Goal: Task Accomplishment & Management: Complete application form

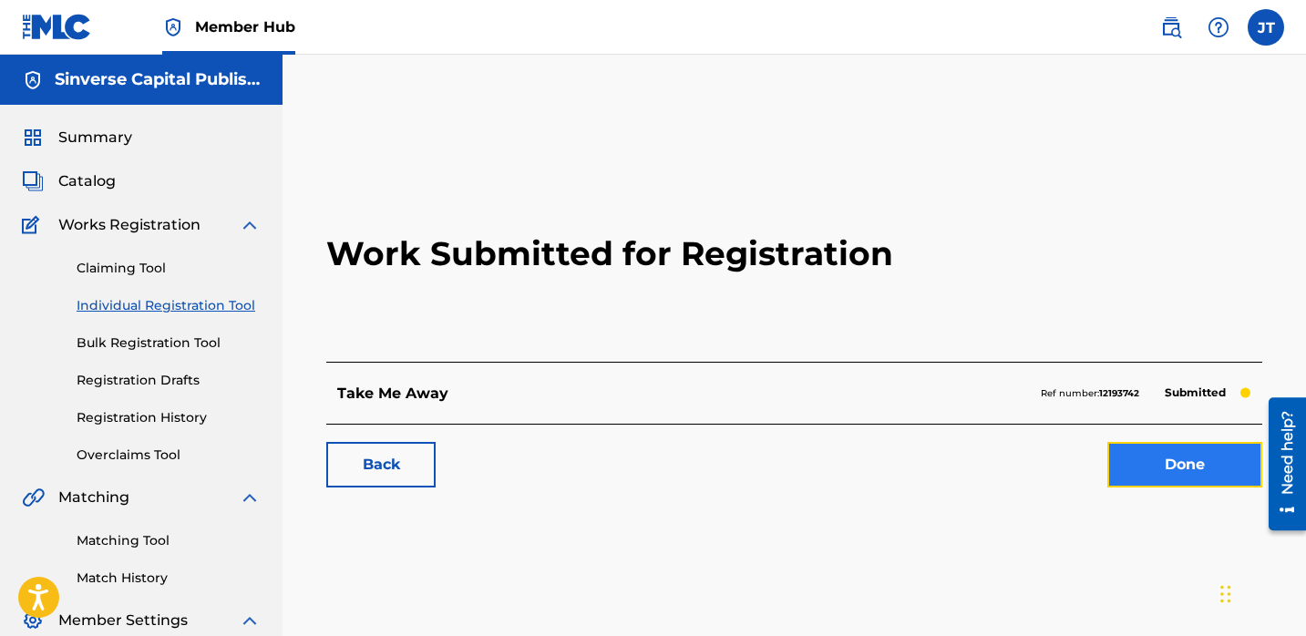
click at [1187, 473] on link "Done" at bounding box center [1185, 465] width 155 height 46
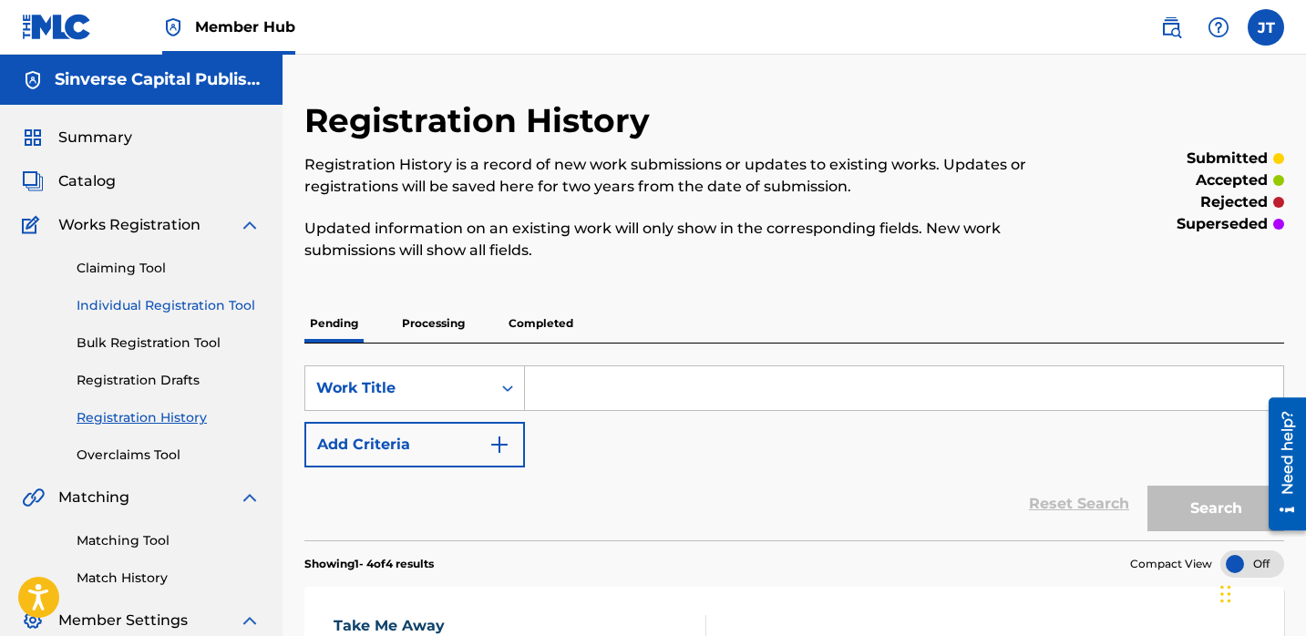
click at [174, 303] on link "Individual Registration Tool" at bounding box center [169, 305] width 184 height 19
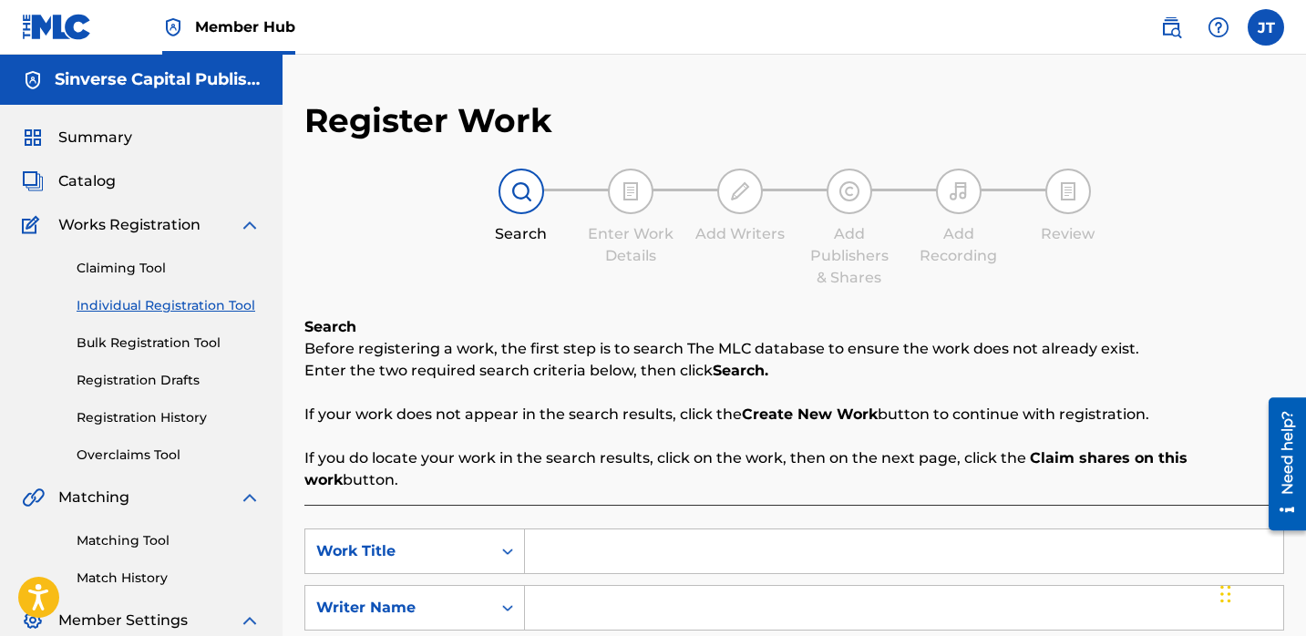
click at [595, 530] on input "Search Form" at bounding box center [904, 552] width 758 height 44
type input "Who to Trust"
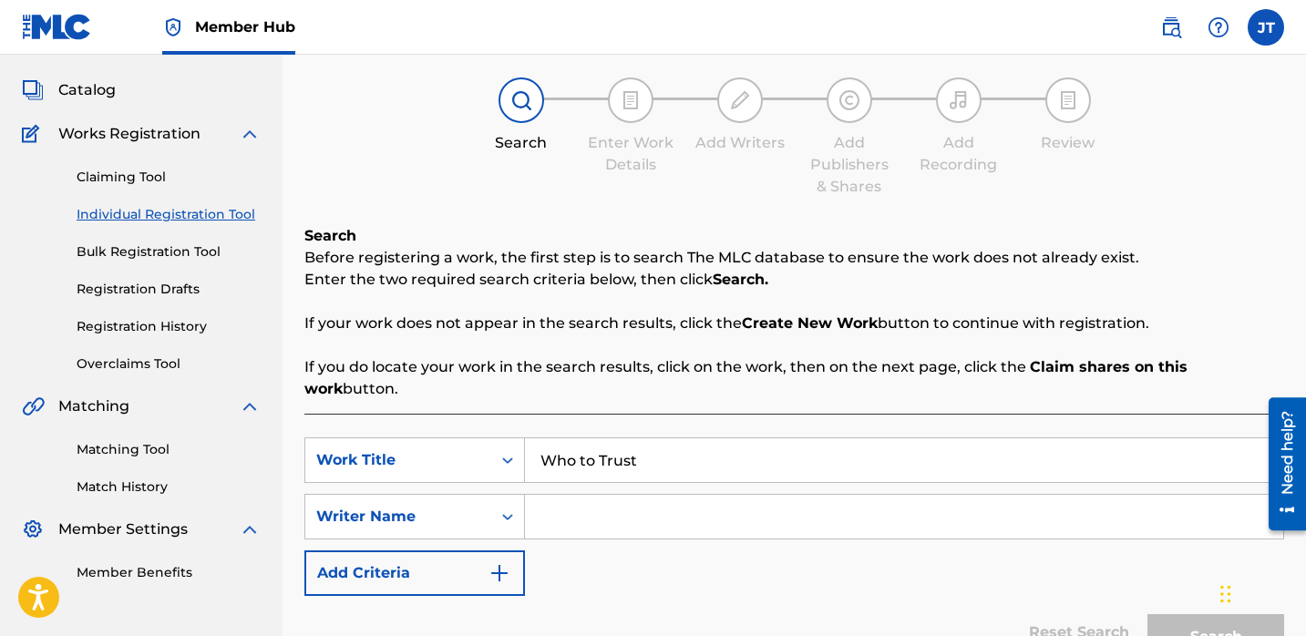
scroll to position [105, 0]
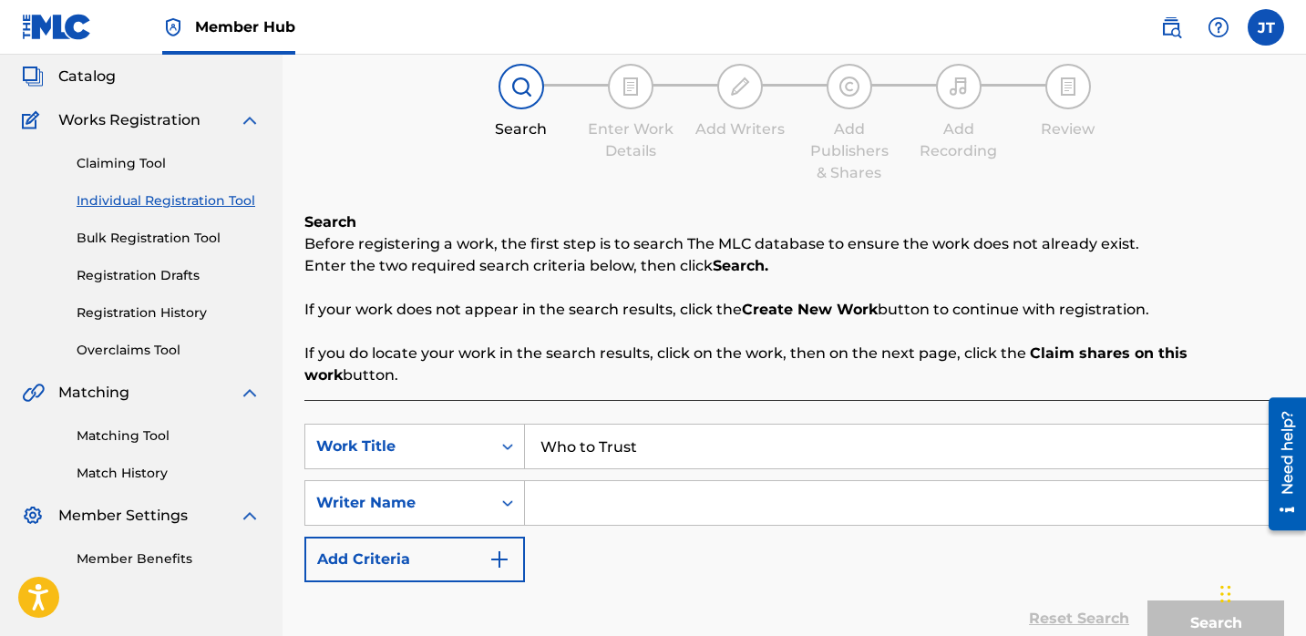
click at [572, 486] on input "Search Form" at bounding box center [904, 503] width 758 height 44
paste input "[PERSON_NAME]"
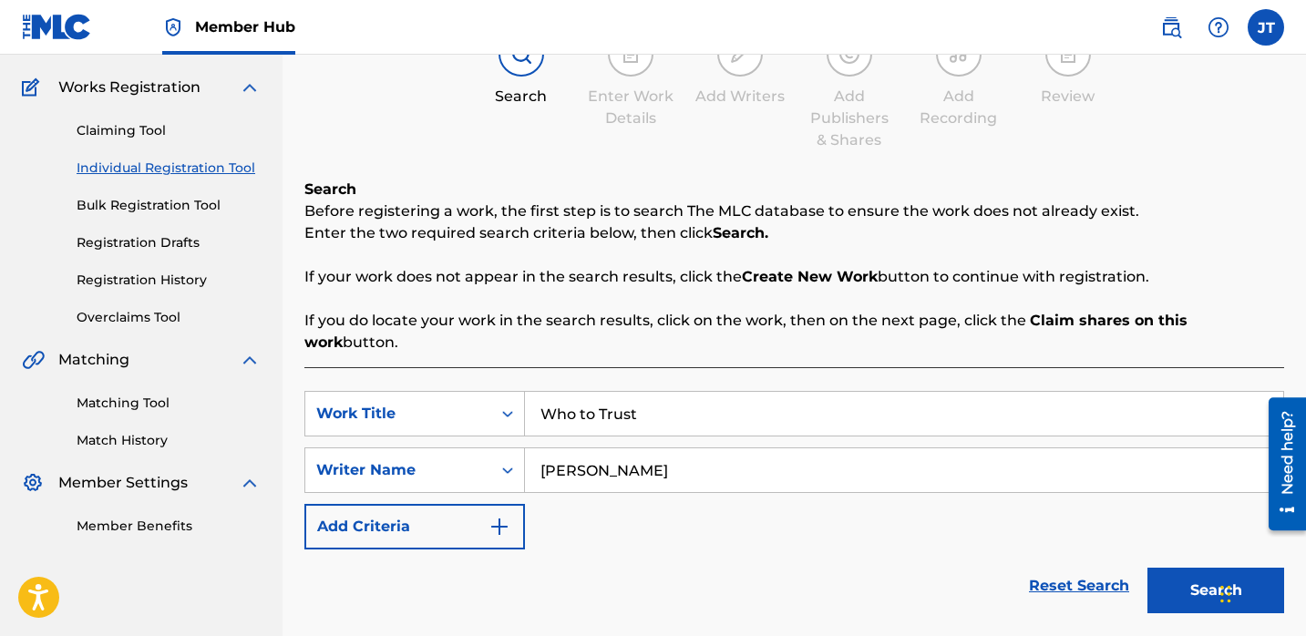
scroll to position [150, 0]
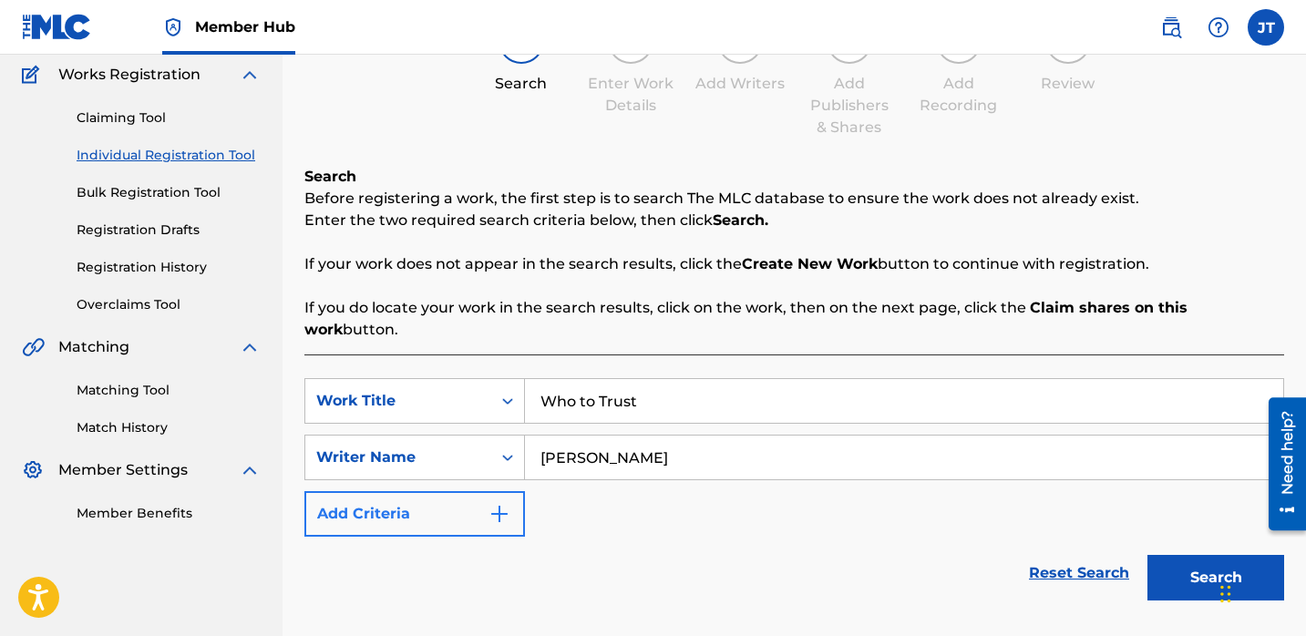
type input "[PERSON_NAME]"
click at [476, 497] on button "Add Criteria" at bounding box center [414, 514] width 221 height 46
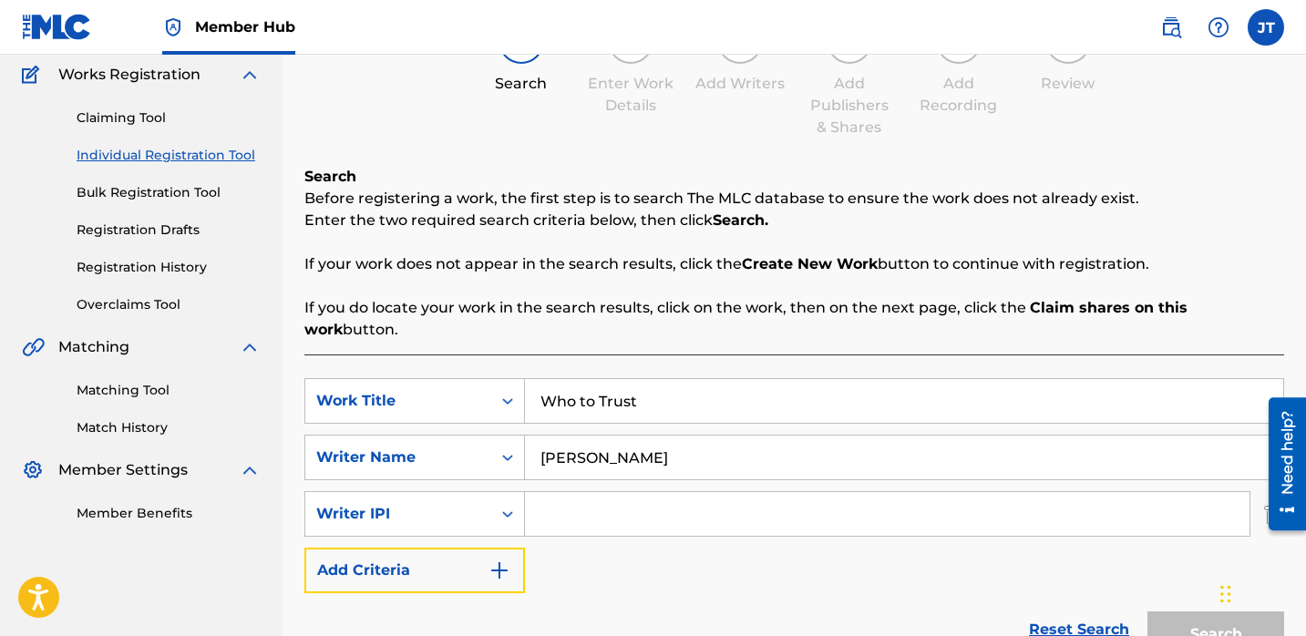
scroll to position [200, 0]
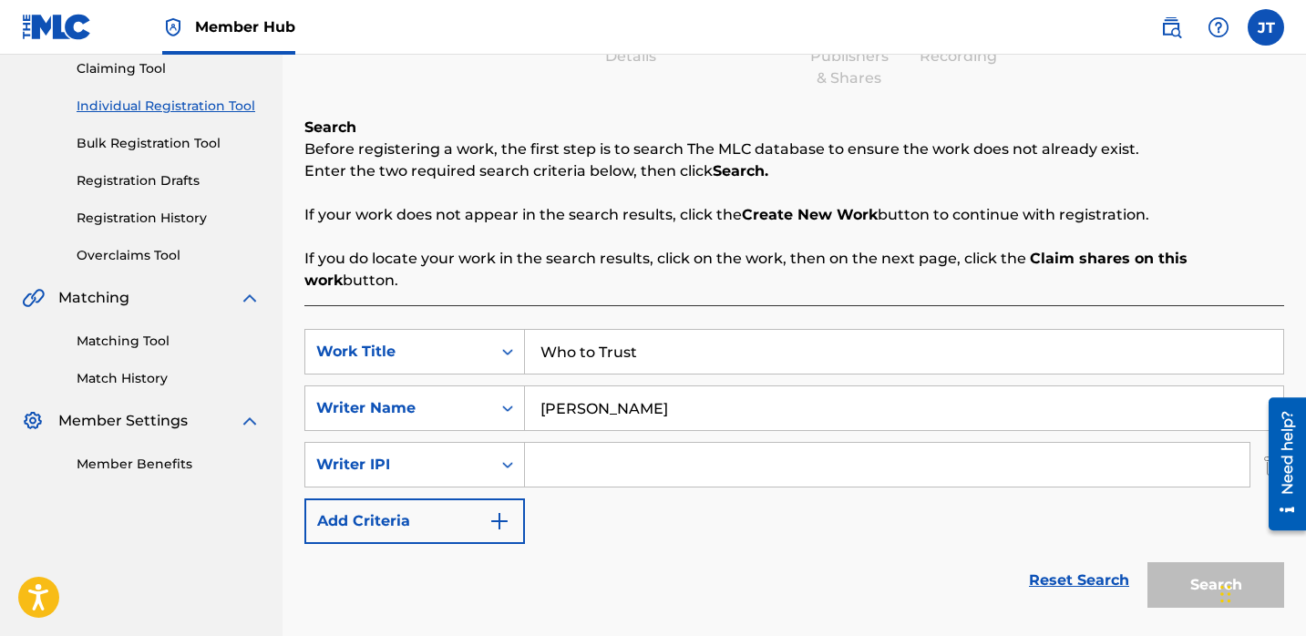
click at [543, 453] on input "Search Form" at bounding box center [887, 465] width 725 height 44
type input "1114085891"
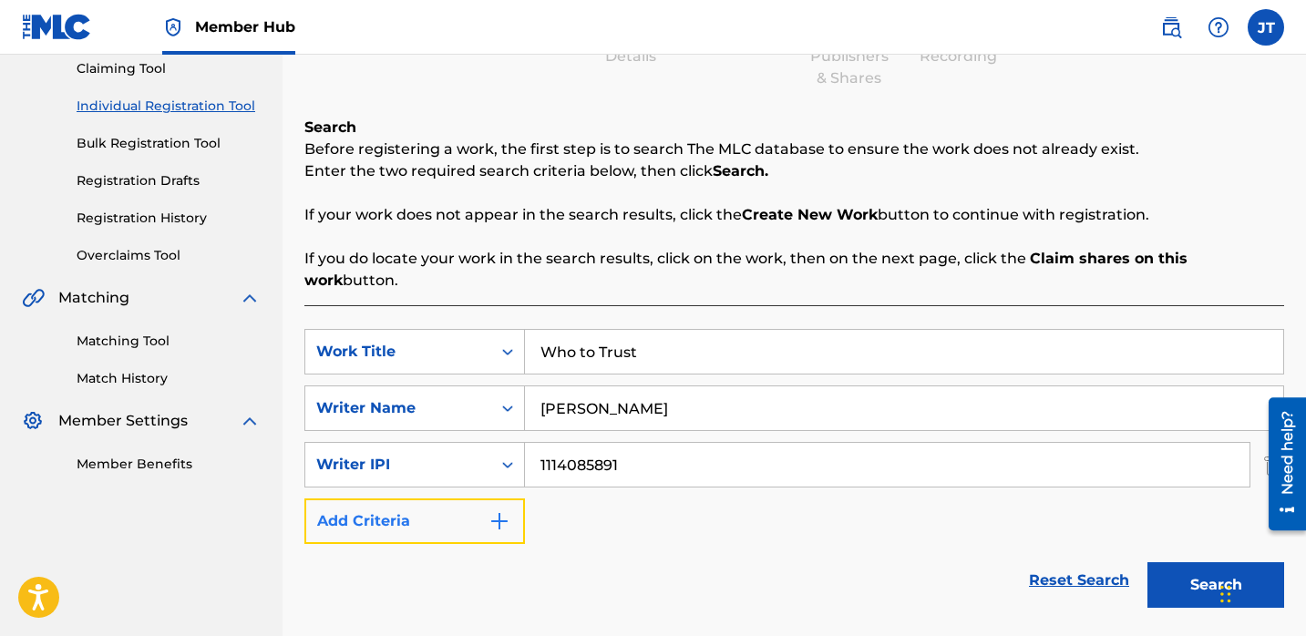
click at [502, 511] on img "Search Form" at bounding box center [500, 522] width 22 height 22
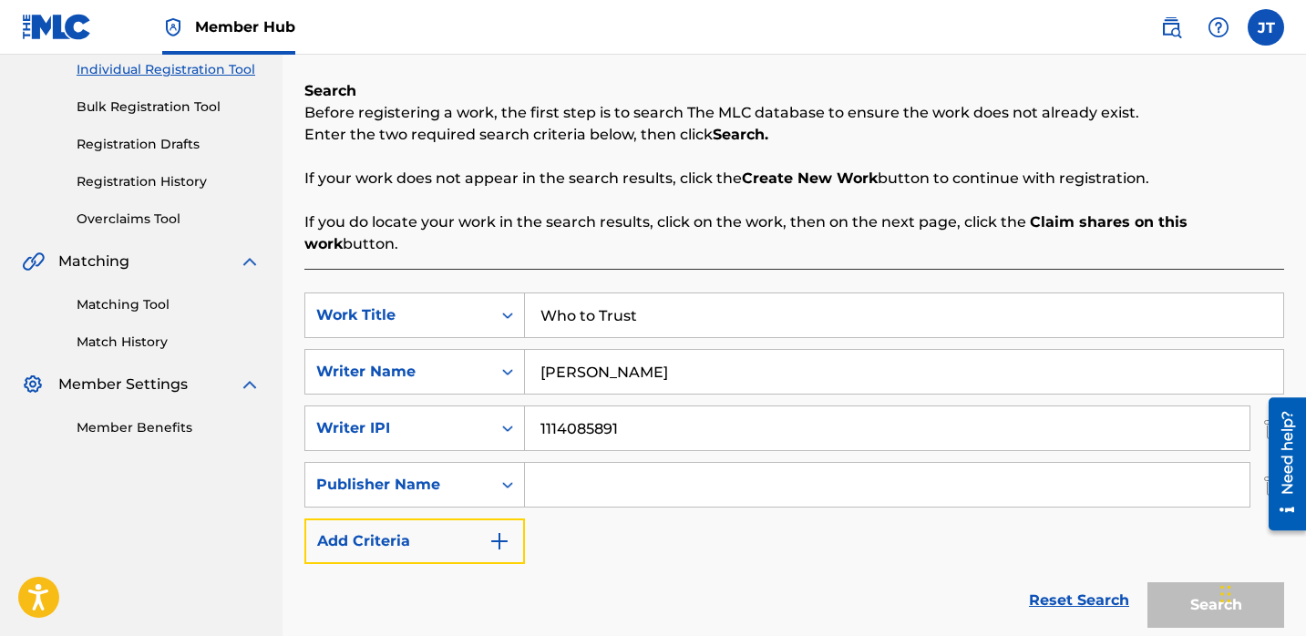
scroll to position [244, 0]
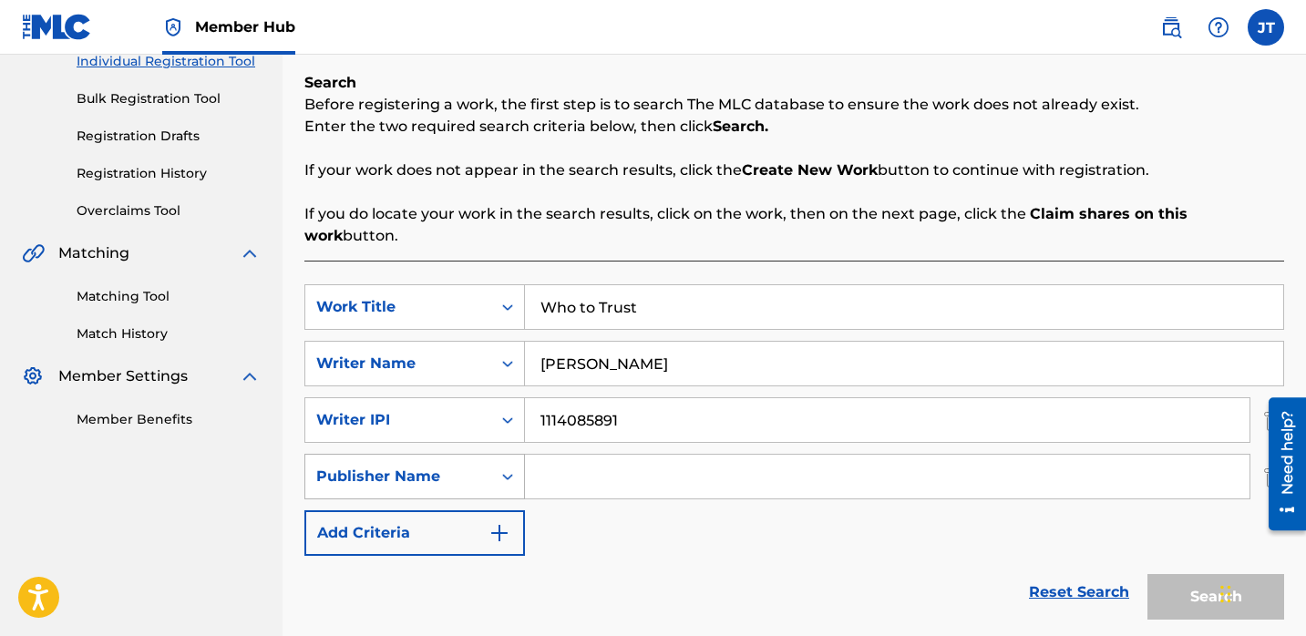
click at [508, 464] on div "Search Form" at bounding box center [507, 476] width 33 height 33
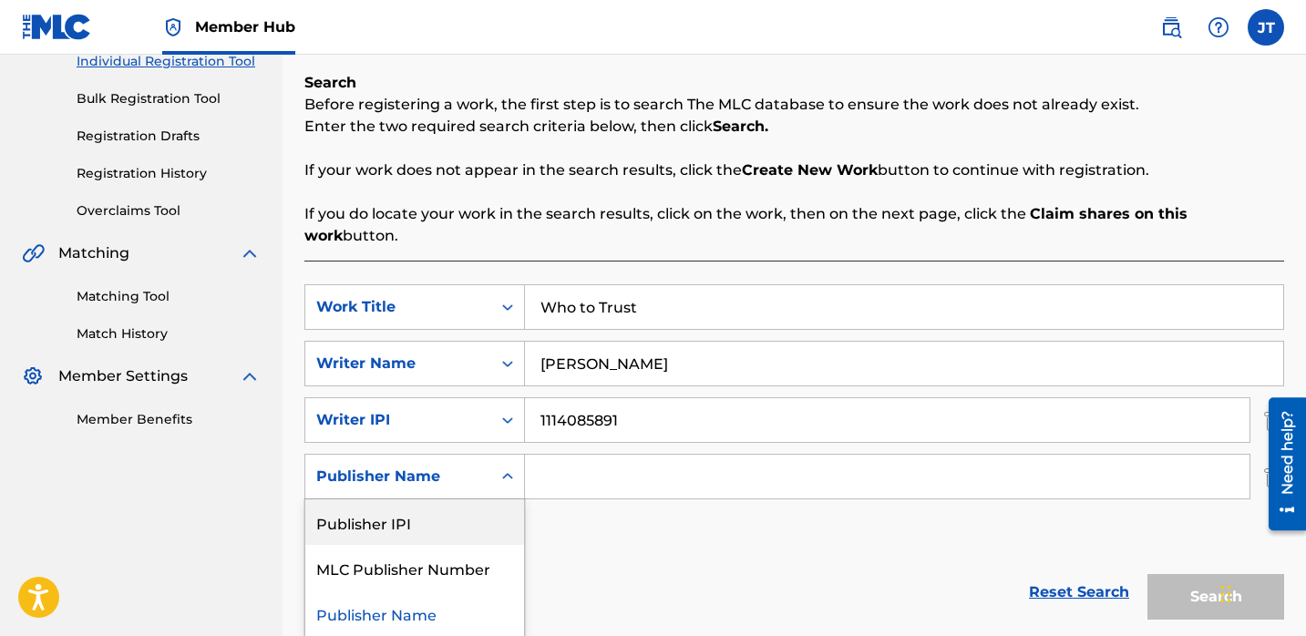
click at [467, 500] on div "Publisher IPI" at bounding box center [414, 523] width 219 height 46
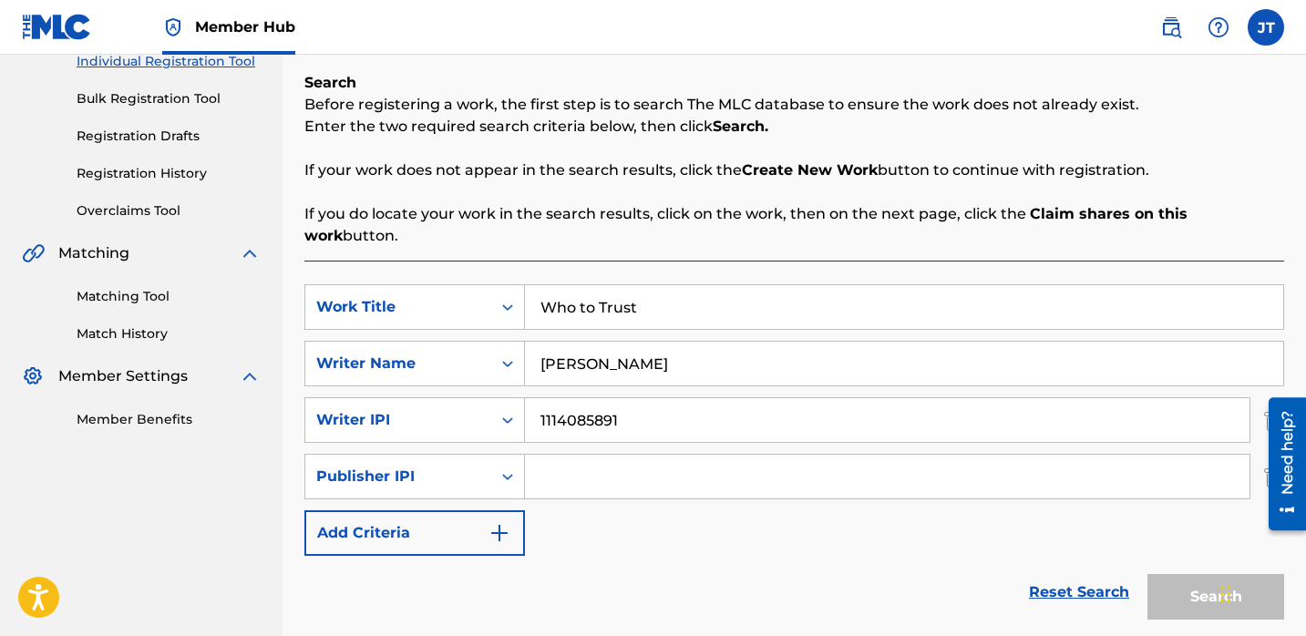
click at [570, 455] on input "Search Form" at bounding box center [887, 477] width 725 height 44
type input "1301037225"
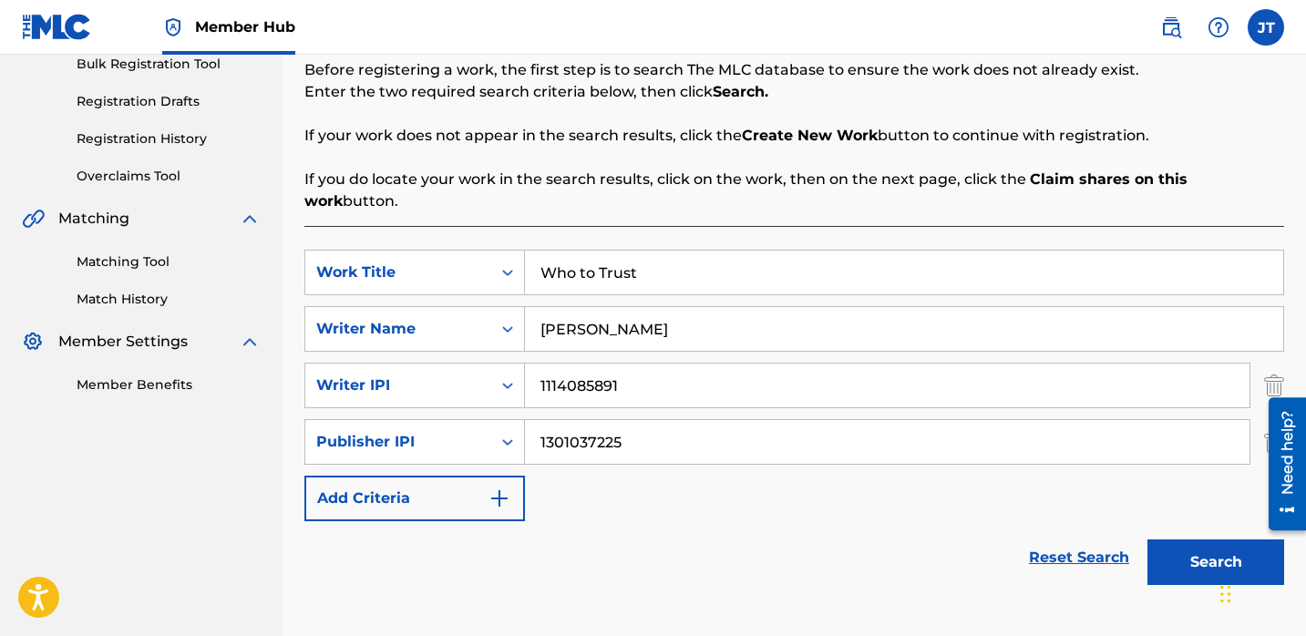
scroll to position [291, 0]
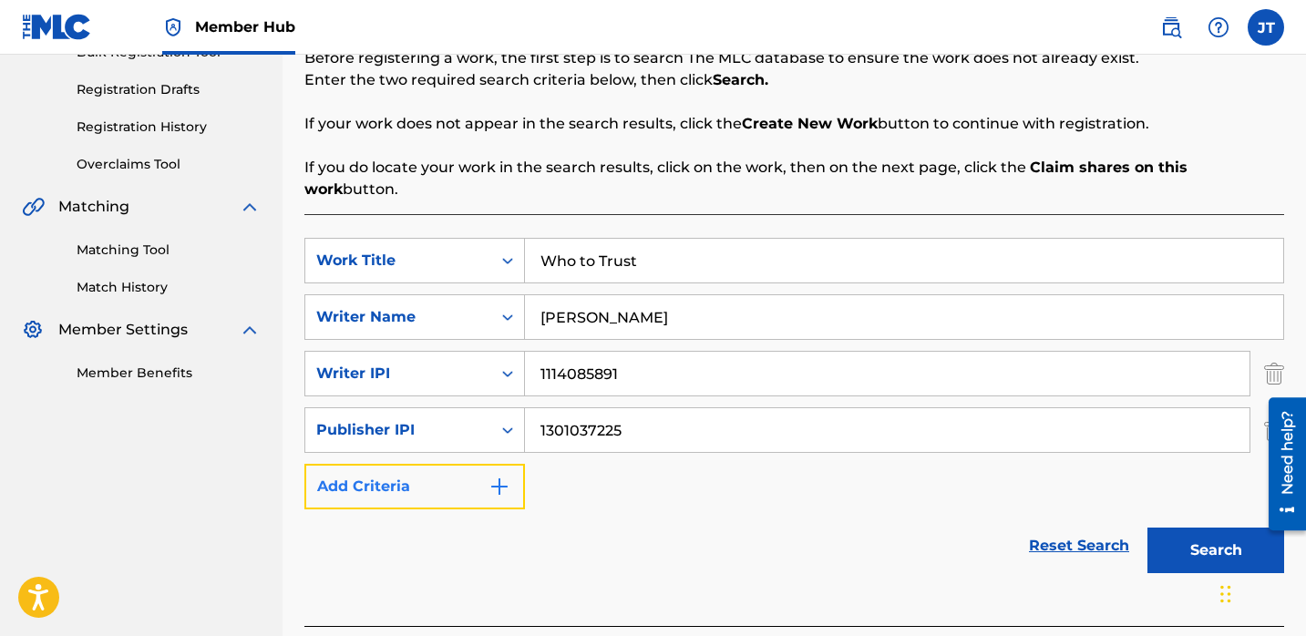
click at [514, 464] on button "Add Criteria" at bounding box center [414, 487] width 221 height 46
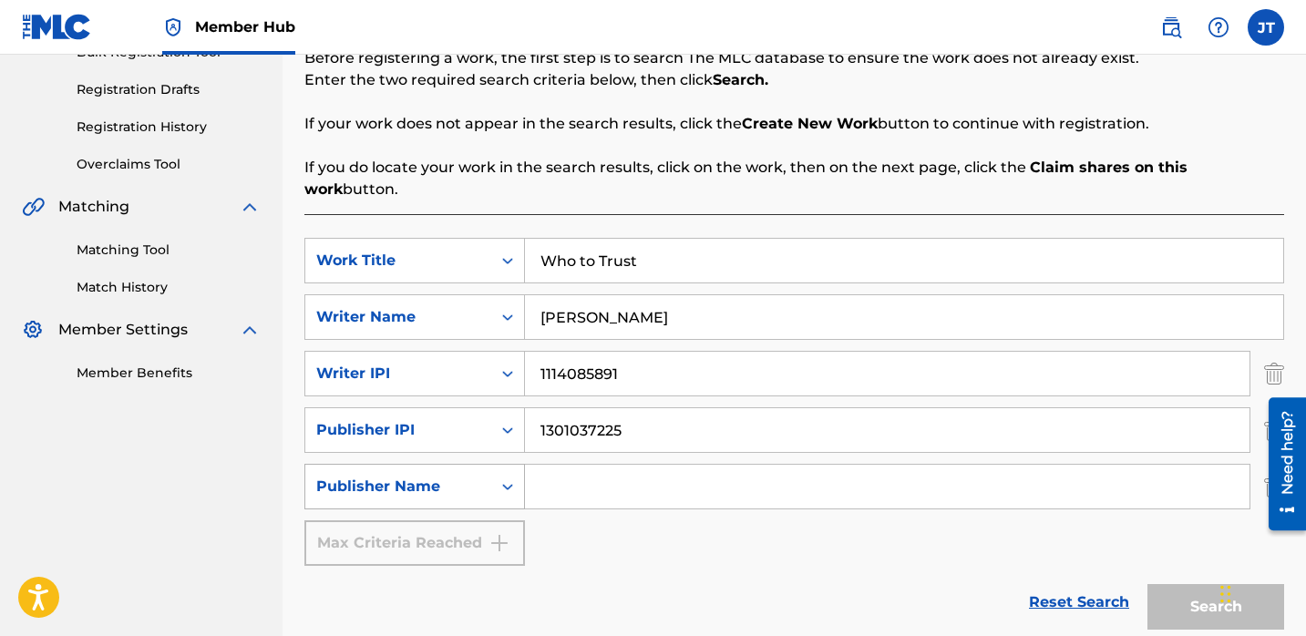
click at [504, 484] on icon "Search Form" at bounding box center [507, 487] width 11 height 6
click at [566, 517] on div "SearchWithCriteria9b6acf9b-0d26-4126-9036-b4b0de0496cc Work Title Who to Trust …" at bounding box center [794, 402] width 980 height 328
click at [1269, 469] on div "Need help?" at bounding box center [1287, 463] width 37 height 133
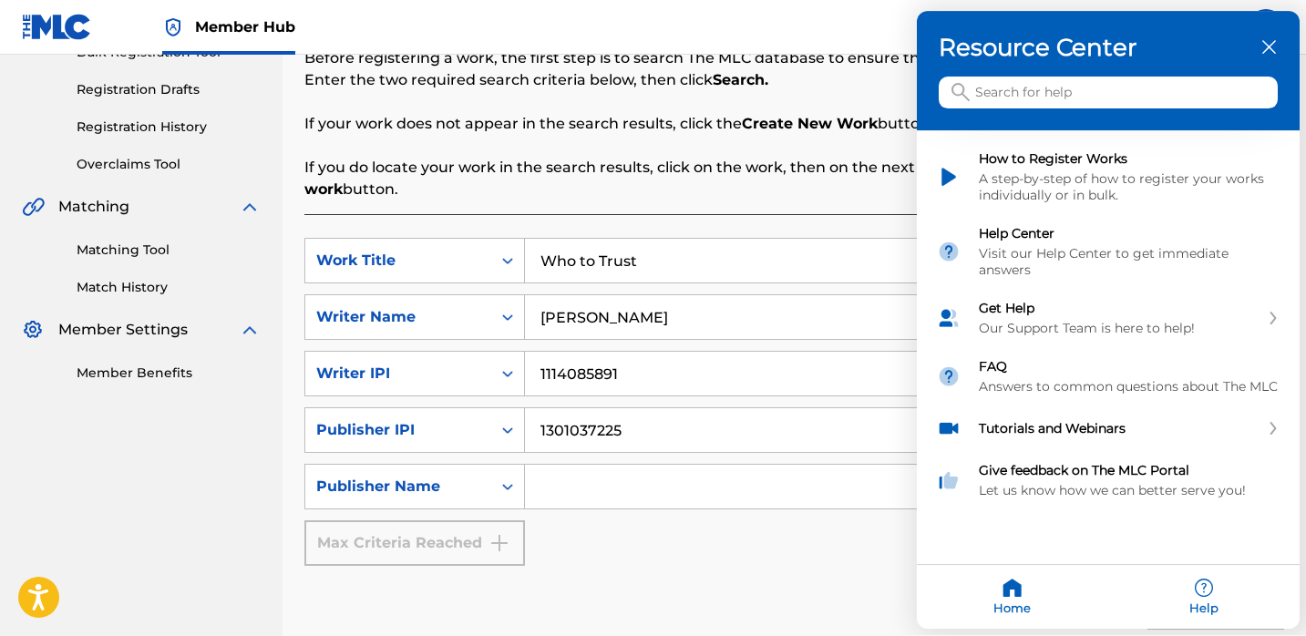
click at [892, 508] on div at bounding box center [653, 318] width 1306 height 636
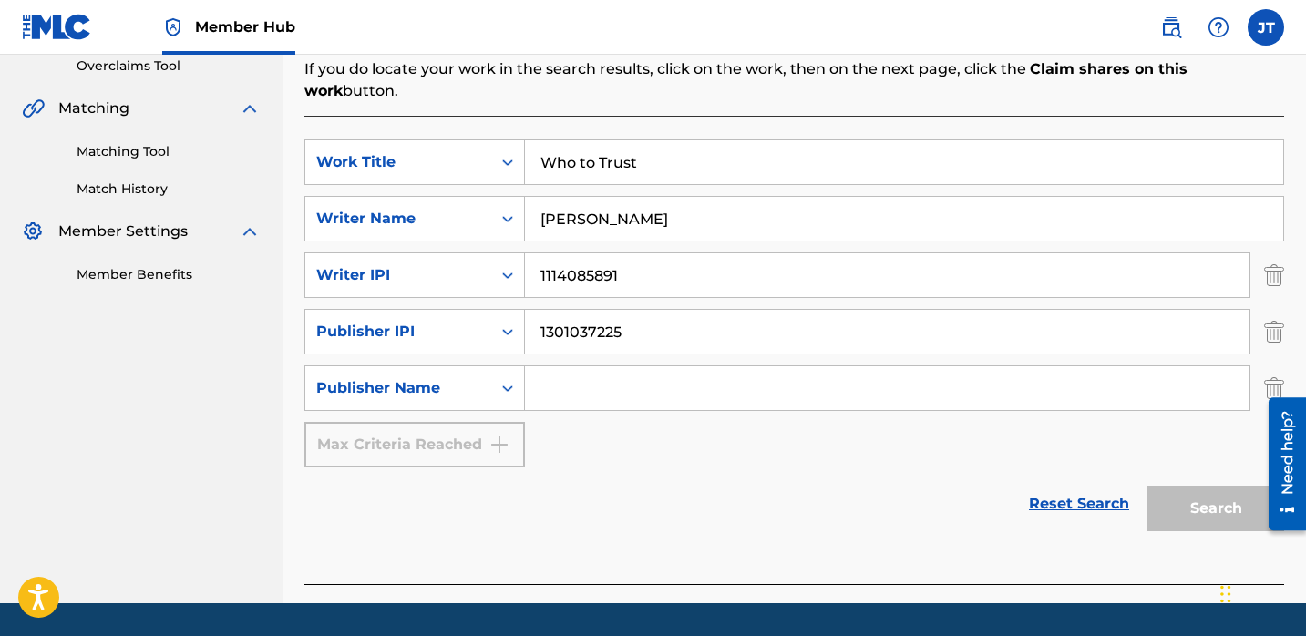
scroll to position [422, 0]
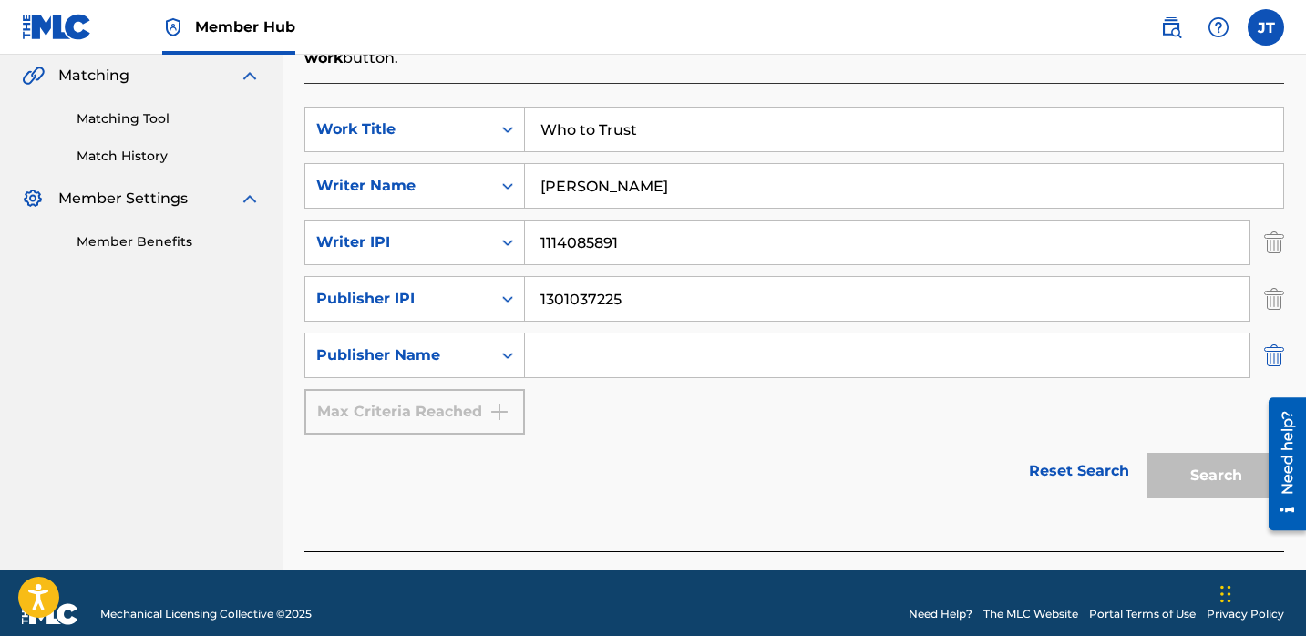
click at [1282, 334] on img "Search Form" at bounding box center [1274, 356] width 20 height 46
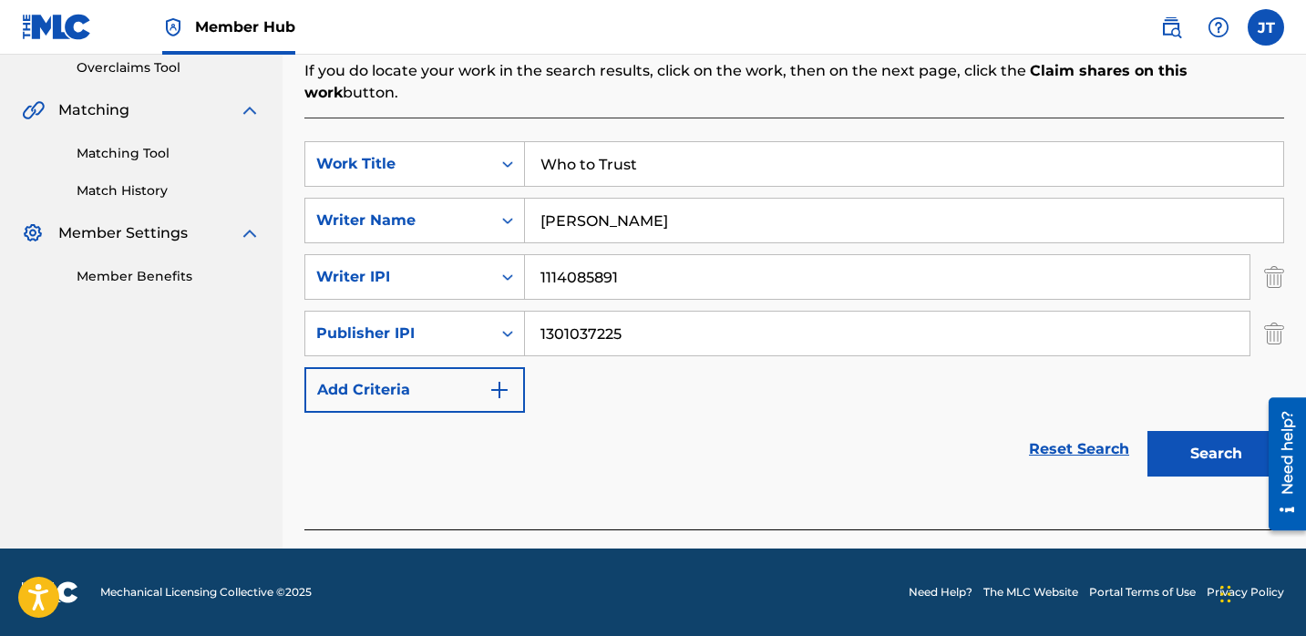
scroll to position [366, 0]
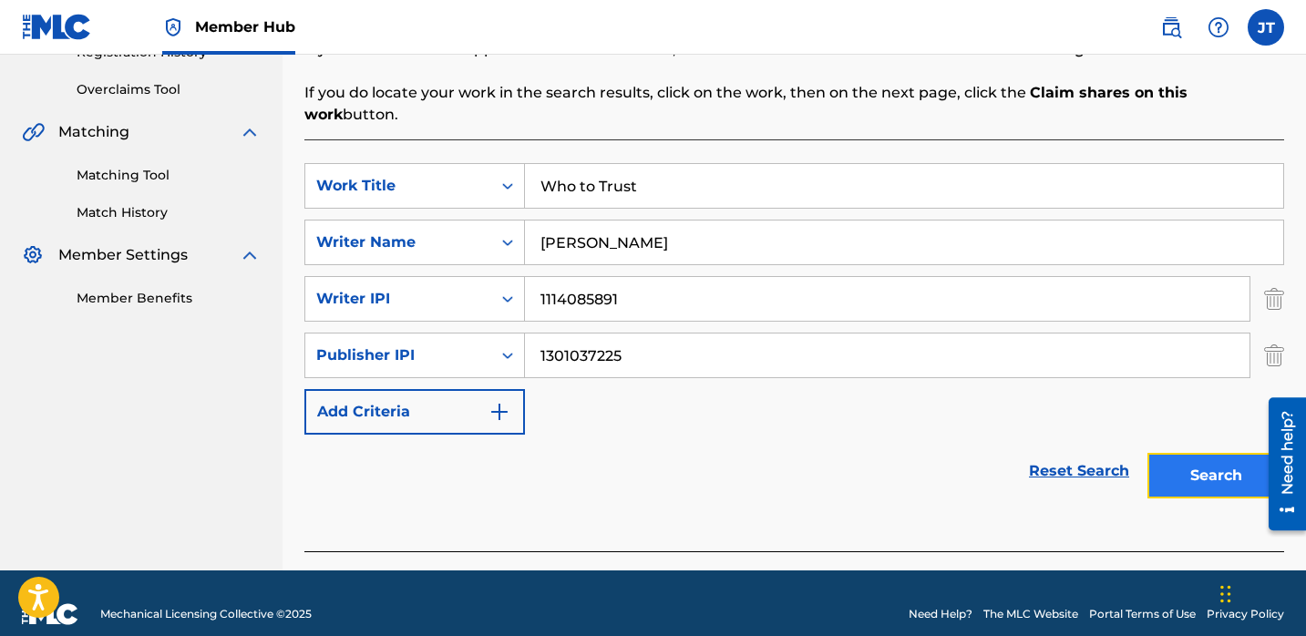
click at [1183, 453] on button "Search" at bounding box center [1216, 476] width 137 height 46
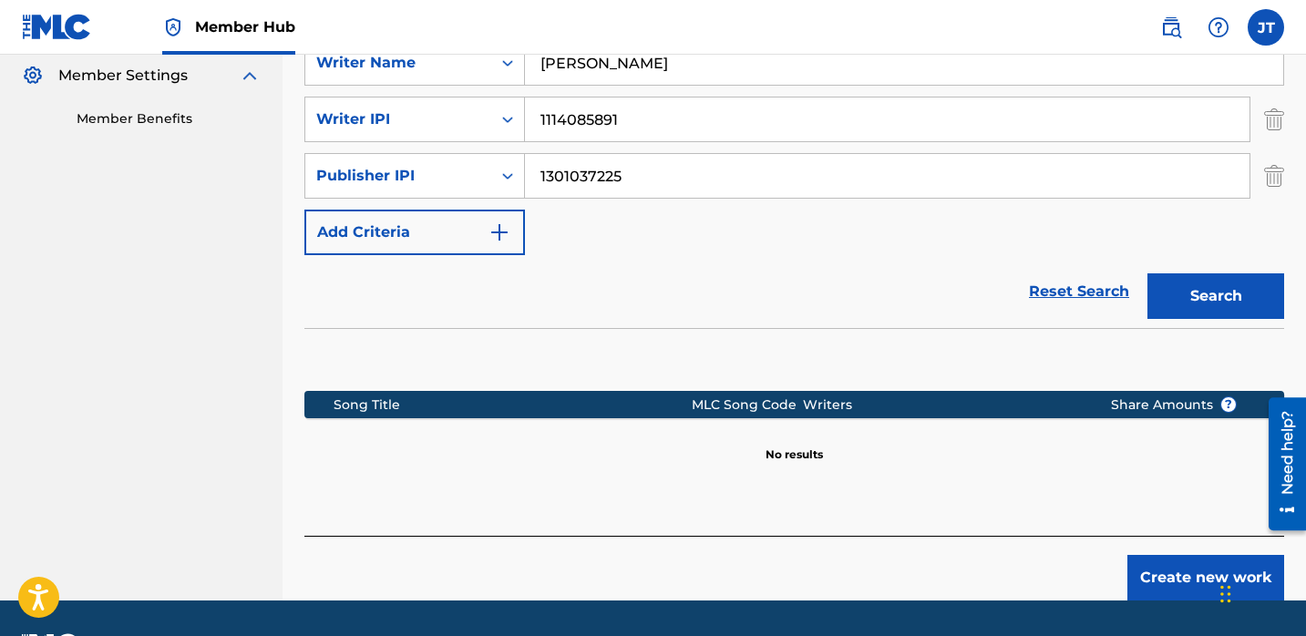
scroll to position [575, 0]
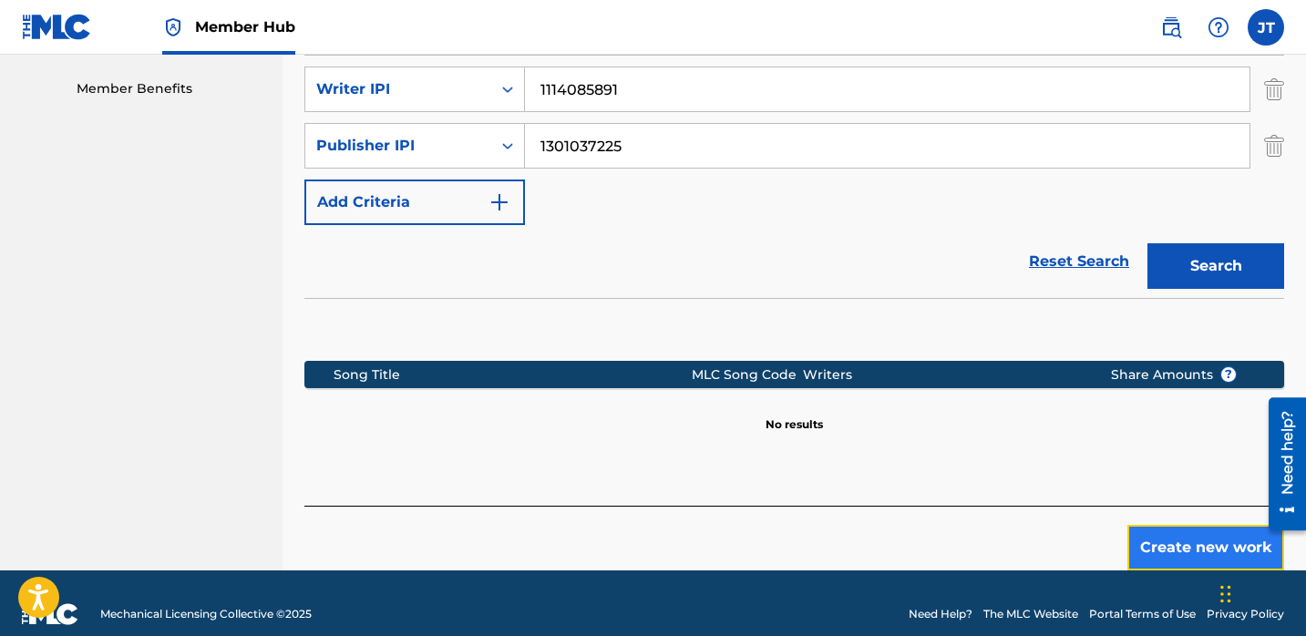
click at [1192, 525] on button "Create new work" at bounding box center [1206, 548] width 157 height 46
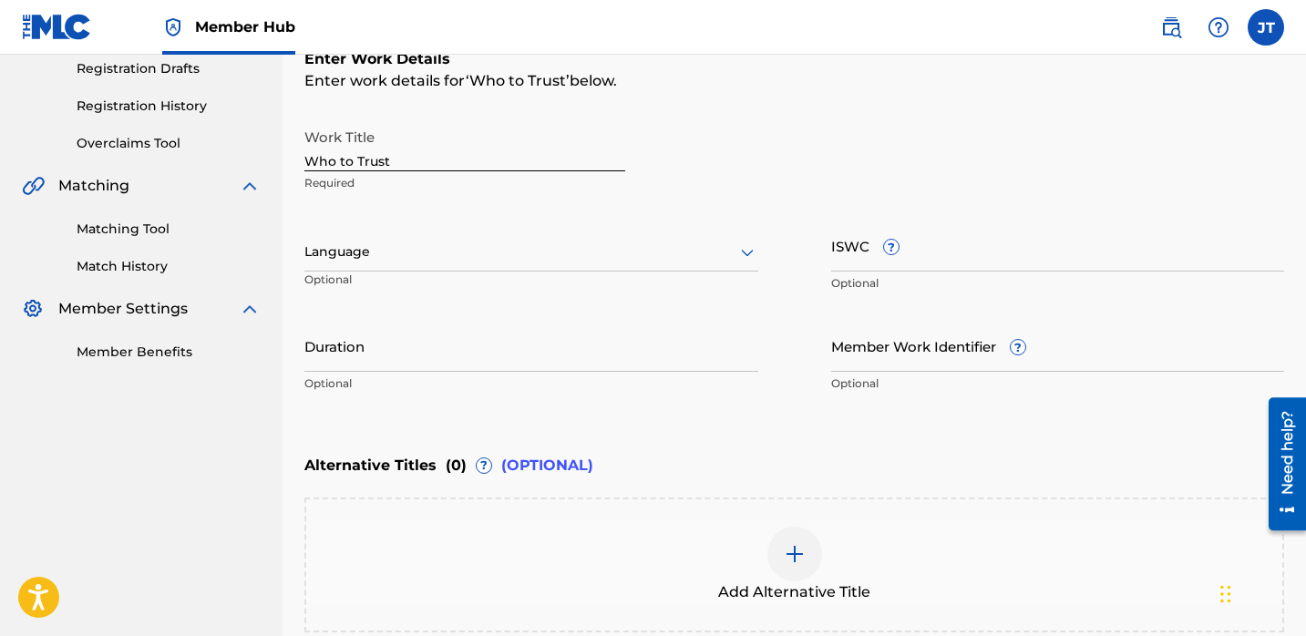
scroll to position [215, 0]
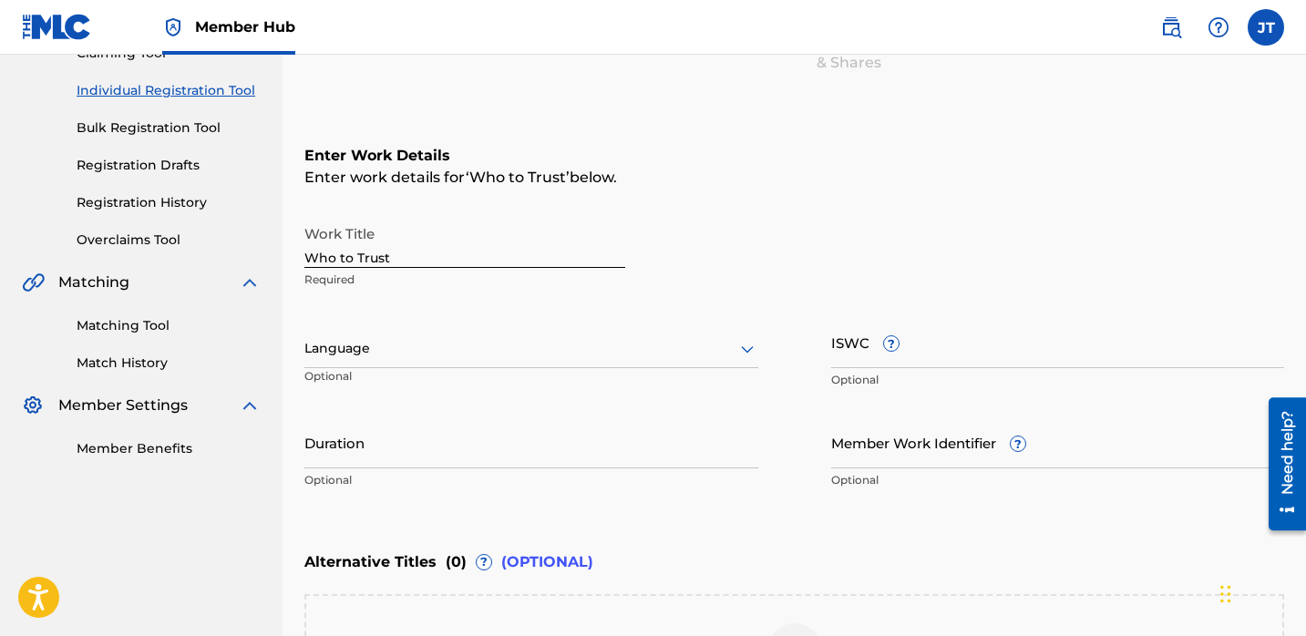
click at [449, 341] on div at bounding box center [531, 348] width 454 height 23
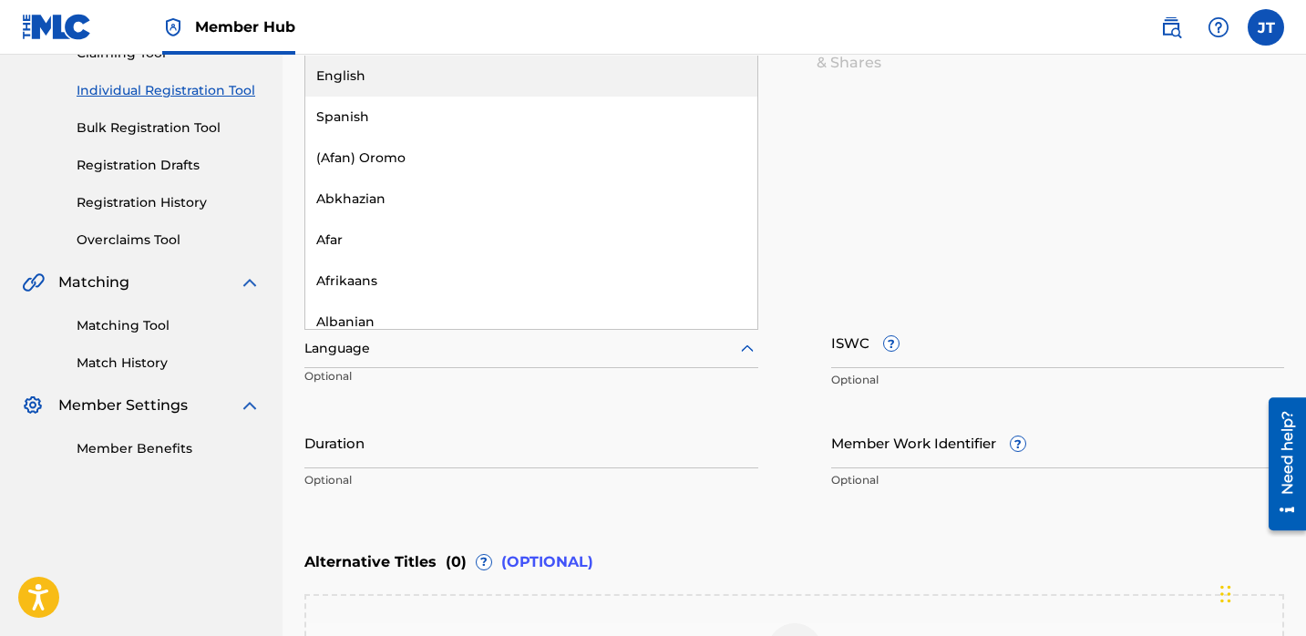
click at [450, 82] on div "English" at bounding box center [531, 76] width 452 height 41
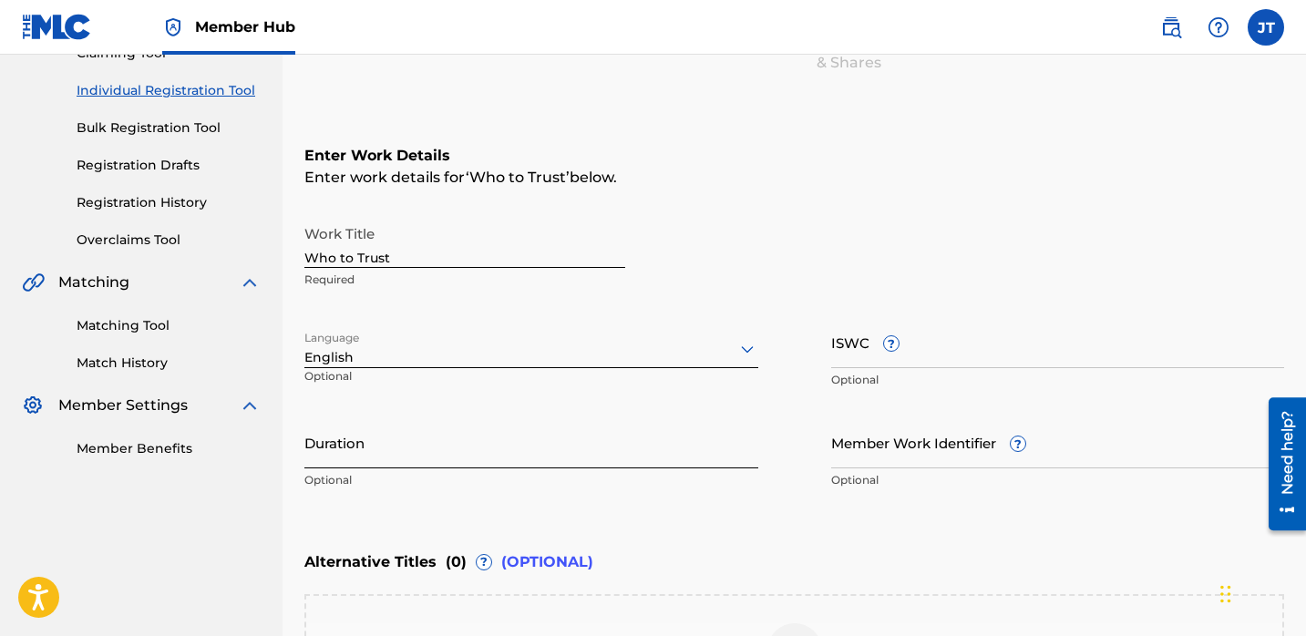
click at [403, 443] on input "Duration" at bounding box center [531, 443] width 454 height 52
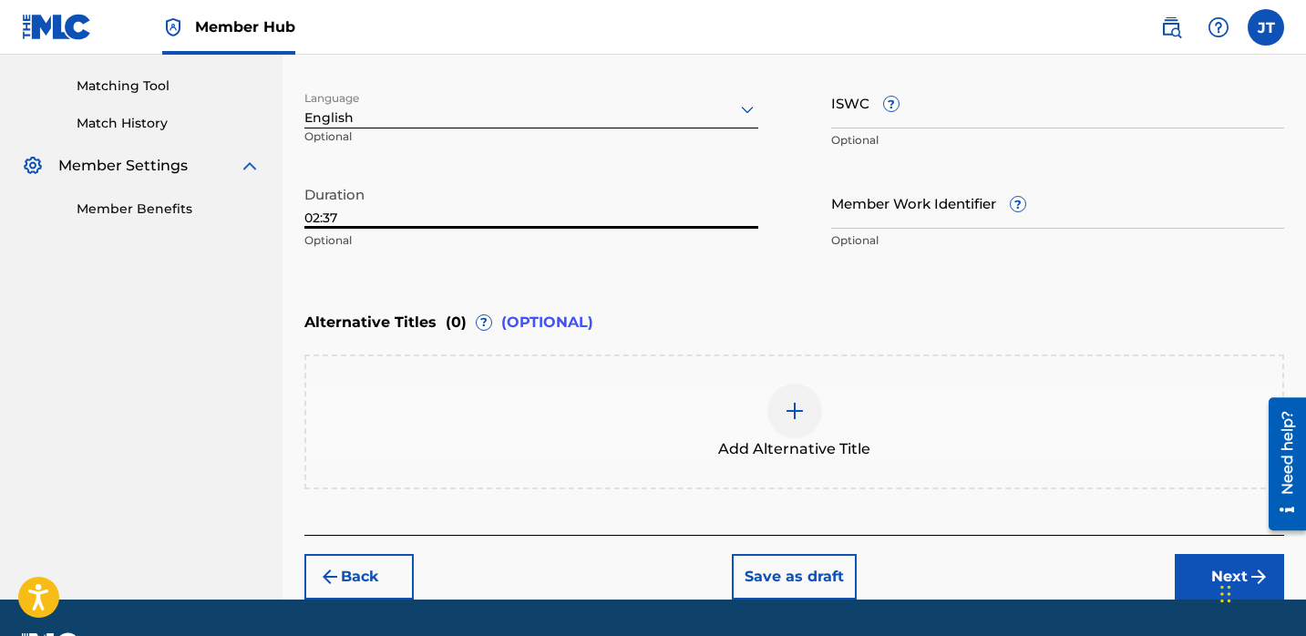
scroll to position [454, 0]
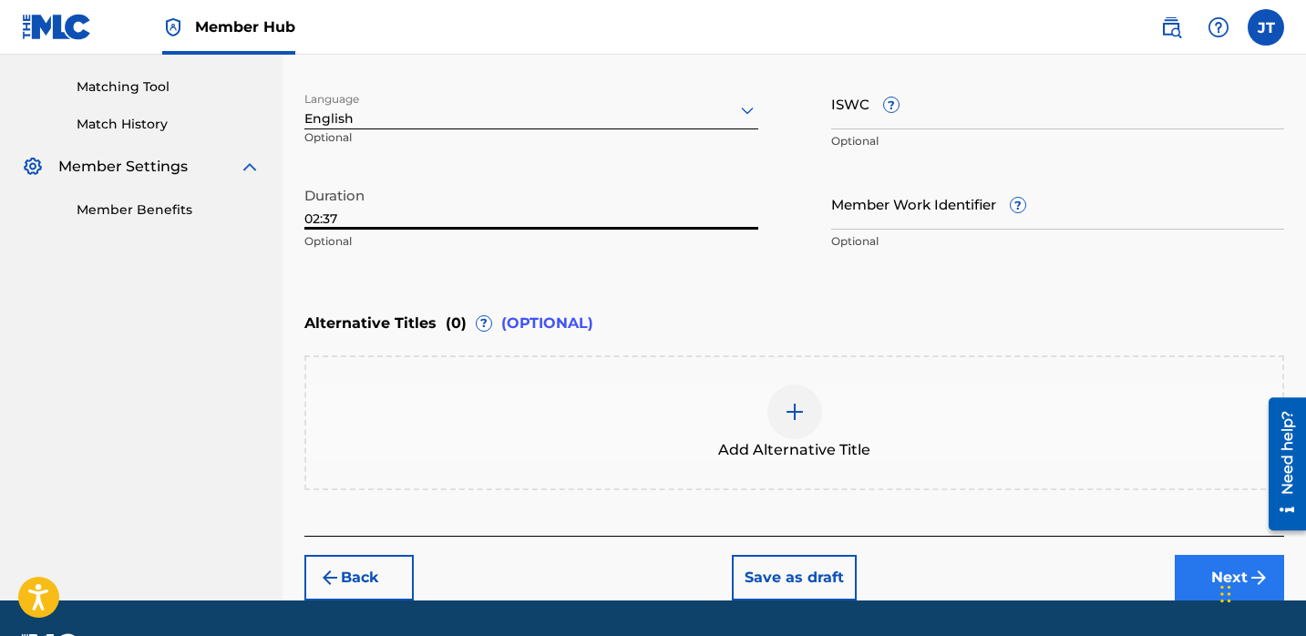
type input "02:37"
click at [1209, 574] on button "Next" at bounding box center [1229, 578] width 109 height 46
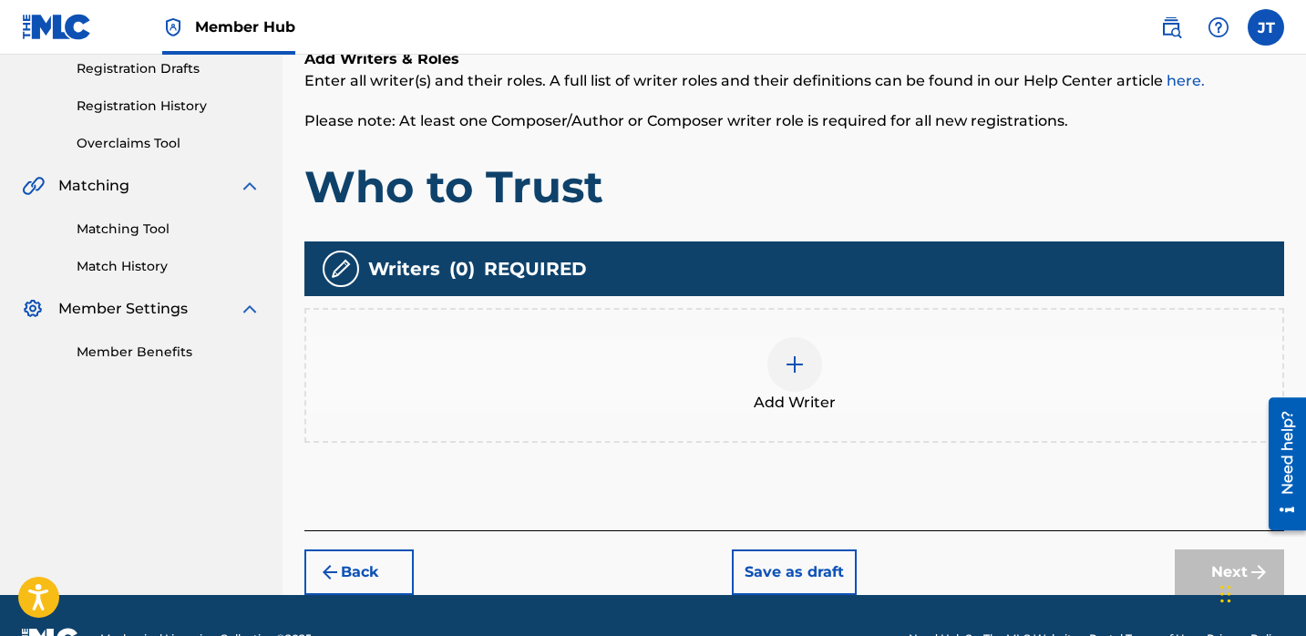
scroll to position [354, 0]
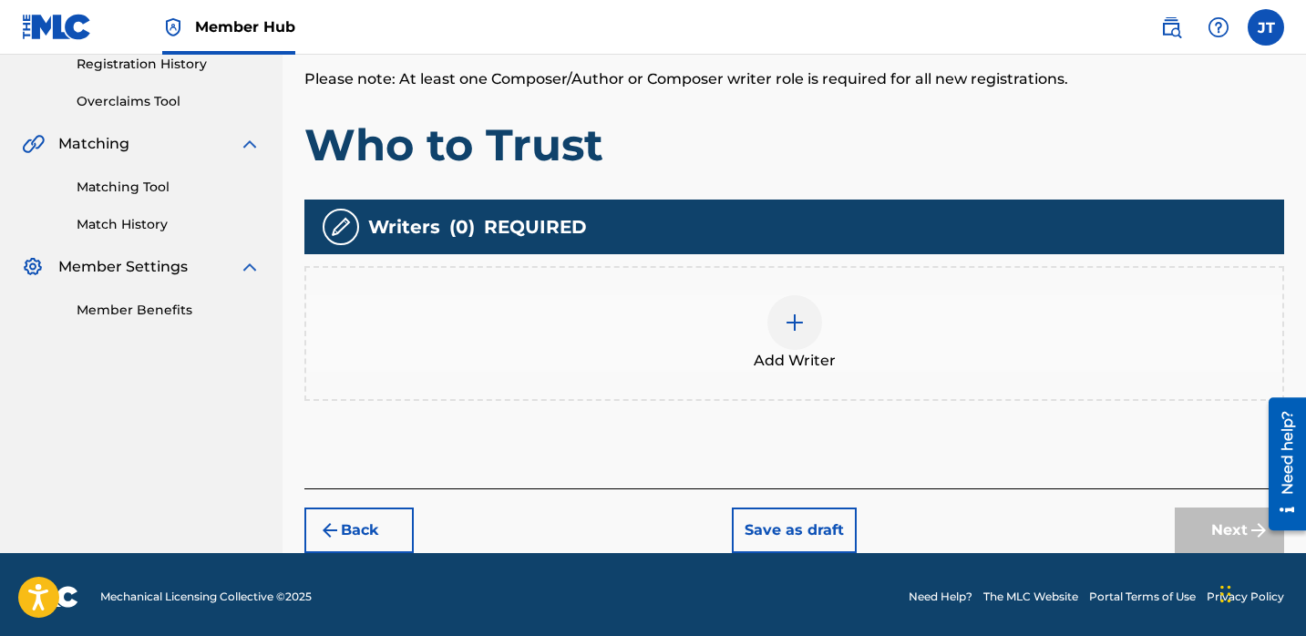
click at [786, 330] on img at bounding box center [795, 323] width 22 height 22
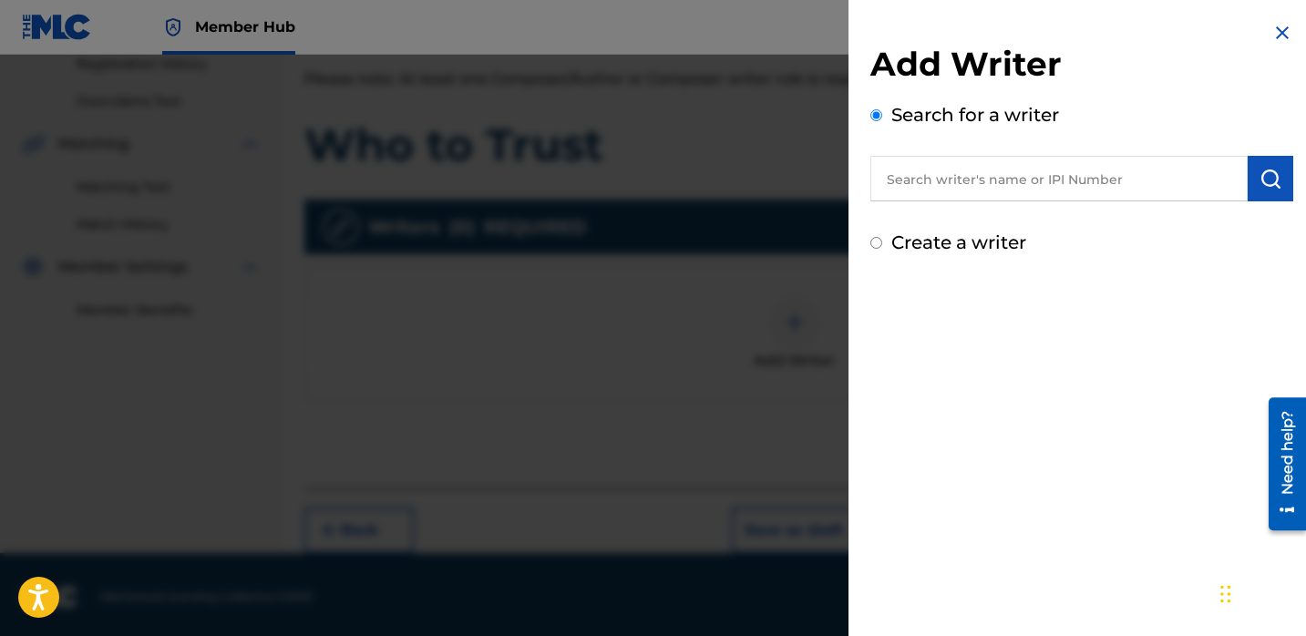
click at [969, 189] on input "text" at bounding box center [1059, 179] width 377 height 46
paste input "[PERSON_NAME]"
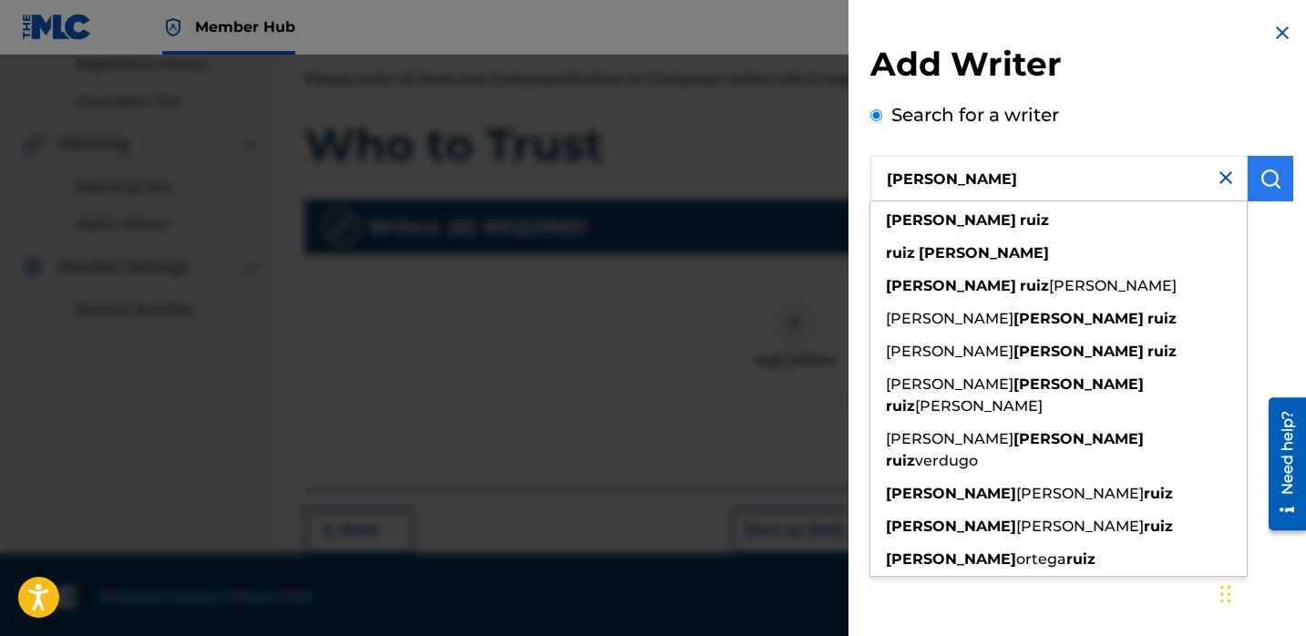
type input "[PERSON_NAME]"
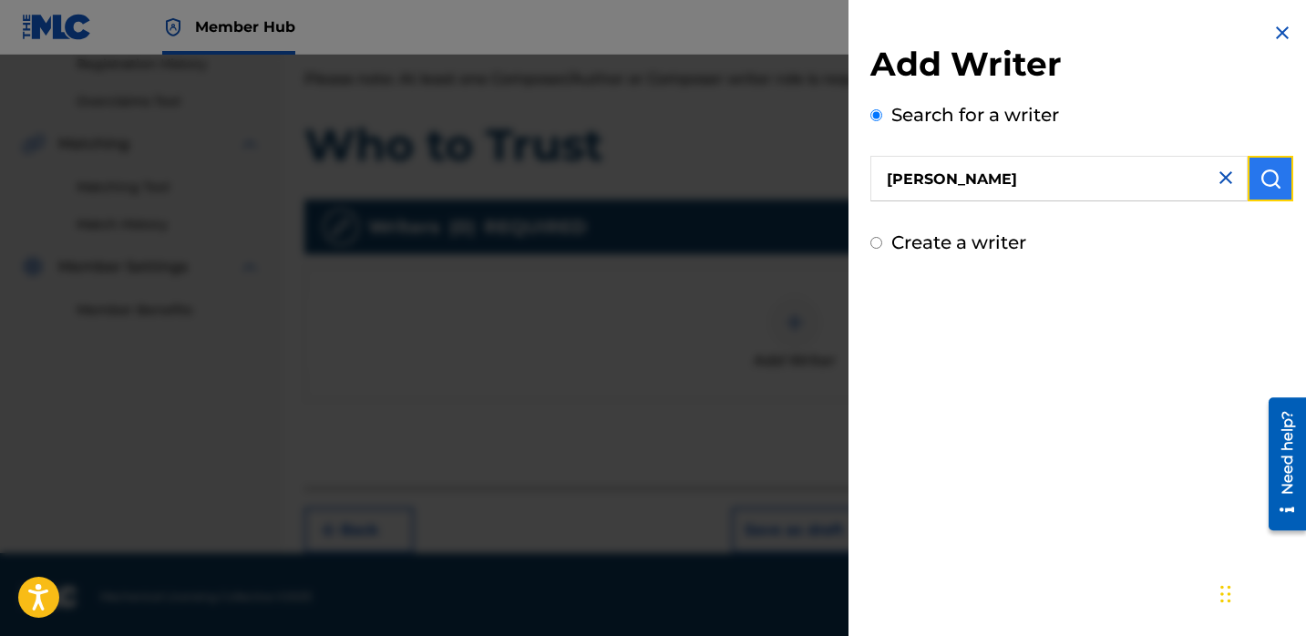
click at [1266, 170] on img "submit" at bounding box center [1271, 179] width 22 height 22
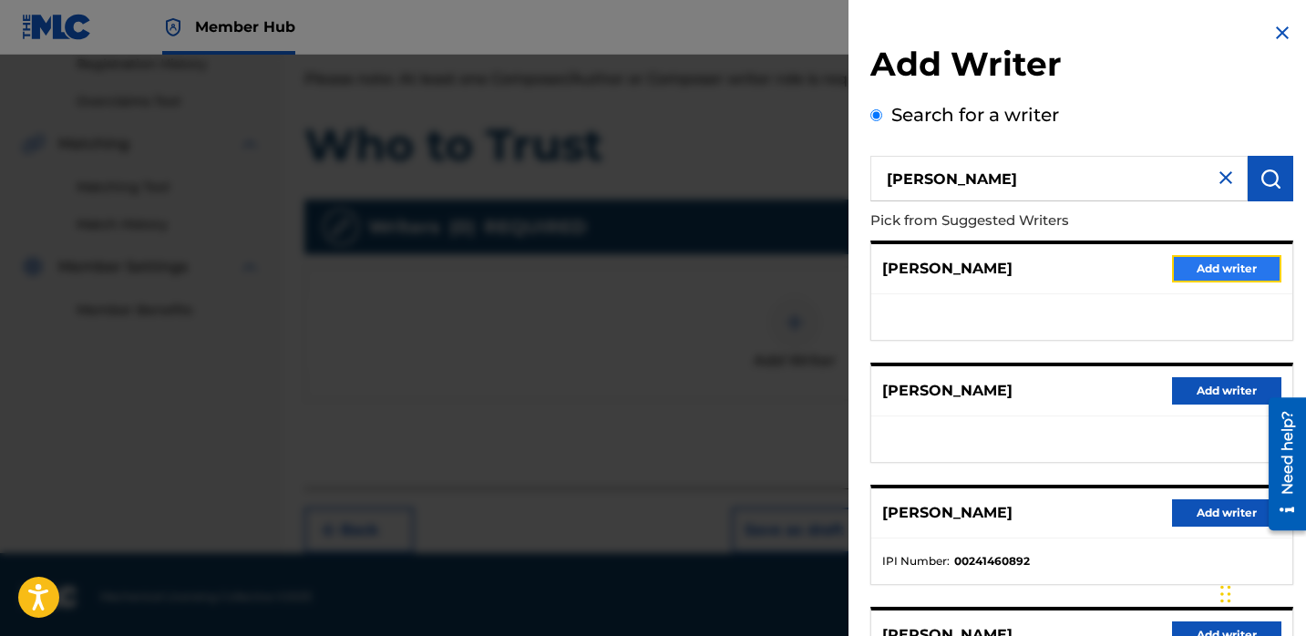
click at [1192, 270] on button "Add writer" at bounding box center [1226, 268] width 109 height 27
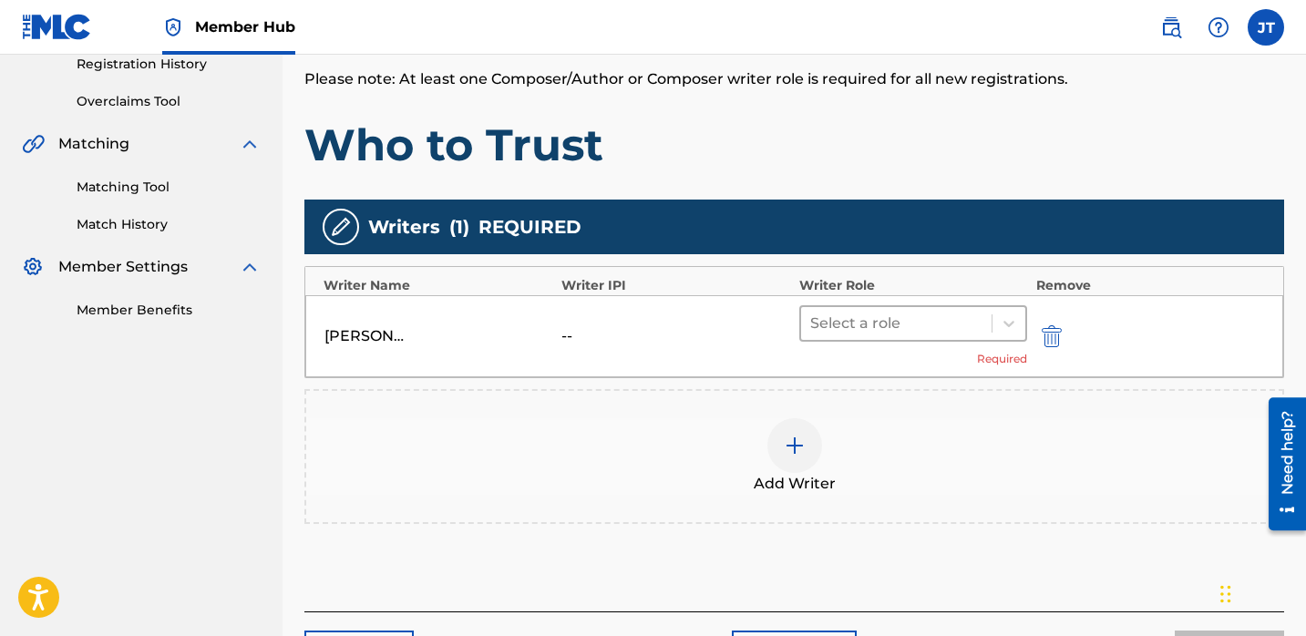
click at [965, 328] on div at bounding box center [896, 324] width 172 height 26
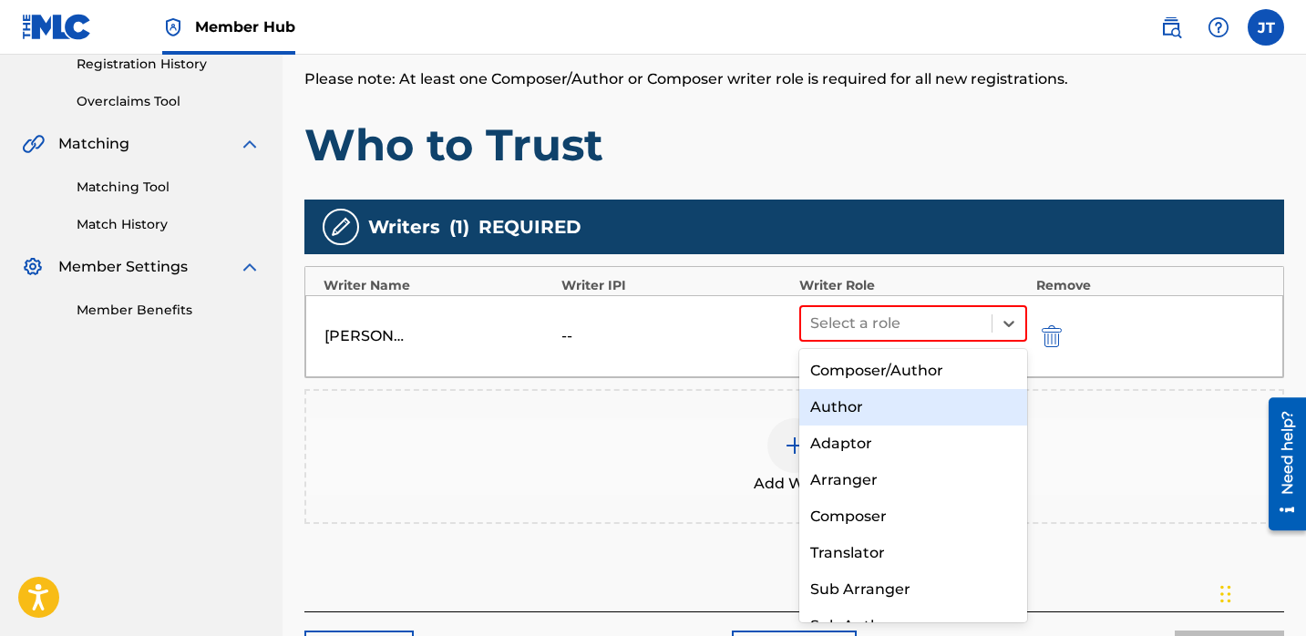
click at [880, 401] on div "Author" at bounding box center [914, 407] width 228 height 36
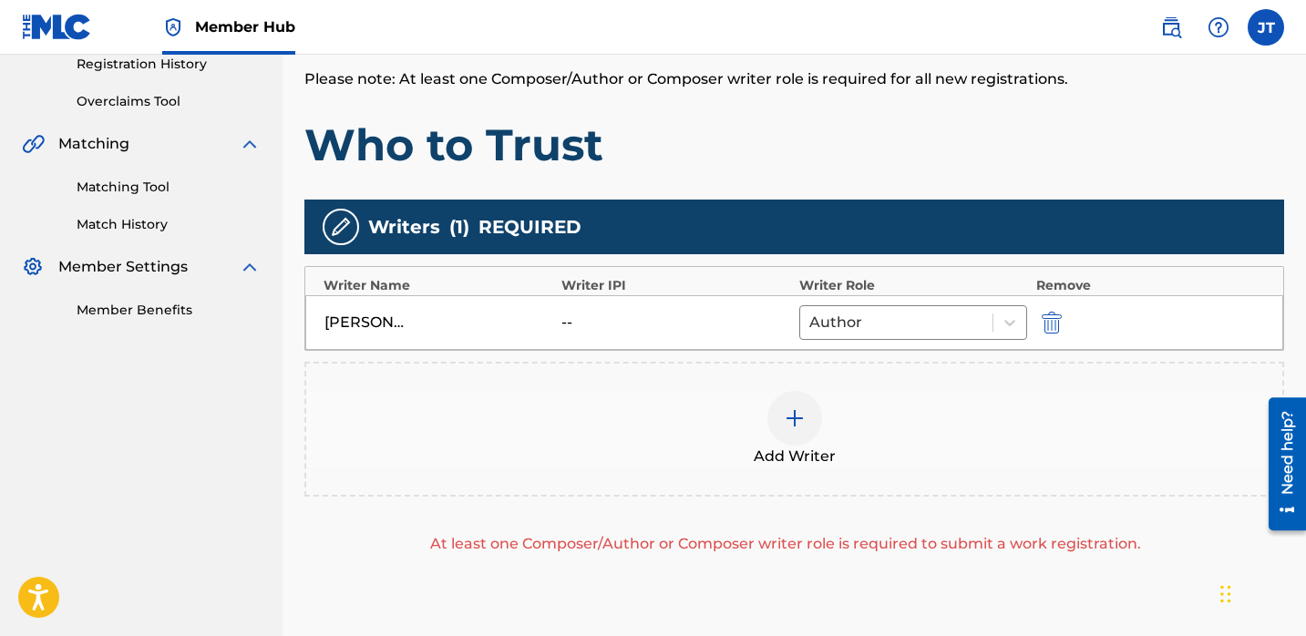
click at [804, 433] on div at bounding box center [795, 418] width 55 height 55
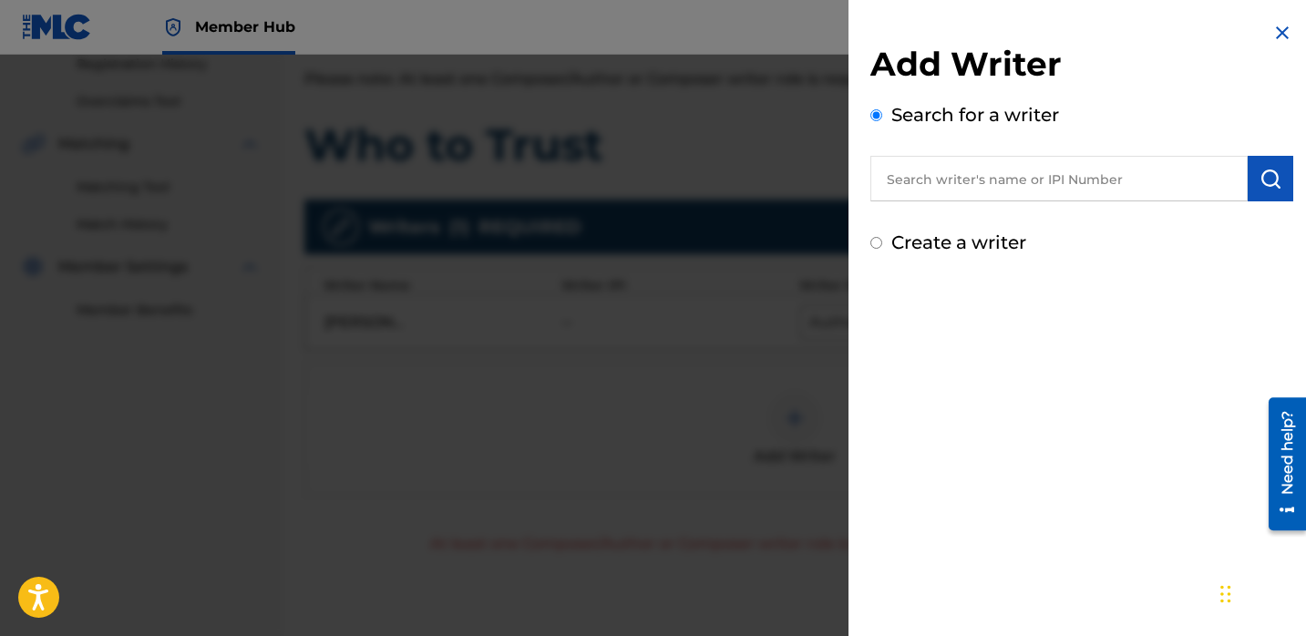
click at [925, 191] on input "text" at bounding box center [1059, 179] width 377 height 46
paste input "[PERSON_NAME]"
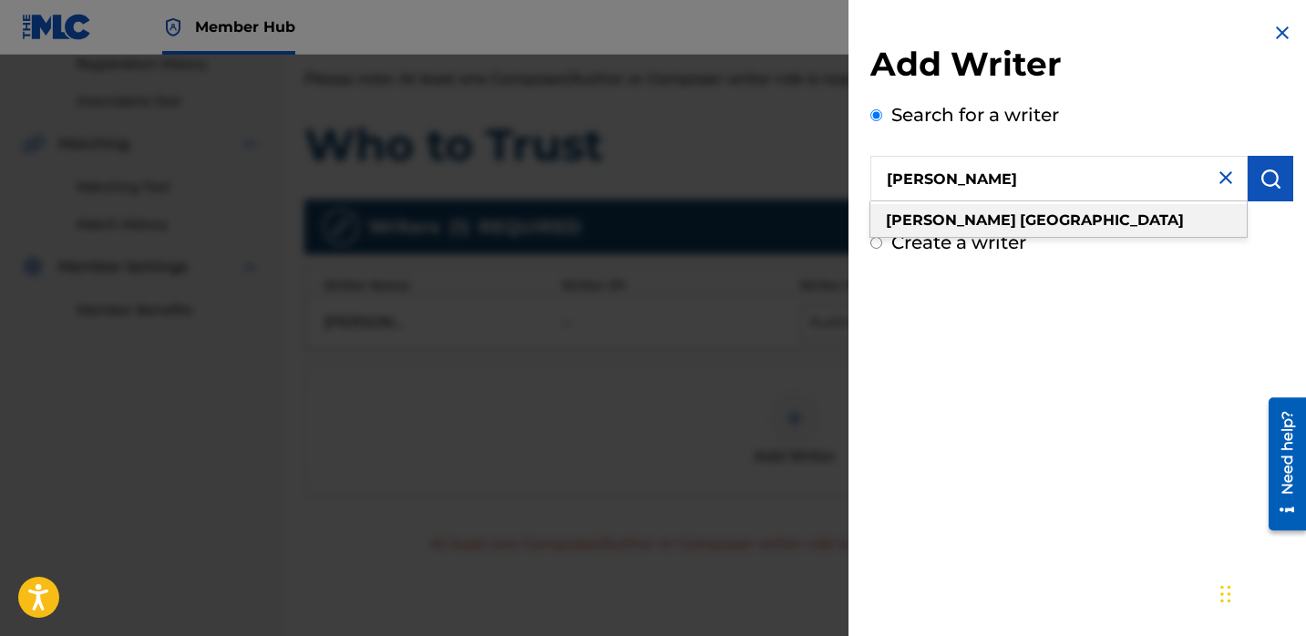
click at [1020, 220] on strong "[GEOGRAPHIC_DATA]" at bounding box center [1102, 220] width 164 height 17
type input "[PERSON_NAME]"
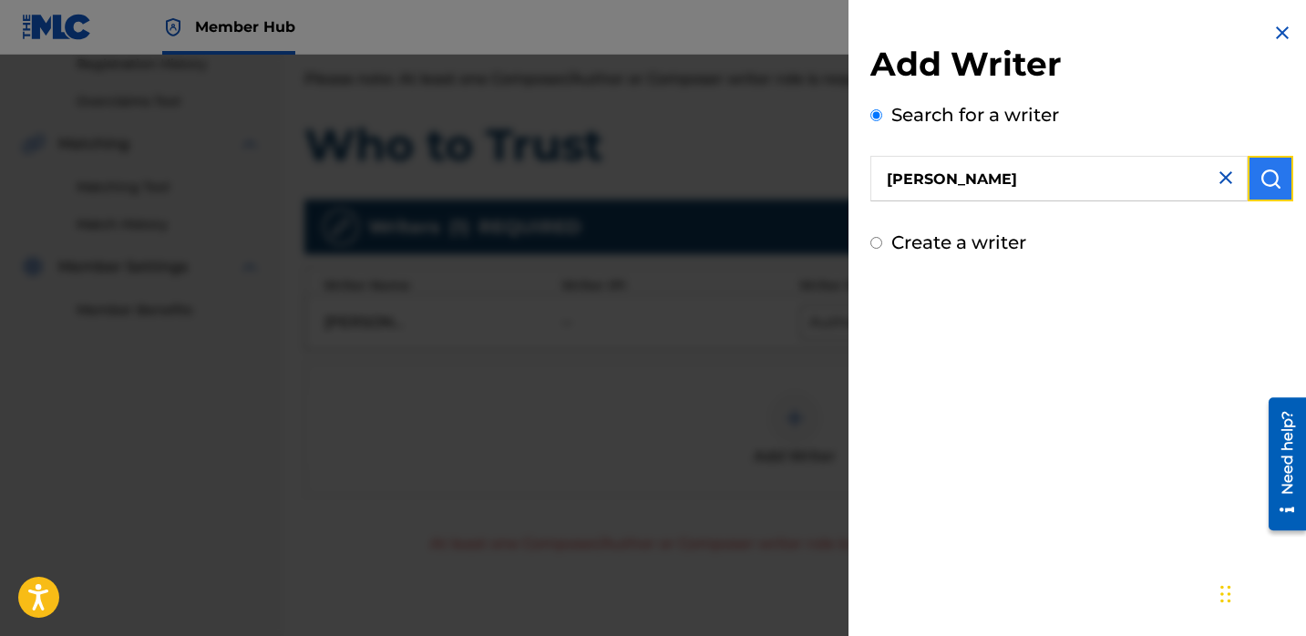
click at [1260, 175] on img "submit" at bounding box center [1271, 179] width 22 height 22
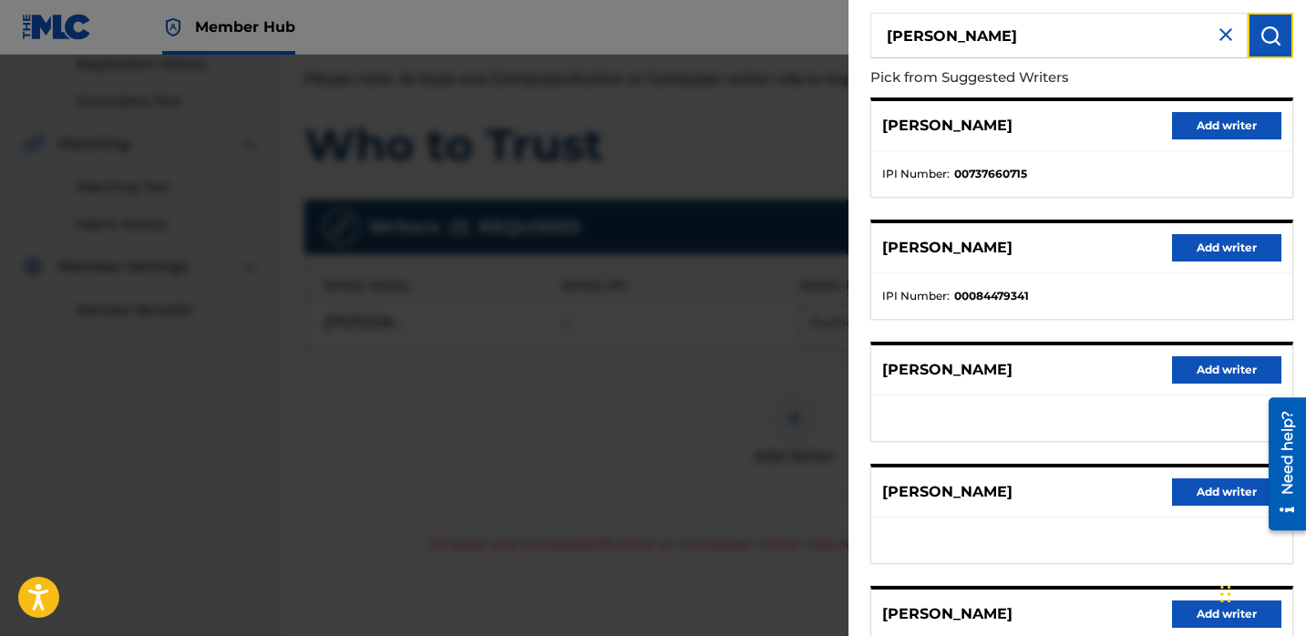
scroll to position [308, 0]
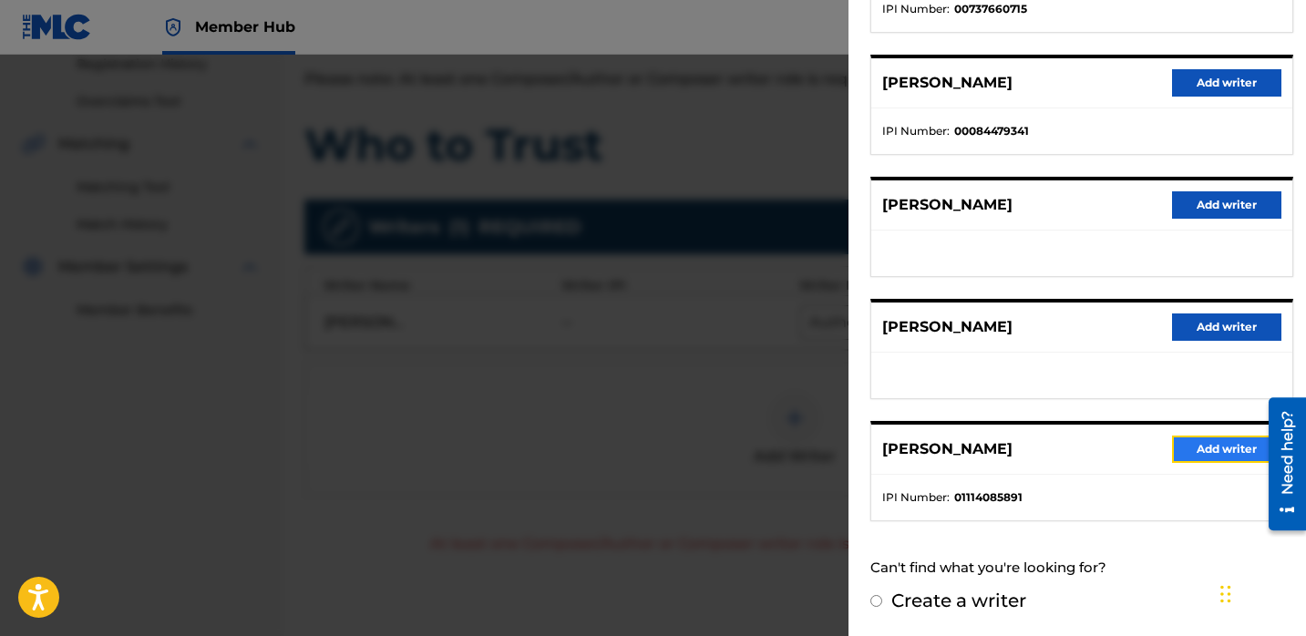
click at [1205, 449] on button "Add writer" at bounding box center [1226, 449] width 109 height 27
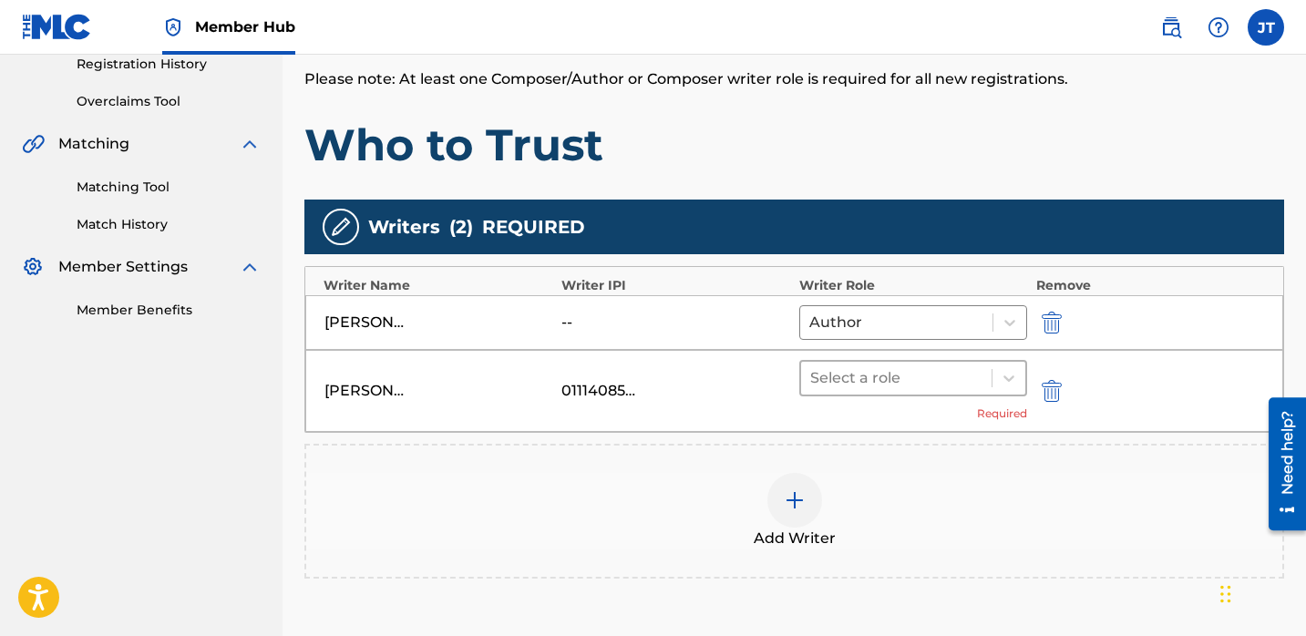
click at [941, 380] on div at bounding box center [896, 379] width 172 height 26
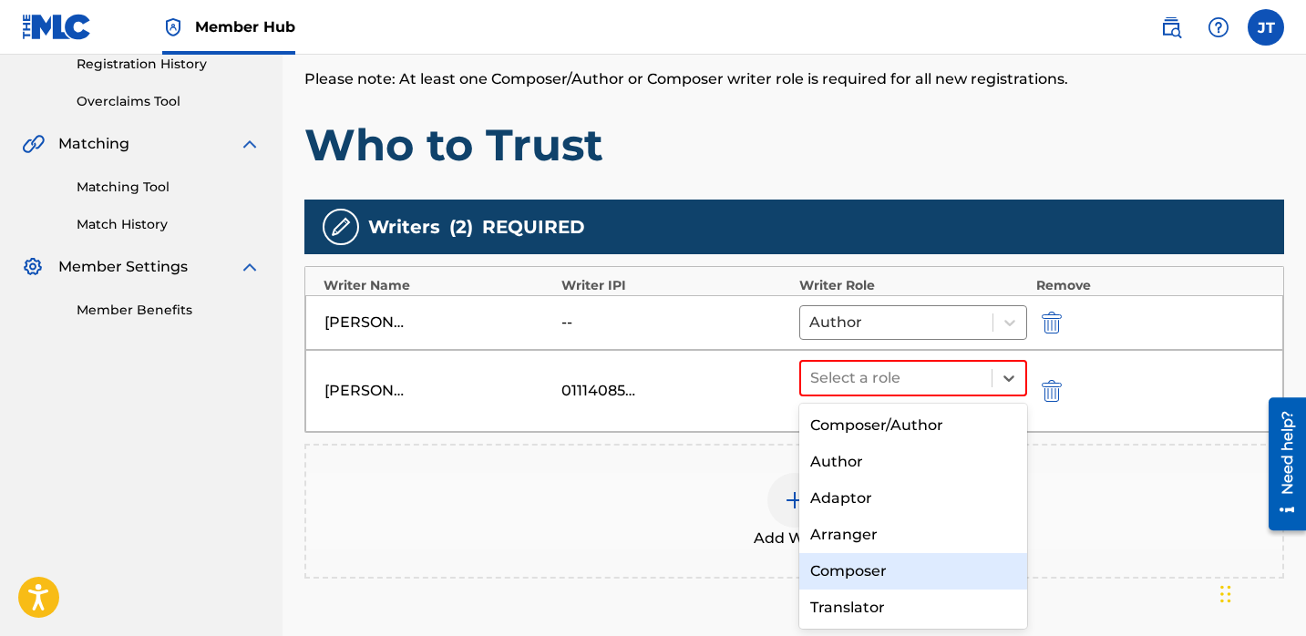
click at [873, 576] on div "Composer" at bounding box center [914, 571] width 228 height 36
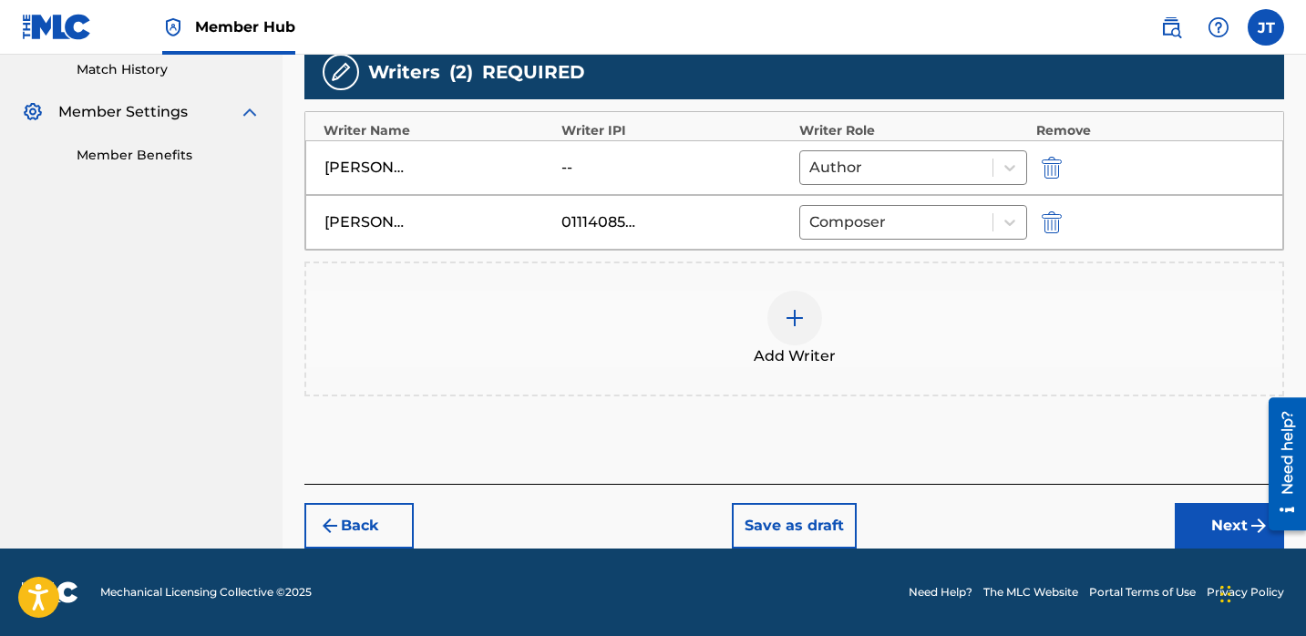
scroll to position [503, 0]
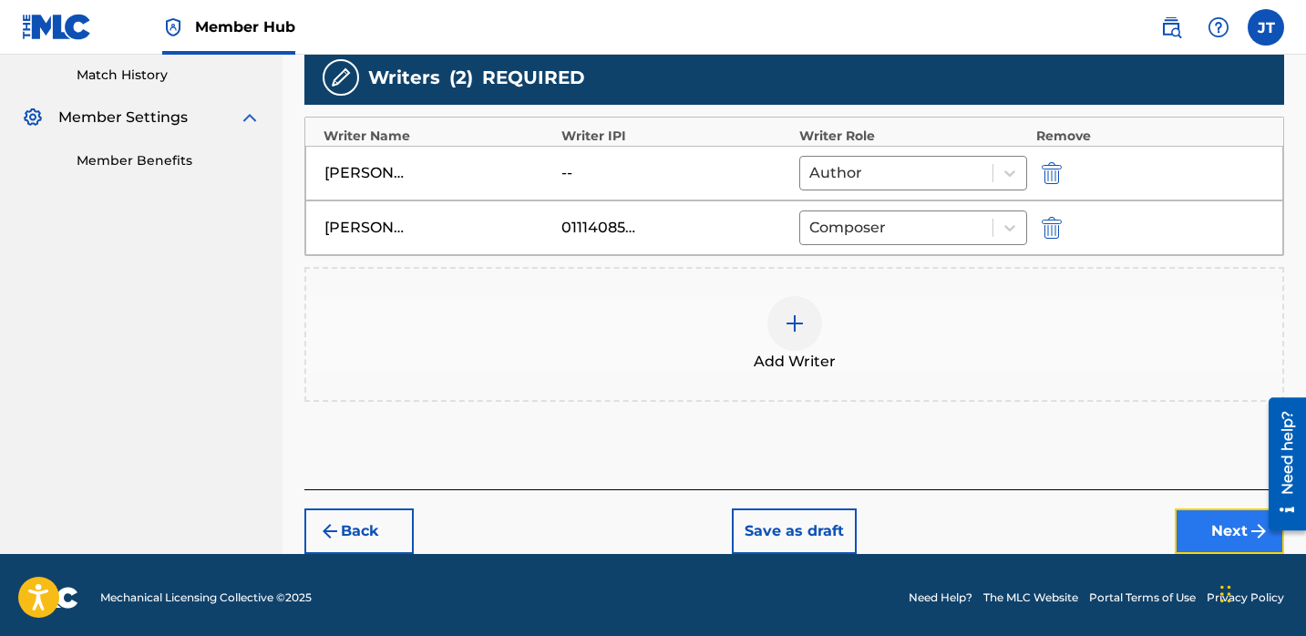
click at [1220, 546] on button "Next" at bounding box center [1229, 532] width 109 height 46
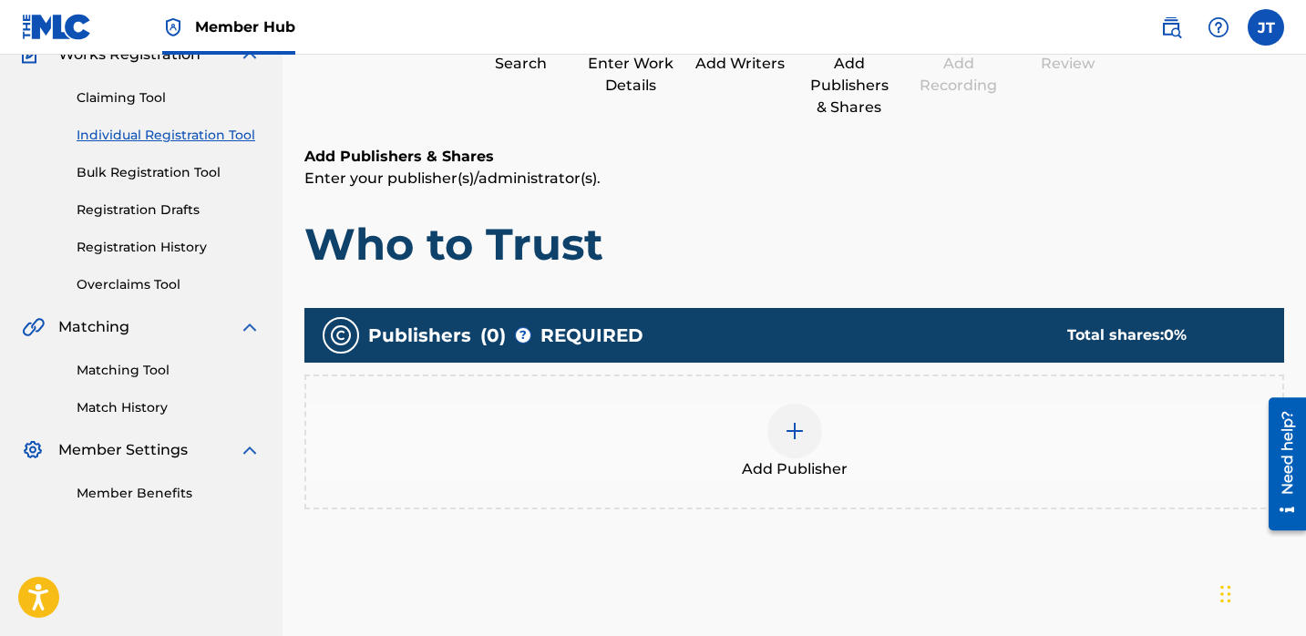
scroll to position [177, 0]
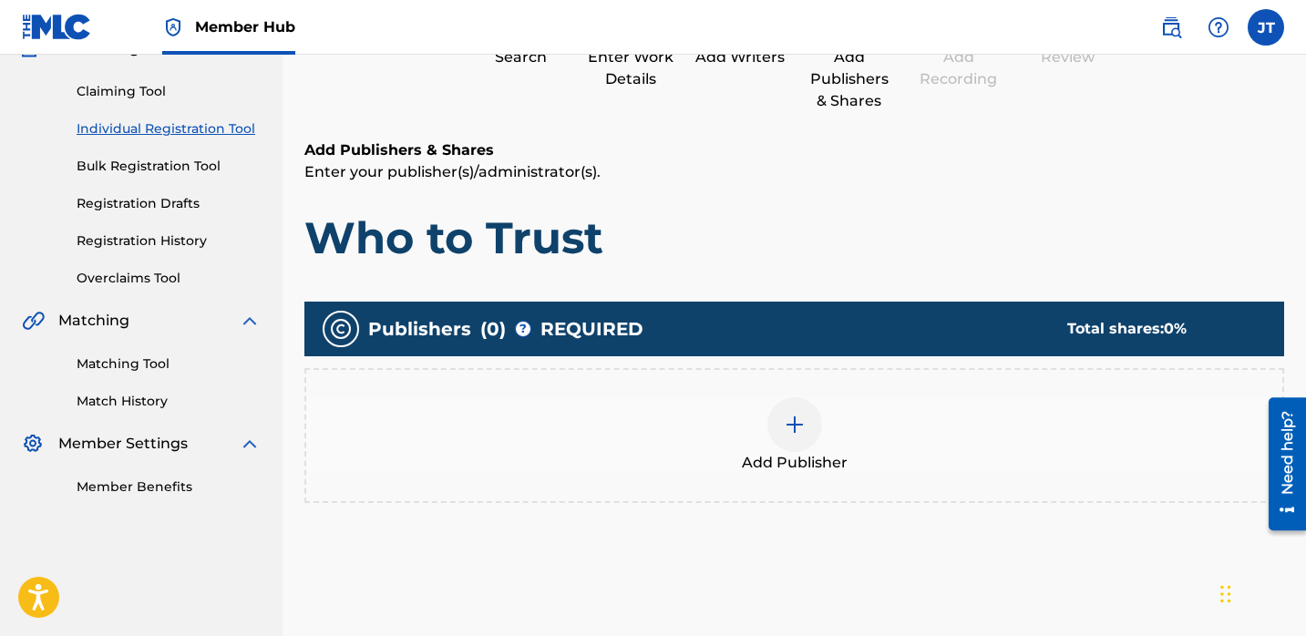
click at [775, 426] on div at bounding box center [795, 424] width 55 height 55
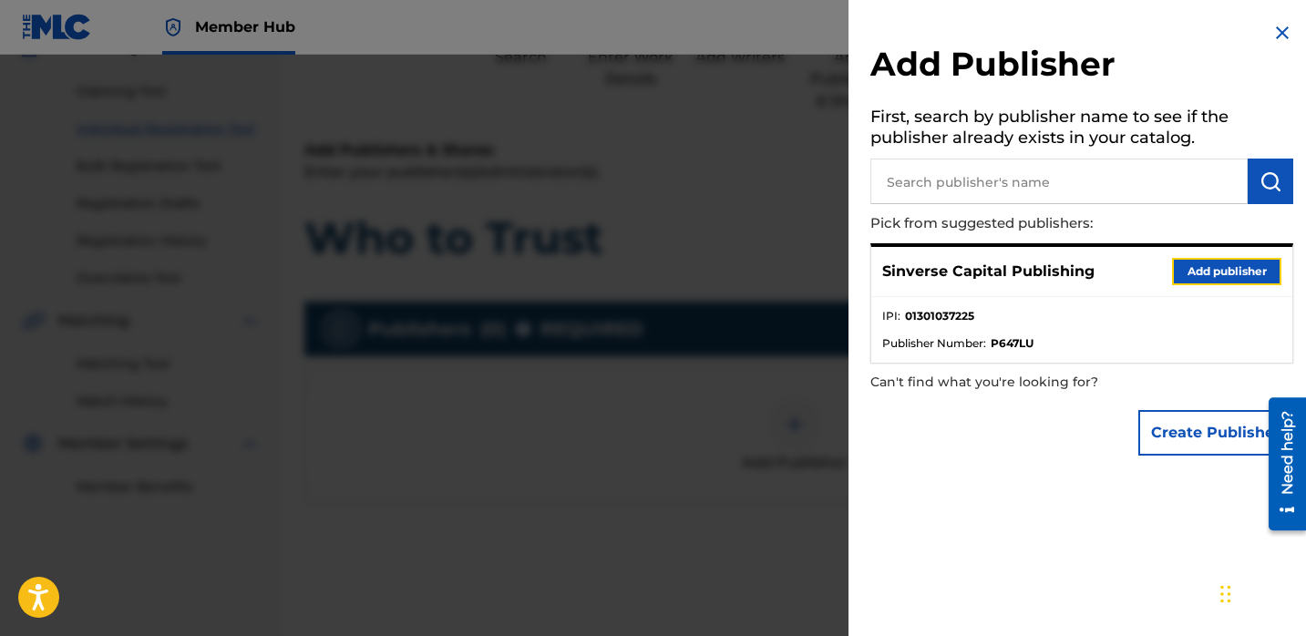
click at [1199, 267] on button "Add publisher" at bounding box center [1226, 271] width 109 height 27
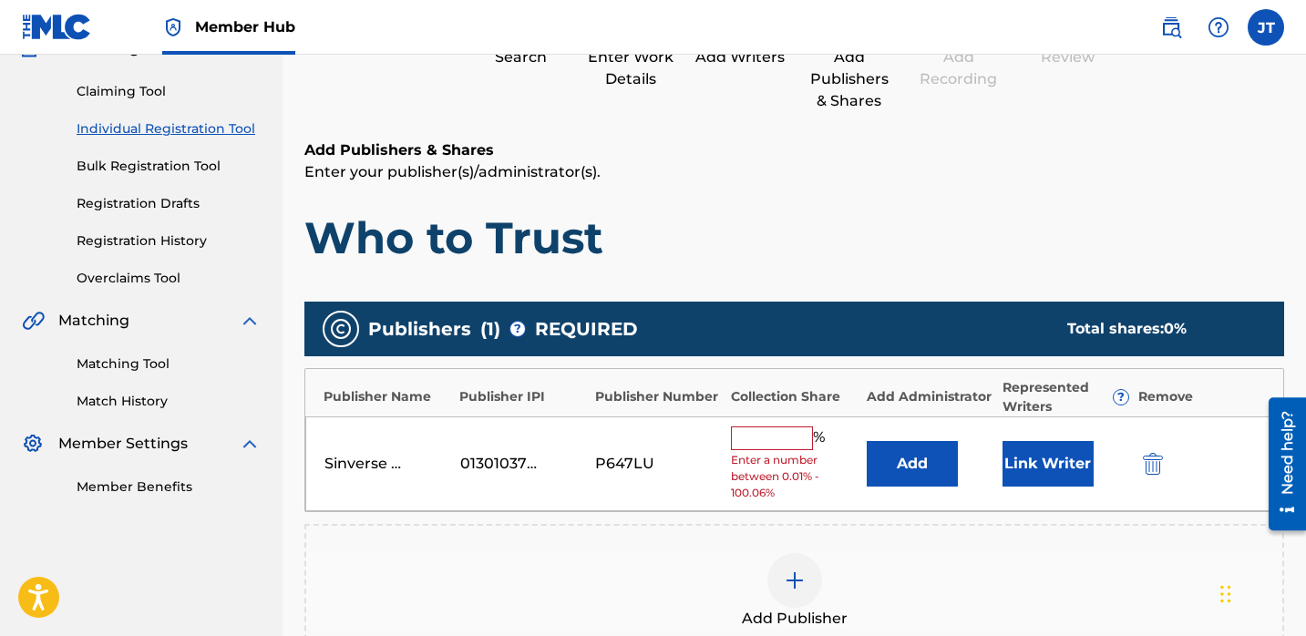
click at [775, 447] on input "text" at bounding box center [772, 439] width 82 height 24
type input "50"
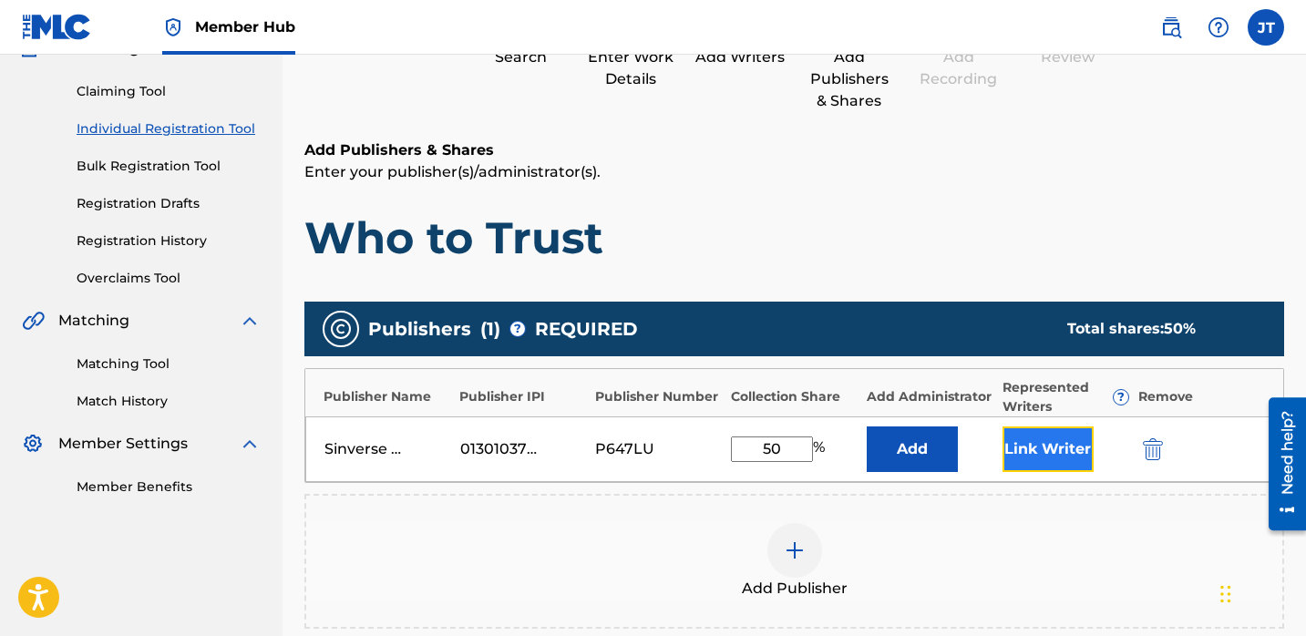
click at [1020, 459] on button "Link Writer" at bounding box center [1048, 450] width 91 height 46
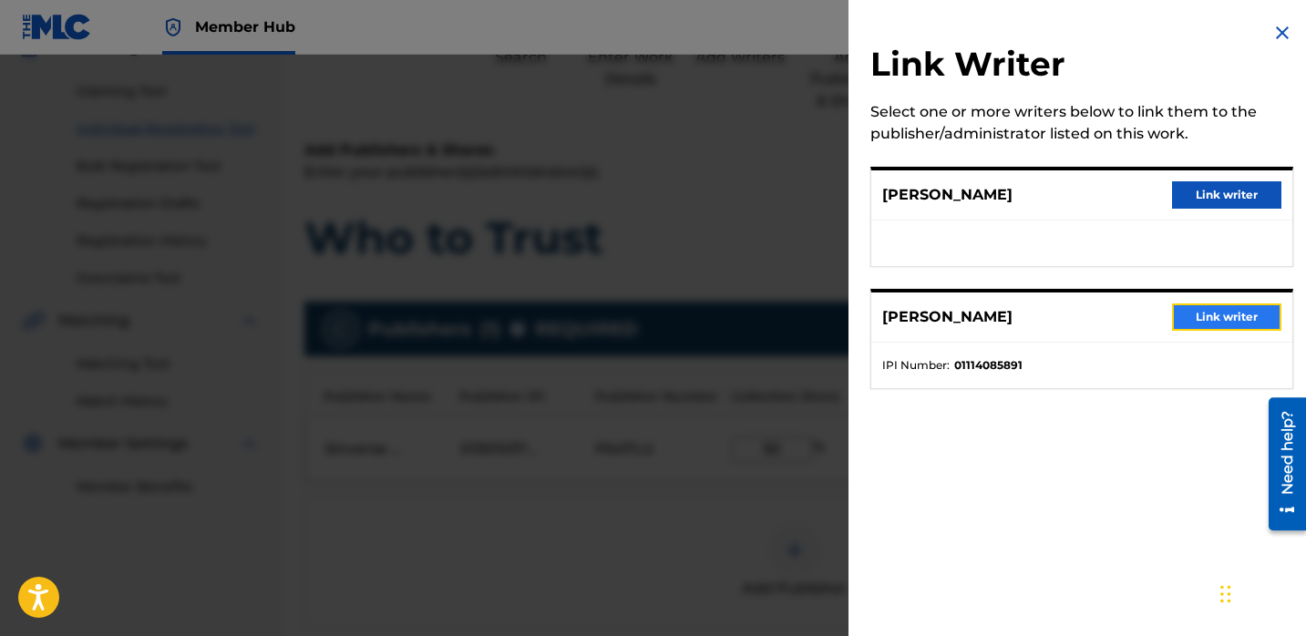
click at [1221, 313] on button "Link writer" at bounding box center [1226, 317] width 109 height 27
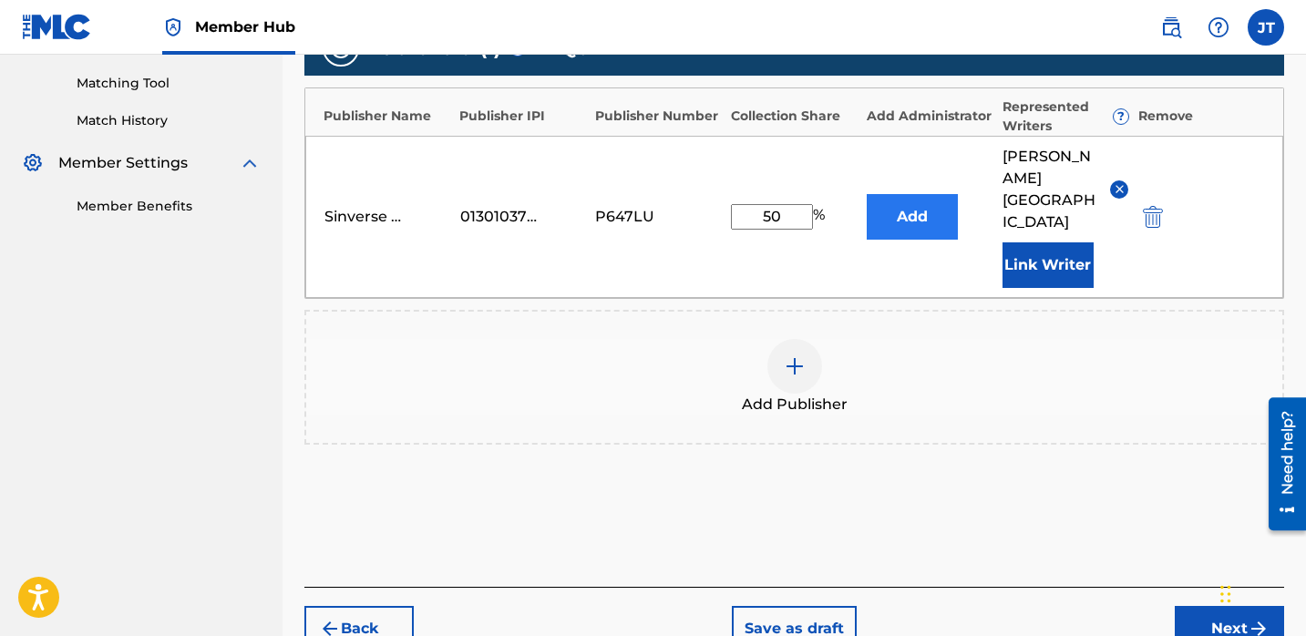
scroll to position [484, 0]
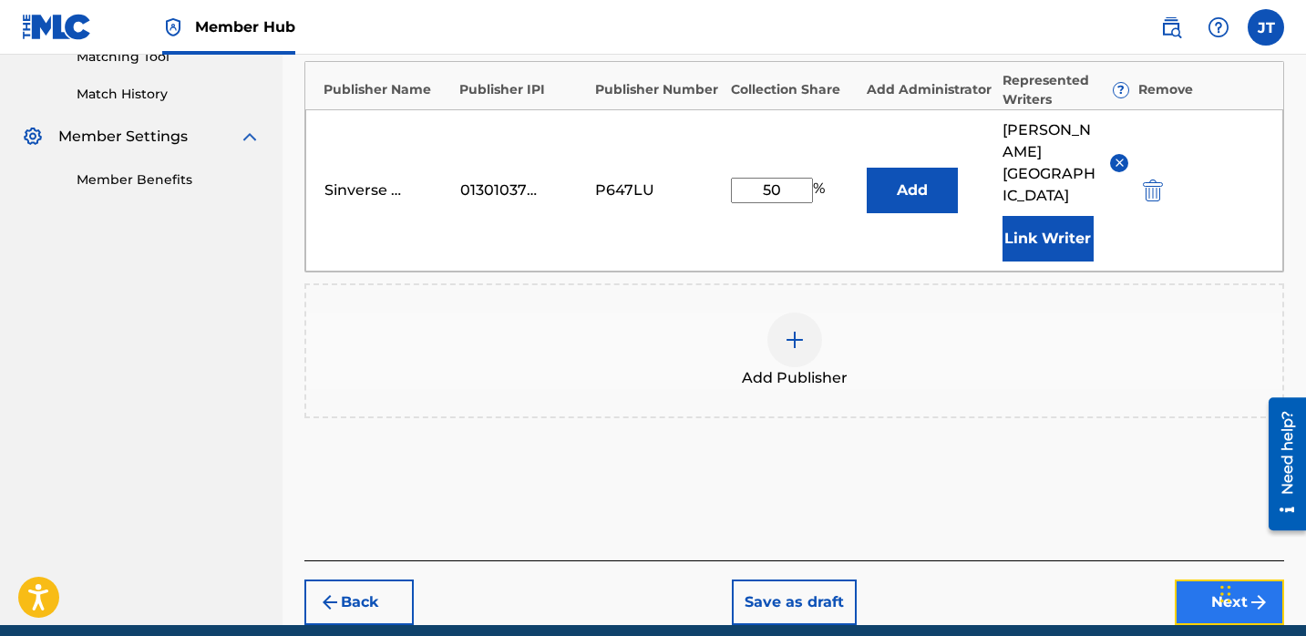
click at [1191, 580] on button "Next" at bounding box center [1229, 603] width 109 height 46
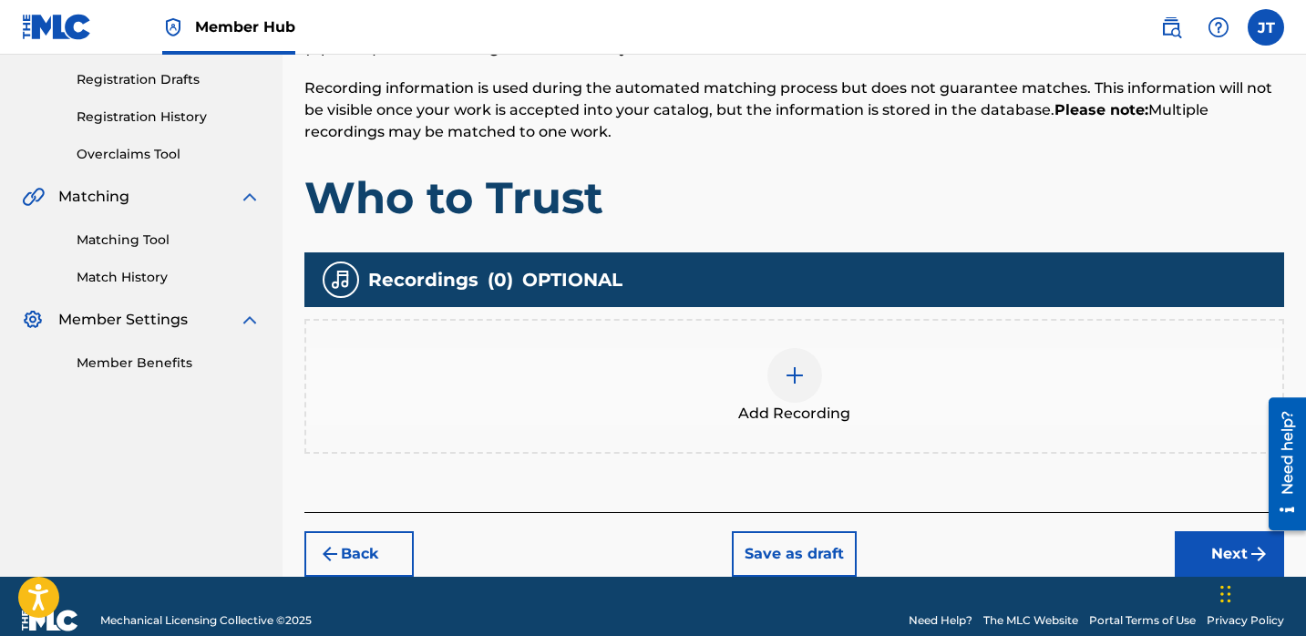
scroll to position [328, 0]
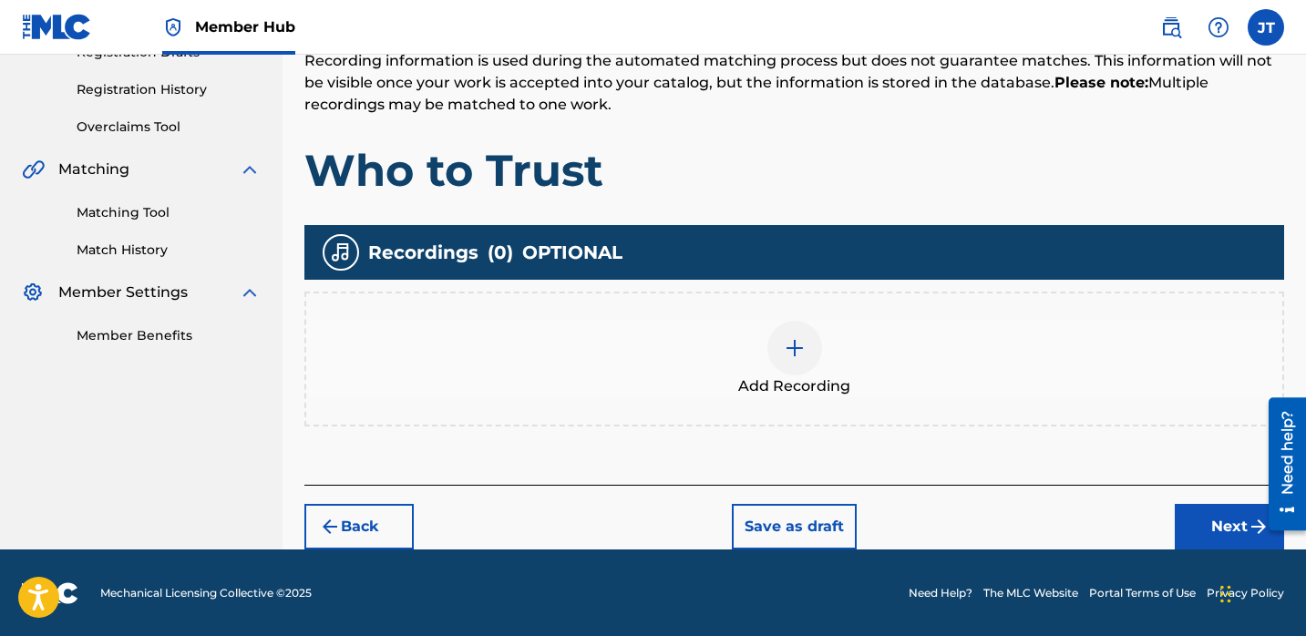
click at [805, 345] on img at bounding box center [795, 348] width 22 height 22
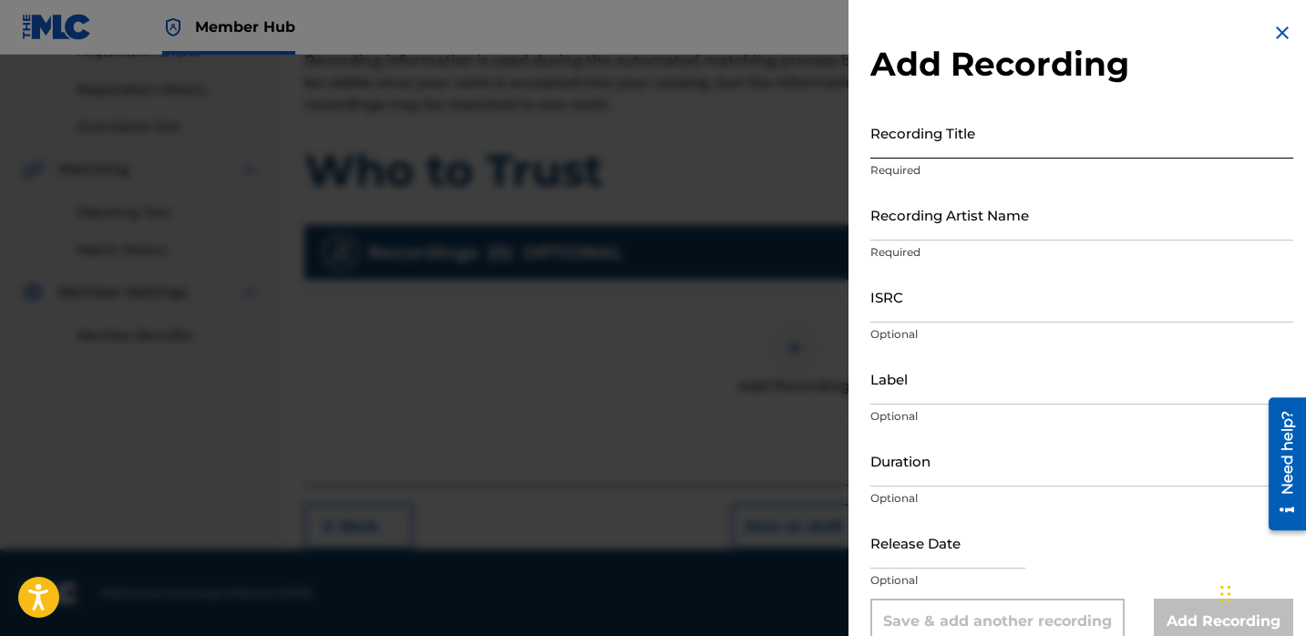
click at [925, 152] on input "Recording Title" at bounding box center [1082, 133] width 423 height 52
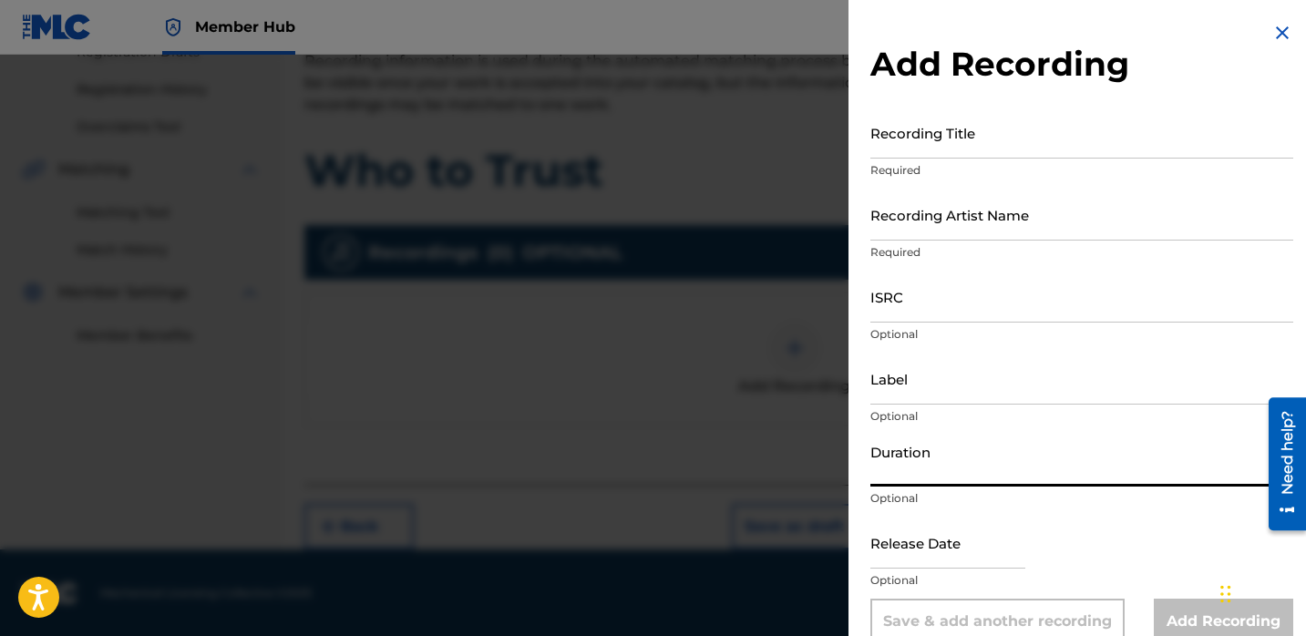
click at [921, 468] on input "Duration" at bounding box center [1082, 461] width 423 height 52
type input "02:37"
click at [955, 220] on input "Recording Artist Name" at bounding box center [1082, 215] width 423 height 52
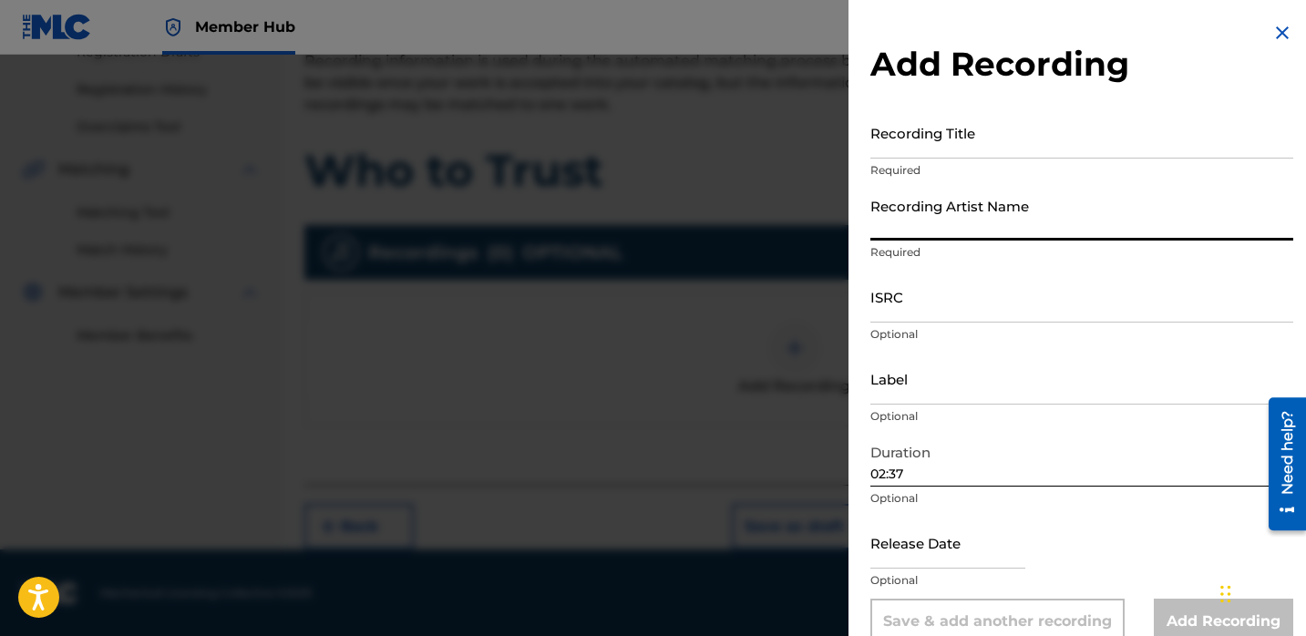
type input "Lil [PERSON_NAME]"
click at [962, 143] on input "Recording Title" at bounding box center [1082, 133] width 423 height 52
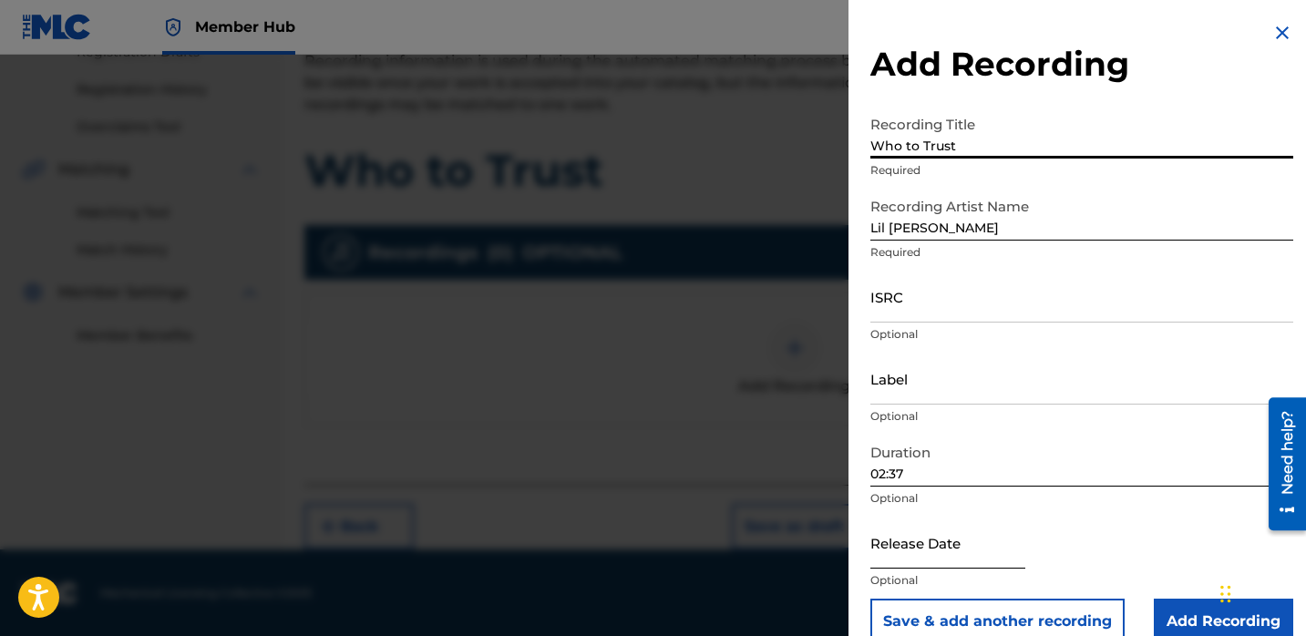
type input "Who to Trust"
click at [923, 554] on input "text" at bounding box center [948, 543] width 155 height 52
select select "8"
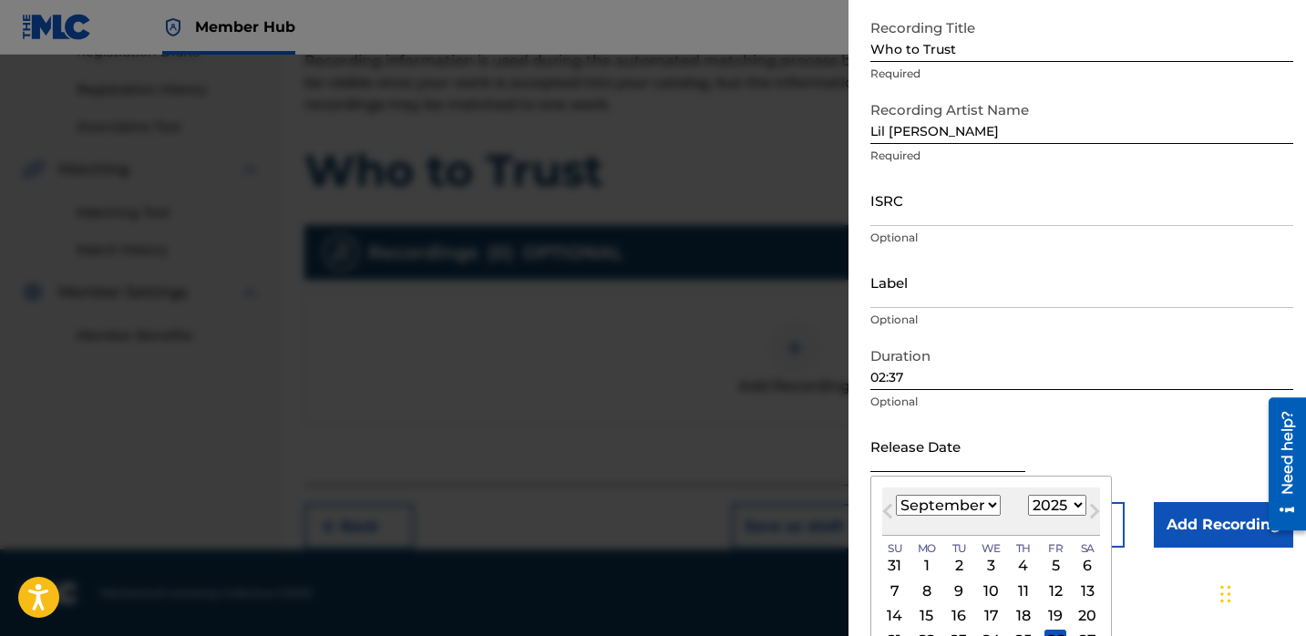
scroll to position [103, 0]
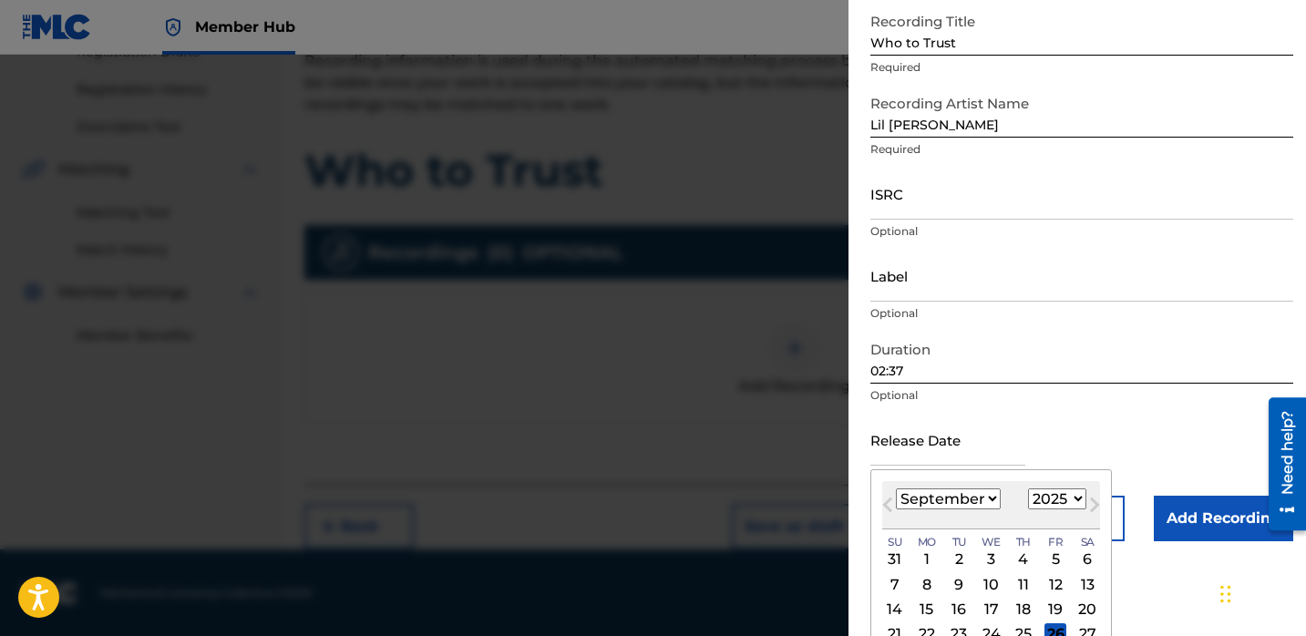
click at [1049, 508] on select "1900 1901 1902 1903 1904 1905 1906 1907 1908 1909 1910 1911 1912 1913 1914 1915…" at bounding box center [1057, 499] width 58 height 21
click at [1028, 489] on select "1900 1901 1902 1903 1904 1905 1906 1907 1908 1909 1910 1911 1912 1913 1914 1915…" at bounding box center [1057, 499] width 58 height 21
click at [1052, 502] on select "1900 1901 1902 1903 1904 1905 1906 1907 1908 1909 1910 1911 1912 1913 1914 1915…" at bounding box center [1057, 499] width 58 height 21
select select "2022"
click at [1028, 489] on select "1900 1901 1902 1903 1904 1905 1906 1907 1908 1909 1910 1911 1912 1913 1914 1915…" at bounding box center [1057, 499] width 58 height 21
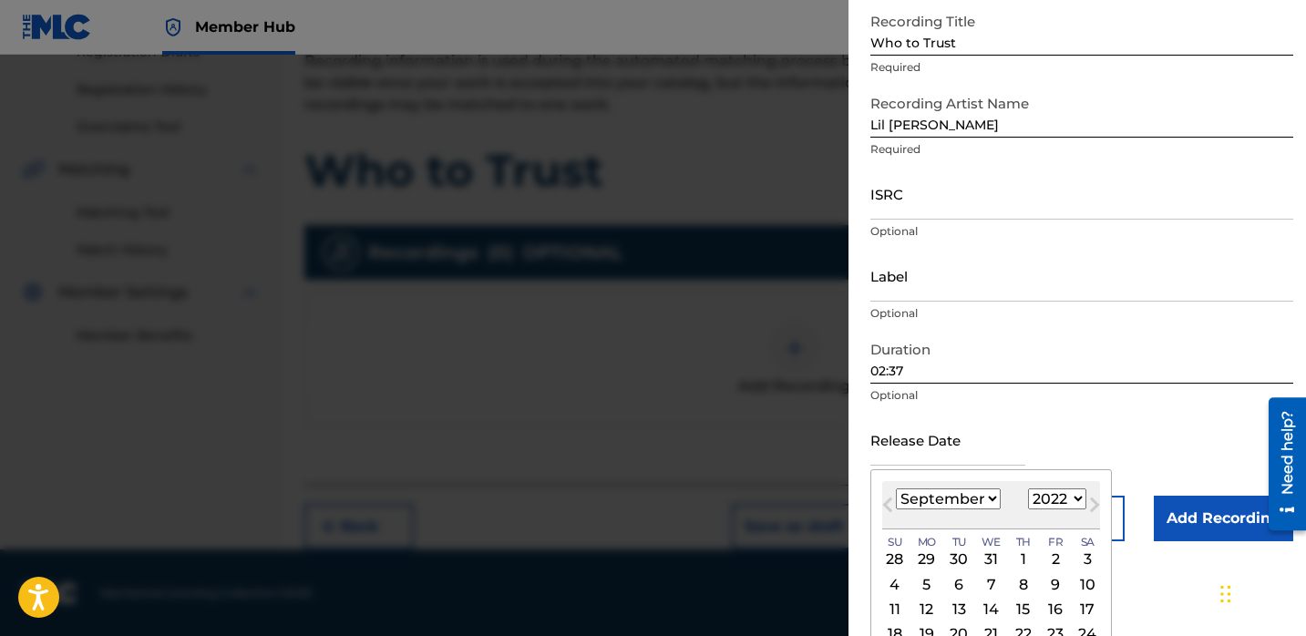
click at [984, 502] on select "January February March April May June July August September October November De…" at bounding box center [948, 499] width 105 height 21
select select "2"
click at [896, 489] on select "January February March April May June July August September October November De…" at bounding box center [948, 499] width 105 height 21
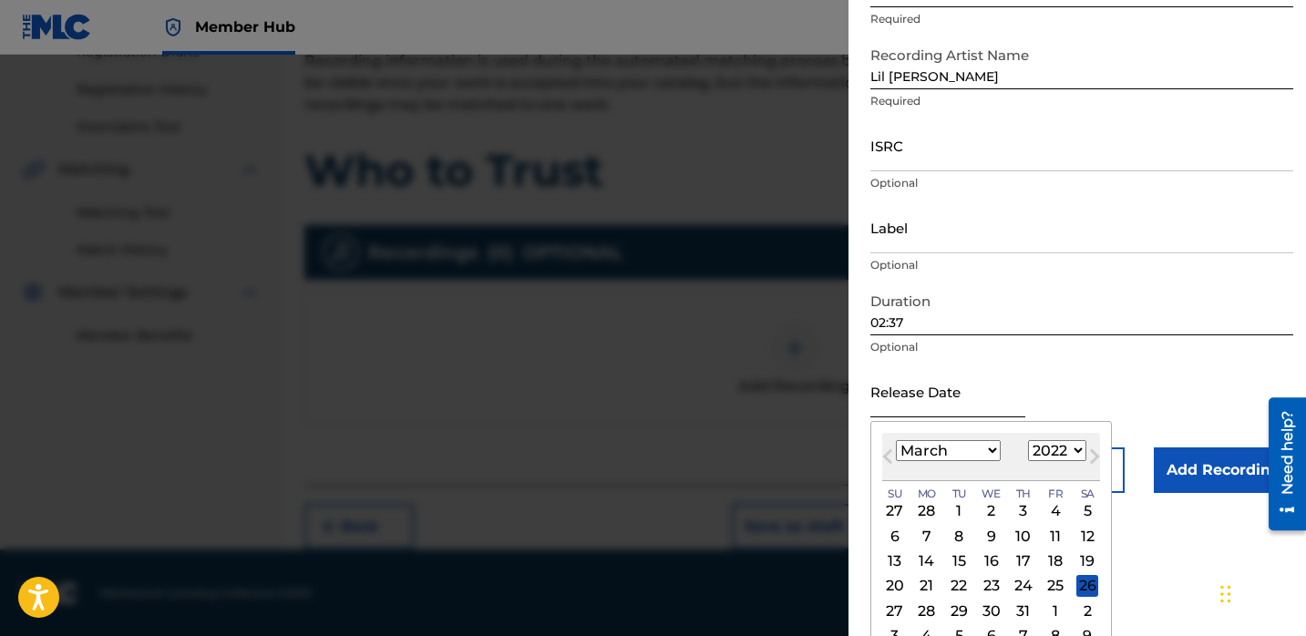
scroll to position [175, 0]
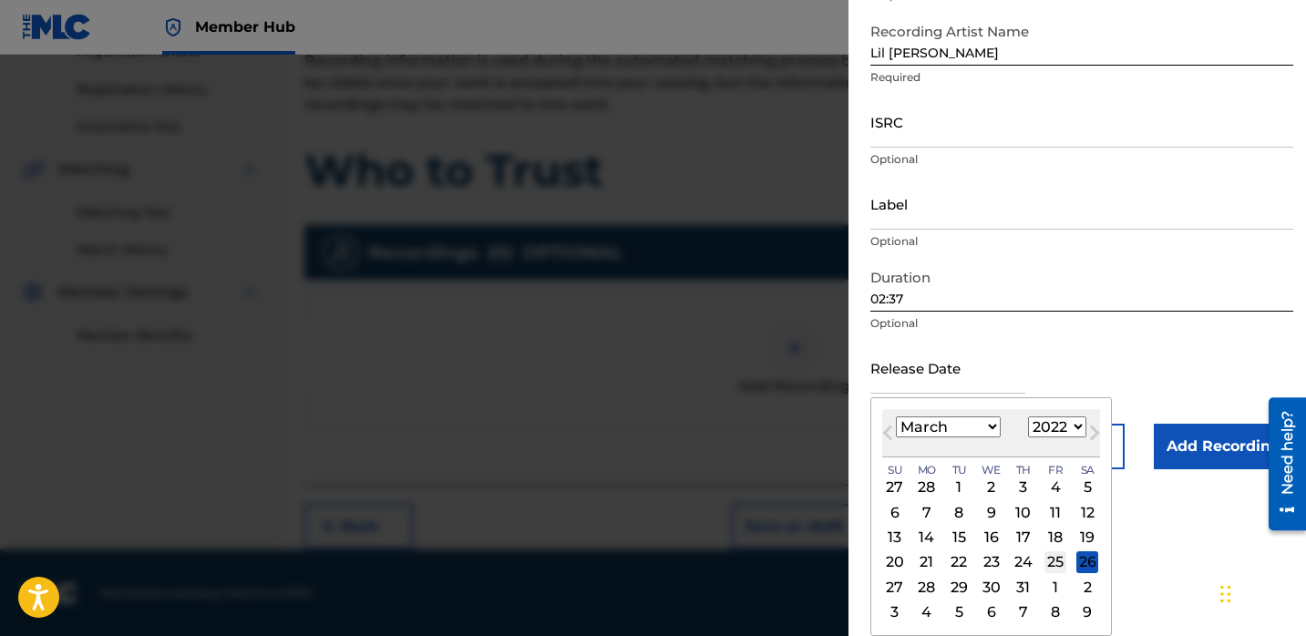
click at [1057, 558] on div "25" at bounding box center [1056, 563] width 22 height 22
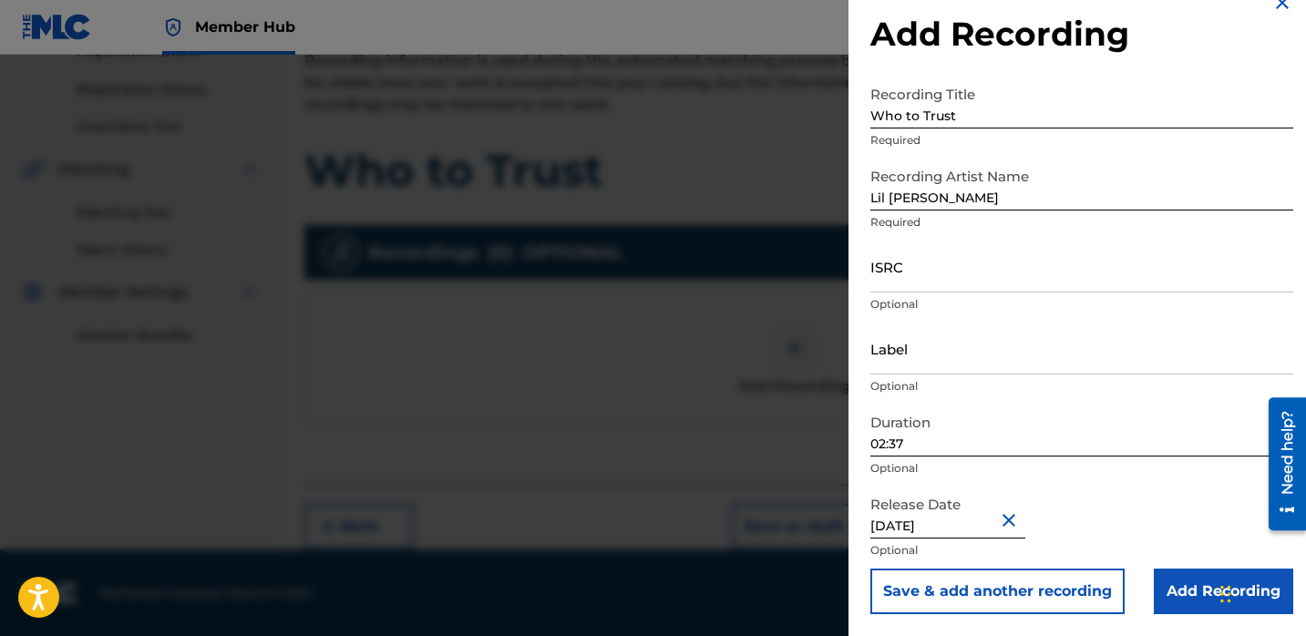
type input "[DATE]"
select select "2"
select select "2022"
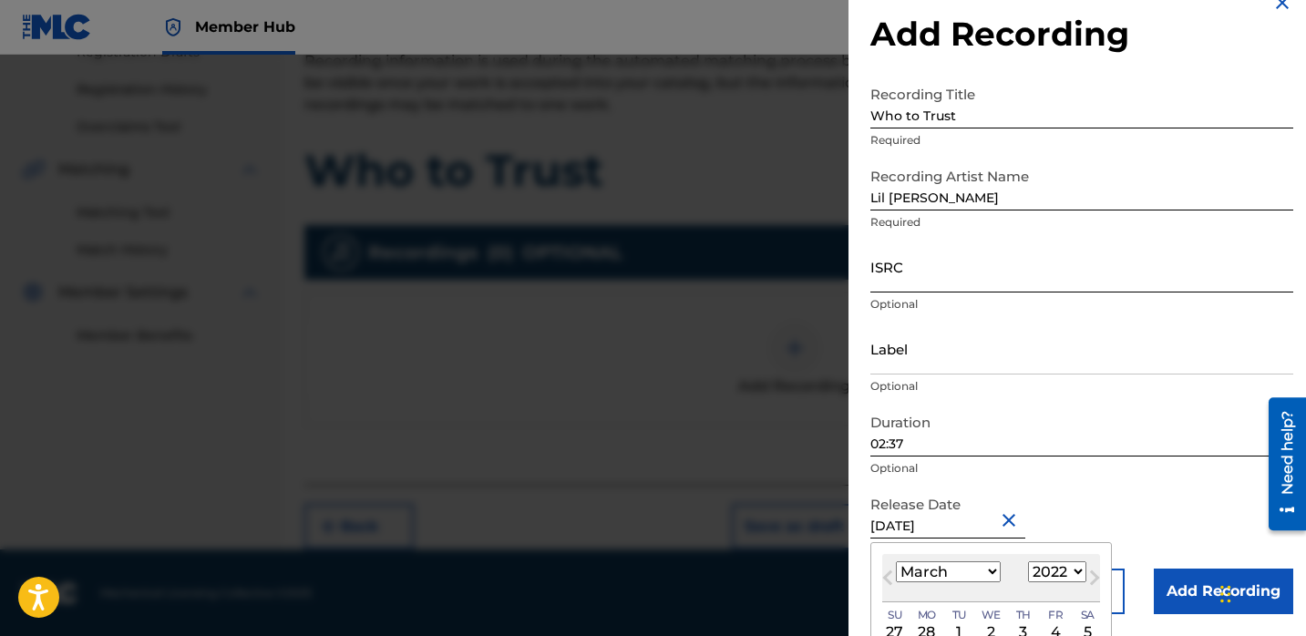
click at [910, 277] on input "ISRC" at bounding box center [1082, 267] width 423 height 52
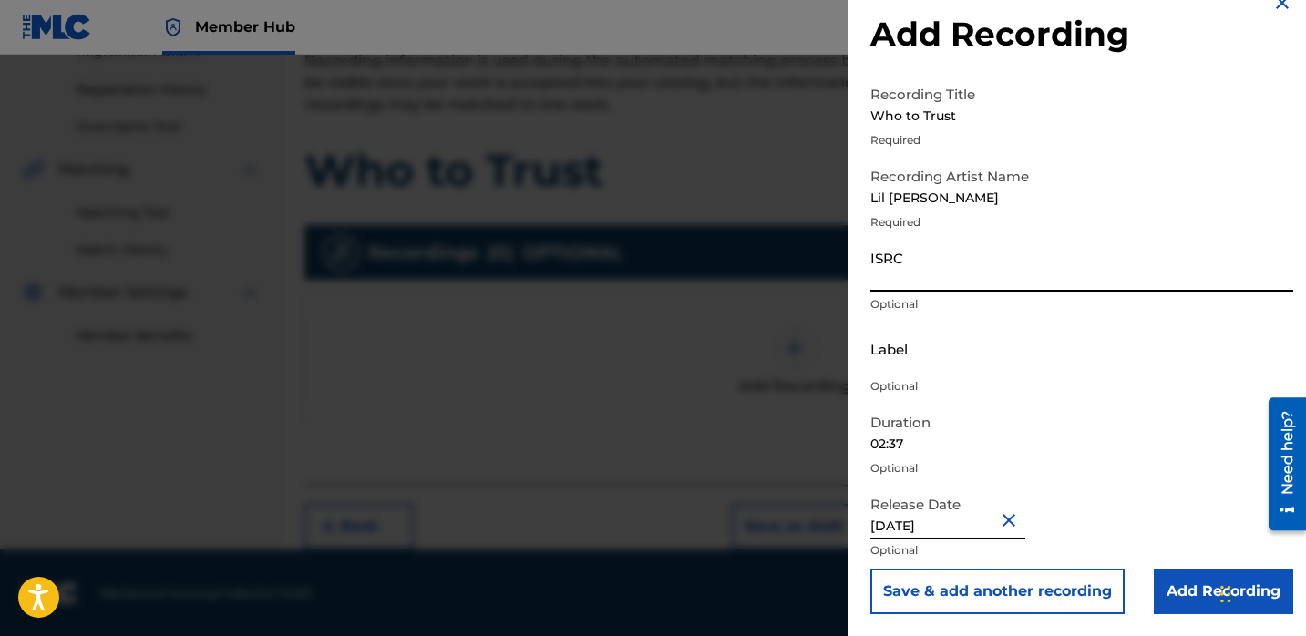
paste input "QZDA72284949"
type input "QZDA72284949"
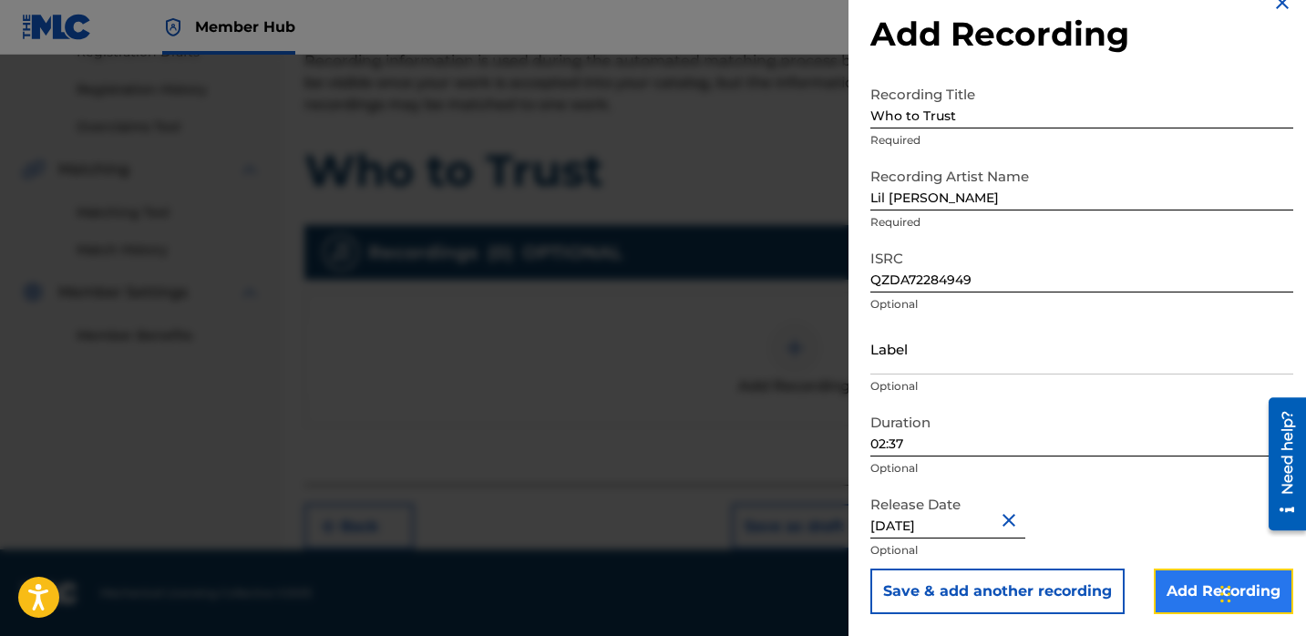
click at [1188, 583] on input "Add Recording" at bounding box center [1223, 592] width 139 height 46
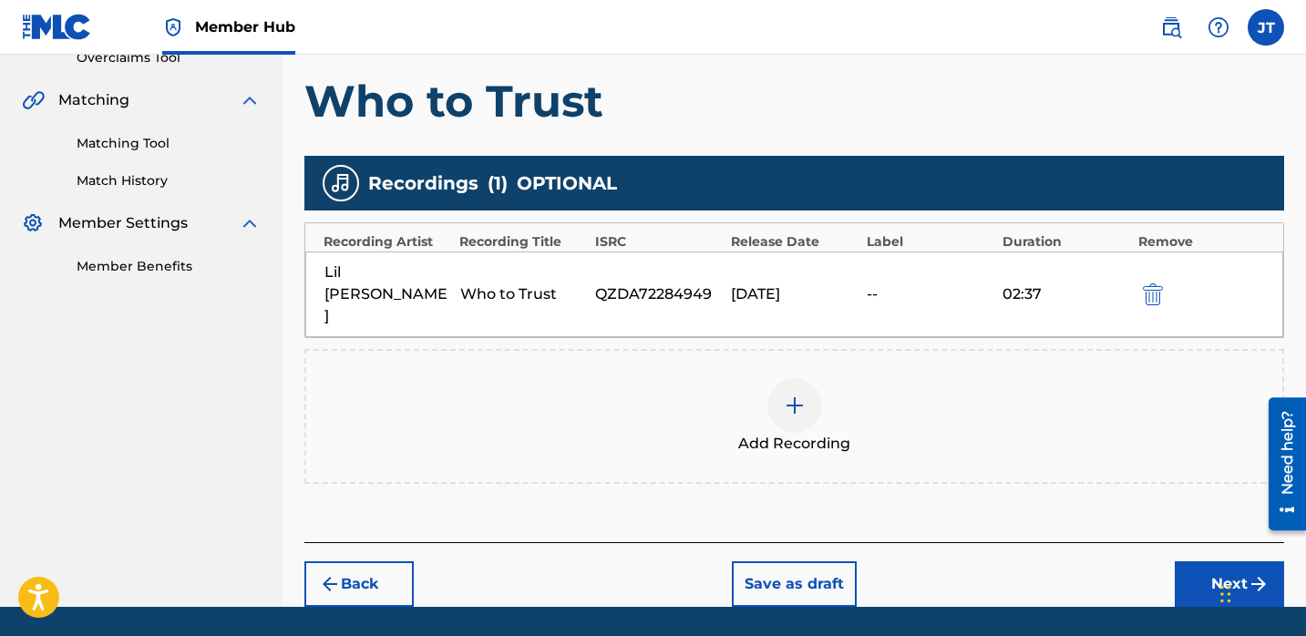
scroll to position [399, 0]
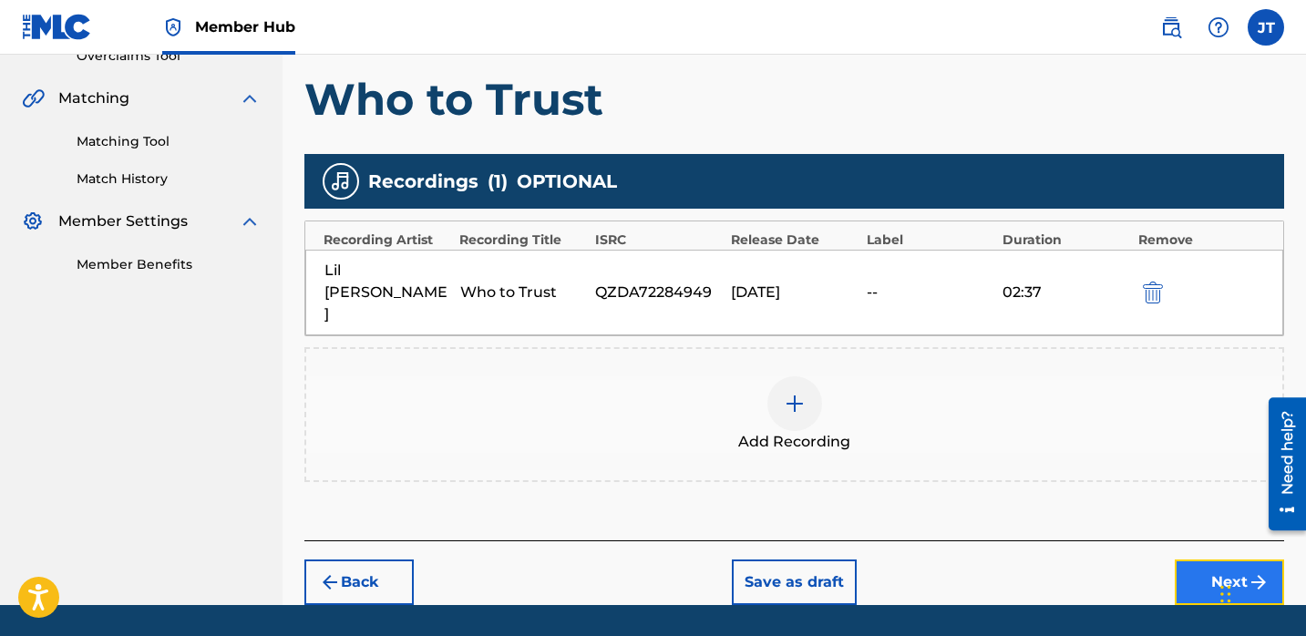
click at [1208, 560] on button "Next" at bounding box center [1229, 583] width 109 height 46
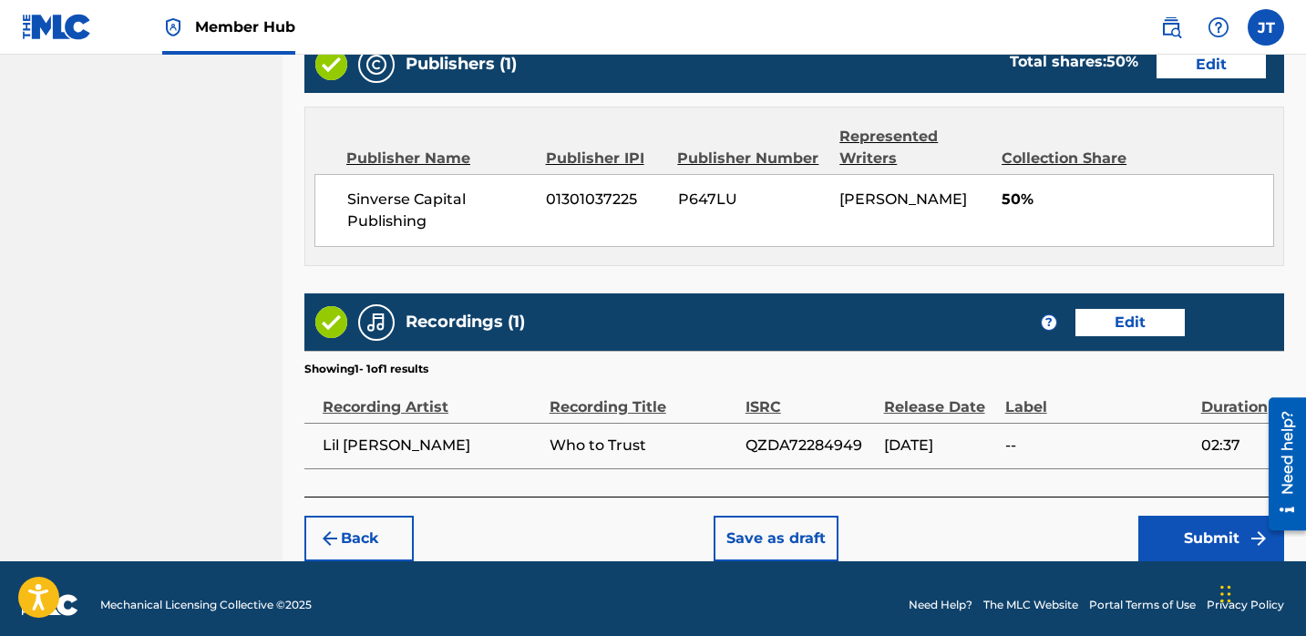
scroll to position [960, 0]
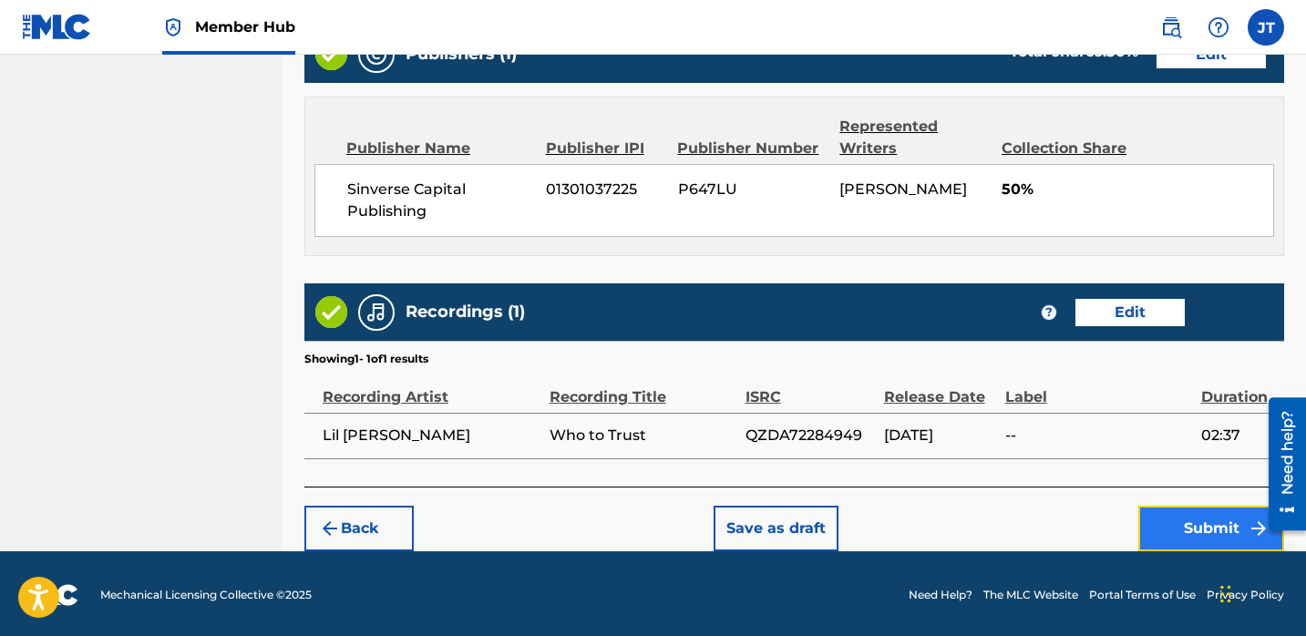
click at [1188, 523] on button "Submit" at bounding box center [1212, 529] width 146 height 46
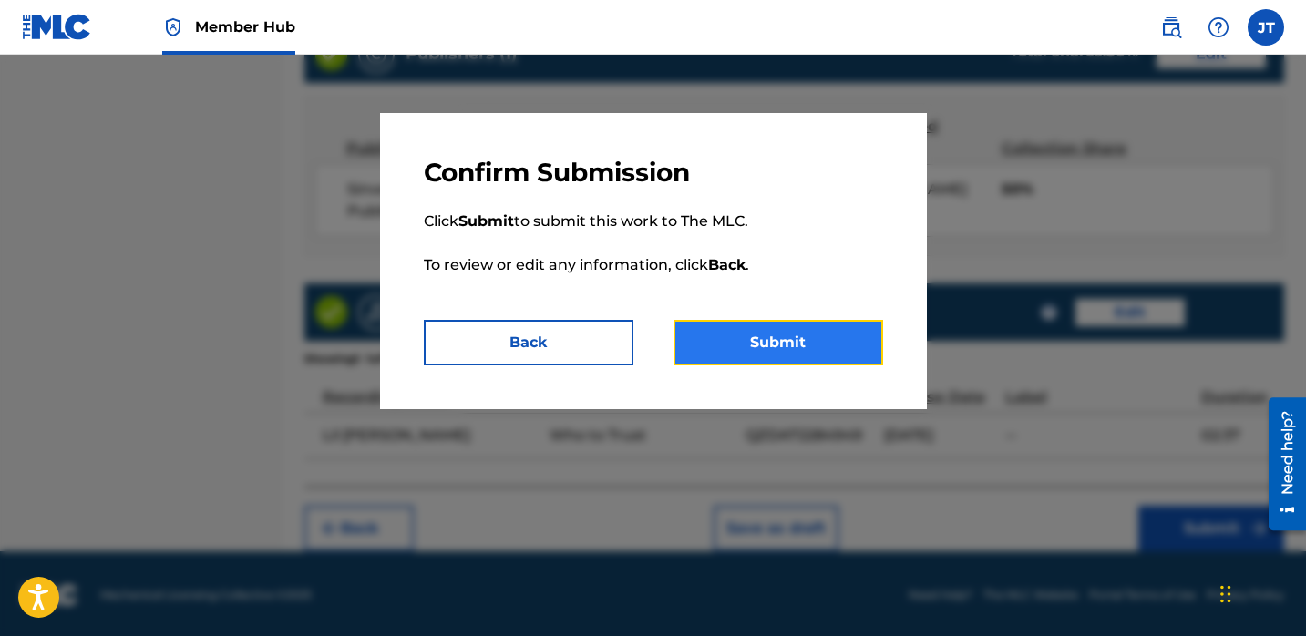
click at [789, 350] on button "Submit" at bounding box center [779, 343] width 210 height 46
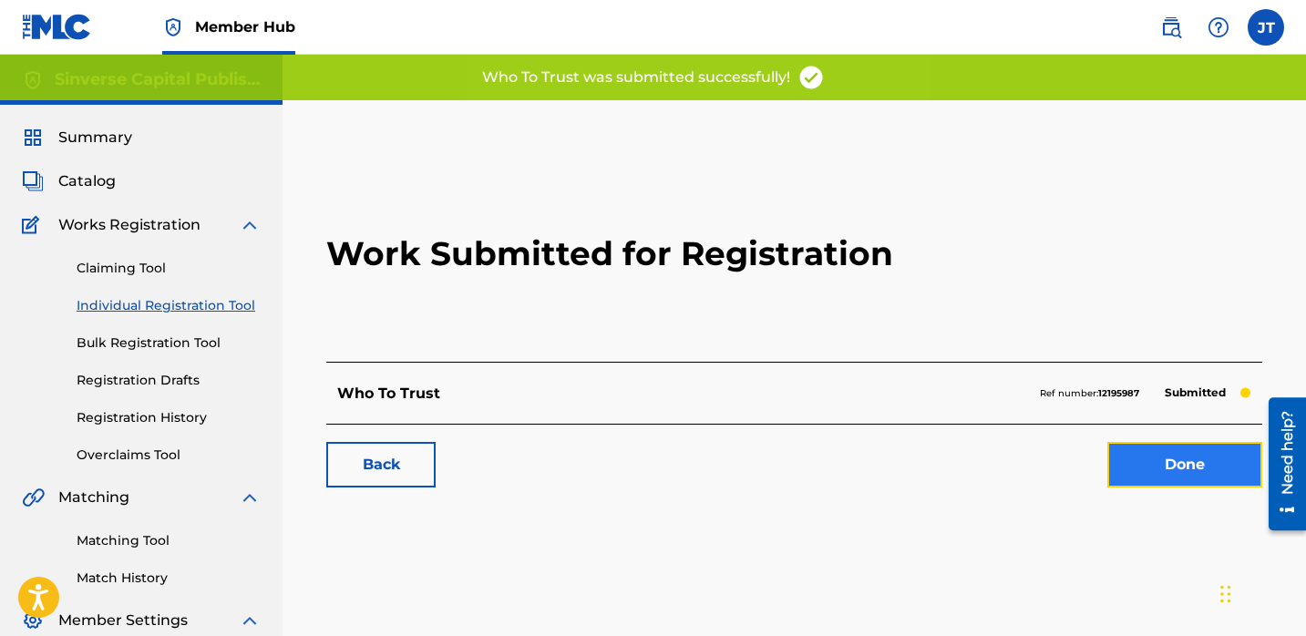
click at [1191, 481] on link "Done" at bounding box center [1185, 465] width 155 height 46
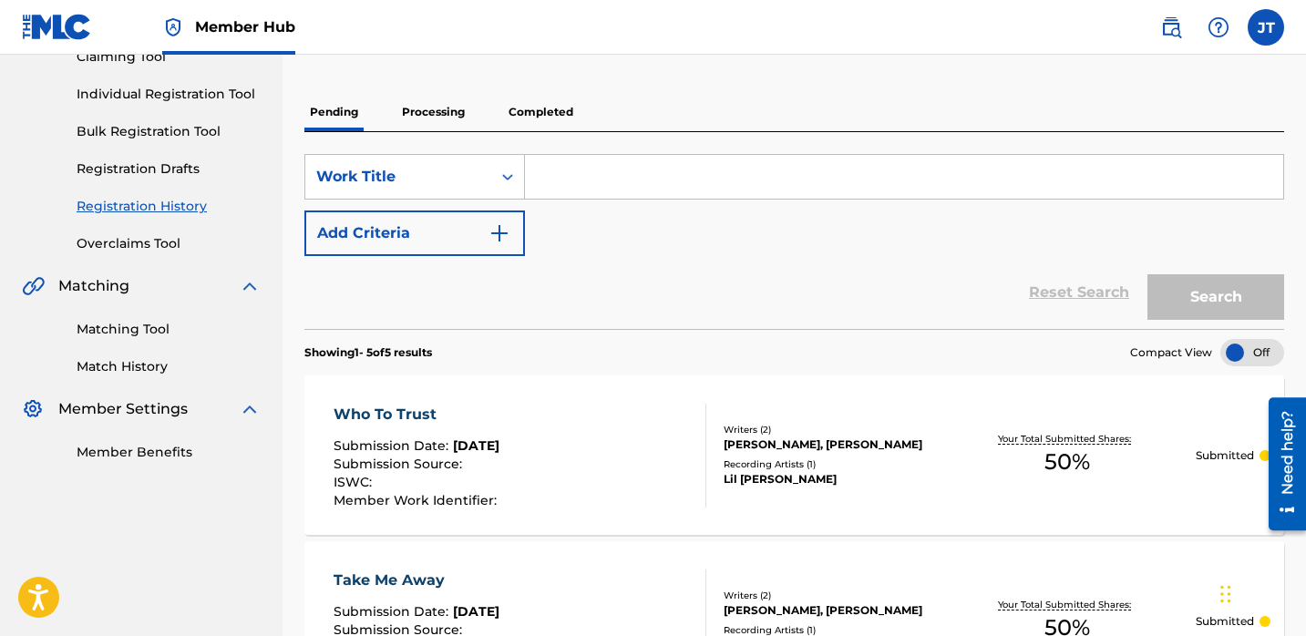
scroll to position [146, 0]
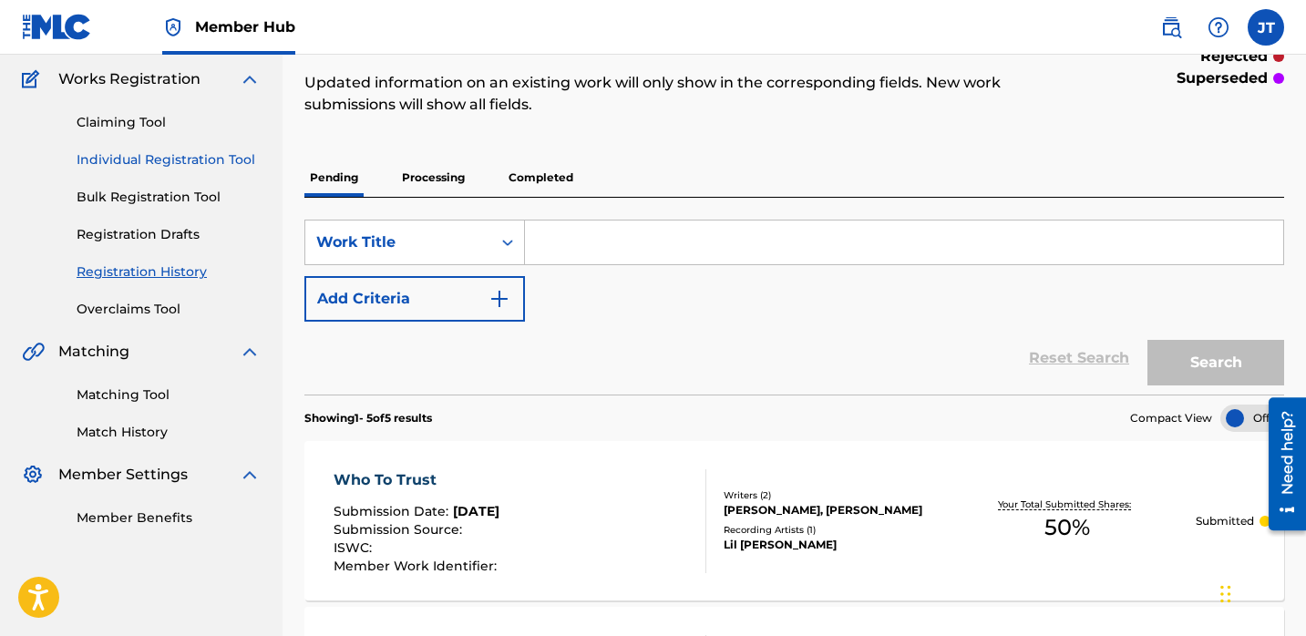
click at [171, 166] on link "Individual Registration Tool" at bounding box center [169, 159] width 184 height 19
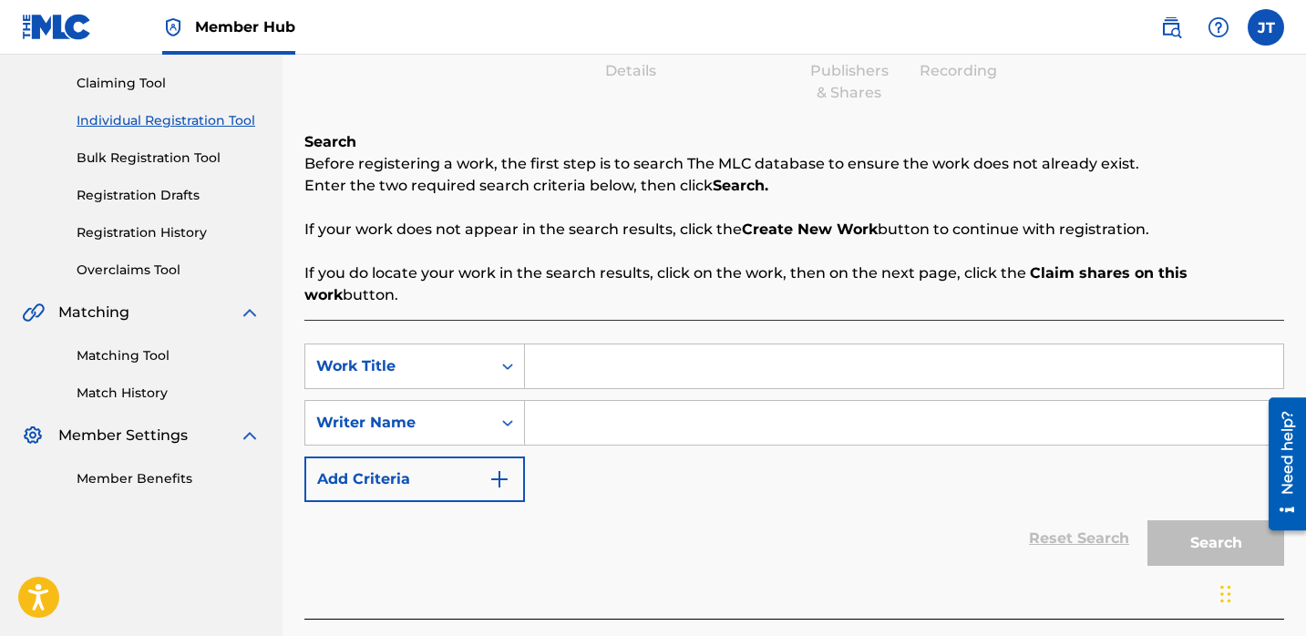
scroll to position [208, 0]
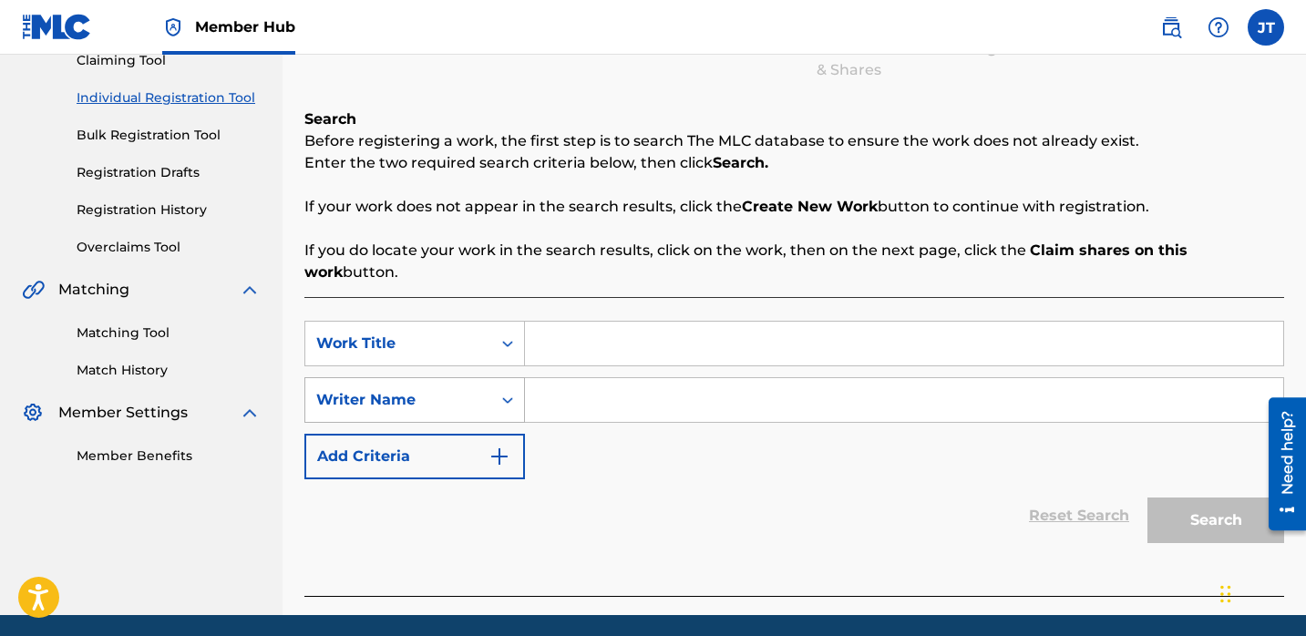
click at [502, 391] on icon "Search Form" at bounding box center [508, 400] width 18 height 18
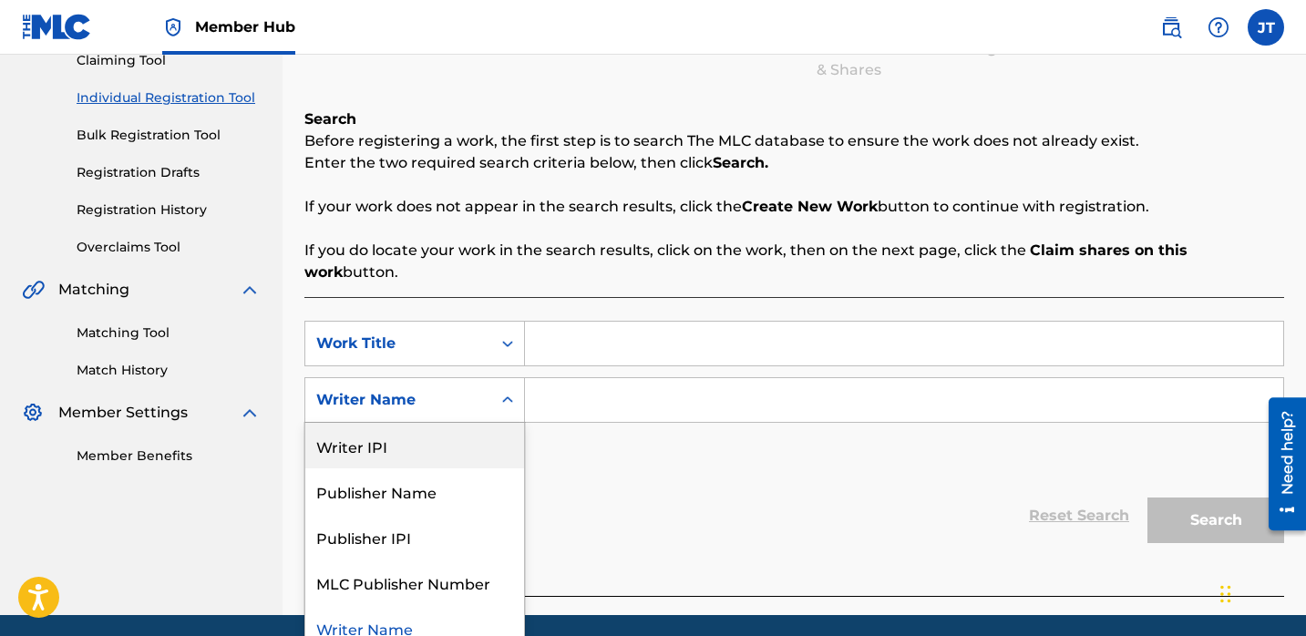
click at [612, 390] on input "Search Form" at bounding box center [904, 400] width 758 height 44
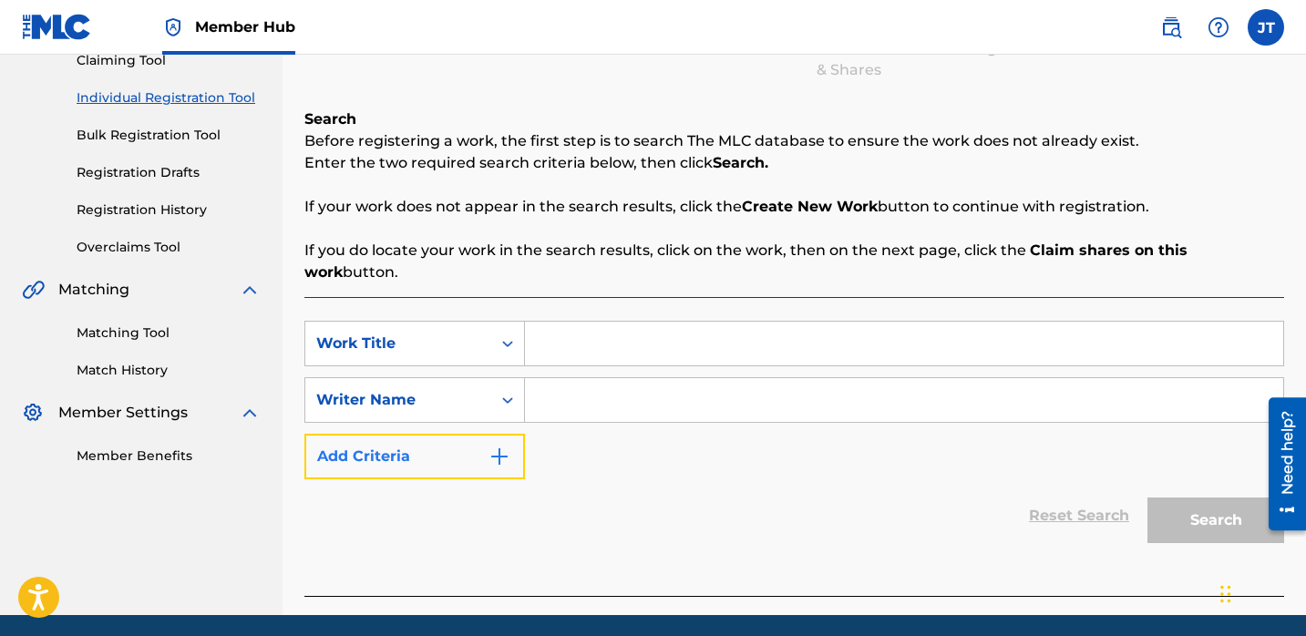
click at [470, 434] on button "Add Criteria" at bounding box center [414, 457] width 221 height 46
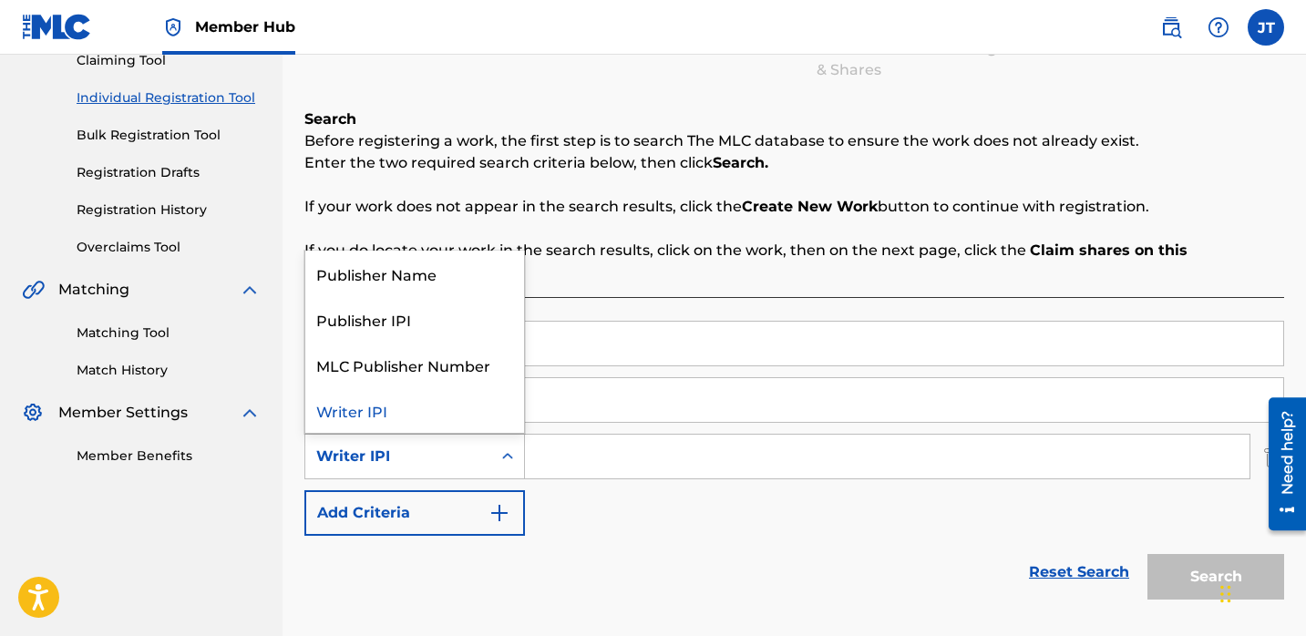
click at [488, 439] on div "Writer IPI" at bounding box center [398, 456] width 186 height 35
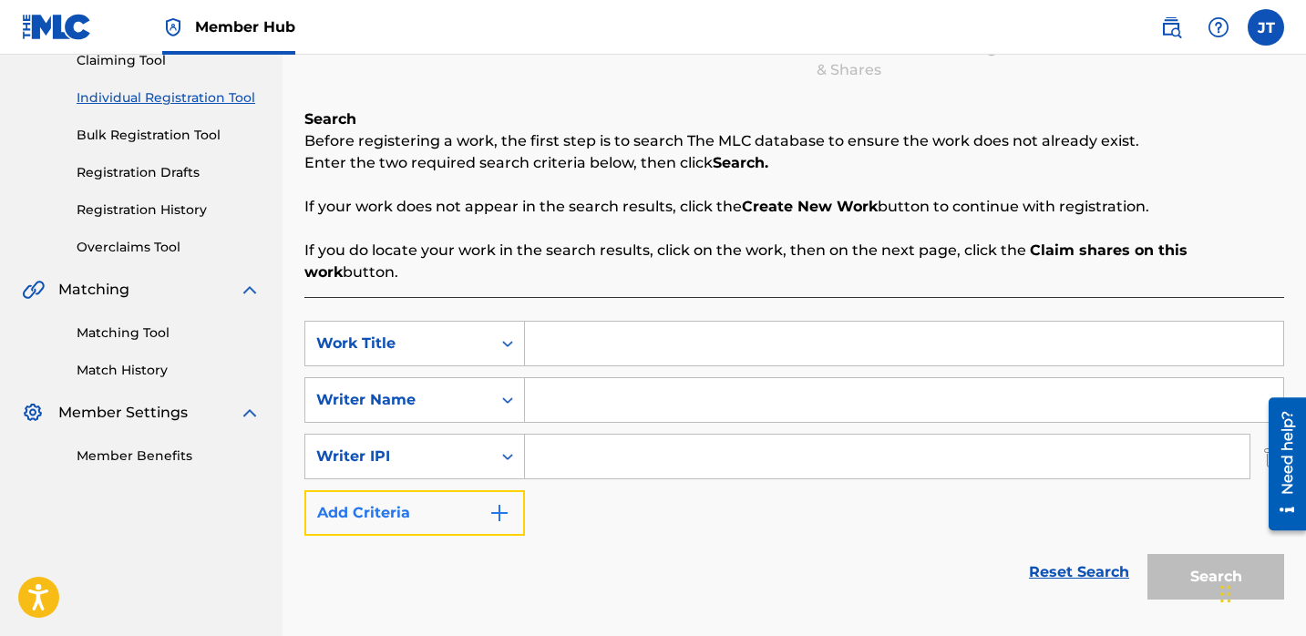
click at [487, 490] on button "Add Criteria" at bounding box center [414, 513] width 221 height 46
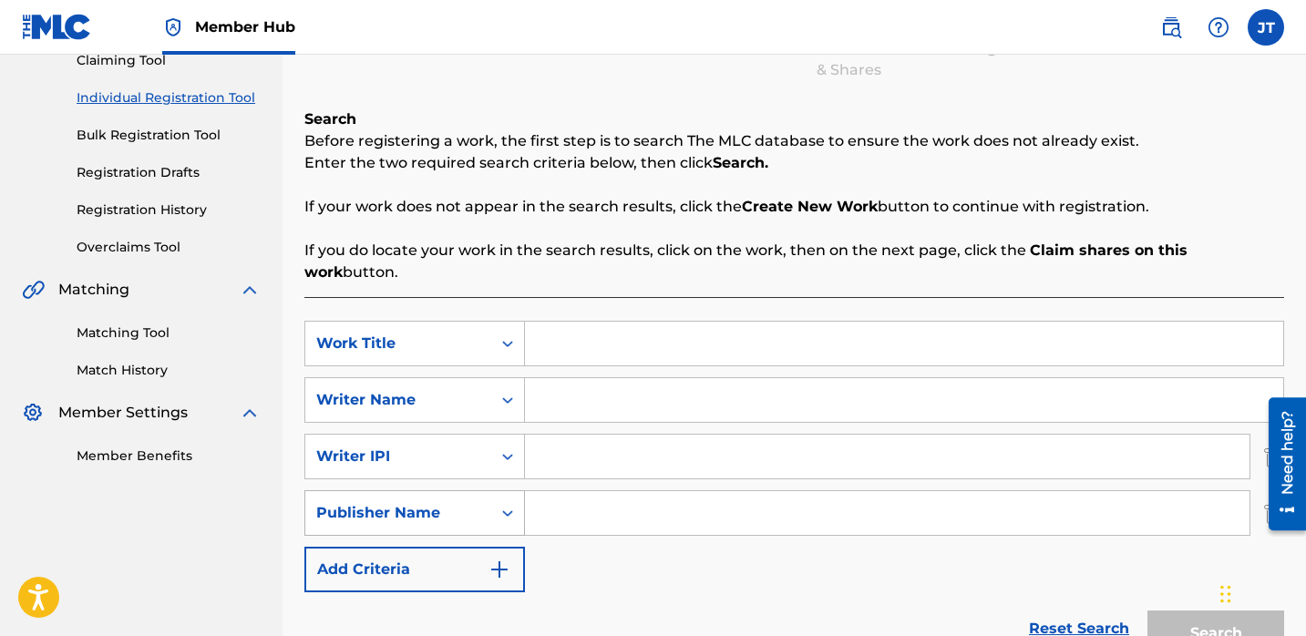
click at [492, 497] on div "Search Form" at bounding box center [507, 513] width 33 height 33
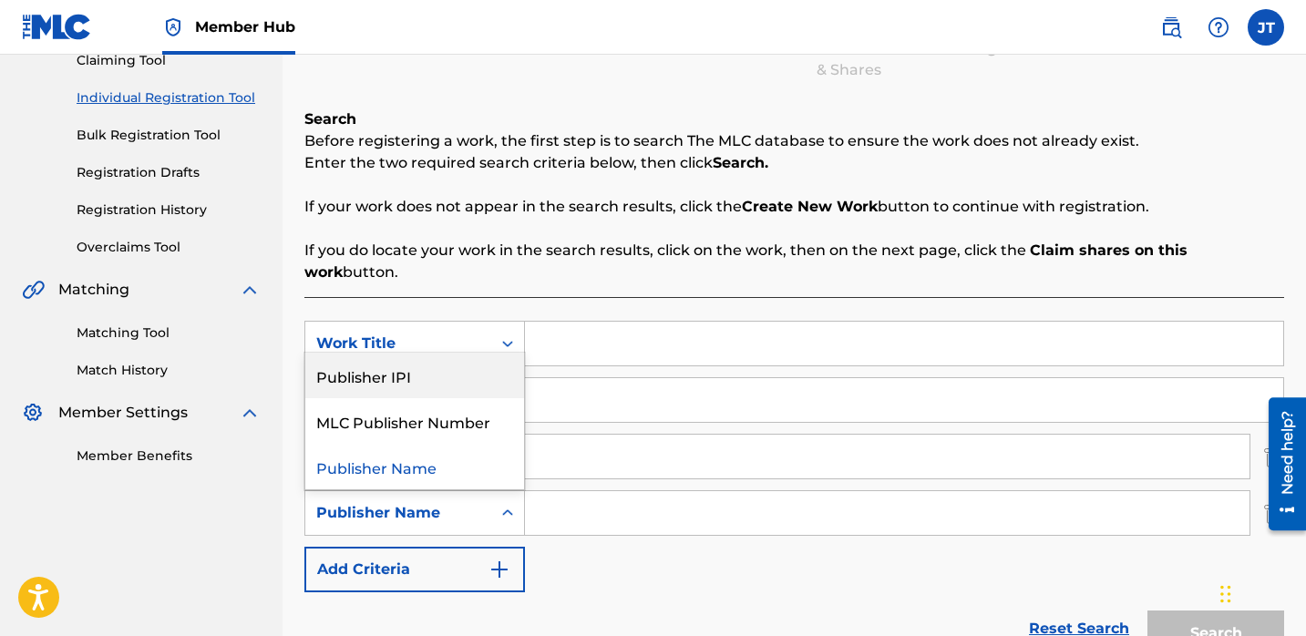
click at [455, 356] on div "Publisher IPI" at bounding box center [414, 376] width 219 height 46
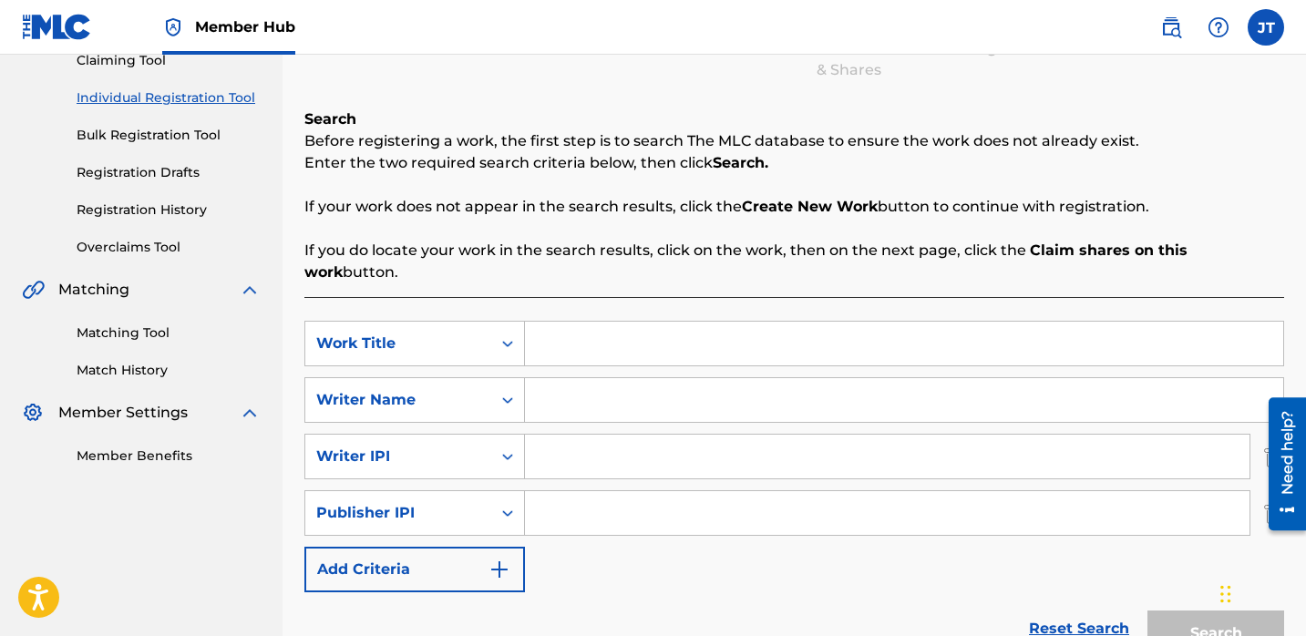
click at [577, 322] on input "Search Form" at bounding box center [904, 344] width 758 height 44
click at [562, 381] on input "Search Form" at bounding box center [904, 400] width 758 height 44
paste input "[PERSON_NAME]"
type input "[PERSON_NAME]"
click at [581, 322] on input "Search Form" at bounding box center [904, 344] width 758 height 44
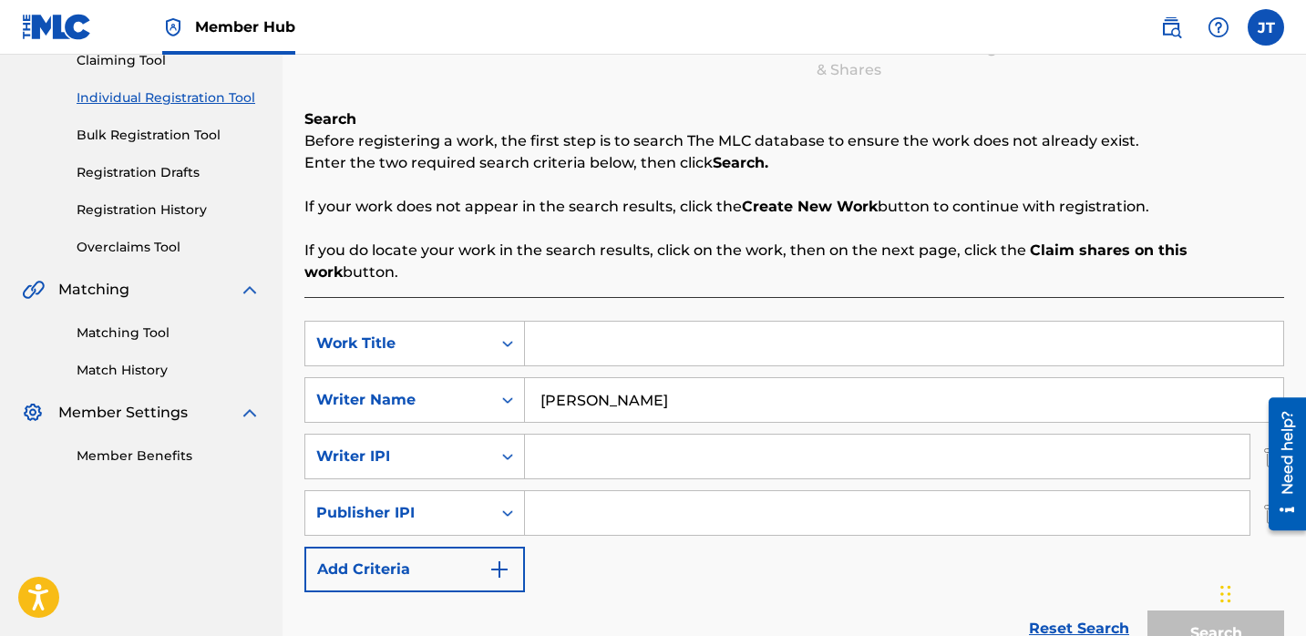
paste input "PopShit 2"
type input "PopShit 2"
click at [562, 447] on input "Search Form" at bounding box center [887, 457] width 725 height 44
type input "1114085891"
click at [617, 492] on input "Search Form" at bounding box center [887, 513] width 725 height 44
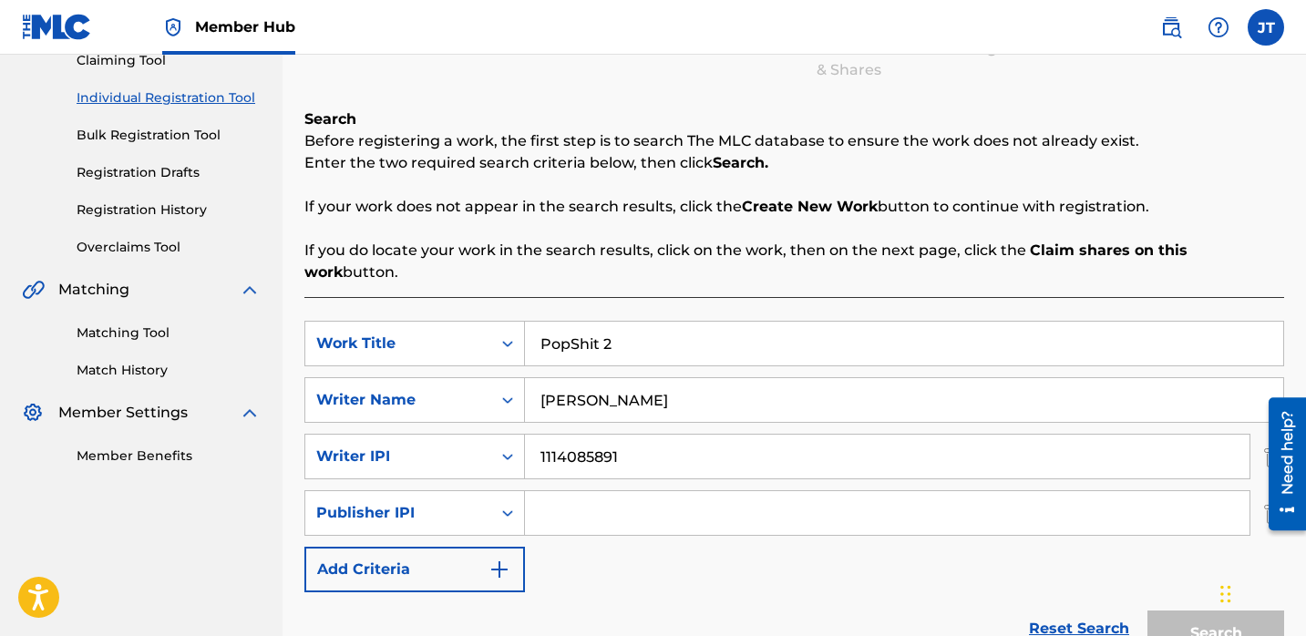
type input "1301037225"
click at [1182, 613] on button "Search" at bounding box center [1216, 634] width 137 height 46
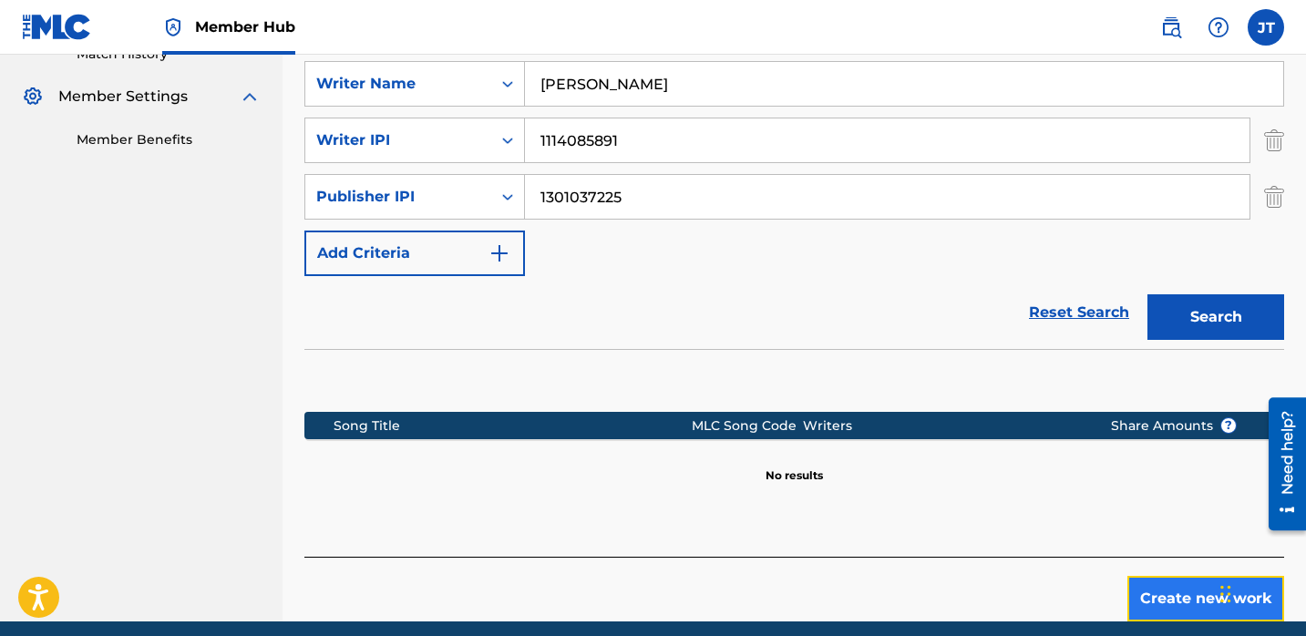
click at [1144, 576] on button "Create new work" at bounding box center [1206, 599] width 157 height 46
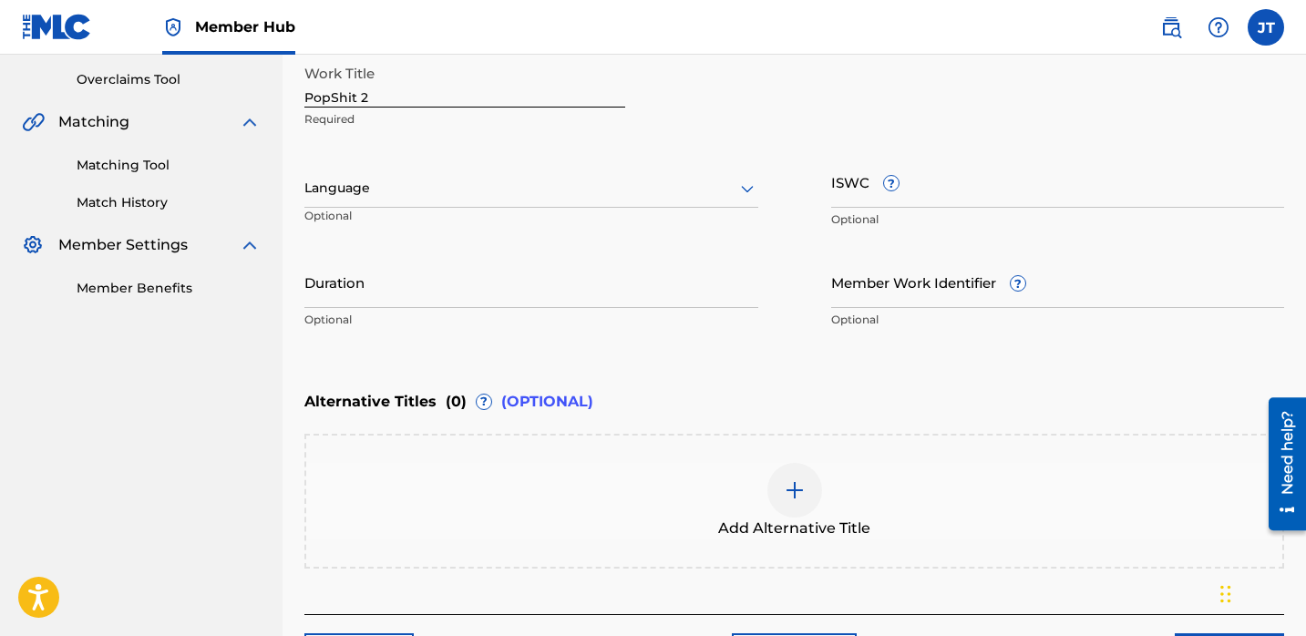
scroll to position [366, 0]
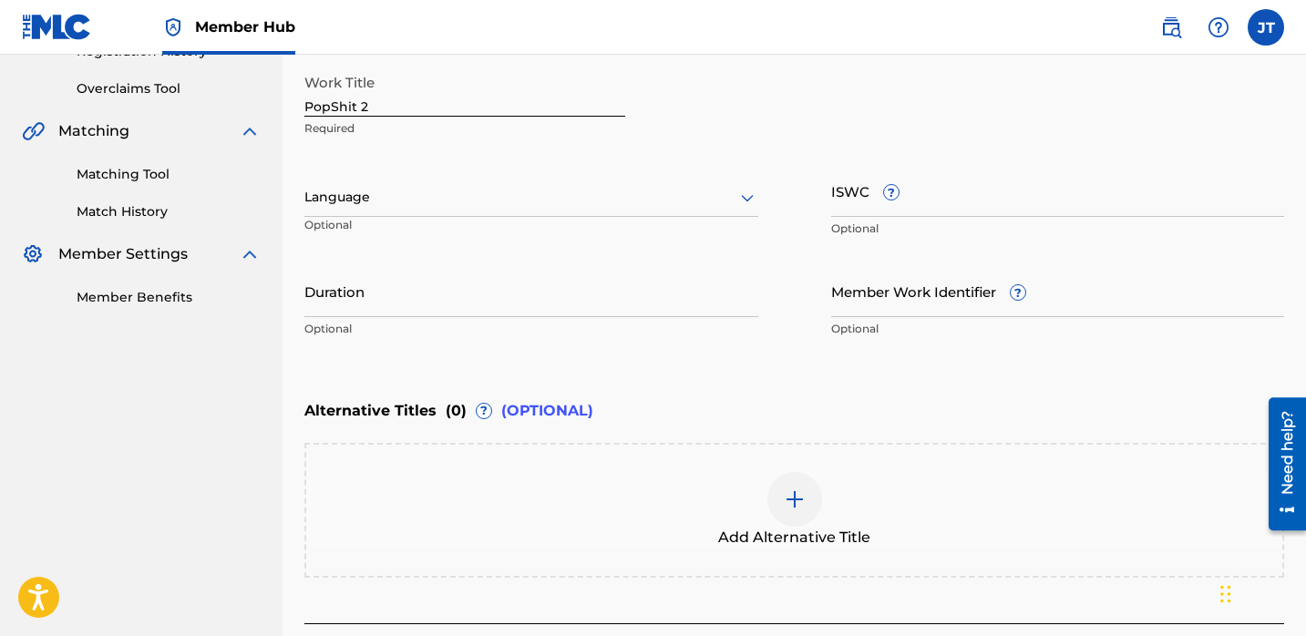
click at [417, 201] on div at bounding box center [531, 197] width 454 height 23
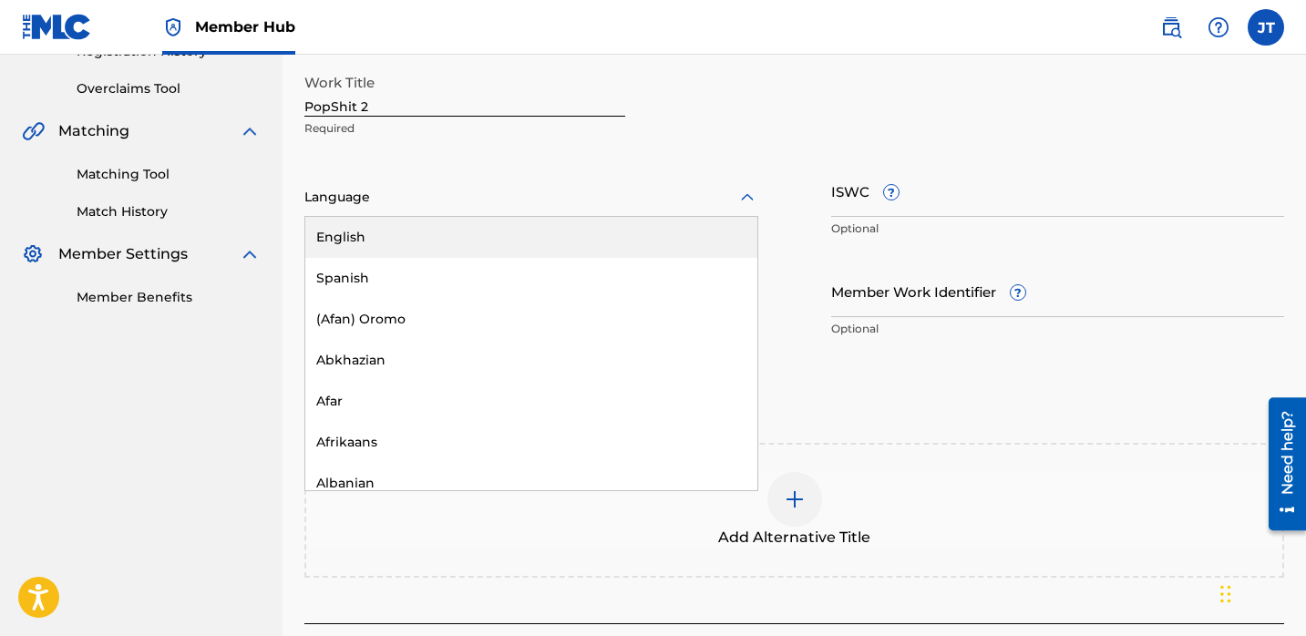
click at [418, 243] on div "English" at bounding box center [531, 237] width 452 height 41
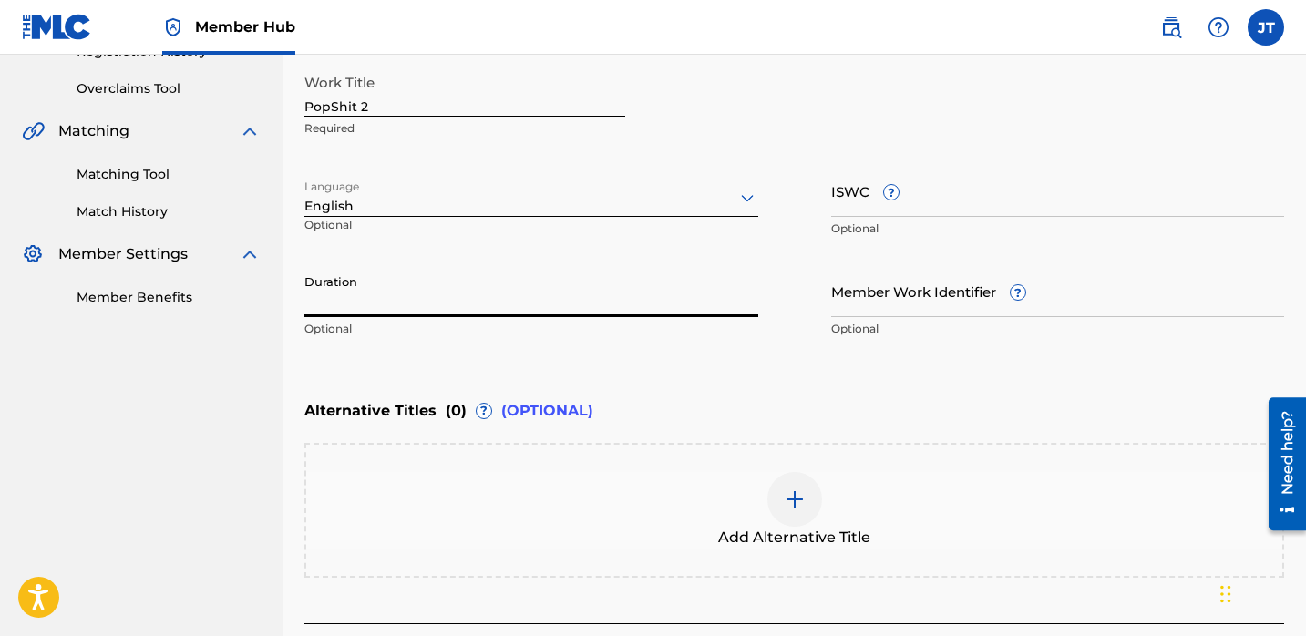
click at [429, 304] on input "Duration" at bounding box center [531, 291] width 454 height 52
paste input "02:34"
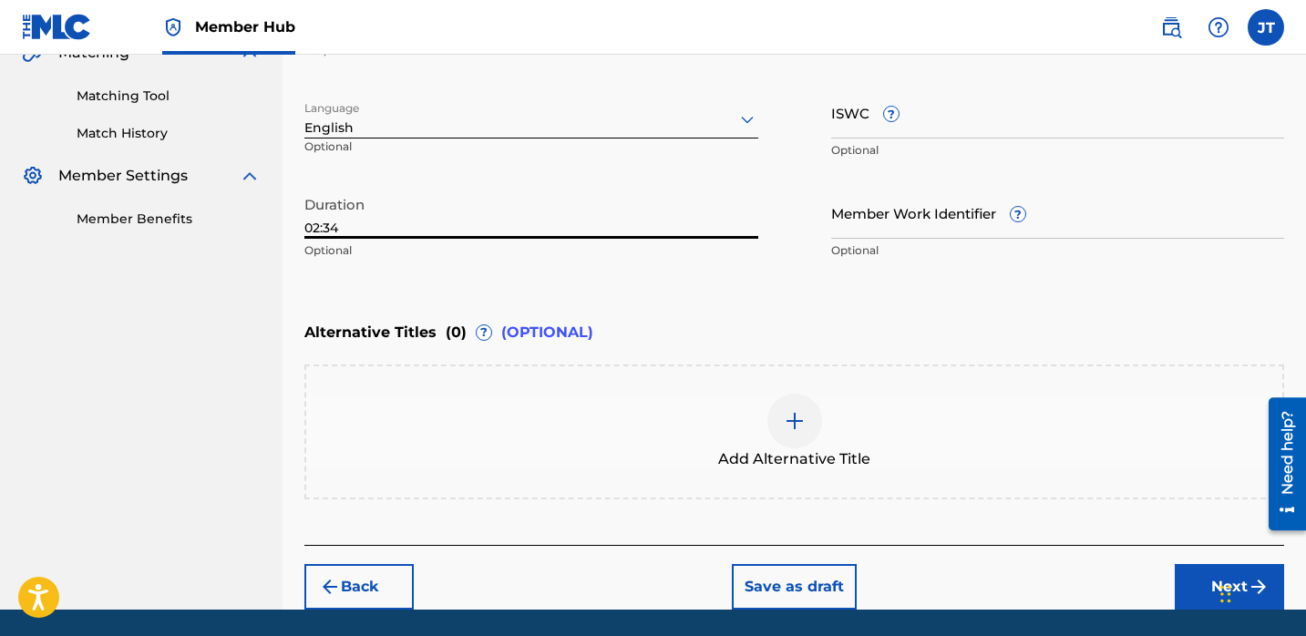
scroll to position [456, 0]
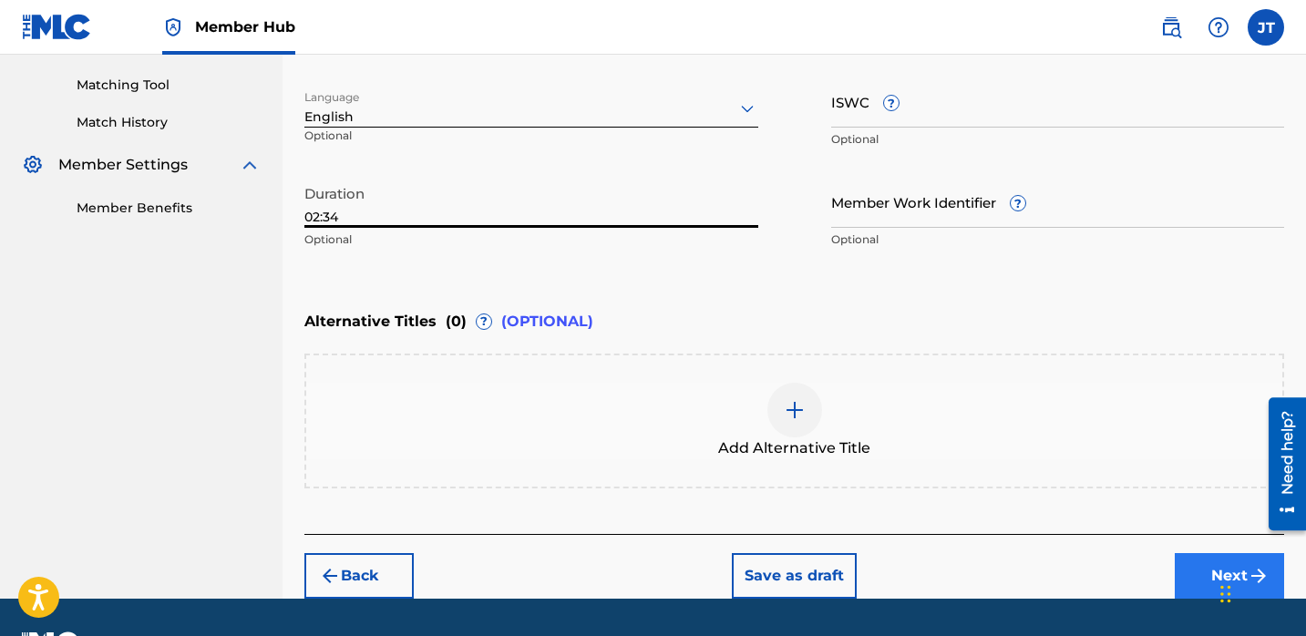
type input "02:34"
click at [1197, 570] on button "Next" at bounding box center [1229, 576] width 109 height 46
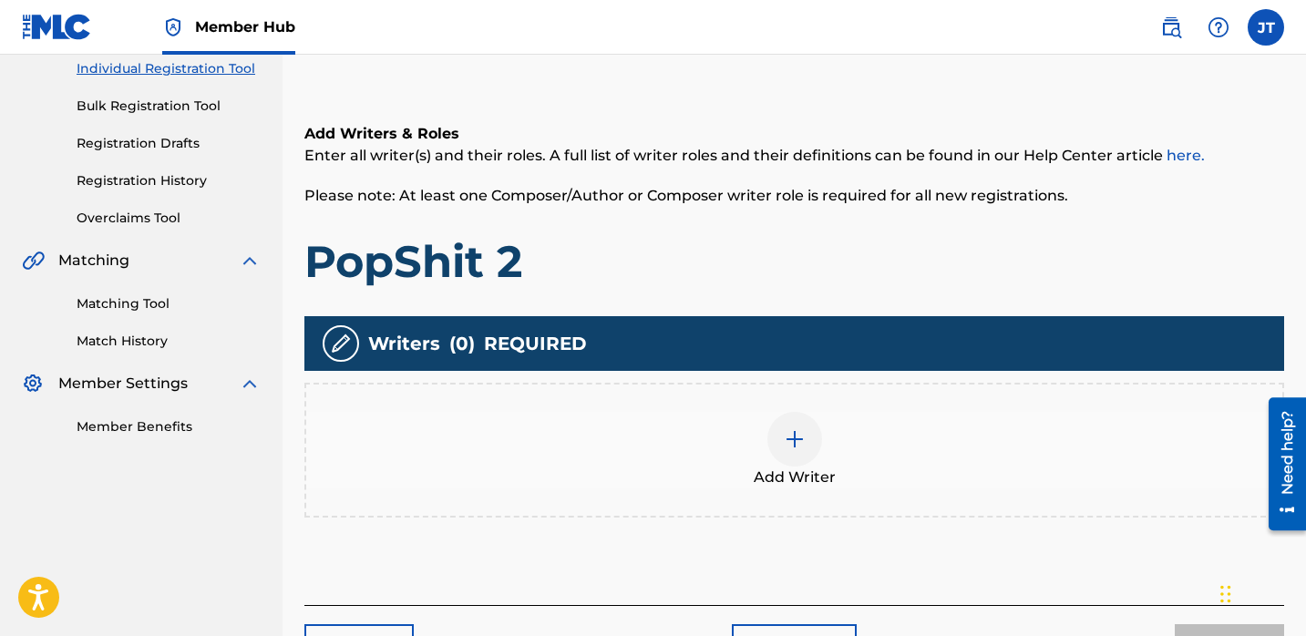
scroll to position [242, 0]
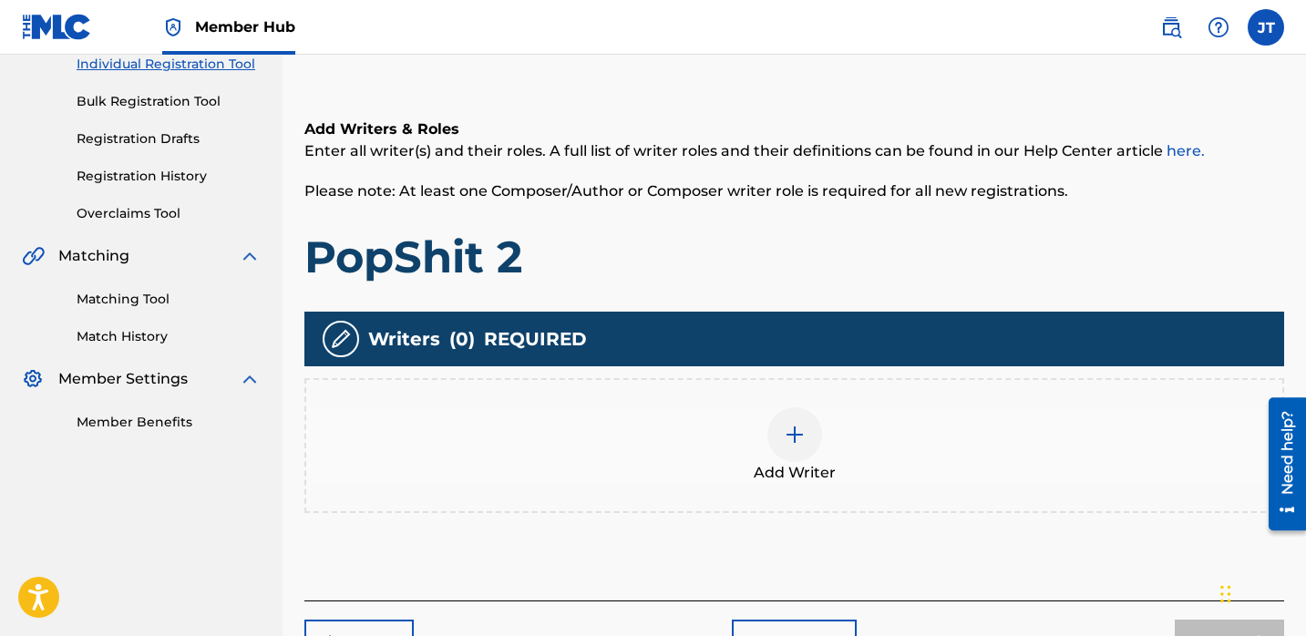
click at [796, 436] on img at bounding box center [795, 435] width 22 height 22
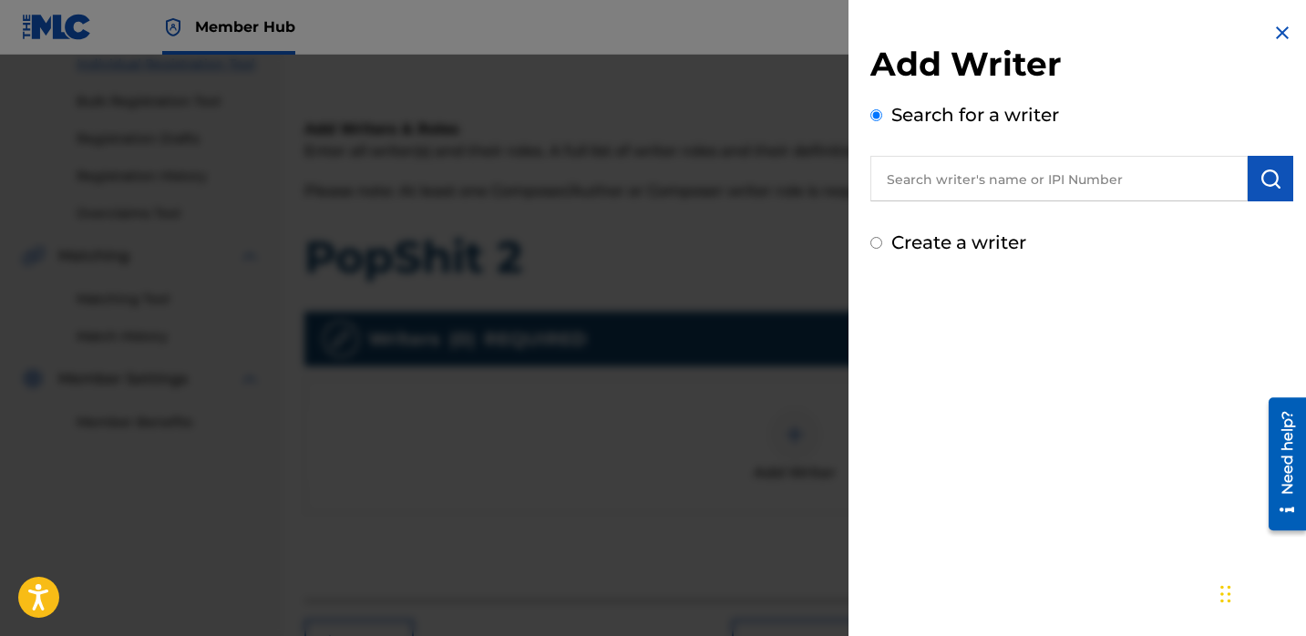
click at [943, 188] on input "text" at bounding box center [1059, 179] width 377 height 46
click at [921, 175] on input "text" at bounding box center [1059, 179] width 377 height 46
paste input "[PERSON_NAME]"
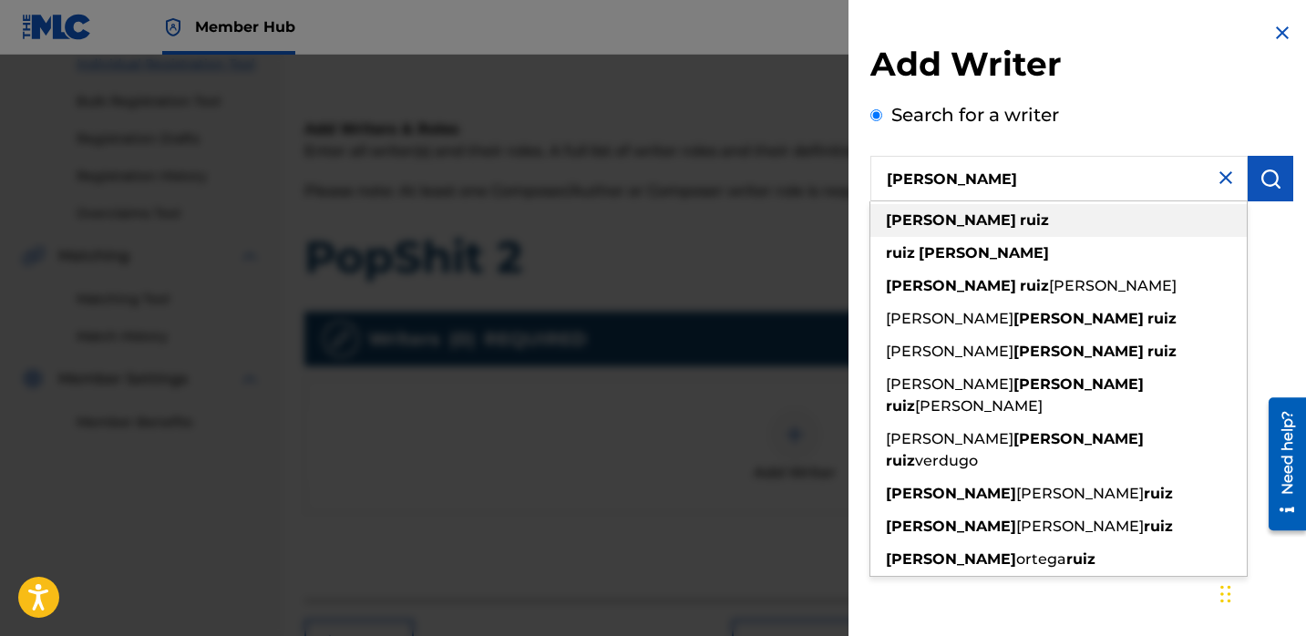
click at [935, 221] on strong "[PERSON_NAME]" at bounding box center [951, 220] width 130 height 17
type input "[PERSON_NAME]"
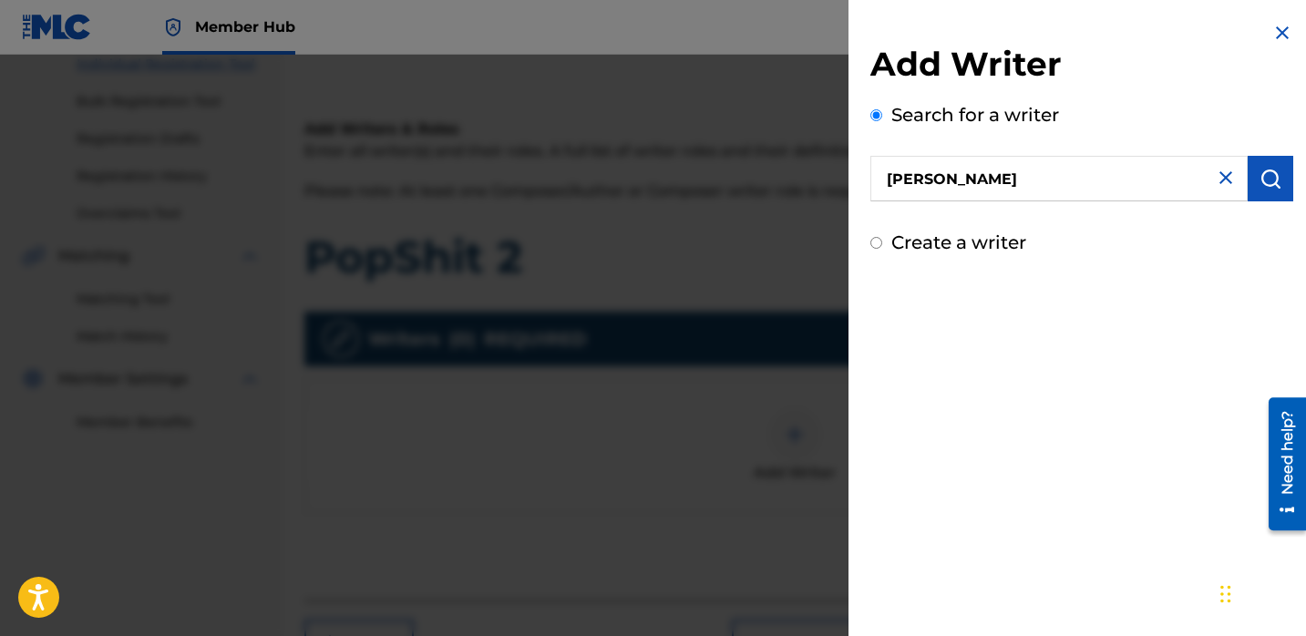
click at [939, 242] on label "Create a writer" at bounding box center [959, 243] width 135 height 22
radio input "true"
click at [882, 242] on input "Create a writer" at bounding box center [877, 243] width 12 height 12
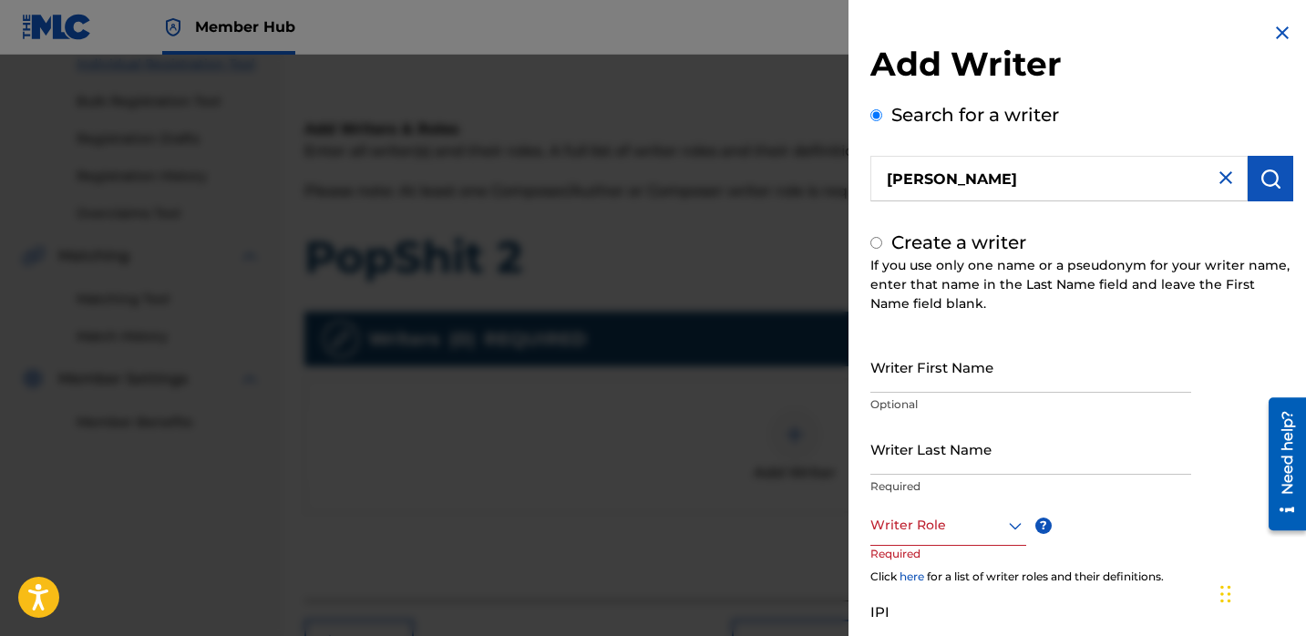
radio input "false"
radio input "true"
click at [1054, 181] on input "[PERSON_NAME]" at bounding box center [1059, 179] width 377 height 46
radio input "true"
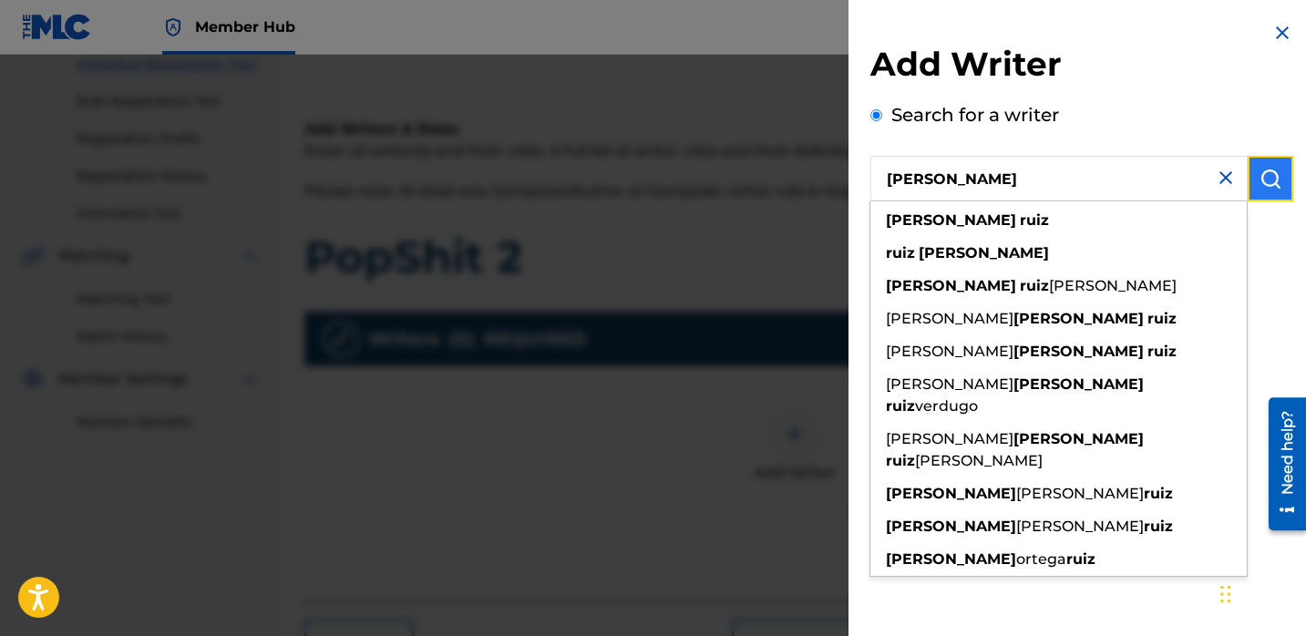
click at [1260, 164] on button "submit" at bounding box center [1271, 179] width 46 height 46
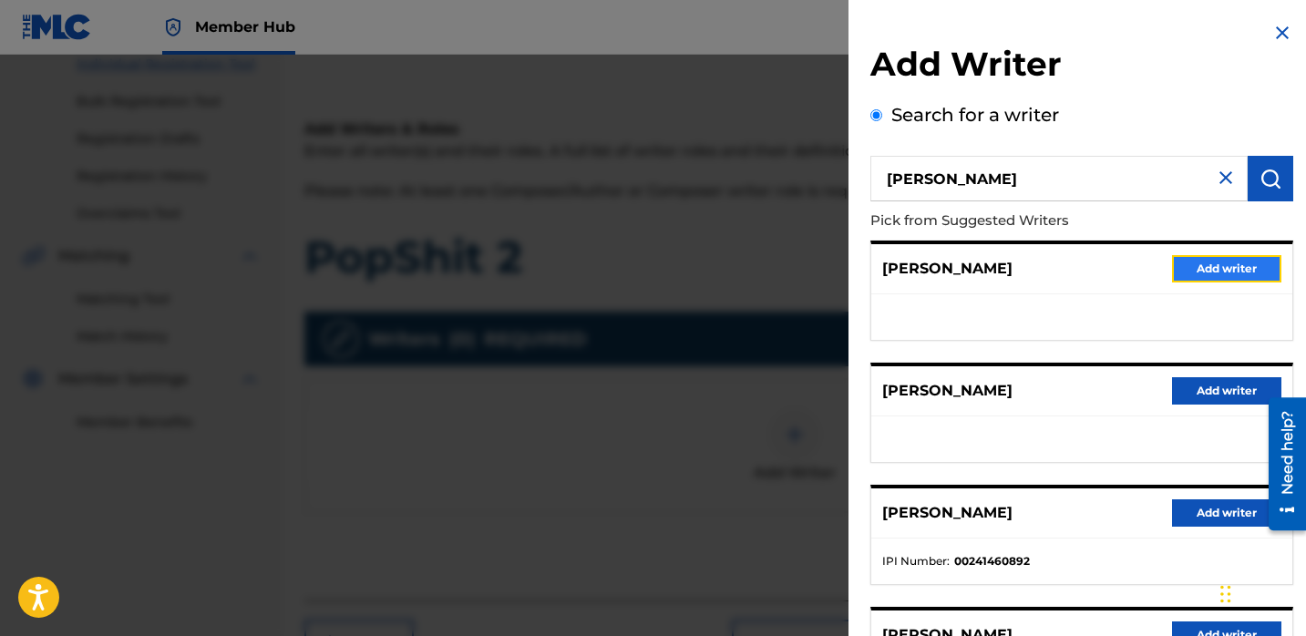
click at [1192, 262] on button "Add writer" at bounding box center [1226, 268] width 109 height 27
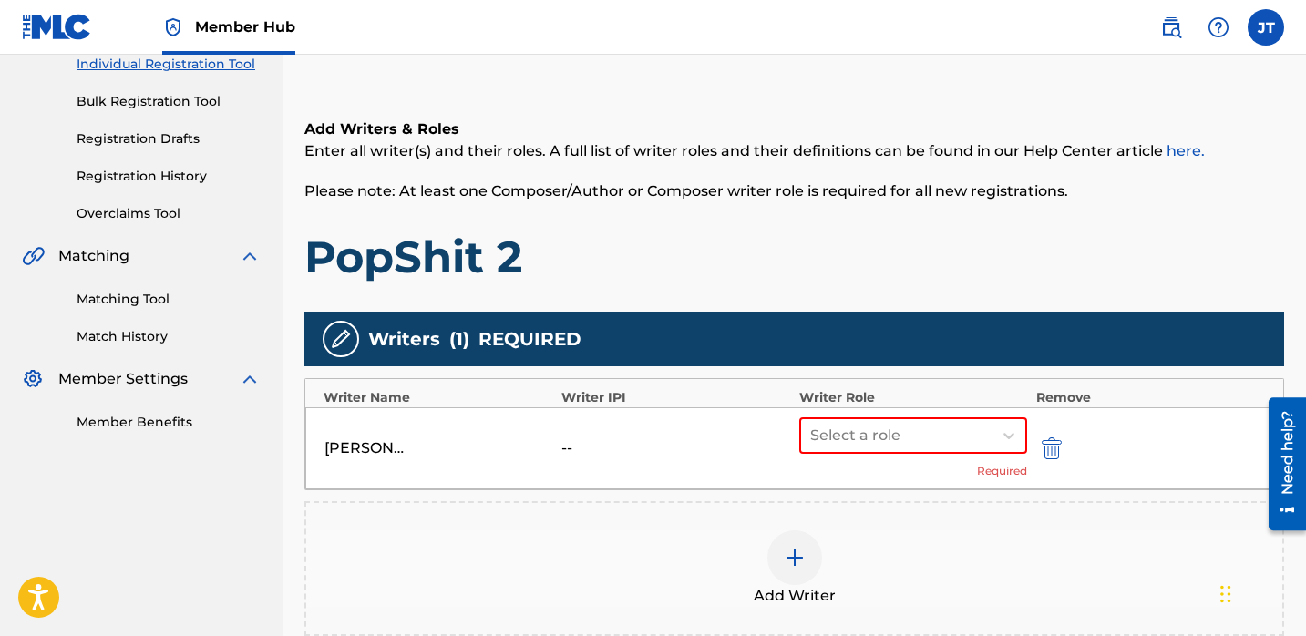
click at [802, 559] on img at bounding box center [795, 558] width 22 height 22
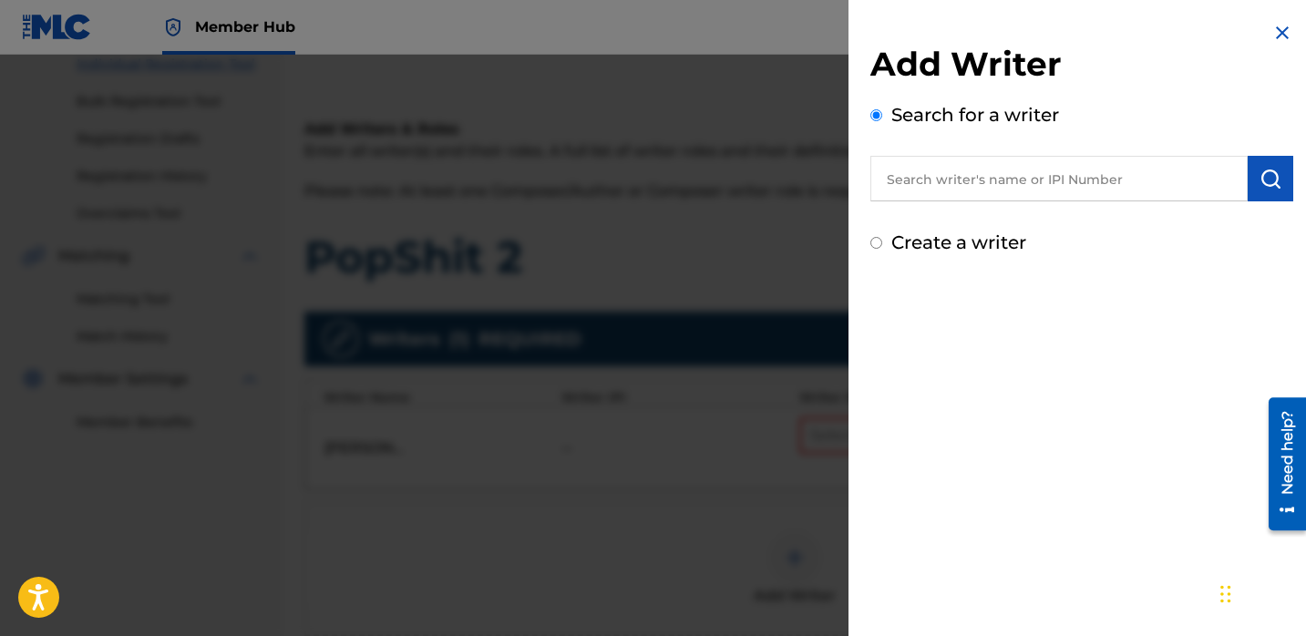
click at [995, 181] on input "text" at bounding box center [1059, 179] width 377 height 46
paste input "[PERSON_NAME]"
type input "[PERSON_NAME]"
click at [1269, 185] on img "submit" at bounding box center [1271, 179] width 22 height 22
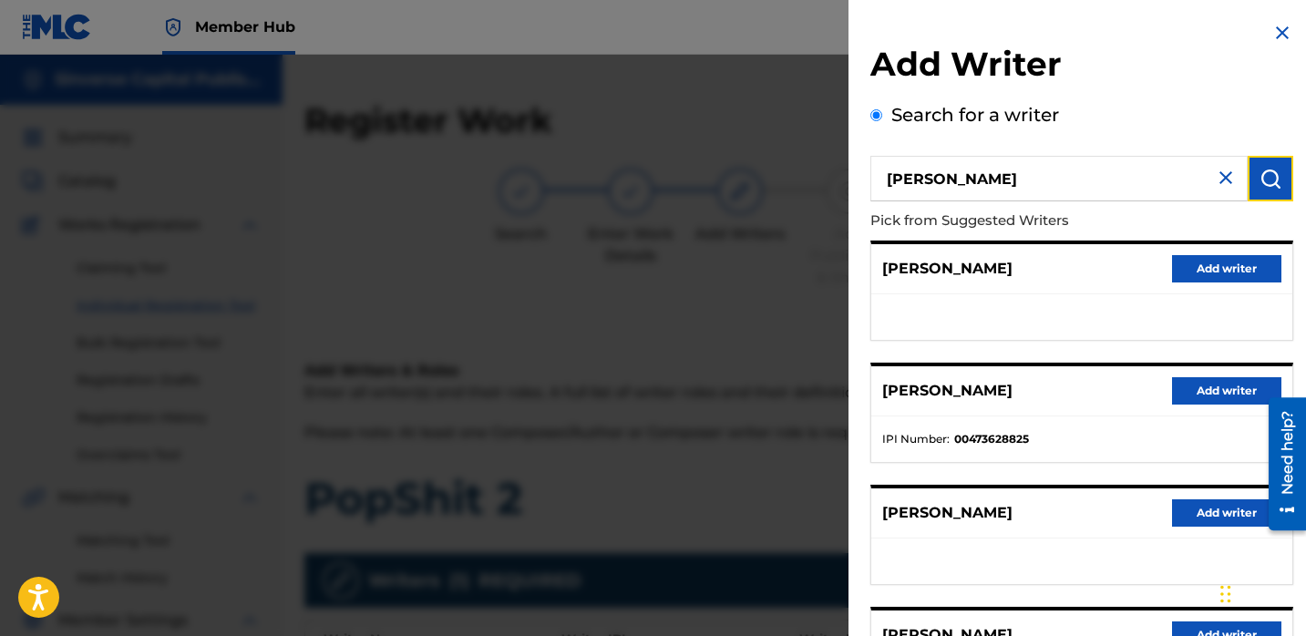
scroll to position [308, 0]
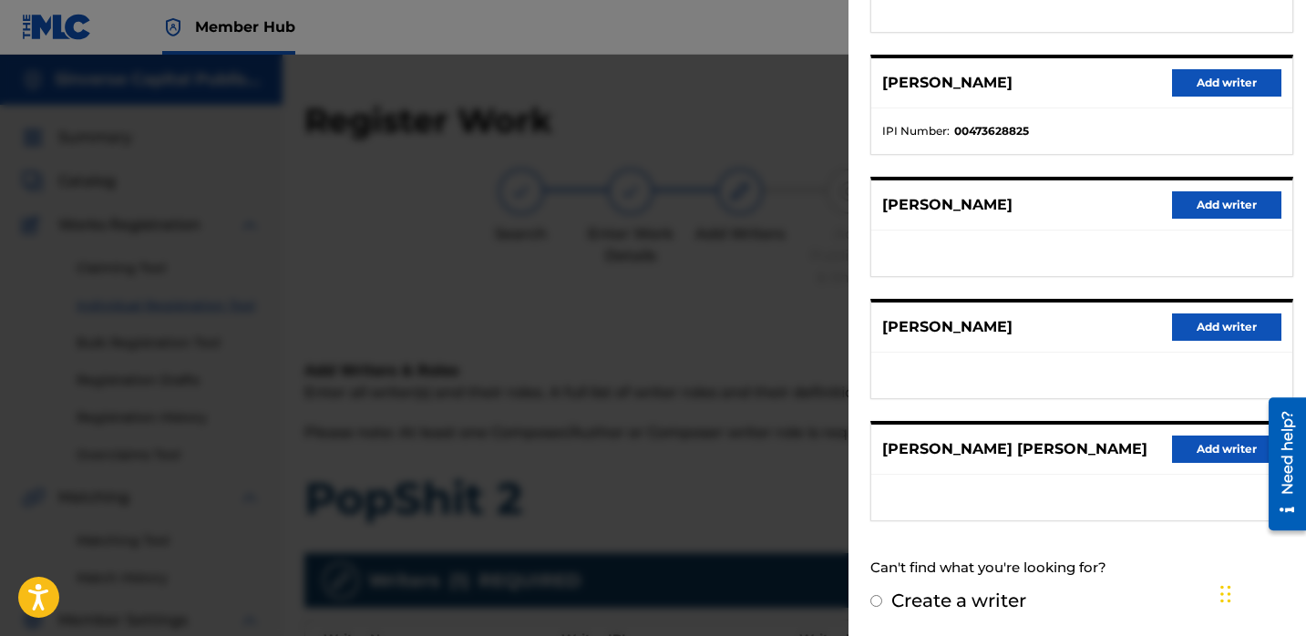
click at [912, 604] on label "Create a writer" at bounding box center [959, 601] width 135 height 22
radio input "true"
click at [882, 604] on input "Create a writer" at bounding box center [877, 601] width 12 height 12
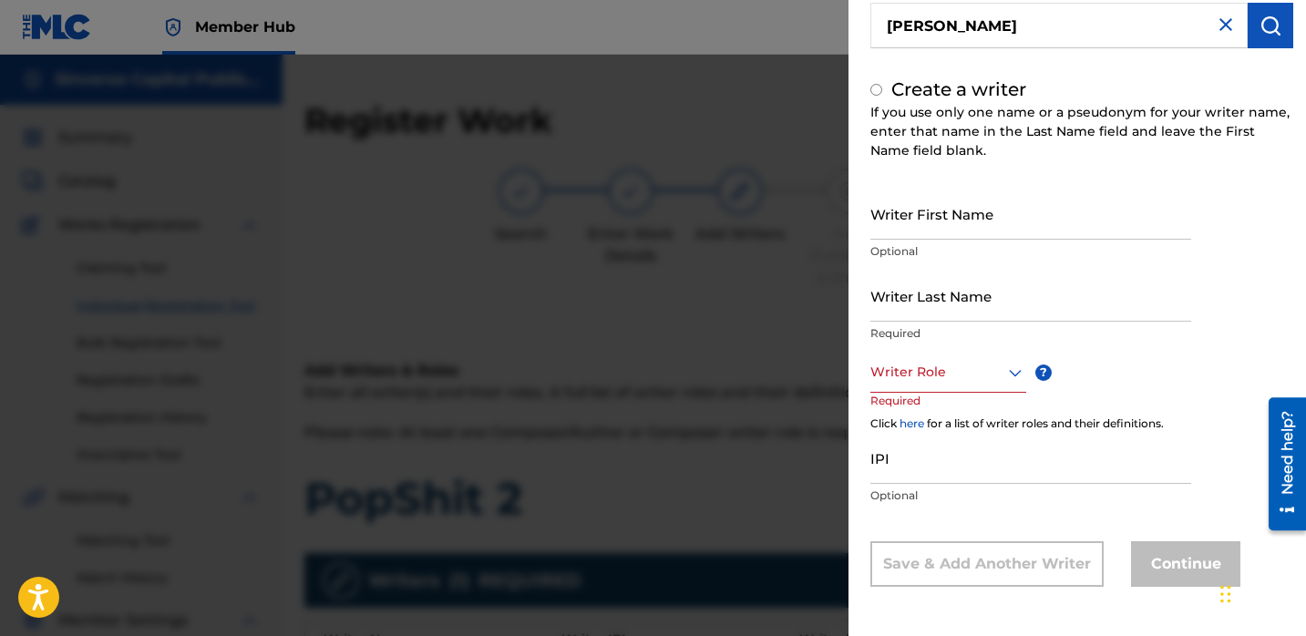
radio input "false"
radio input "true"
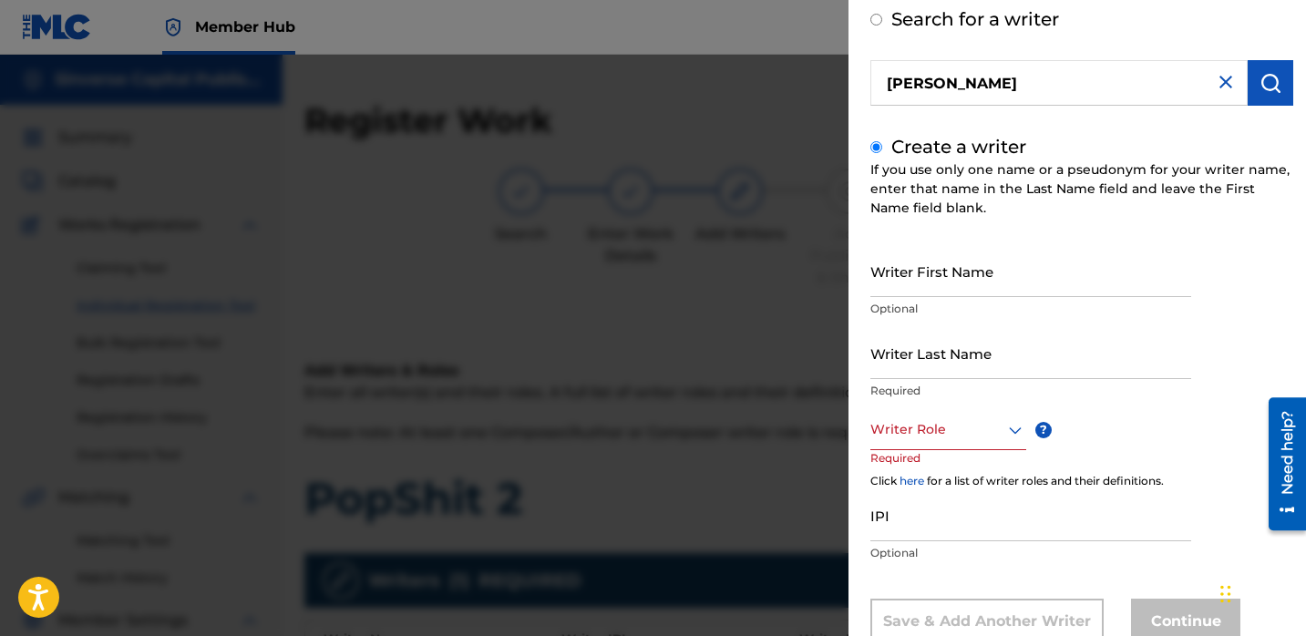
scroll to position [153, 0]
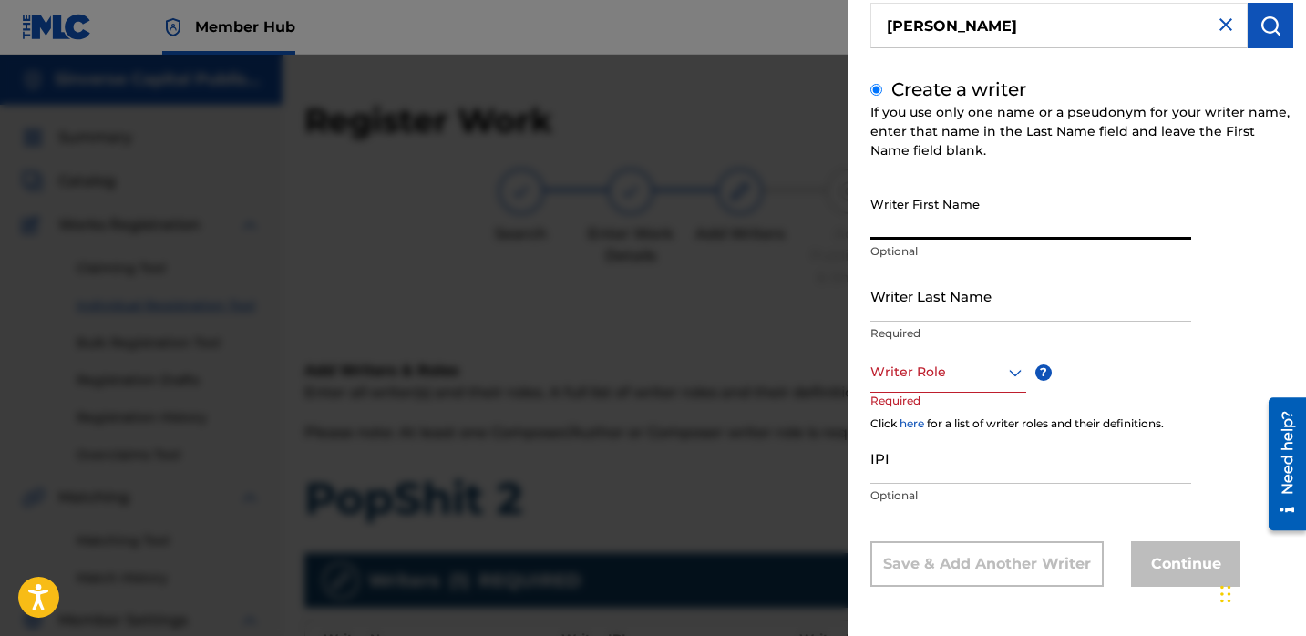
click at [951, 213] on input "Writer First Name" at bounding box center [1031, 214] width 321 height 52
paste input "[PERSON_NAME]"
drag, startPoint x: 1017, startPoint y: 224, endPoint x: 903, endPoint y: 222, distance: 114.0
click at [903, 222] on input "[PERSON_NAME]" at bounding box center [1031, 214] width 321 height 52
type input "[PERSON_NAME]"
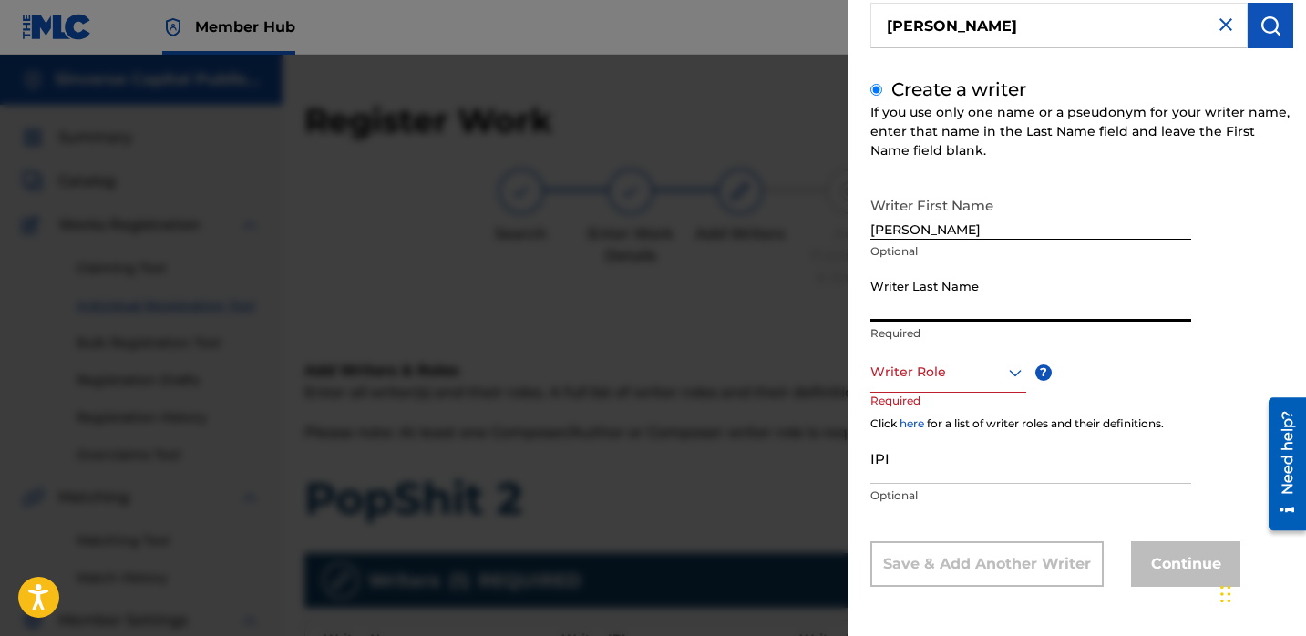
click at [925, 309] on input "Writer Last Name" at bounding box center [1031, 296] width 321 height 52
paste input "[PERSON_NAME]"
type input "[PERSON_NAME]"
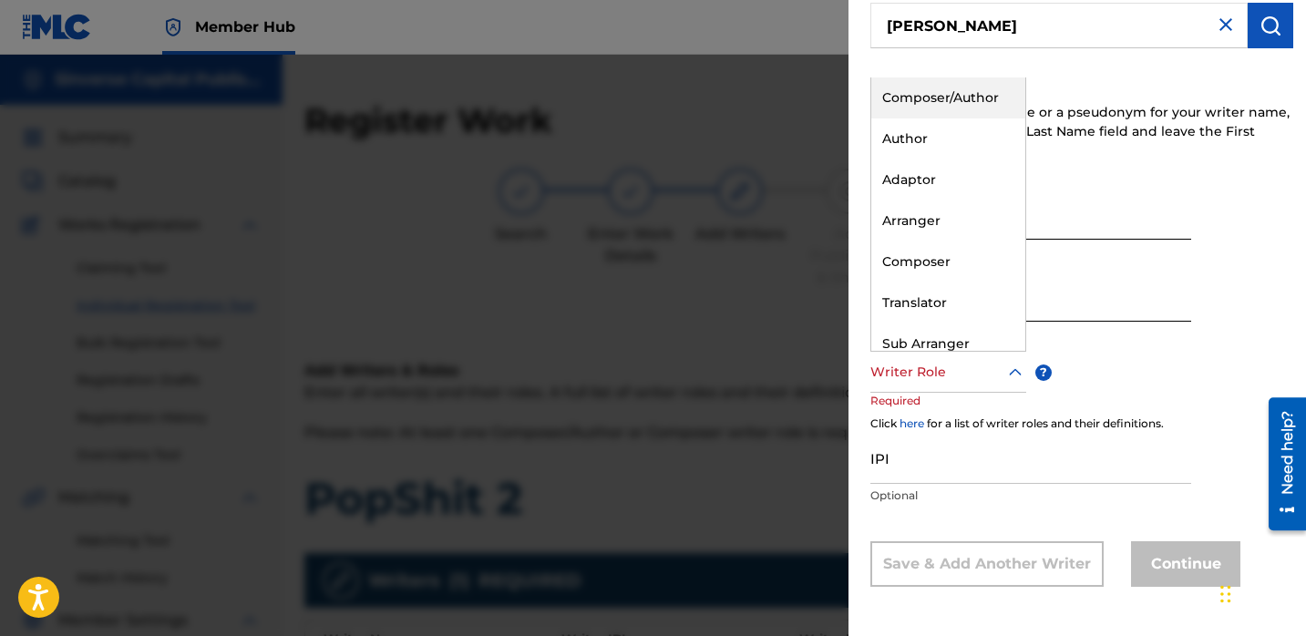
click at [918, 383] on div at bounding box center [949, 372] width 156 height 23
click at [935, 146] on div "Author" at bounding box center [949, 139] width 154 height 41
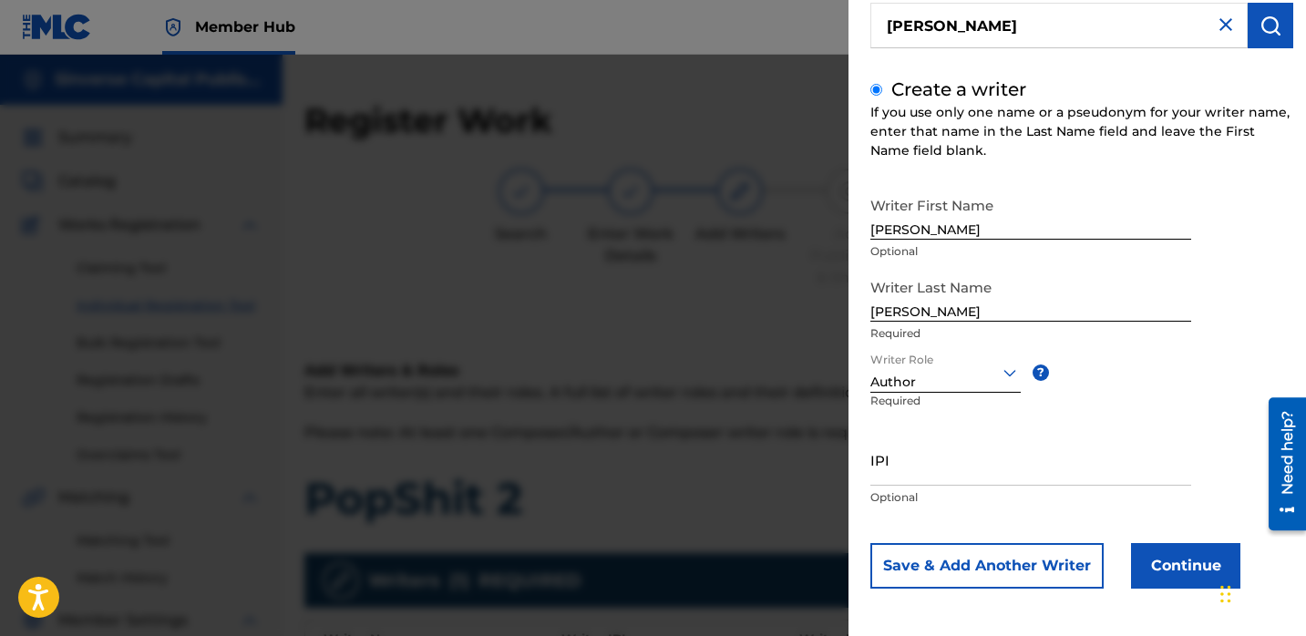
scroll to position [155, 0]
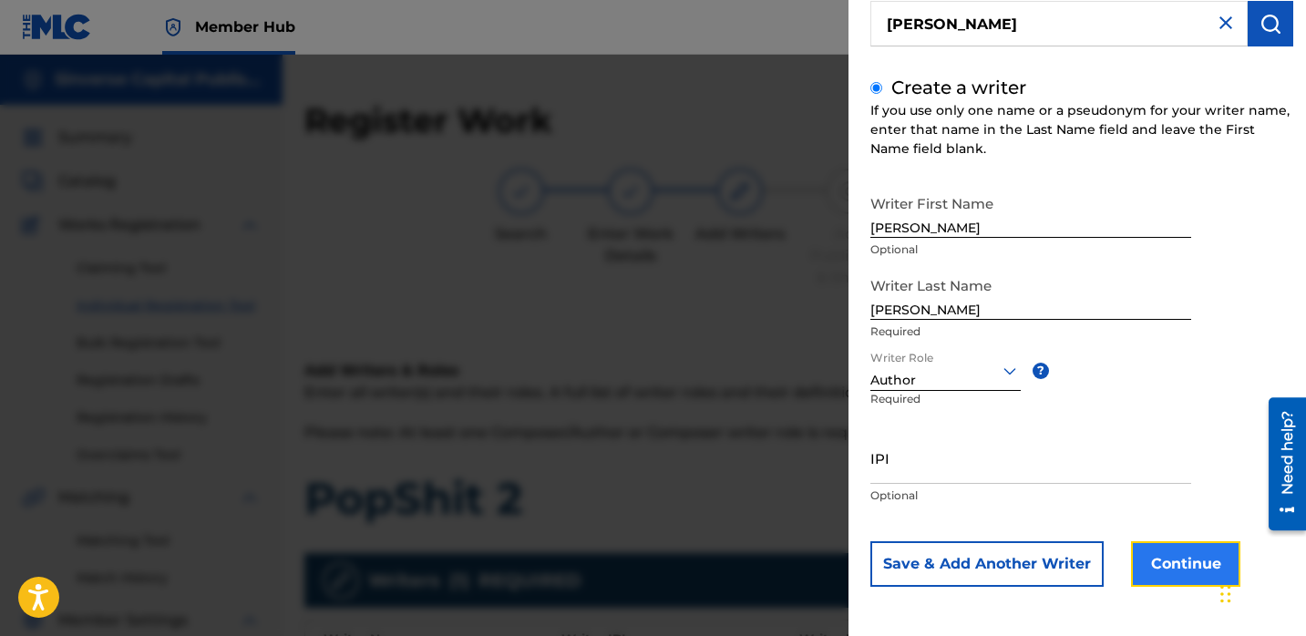
click at [1182, 568] on button "Continue" at bounding box center [1185, 565] width 109 height 46
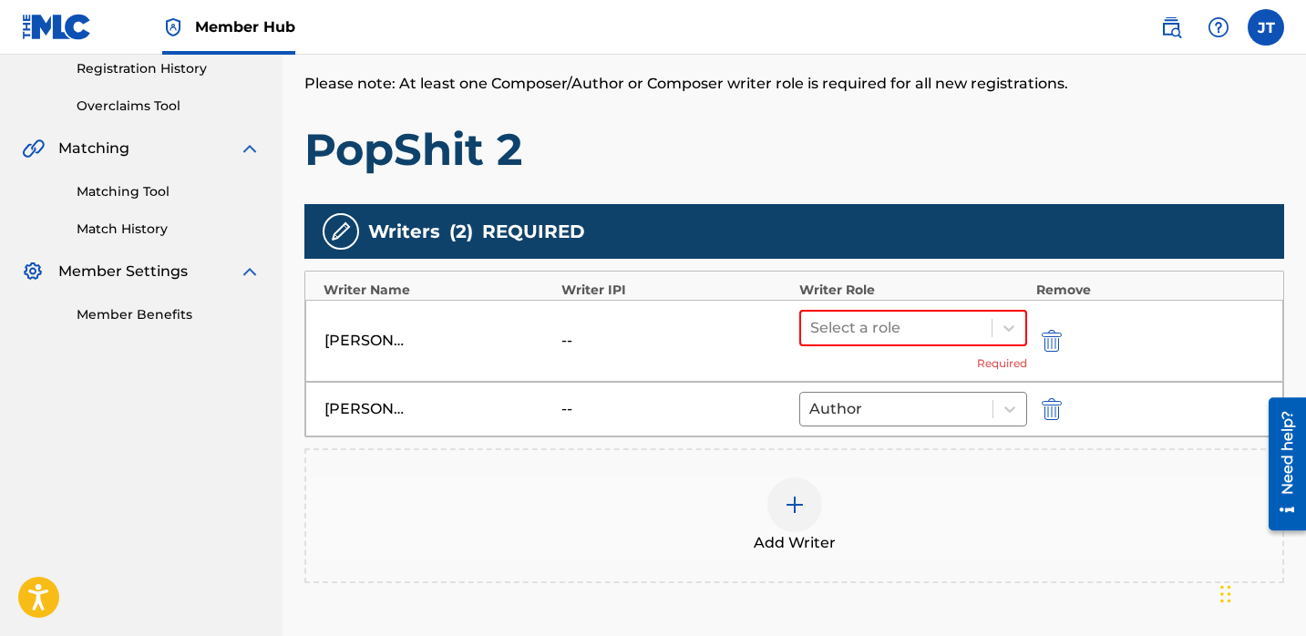
scroll to position [378, 0]
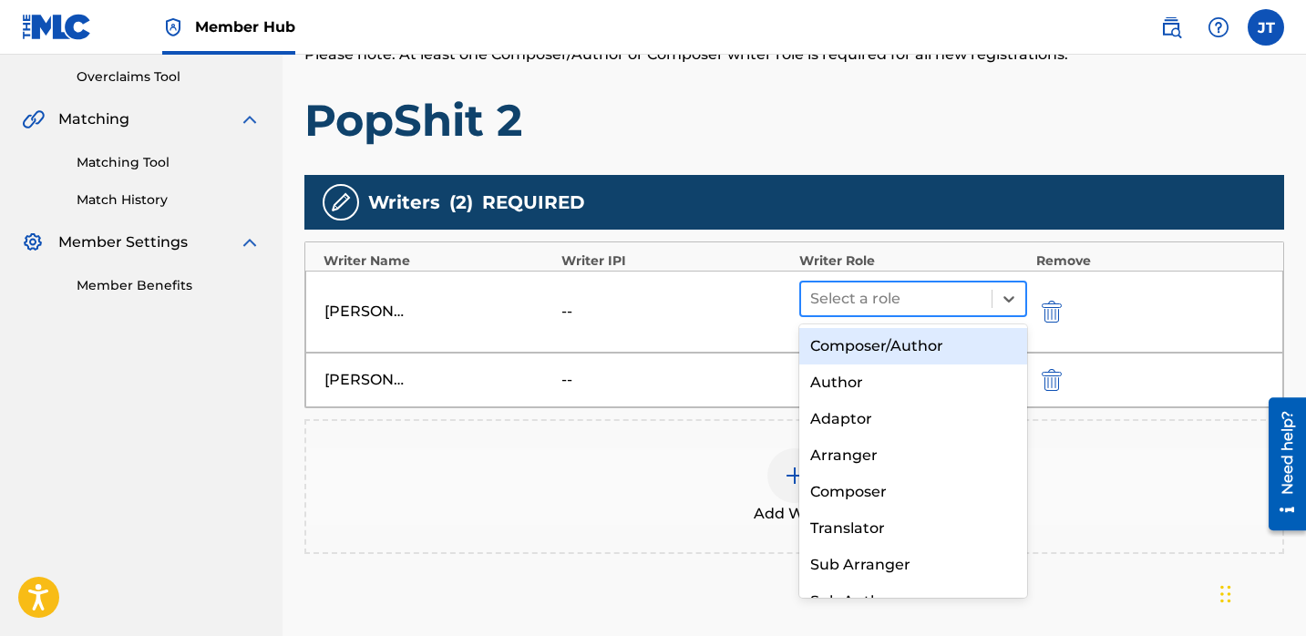
click at [910, 303] on div at bounding box center [896, 299] width 172 height 26
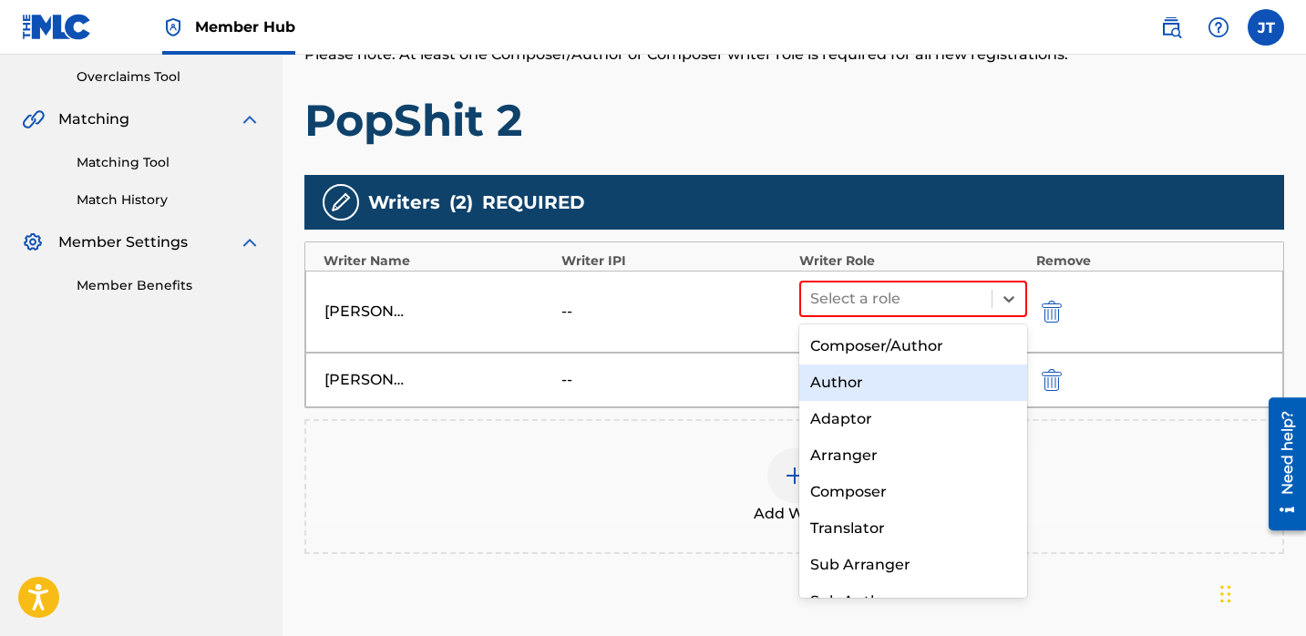
click at [876, 375] on div "Author" at bounding box center [914, 383] width 228 height 36
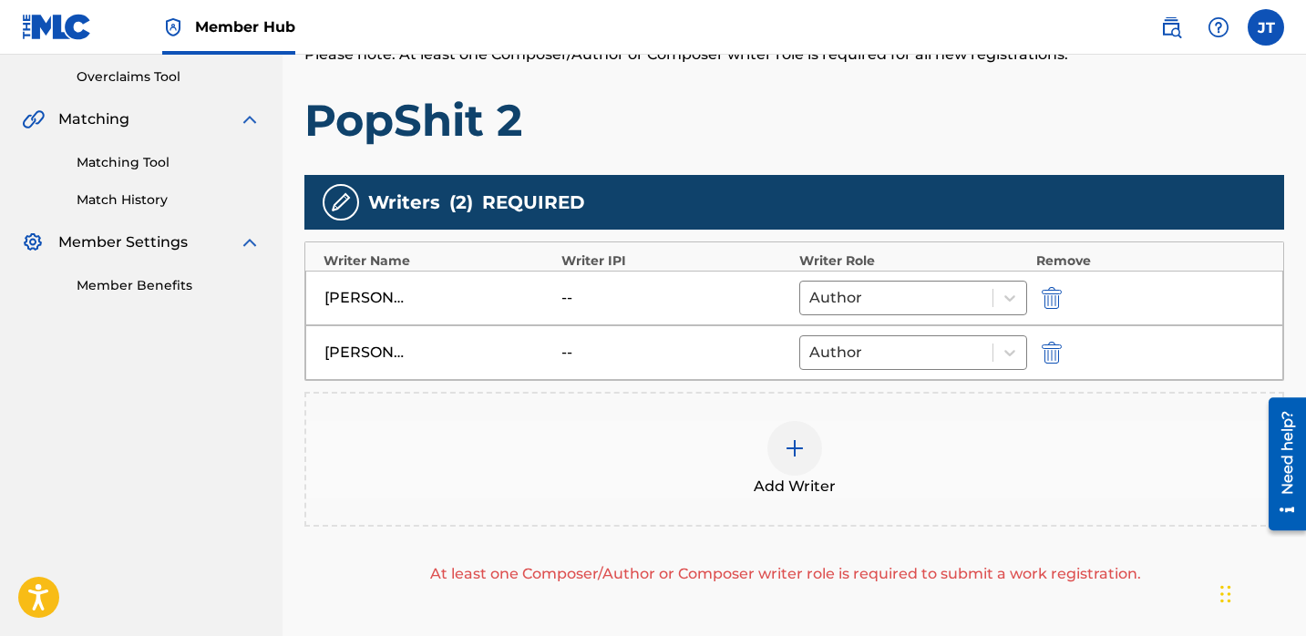
click at [796, 449] on img at bounding box center [795, 449] width 22 height 22
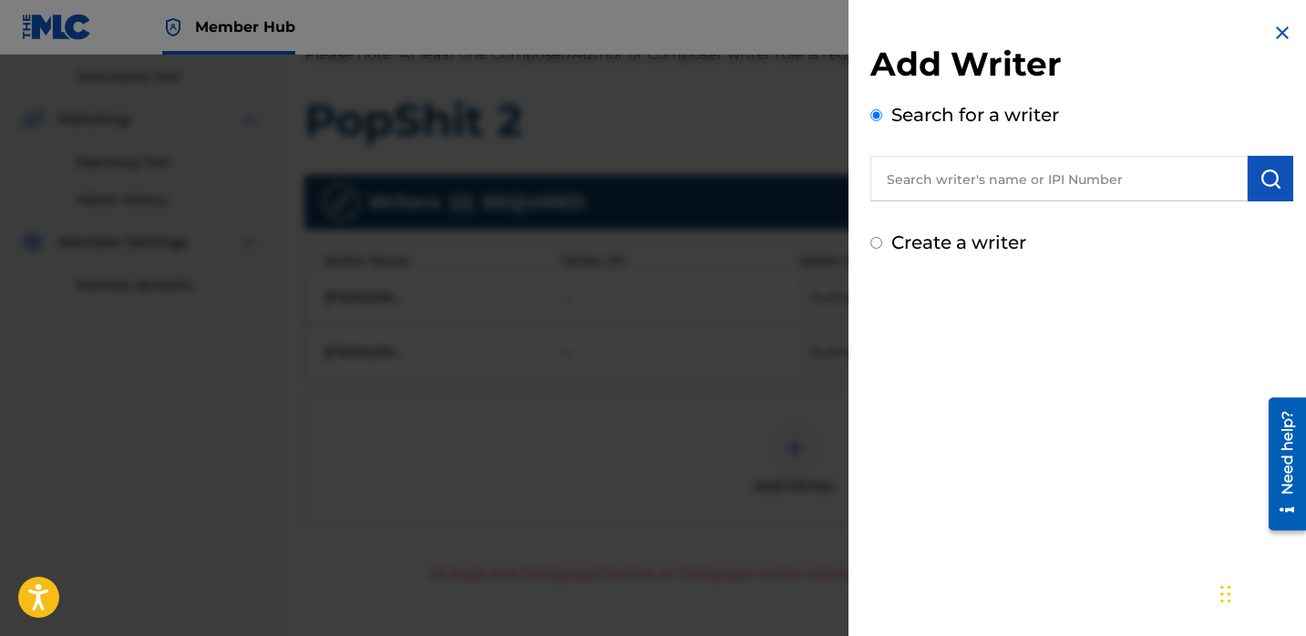
click at [937, 174] on input "text" at bounding box center [1059, 179] width 377 height 46
paste input "[PERSON_NAME]"
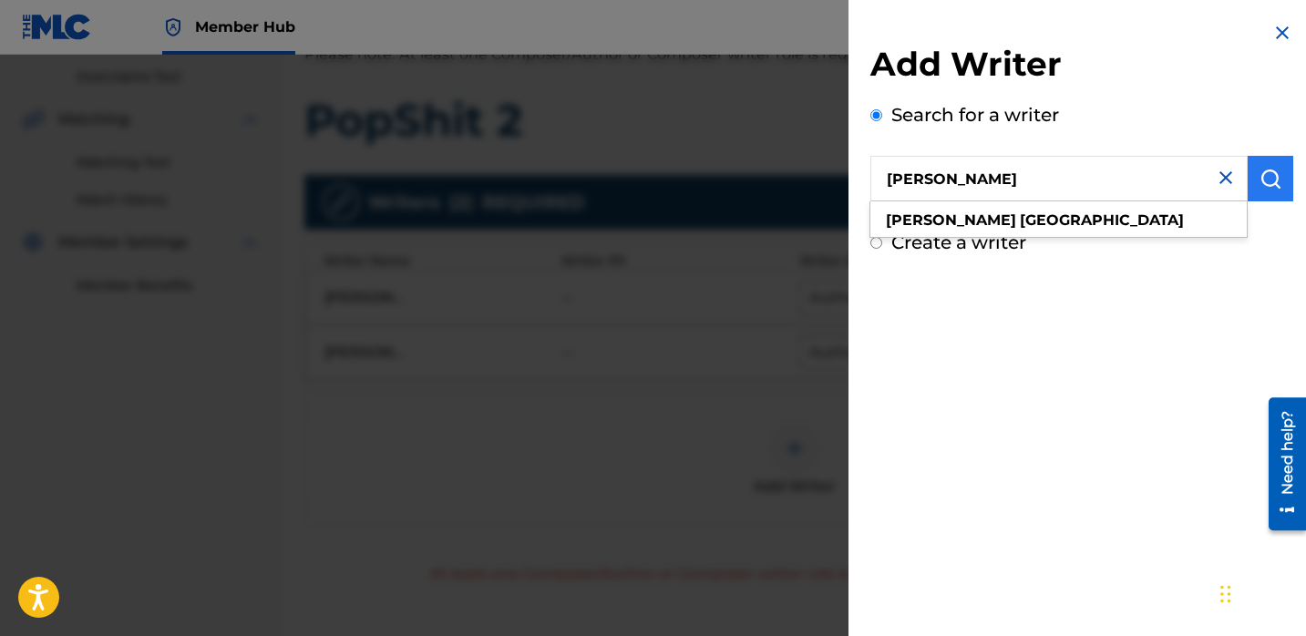
type input "[PERSON_NAME]"
click at [1269, 168] on img "submit" at bounding box center [1271, 179] width 22 height 22
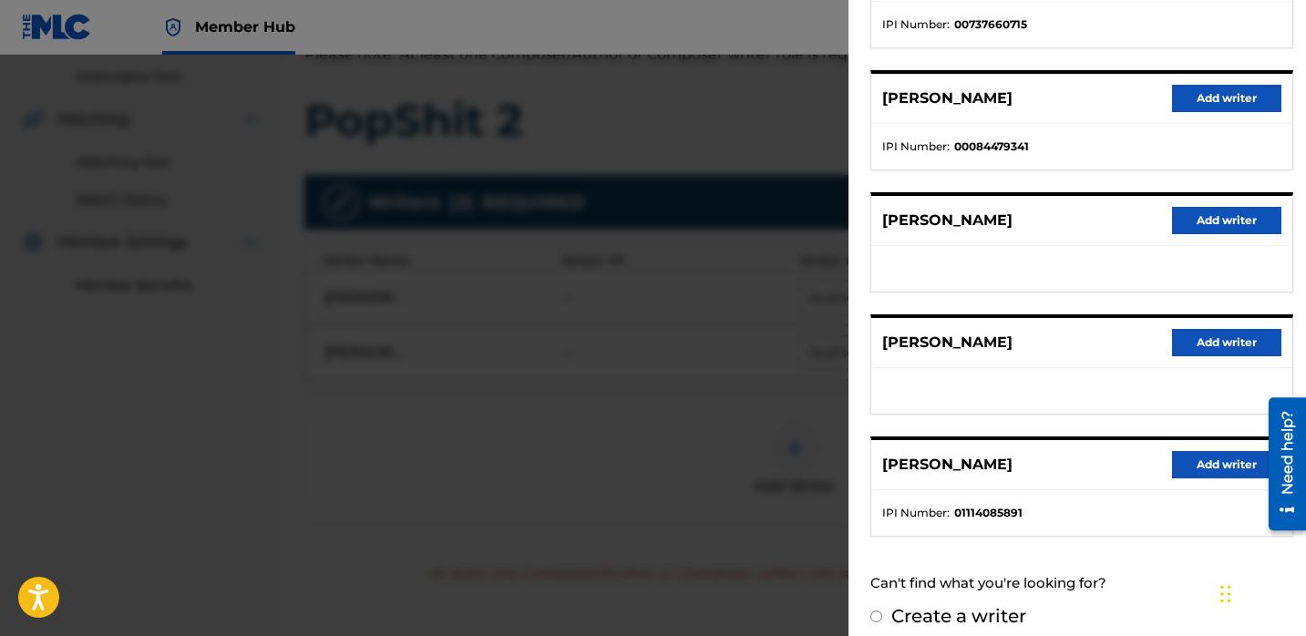
scroll to position [308, 0]
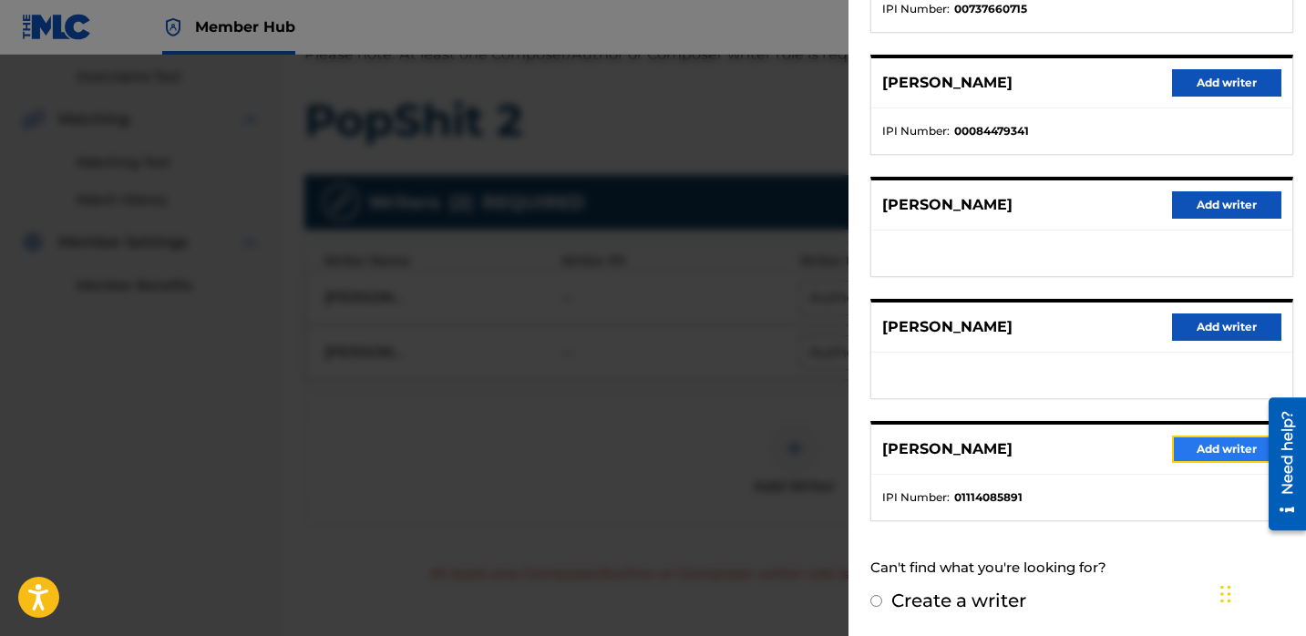
click at [1176, 446] on button "Add writer" at bounding box center [1226, 449] width 109 height 27
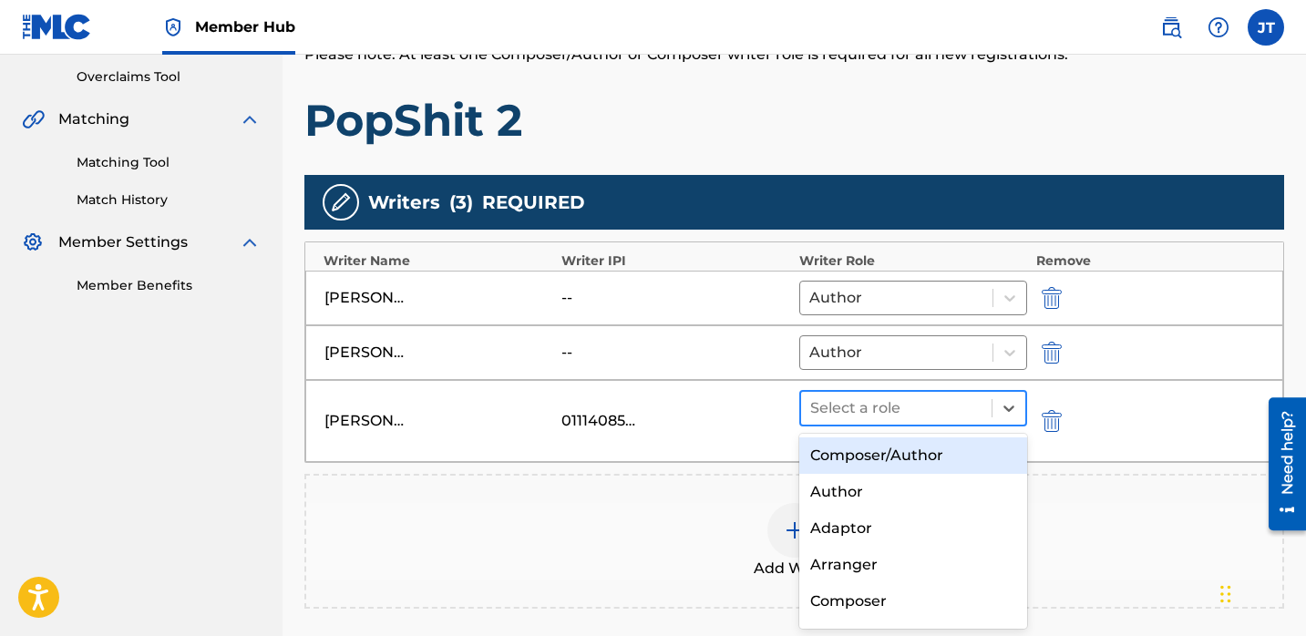
click at [911, 407] on div at bounding box center [896, 409] width 172 height 26
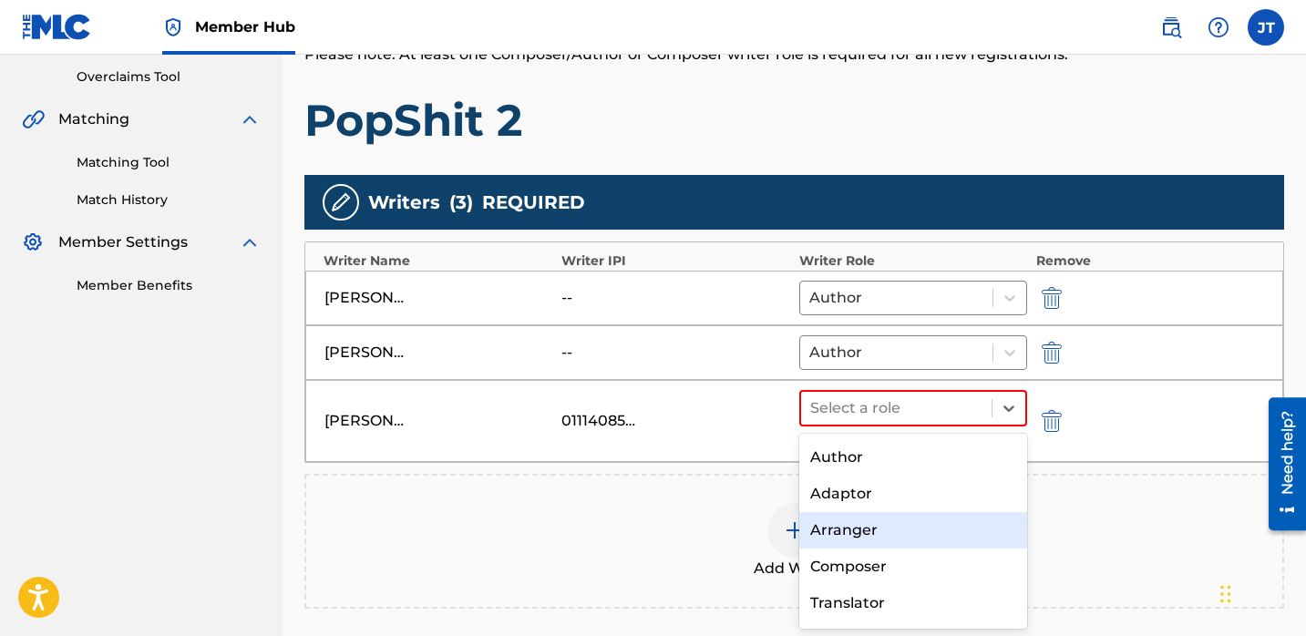
scroll to position [38, 0]
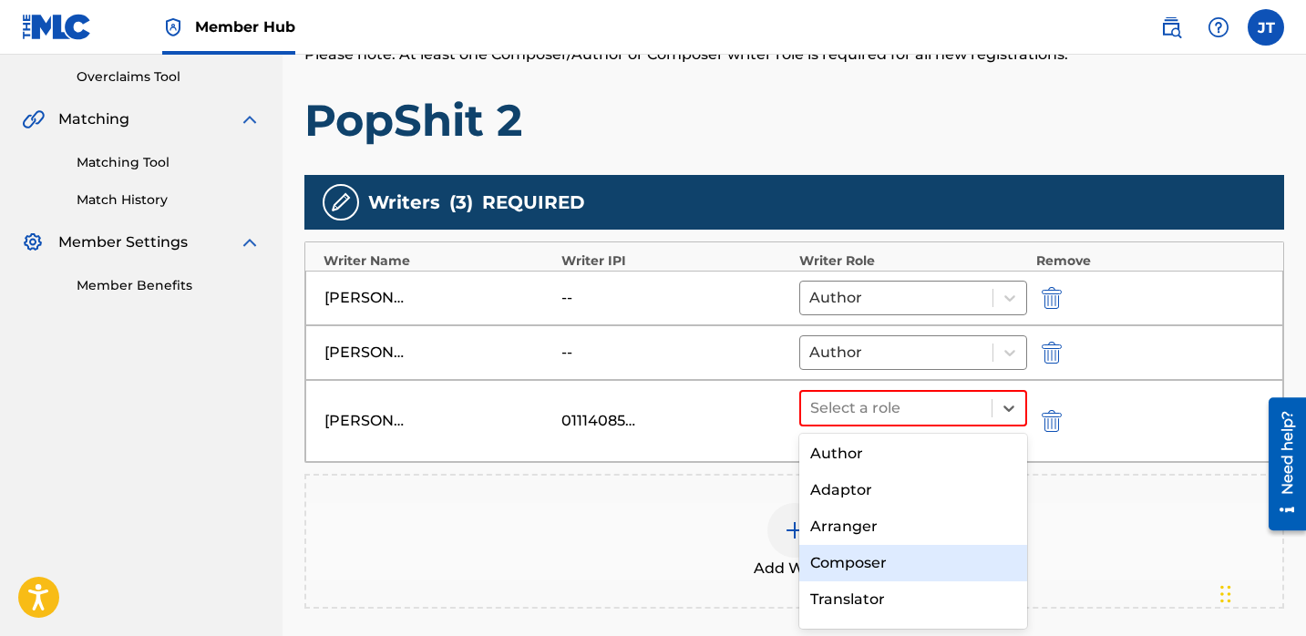
click at [859, 566] on div "Composer" at bounding box center [914, 563] width 228 height 36
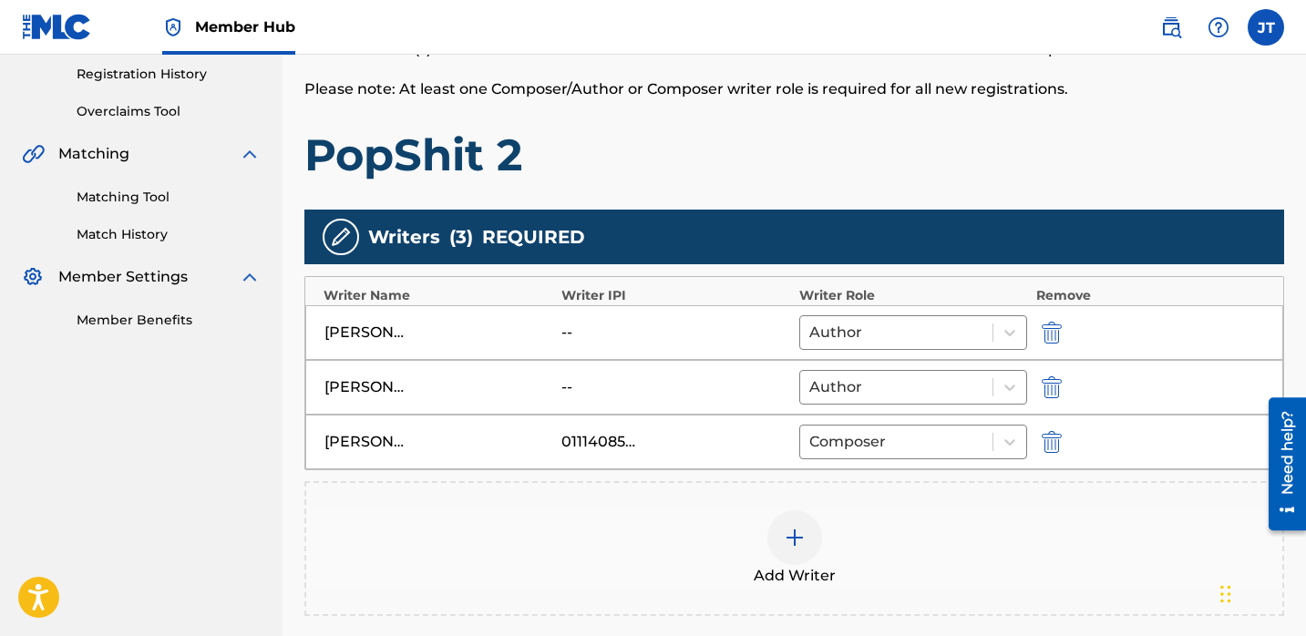
scroll to position [420, 0]
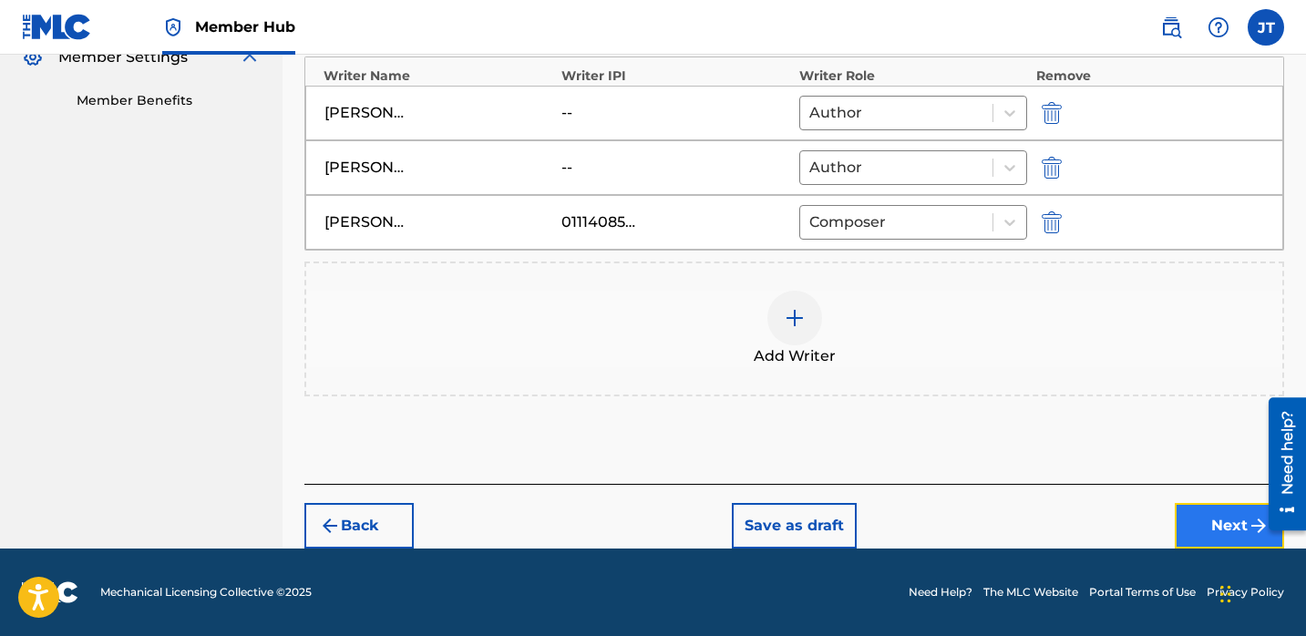
click at [1197, 512] on button "Next" at bounding box center [1229, 526] width 109 height 46
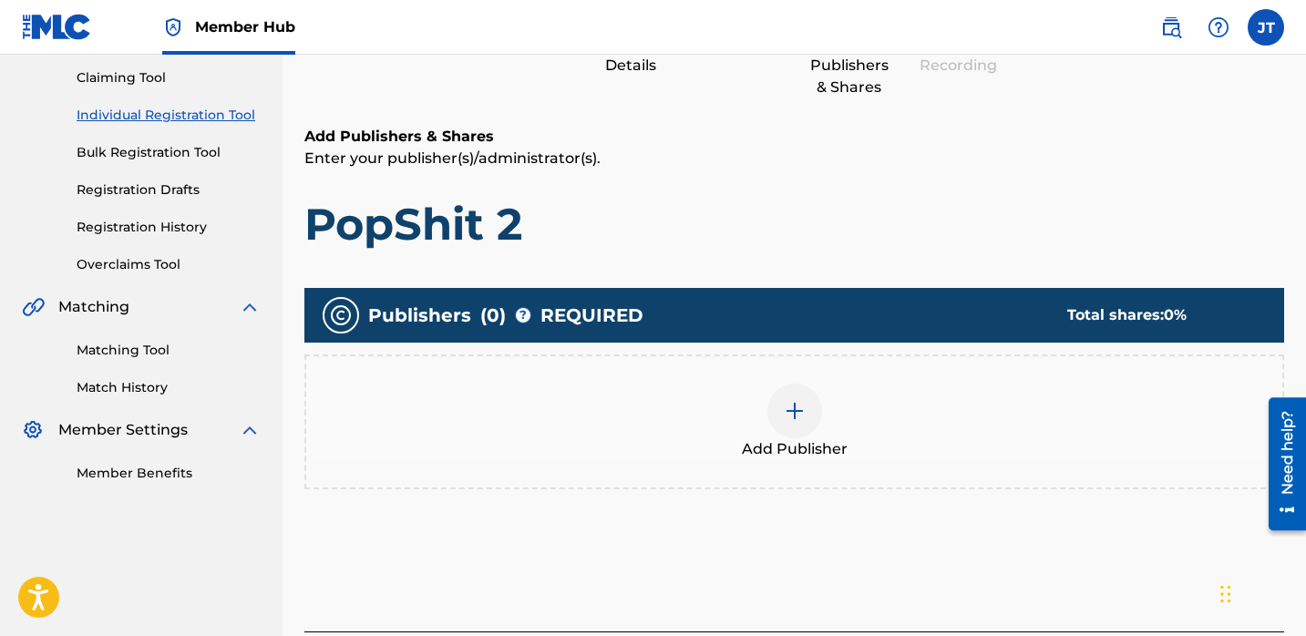
scroll to position [192, 0]
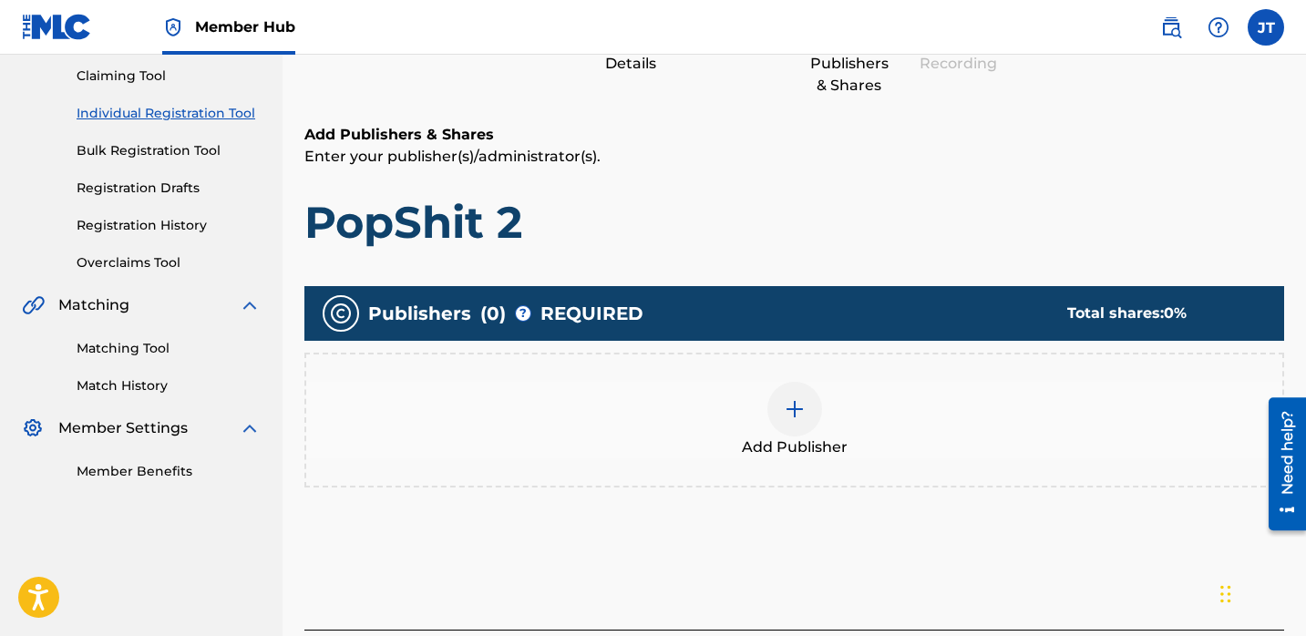
click at [789, 404] on img at bounding box center [795, 409] width 22 height 22
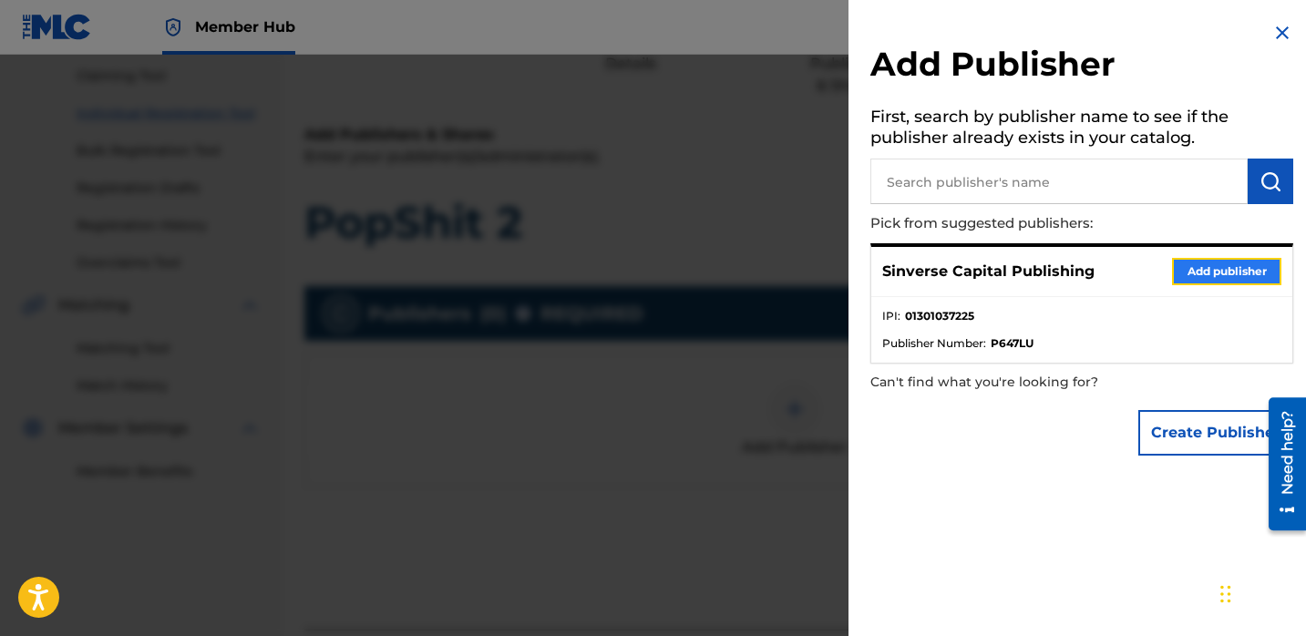
click at [1191, 270] on button "Add publisher" at bounding box center [1226, 271] width 109 height 27
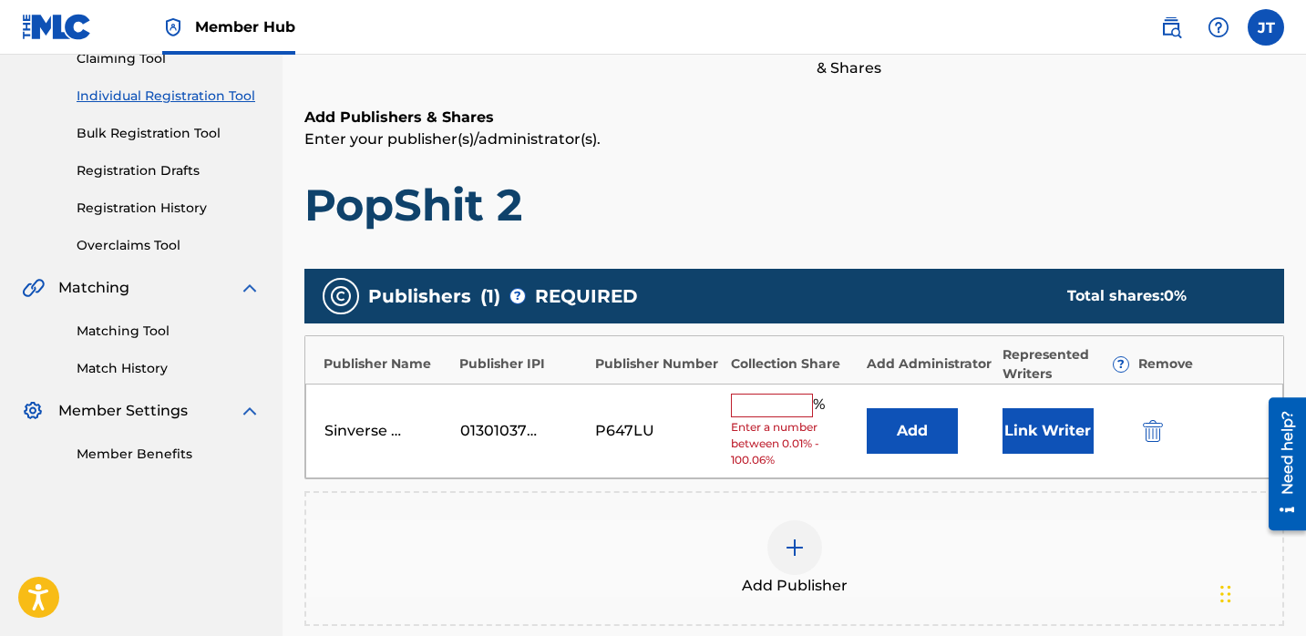
scroll to position [213, 0]
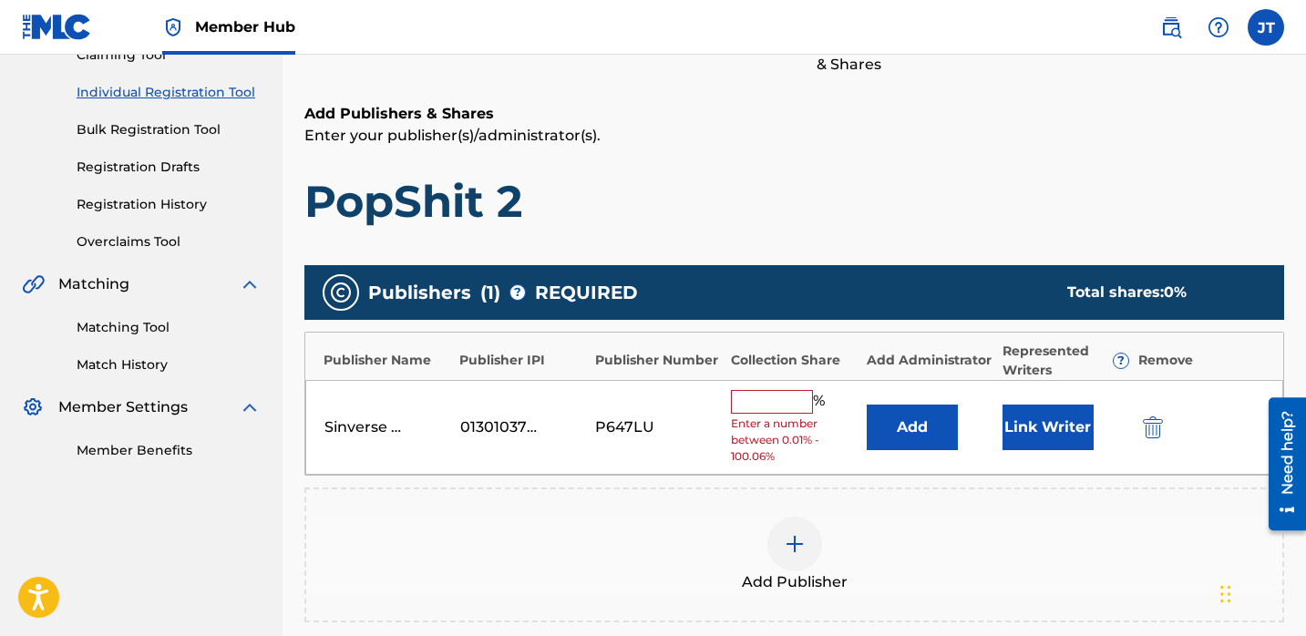
click at [788, 403] on input "text" at bounding box center [772, 402] width 82 height 24
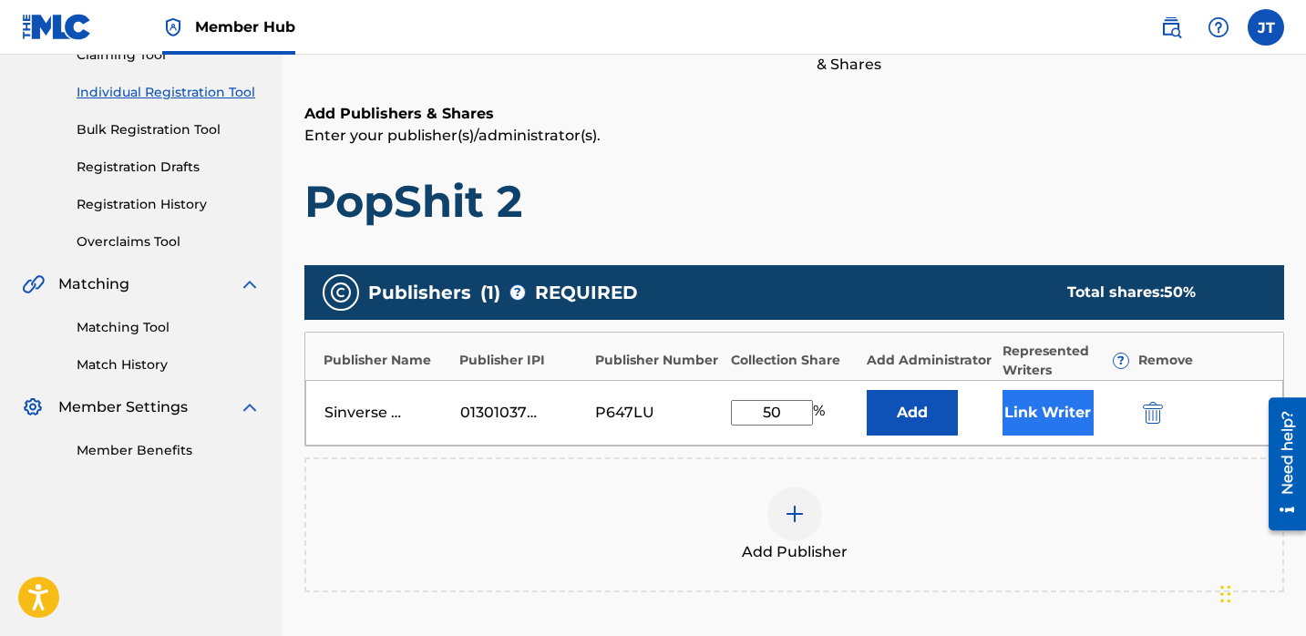
type input "50"
click at [1042, 408] on button "Link Writer" at bounding box center [1048, 413] width 91 height 46
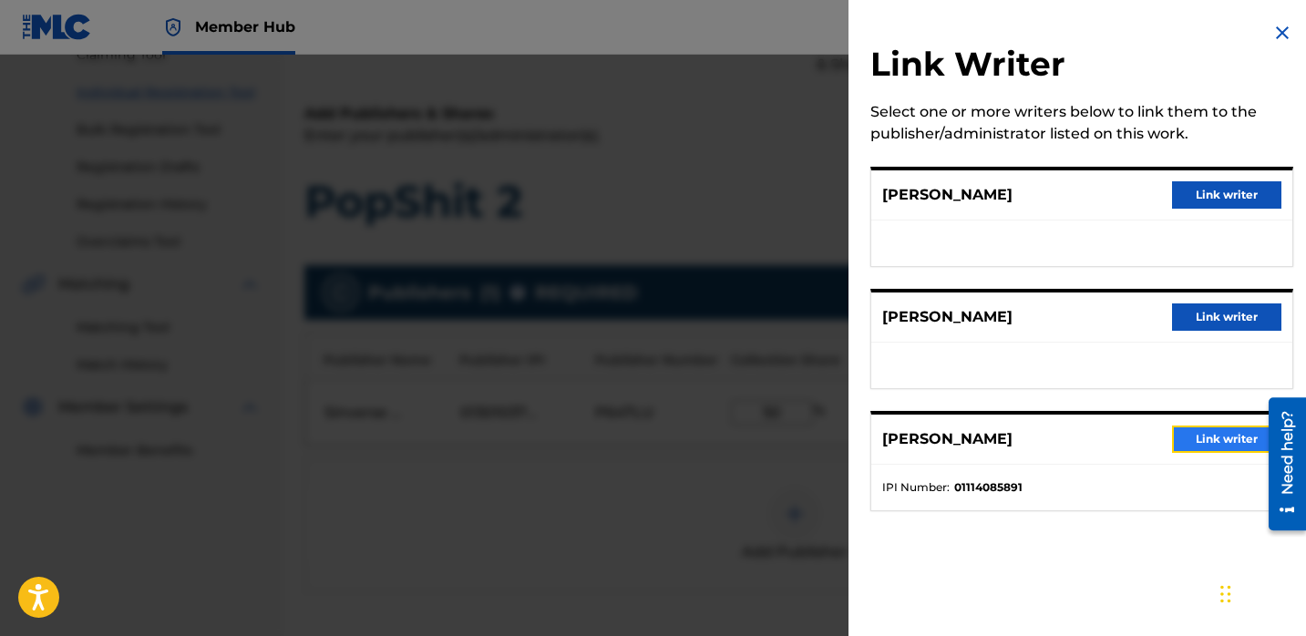
click at [1181, 430] on button "Link writer" at bounding box center [1226, 439] width 109 height 27
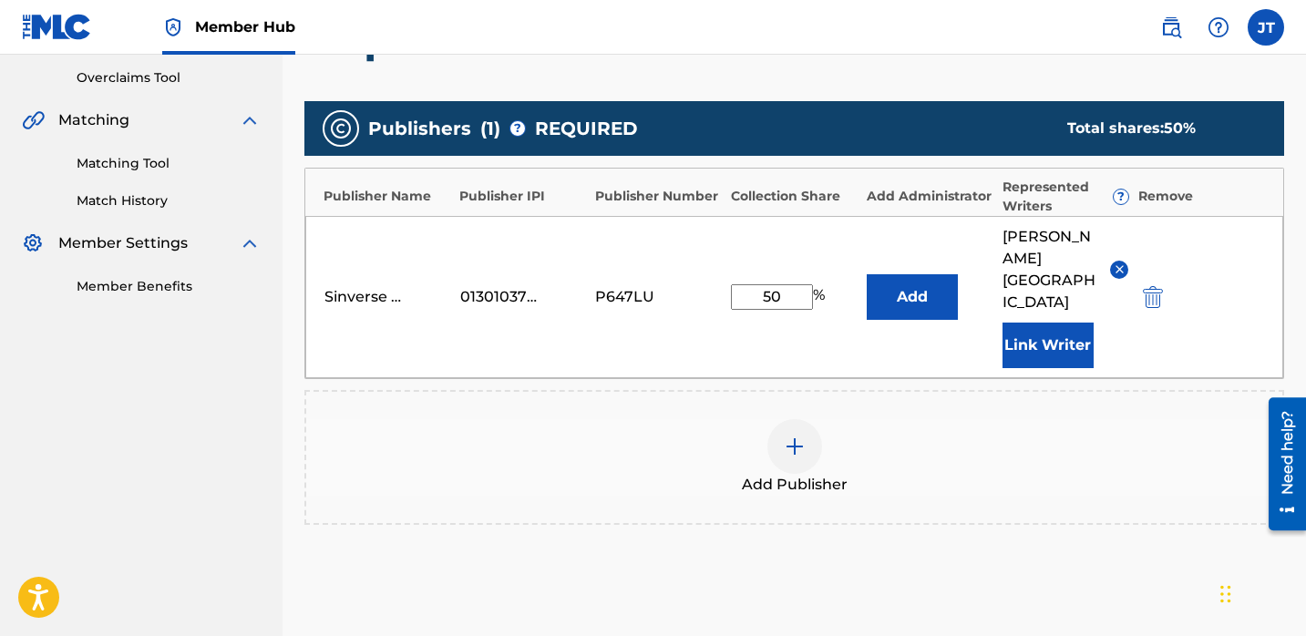
scroll to position [381, 0]
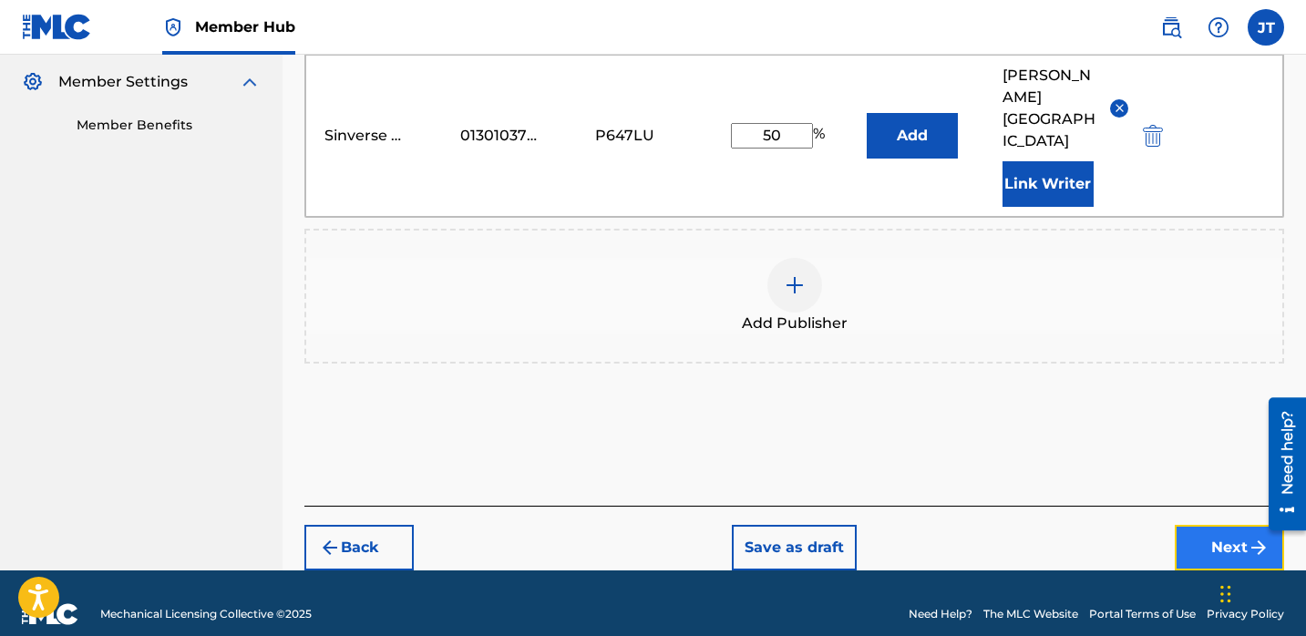
click at [1220, 529] on button "Next" at bounding box center [1229, 548] width 109 height 46
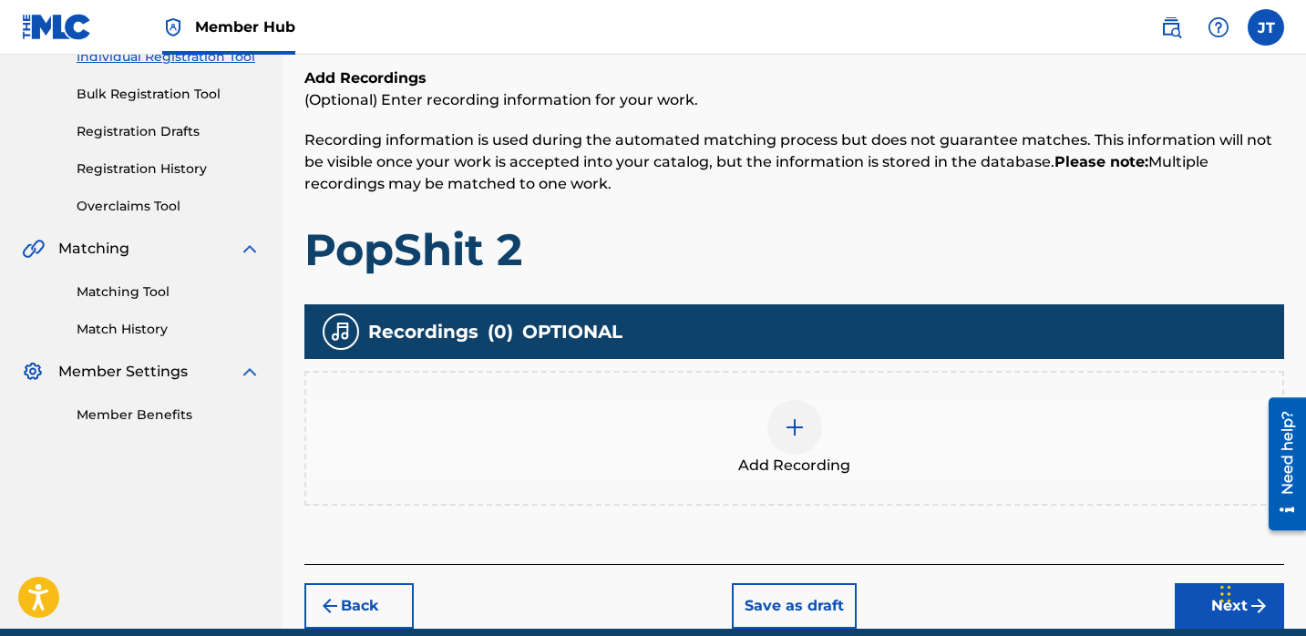
scroll to position [253, 0]
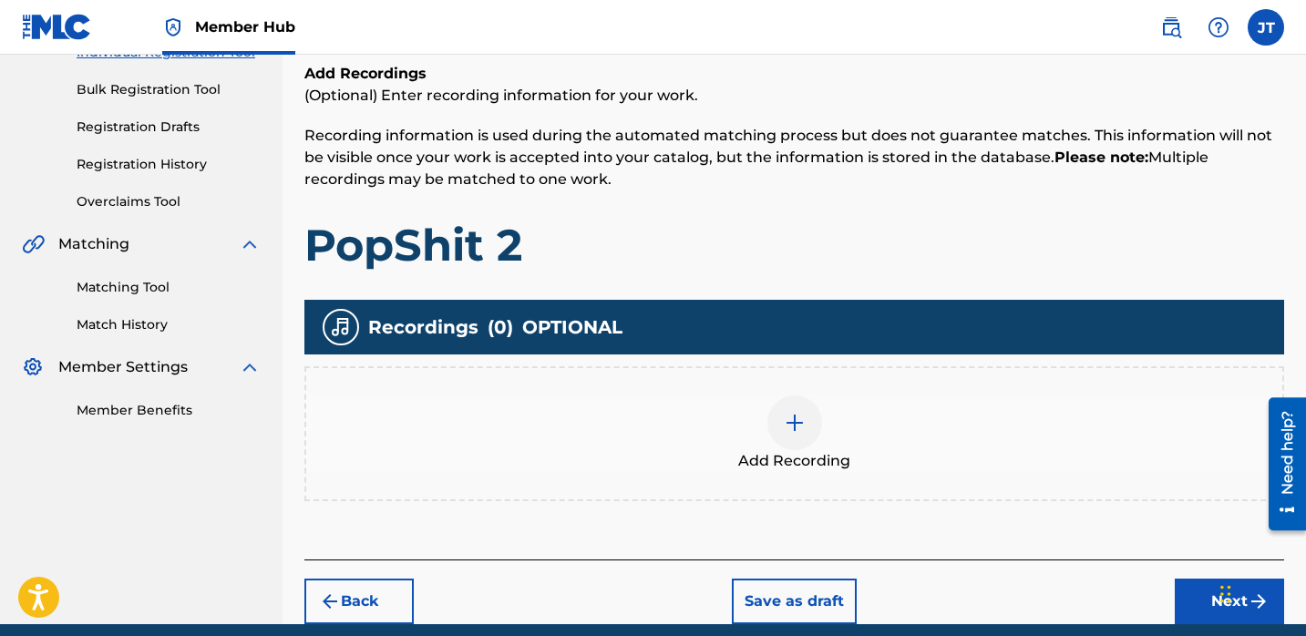
click at [789, 412] on img at bounding box center [795, 423] width 22 height 22
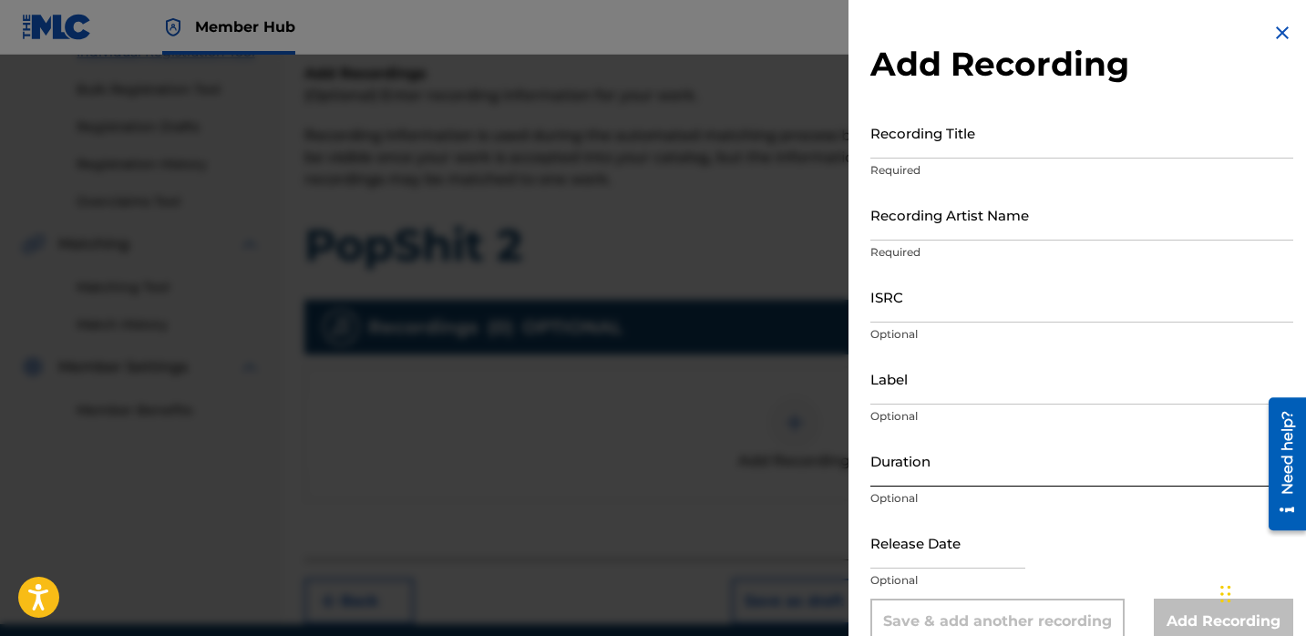
click at [944, 469] on input "Duration" at bounding box center [1082, 461] width 423 height 52
type input "02:34"
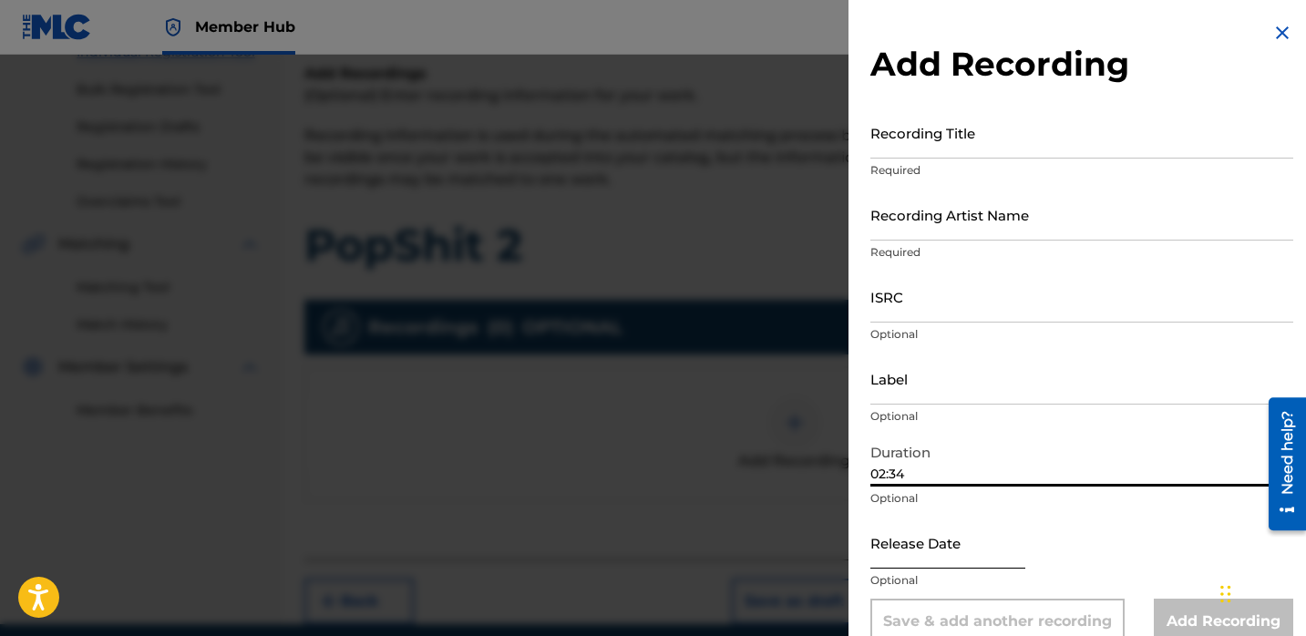
select select "8"
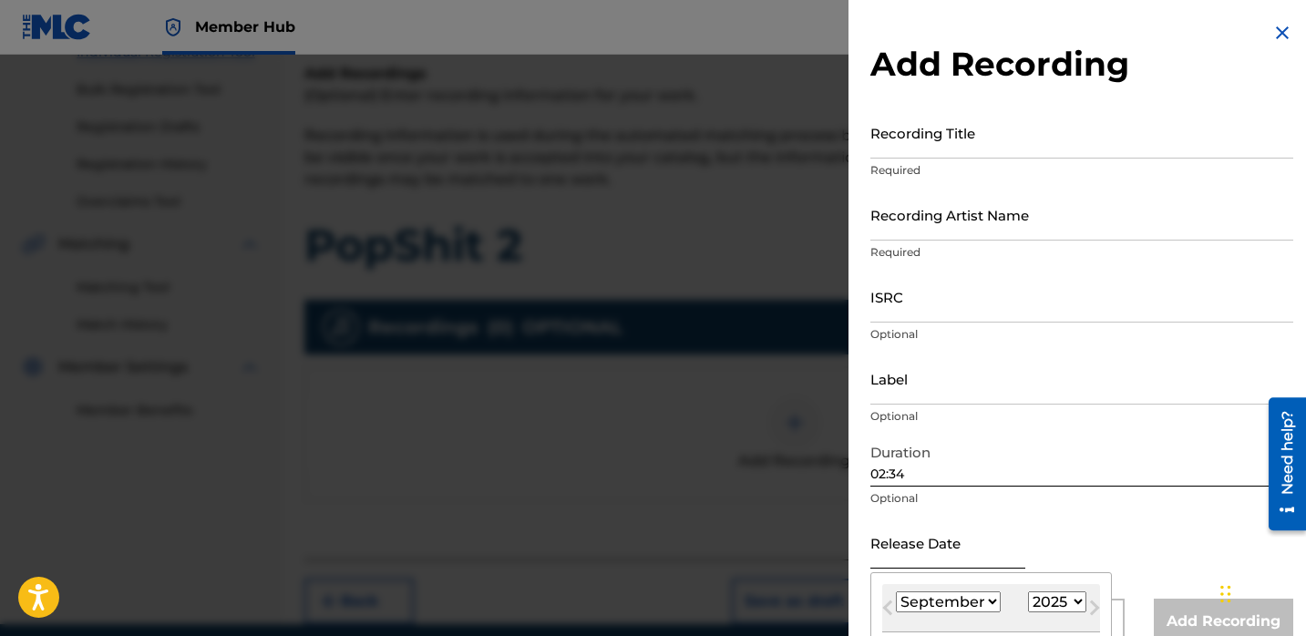
click at [934, 535] on input "text" at bounding box center [948, 543] width 155 height 52
click at [1040, 598] on select "1900 1901 1902 1903 1904 1905 1906 1907 1908 1909 1910 1911 1912 1913 1914 1915…" at bounding box center [1057, 602] width 58 height 21
select select "2023"
click at [1028, 592] on select "1900 1901 1902 1903 1904 1905 1906 1907 1908 1909 1910 1911 1912 1913 1914 1915…" at bounding box center [1057, 602] width 58 height 21
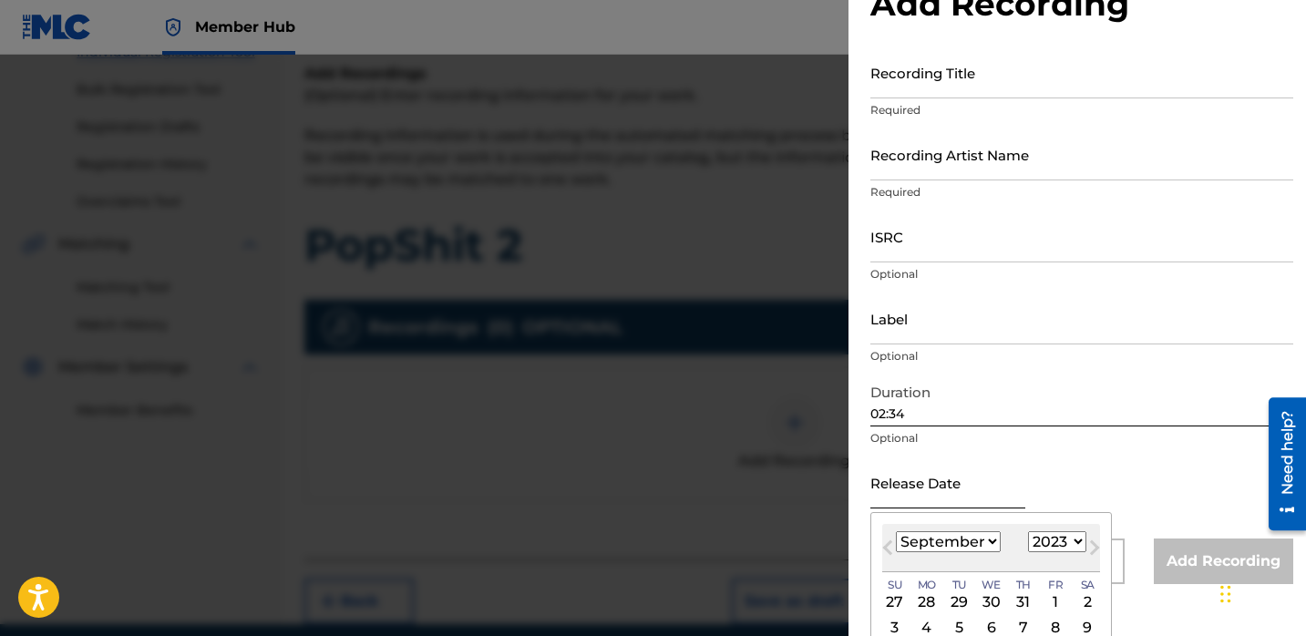
scroll to position [61, 0]
click at [967, 533] on select "January February March April May June July August September October November De…" at bounding box center [948, 541] width 105 height 21
select select "4"
click at [896, 531] on select "January February March April May June July August September October November De…" at bounding box center [948, 541] width 105 height 21
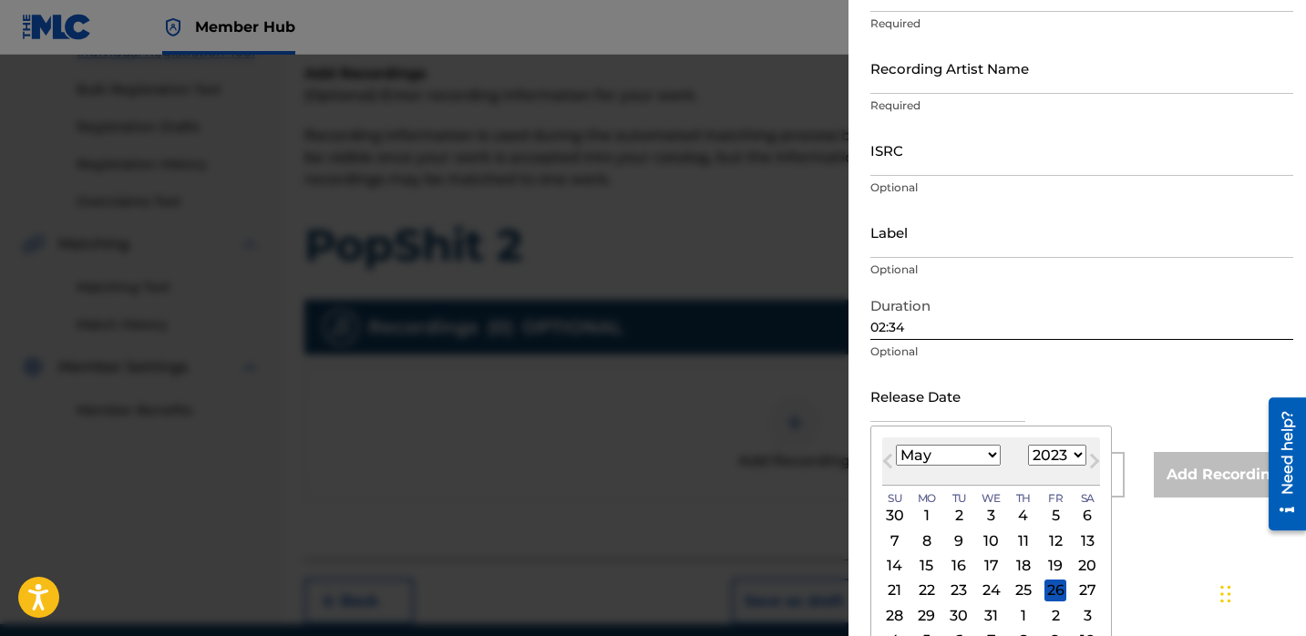
scroll to position [152, 0]
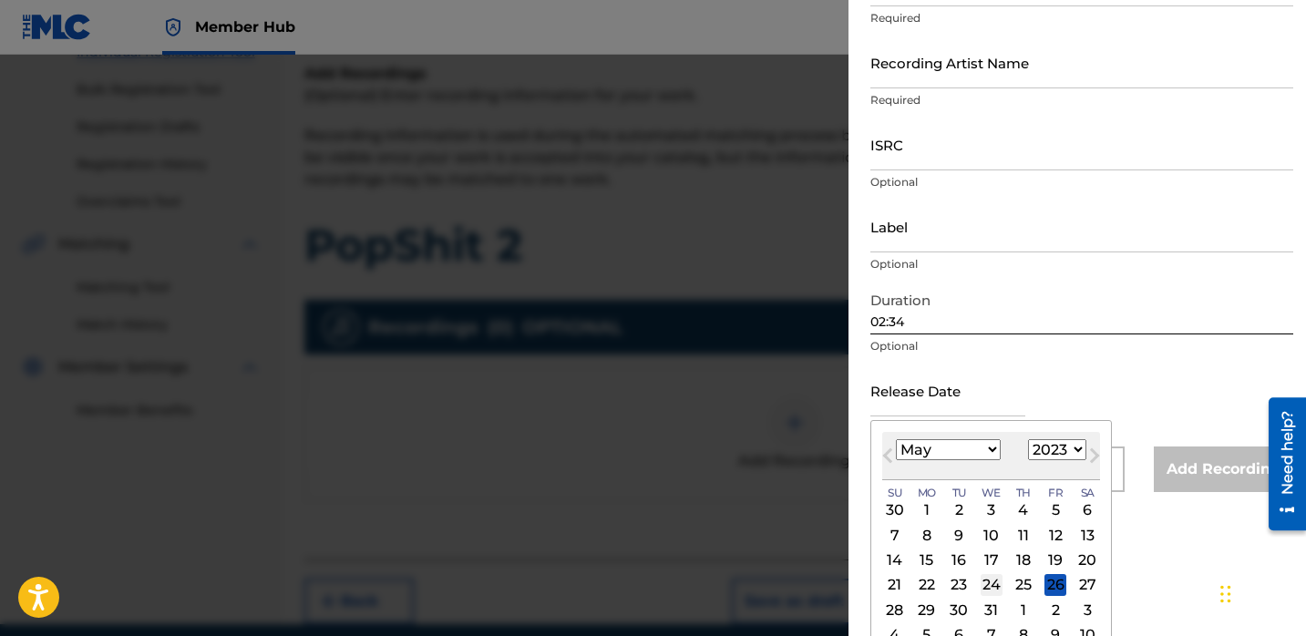
click at [986, 587] on div "24" at bounding box center [992, 585] width 22 height 22
type input "[DATE]"
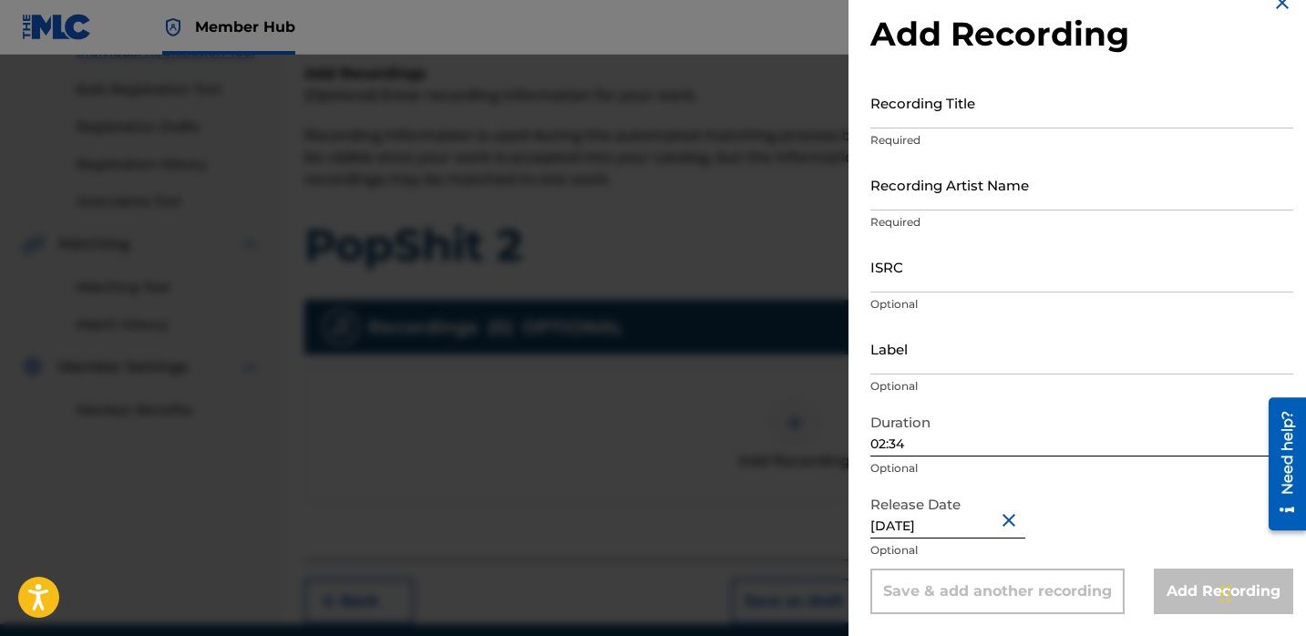
select select "4"
select select "2023"
click at [1134, 487] on div "Release Date [DATE] Optional" at bounding box center [1082, 528] width 423 height 82
click at [929, 357] on input "Label" at bounding box center [1082, 349] width 423 height 52
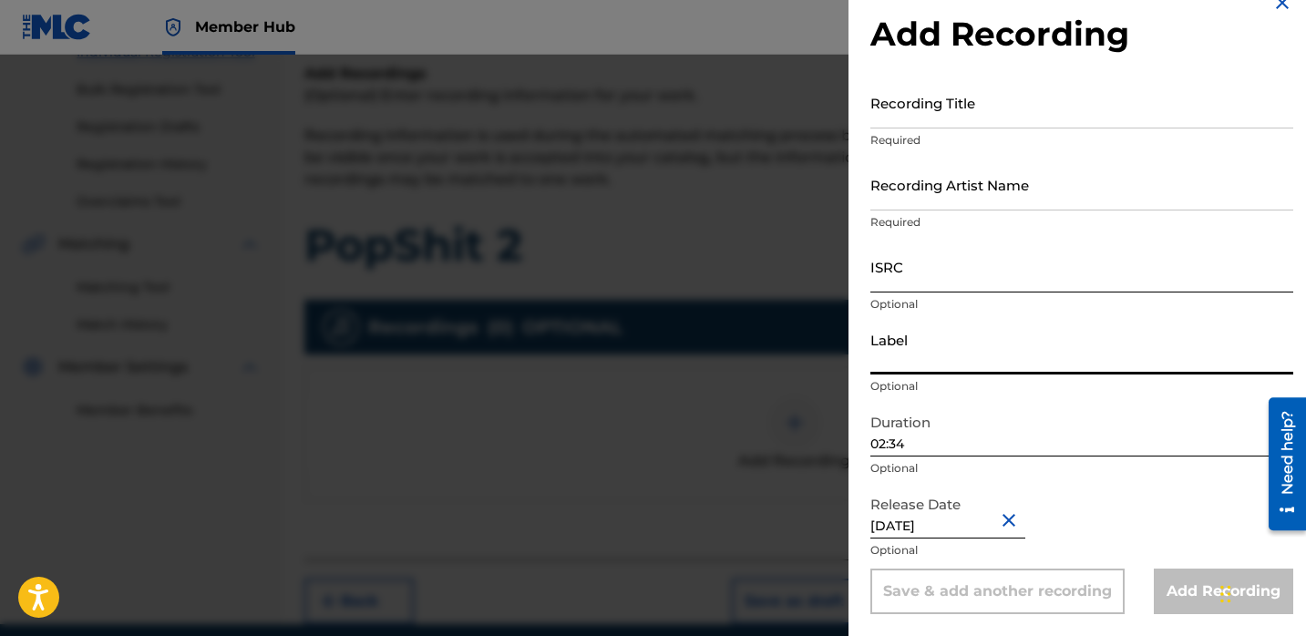
click at [927, 267] on input "ISRC" at bounding box center [1082, 267] width 423 height 52
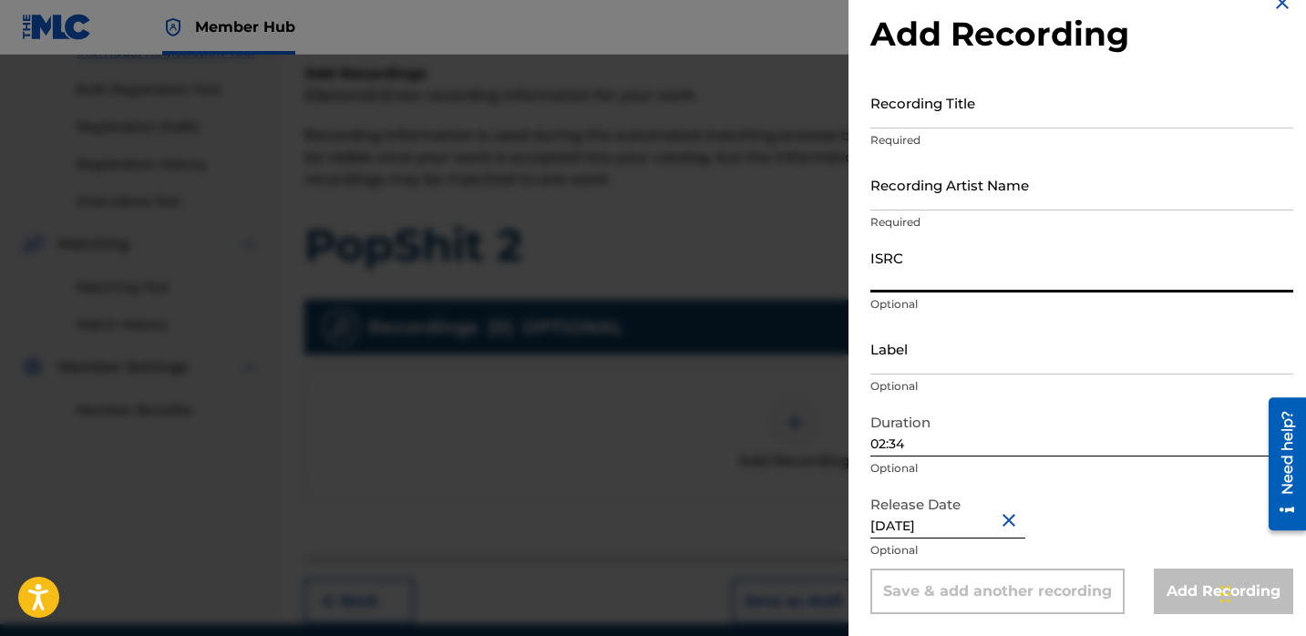
paste input "QZHNA2391243"
type input "QZHNA2391243"
click at [965, 185] on input "Recording Artist Name" at bounding box center [1082, 185] width 423 height 52
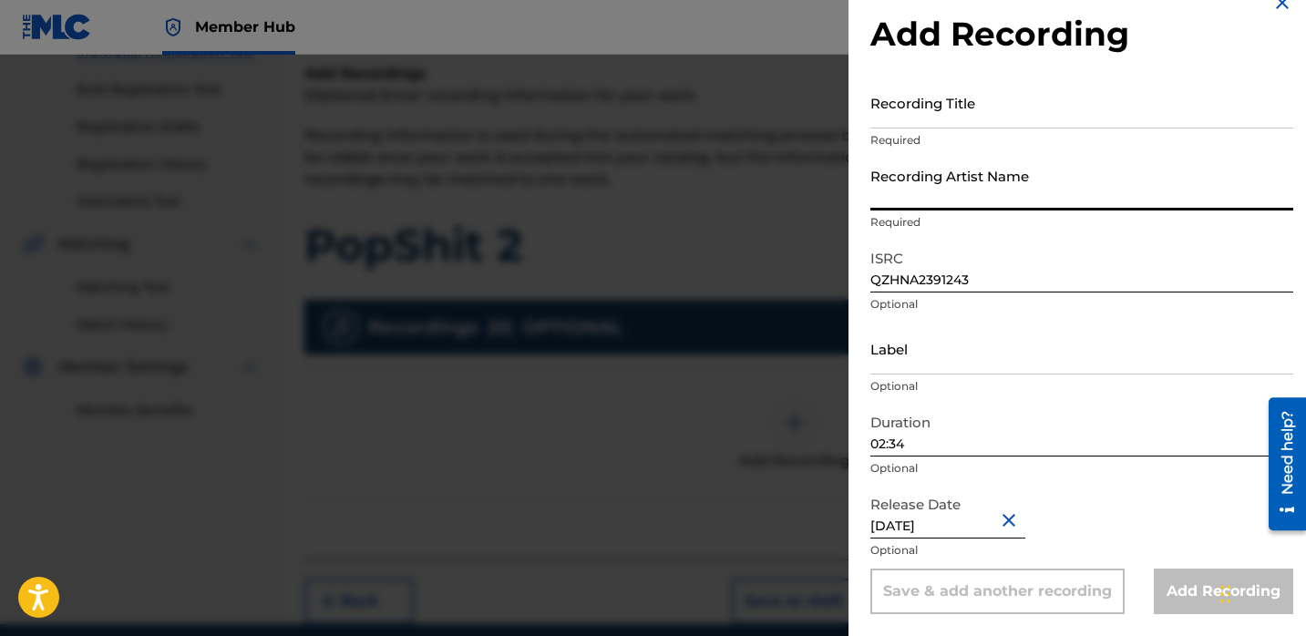
paste input "Chuckysouljaa"
type input "Chuckysouljaa"
click at [926, 111] on input "Recording Title" at bounding box center [1082, 103] width 423 height 52
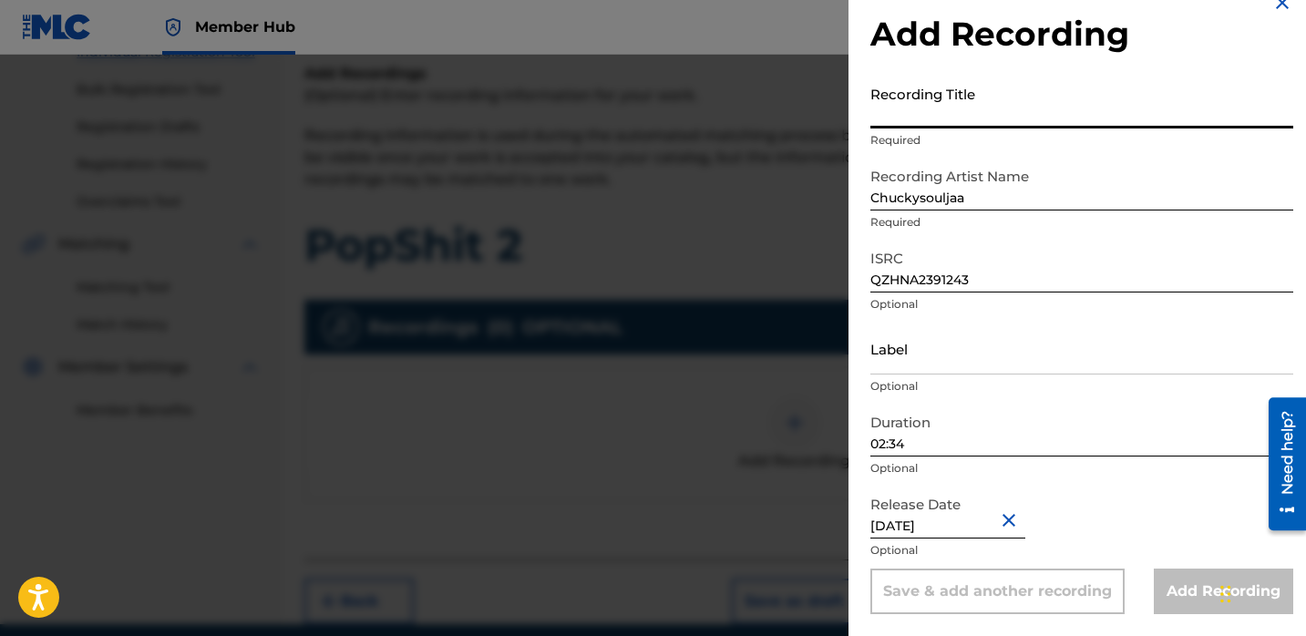
paste input "PopShit 2"
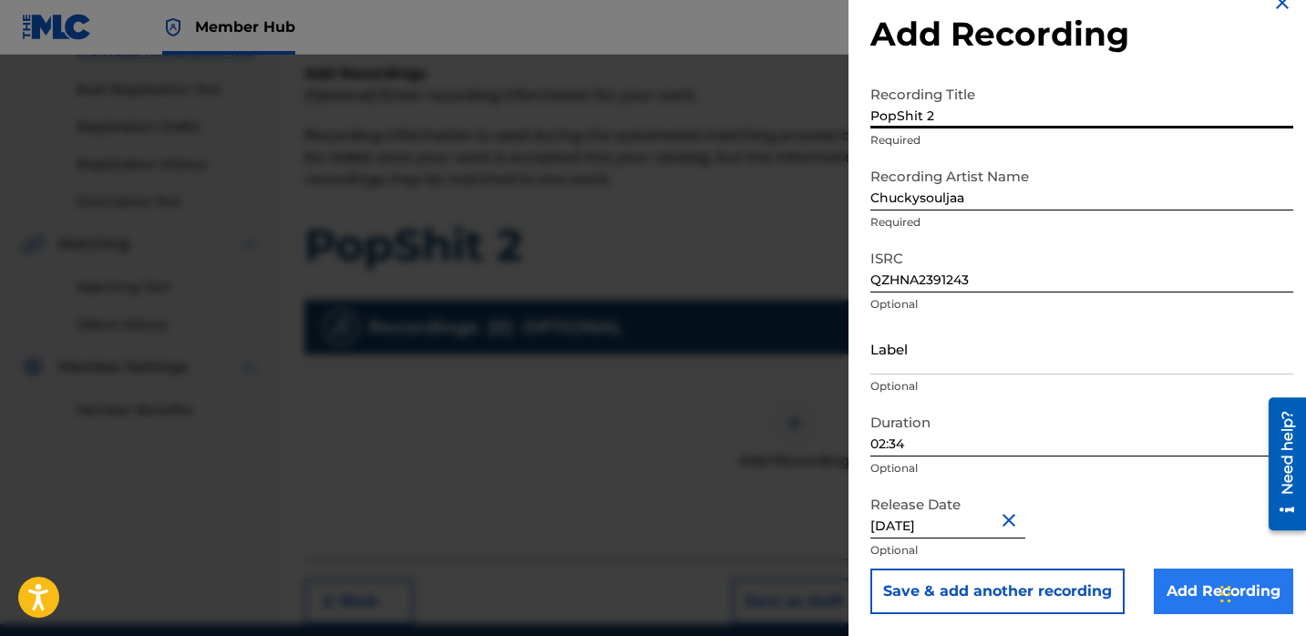
type input "PopShit 2"
click at [1175, 584] on input "Add Recording" at bounding box center [1223, 592] width 139 height 46
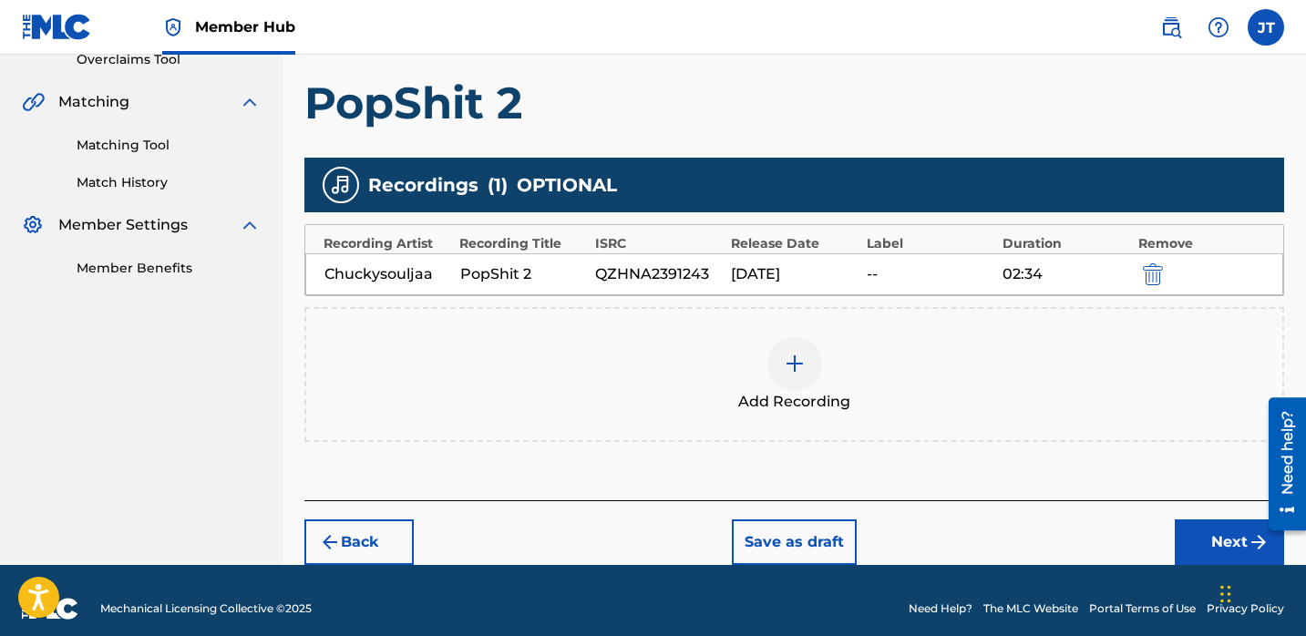
scroll to position [412, 0]
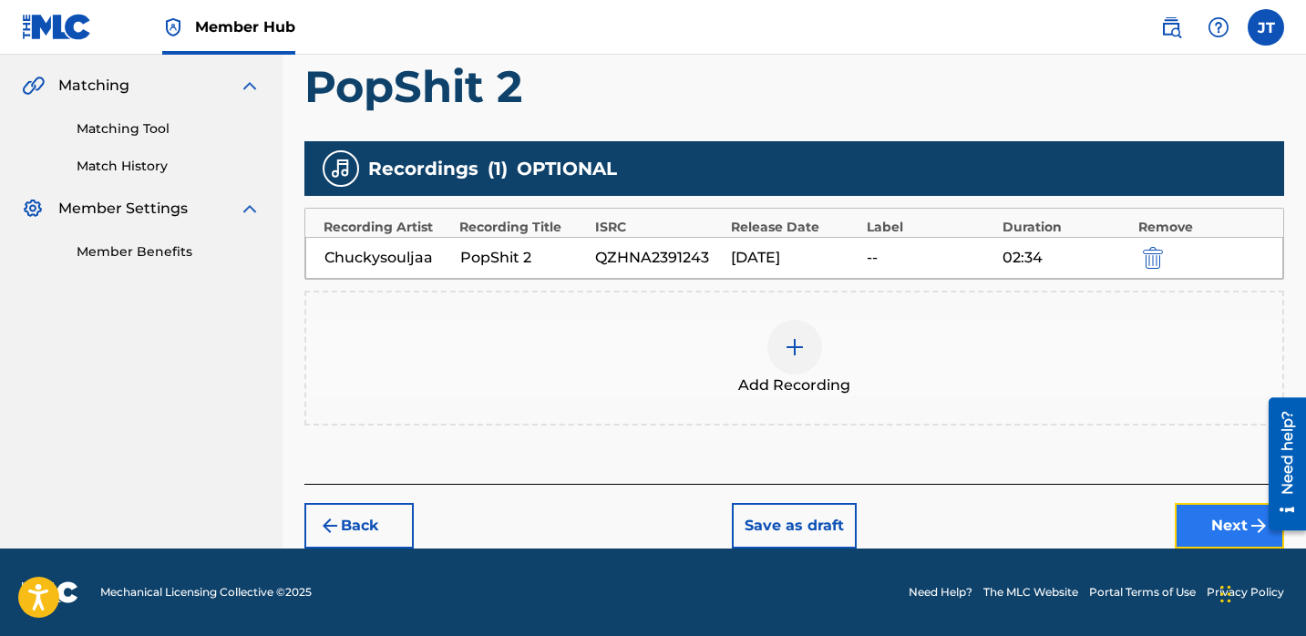
click at [1223, 528] on button "Next" at bounding box center [1229, 526] width 109 height 46
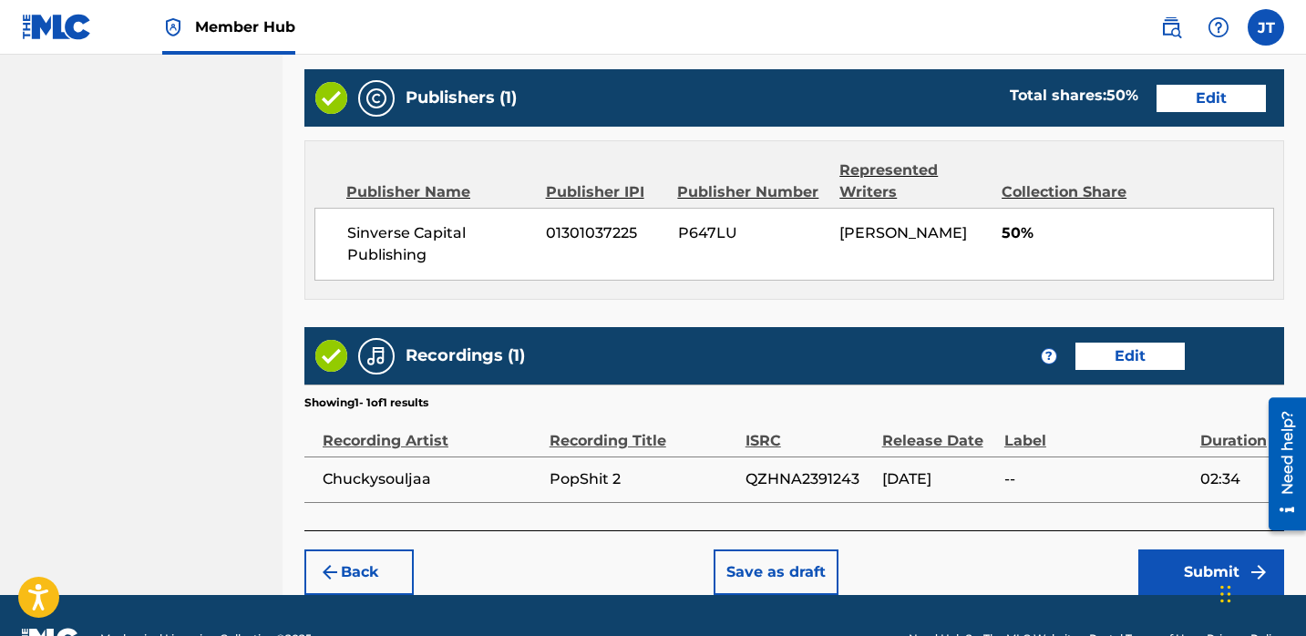
scroll to position [946, 0]
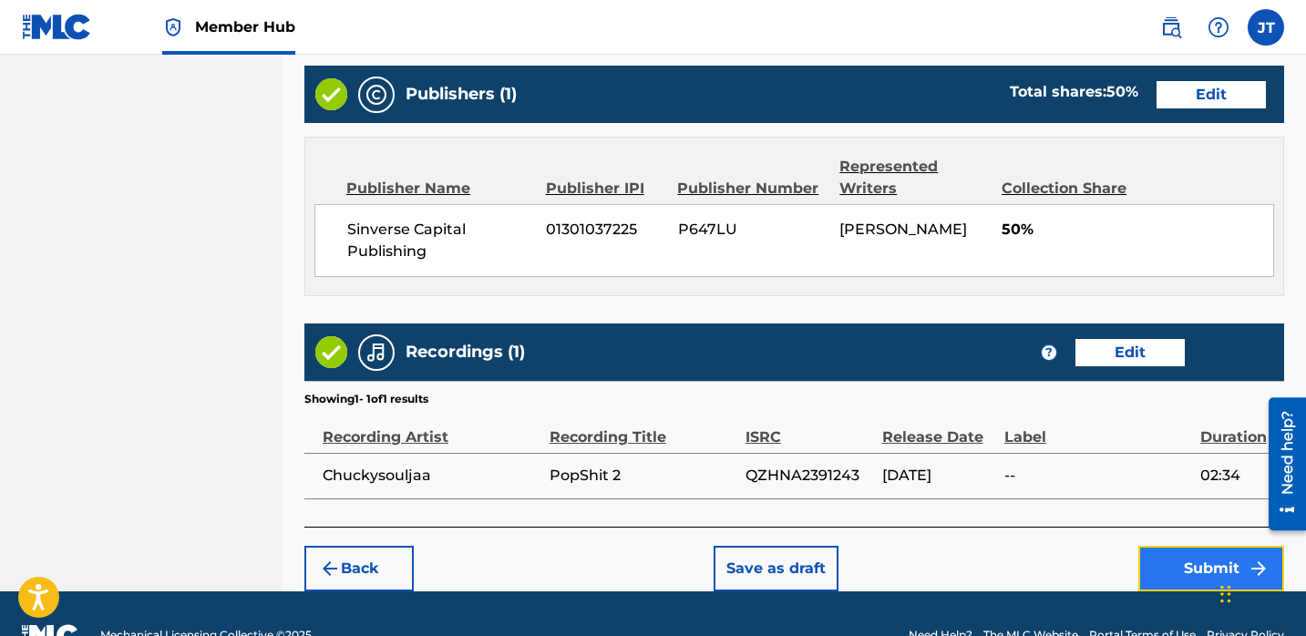
click at [1173, 556] on button "Submit" at bounding box center [1212, 569] width 146 height 46
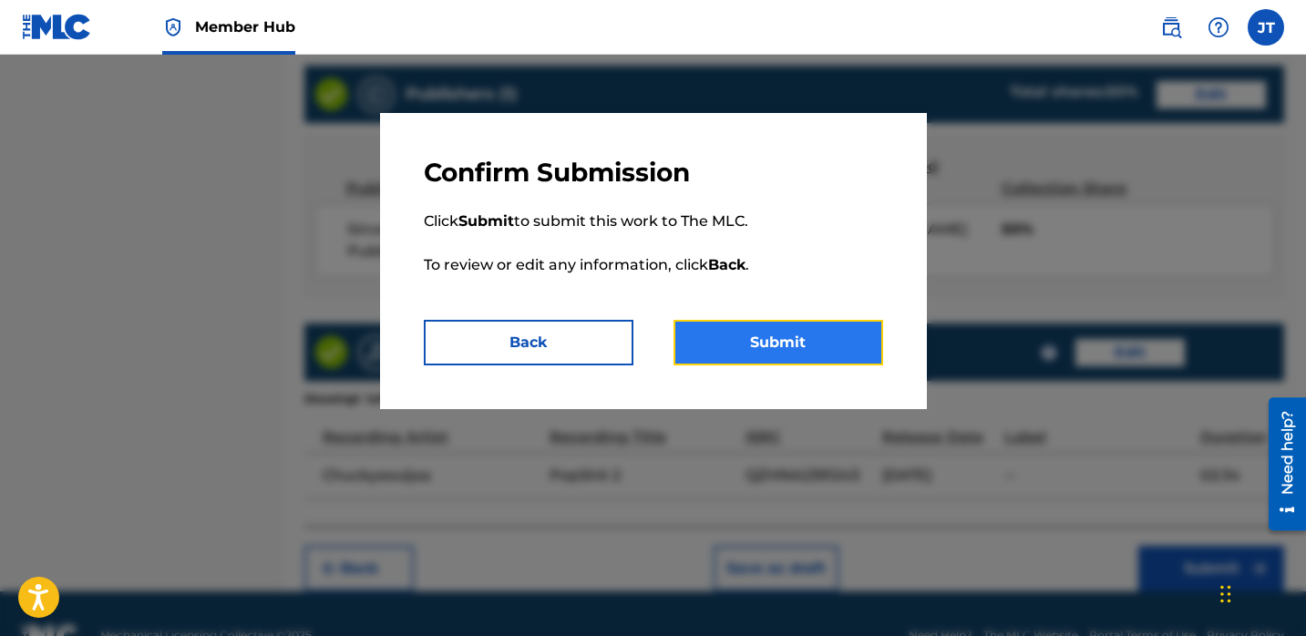
click at [851, 346] on button "Submit" at bounding box center [779, 343] width 210 height 46
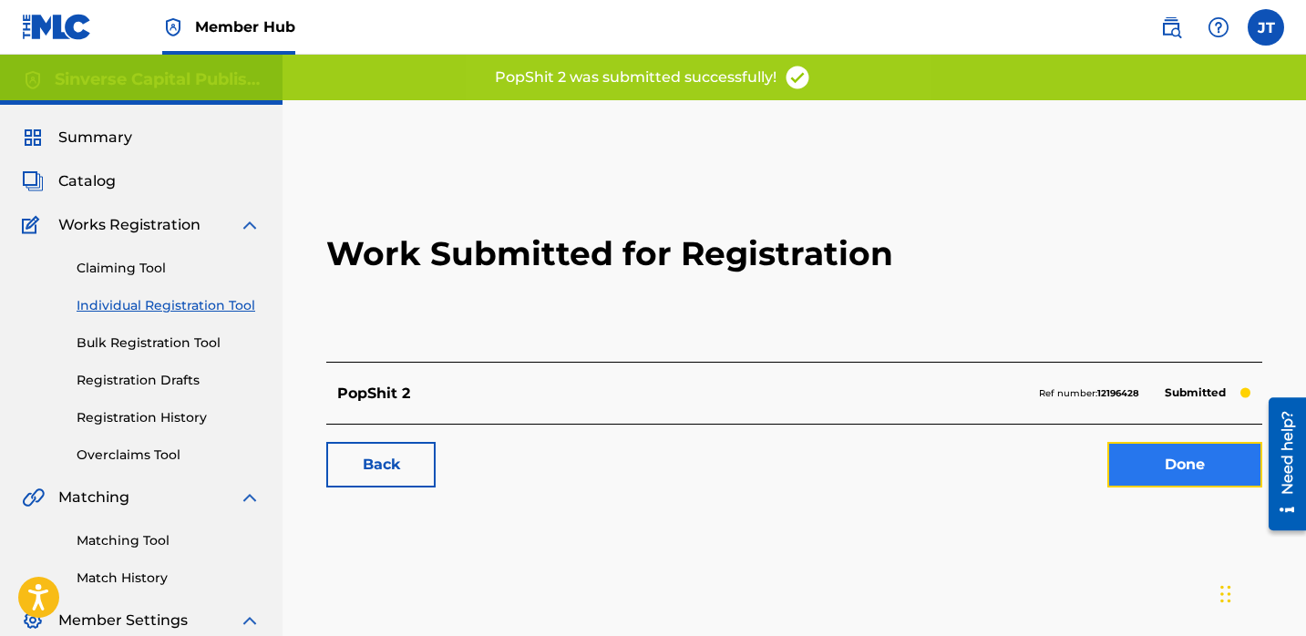
click at [1188, 471] on link "Done" at bounding box center [1185, 465] width 155 height 46
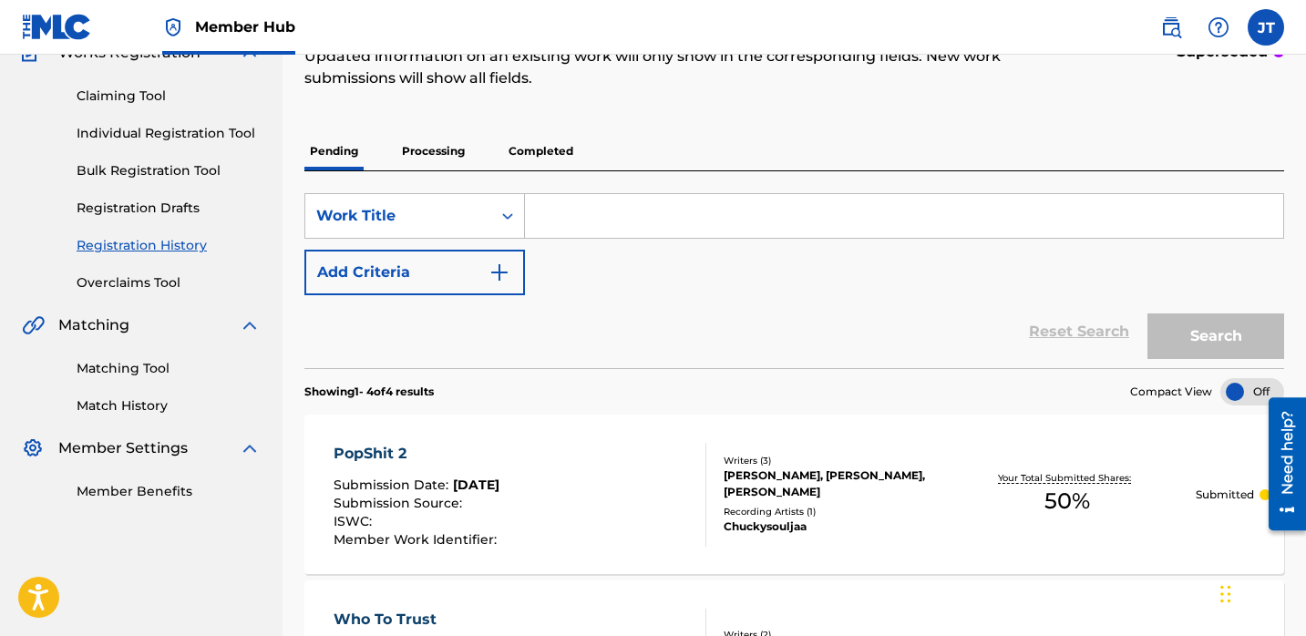
scroll to position [171, 0]
click at [182, 129] on link "Individual Registration Tool" at bounding box center [169, 134] width 184 height 19
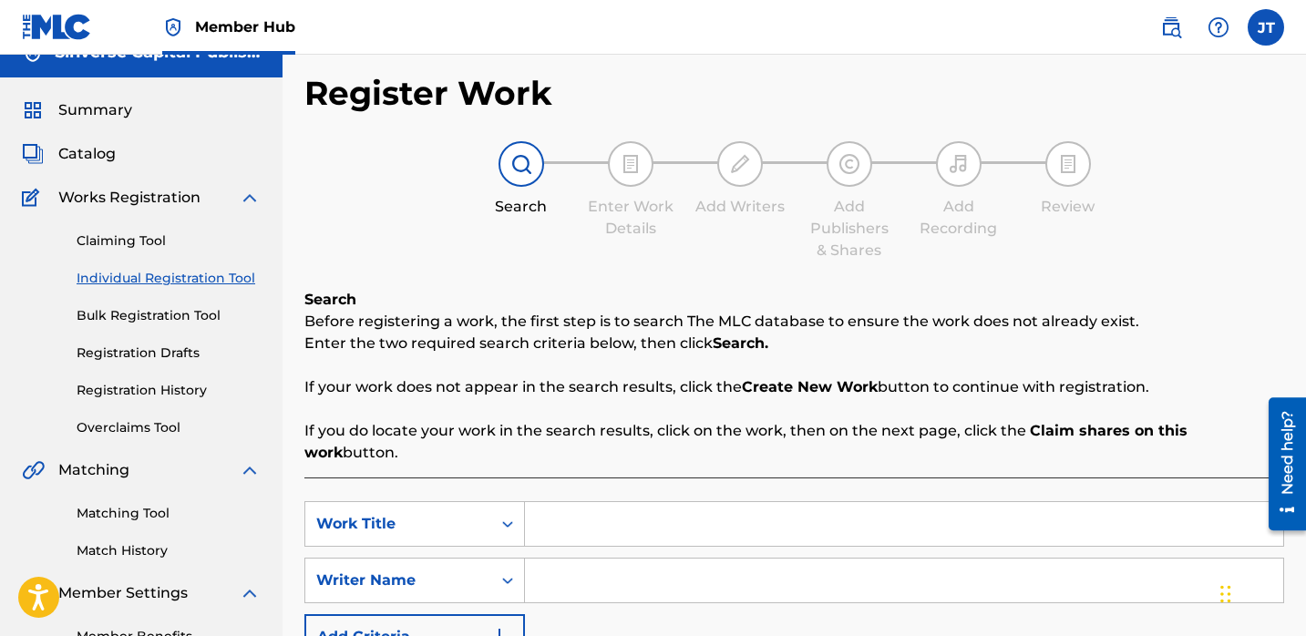
scroll to position [35, 0]
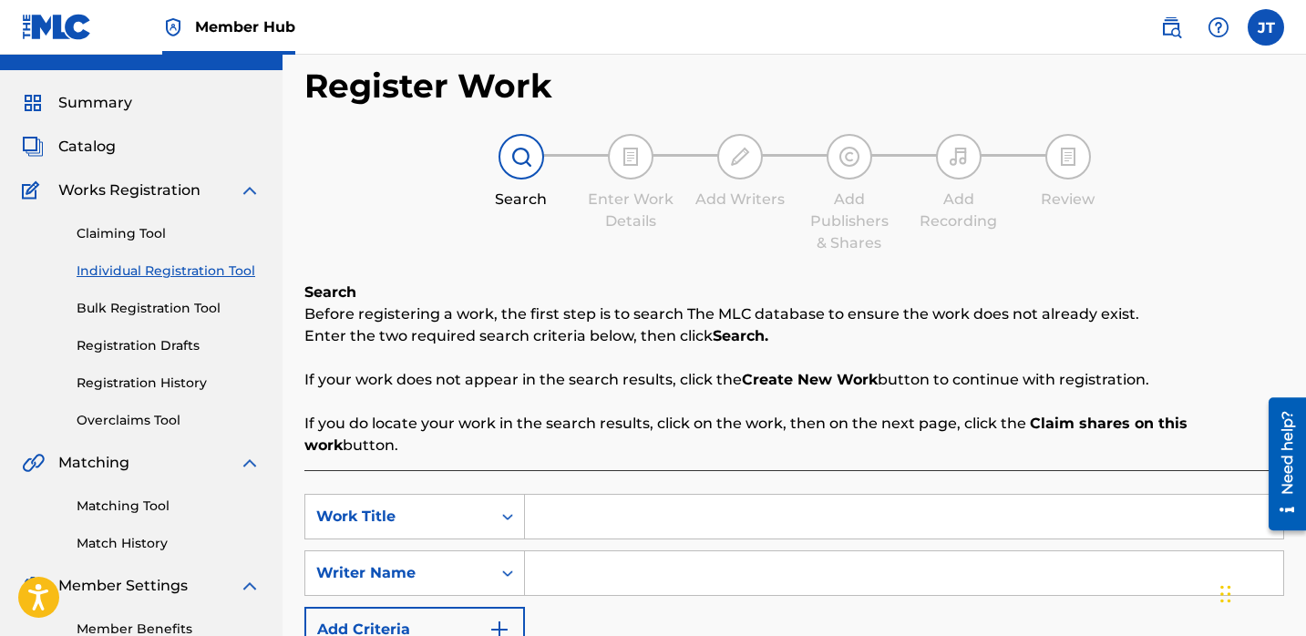
click at [579, 552] on input "Search Form" at bounding box center [904, 574] width 758 height 44
paste input "[PERSON_NAME]"
type input "[PERSON_NAME]"
click at [548, 495] on input "Search Form" at bounding box center [904, 517] width 758 height 44
paste input "Ring"
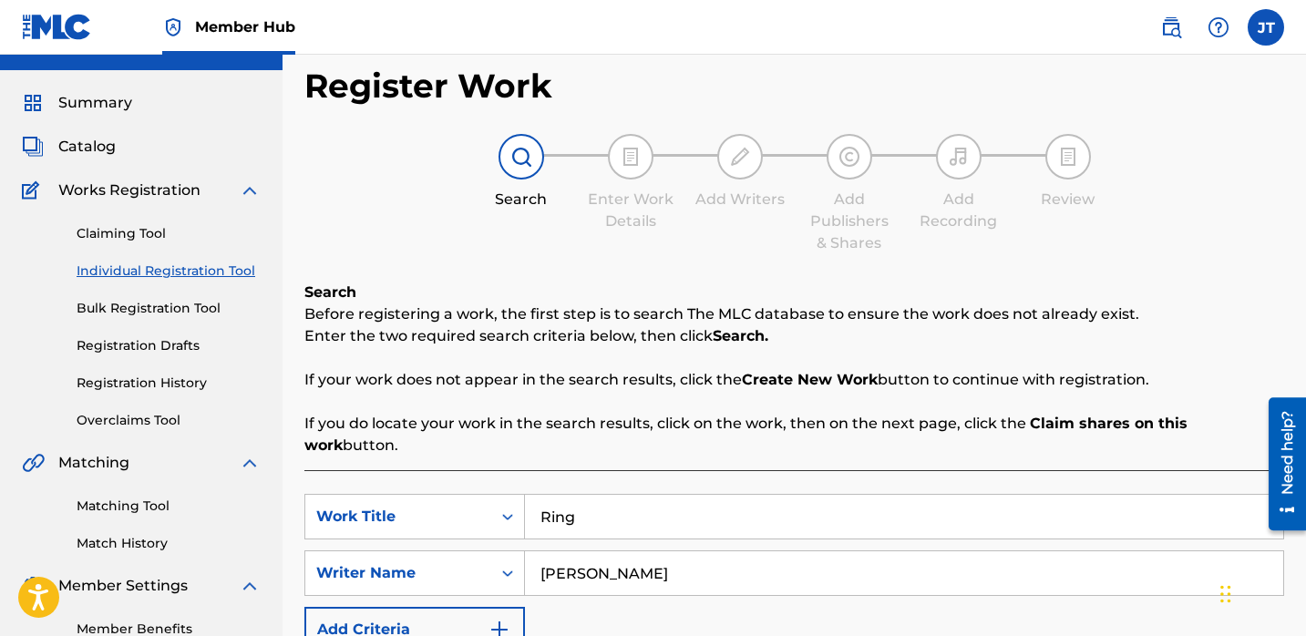
scroll to position [74, 0]
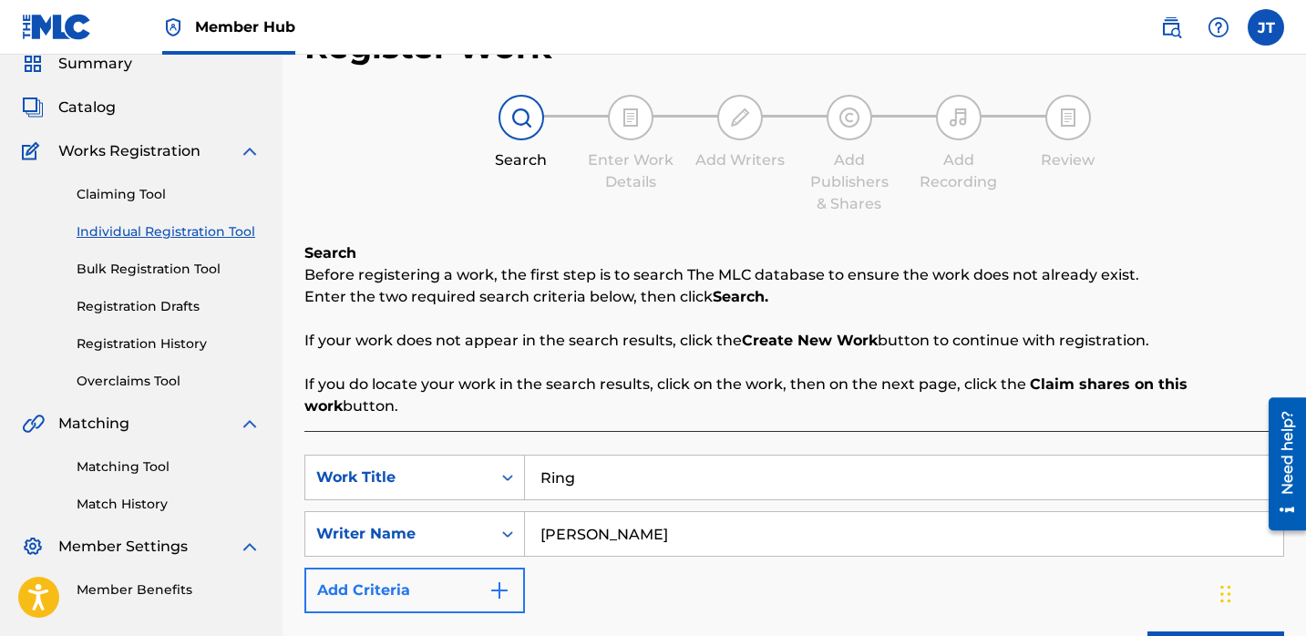
type input "Ring"
click at [493, 580] on img "Search Form" at bounding box center [500, 591] width 22 height 22
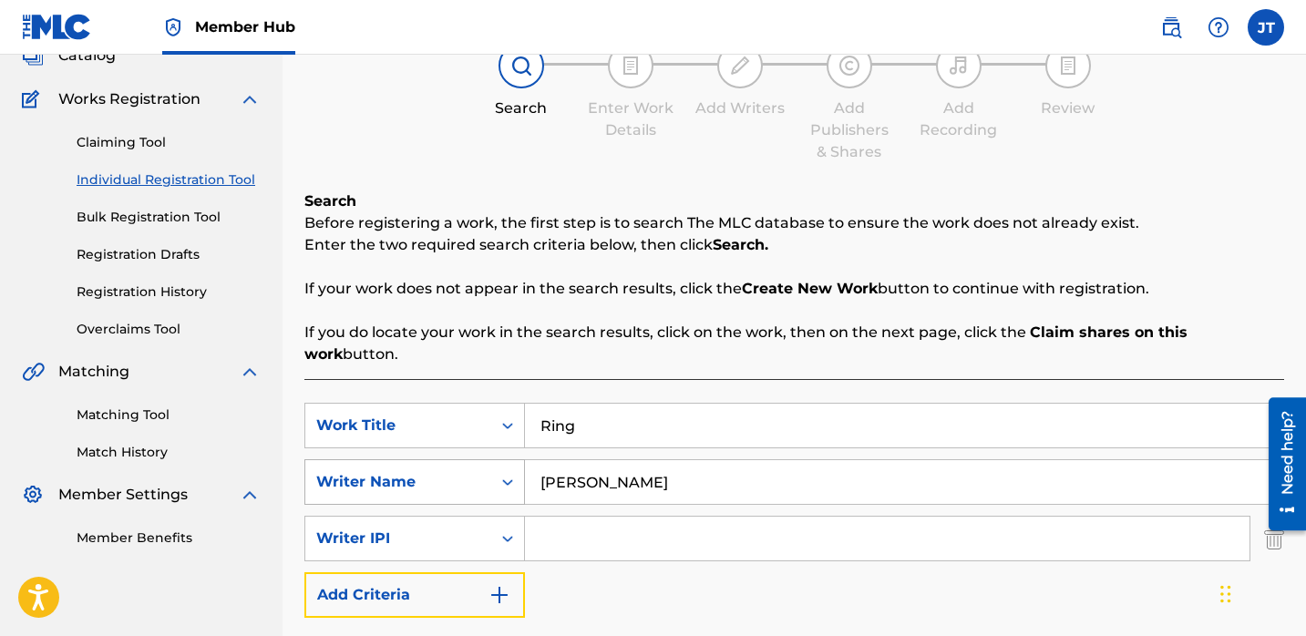
scroll to position [156, 0]
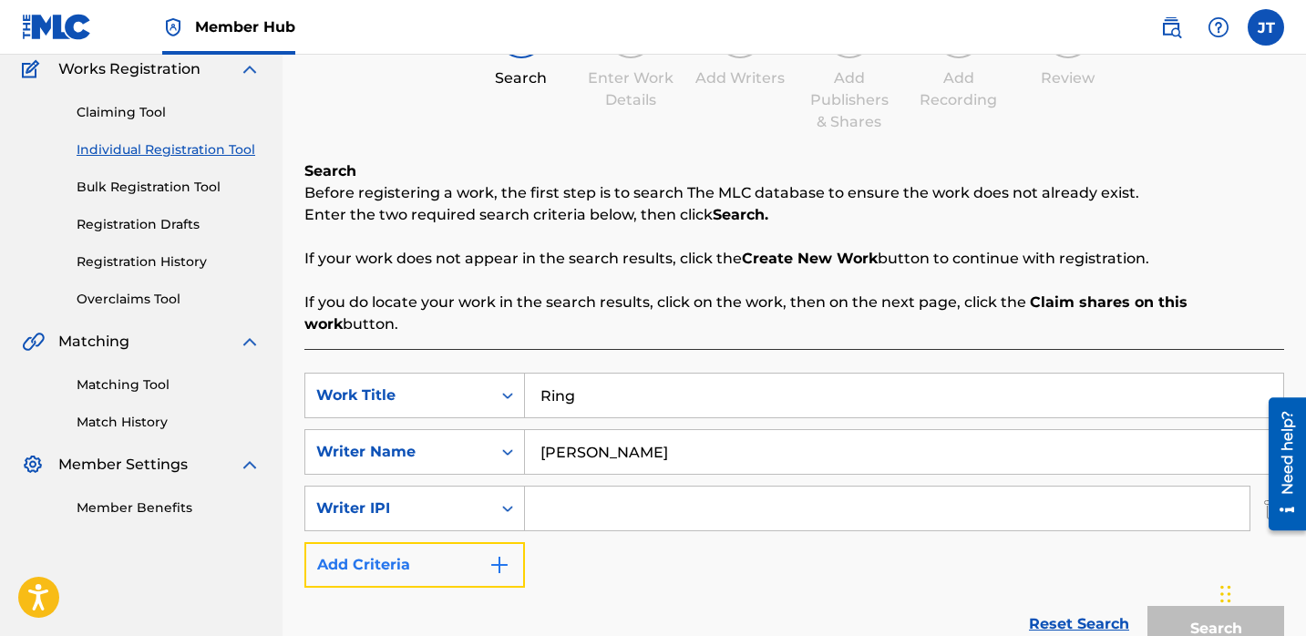
click at [498, 554] on img "Search Form" at bounding box center [500, 565] width 22 height 22
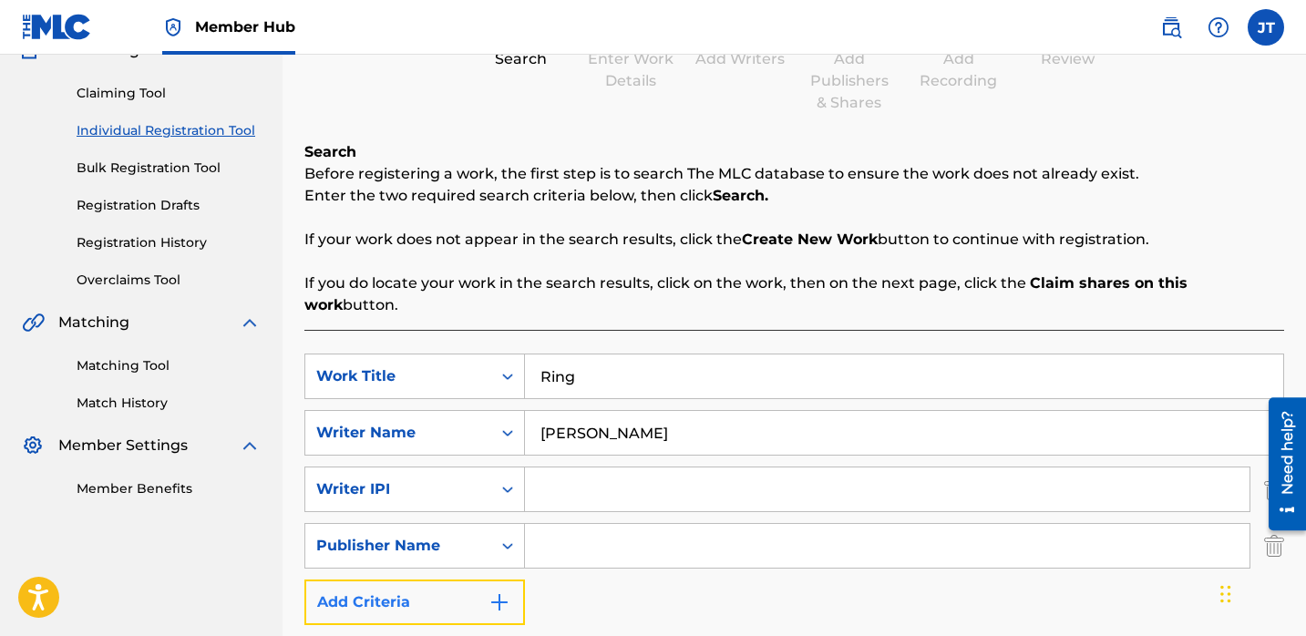
scroll to position [183, 0]
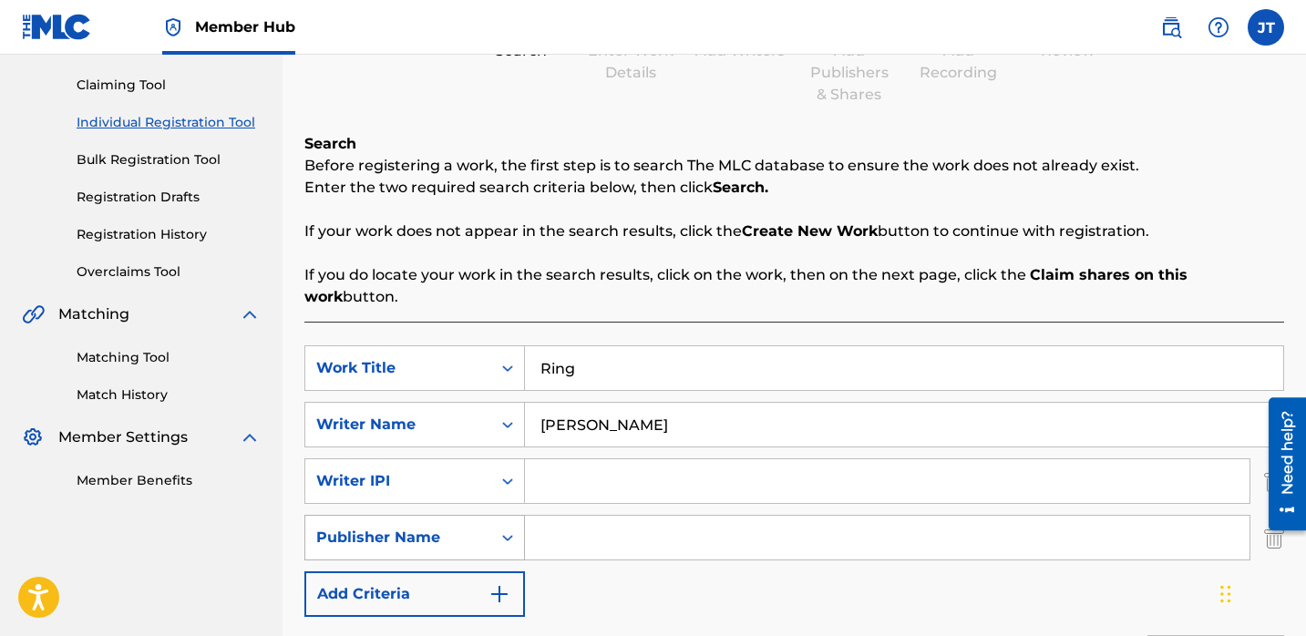
click at [505, 529] on icon "Search Form" at bounding box center [508, 538] width 18 height 18
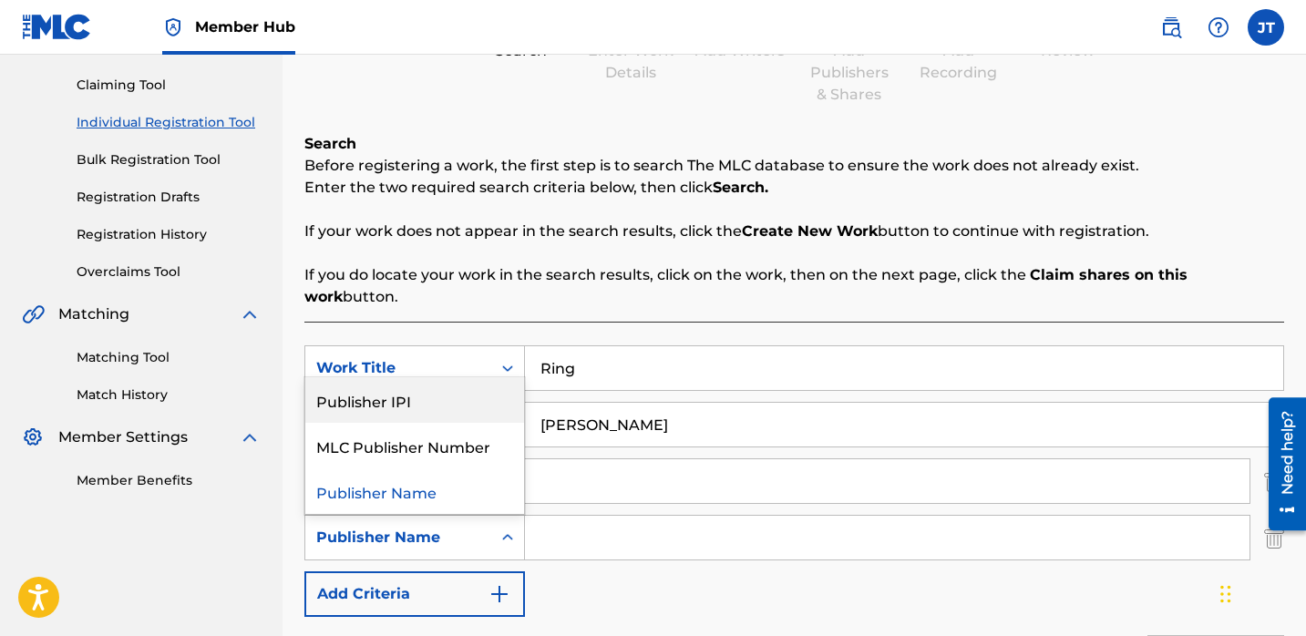
click at [420, 390] on div "Publisher IPI" at bounding box center [414, 400] width 219 height 46
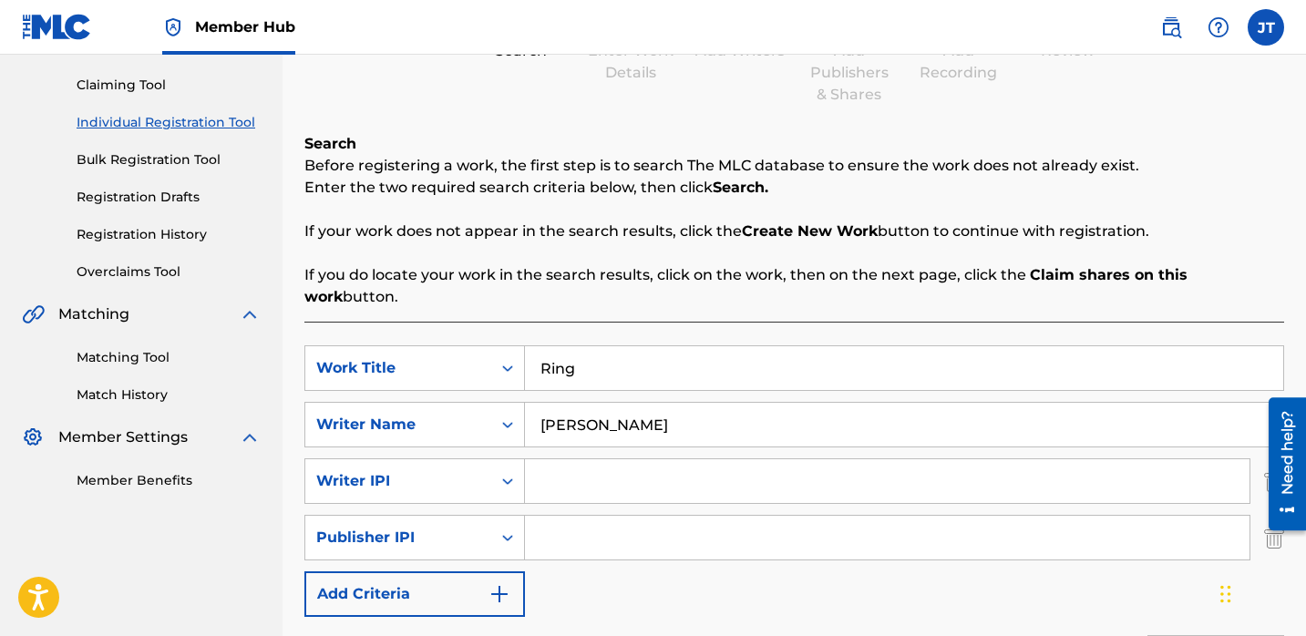
click at [577, 459] on input "Search Form" at bounding box center [887, 481] width 725 height 44
type input "1114085891"
click at [672, 516] on input "Search Form" at bounding box center [887, 538] width 725 height 44
type input "1301037225"
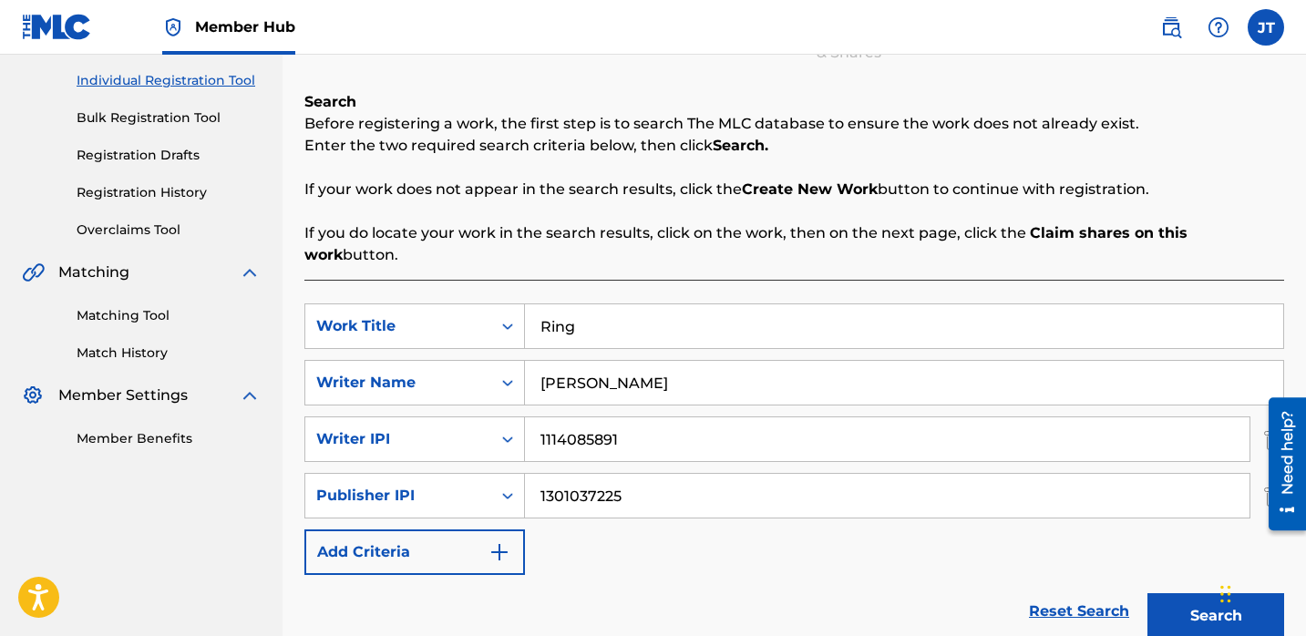
scroll to position [233, 0]
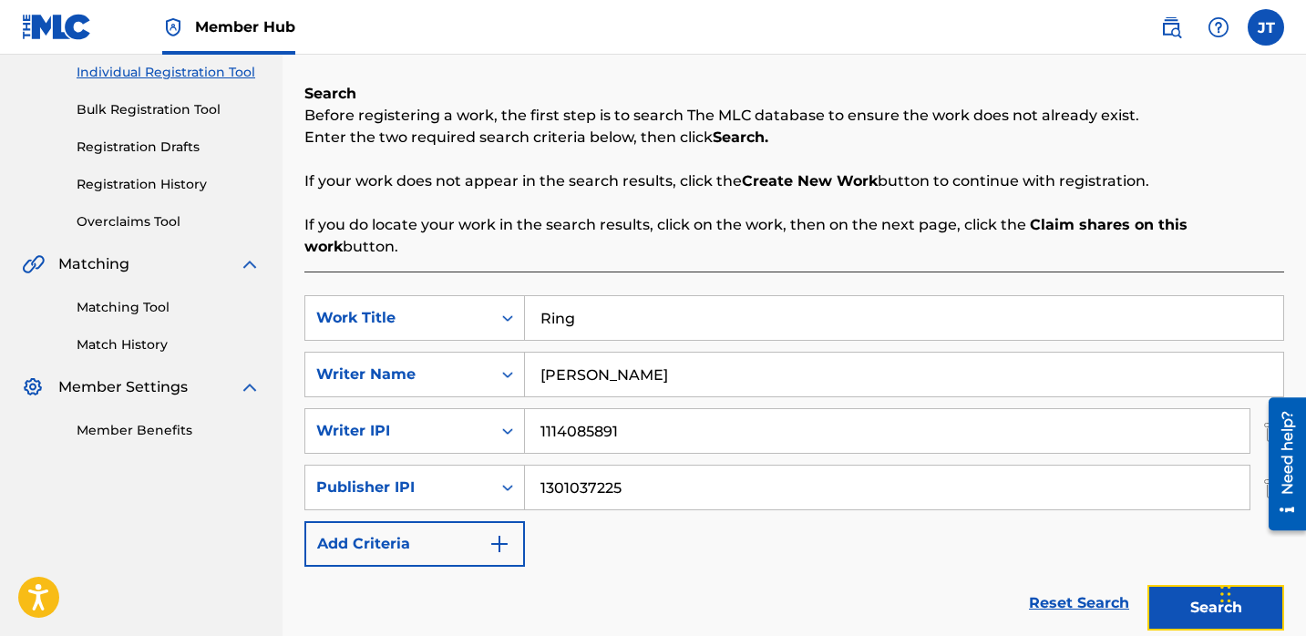
click at [1180, 585] on button "Search" at bounding box center [1216, 608] width 137 height 46
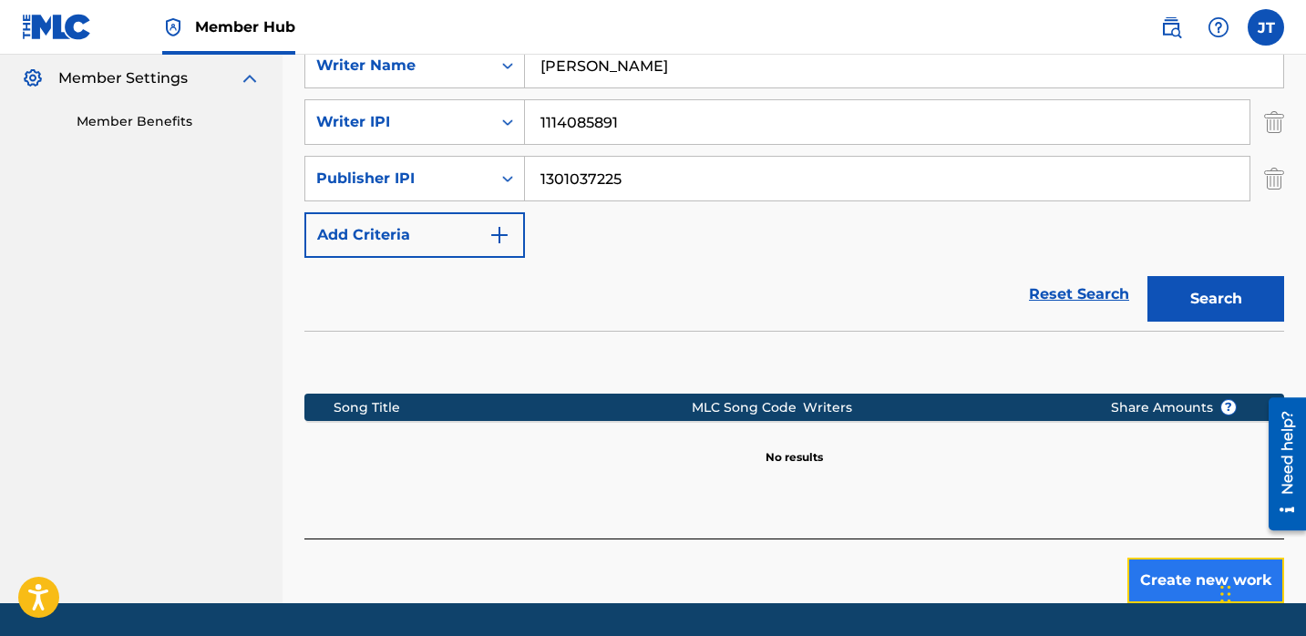
click at [1180, 558] on button "Create new work" at bounding box center [1206, 581] width 157 height 46
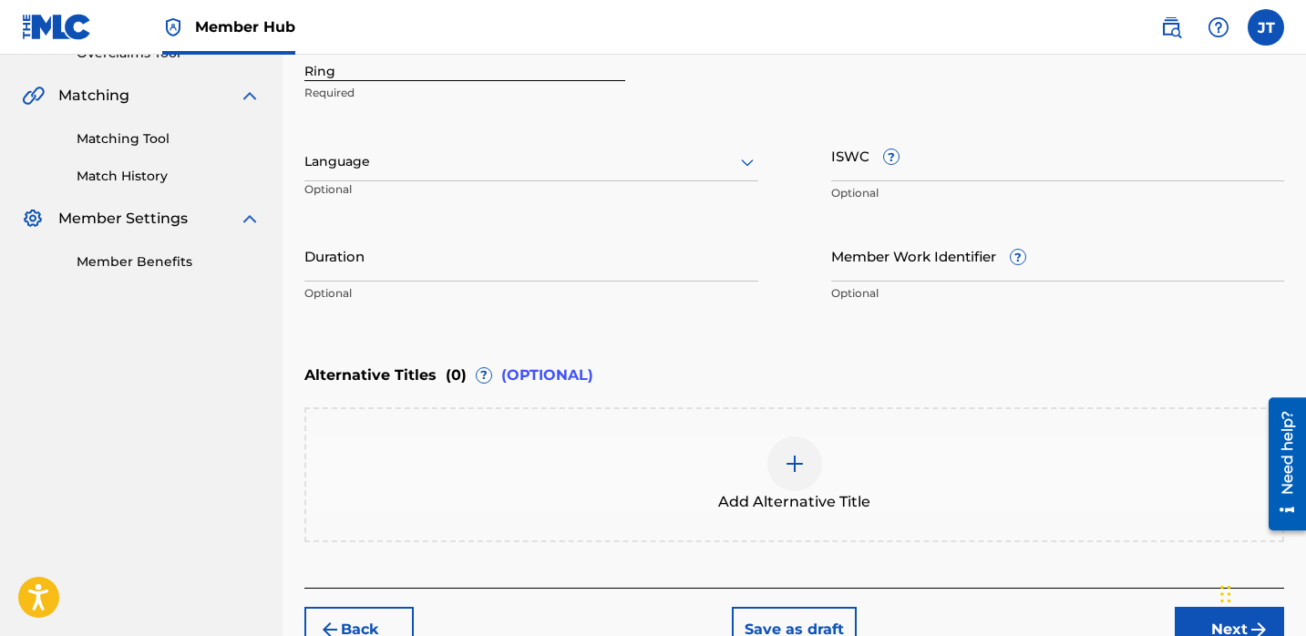
scroll to position [399, 0]
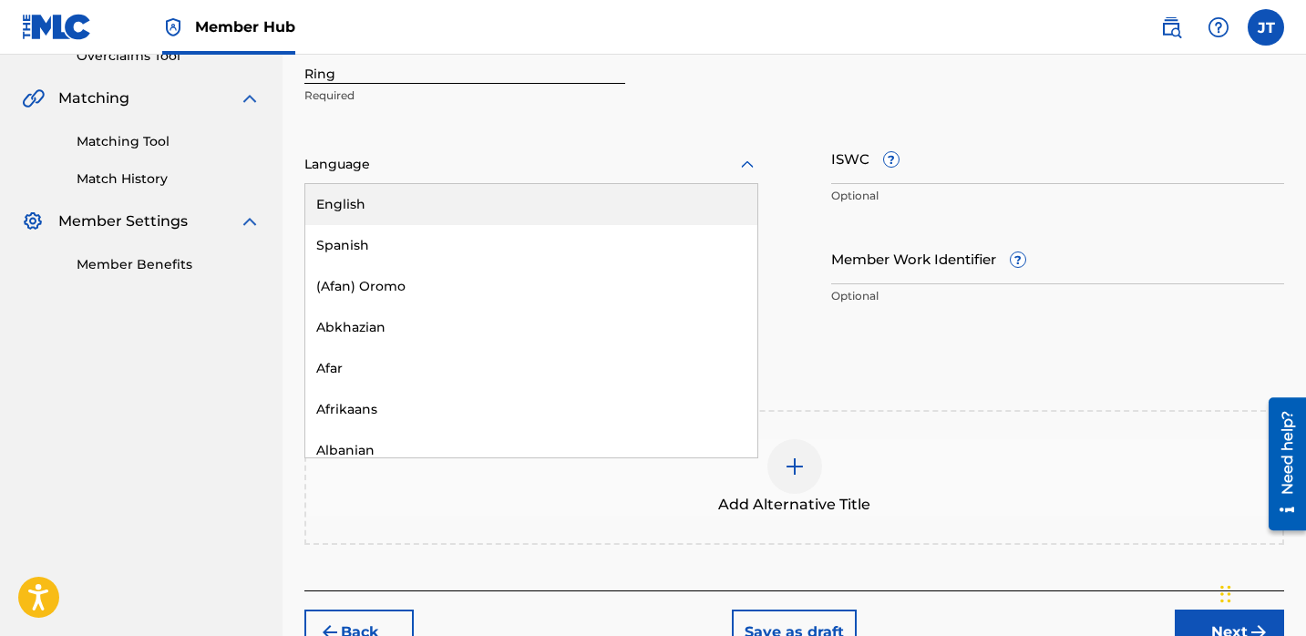
click at [586, 157] on div at bounding box center [531, 164] width 454 height 23
click at [508, 211] on div "English" at bounding box center [531, 204] width 452 height 41
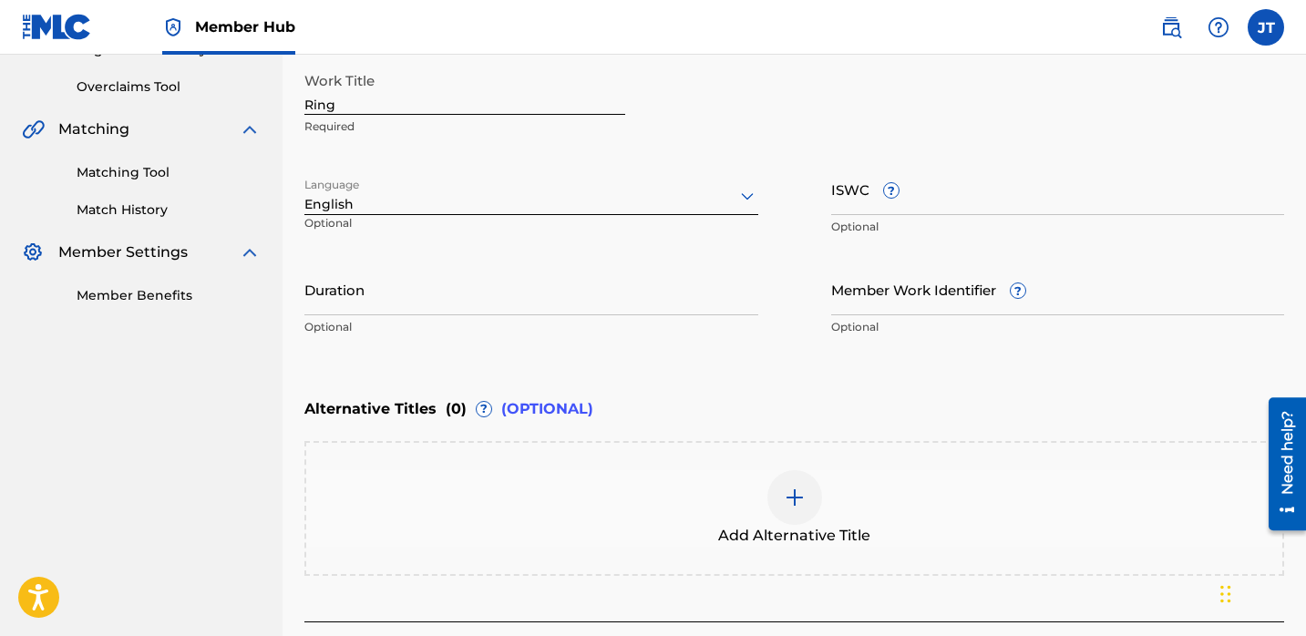
scroll to position [365, 0]
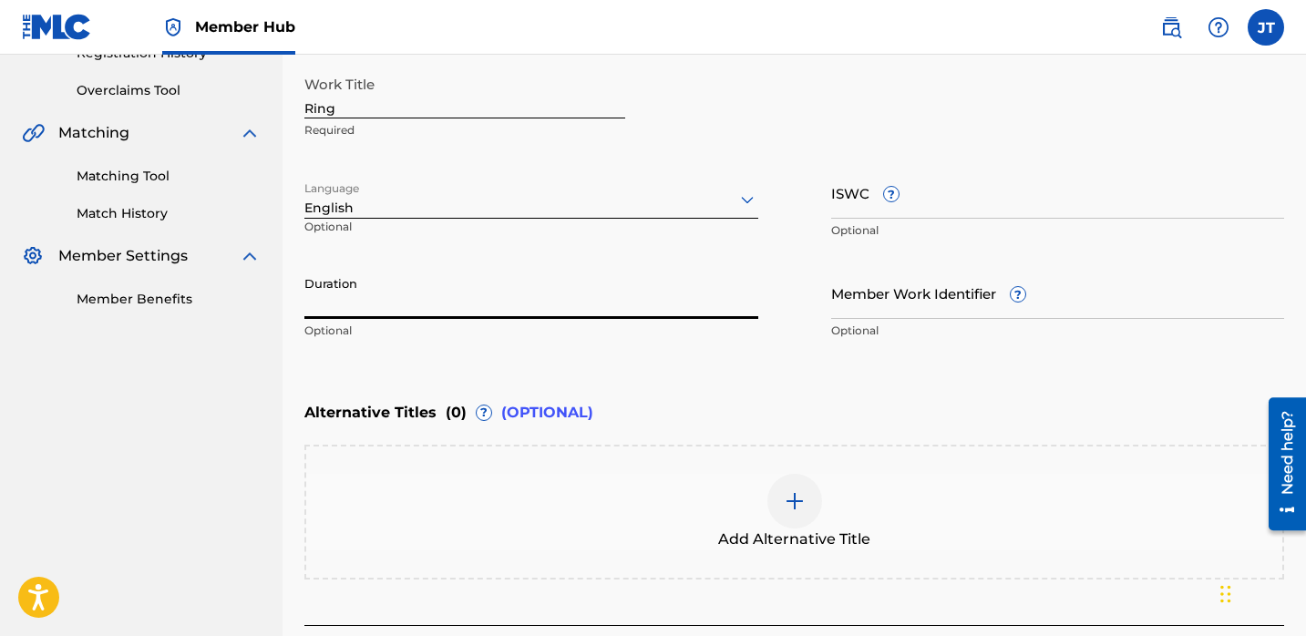
click at [507, 305] on input "Duration" at bounding box center [531, 293] width 454 height 52
click at [656, 297] on input "Duration" at bounding box center [531, 293] width 454 height 52
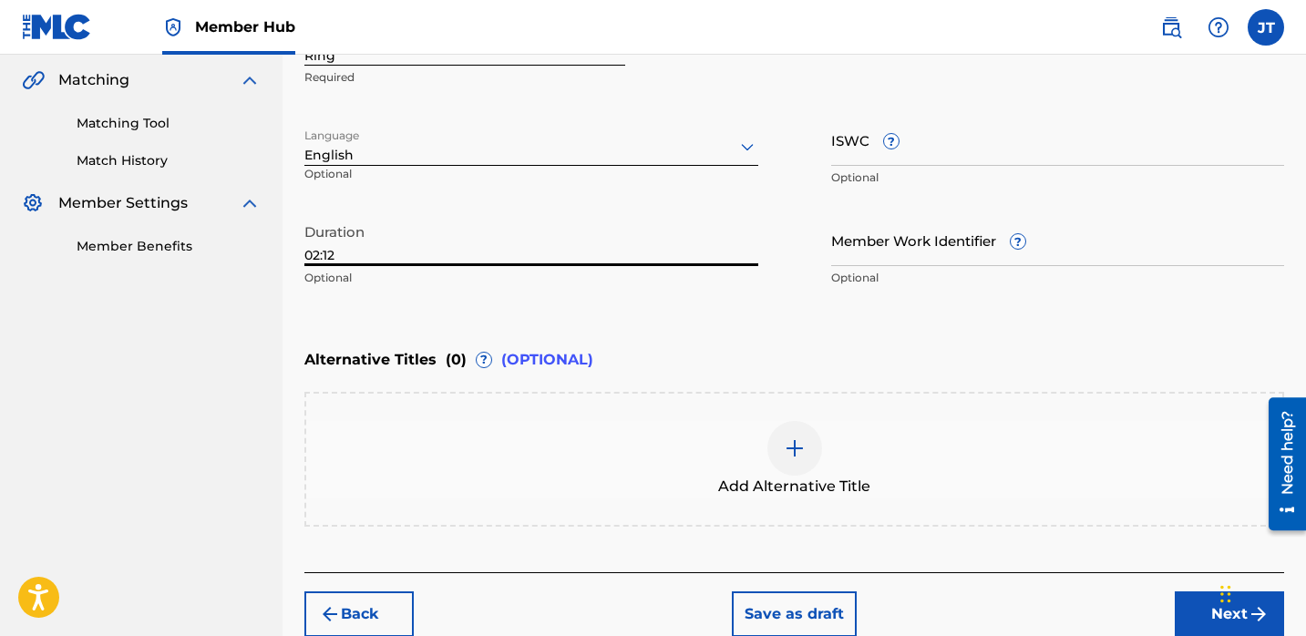
scroll to position [441, 0]
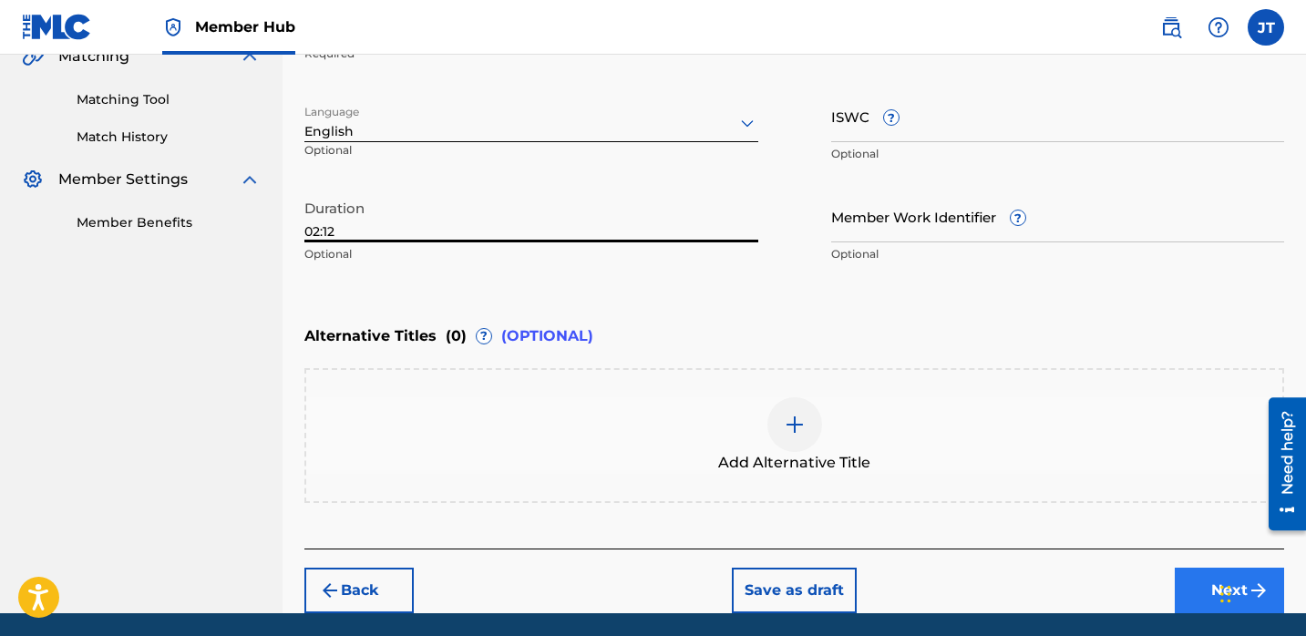
type input "02:12"
click at [1199, 586] on button "Next" at bounding box center [1229, 591] width 109 height 46
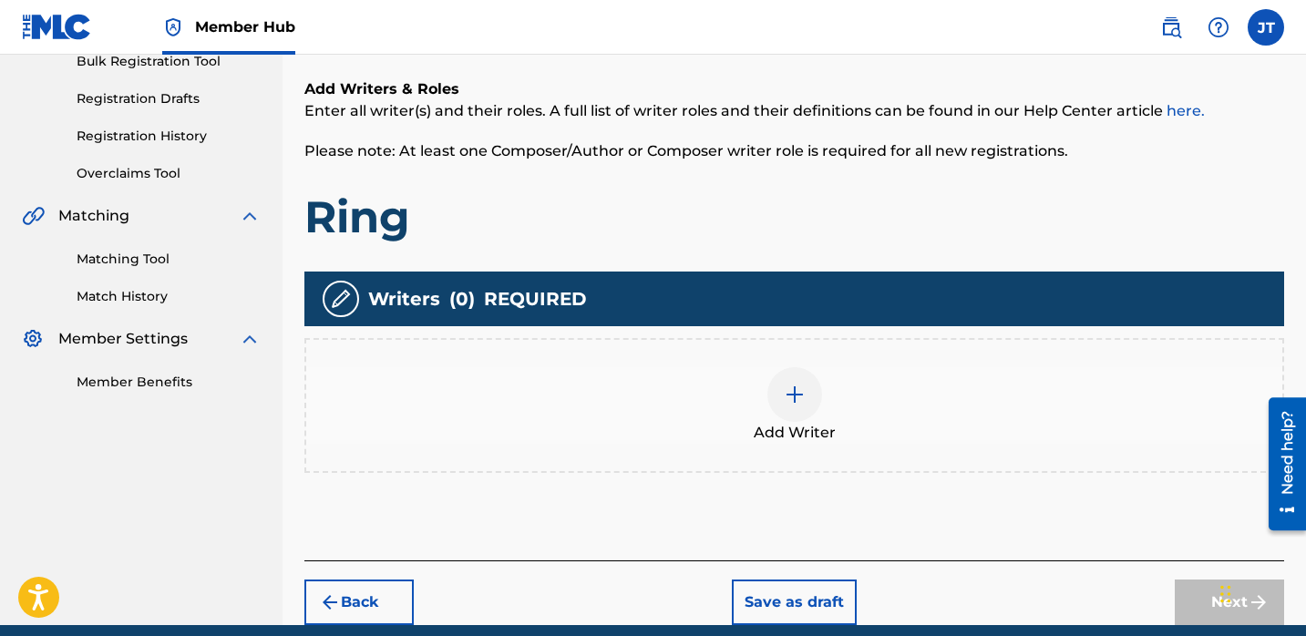
scroll to position [340, 0]
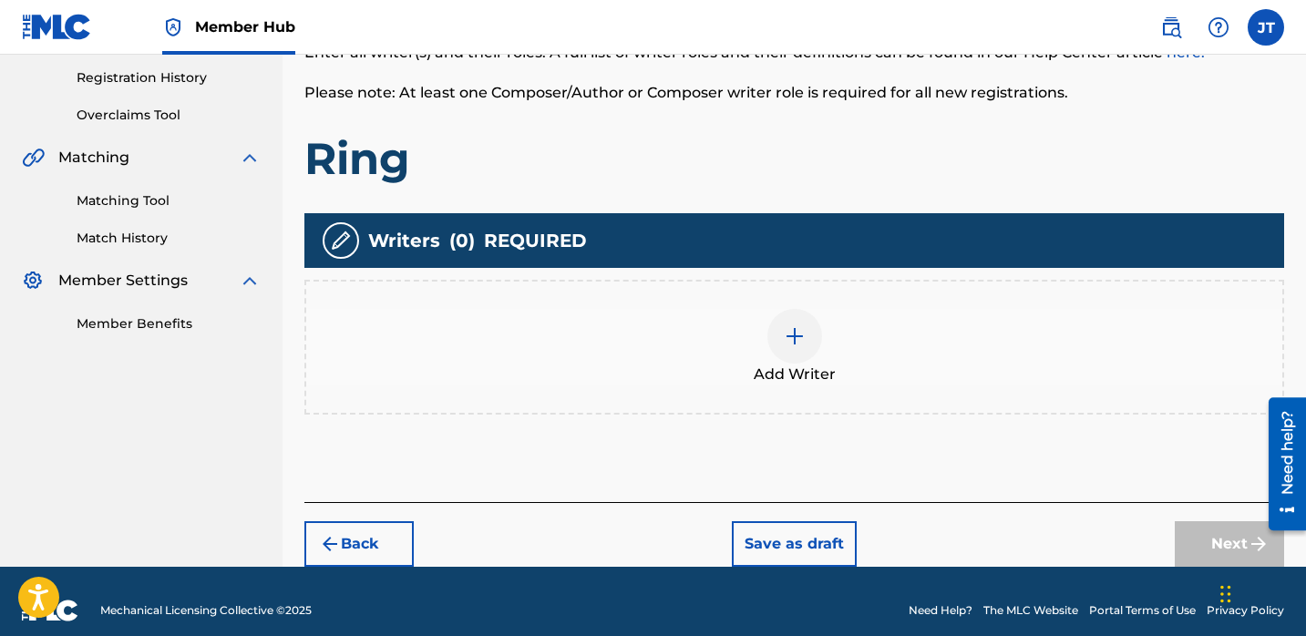
click at [800, 342] on img at bounding box center [795, 336] width 22 height 22
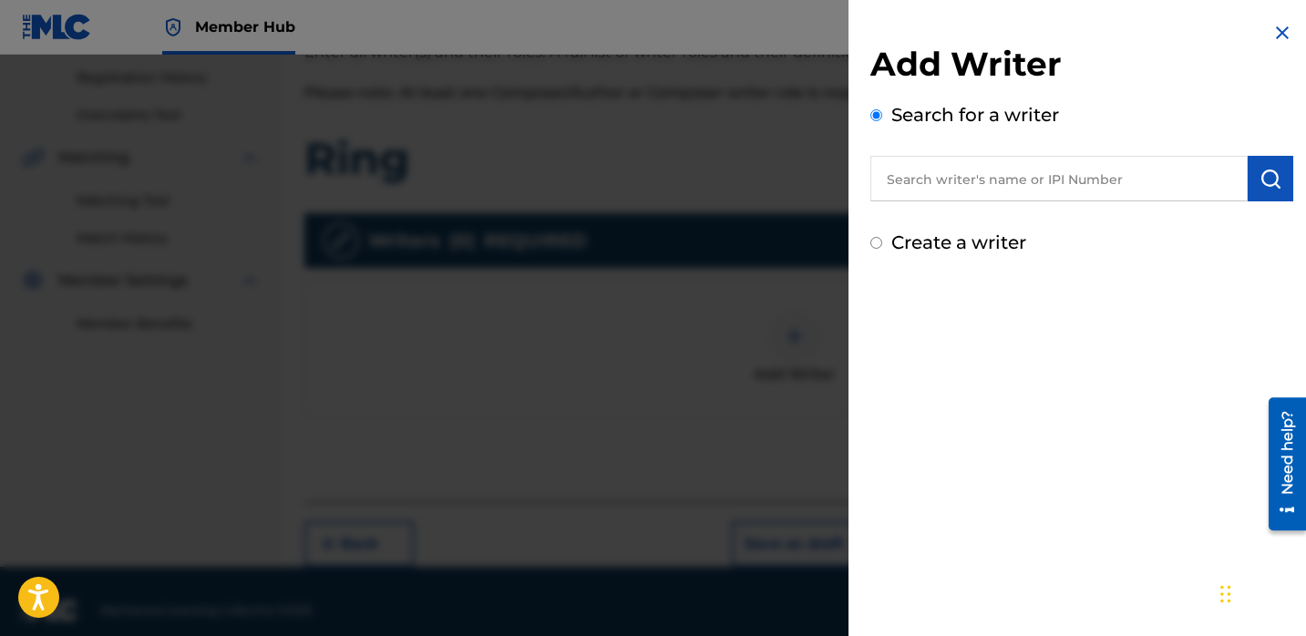
click at [935, 189] on input "text" at bounding box center [1059, 179] width 377 height 46
paste input "[PERSON_NAME]"
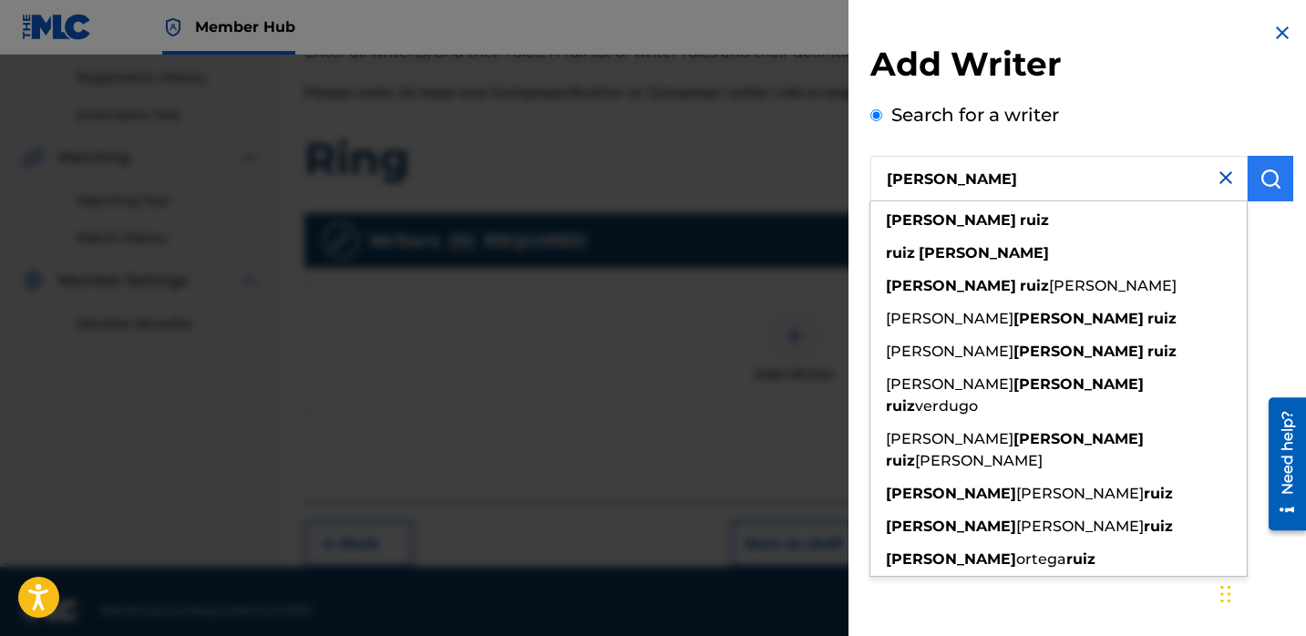
type input "[PERSON_NAME]"
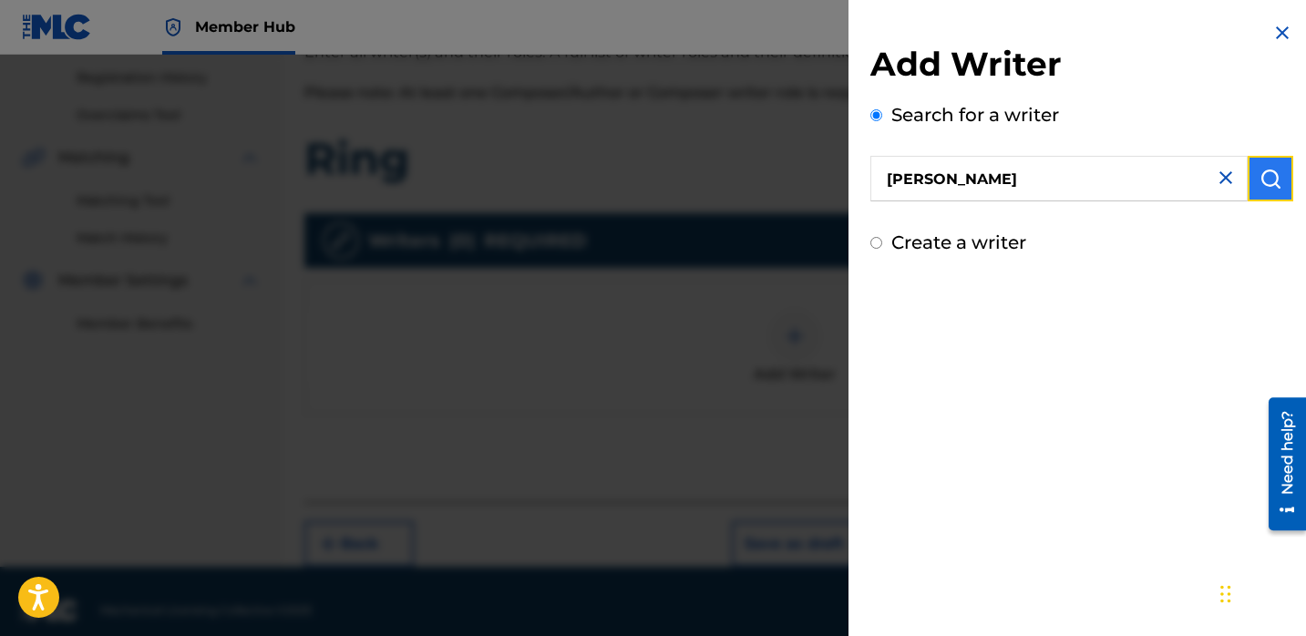
click at [1260, 183] on img "submit" at bounding box center [1271, 179] width 22 height 22
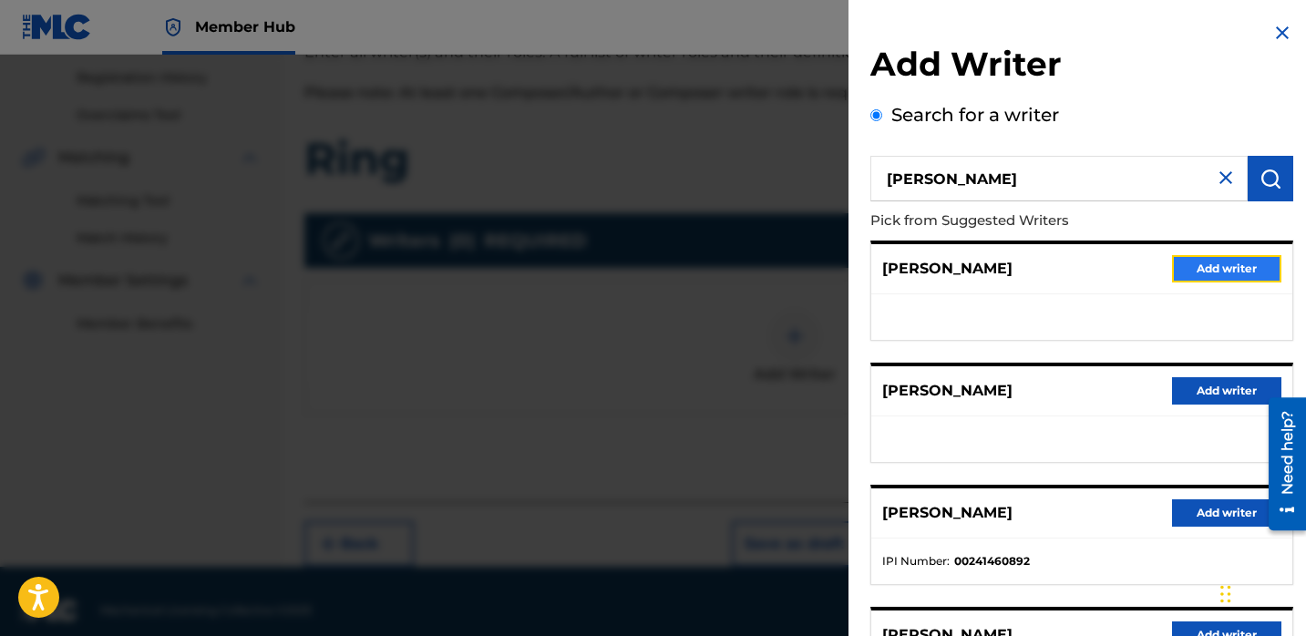
click at [1194, 259] on button "Add writer" at bounding box center [1226, 268] width 109 height 27
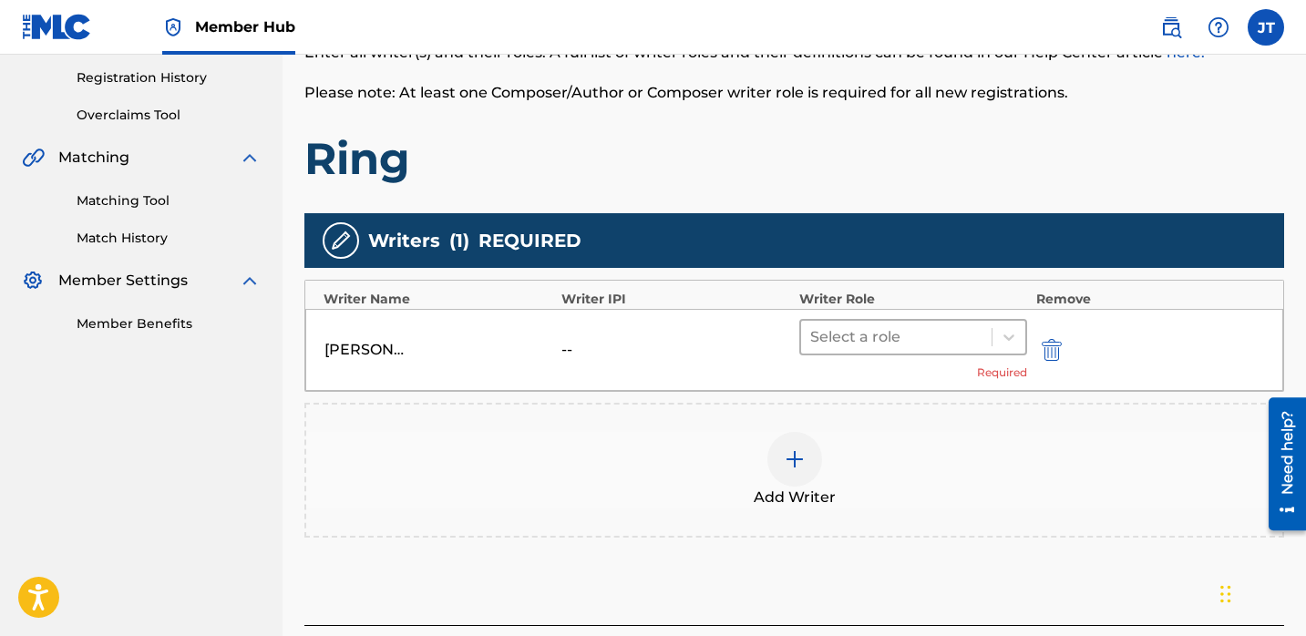
click at [934, 337] on div at bounding box center [896, 338] width 172 height 26
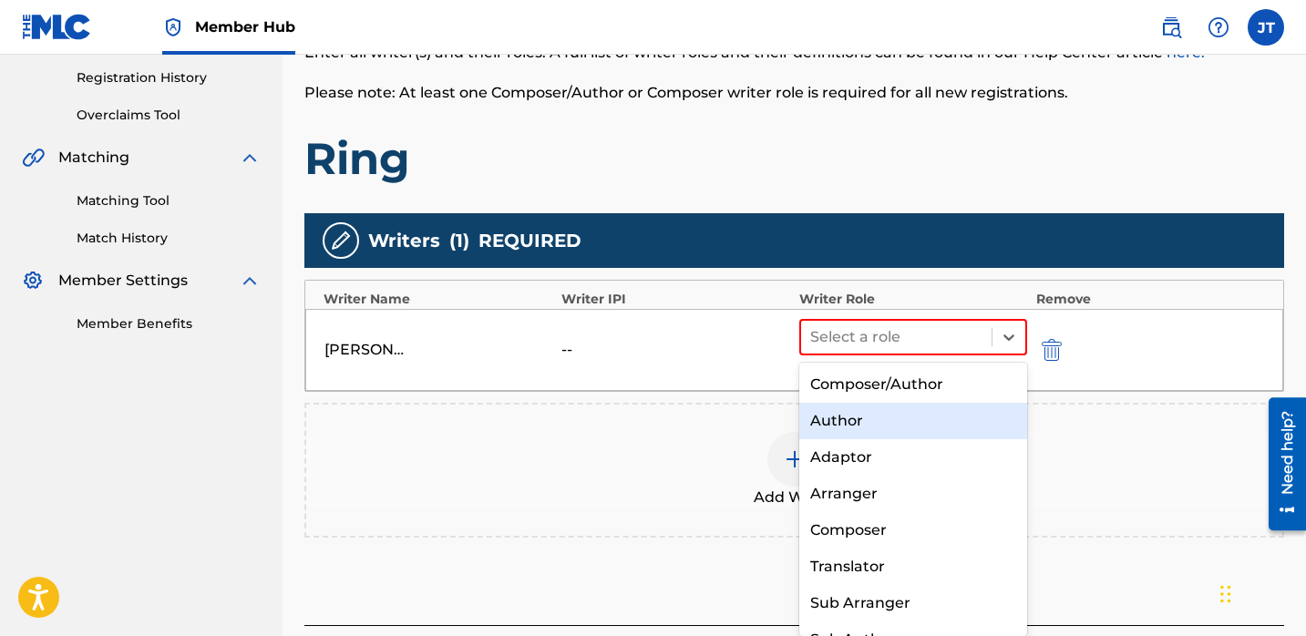
click at [875, 424] on div "Author" at bounding box center [914, 421] width 228 height 36
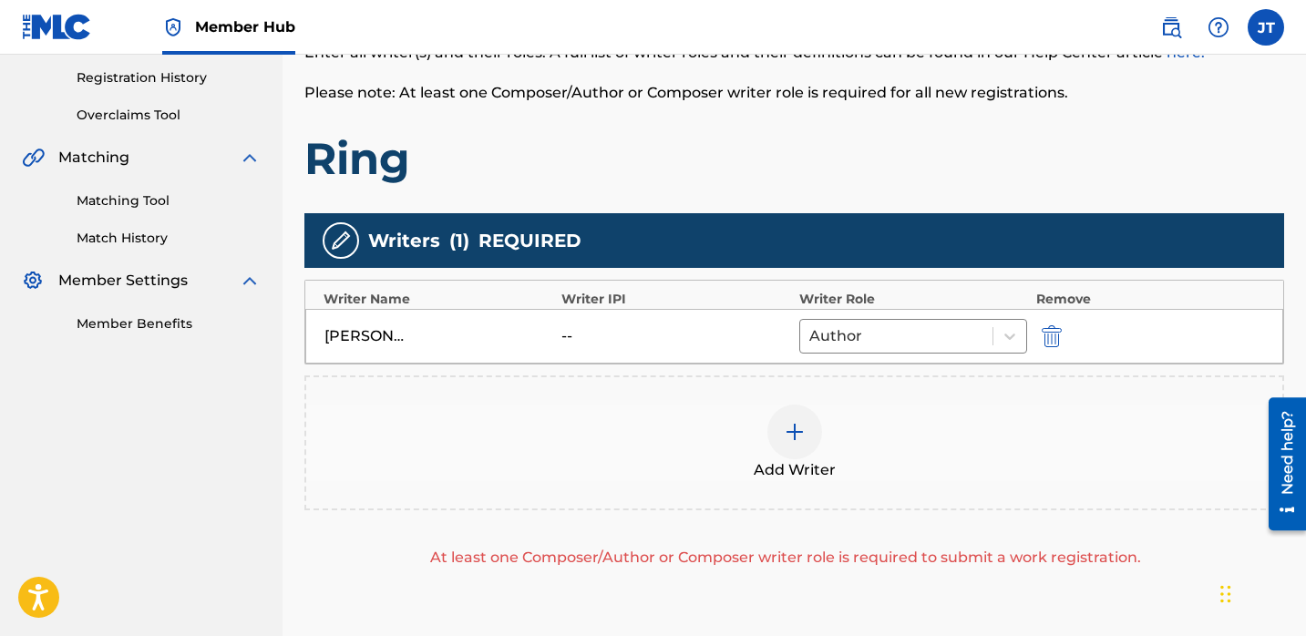
click at [811, 424] on div at bounding box center [795, 432] width 55 height 55
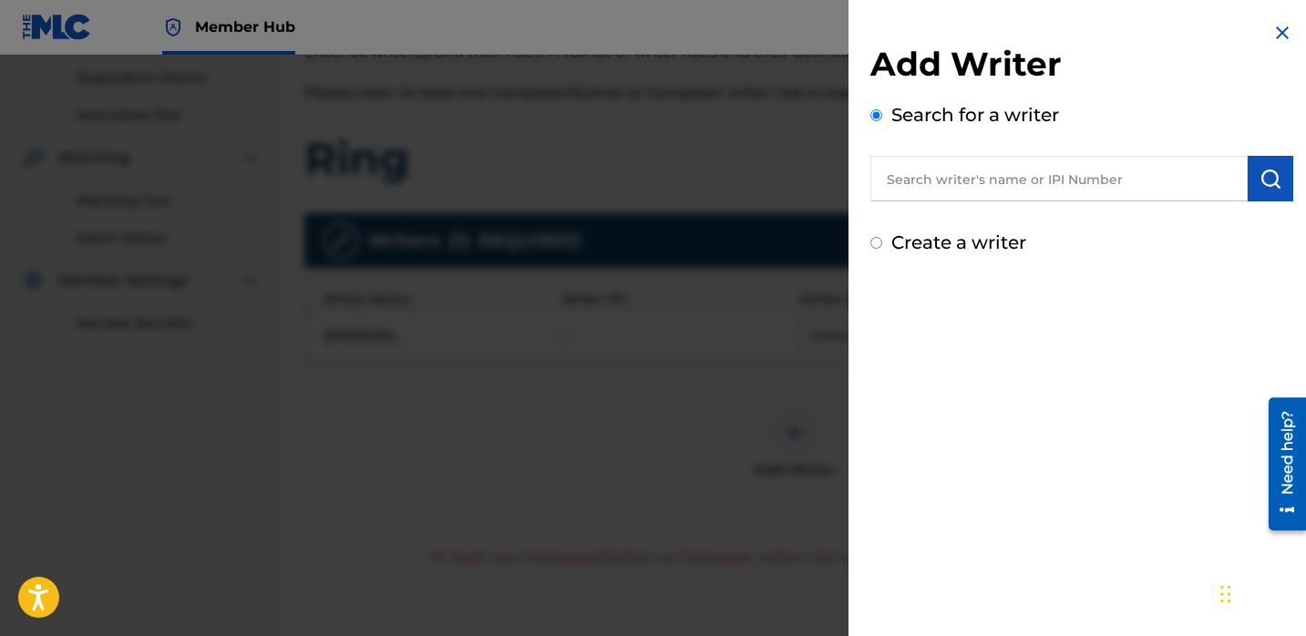
drag, startPoint x: 908, startPoint y: 181, endPoint x: 963, endPoint y: 174, distance: 55.1
click at [908, 181] on input "text" at bounding box center [1059, 179] width 377 height 46
click at [963, 174] on input "text" at bounding box center [1059, 179] width 377 height 46
paste input "[PERSON_NAME]"
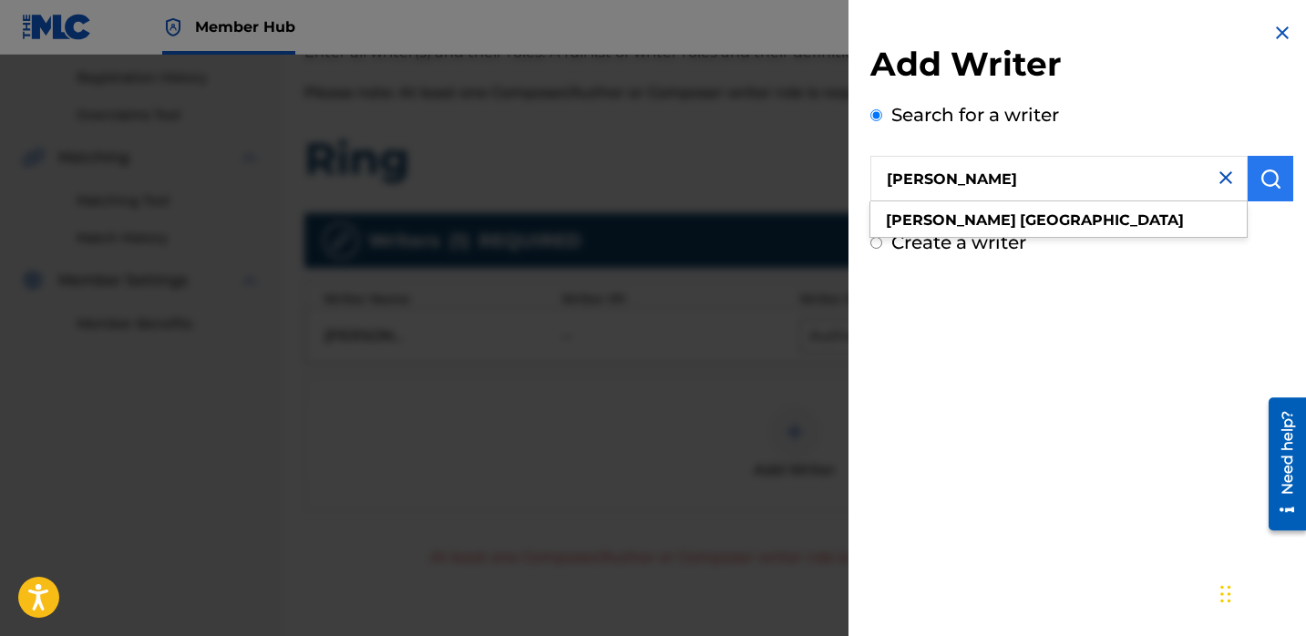
type input "[PERSON_NAME]"
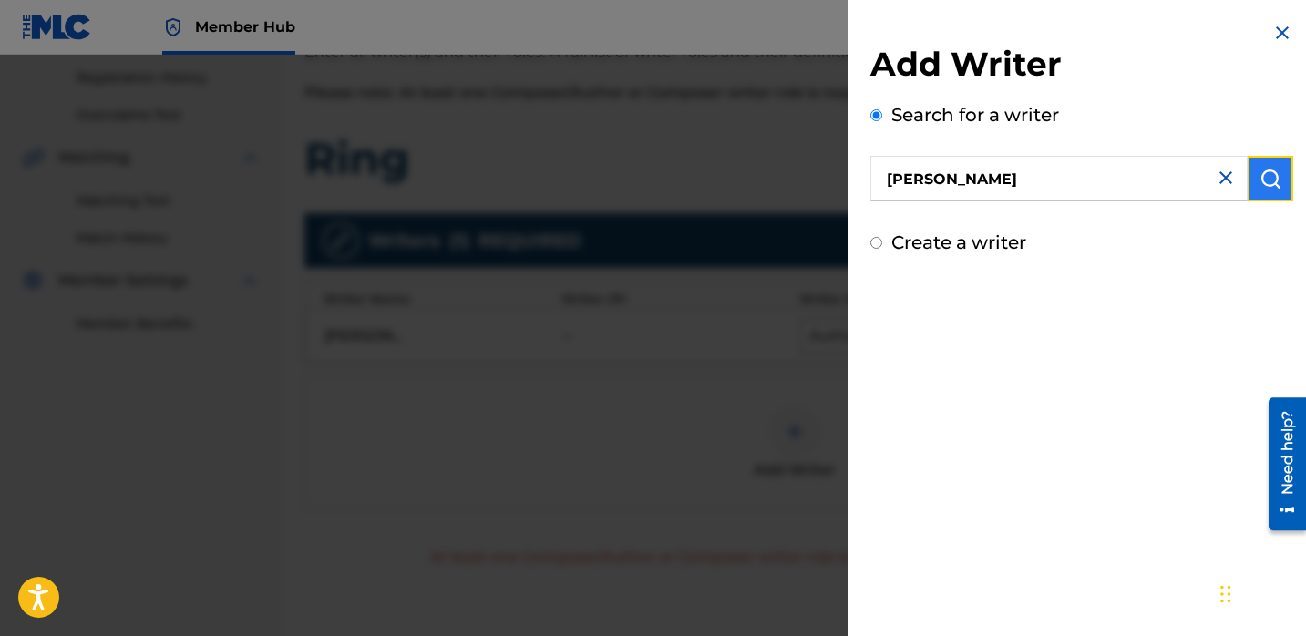
click at [1260, 178] on img "submit" at bounding box center [1271, 179] width 22 height 22
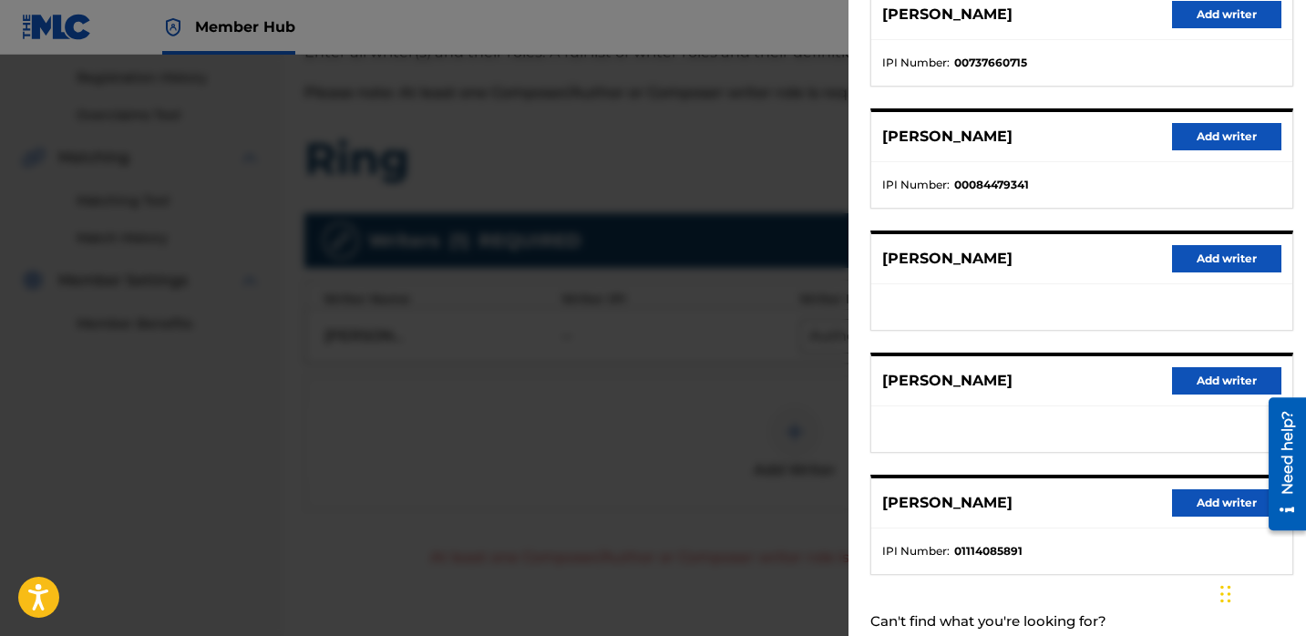
scroll to position [296, 0]
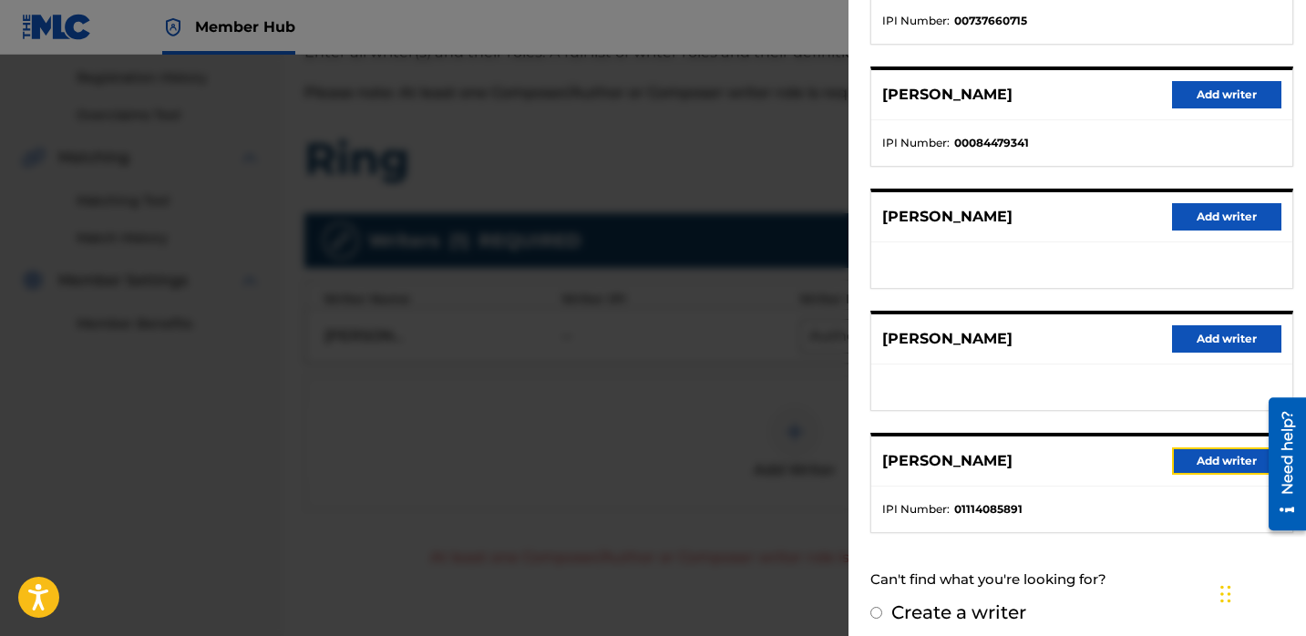
click at [1176, 451] on button "Add writer" at bounding box center [1226, 461] width 109 height 27
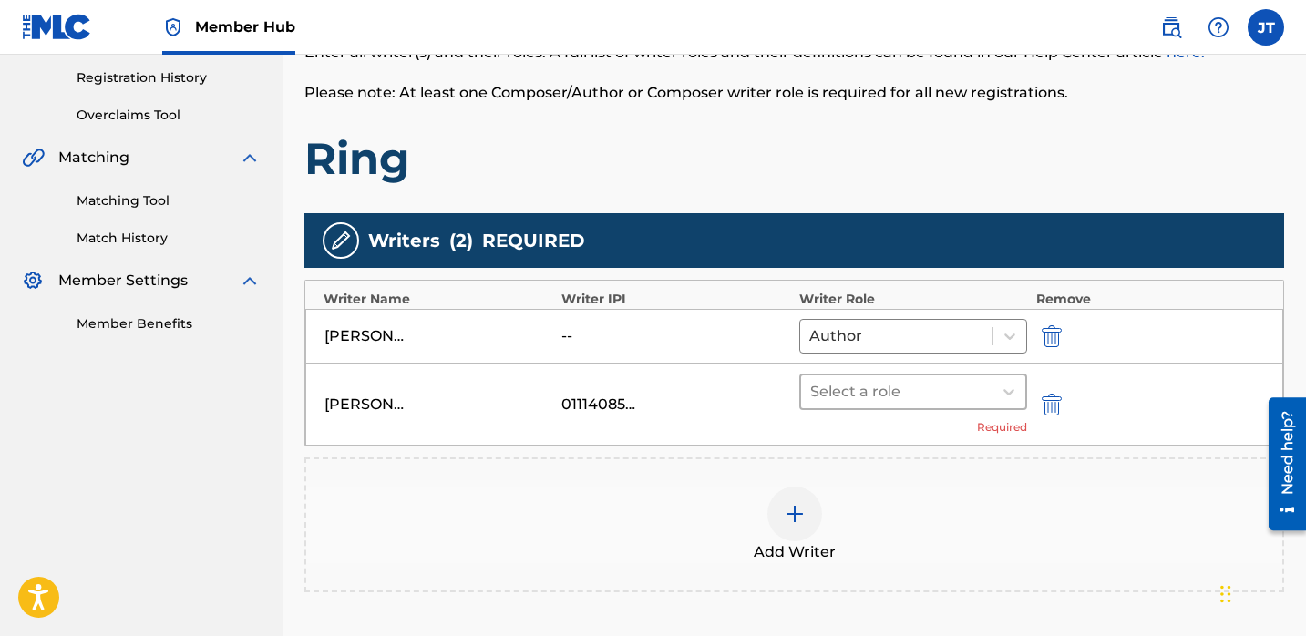
click at [897, 397] on div at bounding box center [896, 392] width 172 height 26
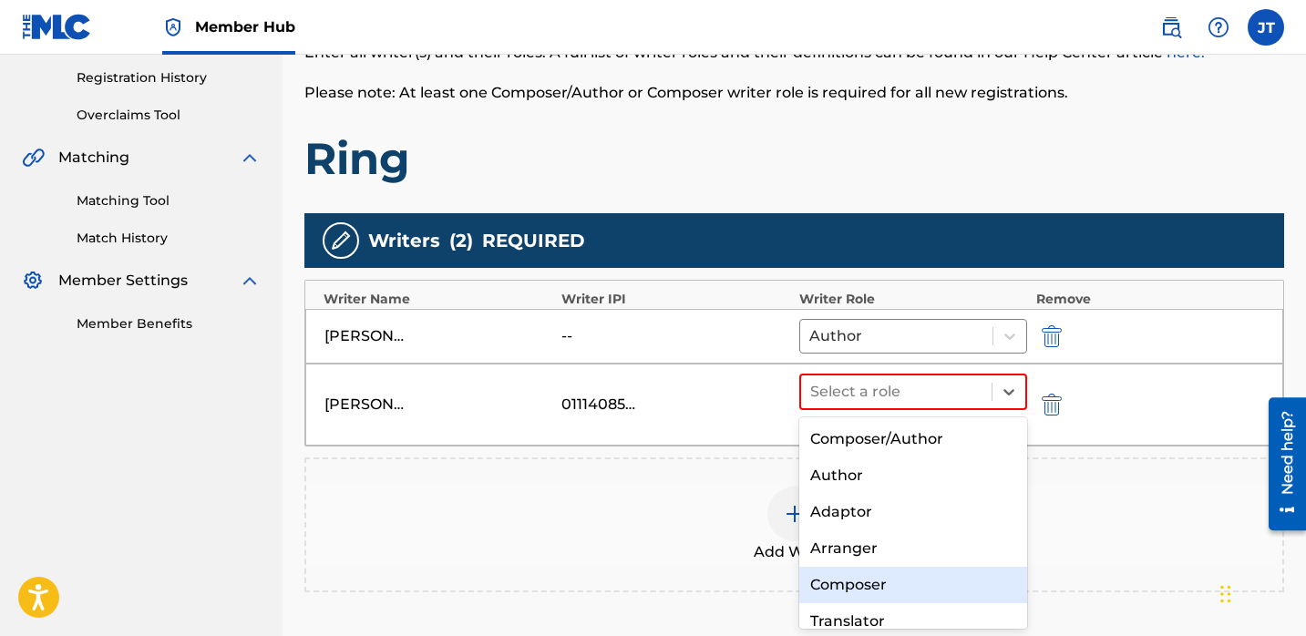
click at [851, 582] on div "Composer" at bounding box center [914, 585] width 228 height 36
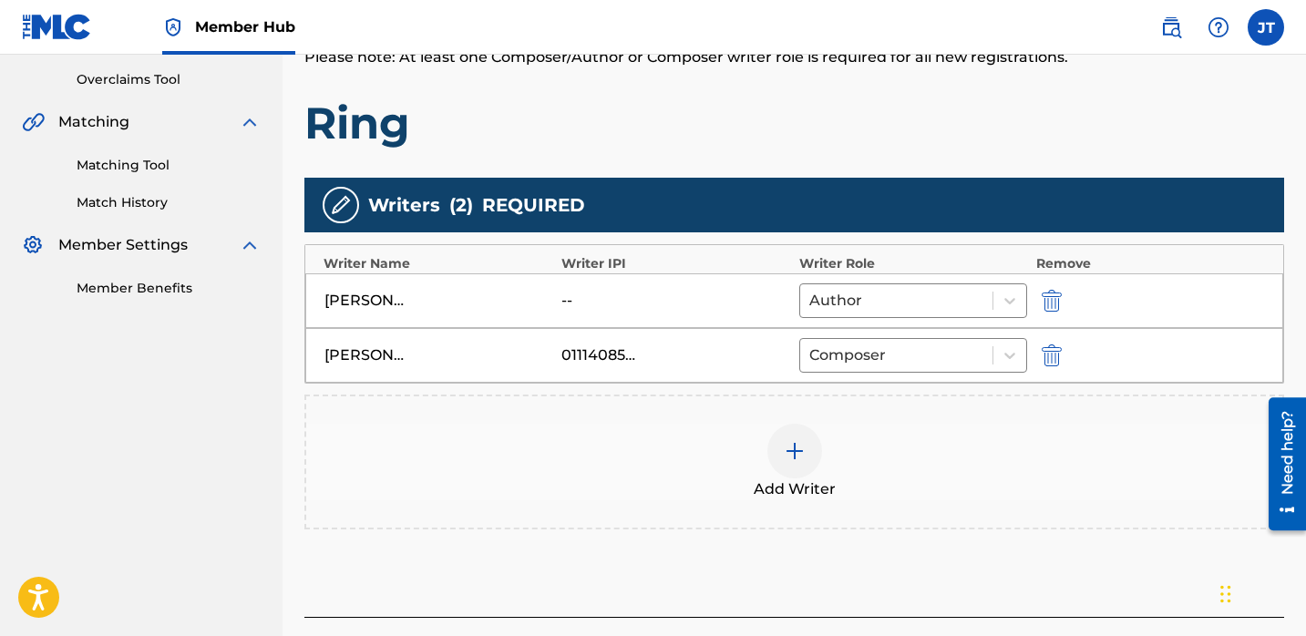
scroll to position [383, 0]
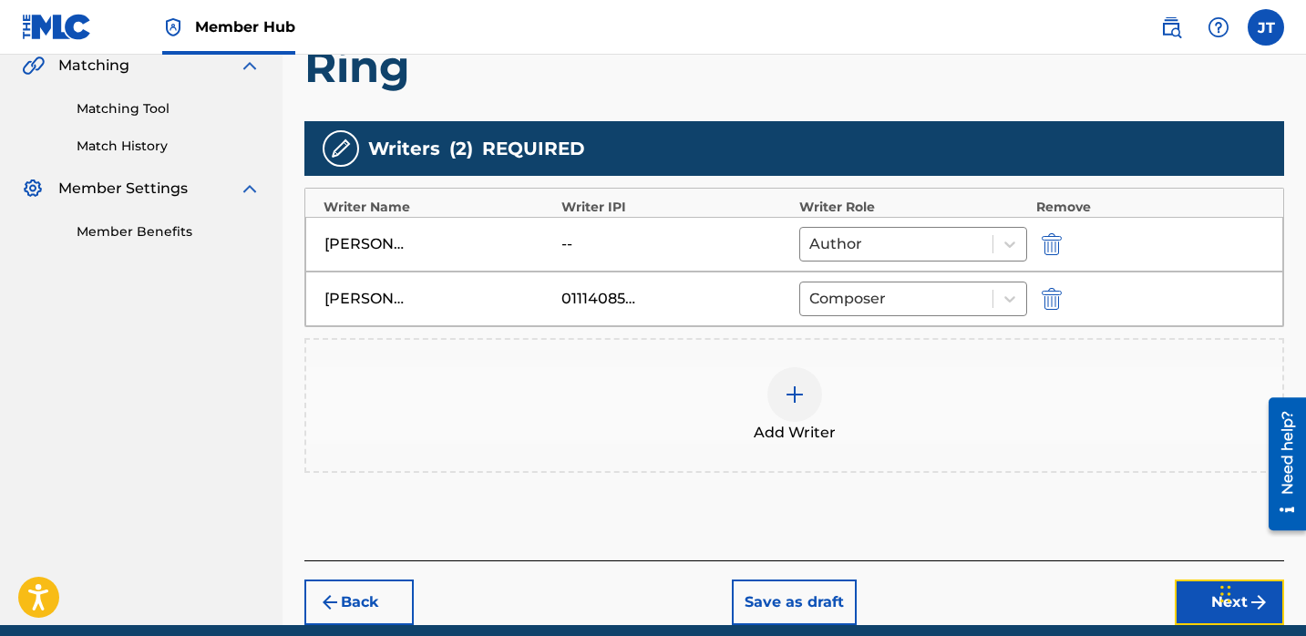
click at [1210, 599] on button "Next" at bounding box center [1229, 603] width 109 height 46
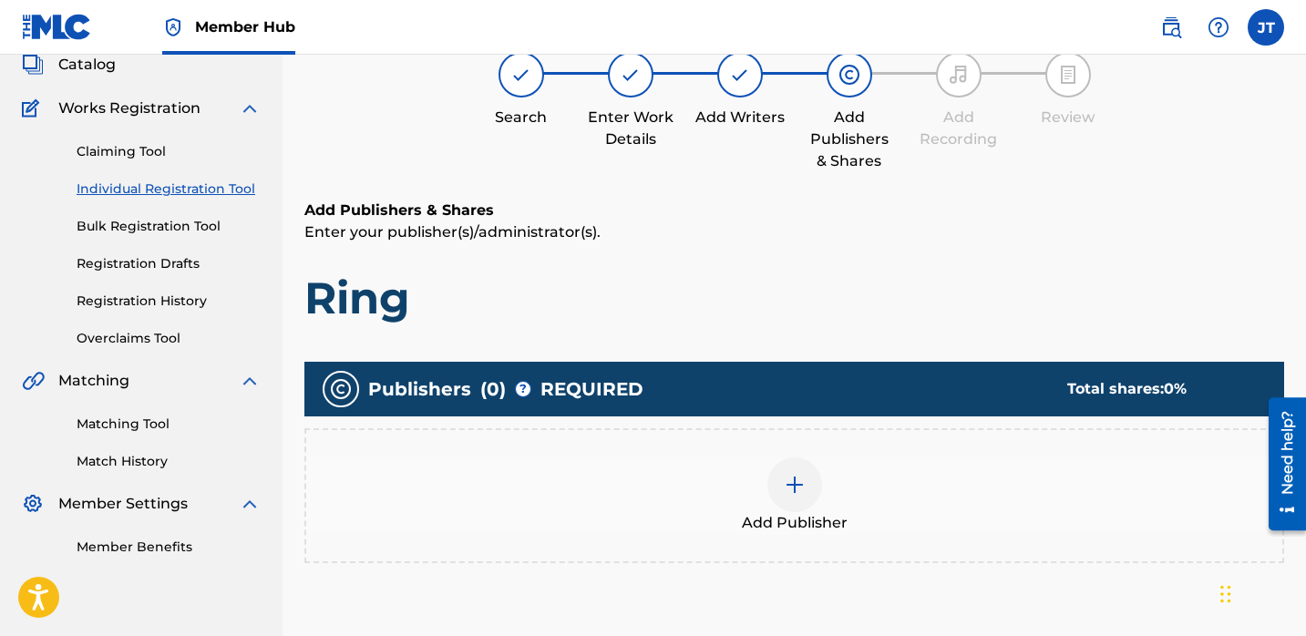
scroll to position [130, 0]
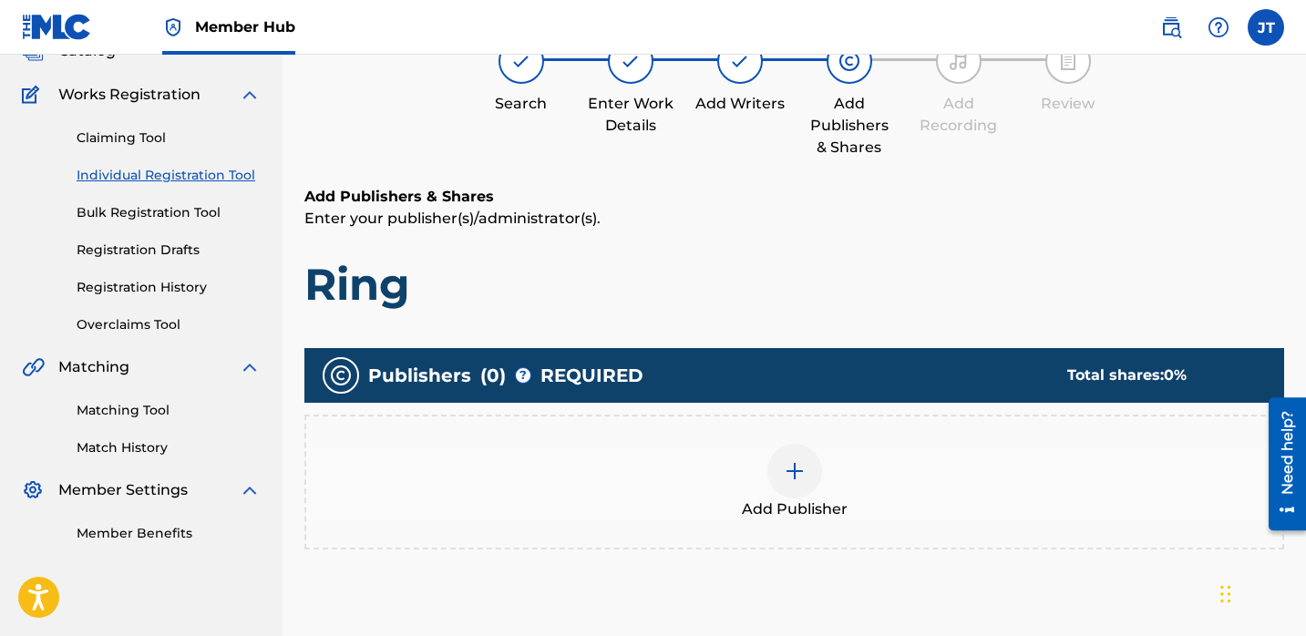
click at [798, 465] on img at bounding box center [795, 471] width 22 height 22
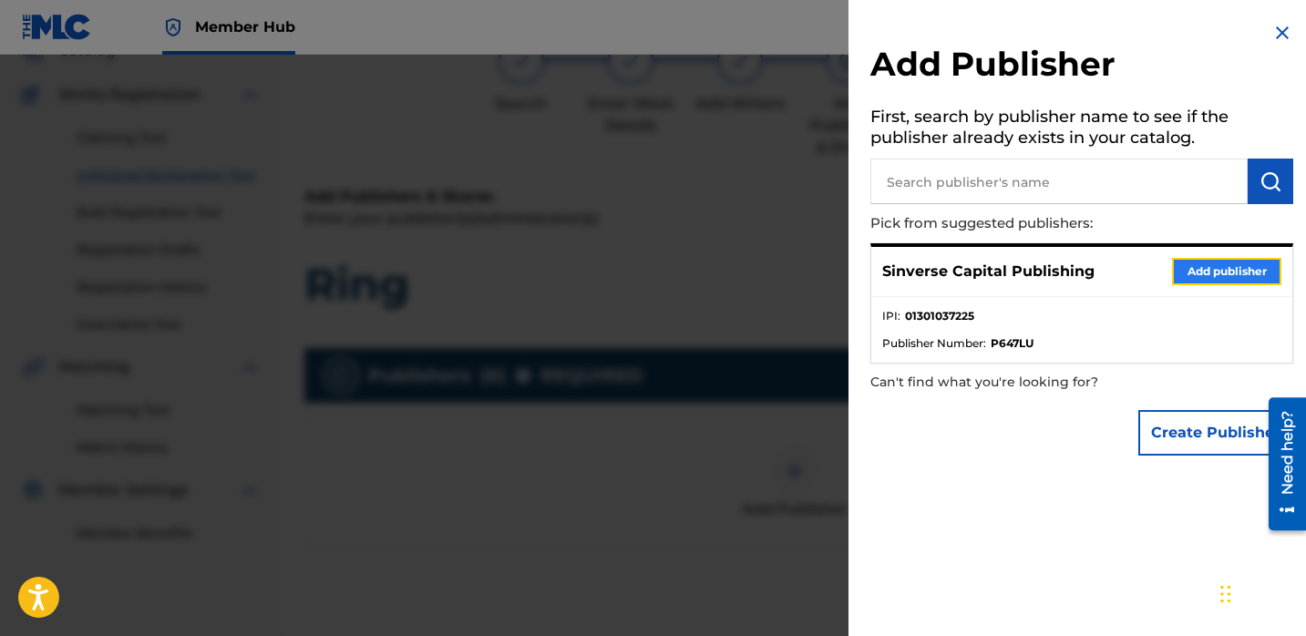
click at [1216, 274] on button "Add publisher" at bounding box center [1226, 271] width 109 height 27
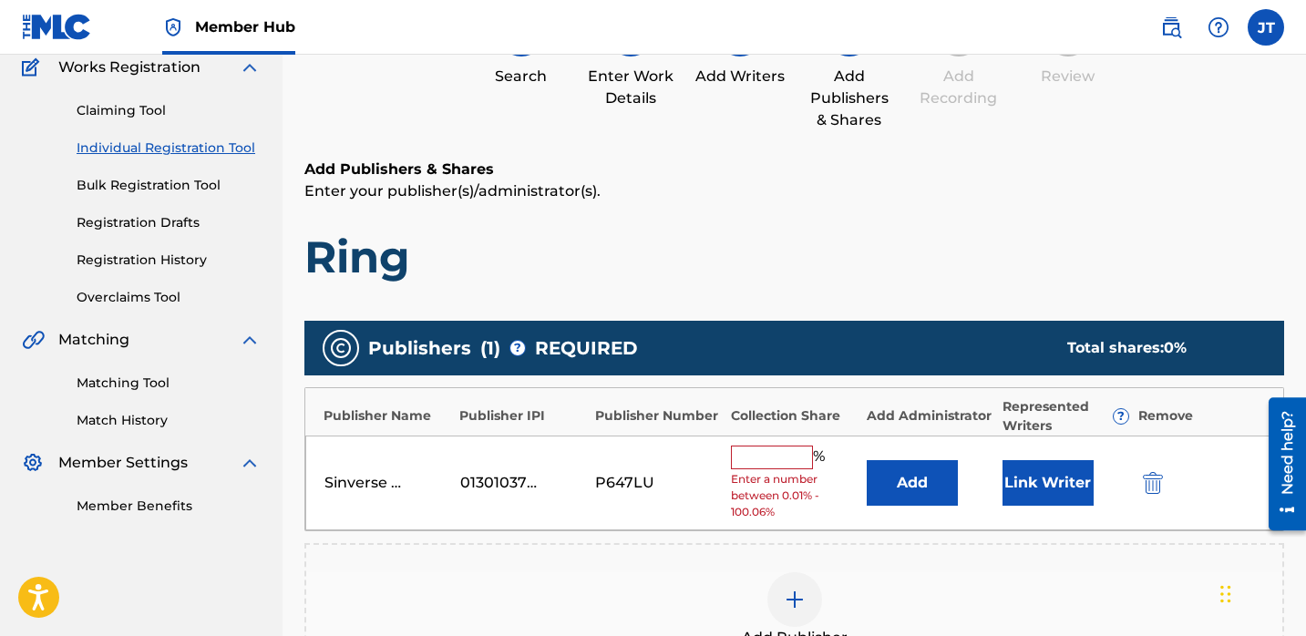
scroll to position [166, 0]
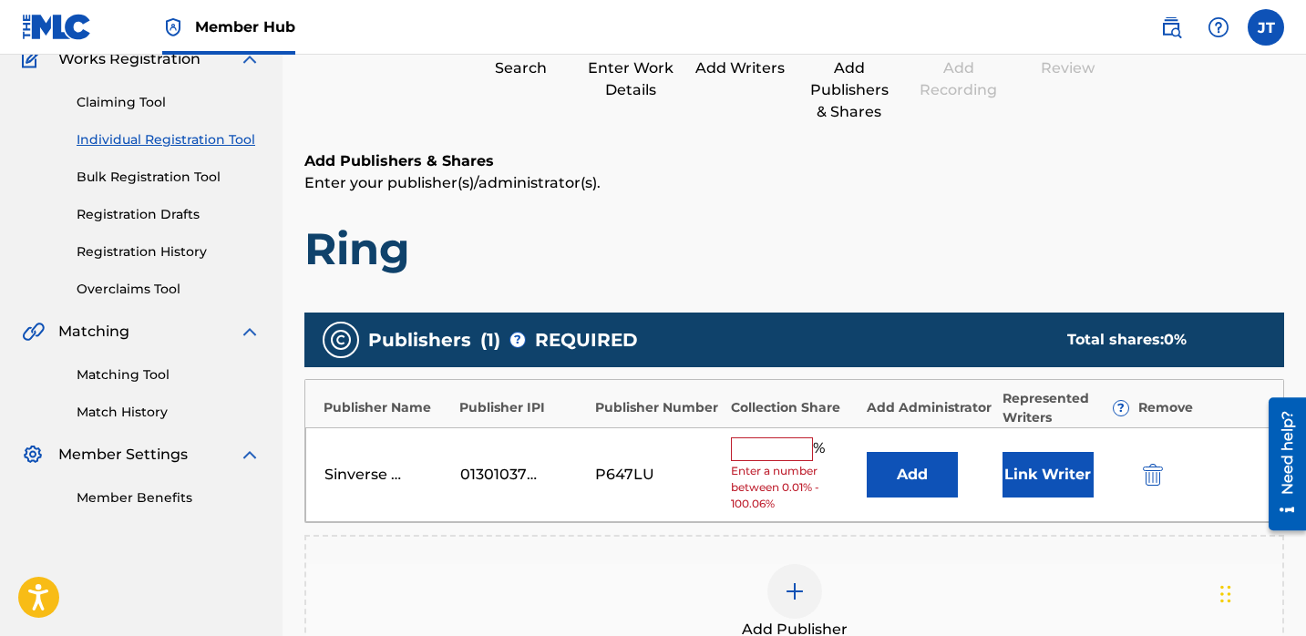
click at [792, 451] on input "text" at bounding box center [772, 450] width 82 height 24
type input "50"
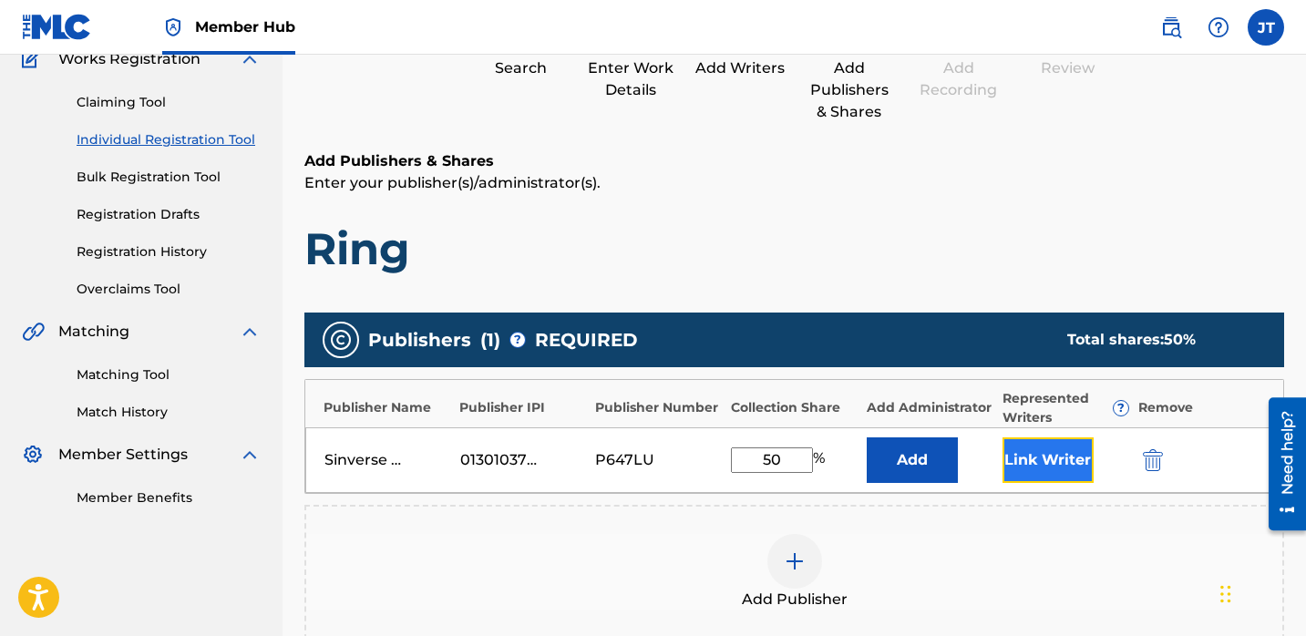
click at [1012, 449] on button "Link Writer" at bounding box center [1048, 461] width 91 height 46
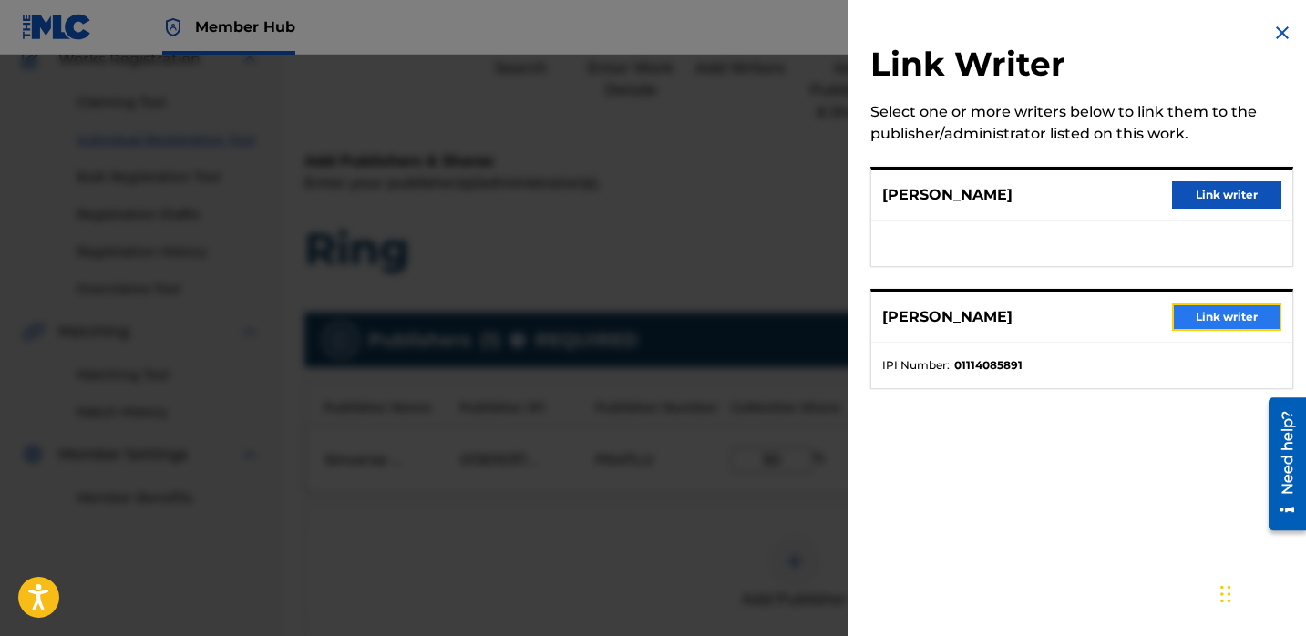
click at [1203, 316] on button "Link writer" at bounding box center [1226, 317] width 109 height 27
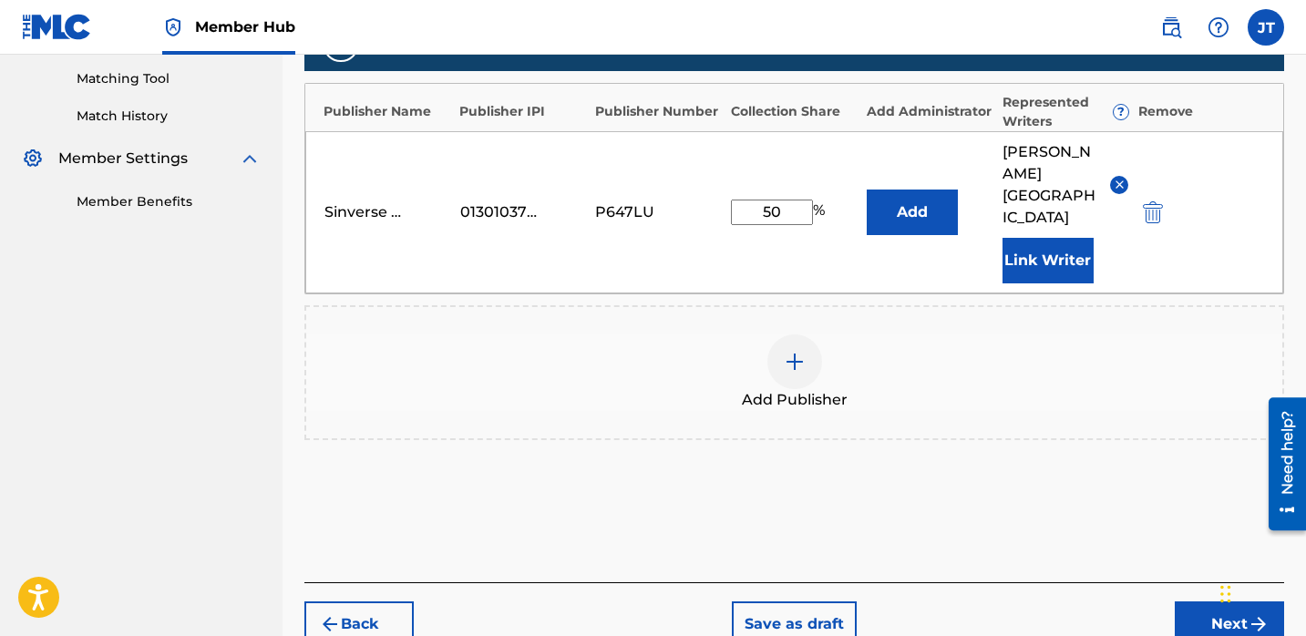
scroll to position [539, 0]
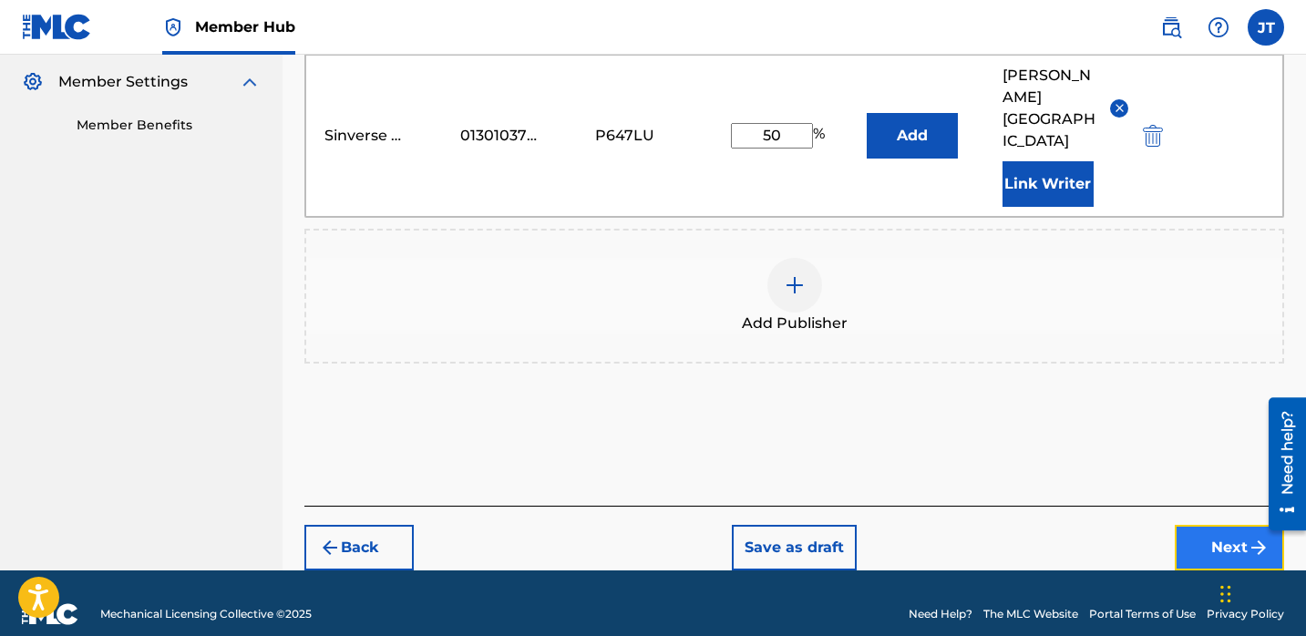
click at [1240, 531] on button "Next" at bounding box center [1229, 548] width 109 height 46
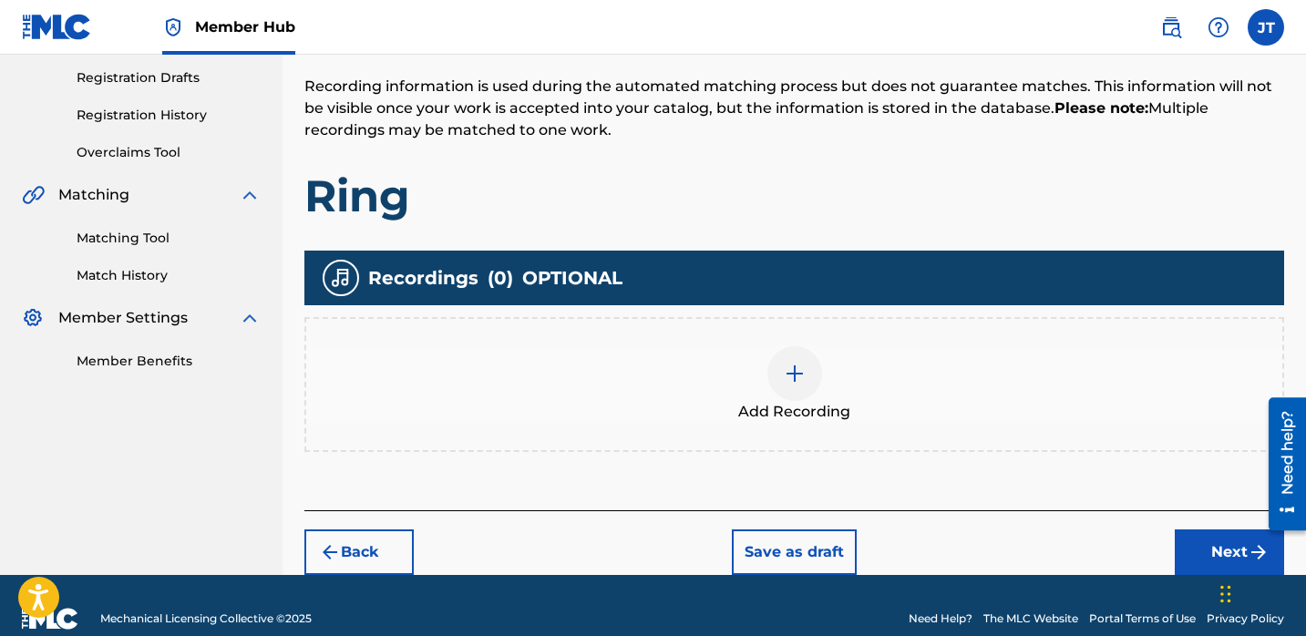
scroll to position [321, 0]
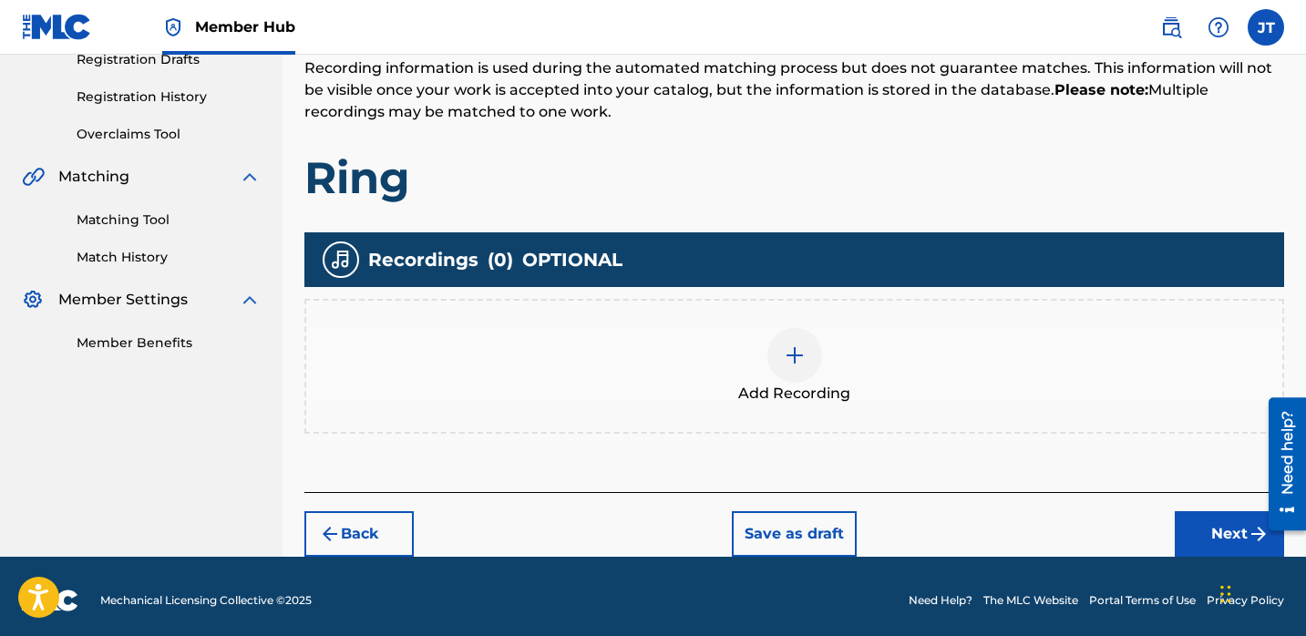
click at [799, 355] on img at bounding box center [795, 356] width 22 height 22
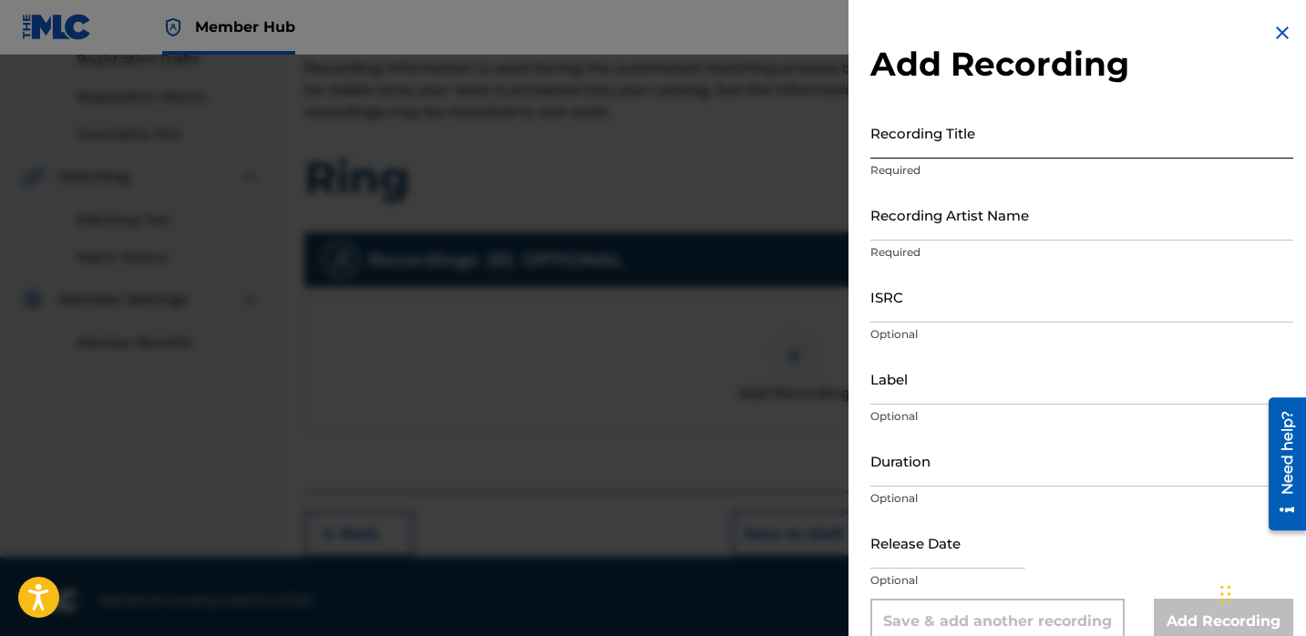
click at [936, 144] on input "Recording Title" at bounding box center [1082, 133] width 423 height 52
type input "Ring"
click at [932, 475] on input "Duration" at bounding box center [1082, 461] width 423 height 52
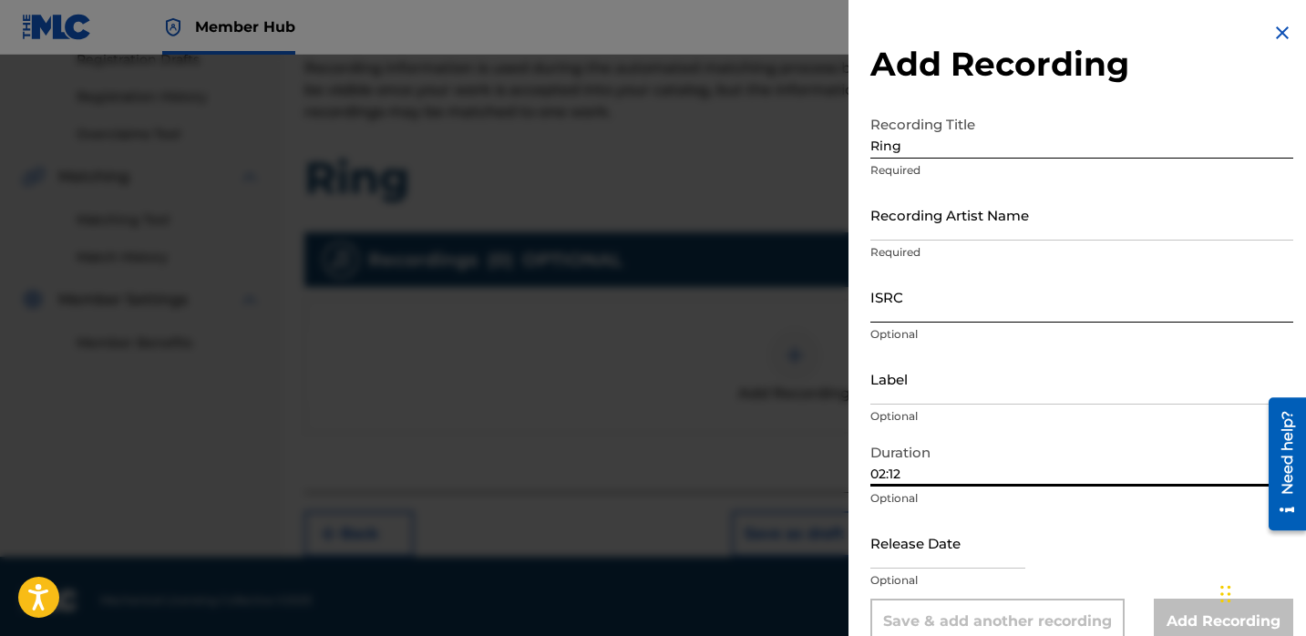
type input "02:12"
click at [934, 306] on input "ISRC" at bounding box center [1082, 297] width 423 height 52
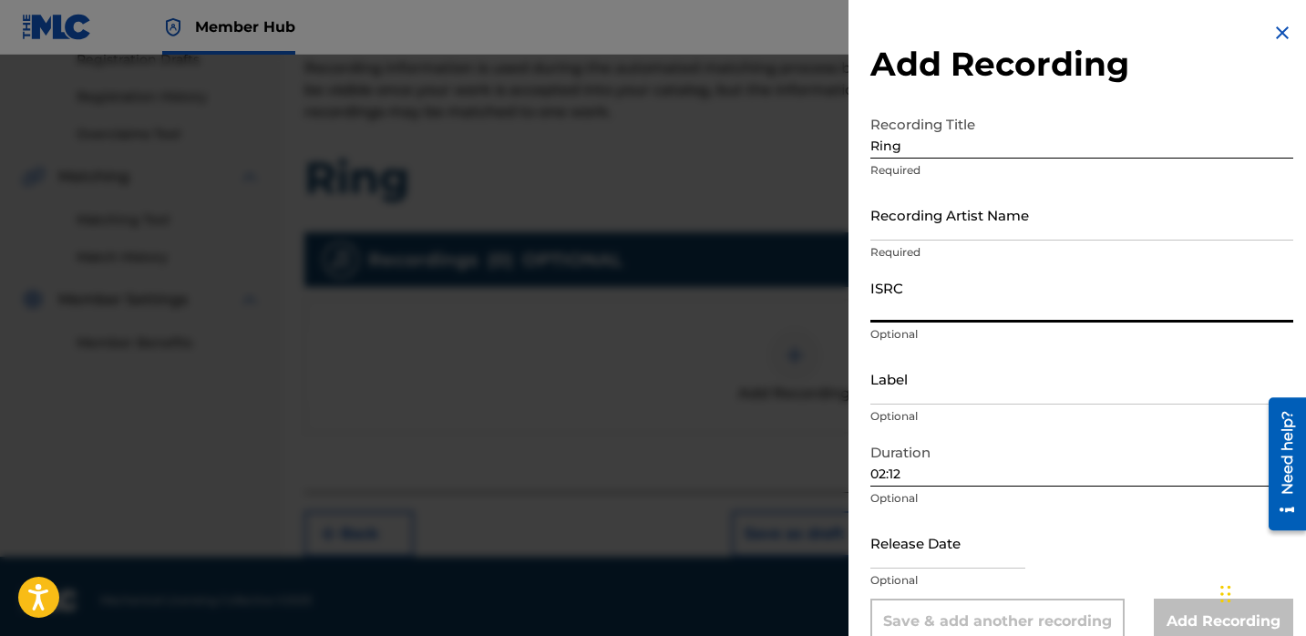
click at [938, 314] on input "ISRC" at bounding box center [1082, 297] width 423 height 52
paste input "QZTAY2297249"
type input "QZTAY2297249"
click at [904, 558] on input "text" at bounding box center [948, 543] width 155 height 52
select select "8"
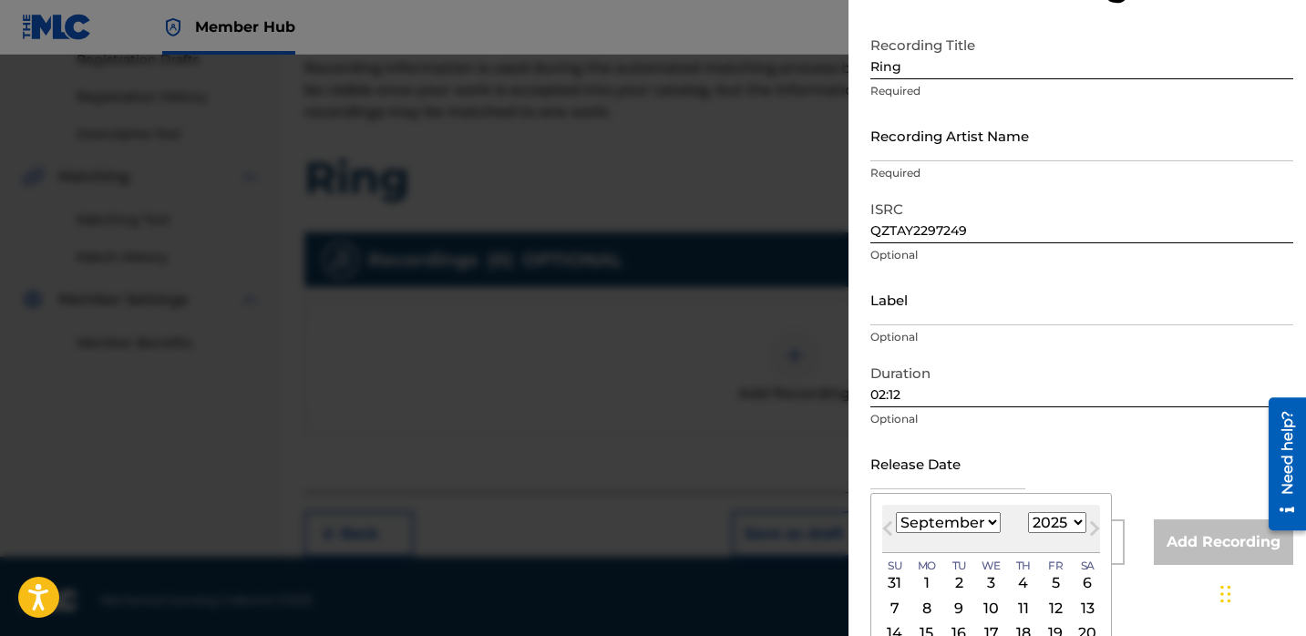
scroll to position [101, 0]
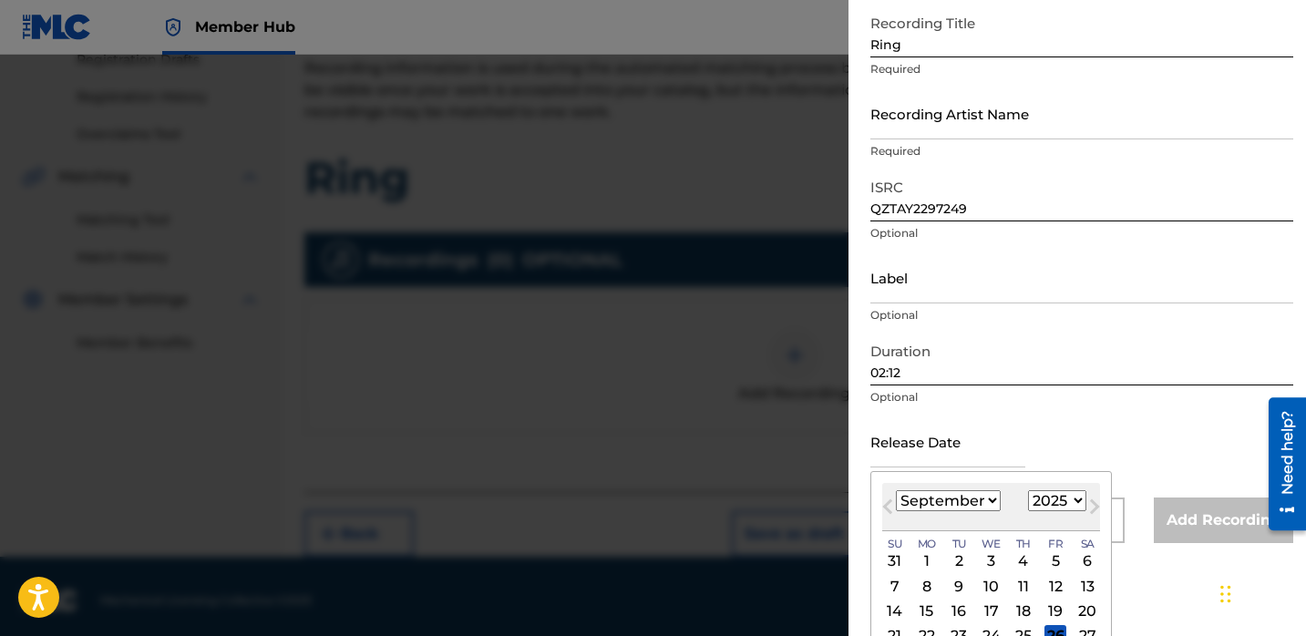
click at [1057, 519] on div "[DATE] January February March April May June July August September October Nove…" at bounding box center [991, 507] width 218 height 48
click at [1059, 502] on select "1900 1901 1902 1903 1904 1905 1906 1907 1908 1909 1910 1911 1912 1913 1914 1915…" at bounding box center [1057, 500] width 58 height 21
select select "2022"
click at [1028, 490] on select "1900 1901 1902 1903 1904 1905 1906 1907 1908 1909 1910 1911 1912 1913 1914 1915…" at bounding box center [1057, 500] width 58 height 21
click at [975, 510] on select "January February March April May June July August September October November De…" at bounding box center [948, 500] width 105 height 21
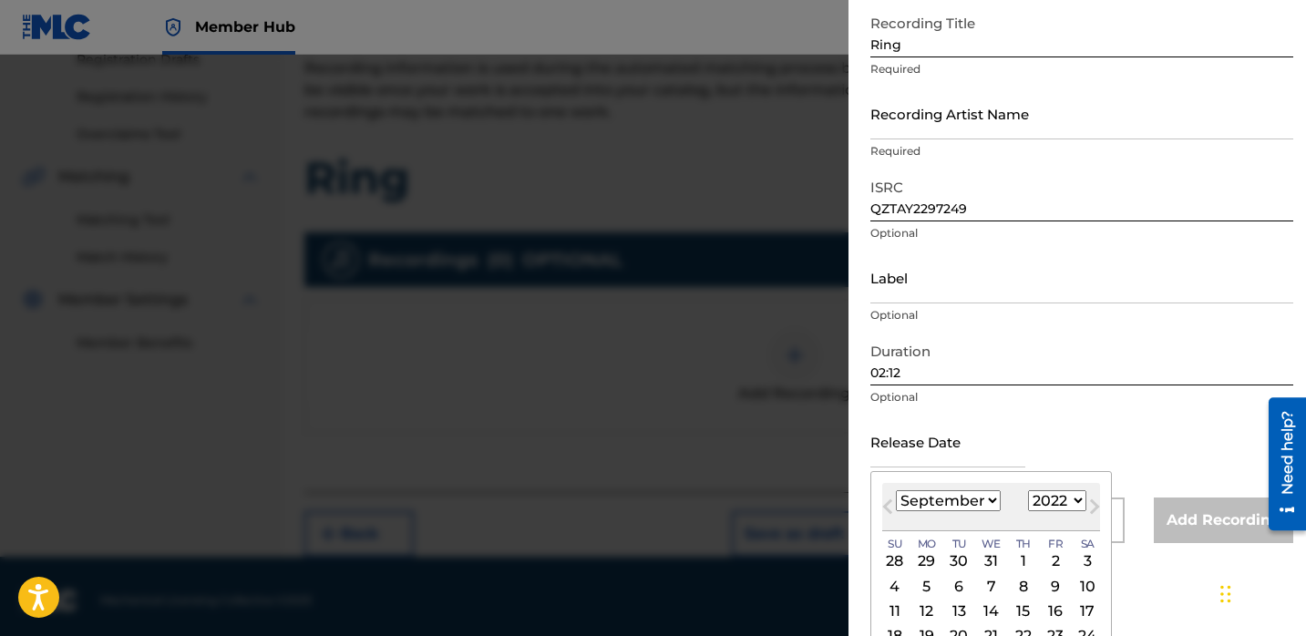
select select "11"
click at [896, 490] on select "January February March April May June July August September October November De…" at bounding box center [948, 500] width 105 height 21
click at [1016, 552] on div "1" at bounding box center [1024, 562] width 22 height 22
type input "[DATE]"
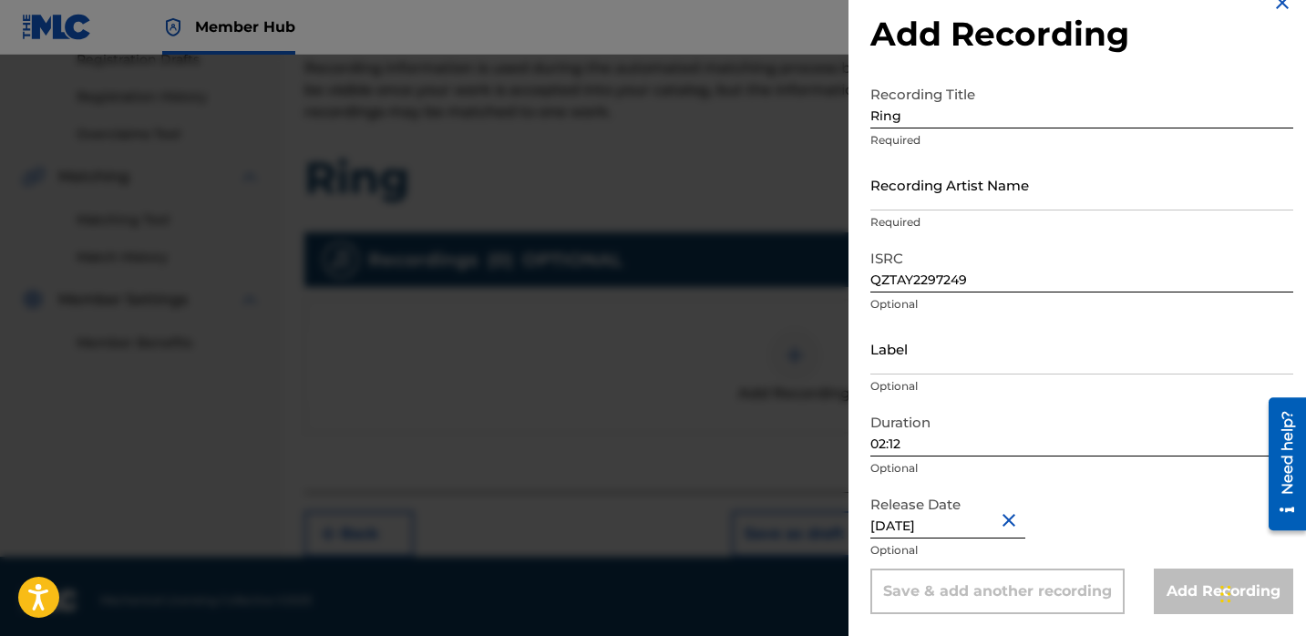
scroll to position [328, 0]
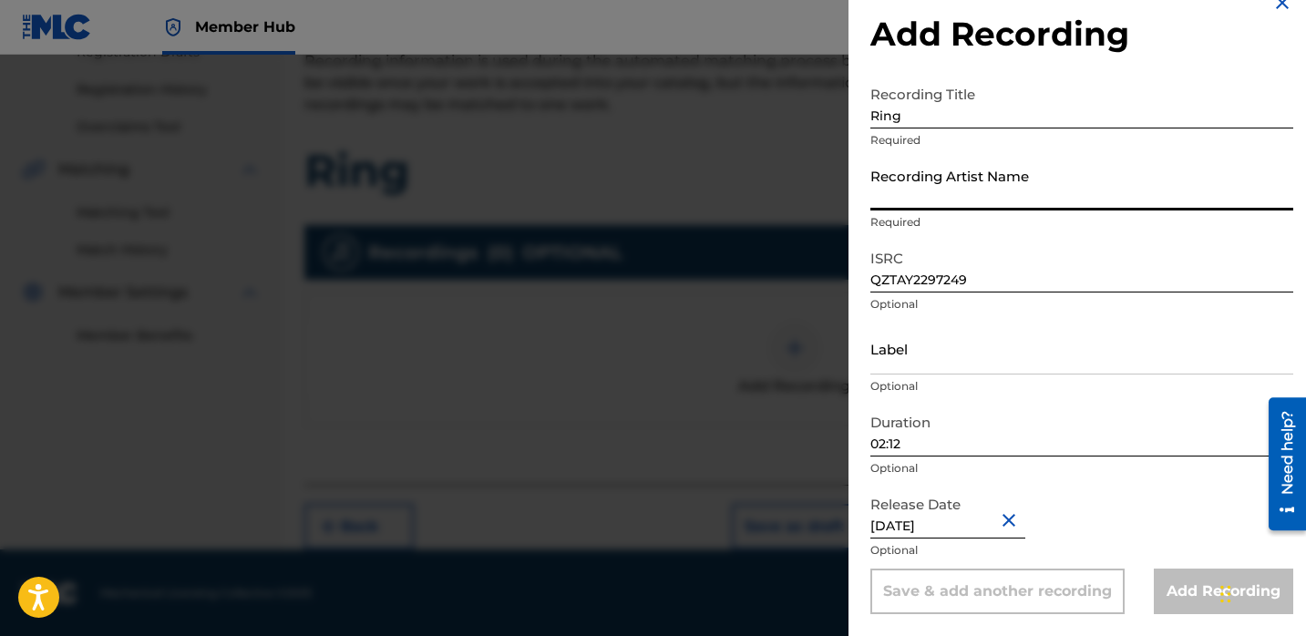
click at [1000, 195] on input "Recording Artist Name" at bounding box center [1082, 185] width 423 height 52
type input "Lil [PERSON_NAME]"
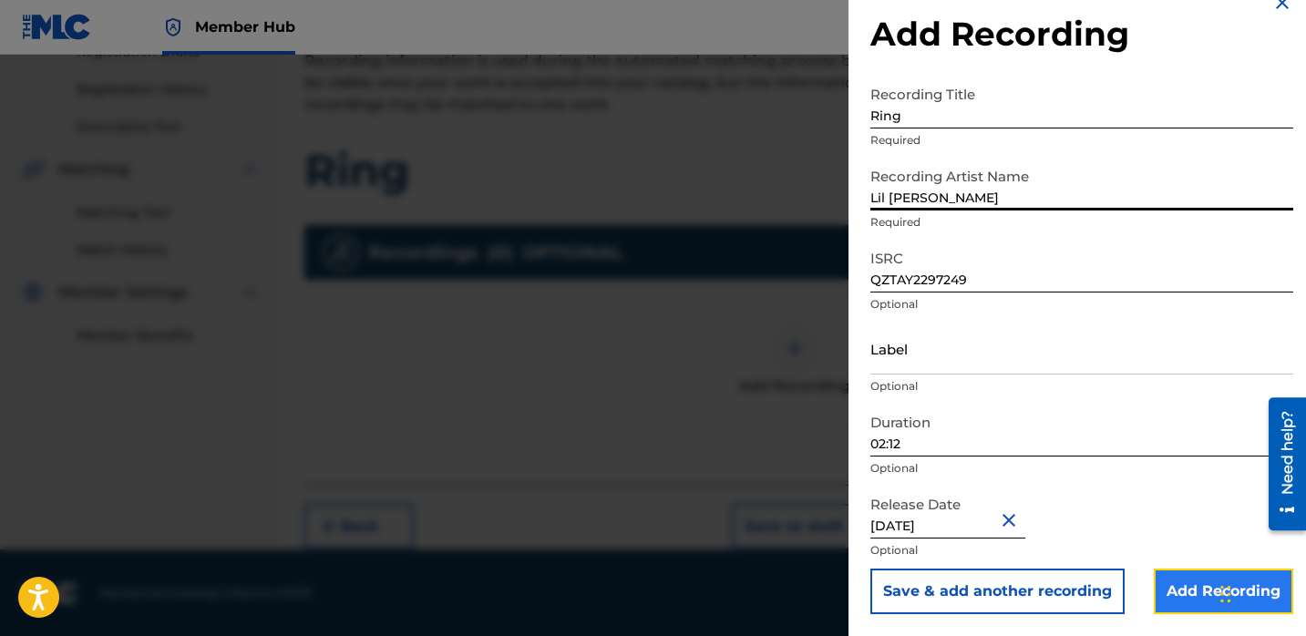
click at [1190, 587] on input "Add Recording" at bounding box center [1223, 592] width 139 height 46
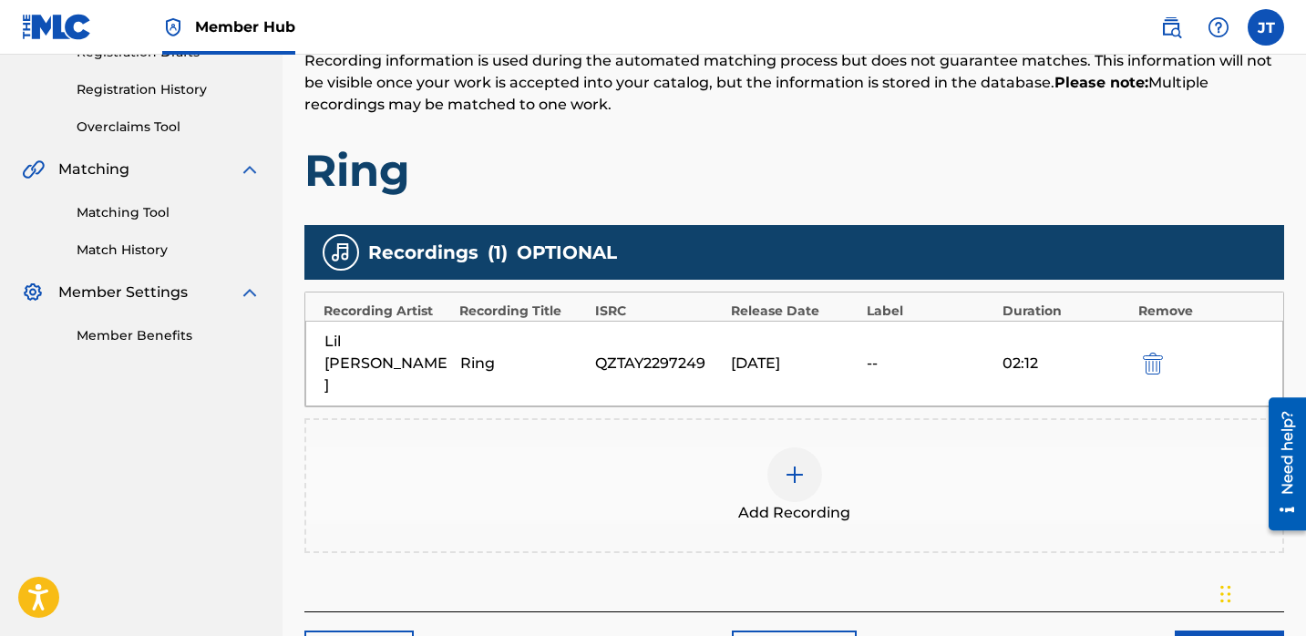
scroll to position [360, 0]
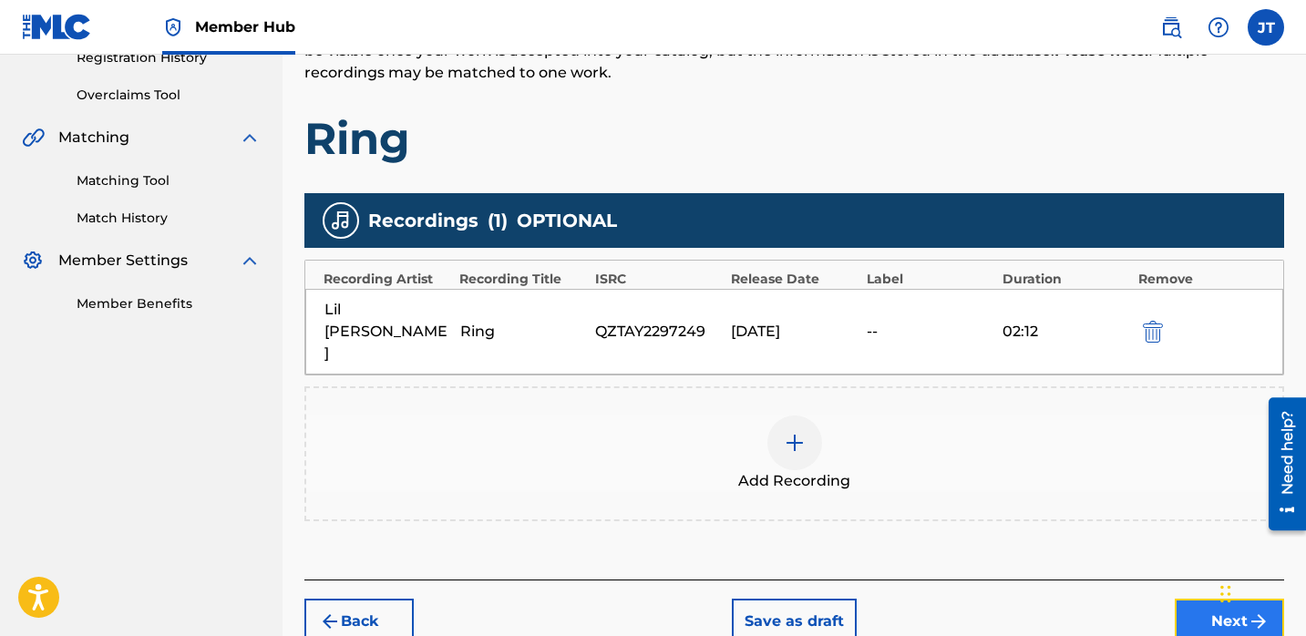
click at [1204, 599] on button "Next" at bounding box center [1229, 622] width 109 height 46
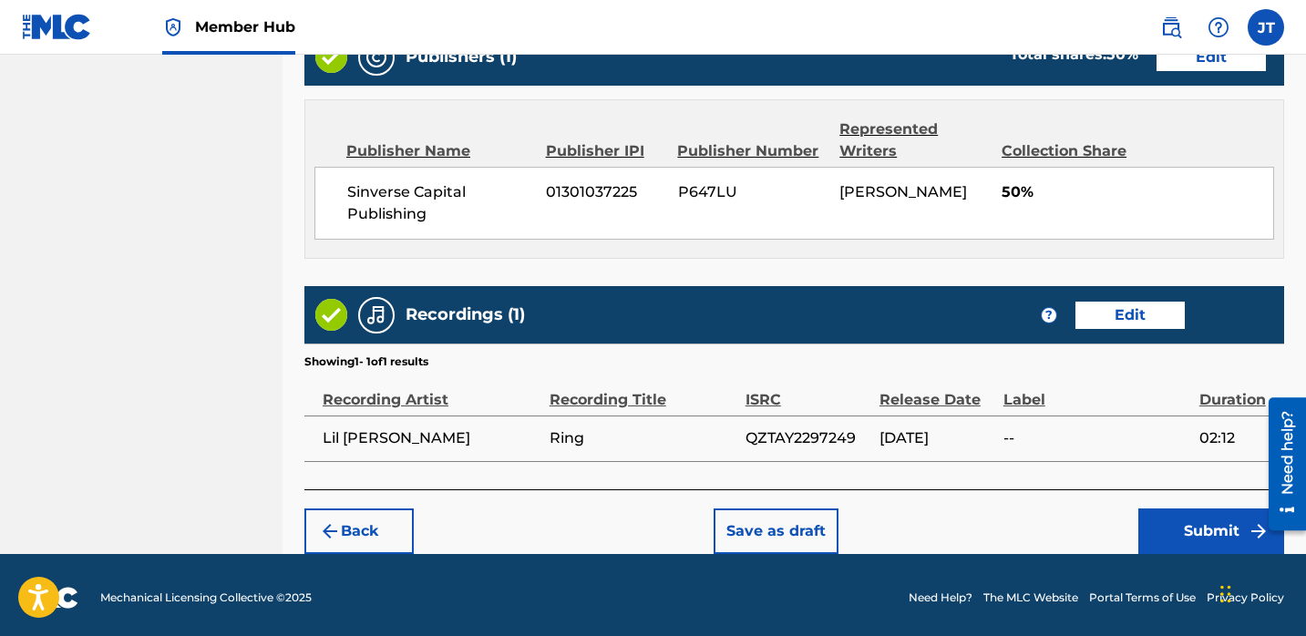
scroll to position [958, 0]
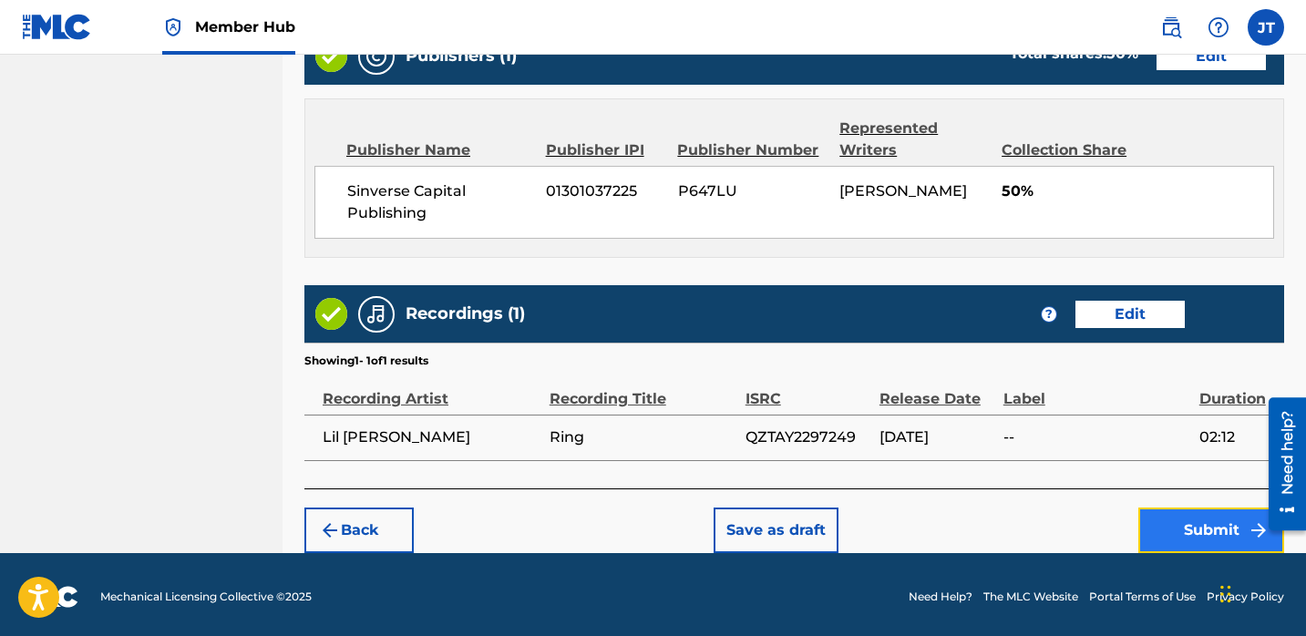
click at [1188, 533] on button "Submit" at bounding box center [1212, 531] width 146 height 46
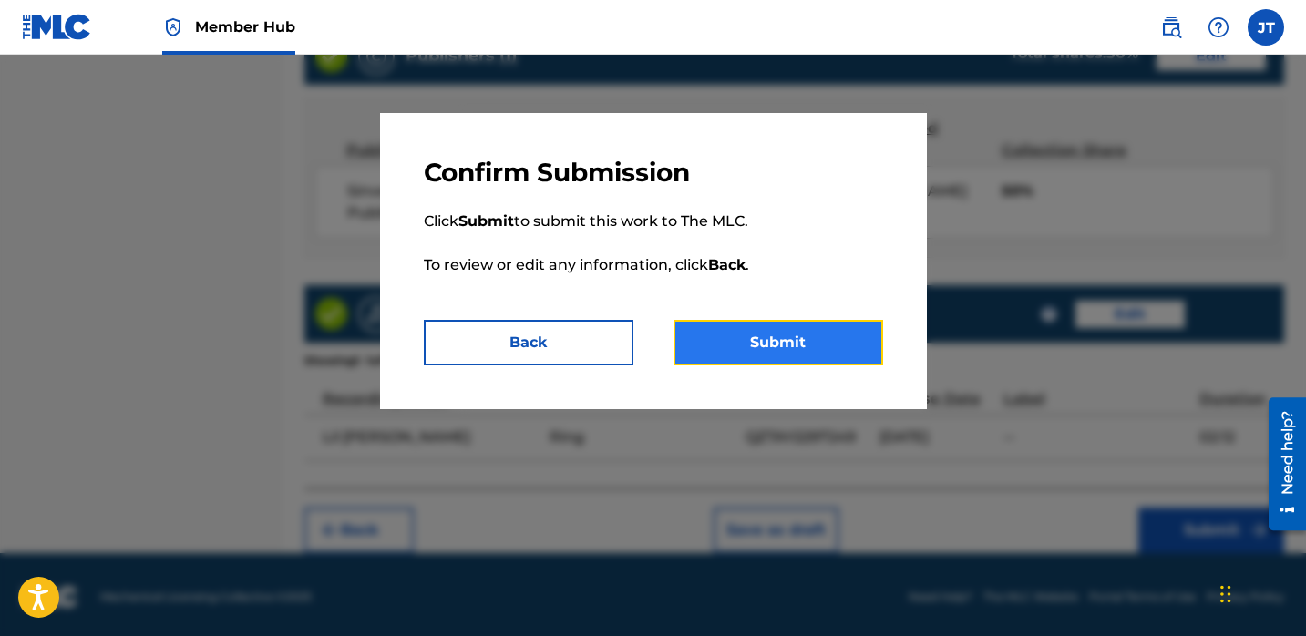
click at [824, 326] on button "Submit" at bounding box center [779, 343] width 210 height 46
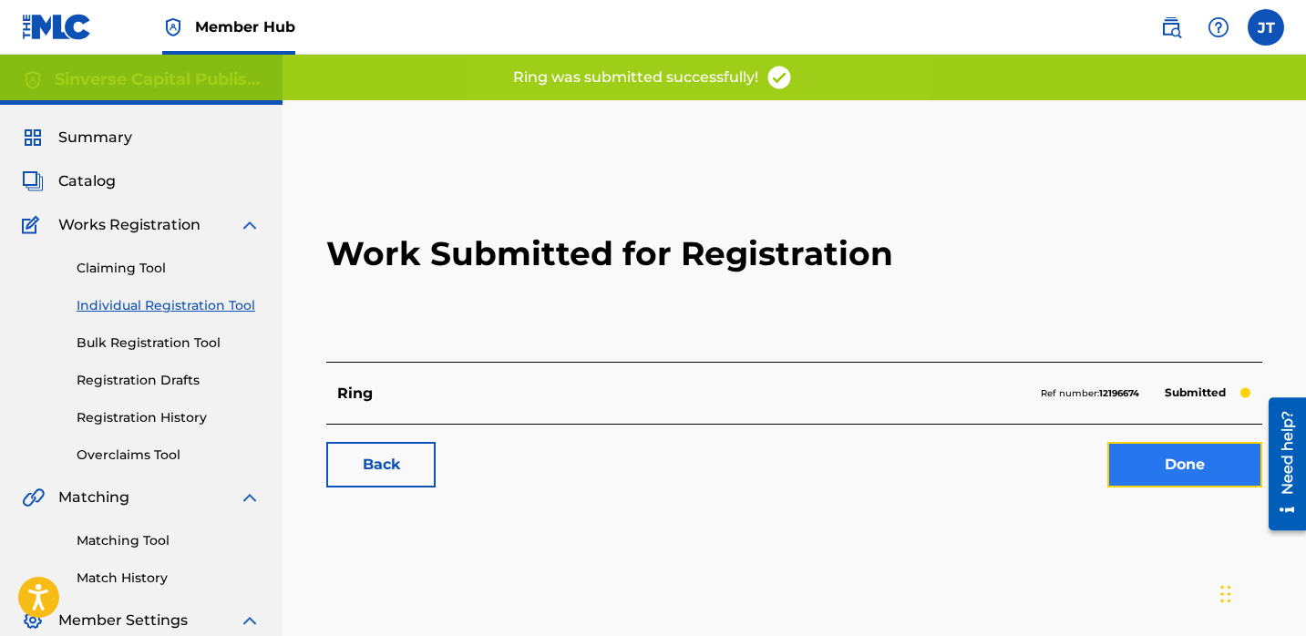
click at [1141, 446] on link "Done" at bounding box center [1185, 465] width 155 height 46
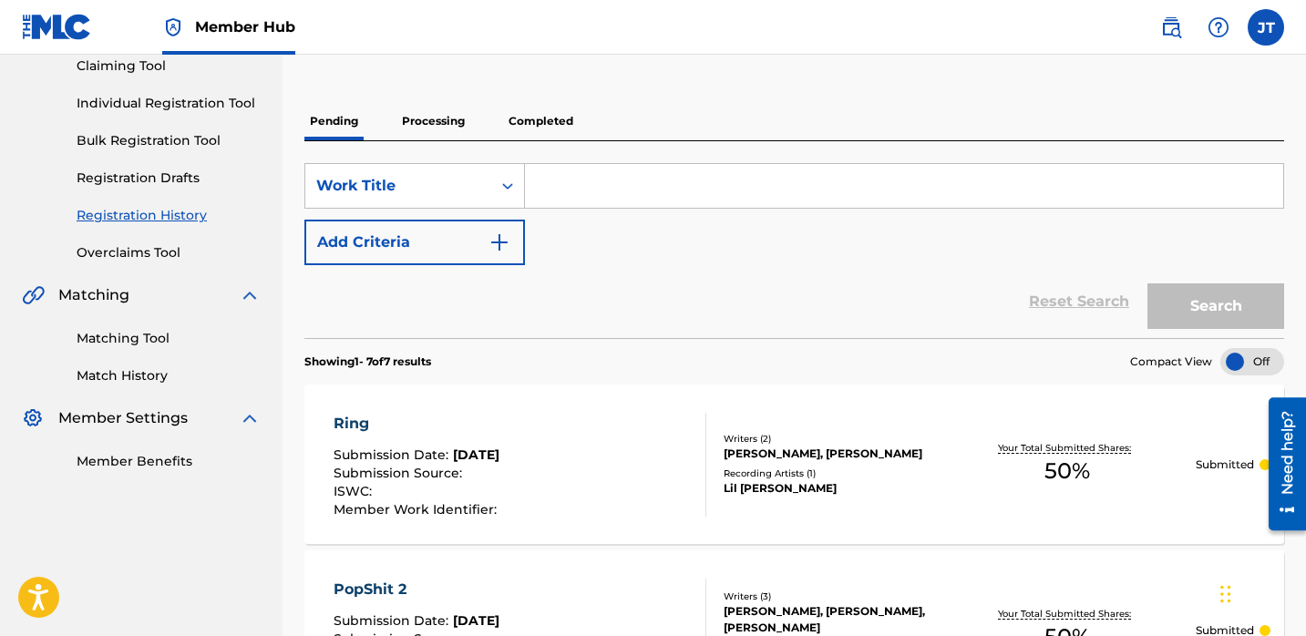
scroll to position [197, 0]
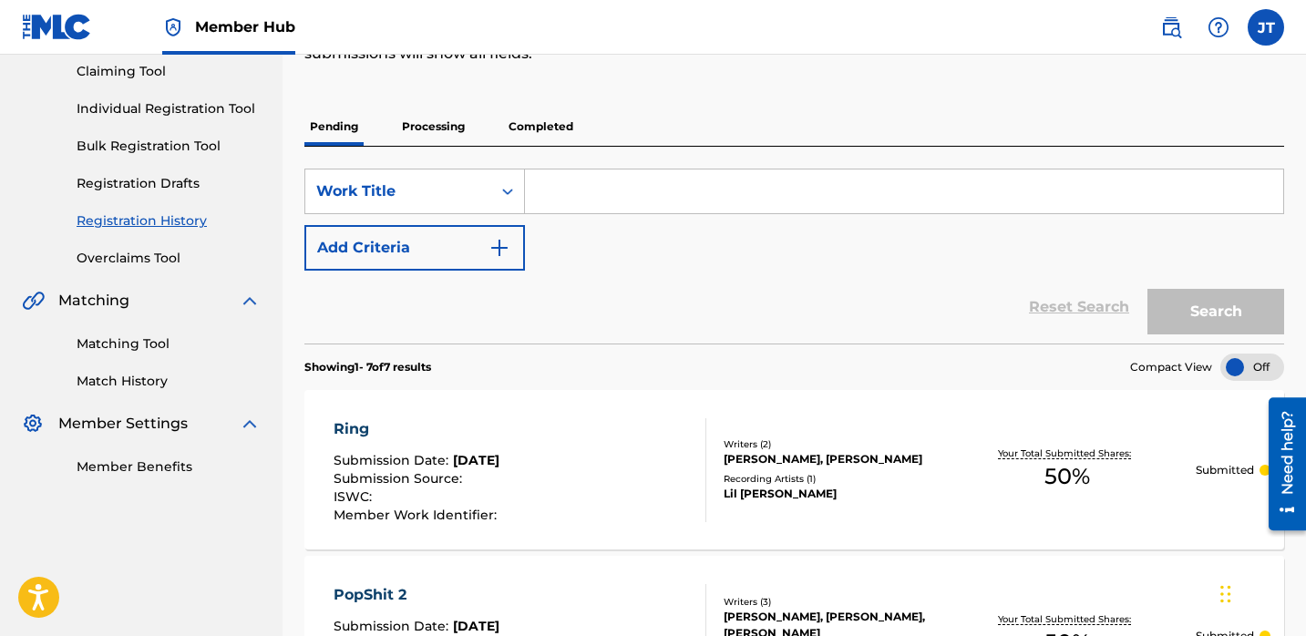
click at [191, 114] on link "Individual Registration Tool" at bounding box center [169, 108] width 184 height 19
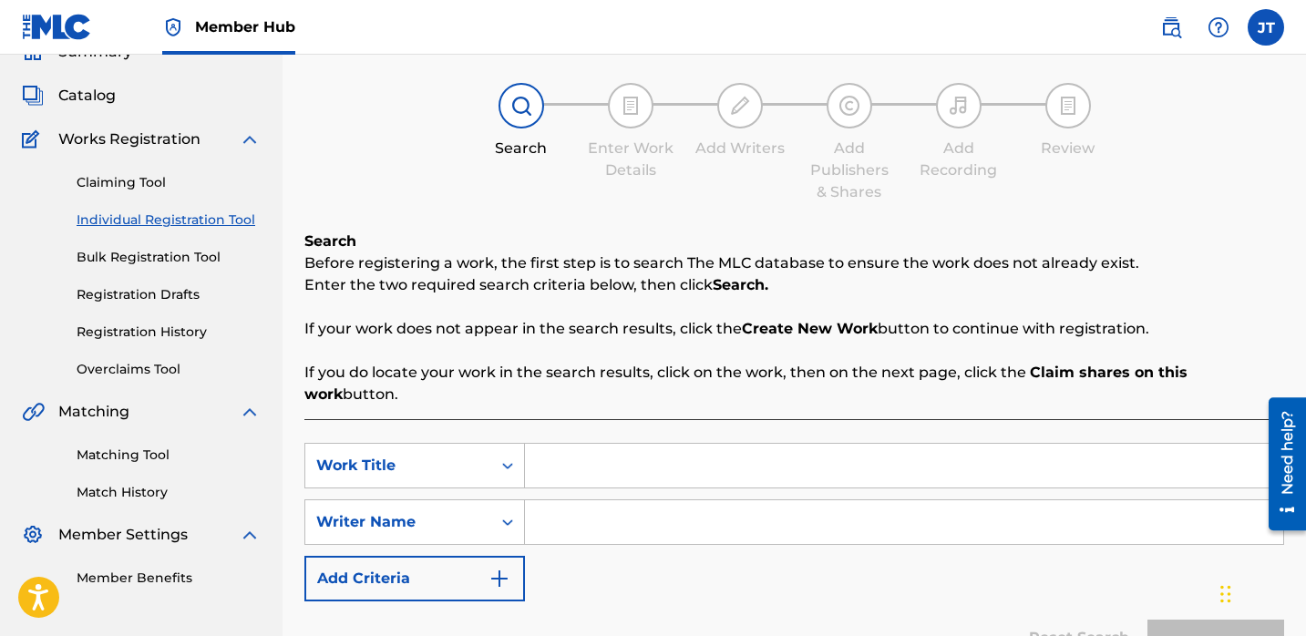
scroll to position [88, 0]
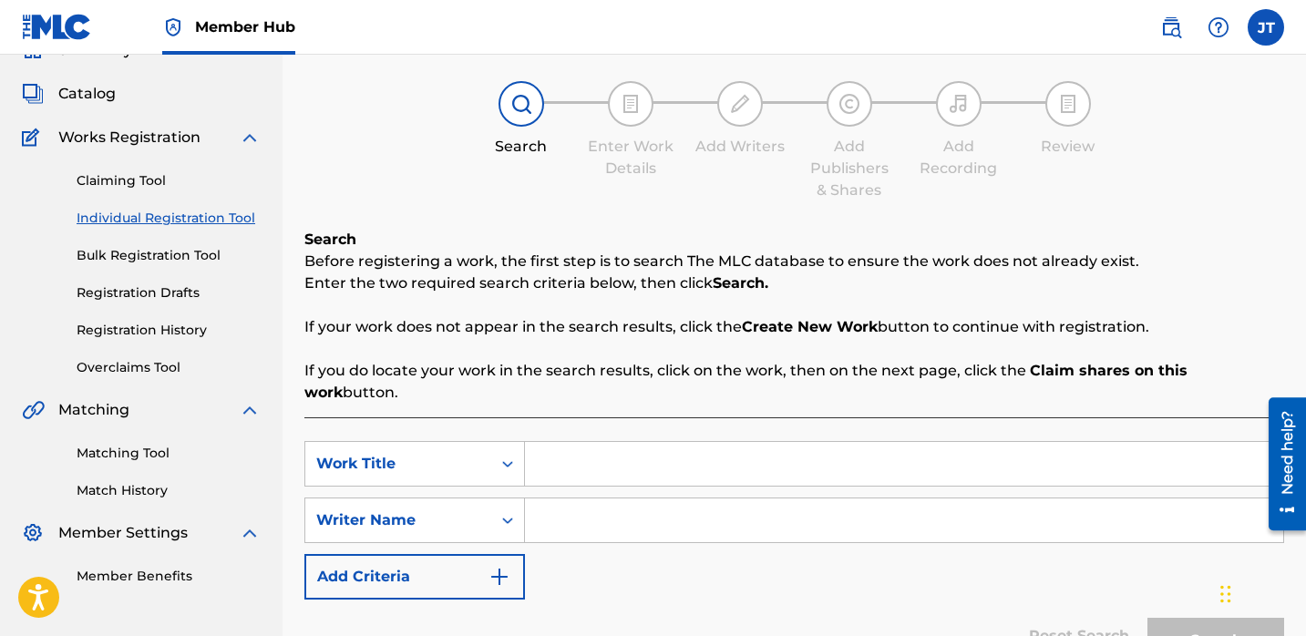
click at [569, 499] on input "Search Form" at bounding box center [904, 521] width 758 height 44
paste input "[PERSON_NAME]"
type input "[PERSON_NAME]"
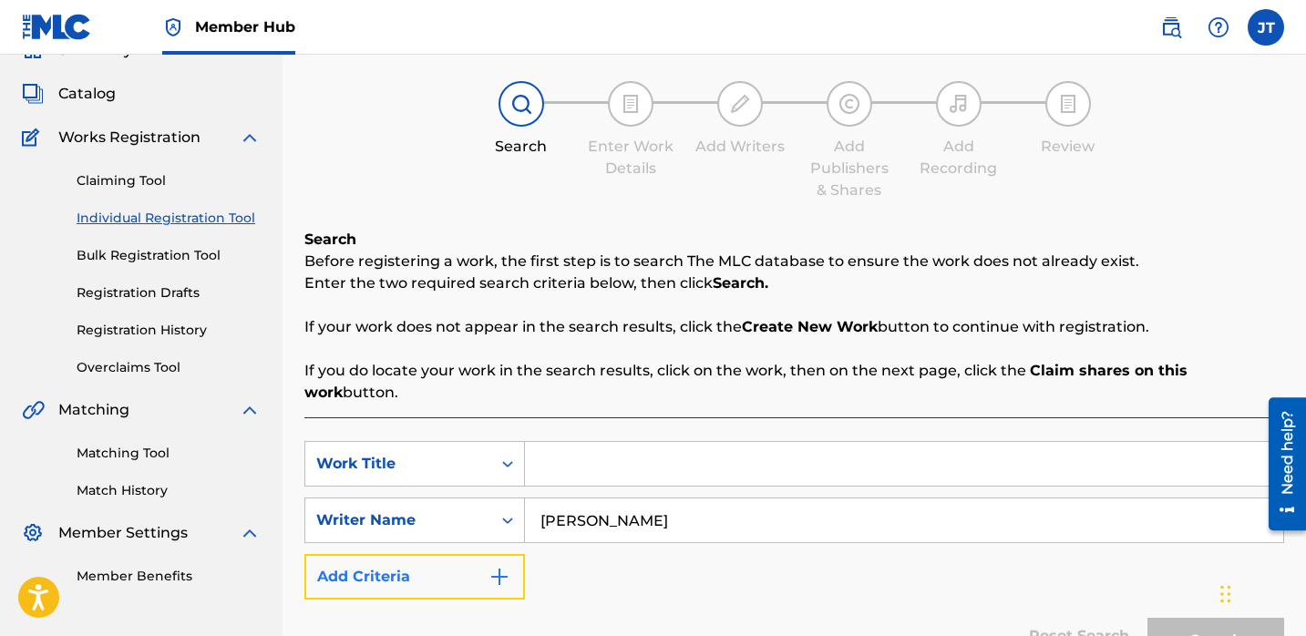
click at [480, 554] on button "Add Criteria" at bounding box center [414, 577] width 221 height 46
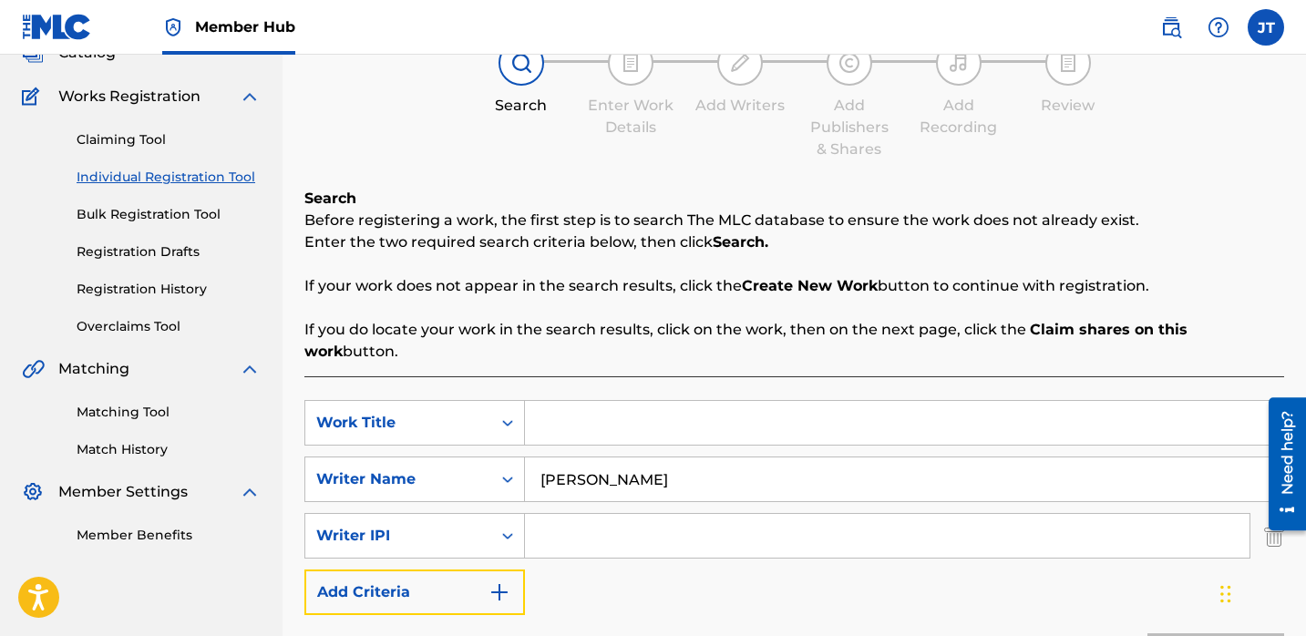
scroll to position [154, 0]
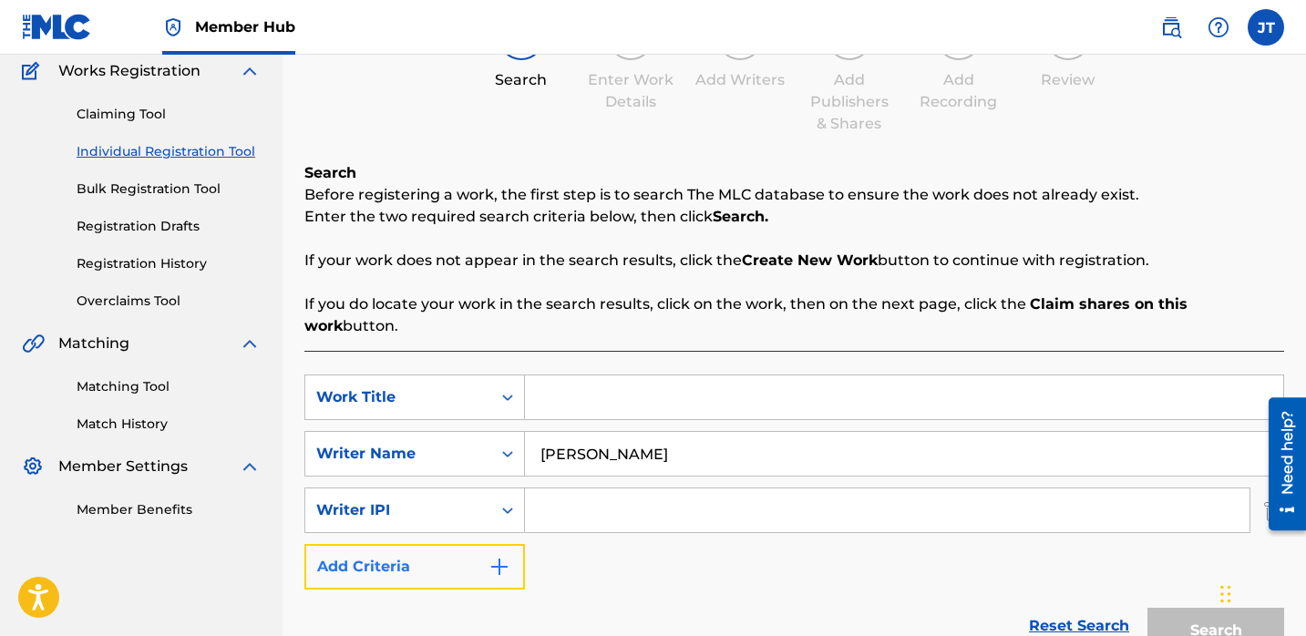
click at [501, 556] on img "Search Form" at bounding box center [500, 567] width 22 height 22
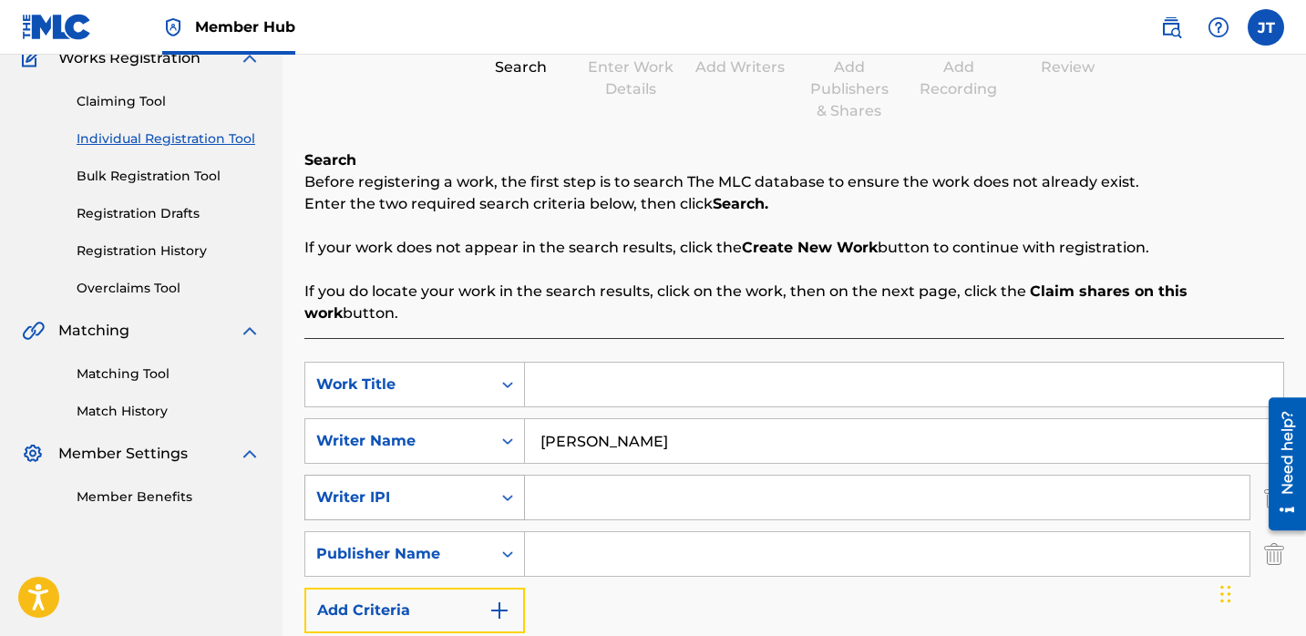
scroll to position [168, 0]
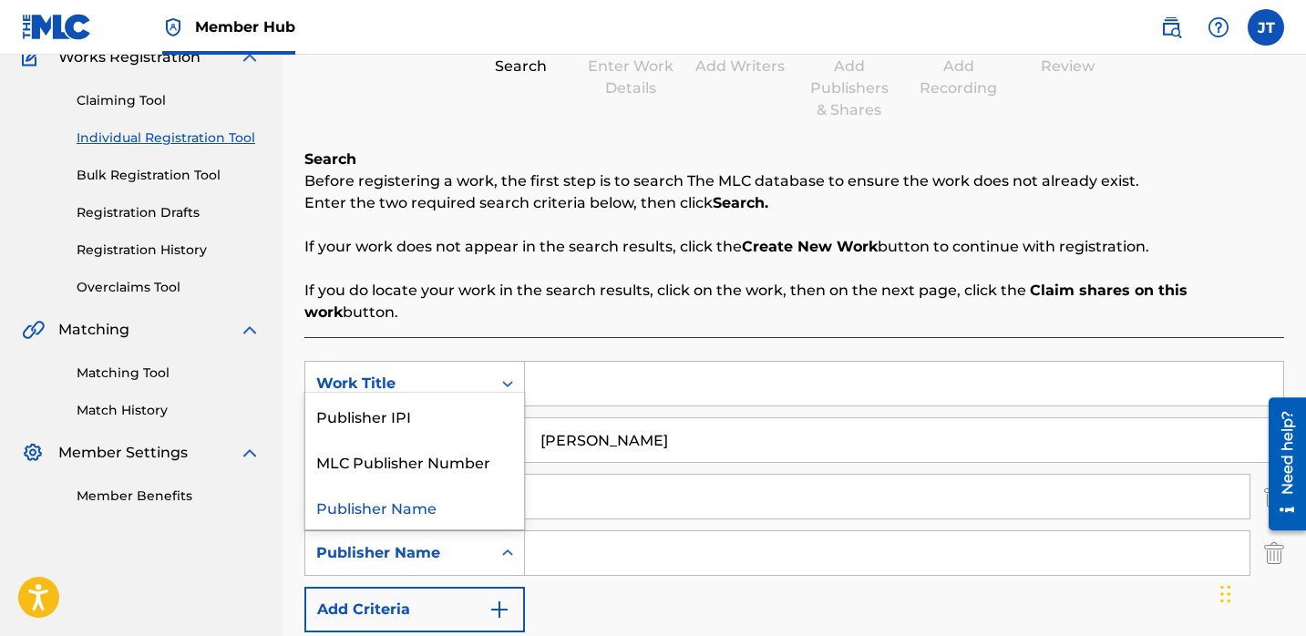
click at [512, 544] on icon "Search Form" at bounding box center [508, 553] width 18 height 18
click at [447, 408] on div "Publisher IPI" at bounding box center [414, 416] width 219 height 46
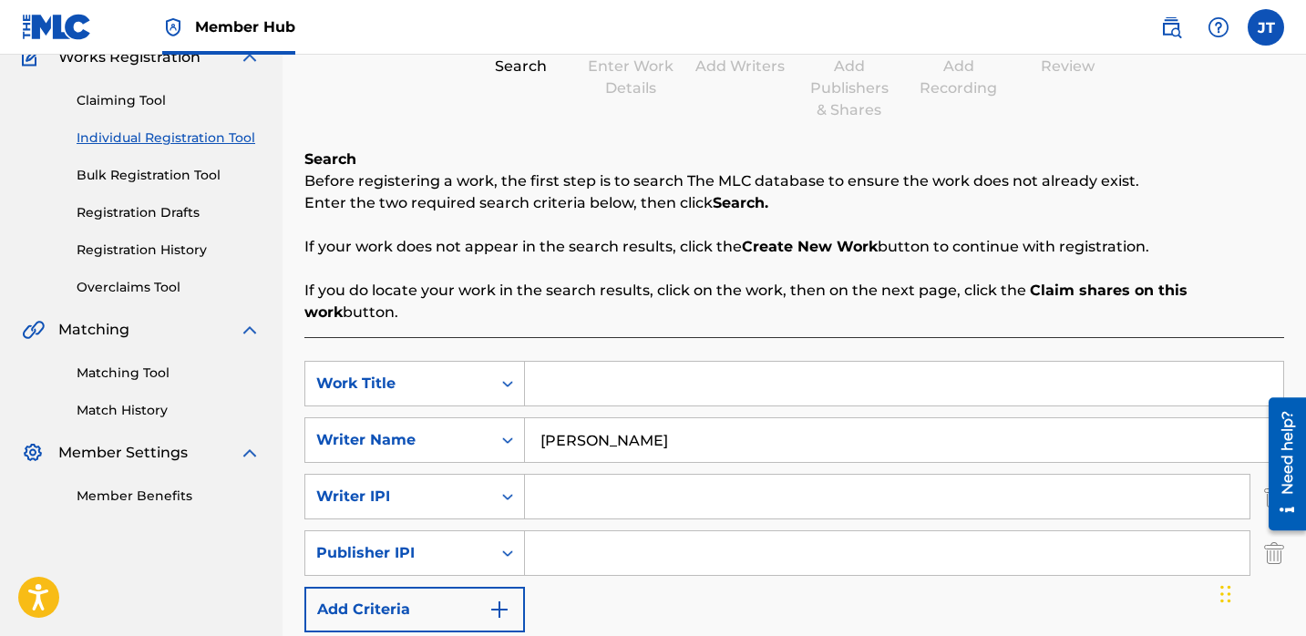
click at [555, 475] on input "Search Form" at bounding box center [887, 497] width 725 height 44
type input "1114085891"
click at [604, 531] on input "Search Form" at bounding box center [887, 553] width 725 height 44
type input "1301037225"
click at [577, 362] on input "Search Form" at bounding box center [904, 384] width 758 height 44
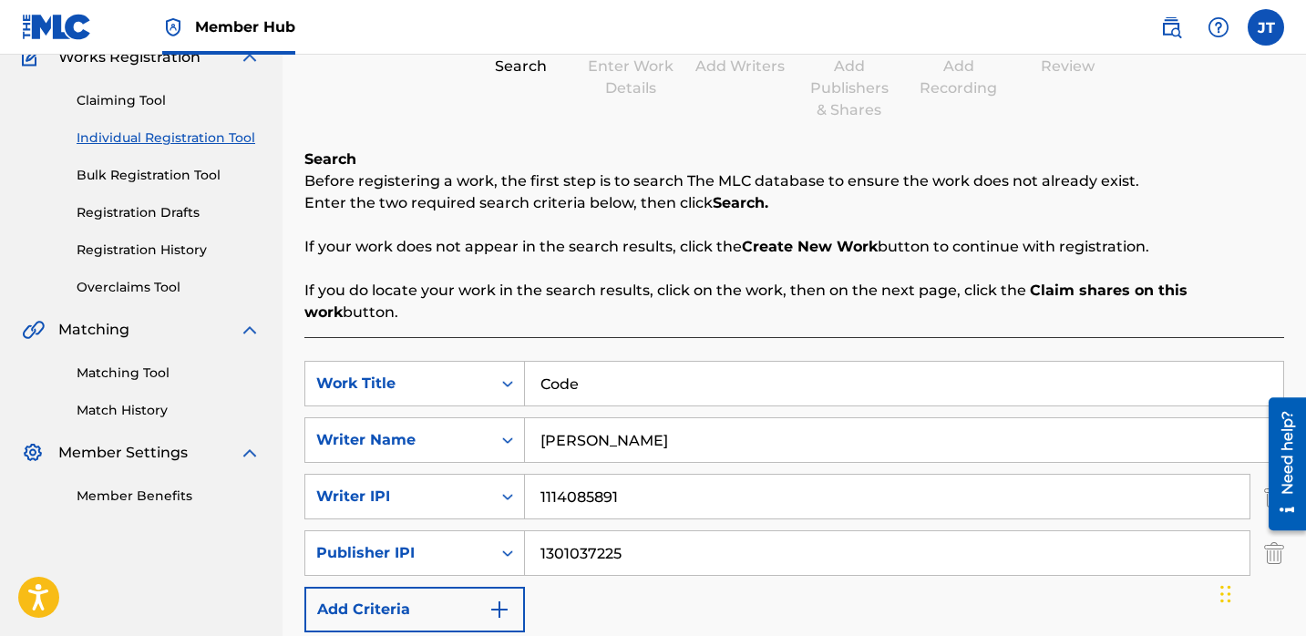
type input "Code"
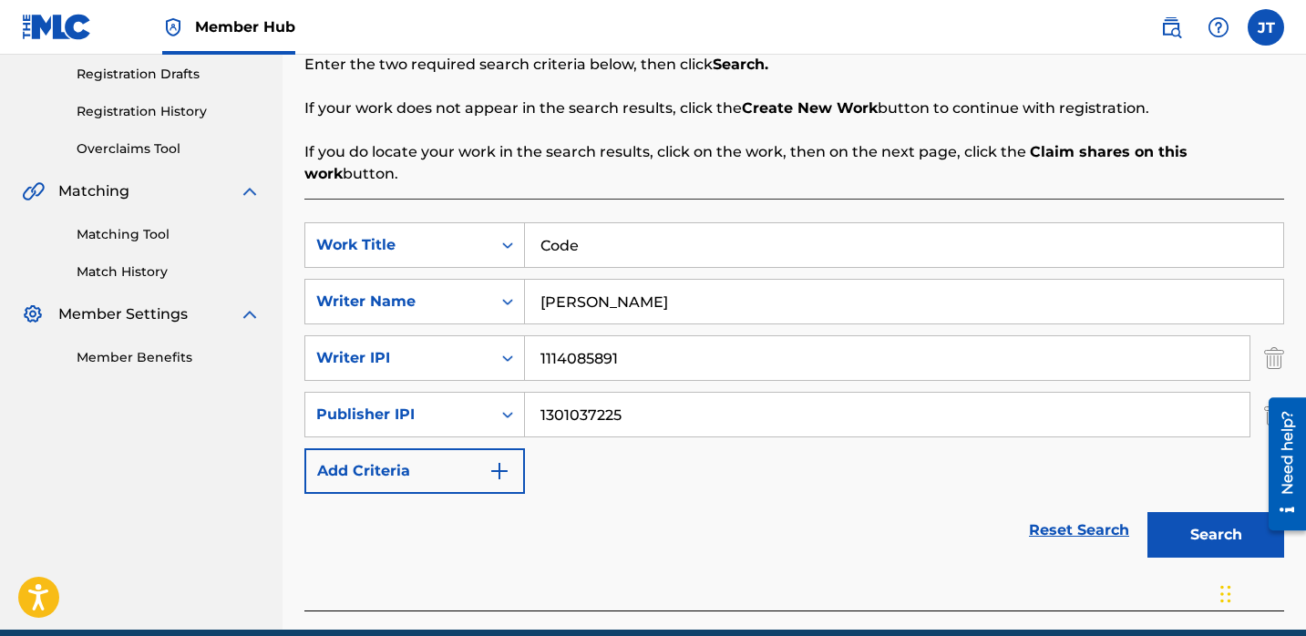
scroll to position [311, 0]
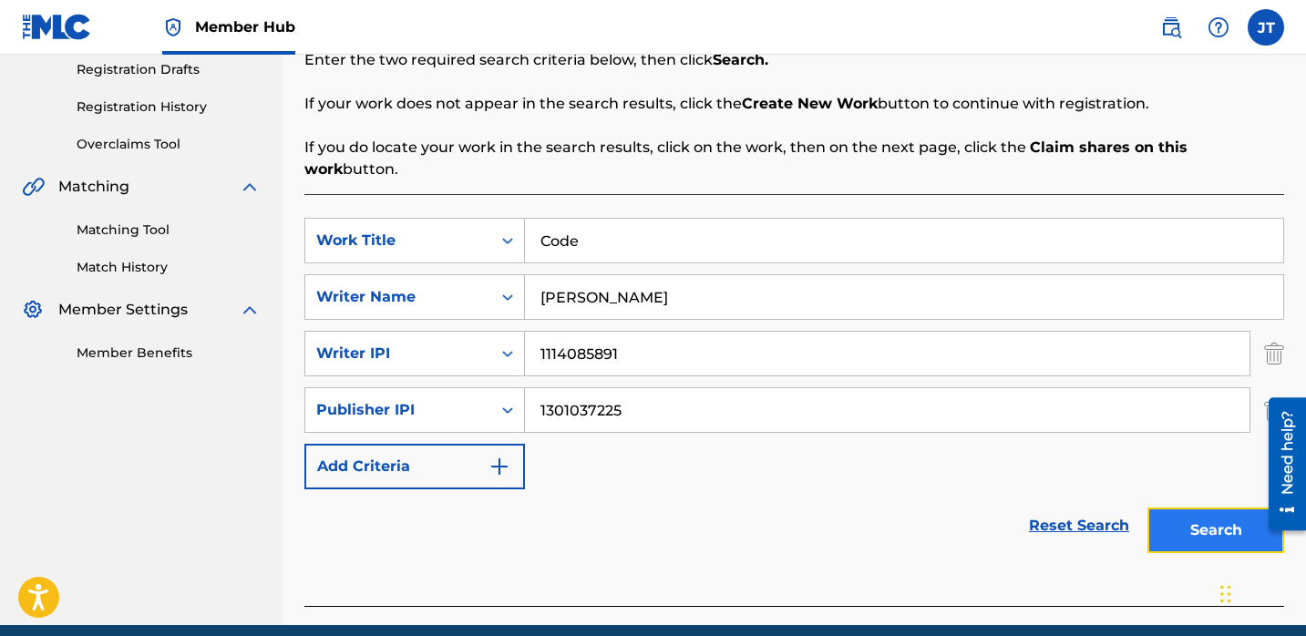
click at [1213, 518] on button "Search" at bounding box center [1216, 531] width 137 height 46
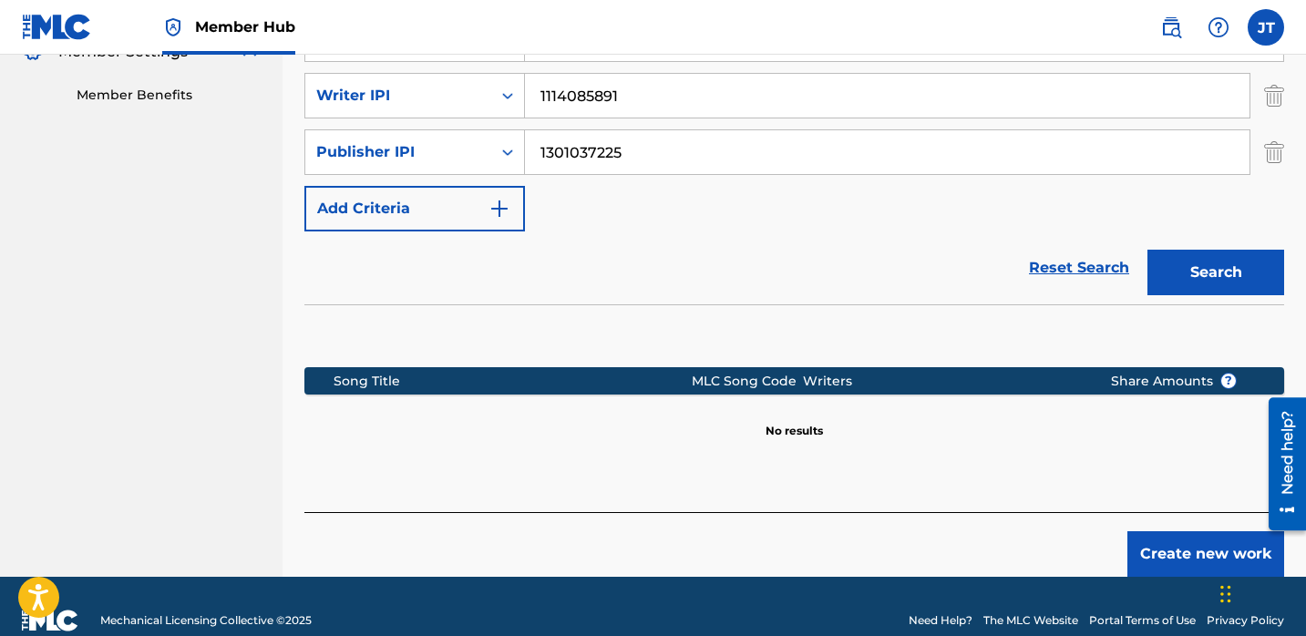
scroll to position [575, 0]
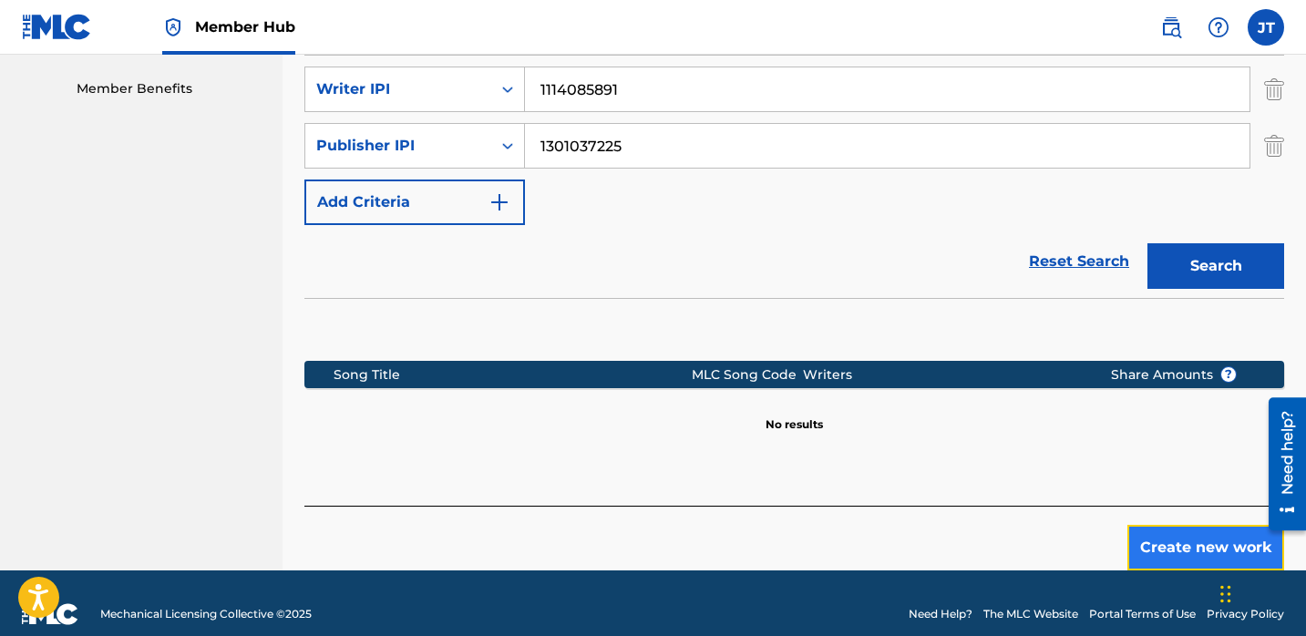
click at [1168, 525] on button "Create new work" at bounding box center [1206, 548] width 157 height 46
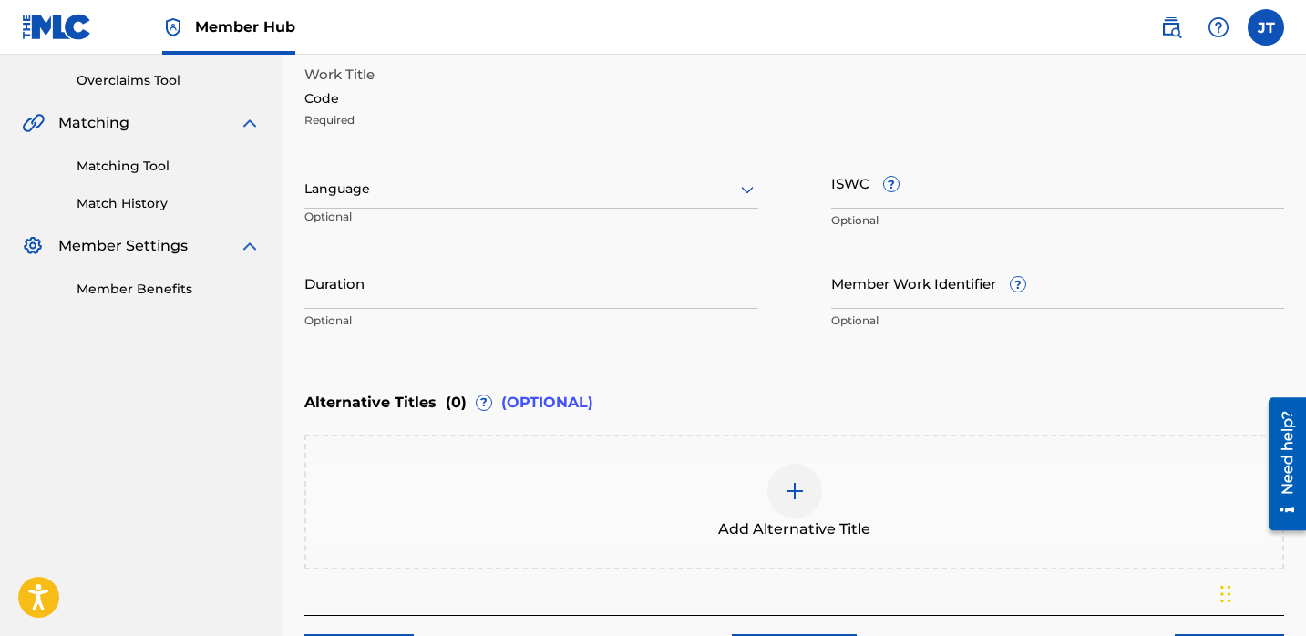
scroll to position [362, 0]
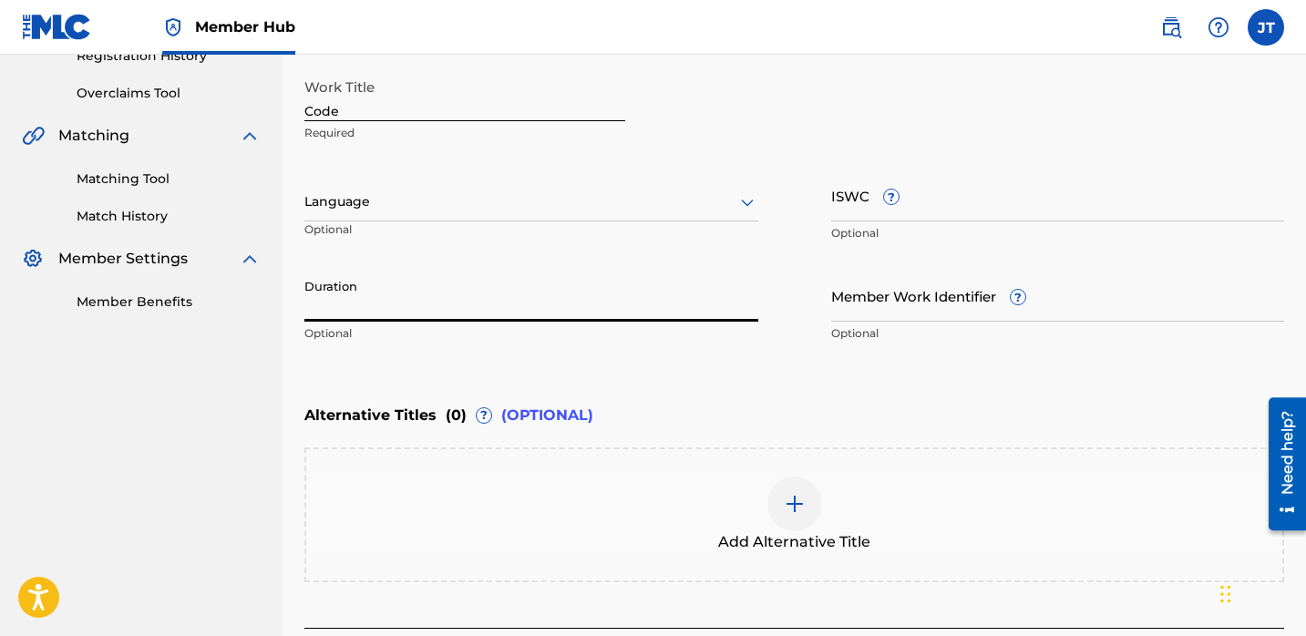
click at [419, 301] on input "Duration" at bounding box center [531, 296] width 454 height 52
type input "02:17"
click at [354, 197] on div at bounding box center [531, 202] width 454 height 23
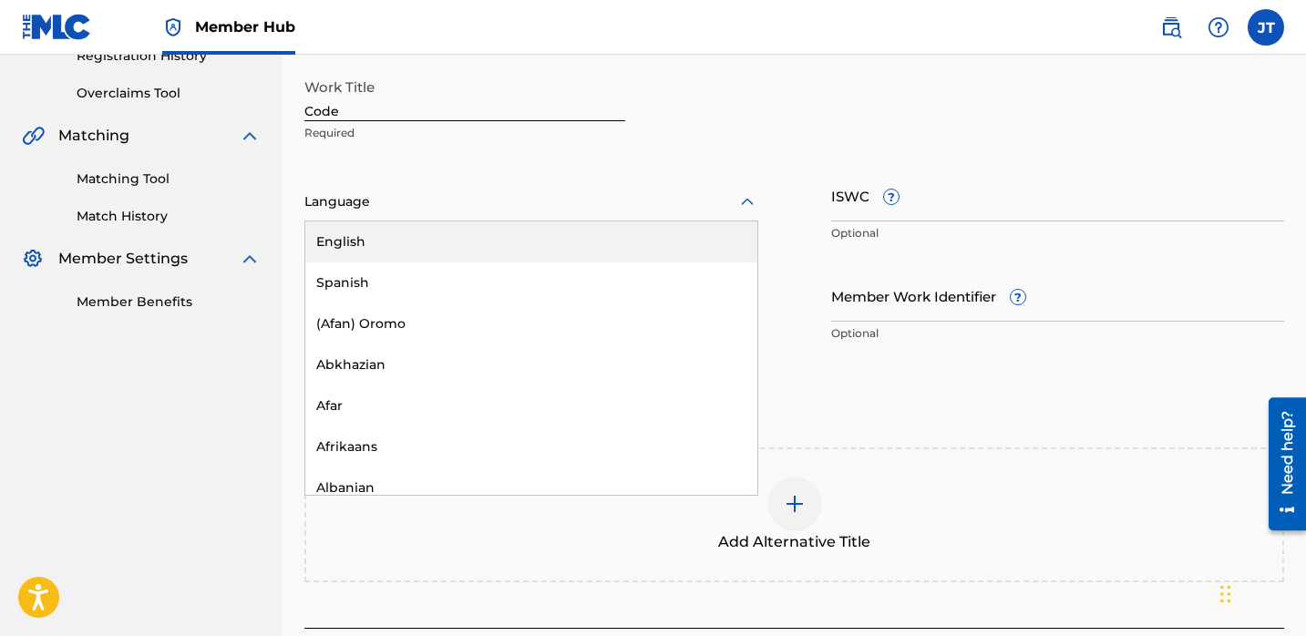
click at [382, 232] on div "English" at bounding box center [531, 242] width 452 height 41
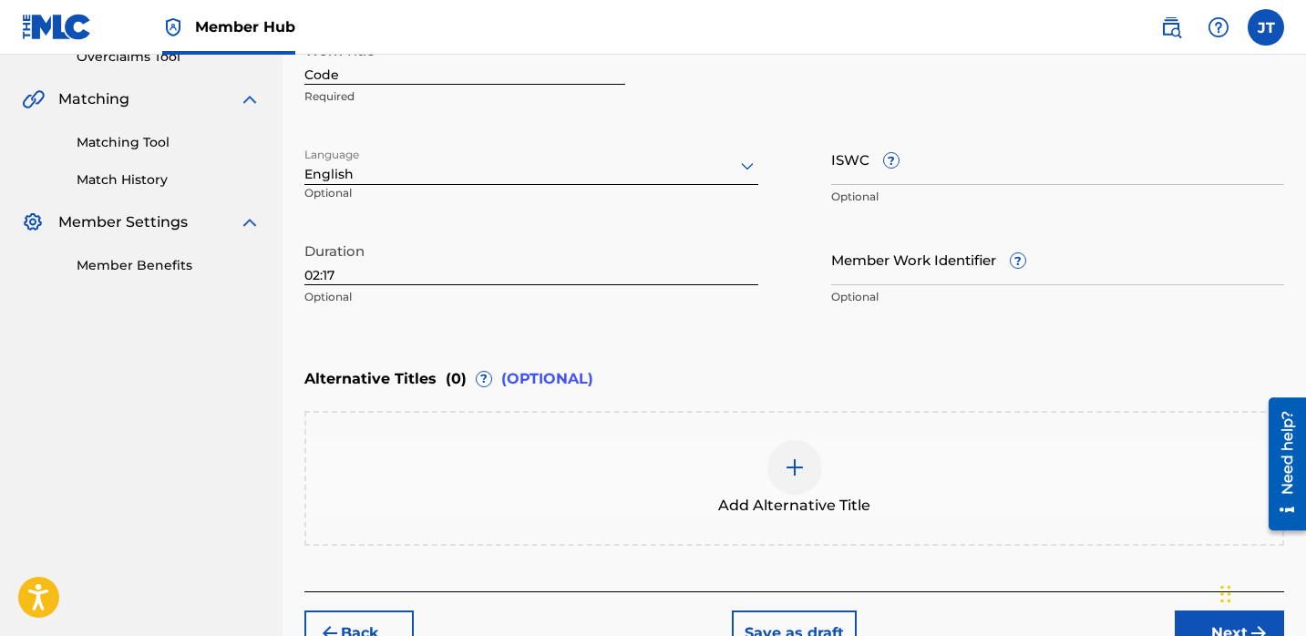
scroll to position [400, 0]
click at [1214, 626] on button "Next" at bounding box center [1229, 632] width 109 height 46
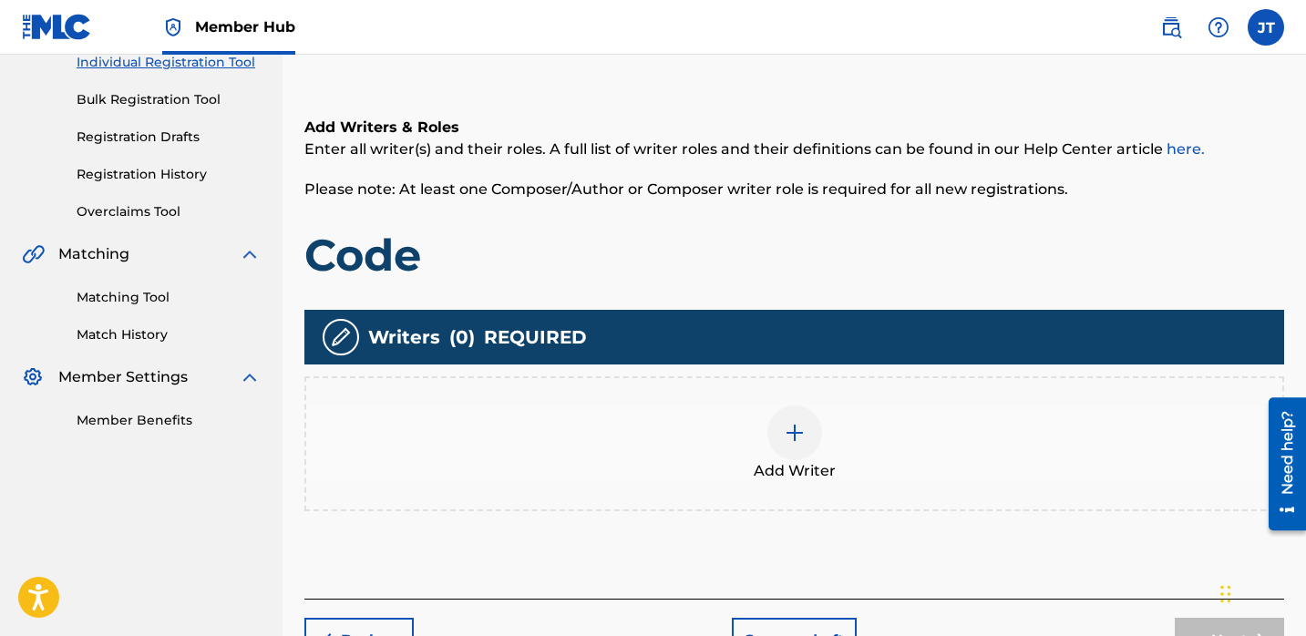
scroll to position [325, 0]
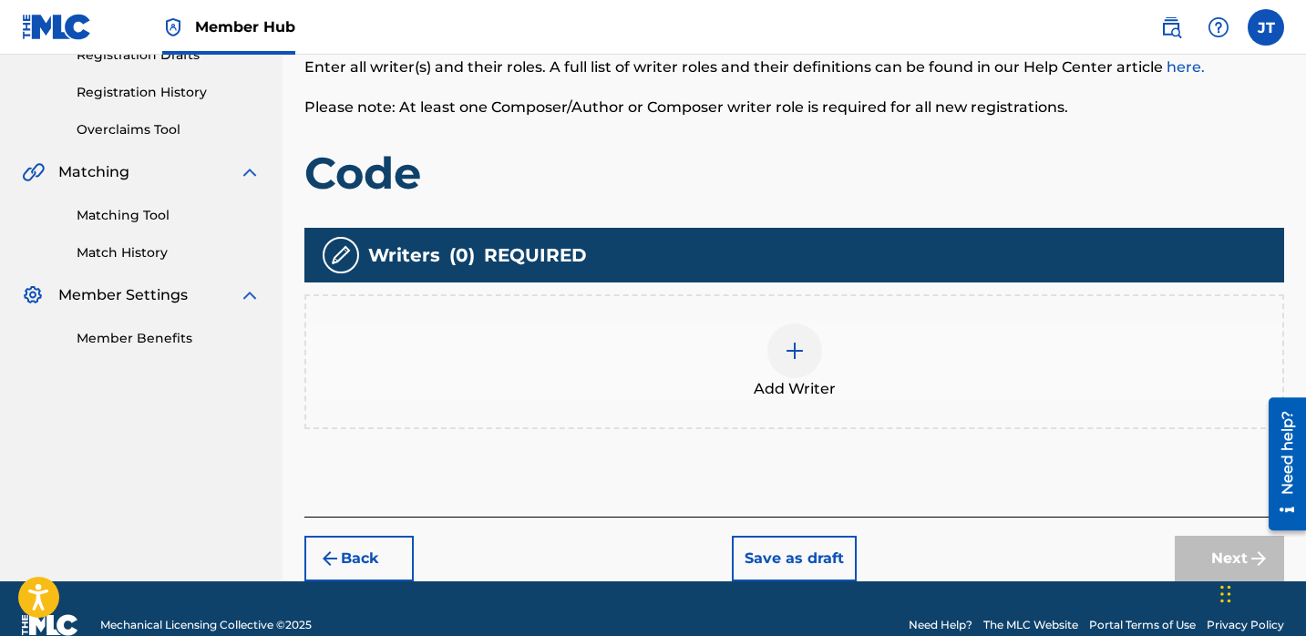
click at [774, 358] on div at bounding box center [795, 351] width 55 height 55
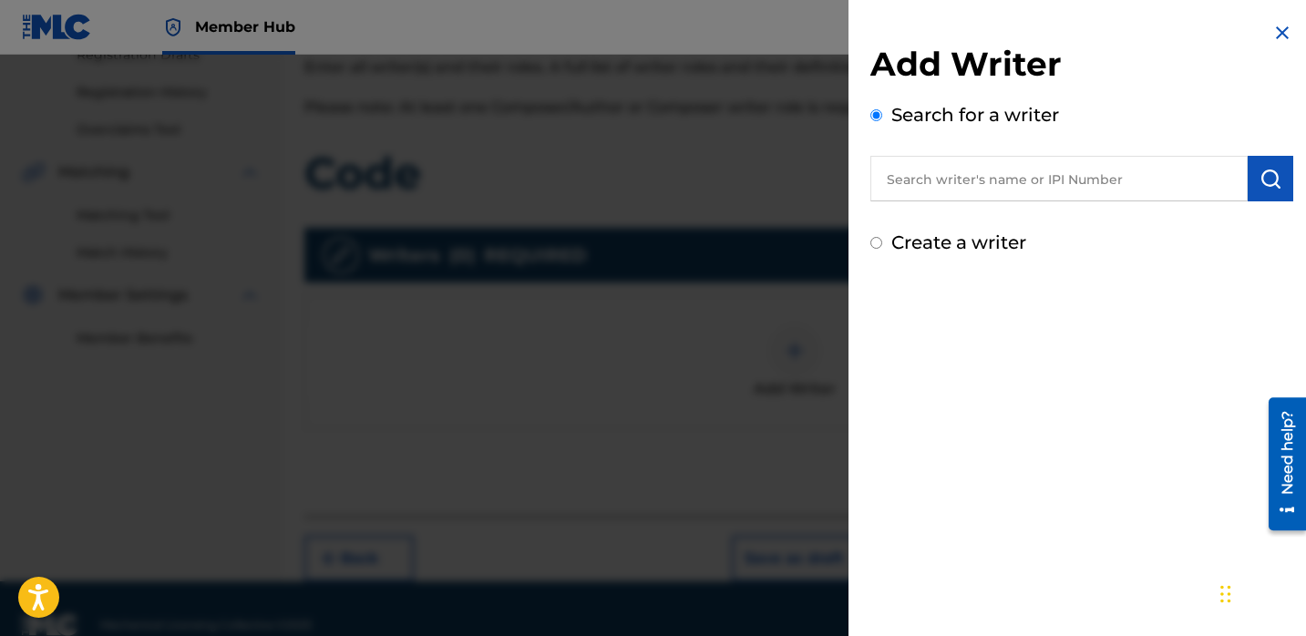
click at [934, 184] on input "text" at bounding box center [1059, 179] width 377 height 46
paste input "[PERSON_NAME]"
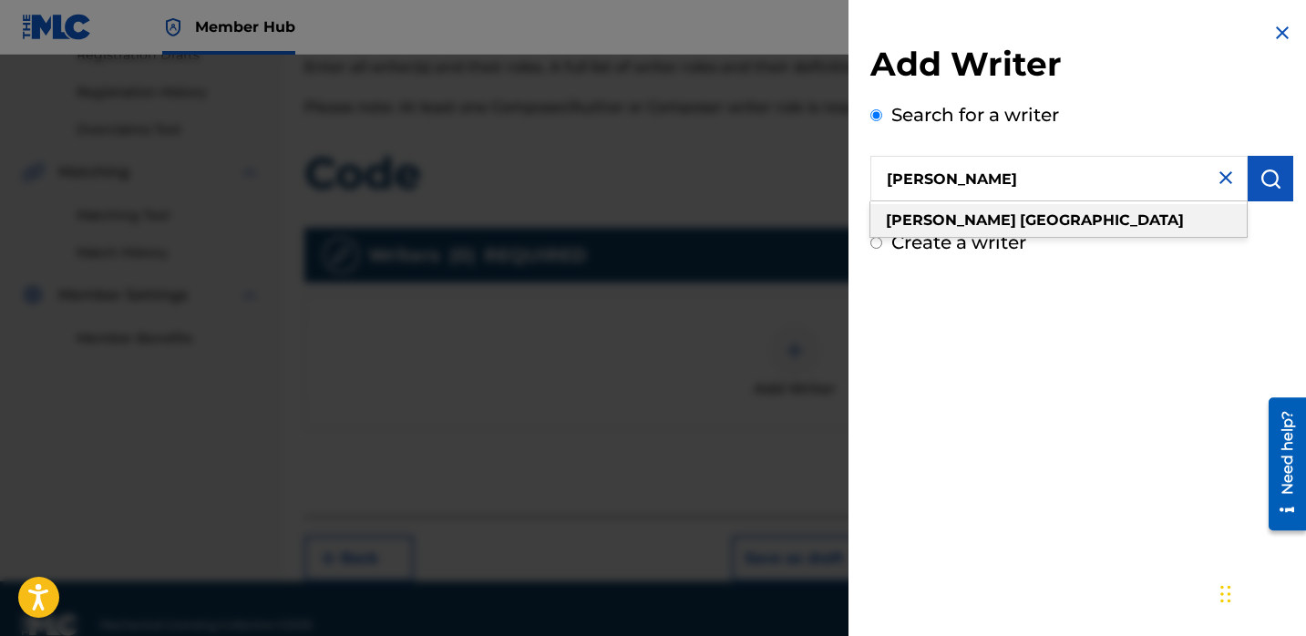
click at [1159, 216] on div "[PERSON_NAME]" at bounding box center [1059, 220] width 377 height 33
type input "[PERSON_NAME]"
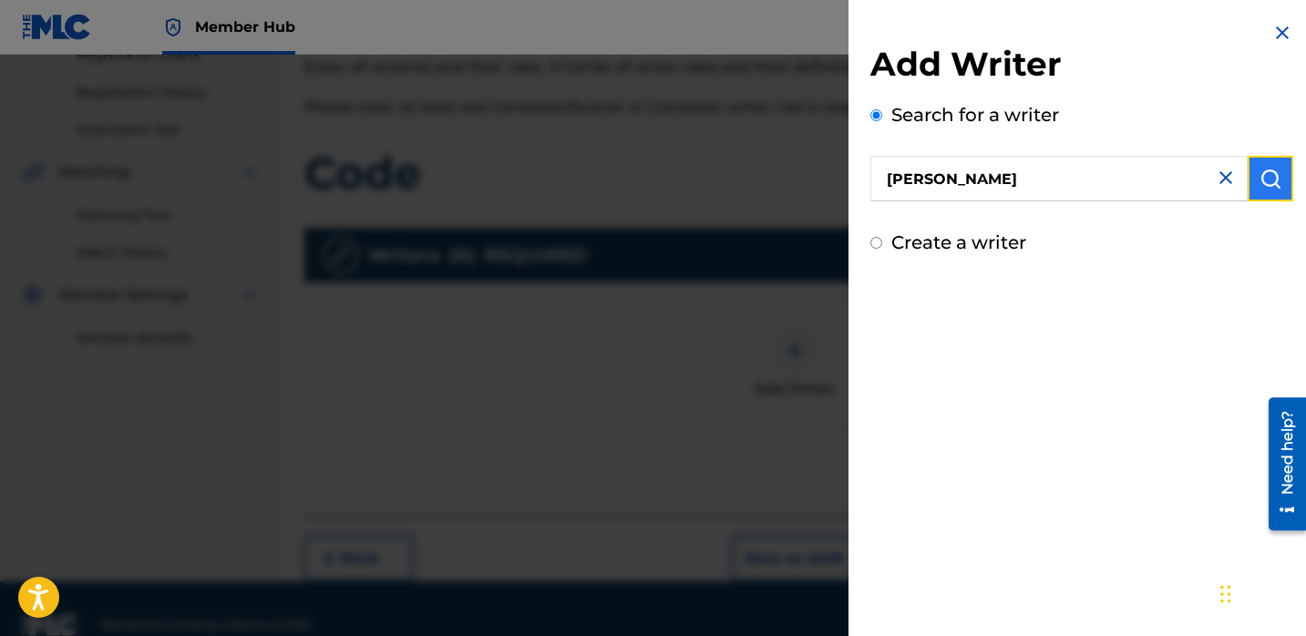
click at [1251, 183] on button "submit" at bounding box center [1271, 179] width 46 height 46
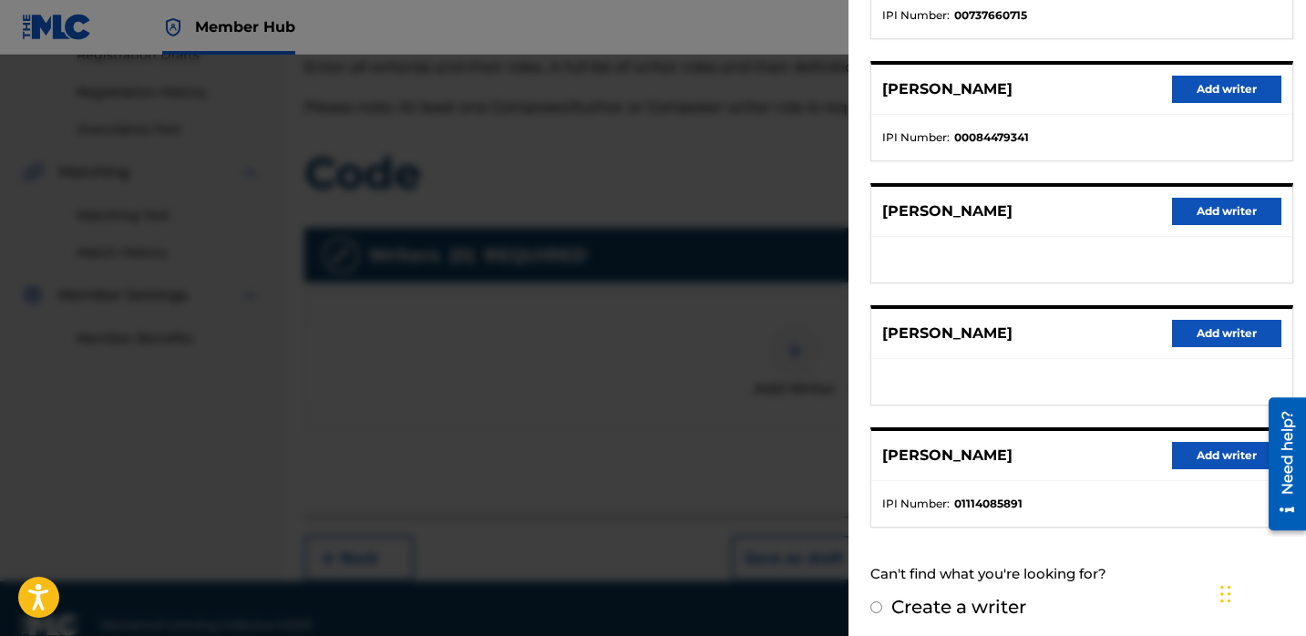
scroll to position [308, 0]
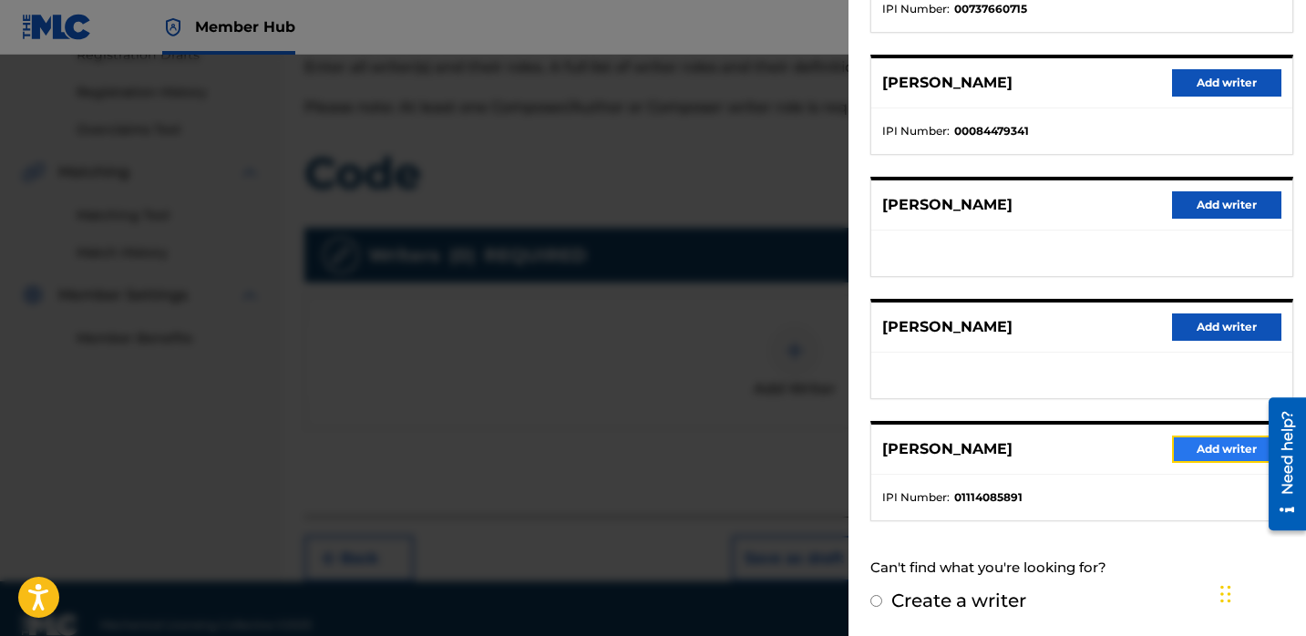
click at [1202, 448] on button "Add writer" at bounding box center [1226, 449] width 109 height 27
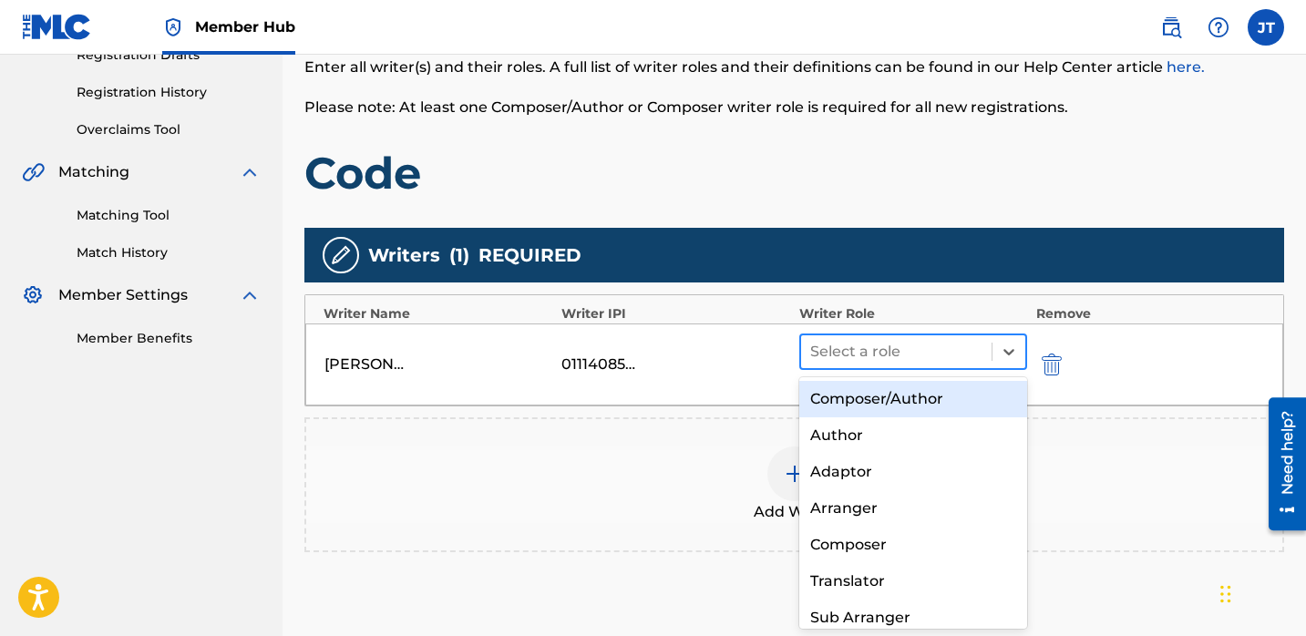
click at [925, 354] on div at bounding box center [896, 352] width 172 height 26
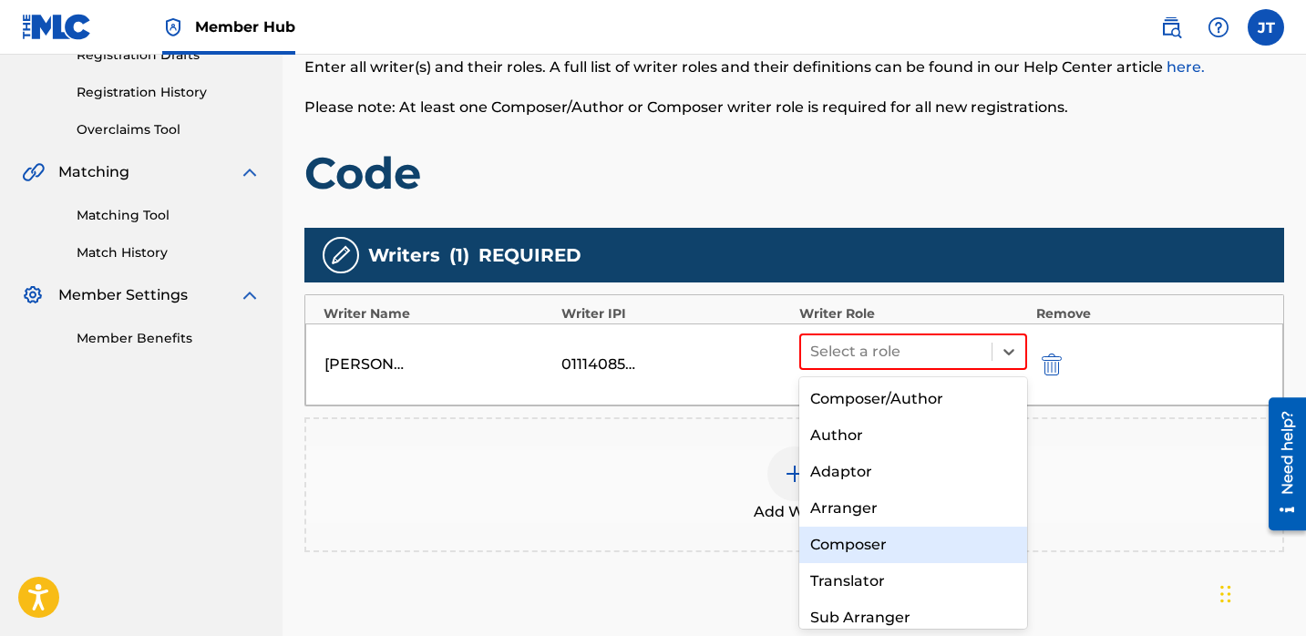
click at [870, 537] on div "Composer" at bounding box center [914, 545] width 228 height 36
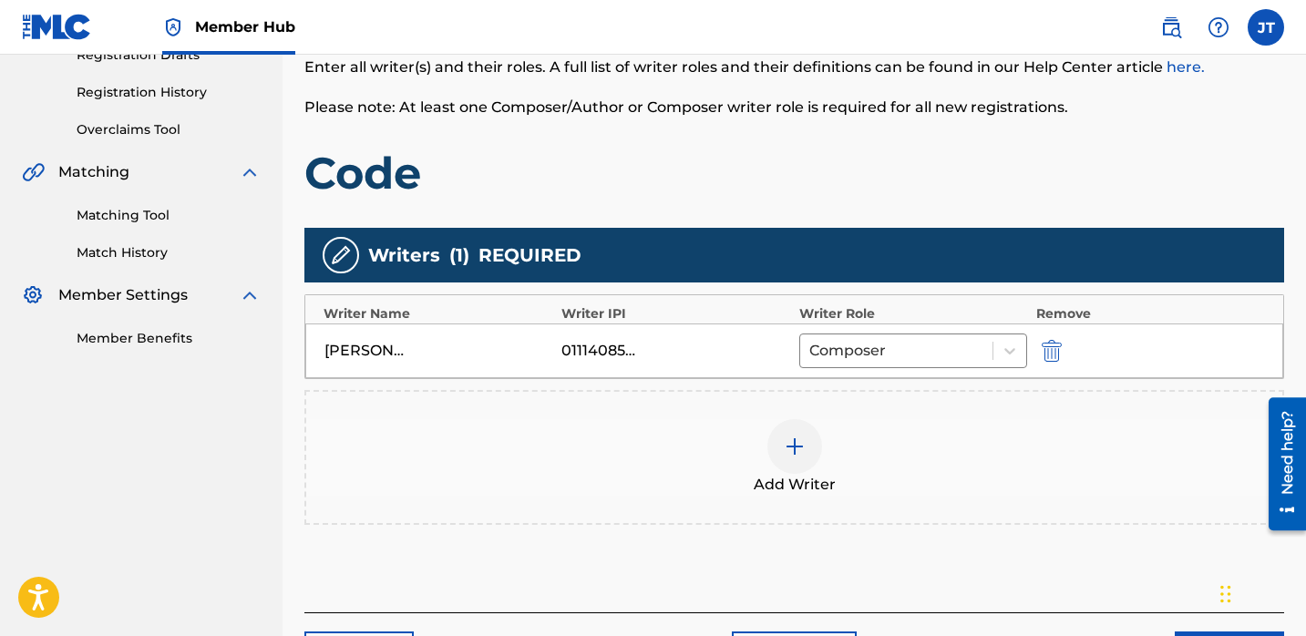
click at [778, 447] on div at bounding box center [795, 446] width 55 height 55
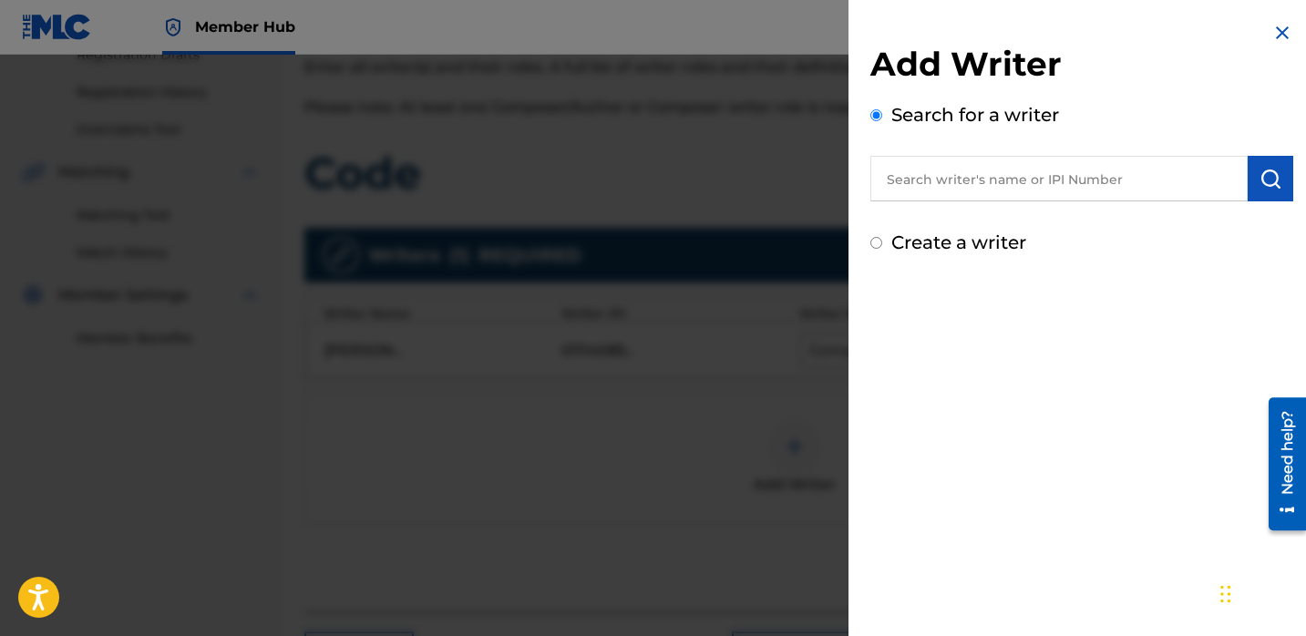
click at [953, 181] on input "text" at bounding box center [1059, 179] width 377 height 46
paste input "[PERSON_NAME]"
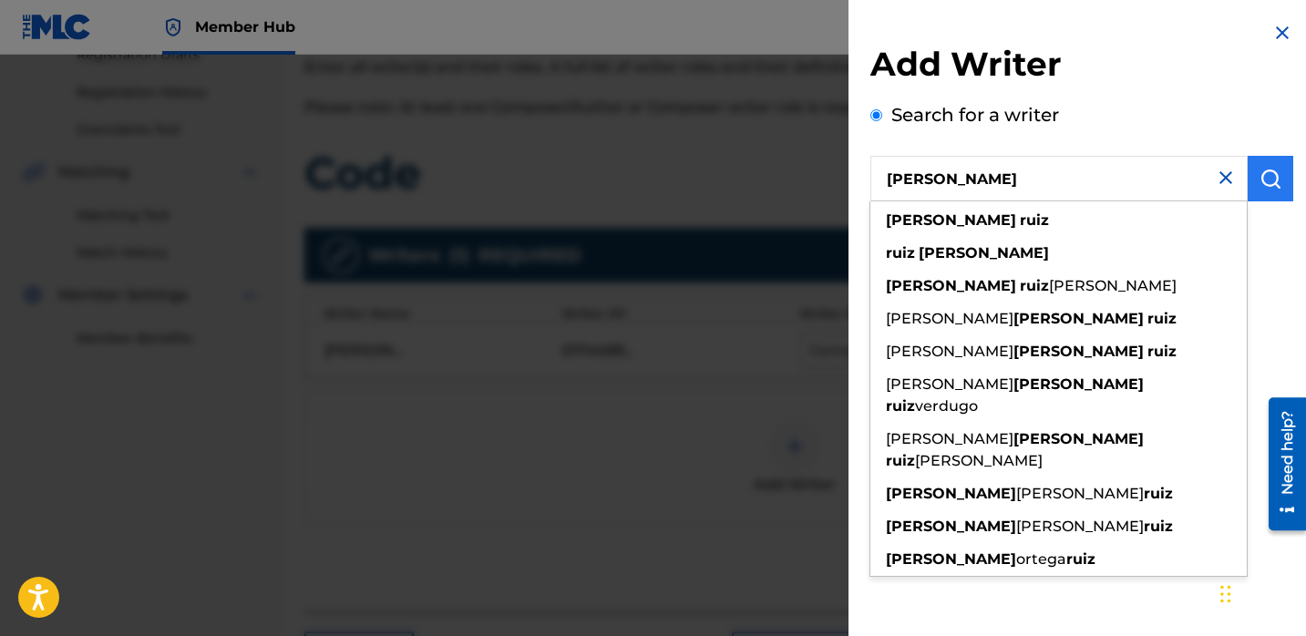
type input "[PERSON_NAME]"
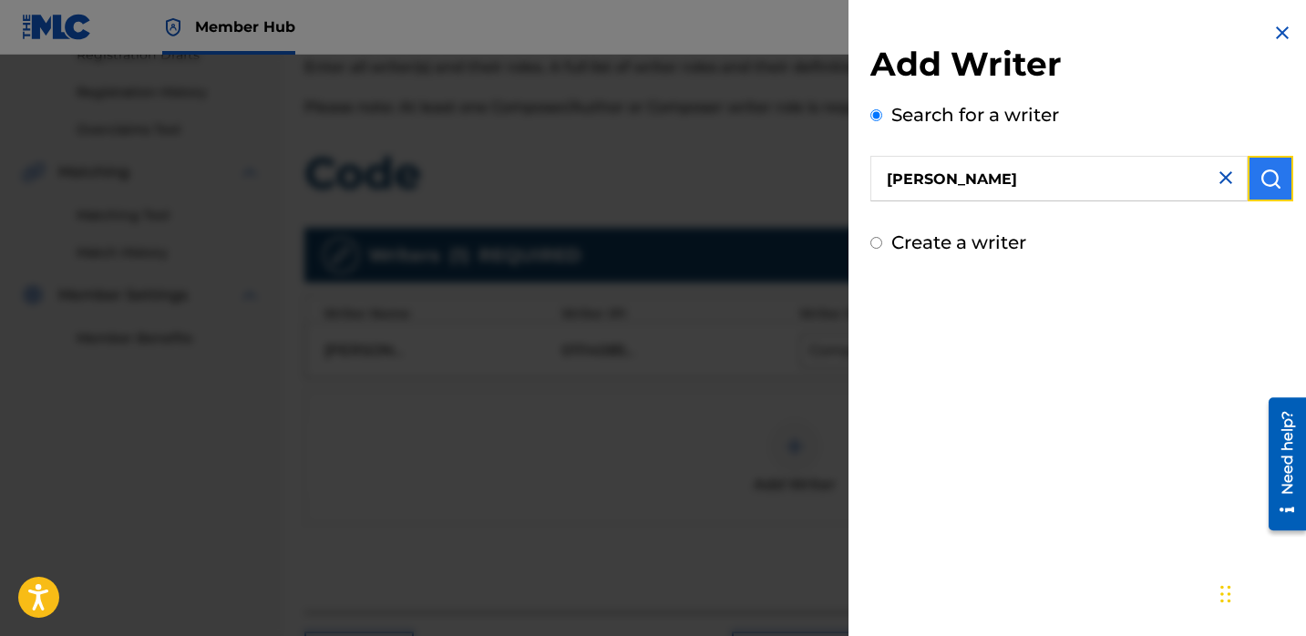
click at [1260, 188] on img "submit" at bounding box center [1271, 179] width 22 height 22
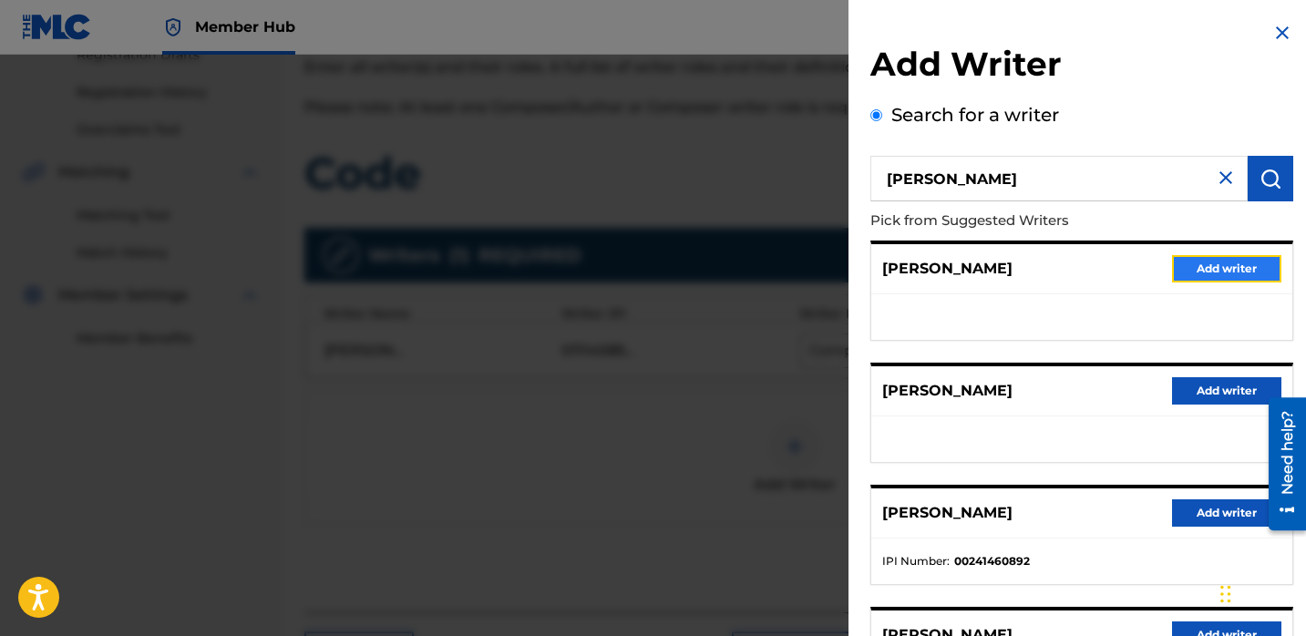
click at [1199, 269] on button "Add writer" at bounding box center [1226, 268] width 109 height 27
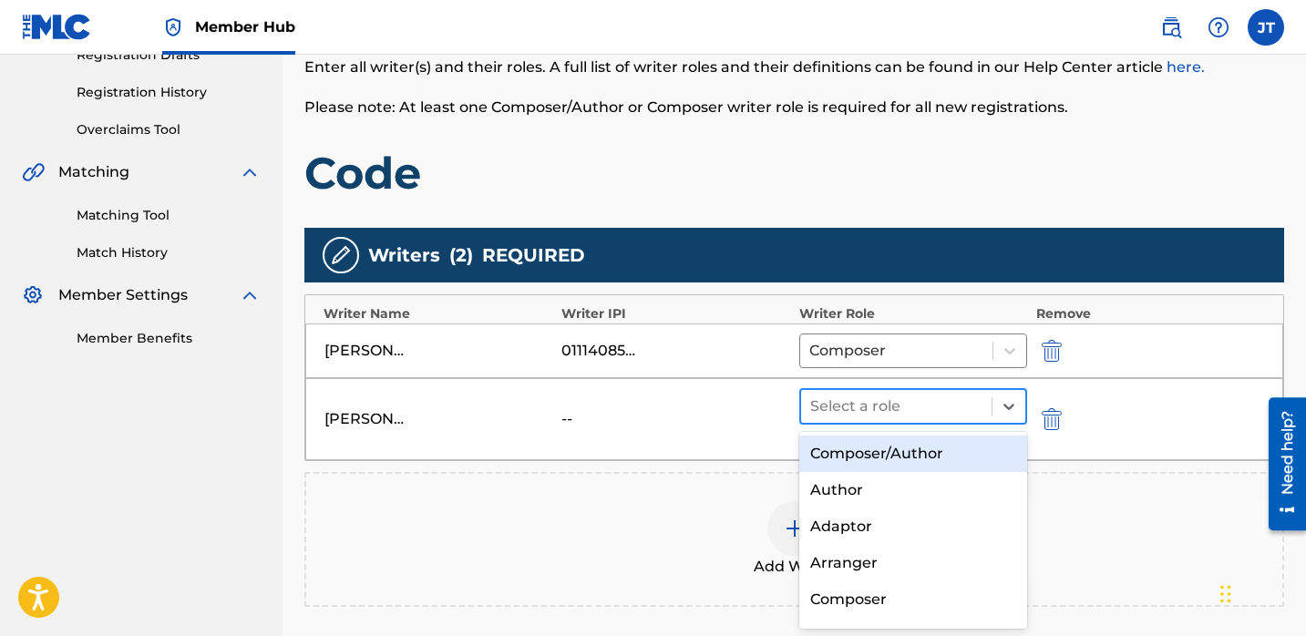
click at [889, 409] on div at bounding box center [896, 407] width 172 height 26
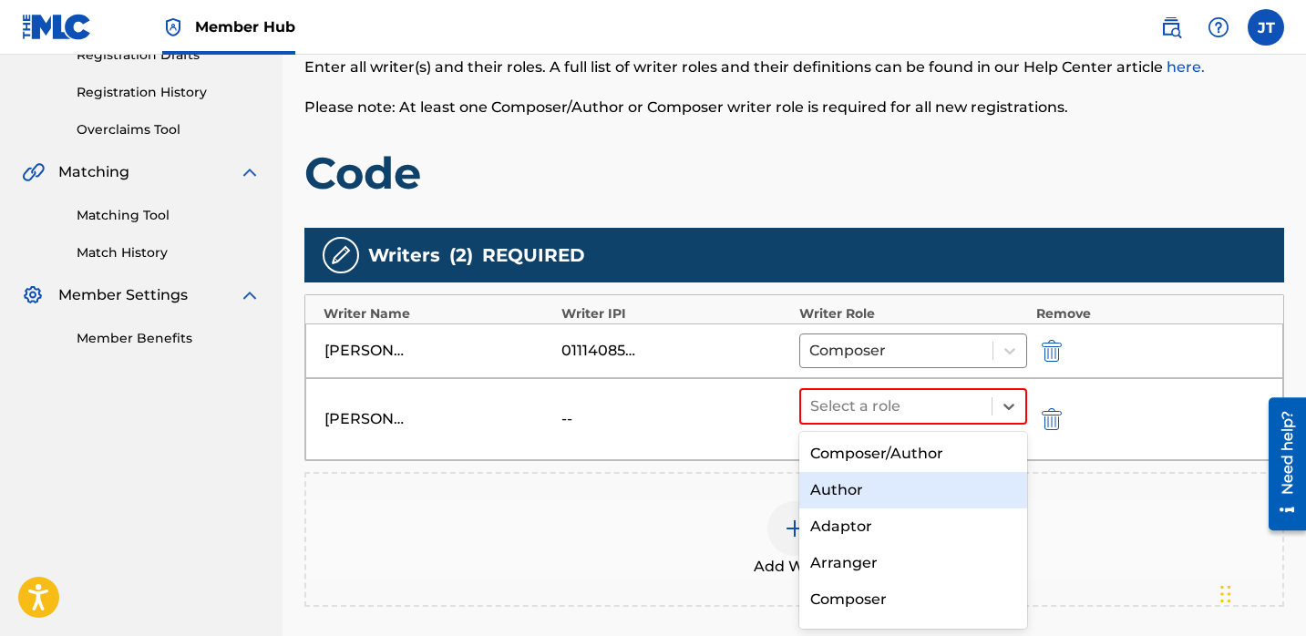
click at [874, 484] on div "Author" at bounding box center [914, 490] width 228 height 36
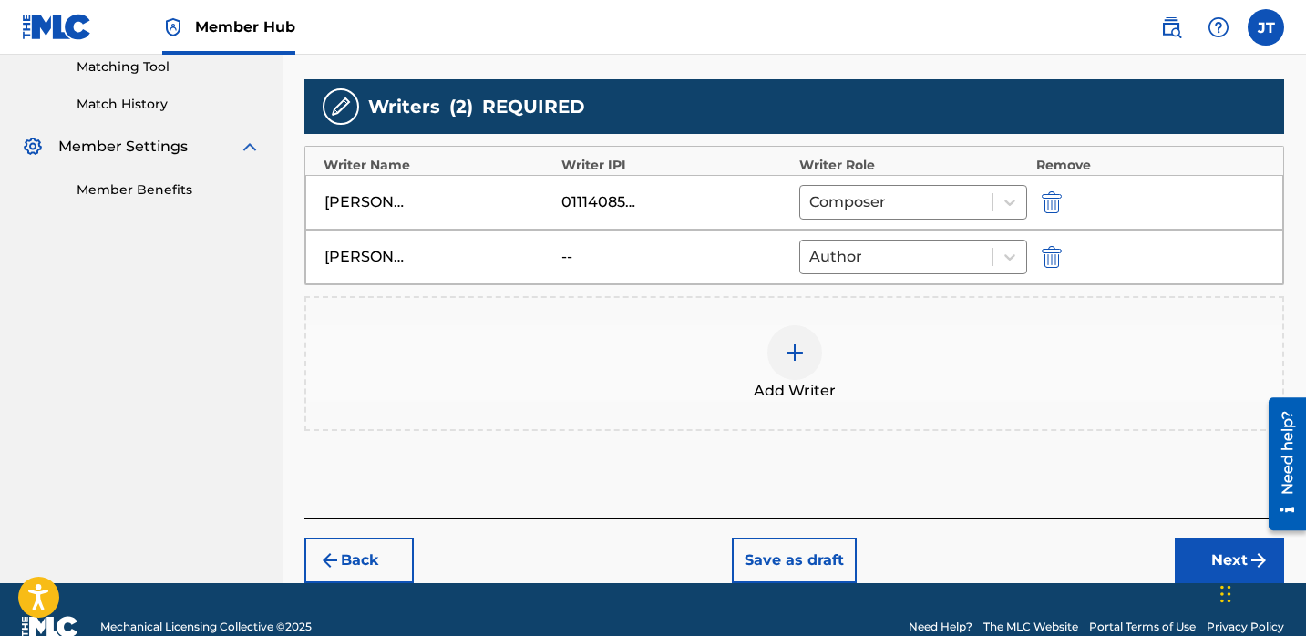
scroll to position [509, 0]
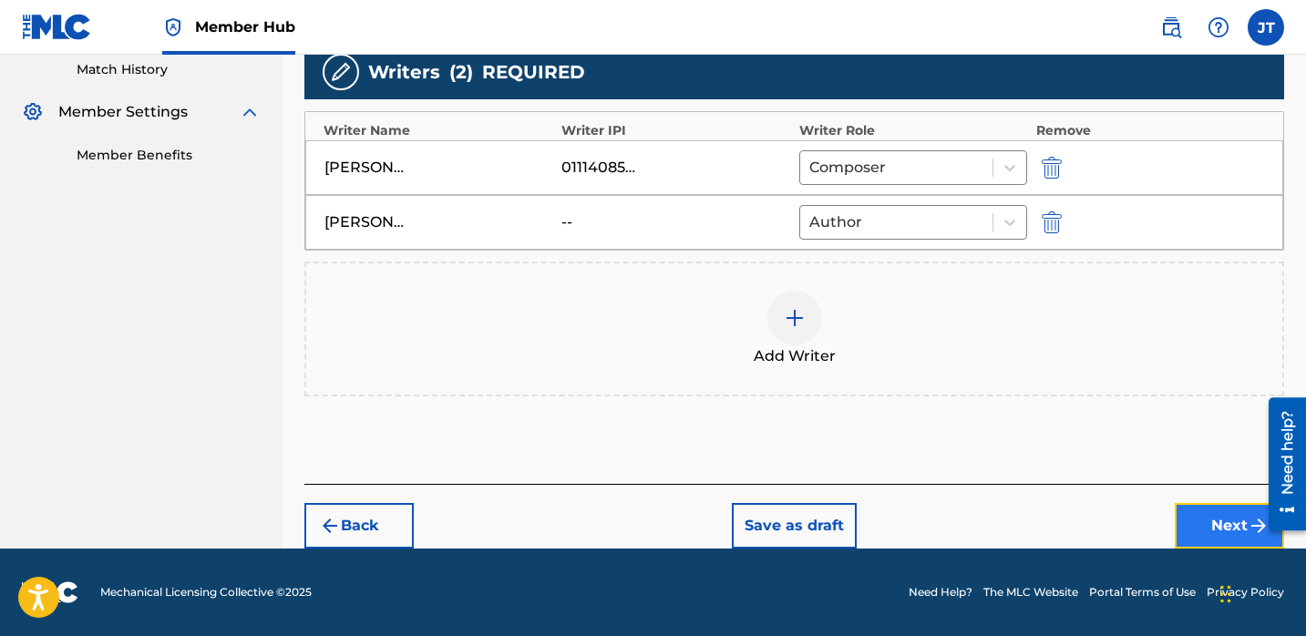
click at [1189, 516] on button "Next" at bounding box center [1229, 526] width 109 height 46
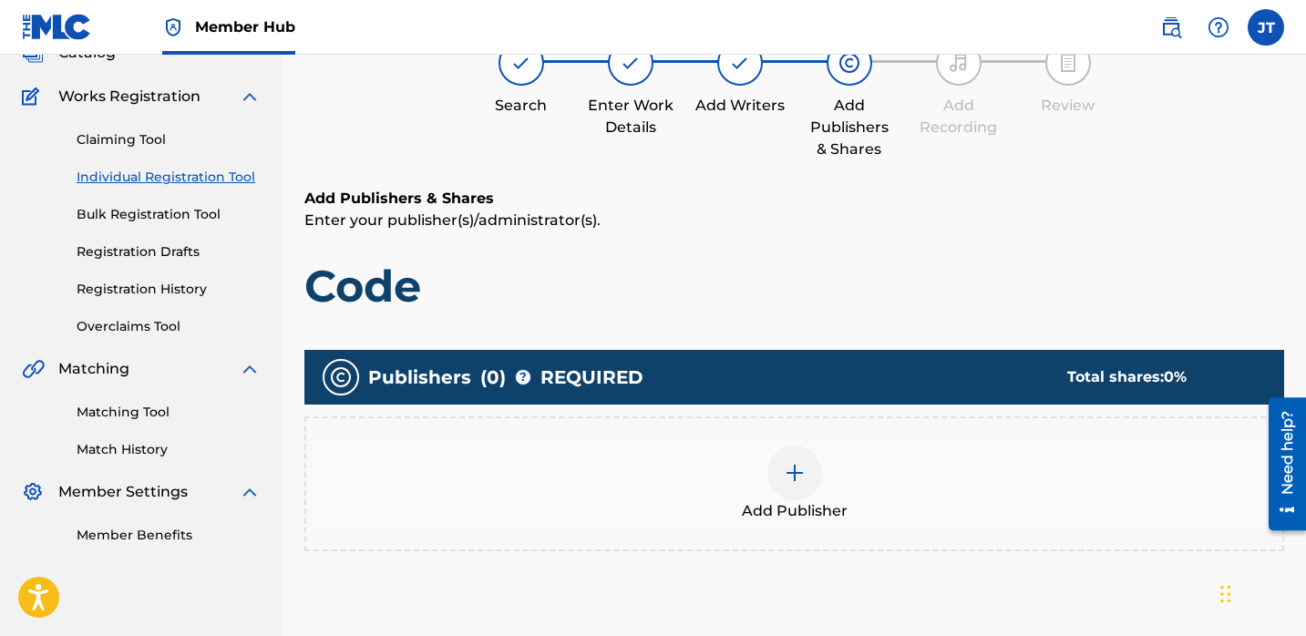
scroll to position [131, 0]
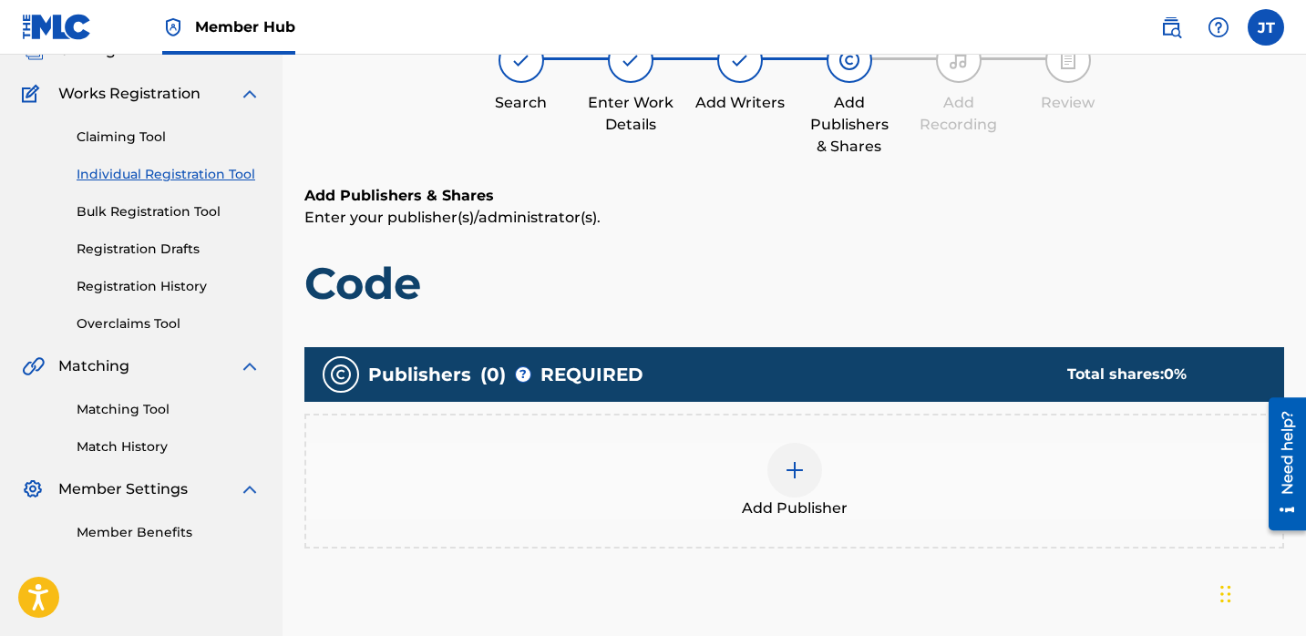
click at [784, 463] on img at bounding box center [795, 470] width 22 height 22
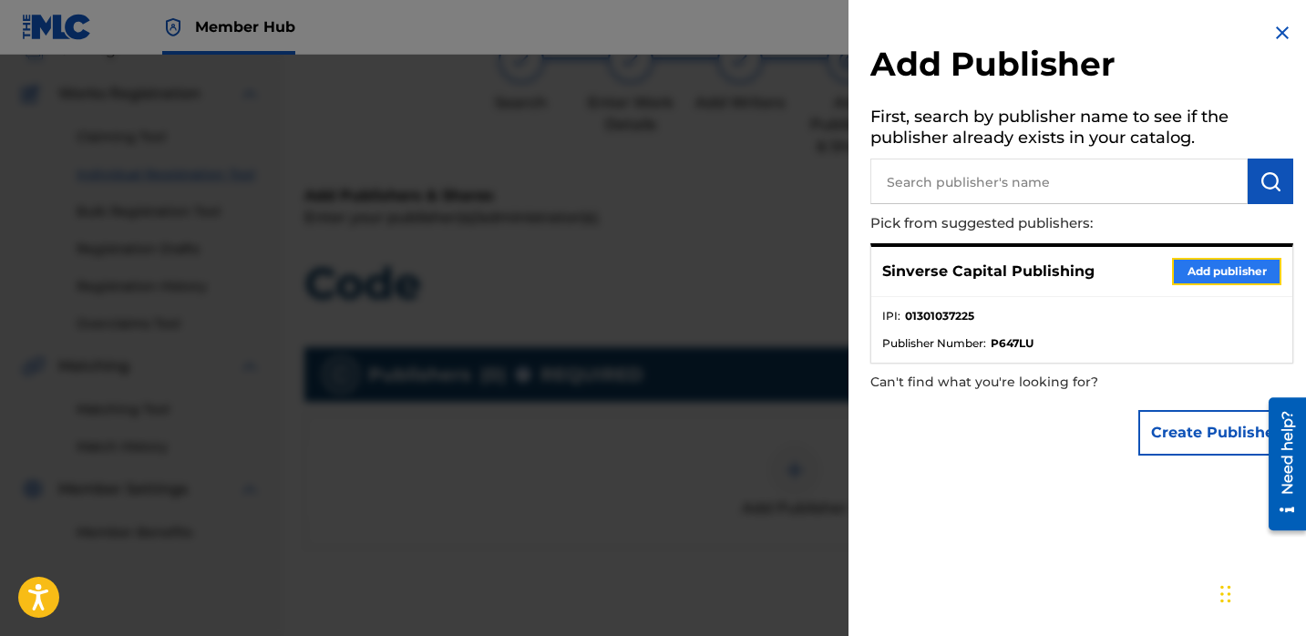
click at [1185, 268] on button "Add publisher" at bounding box center [1226, 271] width 109 height 27
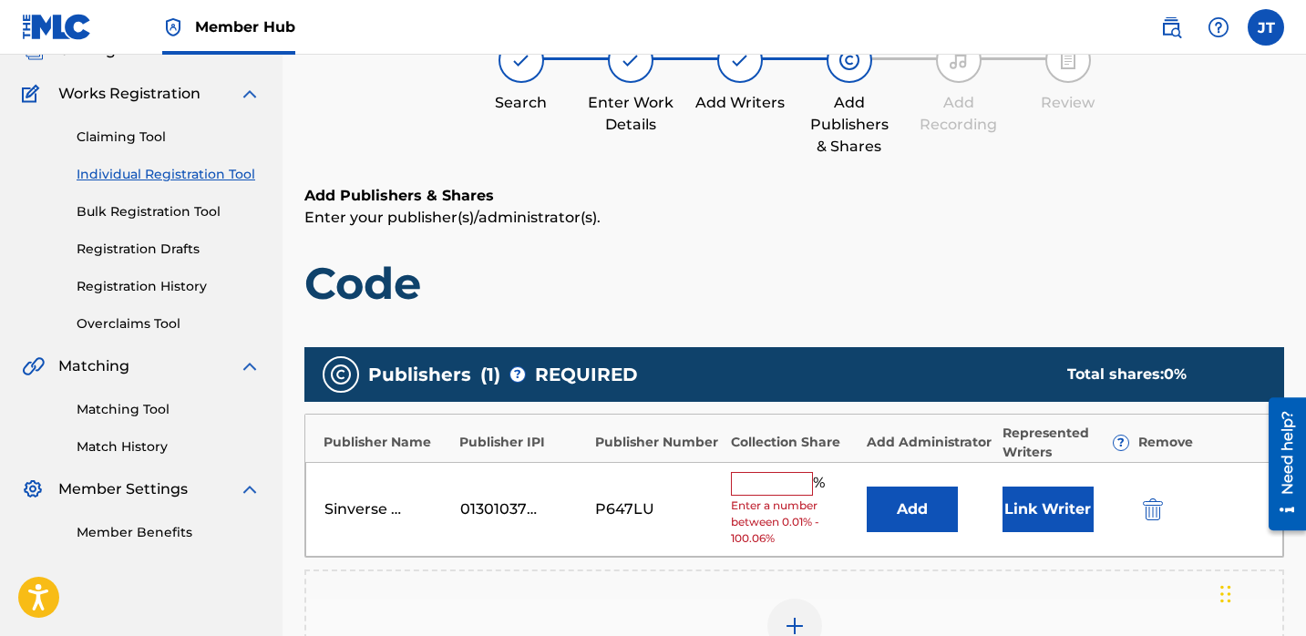
click at [781, 487] on input "text" at bounding box center [772, 484] width 82 height 24
type input "50"
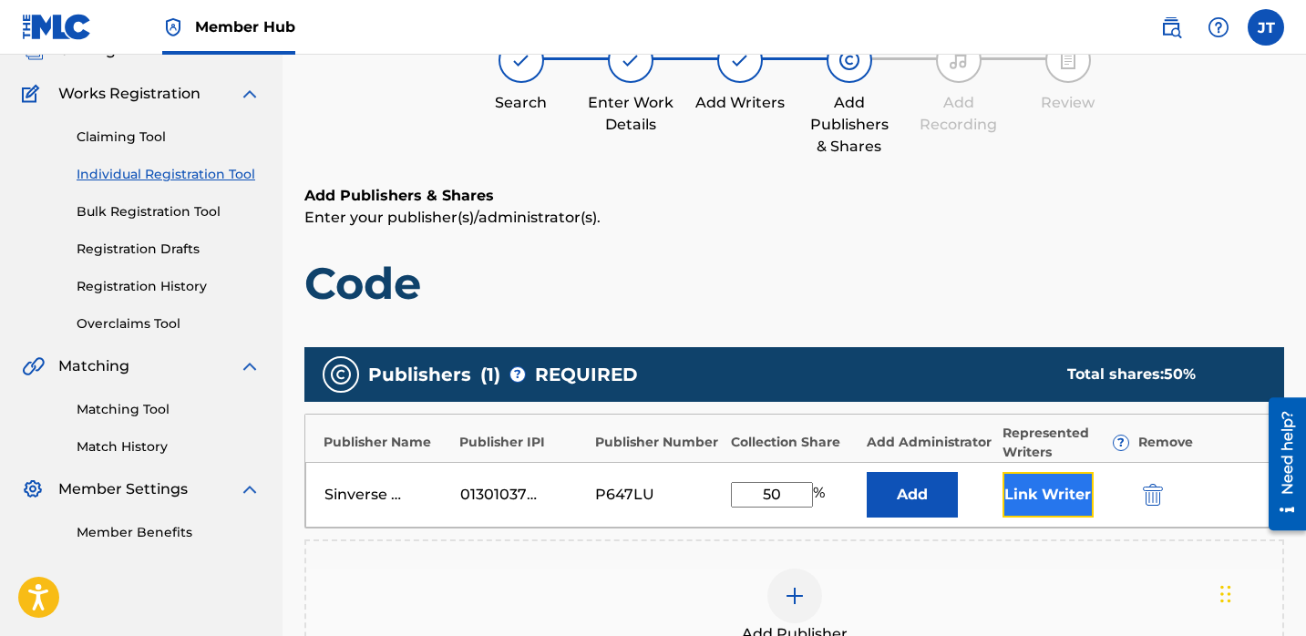
click at [1014, 489] on button "Link Writer" at bounding box center [1048, 495] width 91 height 46
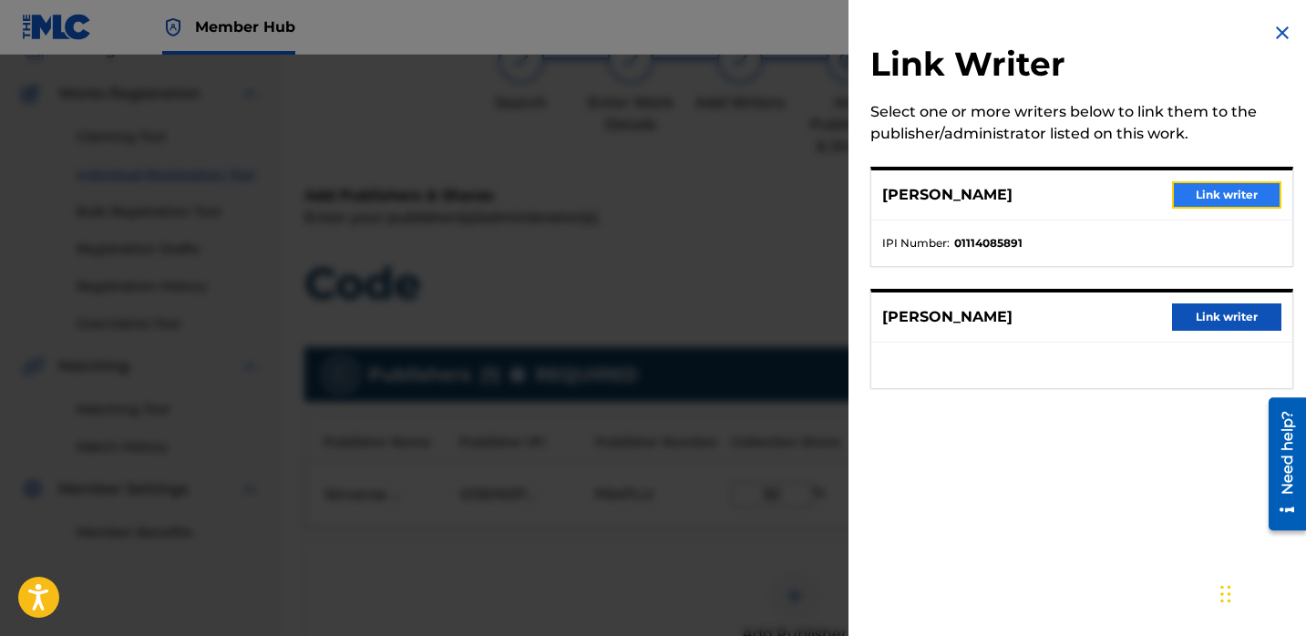
click at [1213, 193] on button "Link writer" at bounding box center [1226, 194] width 109 height 27
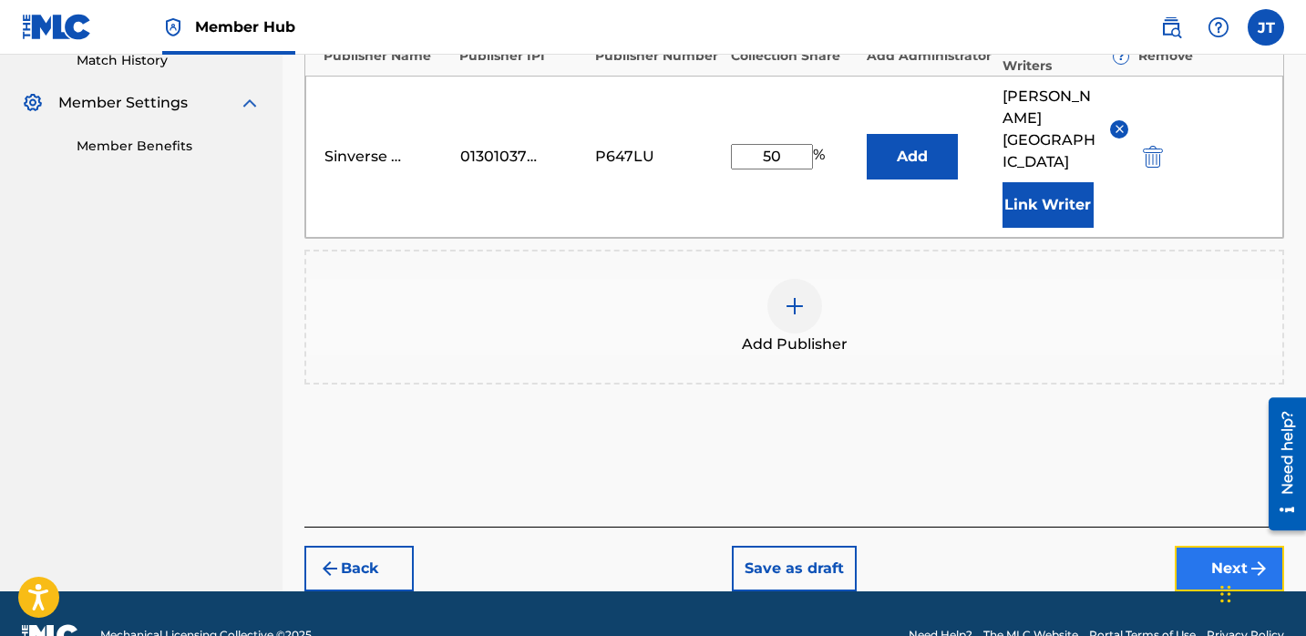
click at [1182, 546] on button "Next" at bounding box center [1229, 569] width 109 height 46
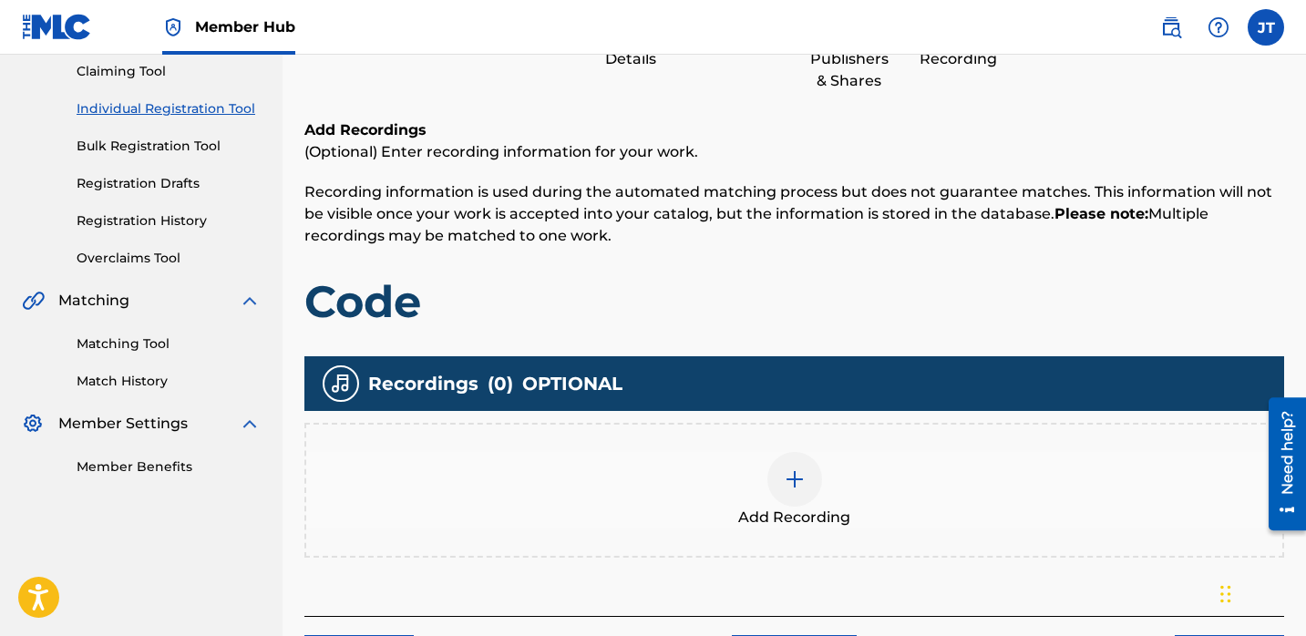
scroll to position [238, 0]
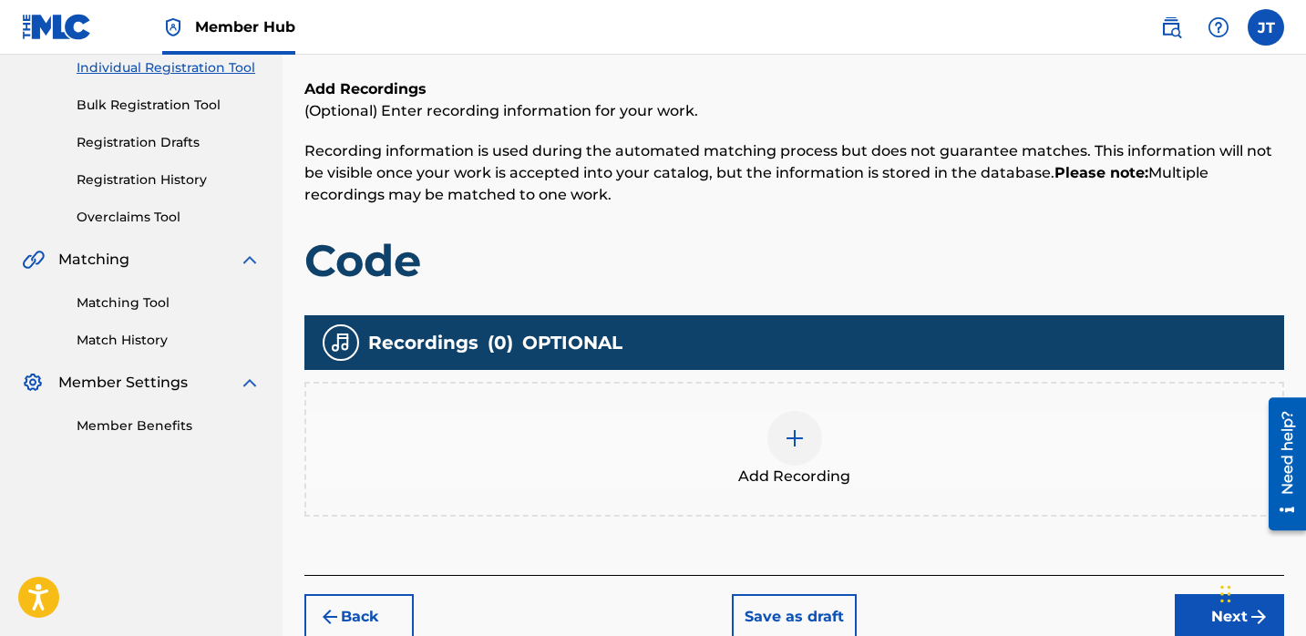
click at [893, 611] on div "Back Save as draft Next" at bounding box center [794, 607] width 980 height 65
click at [889, 603] on div "Back Save as draft Next" at bounding box center [794, 607] width 980 height 65
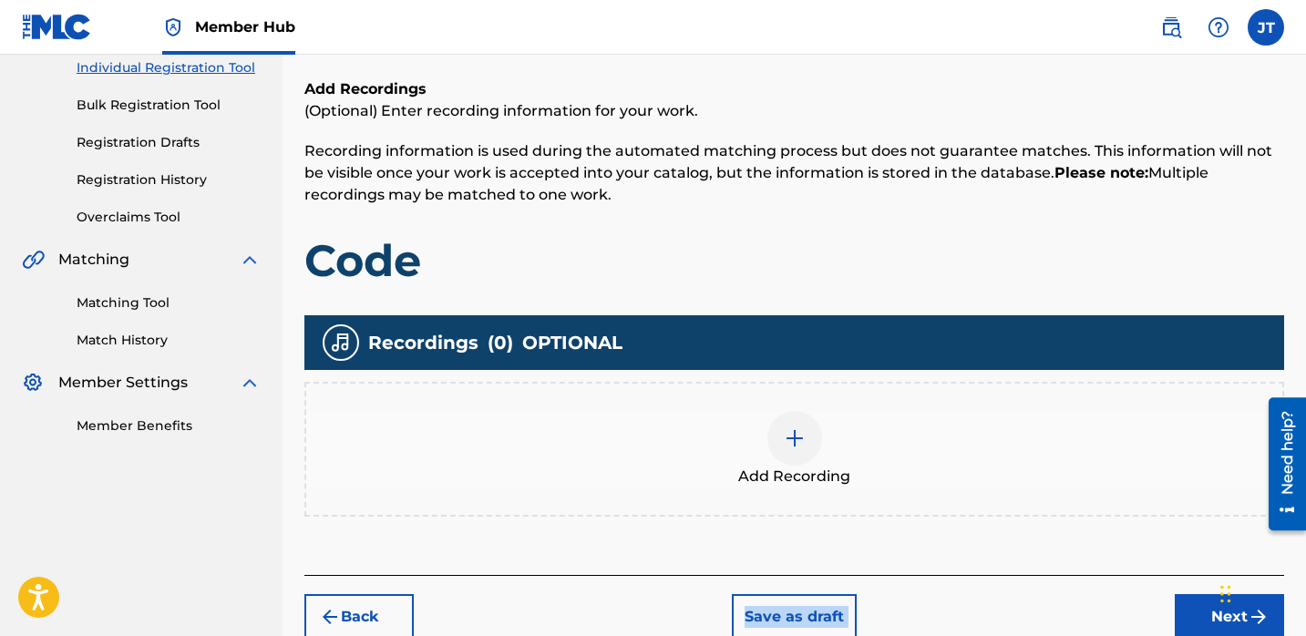
click at [889, 603] on div "Back Save as draft Next" at bounding box center [794, 607] width 980 height 65
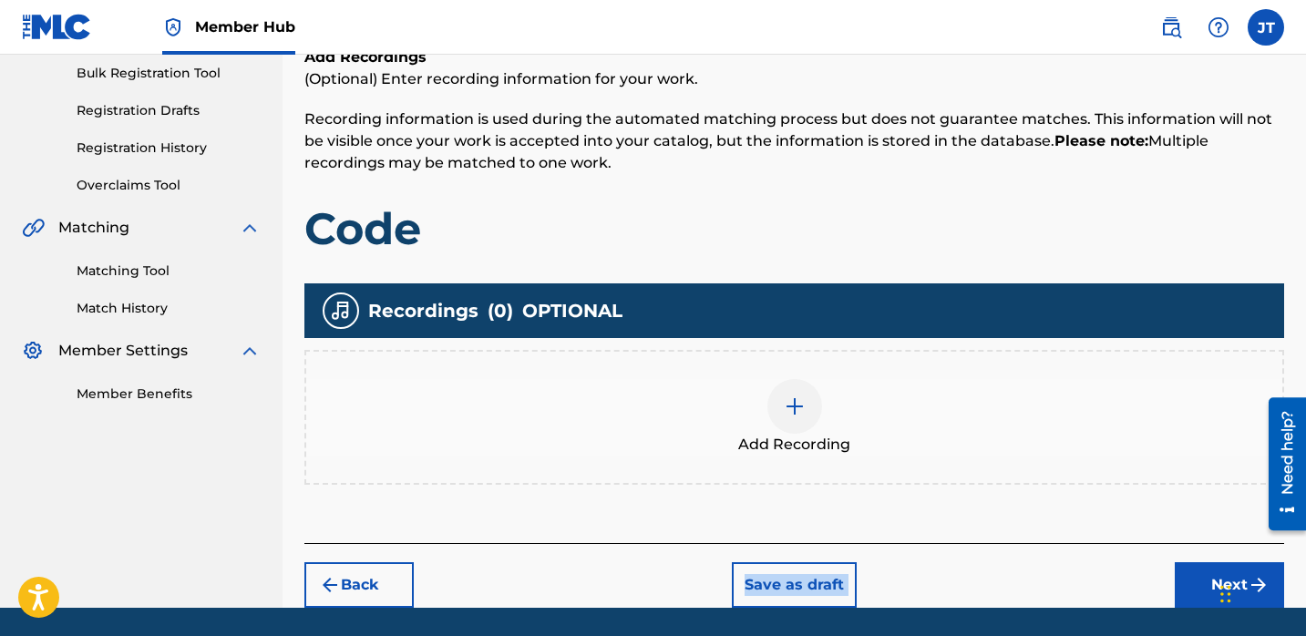
scroll to position [271, 0]
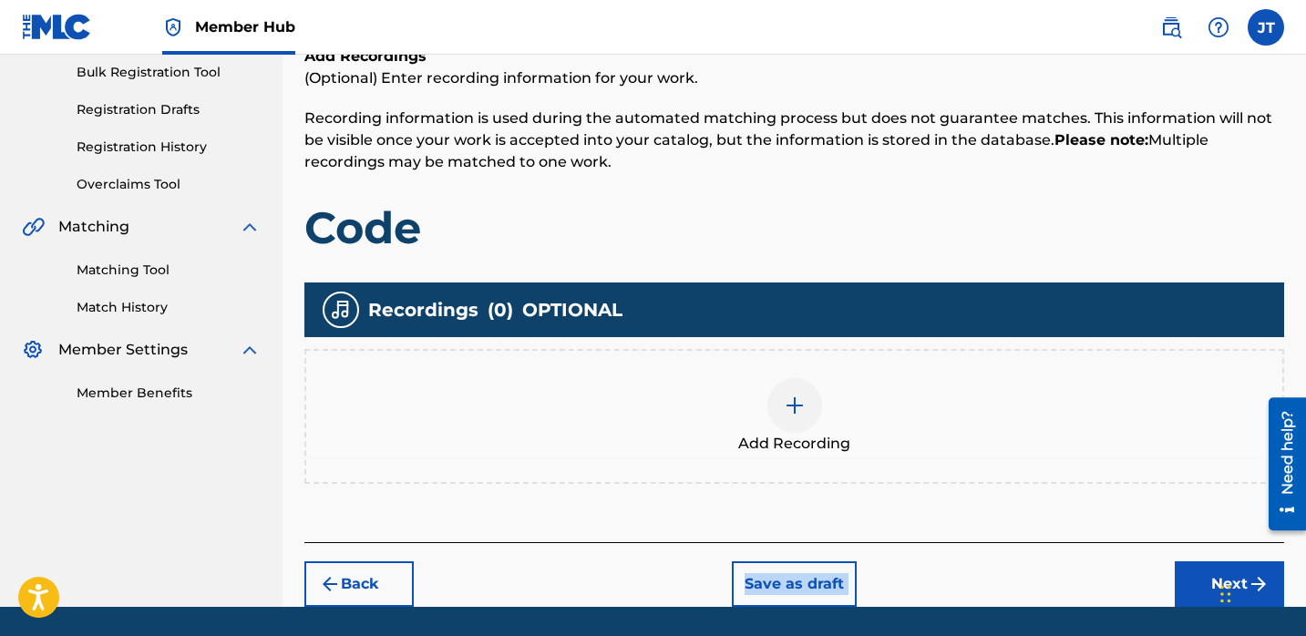
click at [788, 412] on img at bounding box center [795, 406] width 22 height 22
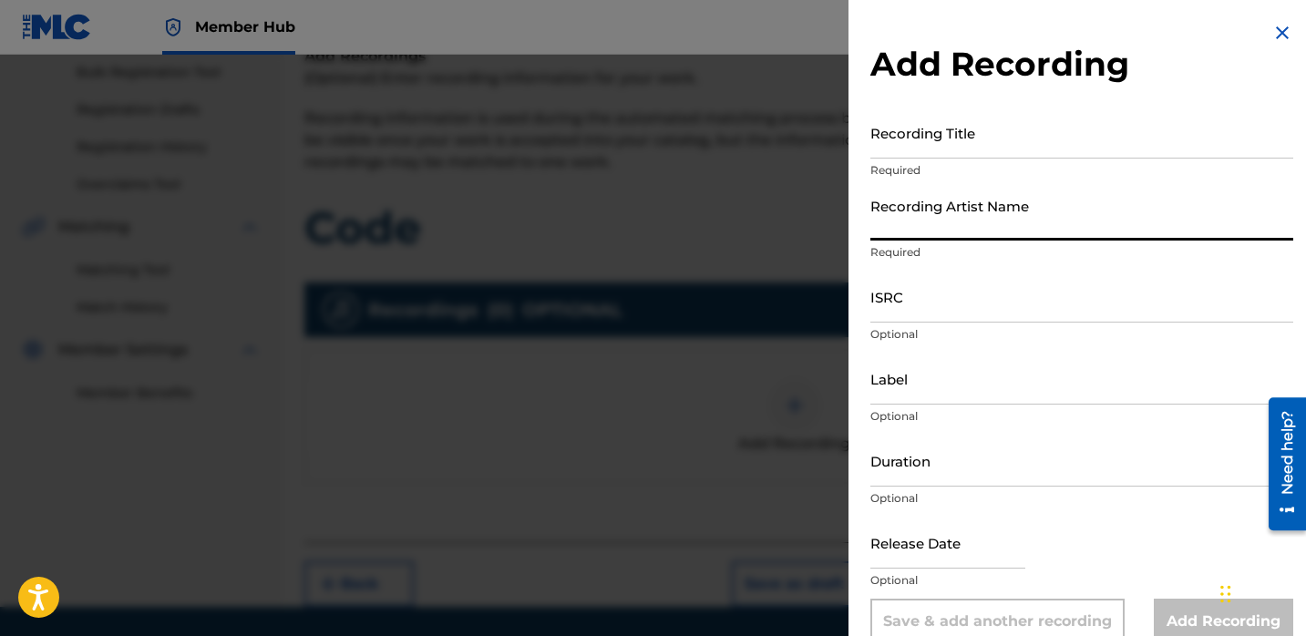
click at [924, 231] on input "Recording Artist Name" at bounding box center [1082, 215] width 423 height 52
type input "Lil [PERSON_NAME]"
click at [916, 552] on input "text" at bounding box center [948, 543] width 155 height 52
select select "8"
select select "2025"
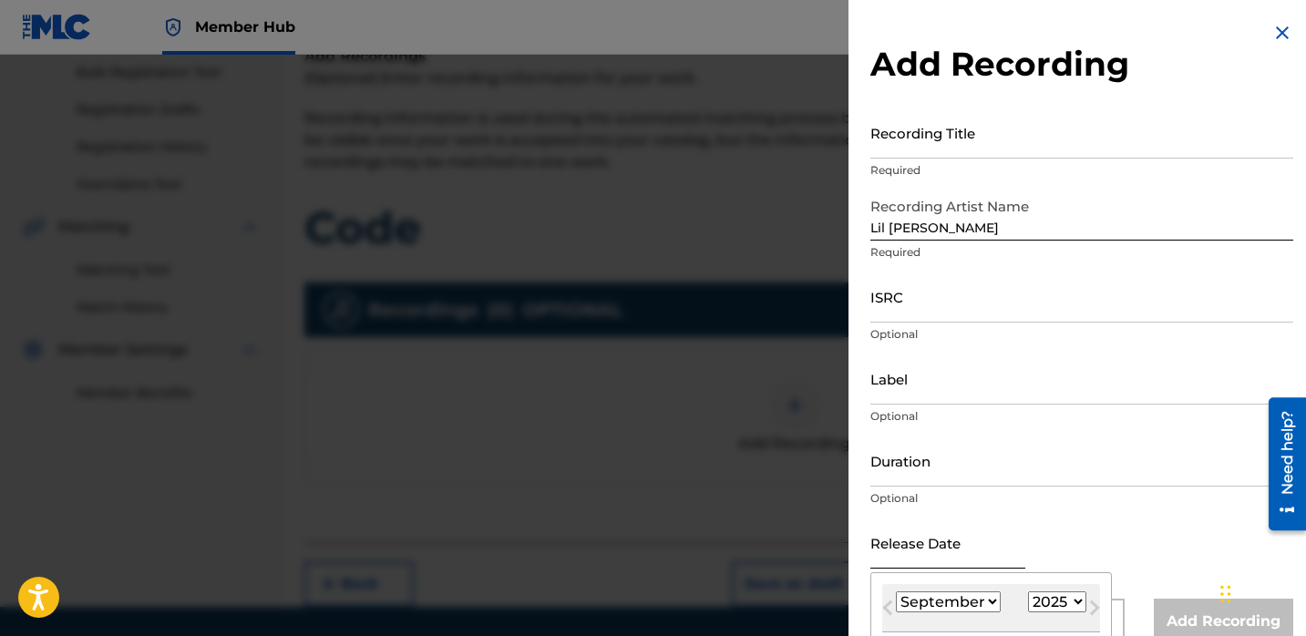
type input "[DATE]"
select select "11"
select select "2022"
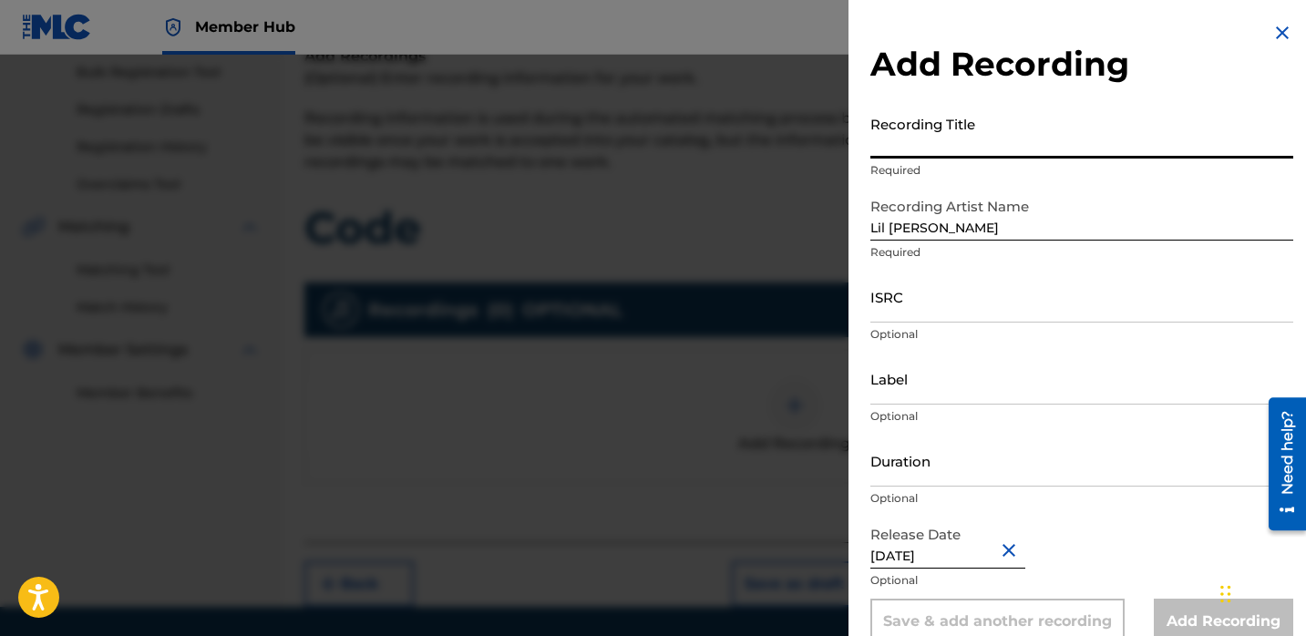
click at [925, 152] on input "Recording Title" at bounding box center [1082, 133] width 423 height 52
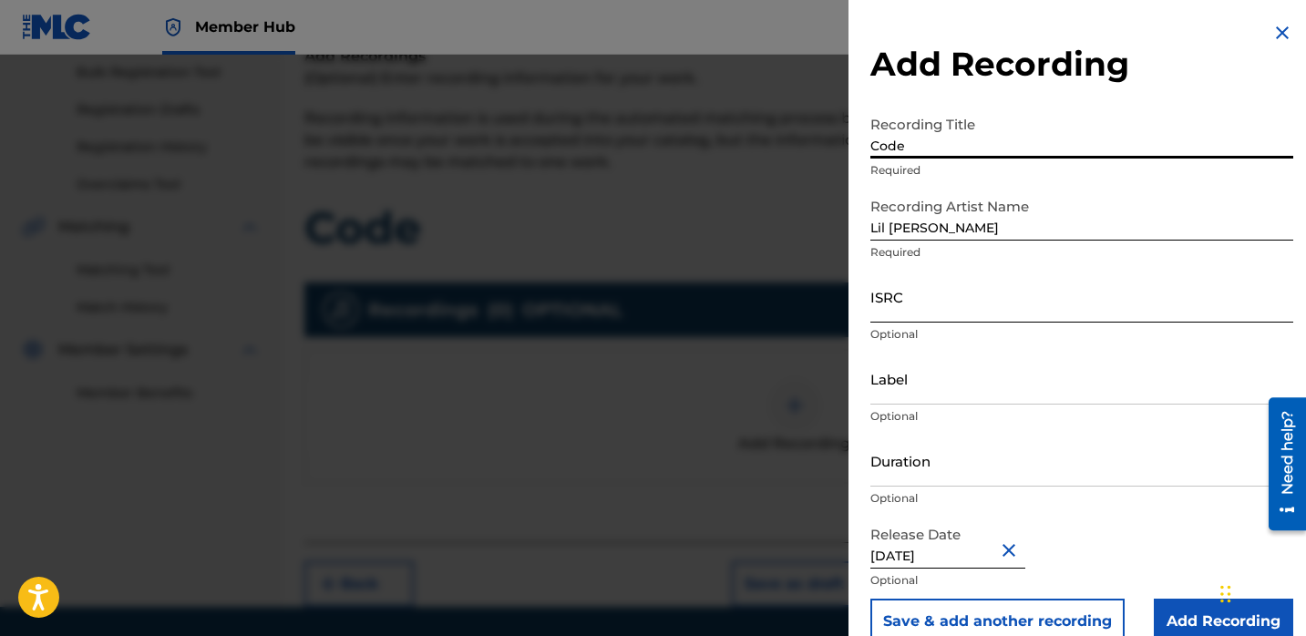
type input "Code"
click at [932, 315] on input "ISRC" at bounding box center [1082, 297] width 423 height 52
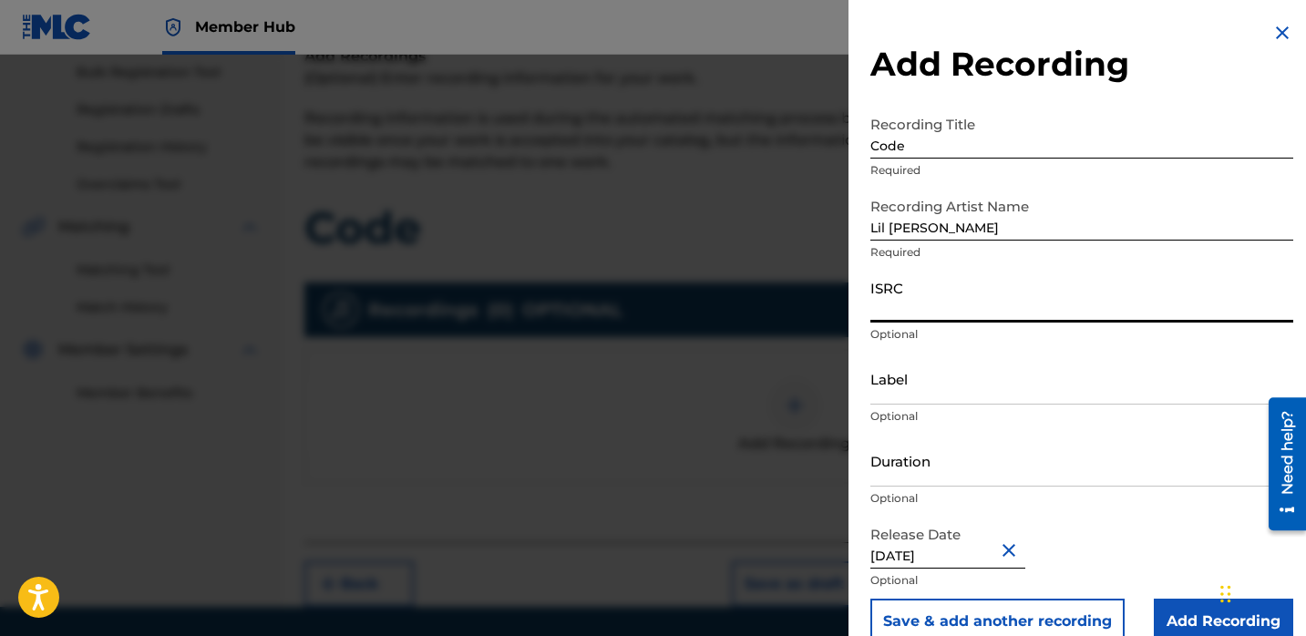
paste input "QZTAY2297251"
type input "QZTAY2297251"
click at [950, 459] on input "Duration" at bounding box center [1082, 461] width 423 height 52
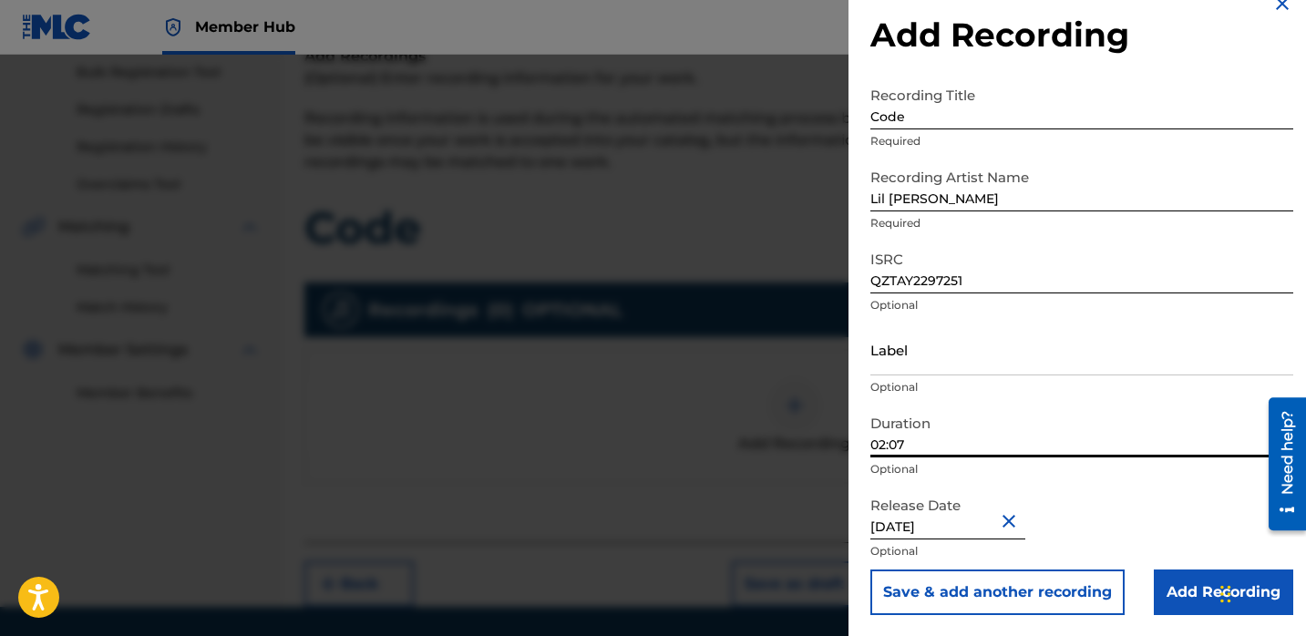
scroll to position [30, 0]
type input "02:07"
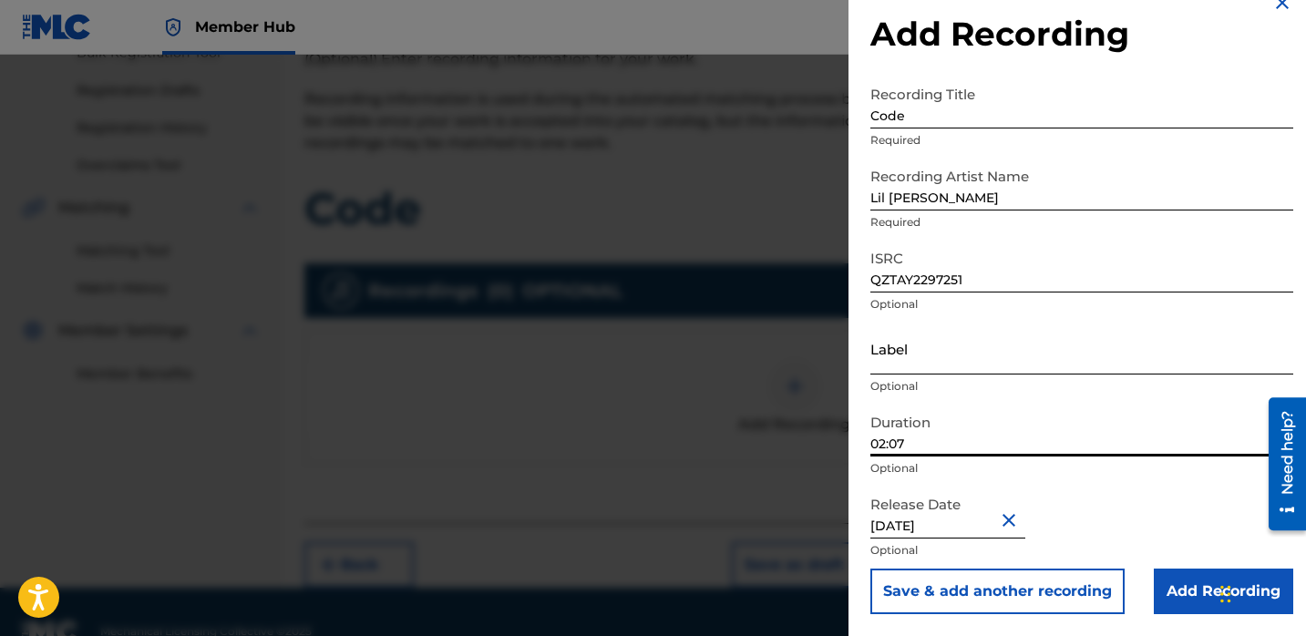
scroll to position [292, 0]
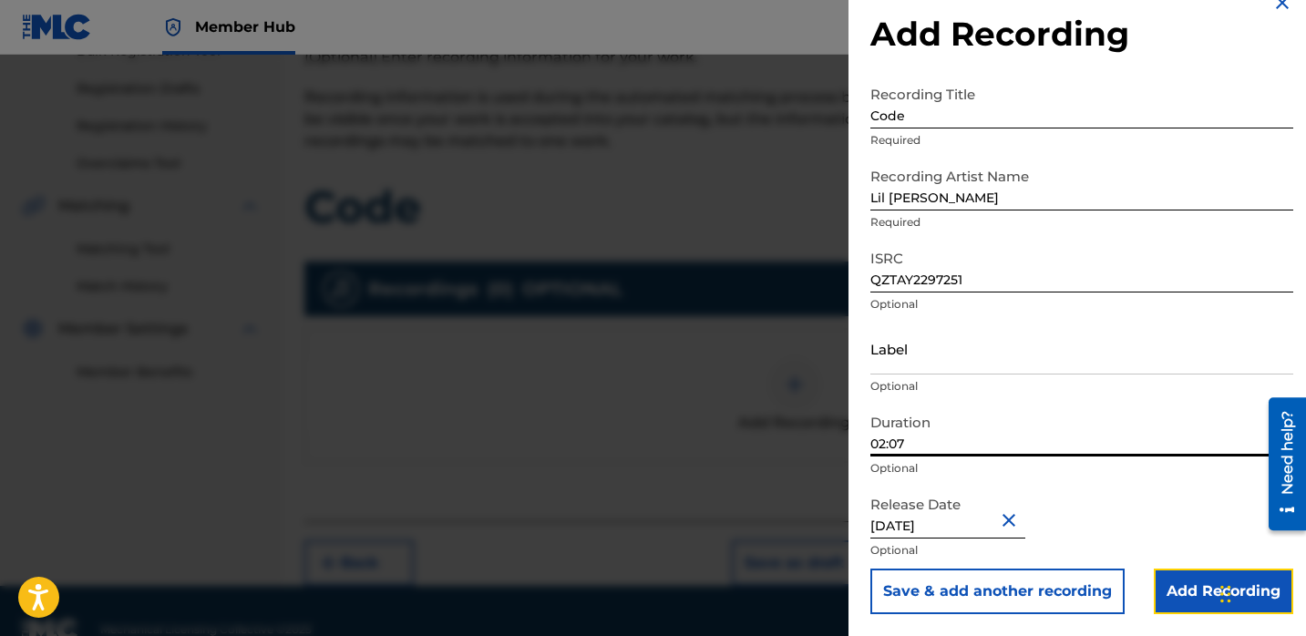
click at [1202, 589] on input "Add Recording" at bounding box center [1223, 592] width 139 height 46
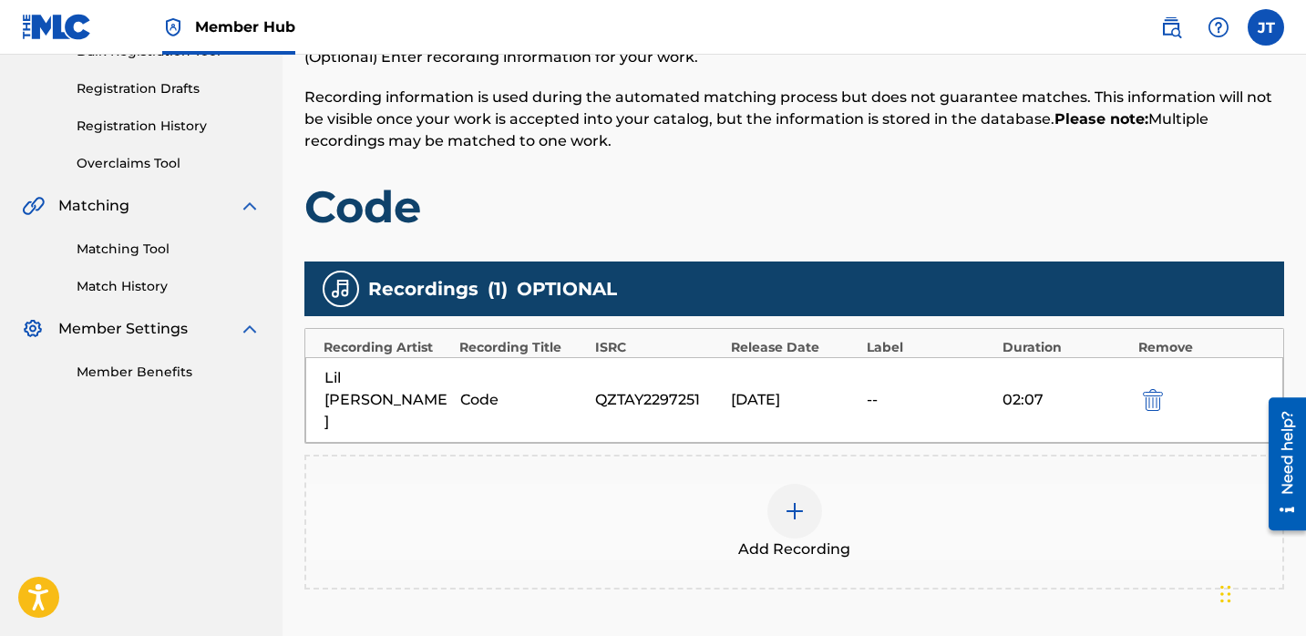
scroll to position [322, 0]
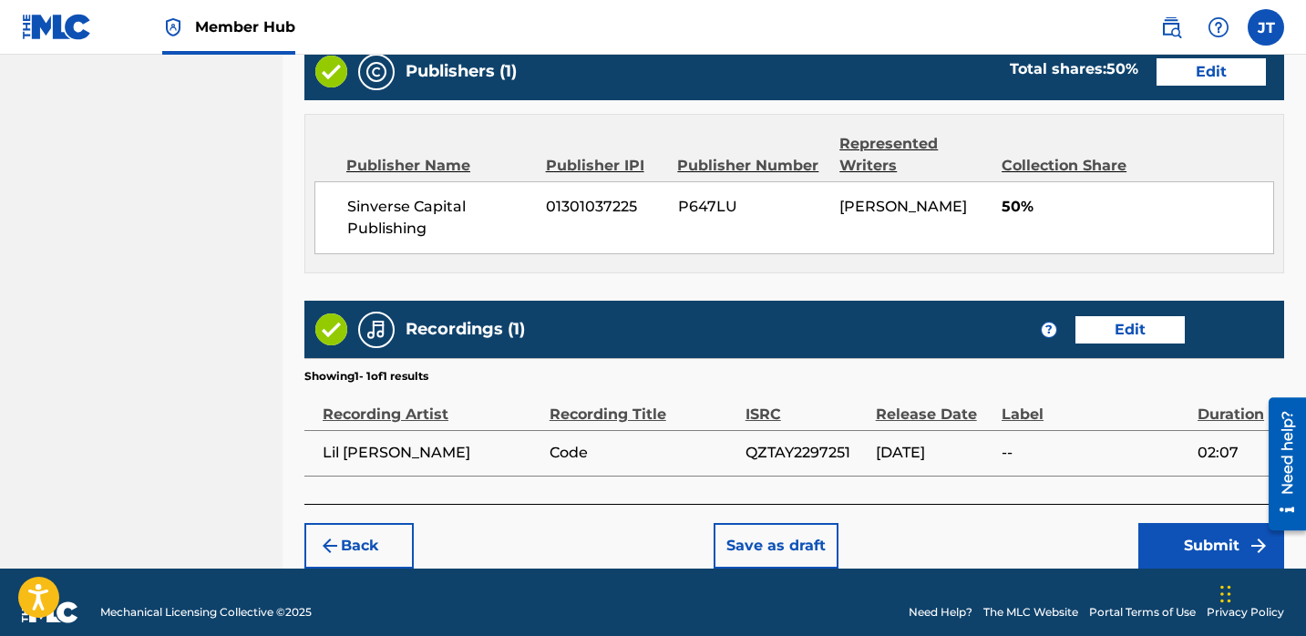
scroll to position [947, 0]
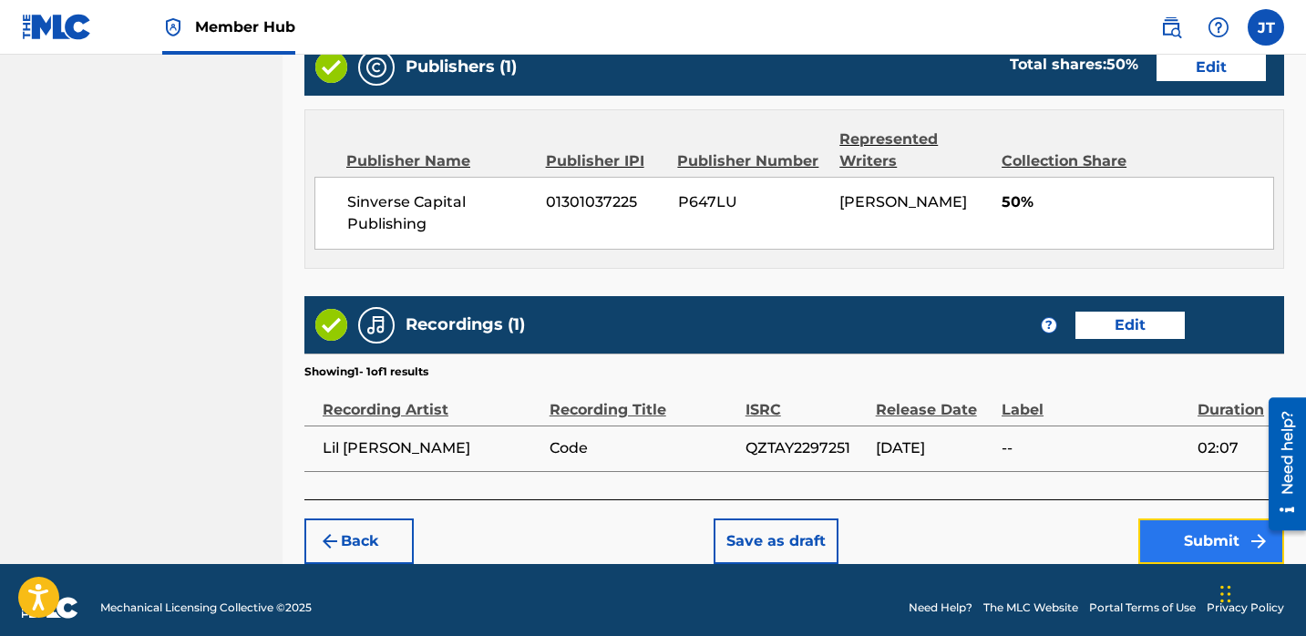
click at [1164, 527] on button "Submit" at bounding box center [1212, 542] width 146 height 46
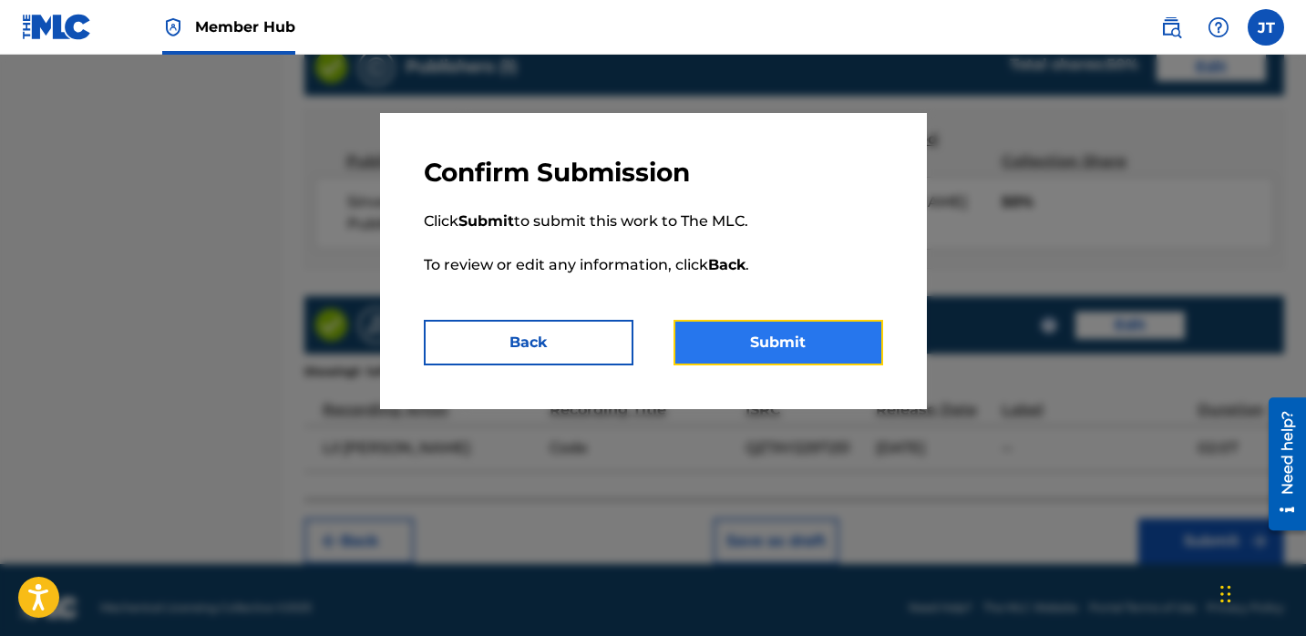
click at [801, 329] on button "Submit" at bounding box center [779, 343] width 210 height 46
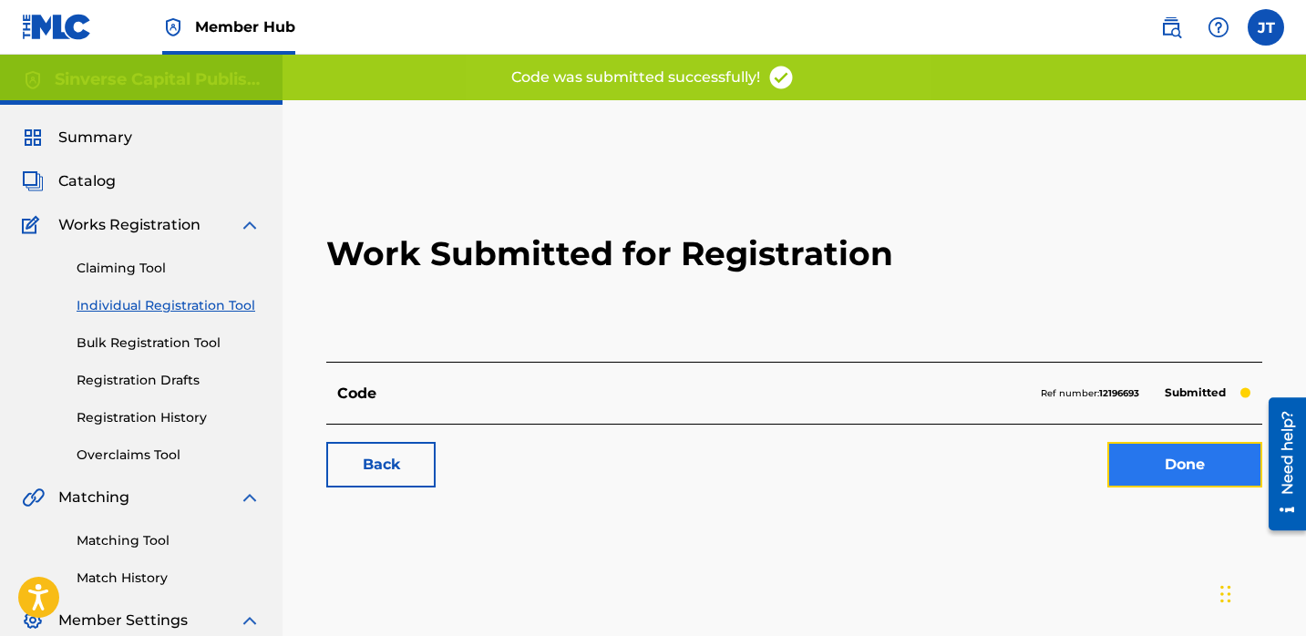
click at [1156, 466] on link "Done" at bounding box center [1185, 465] width 155 height 46
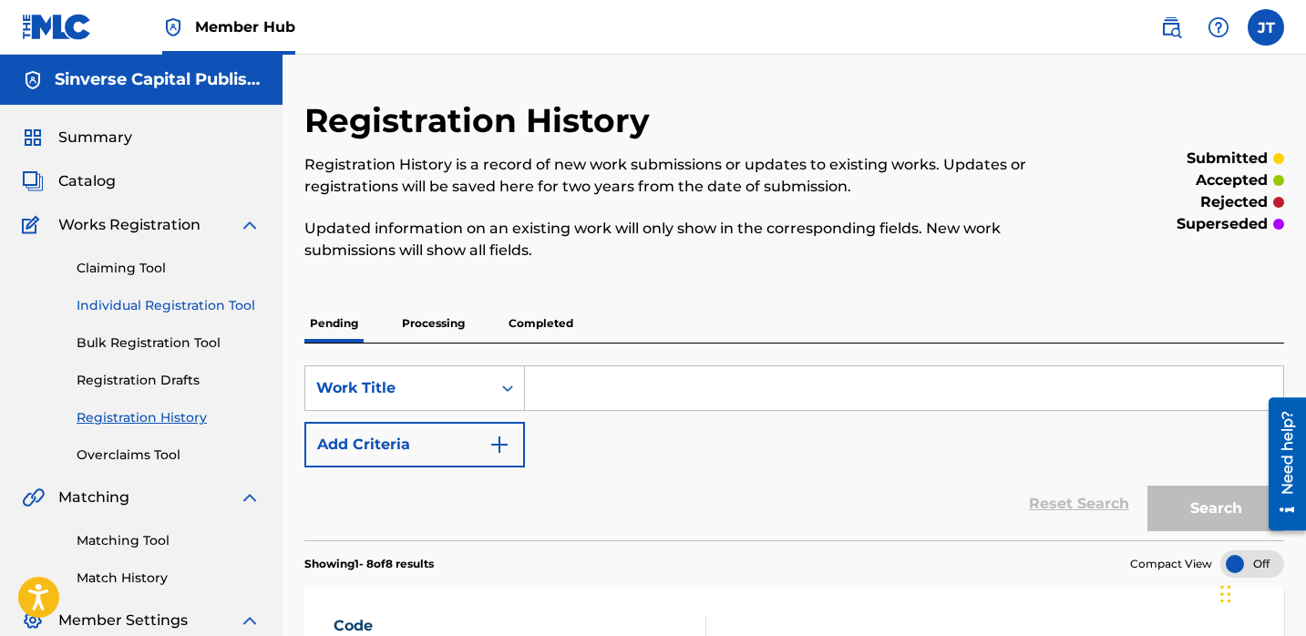
click at [193, 304] on link "Individual Registration Tool" at bounding box center [169, 305] width 184 height 19
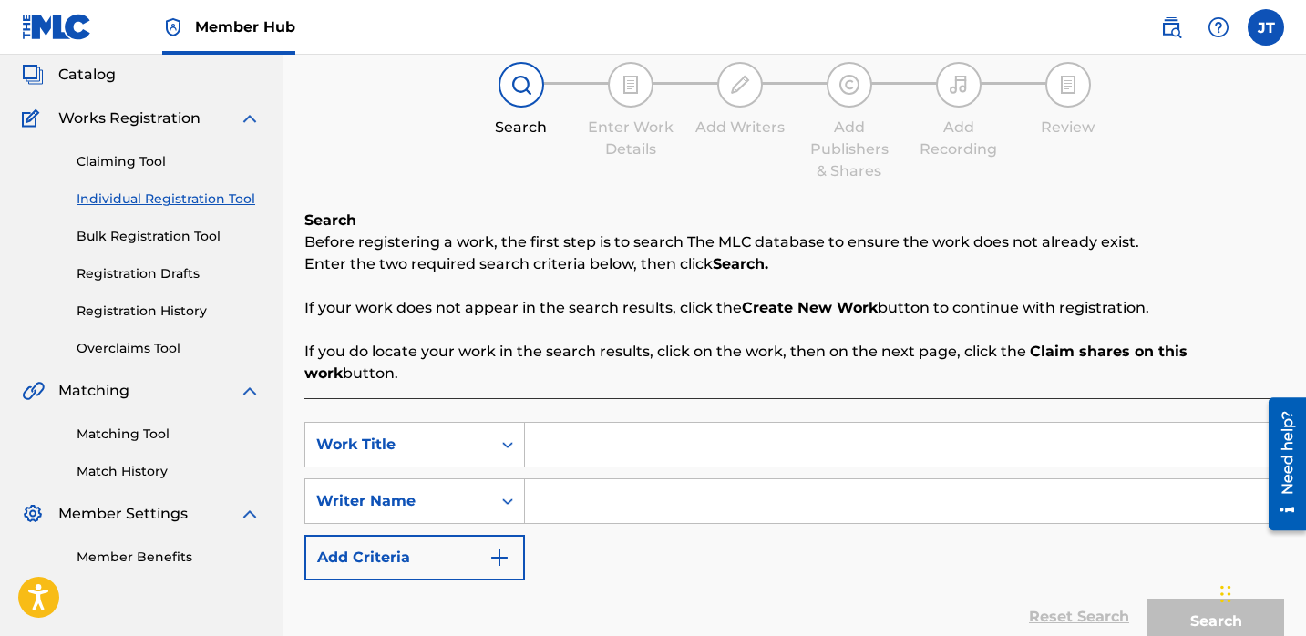
scroll to position [156, 0]
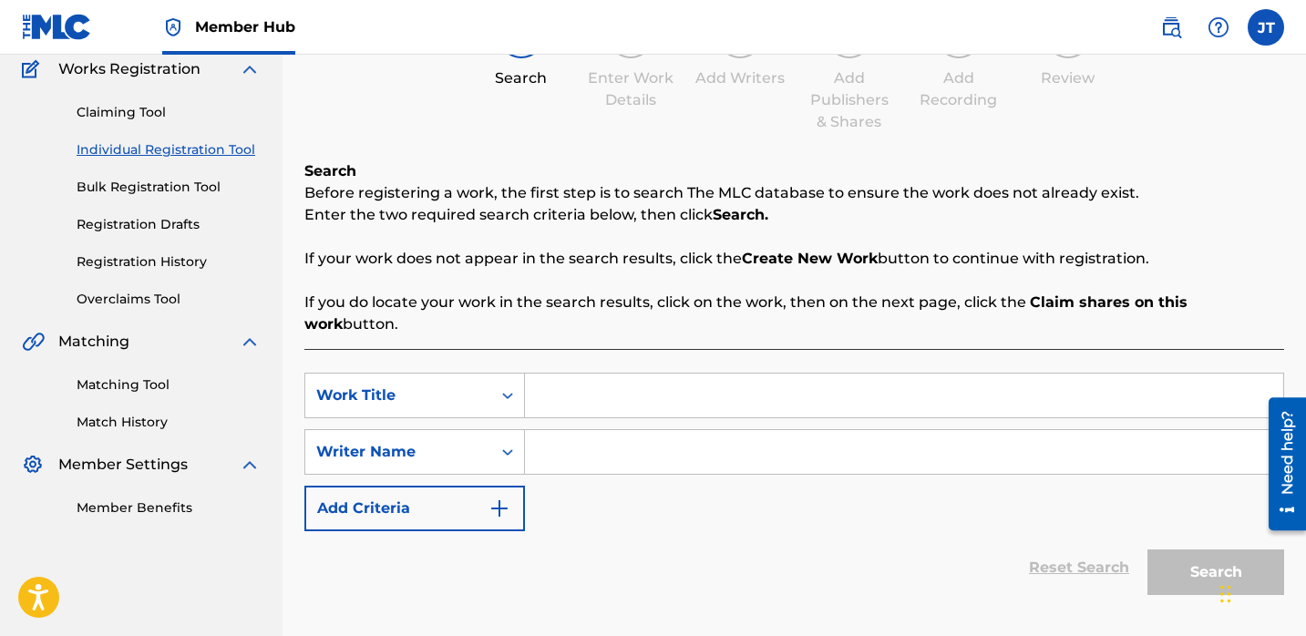
click at [541, 438] on input "Search Form" at bounding box center [904, 452] width 758 height 44
click at [492, 498] on img "Search Form" at bounding box center [500, 509] width 22 height 22
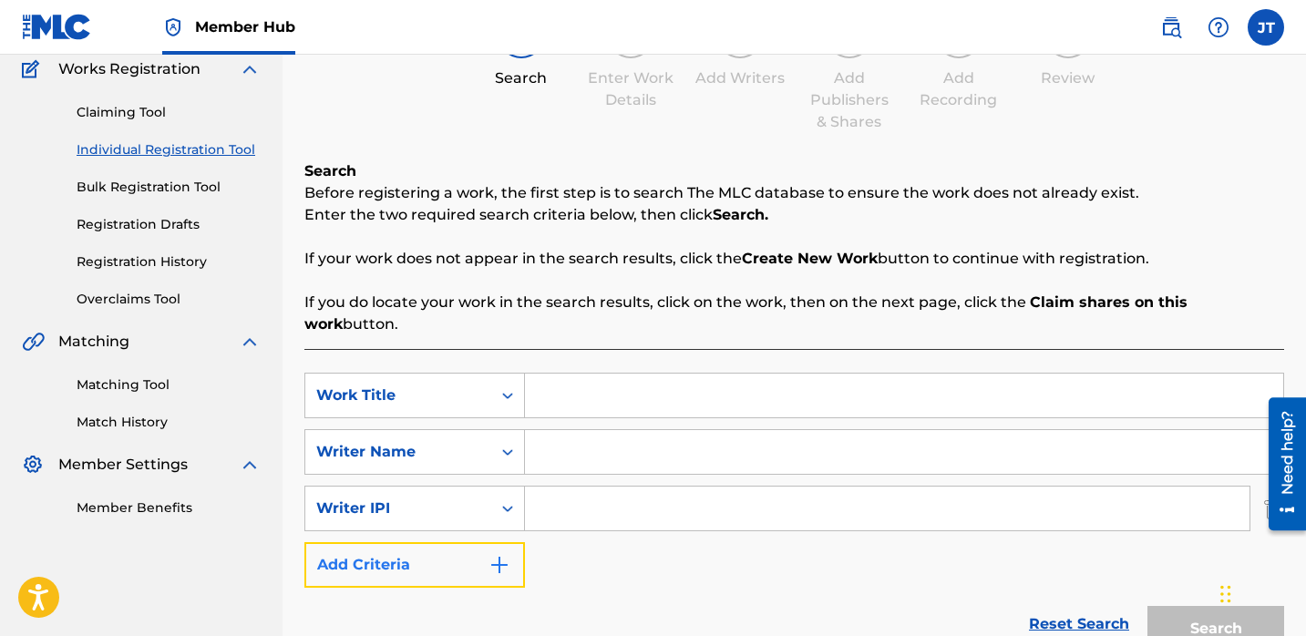
click at [508, 554] on img "Search Form" at bounding box center [500, 565] width 22 height 22
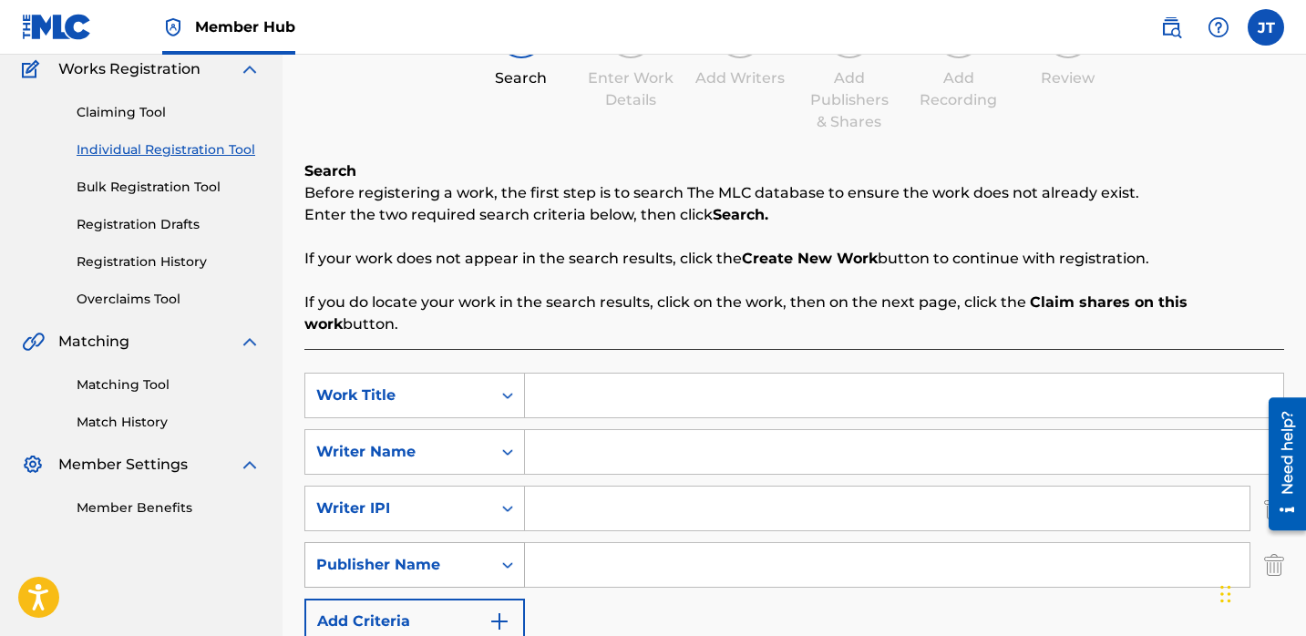
click at [503, 556] on icon "Search Form" at bounding box center [508, 565] width 18 height 18
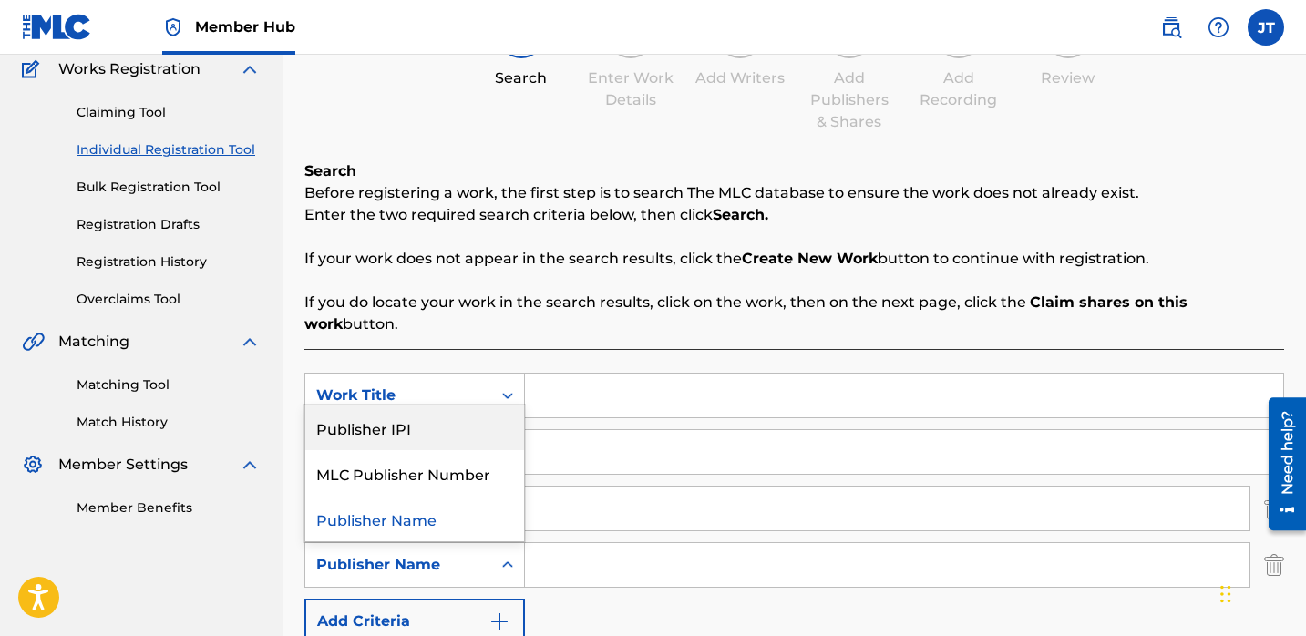
click at [448, 416] on div "Publisher IPI" at bounding box center [414, 428] width 219 height 46
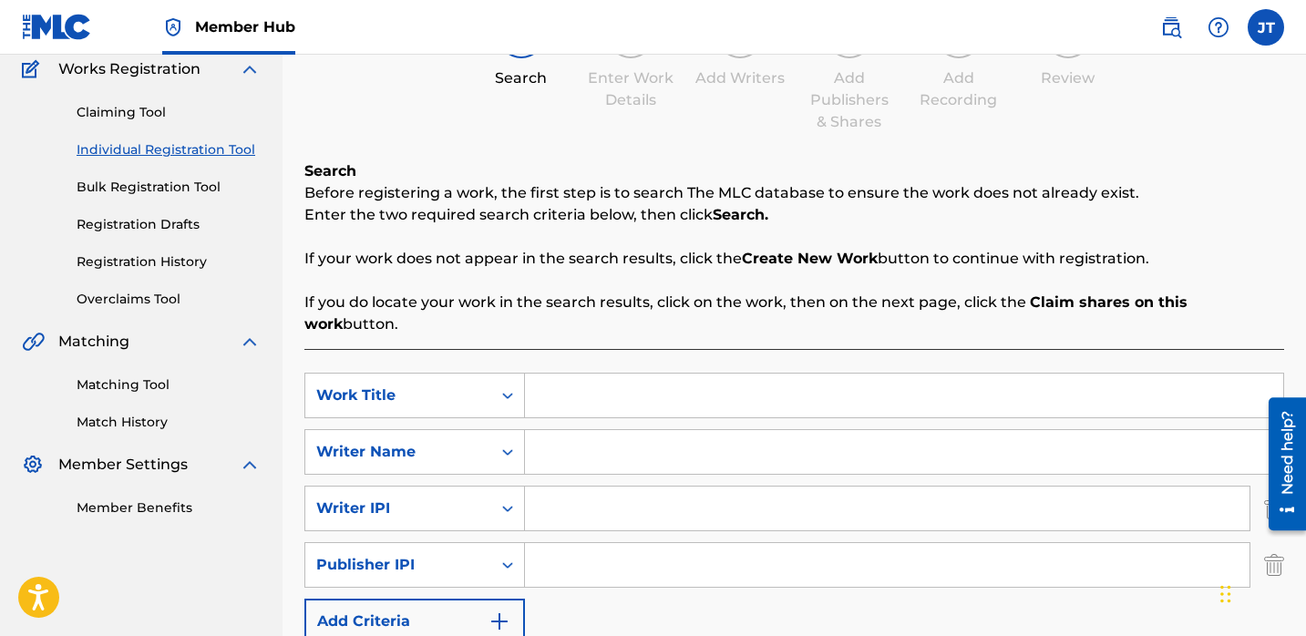
click at [587, 430] on input "Search Form" at bounding box center [904, 452] width 758 height 44
paste input "[PERSON_NAME]"
type input "[PERSON_NAME]"
click at [557, 387] on input "Search Form" at bounding box center [904, 396] width 758 height 44
type input "Real"
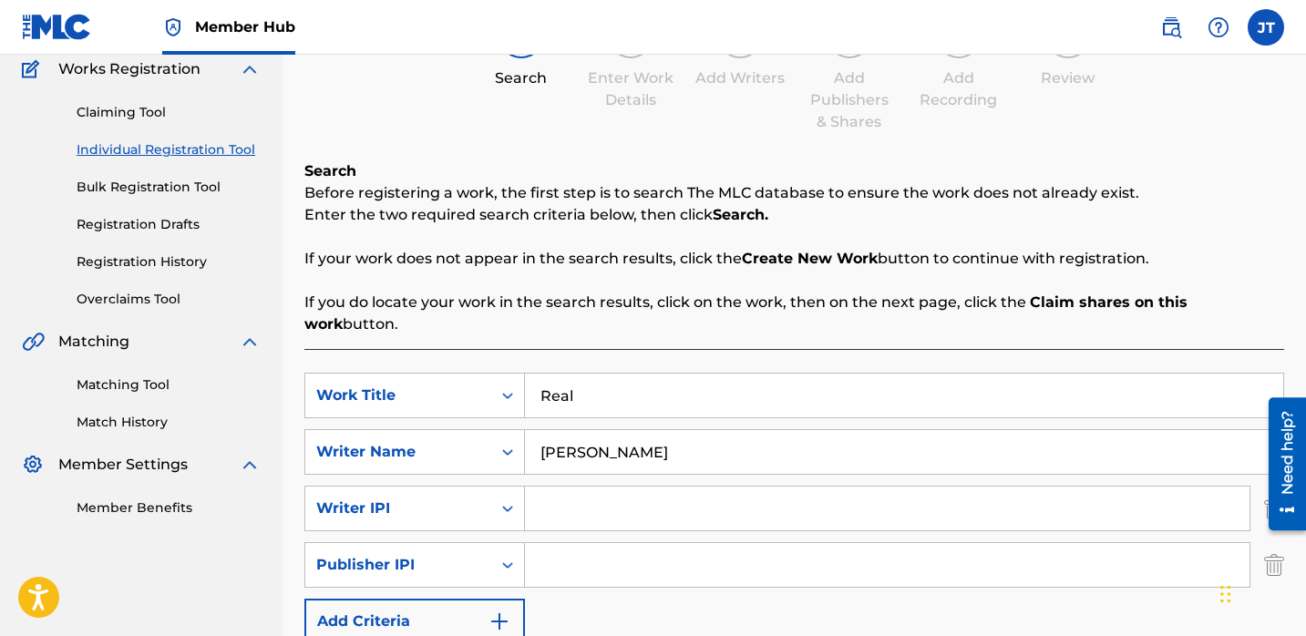
click at [552, 492] on input "Search Form" at bounding box center [887, 509] width 725 height 44
type input "1114085891"
click at [599, 543] on input "Search Form" at bounding box center [887, 565] width 725 height 44
type input "1114085891"
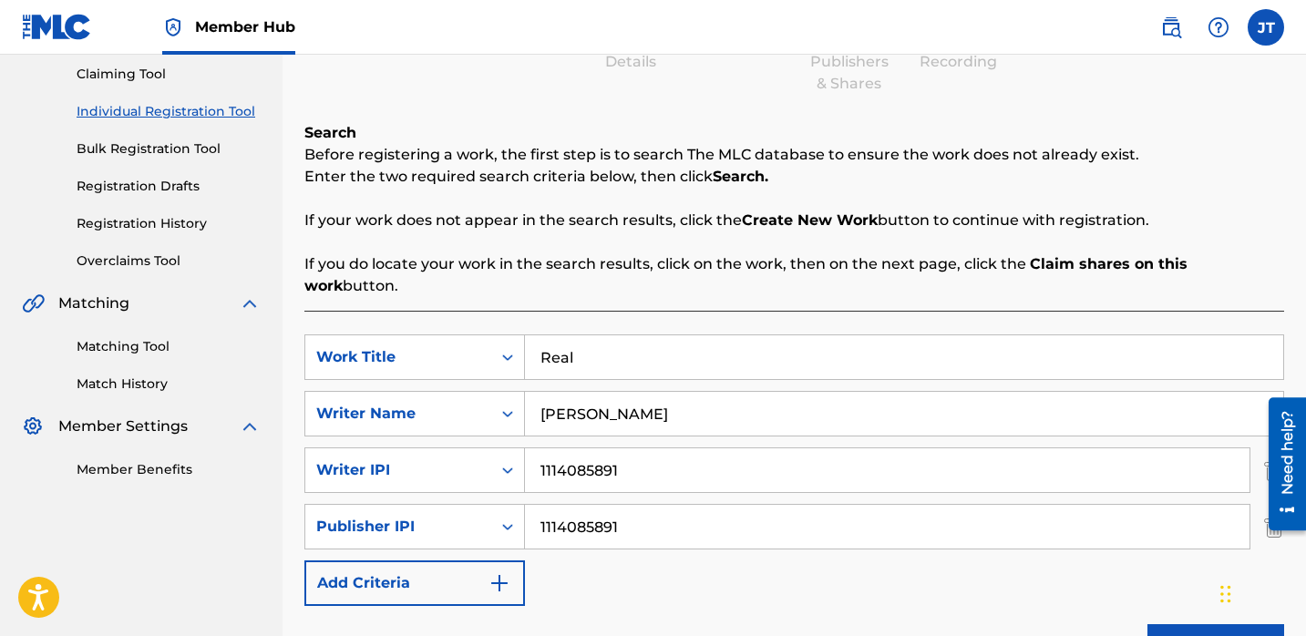
scroll to position [199, 0]
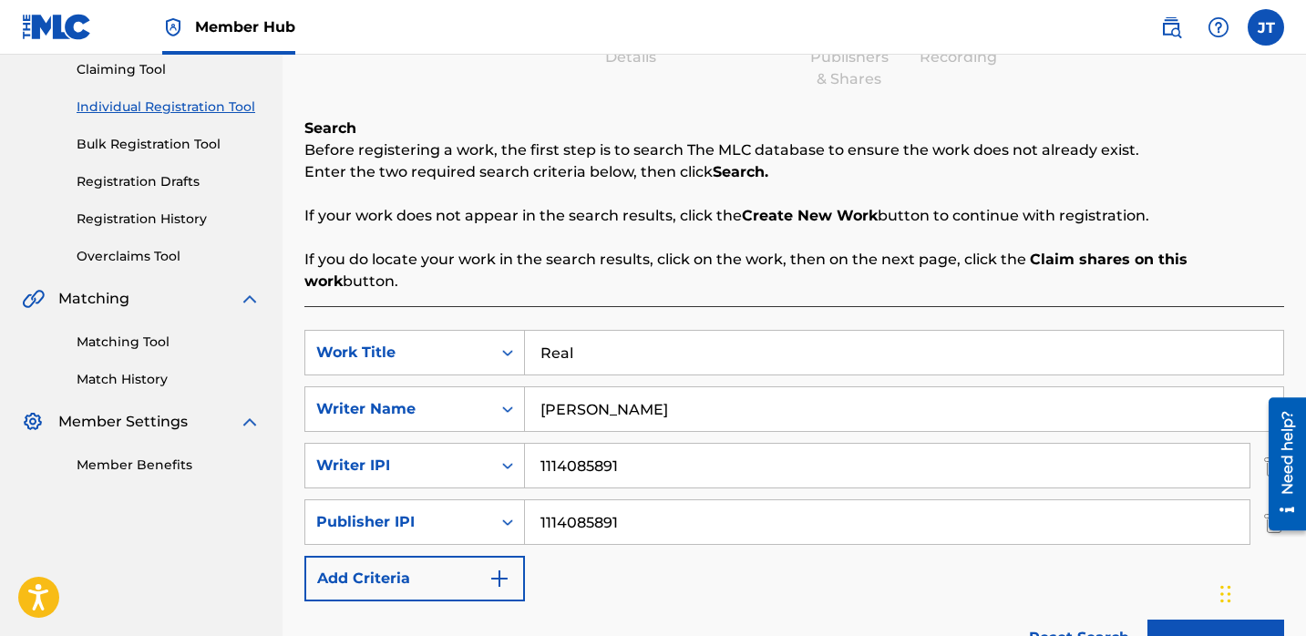
click at [622, 500] on input "1114085891" at bounding box center [887, 522] width 725 height 44
drag, startPoint x: 621, startPoint y: 498, endPoint x: 542, endPoint y: 498, distance: 78.4
click at [542, 500] on input "1114085891" at bounding box center [887, 522] width 725 height 44
click at [561, 500] on input "Search Form" at bounding box center [887, 522] width 725 height 44
type input "1301037225"
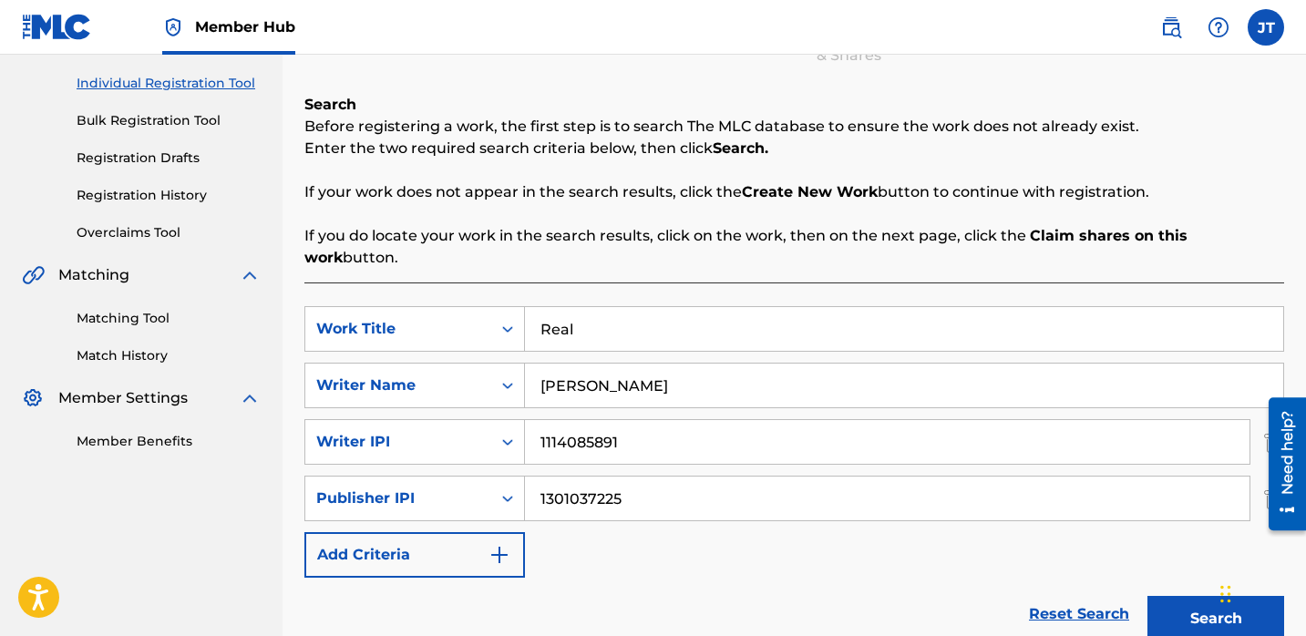
scroll to position [234, 0]
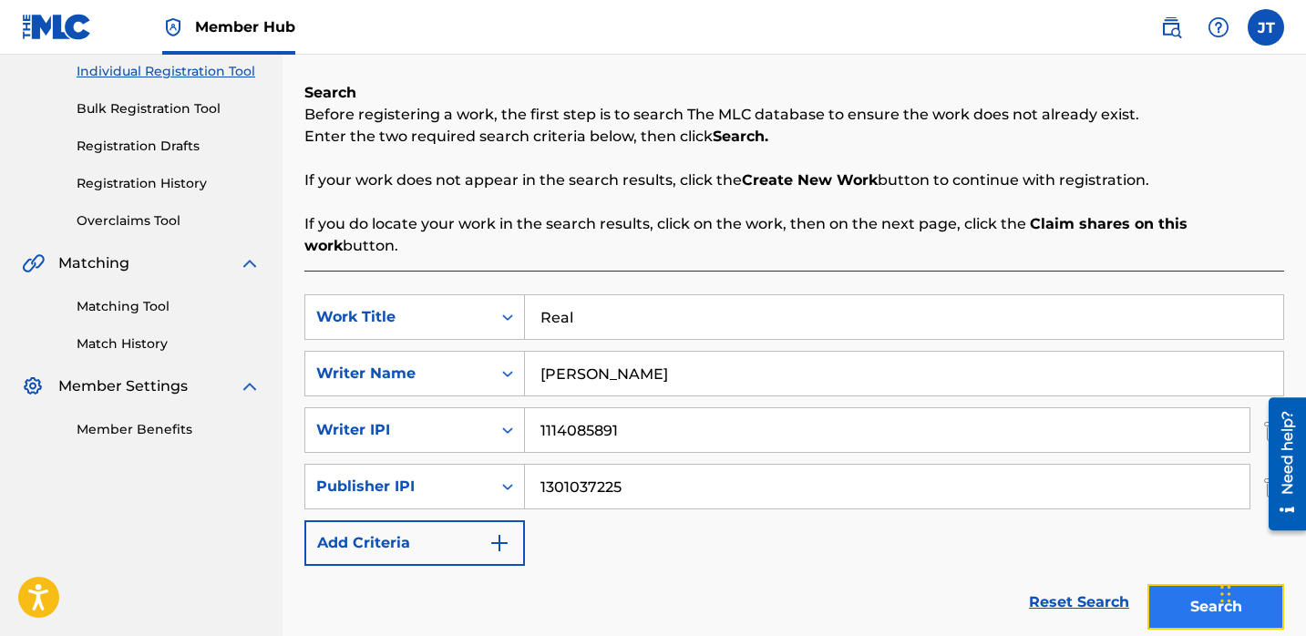
click at [1165, 585] on button "Search" at bounding box center [1216, 607] width 137 height 46
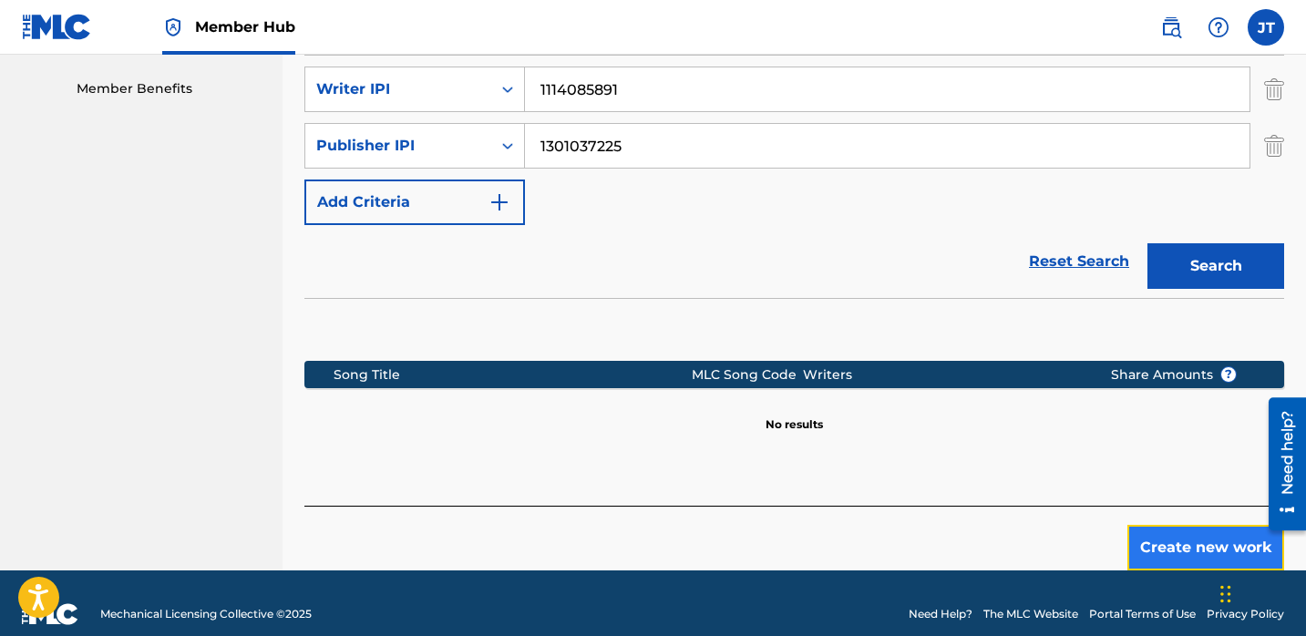
click at [1156, 525] on button "Create new work" at bounding box center [1206, 548] width 157 height 46
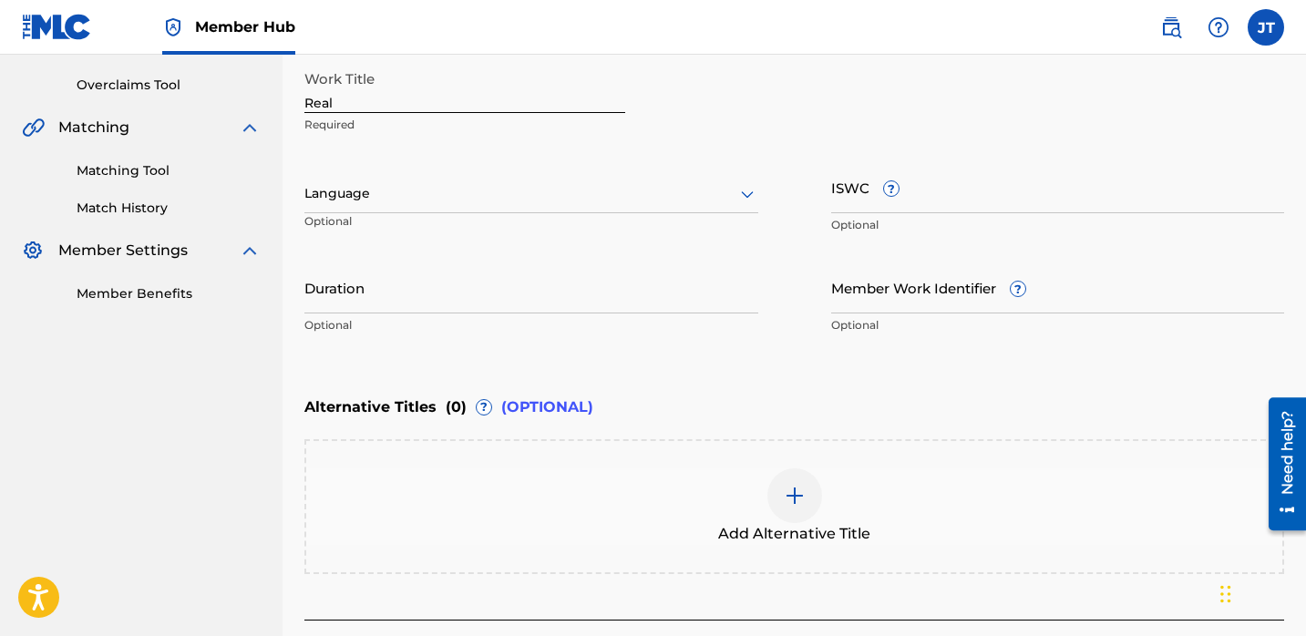
scroll to position [369, 0]
click at [440, 295] on input "Duration" at bounding box center [531, 289] width 454 height 52
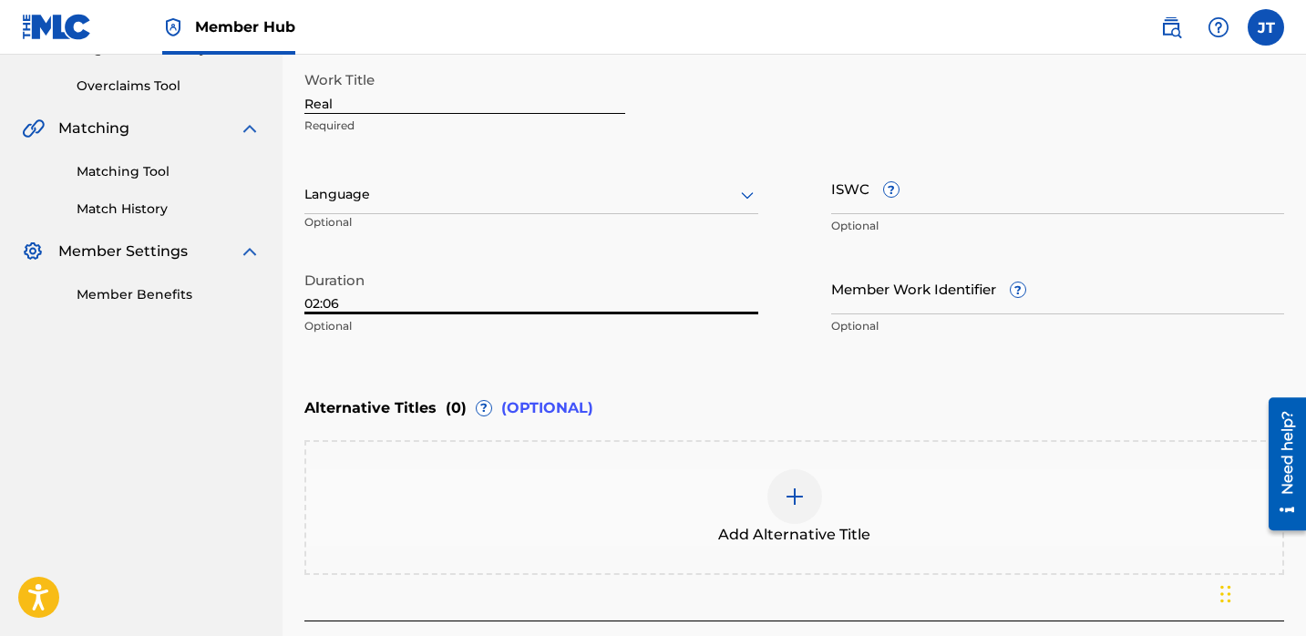
type input "02:06"
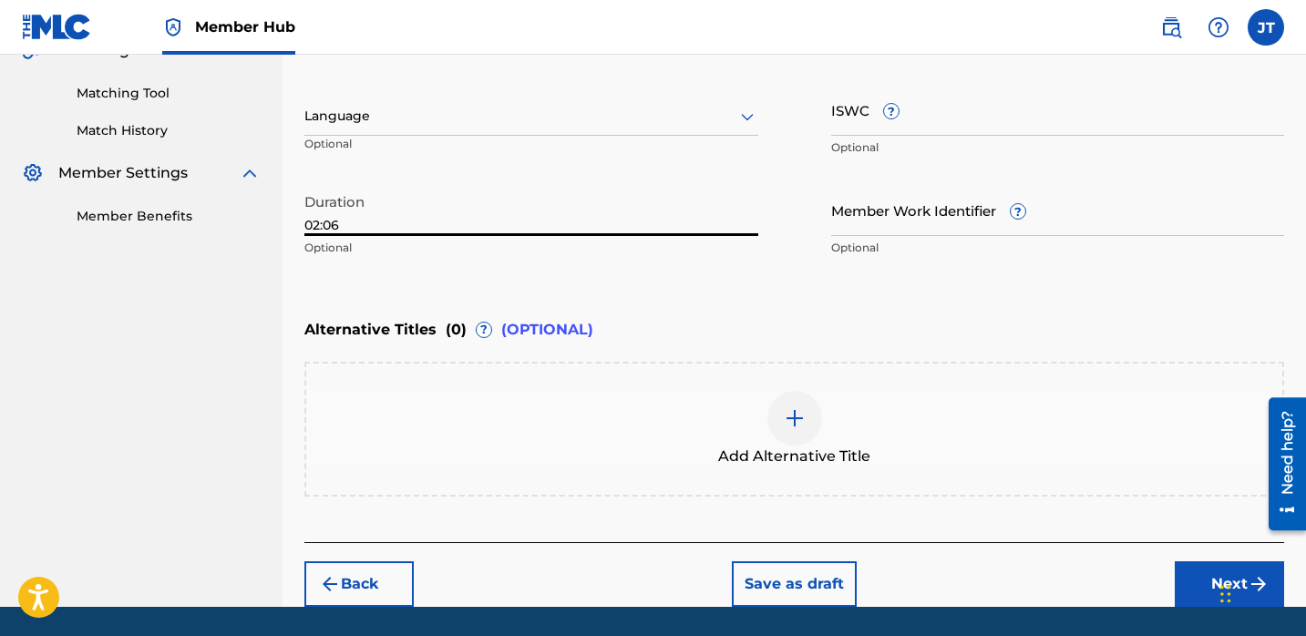
scroll to position [479, 0]
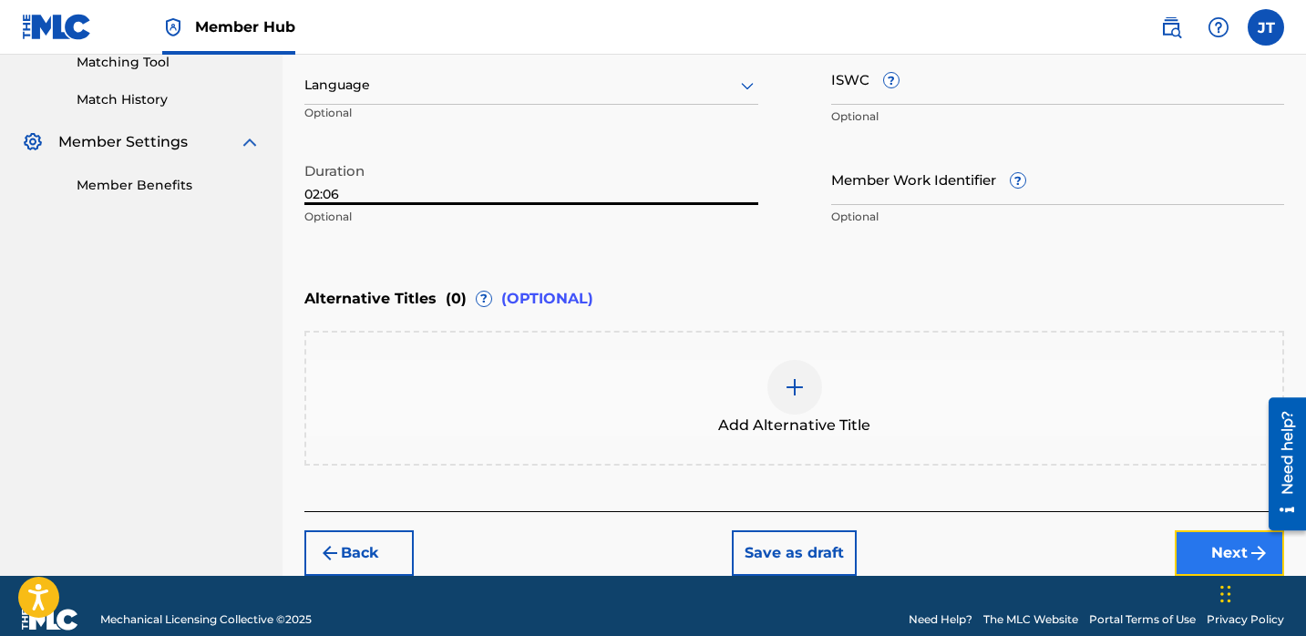
click at [1195, 537] on button "Next" at bounding box center [1229, 554] width 109 height 46
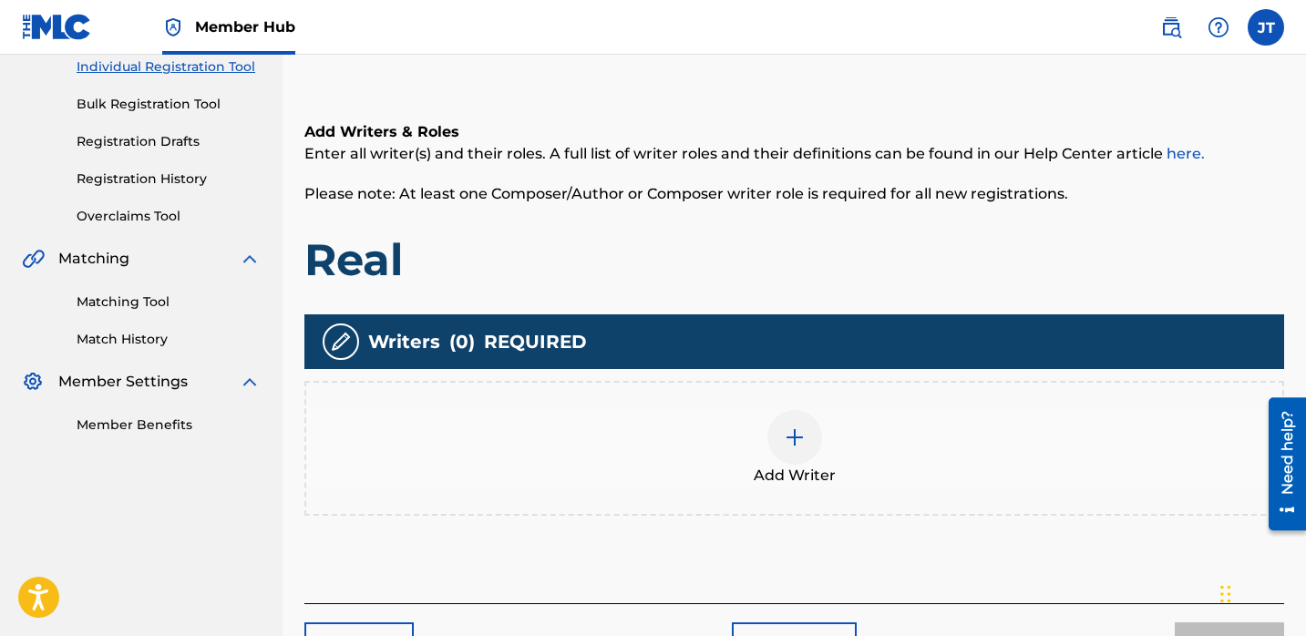
scroll to position [240, 0]
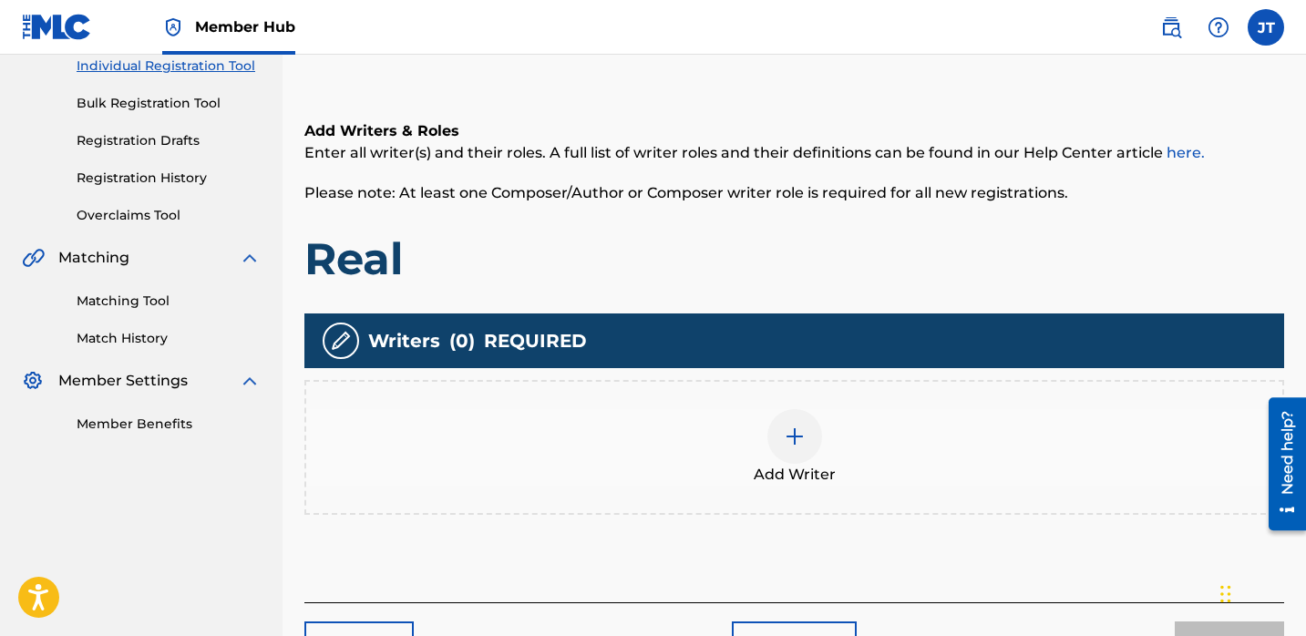
click at [793, 444] on img at bounding box center [795, 437] width 22 height 22
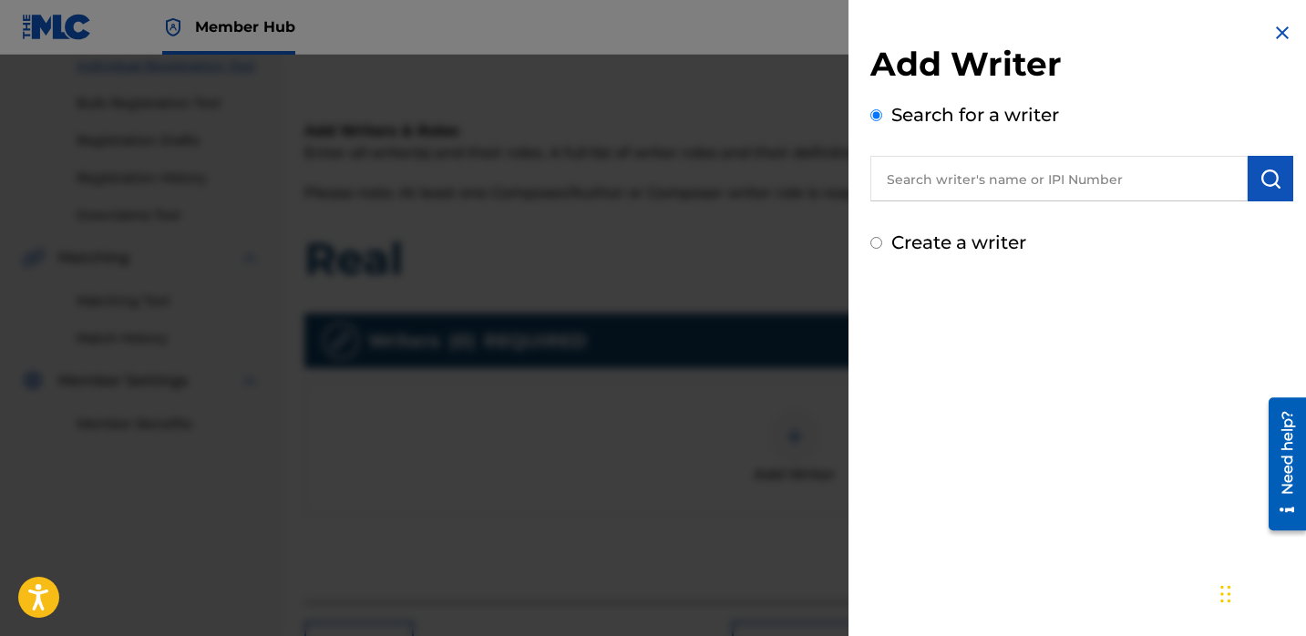
click at [980, 191] on input "text" at bounding box center [1059, 179] width 377 height 46
paste input "[PERSON_NAME]"
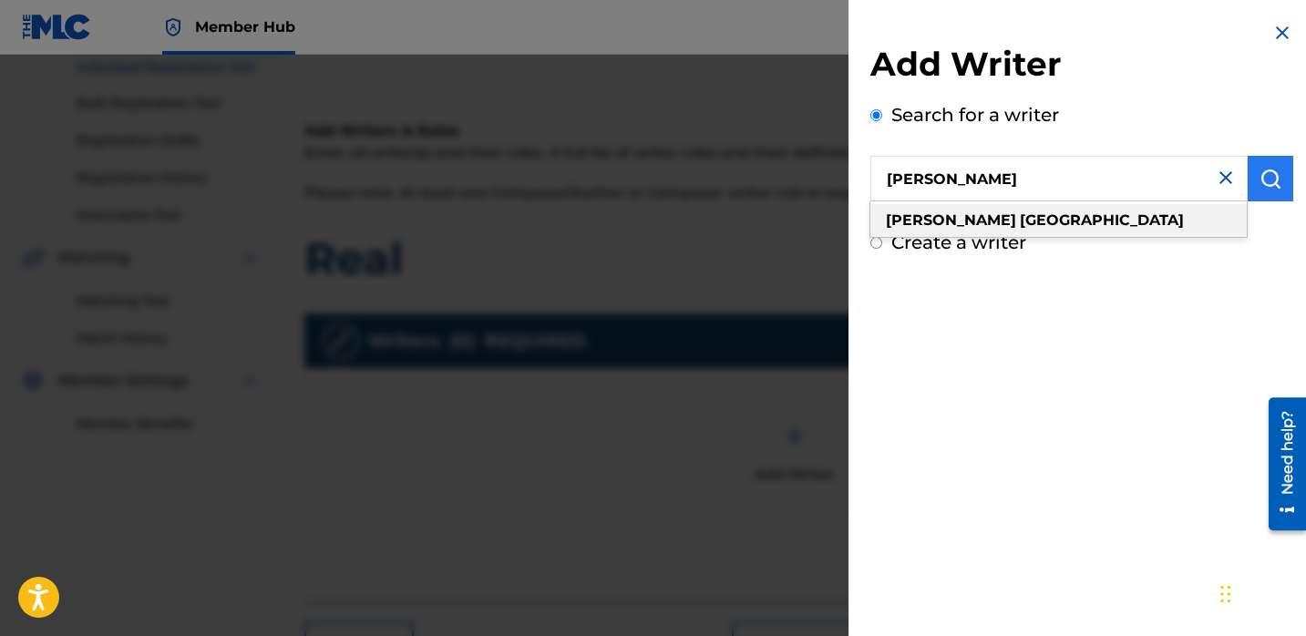
type input "[PERSON_NAME]"
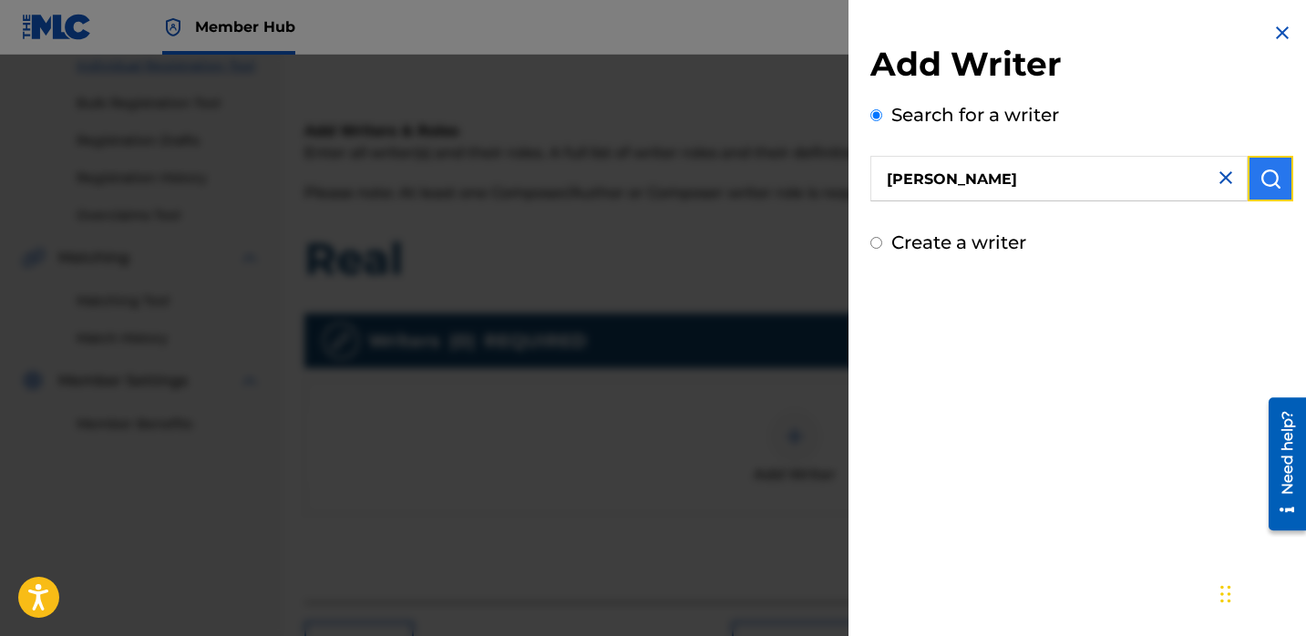
click at [1252, 188] on button "submit" at bounding box center [1271, 179] width 46 height 46
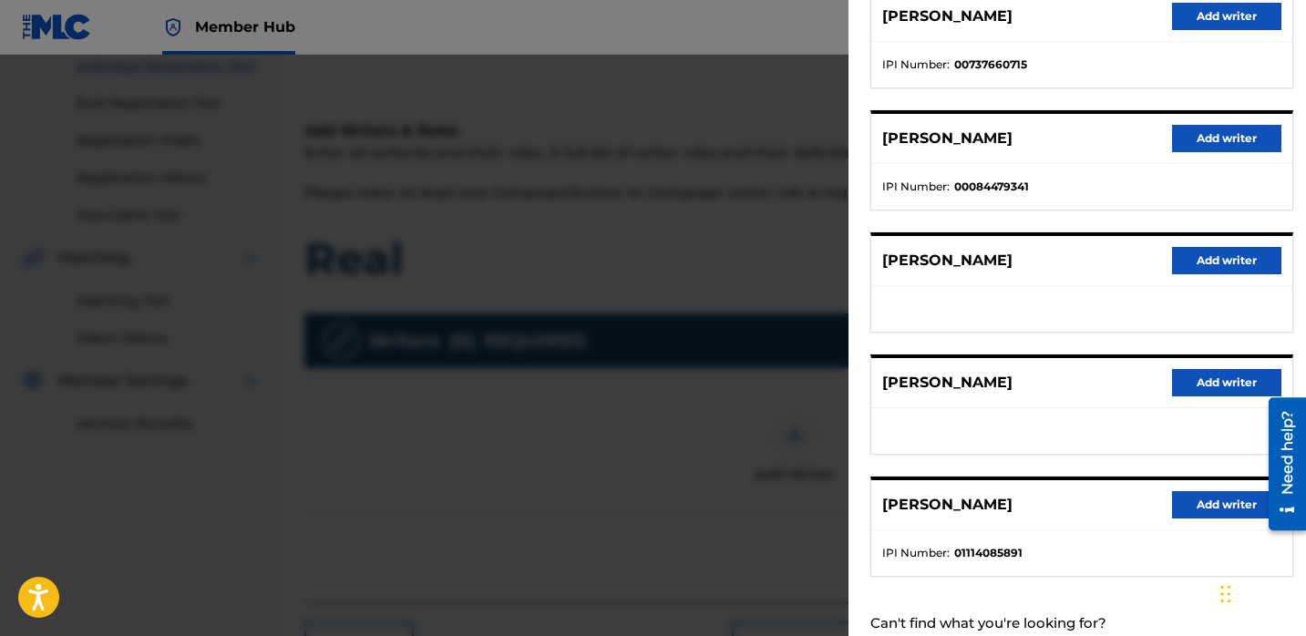
scroll to position [261, 0]
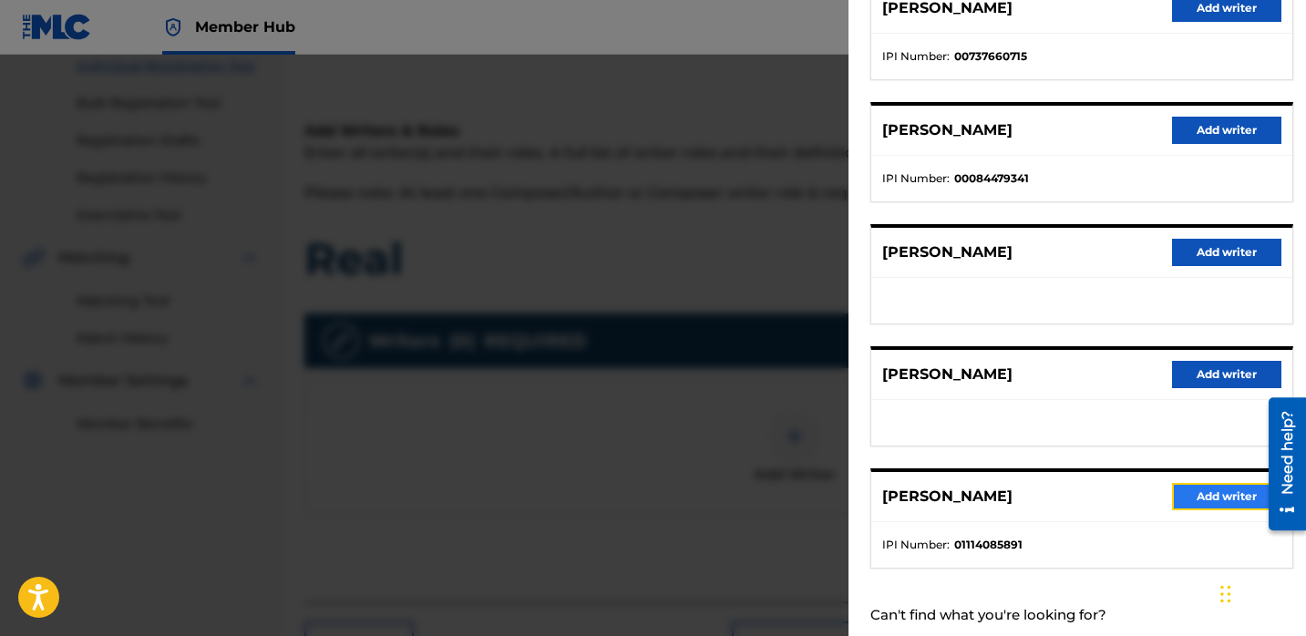
click at [1185, 501] on button "Add writer" at bounding box center [1226, 496] width 109 height 27
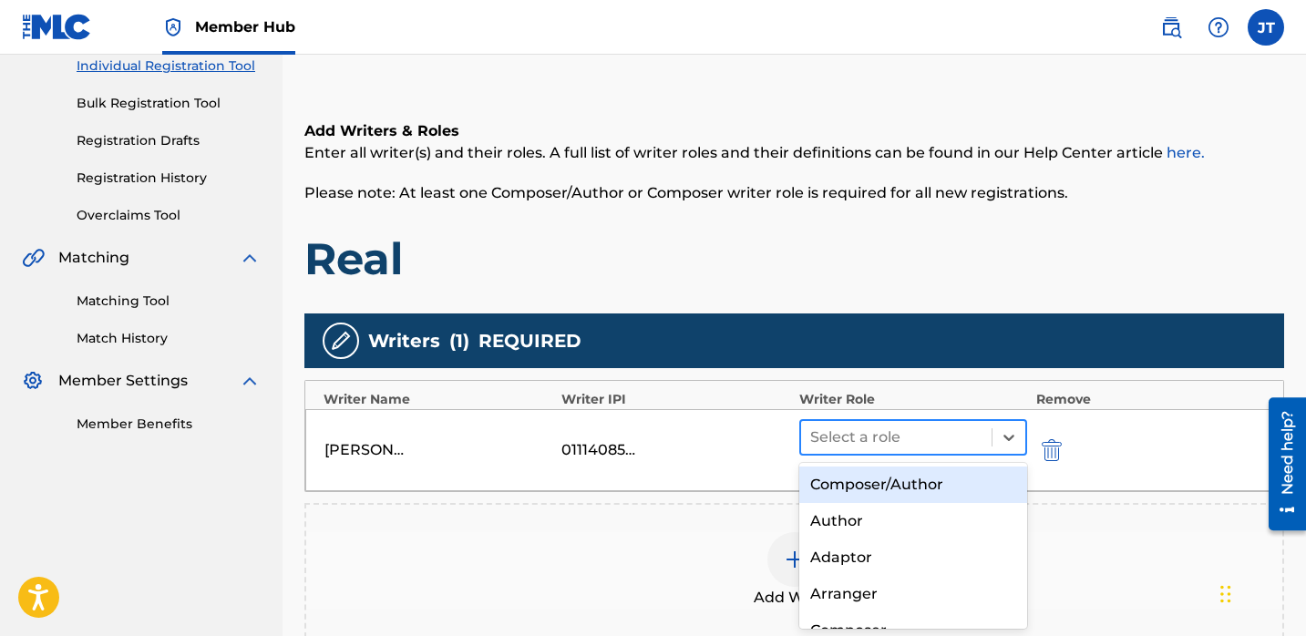
click at [880, 442] on div at bounding box center [896, 438] width 172 height 26
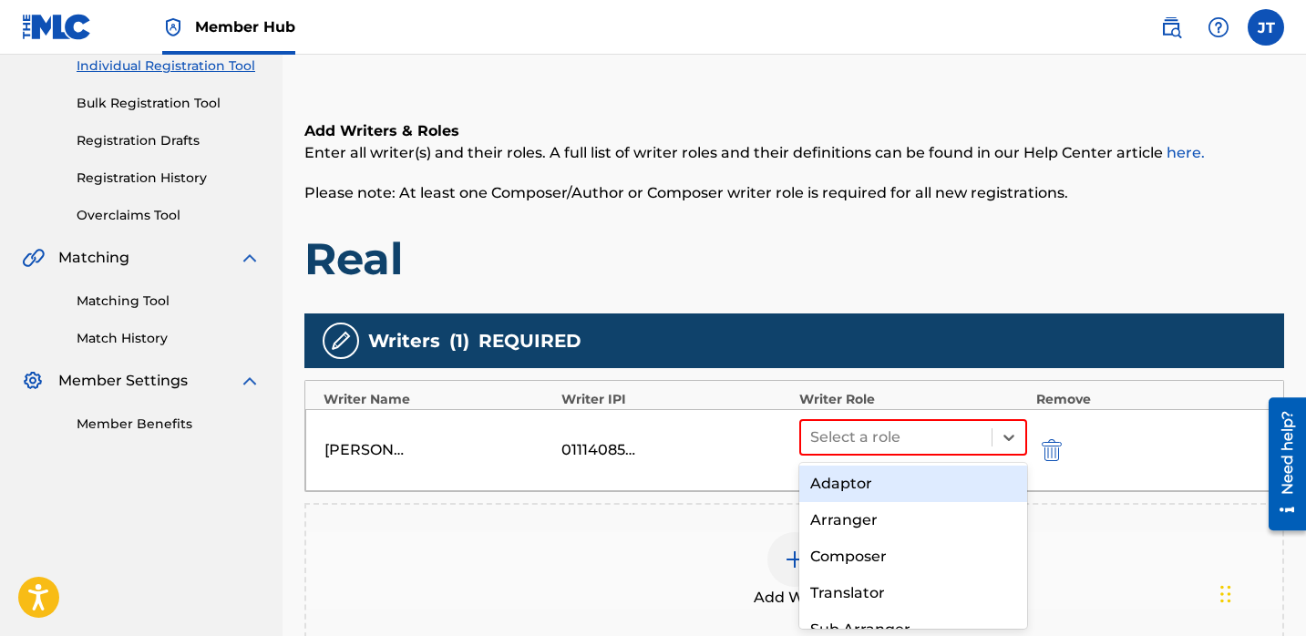
scroll to position [83, 0]
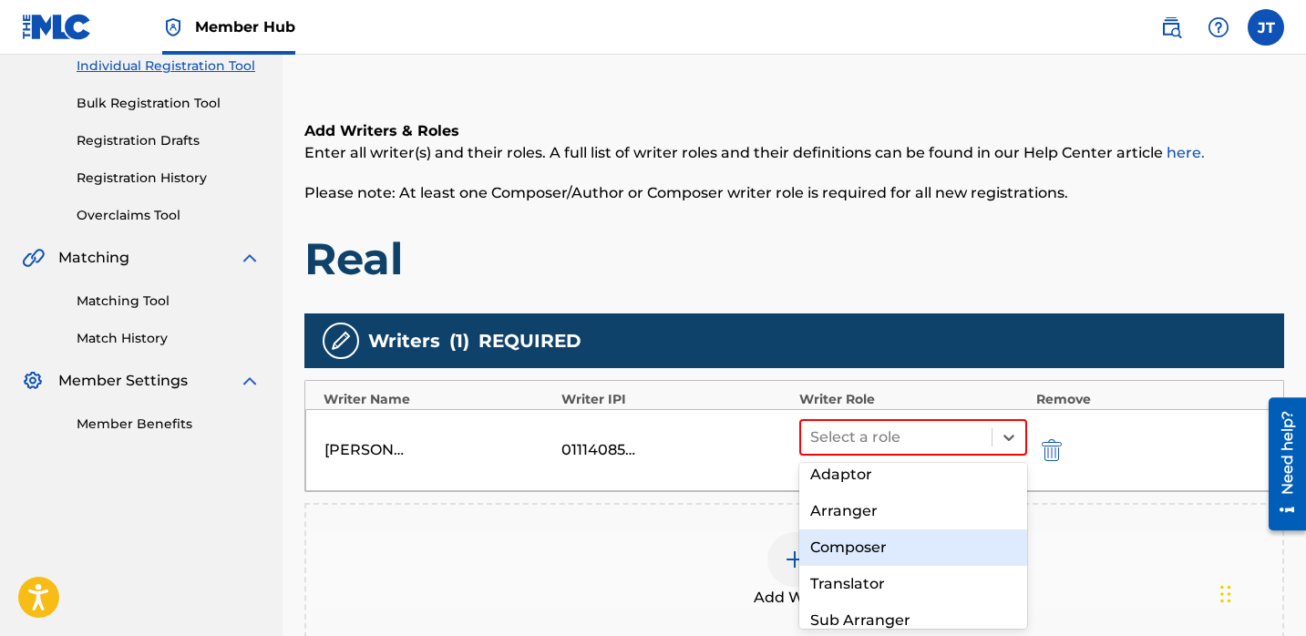
click at [859, 542] on div "Composer" at bounding box center [914, 548] width 228 height 36
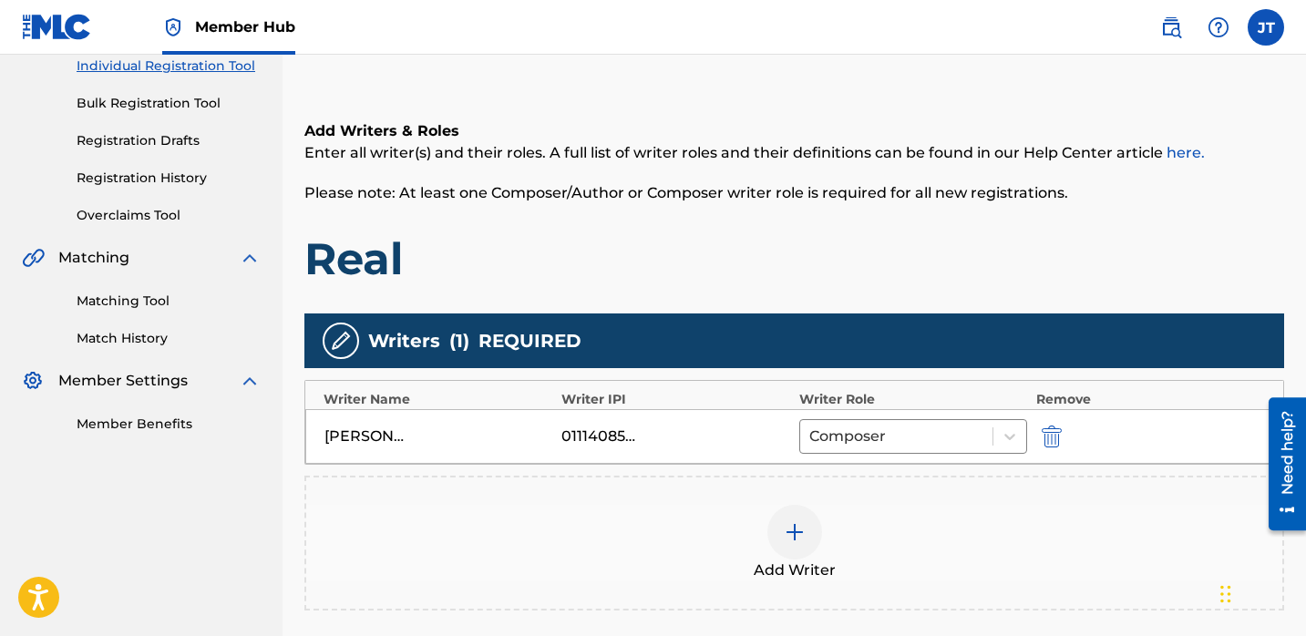
click at [792, 527] on img at bounding box center [795, 532] width 22 height 22
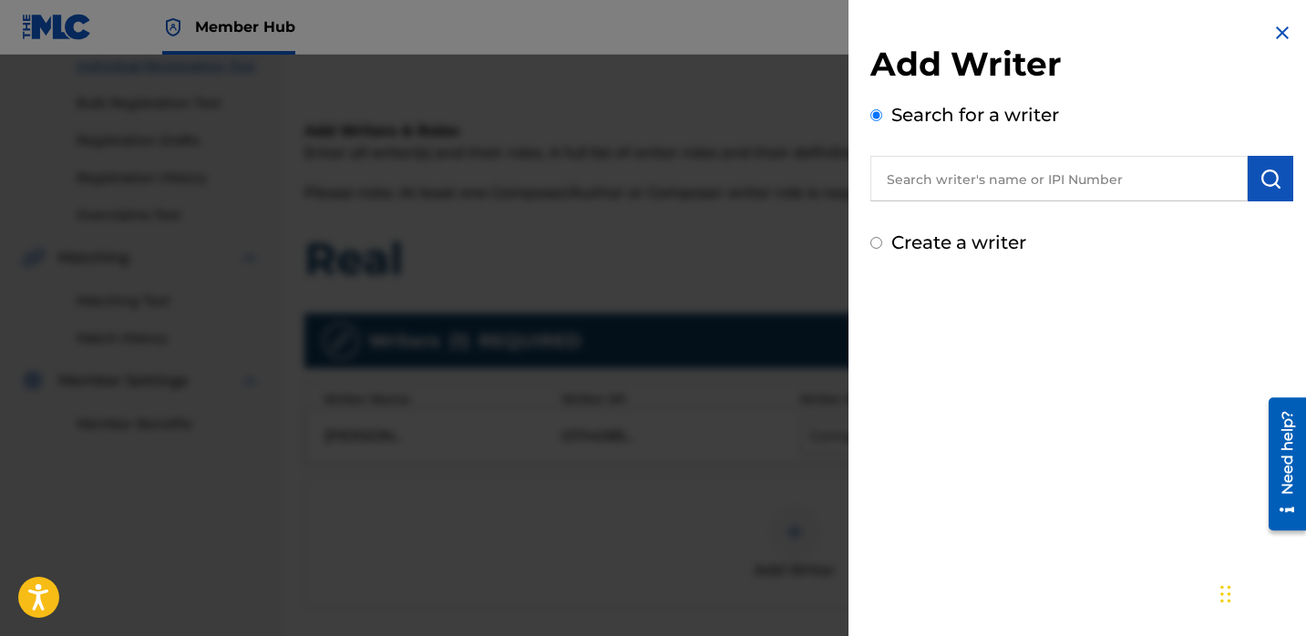
click at [914, 172] on input "text" at bounding box center [1059, 179] width 377 height 46
paste input "[PERSON_NAME]"
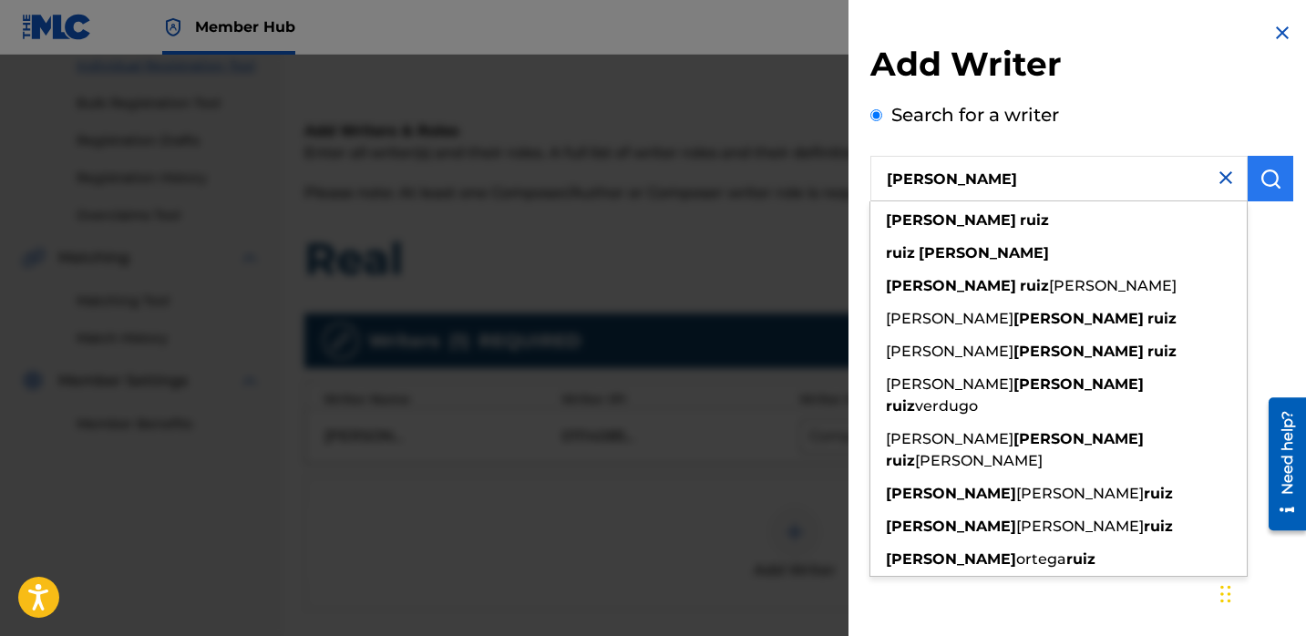
type input "[PERSON_NAME]"
click at [1264, 169] on img "submit" at bounding box center [1271, 179] width 22 height 22
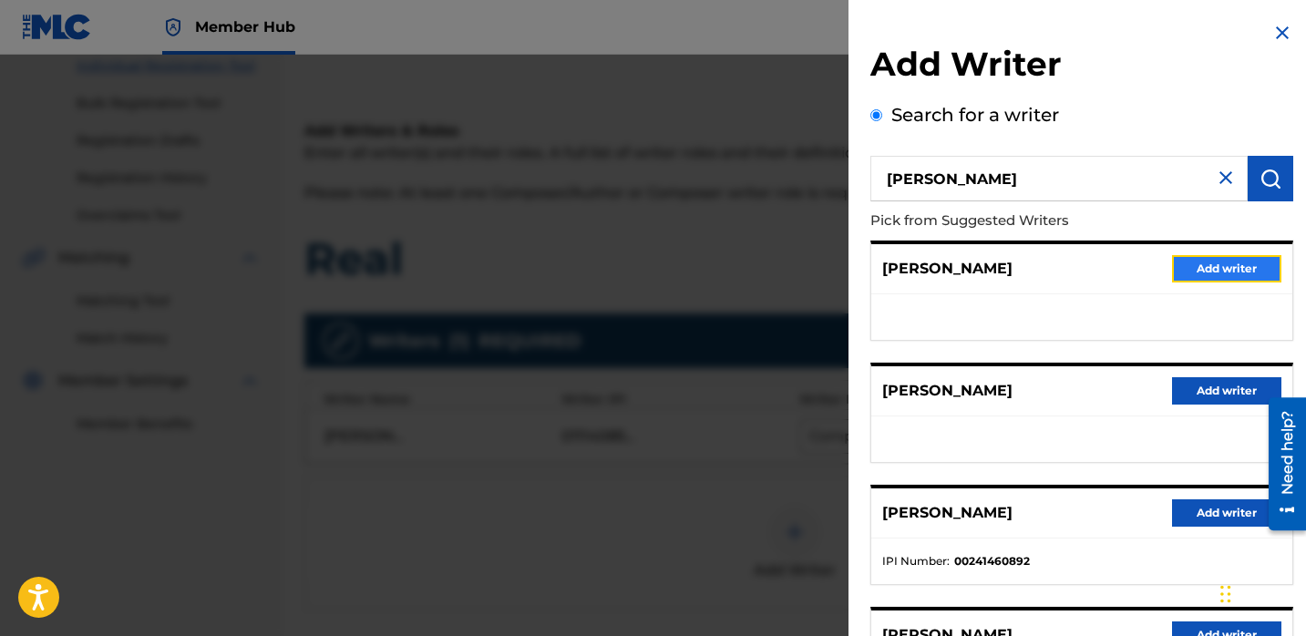
click at [1202, 267] on button "Add writer" at bounding box center [1226, 268] width 109 height 27
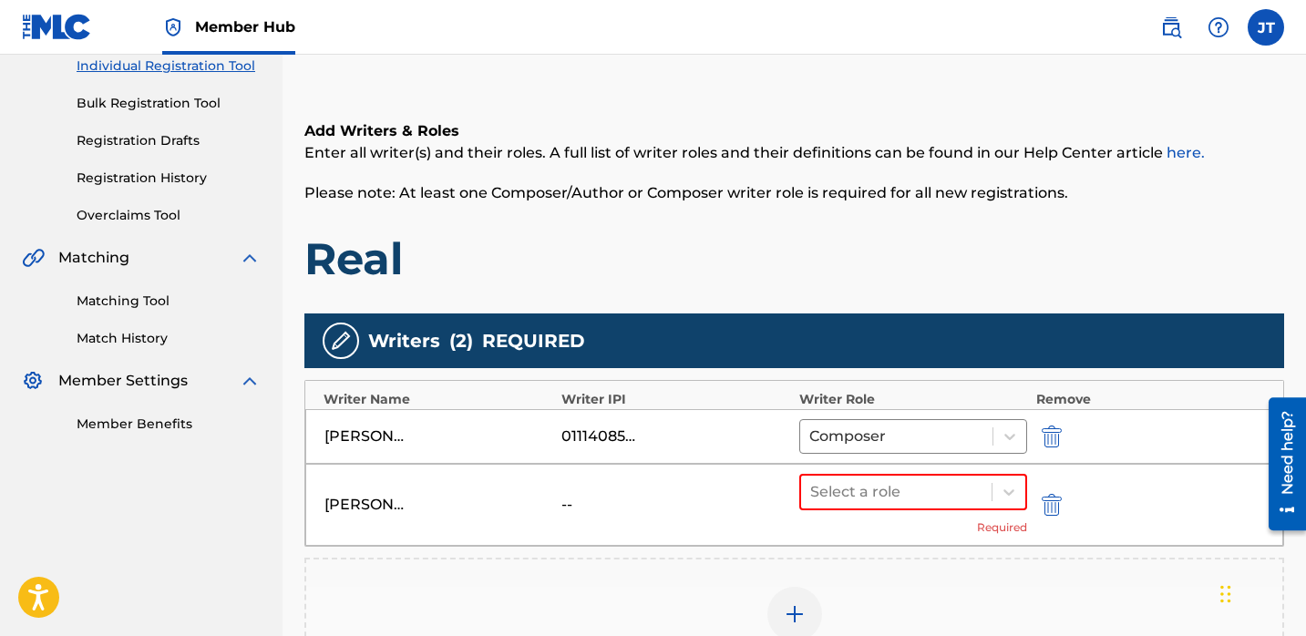
scroll to position [278, 0]
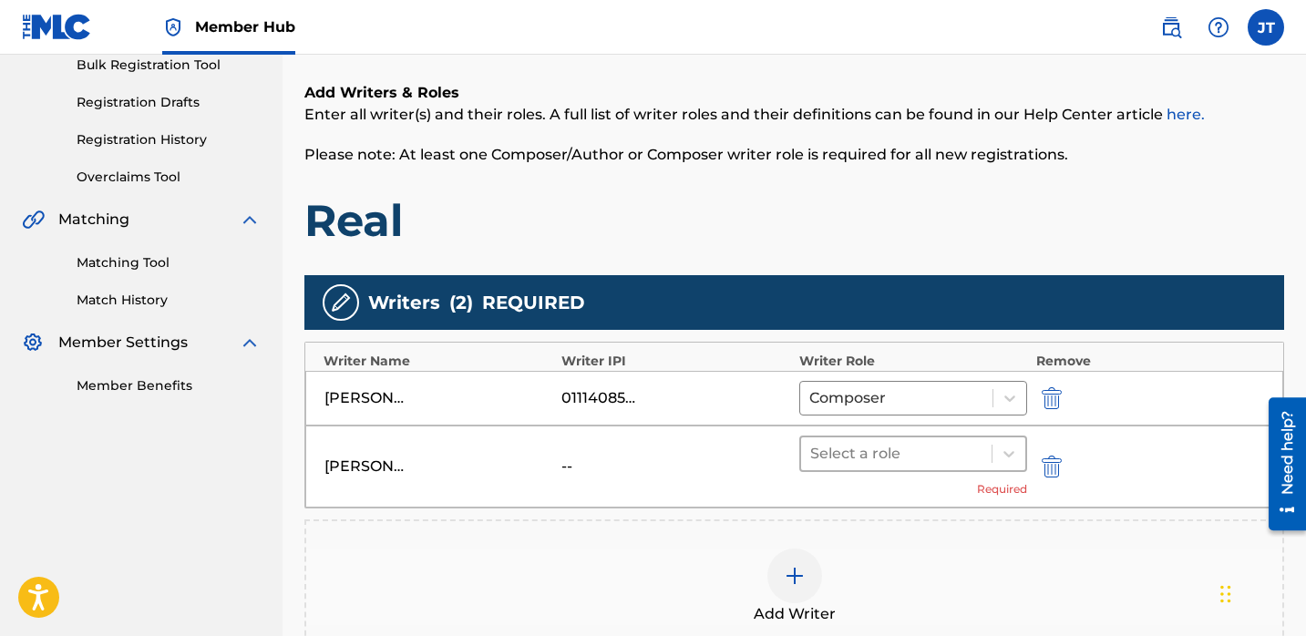
click at [891, 452] on div at bounding box center [896, 454] width 172 height 26
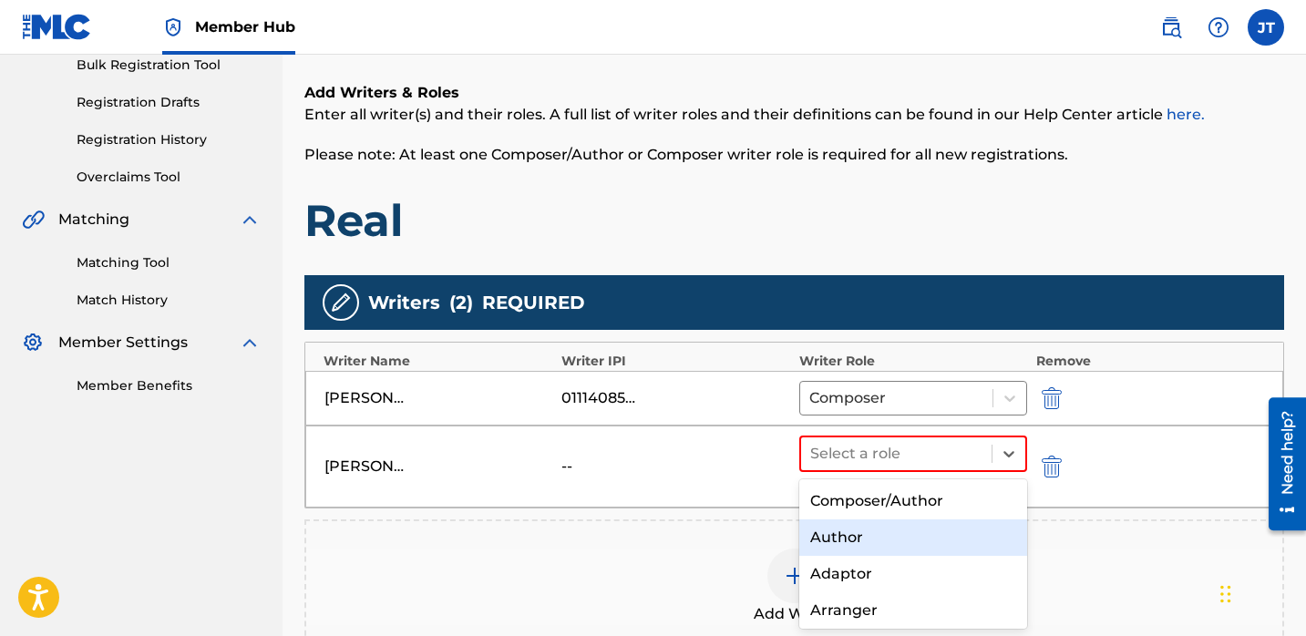
click at [854, 540] on div "Author" at bounding box center [914, 538] width 228 height 36
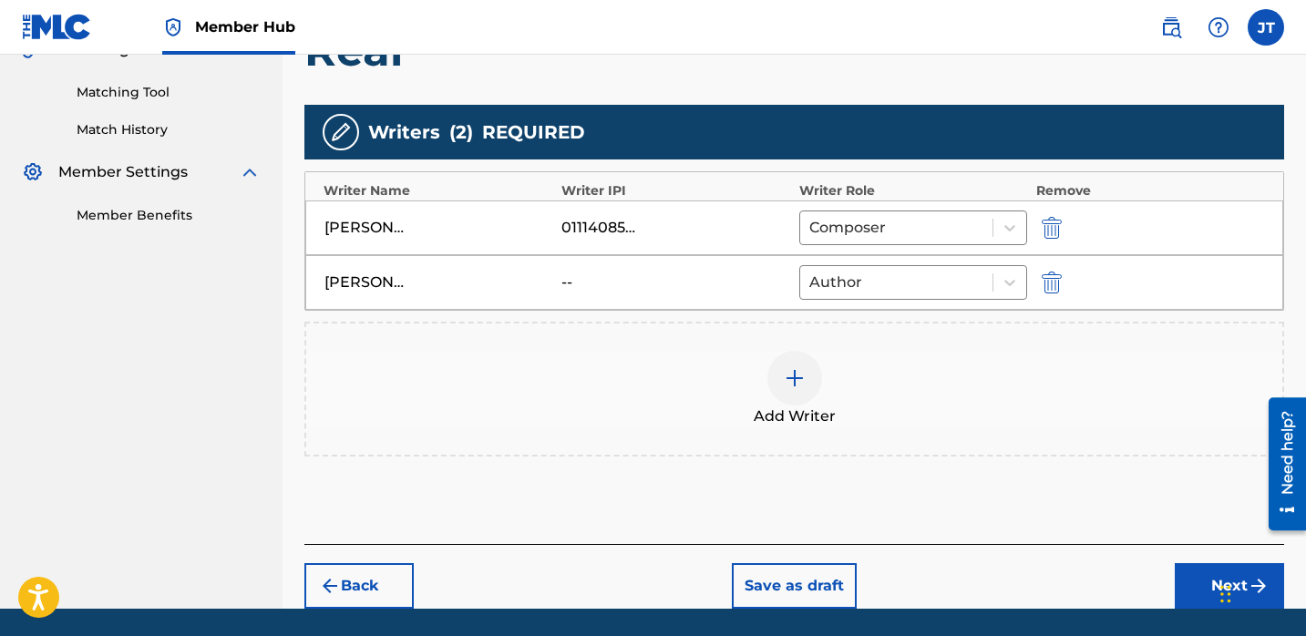
scroll to position [451, 0]
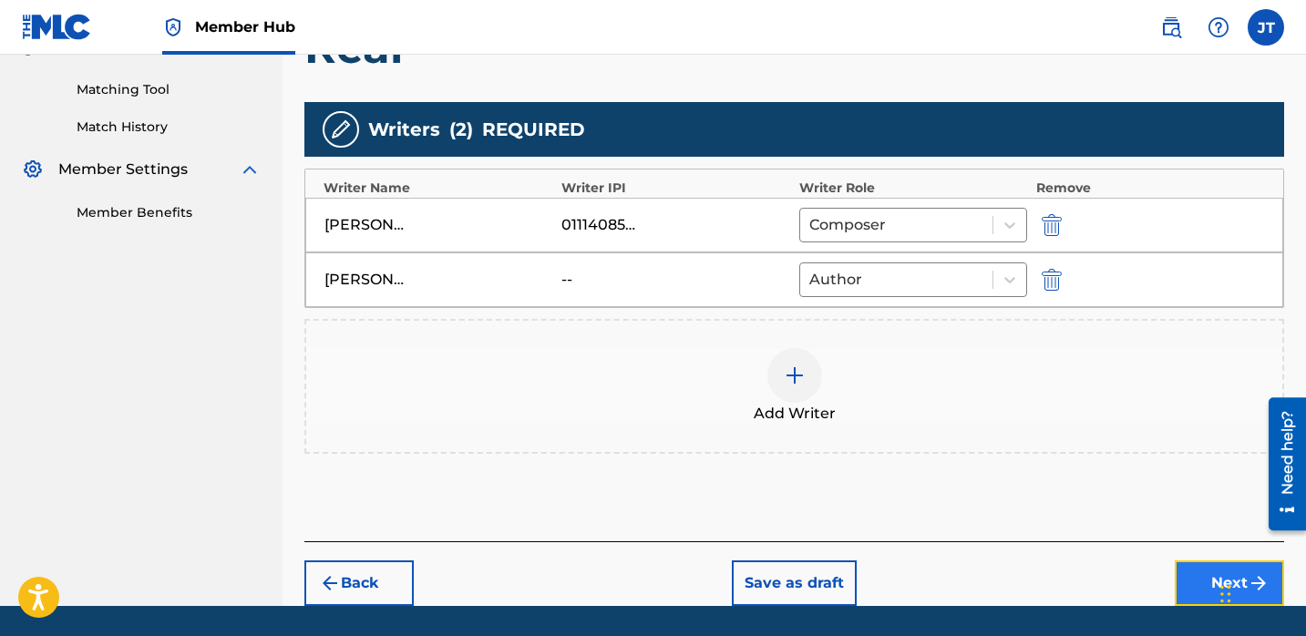
click at [1178, 573] on button "Next" at bounding box center [1229, 584] width 109 height 46
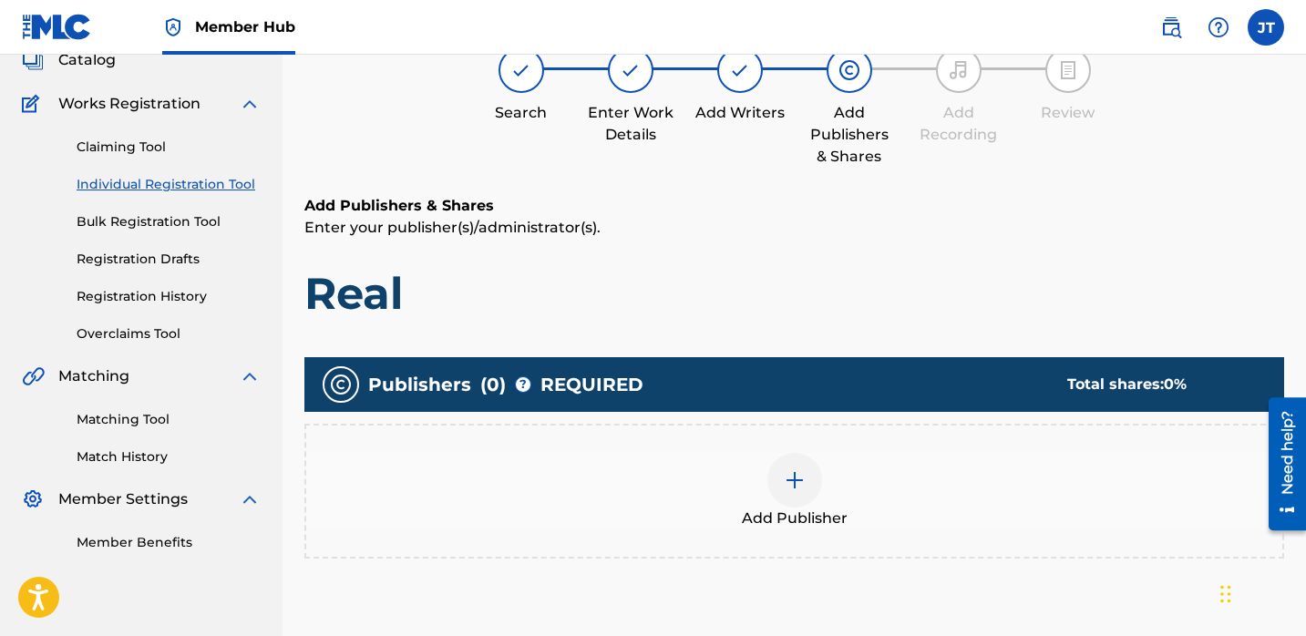
scroll to position [129, 0]
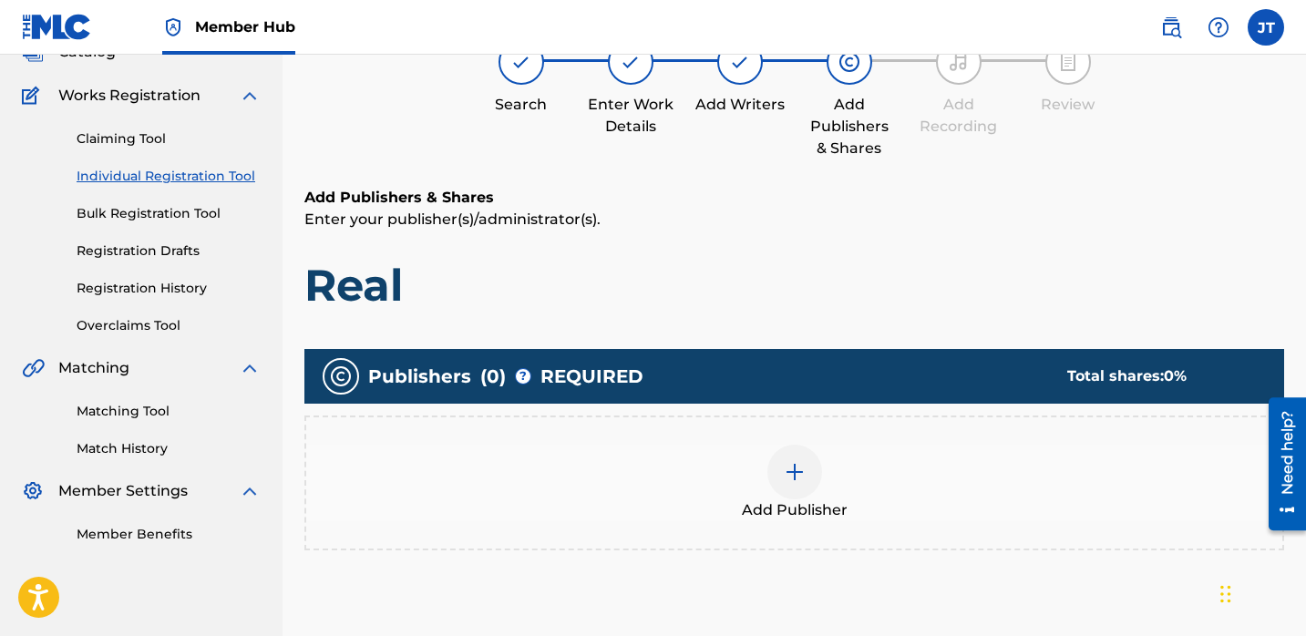
click at [805, 466] on img at bounding box center [795, 472] width 22 height 22
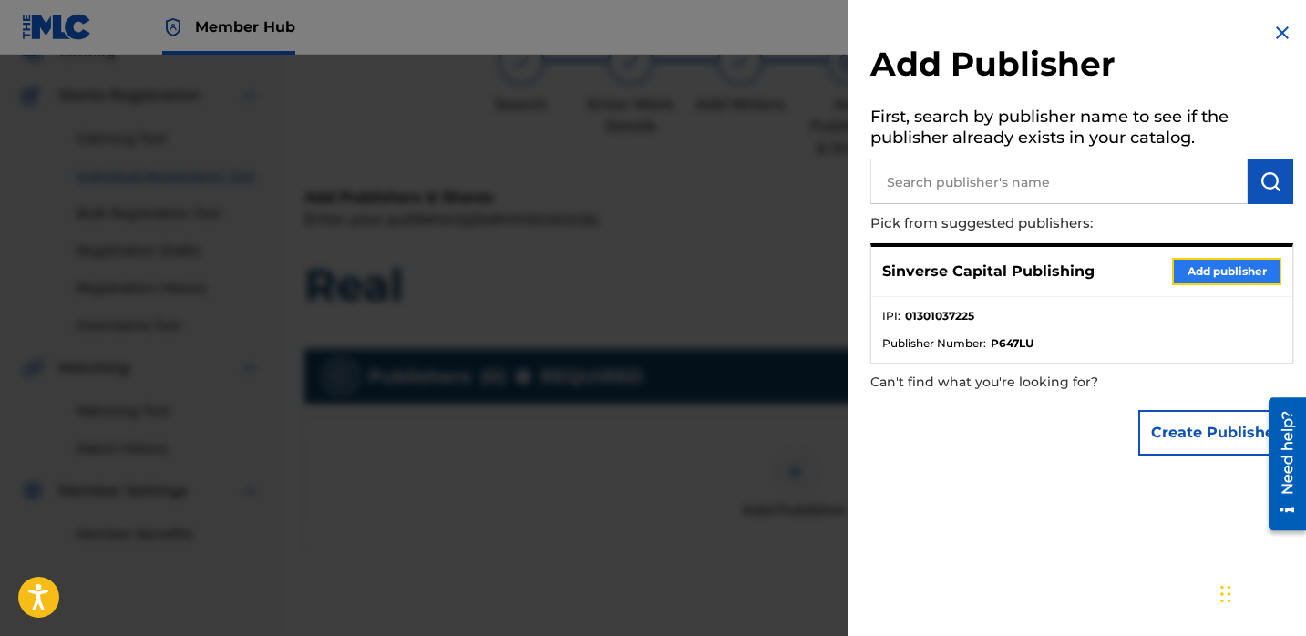
click at [1192, 263] on button "Add publisher" at bounding box center [1226, 271] width 109 height 27
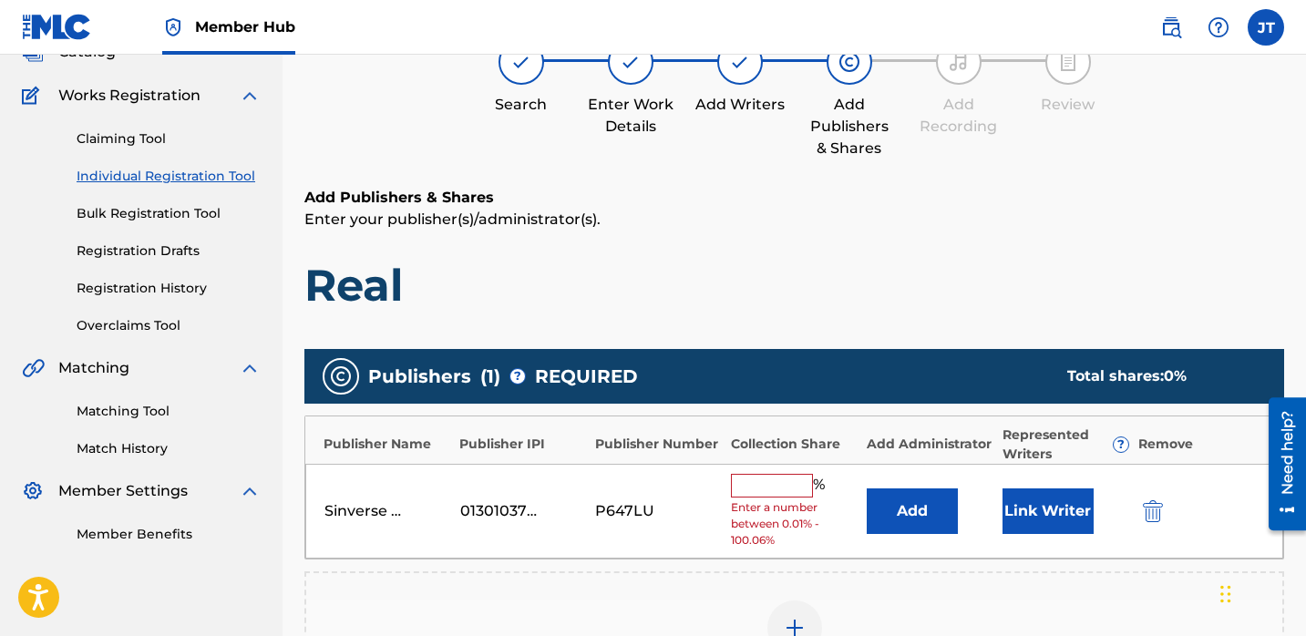
scroll to position [170, 0]
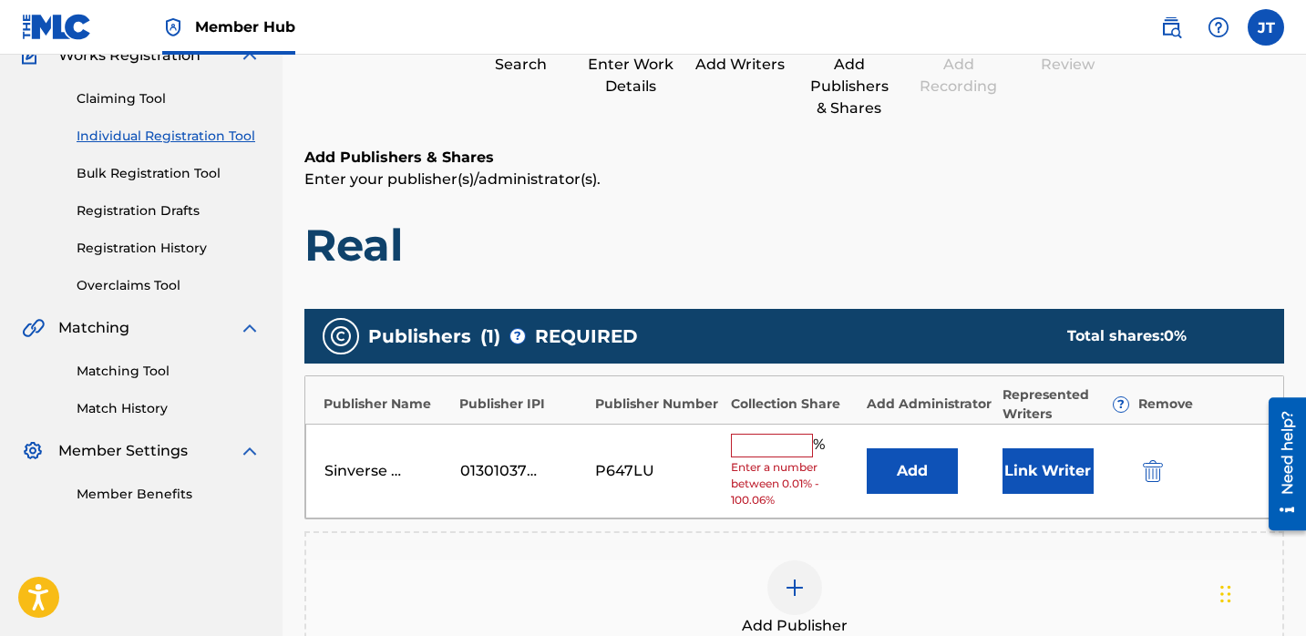
click at [760, 435] on input "text" at bounding box center [772, 446] width 82 height 24
type input "50"
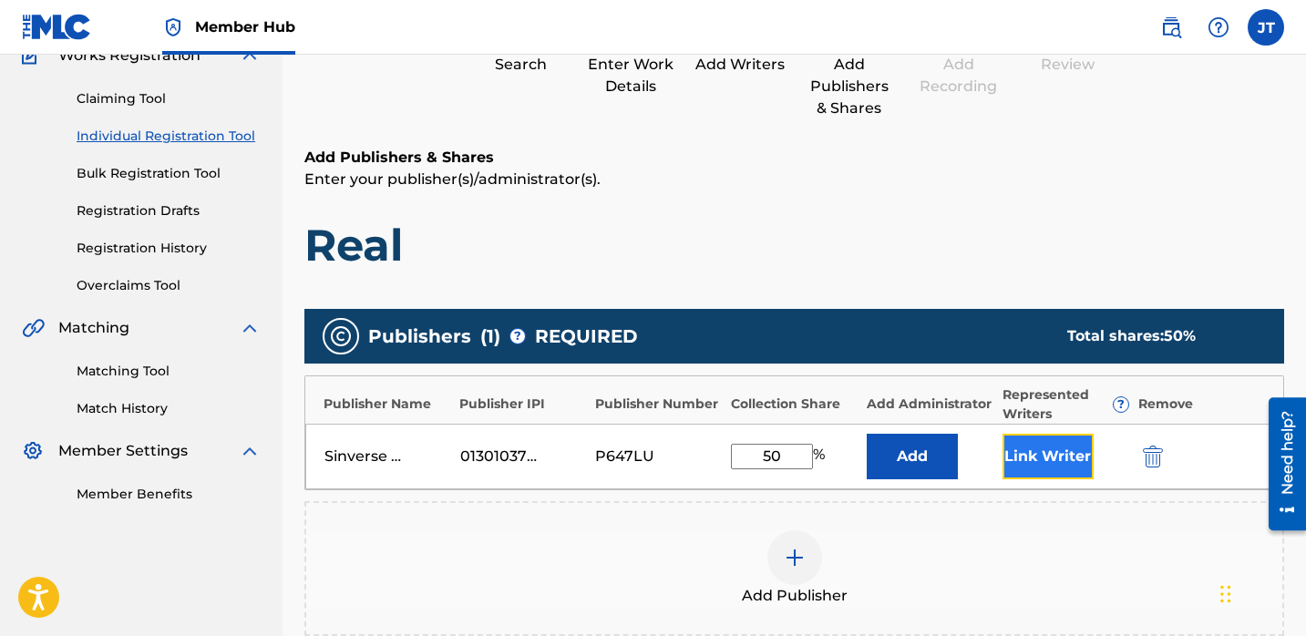
click at [1023, 459] on button "Link Writer" at bounding box center [1048, 457] width 91 height 46
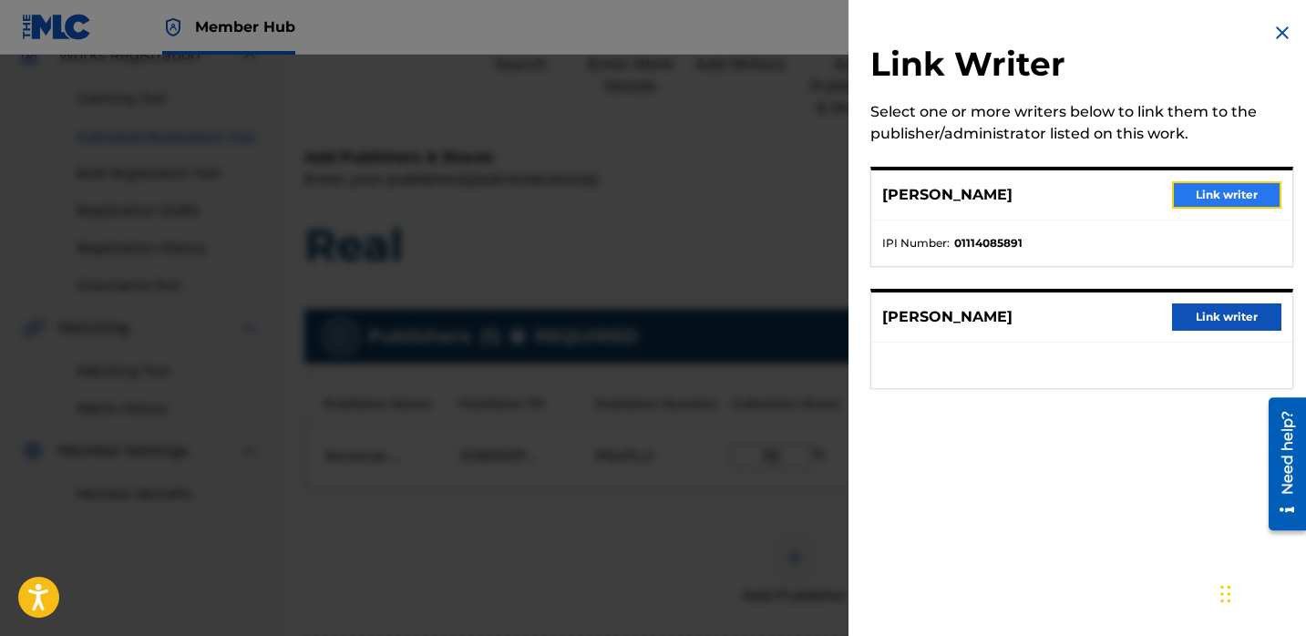
click at [1220, 203] on button "Link writer" at bounding box center [1226, 194] width 109 height 27
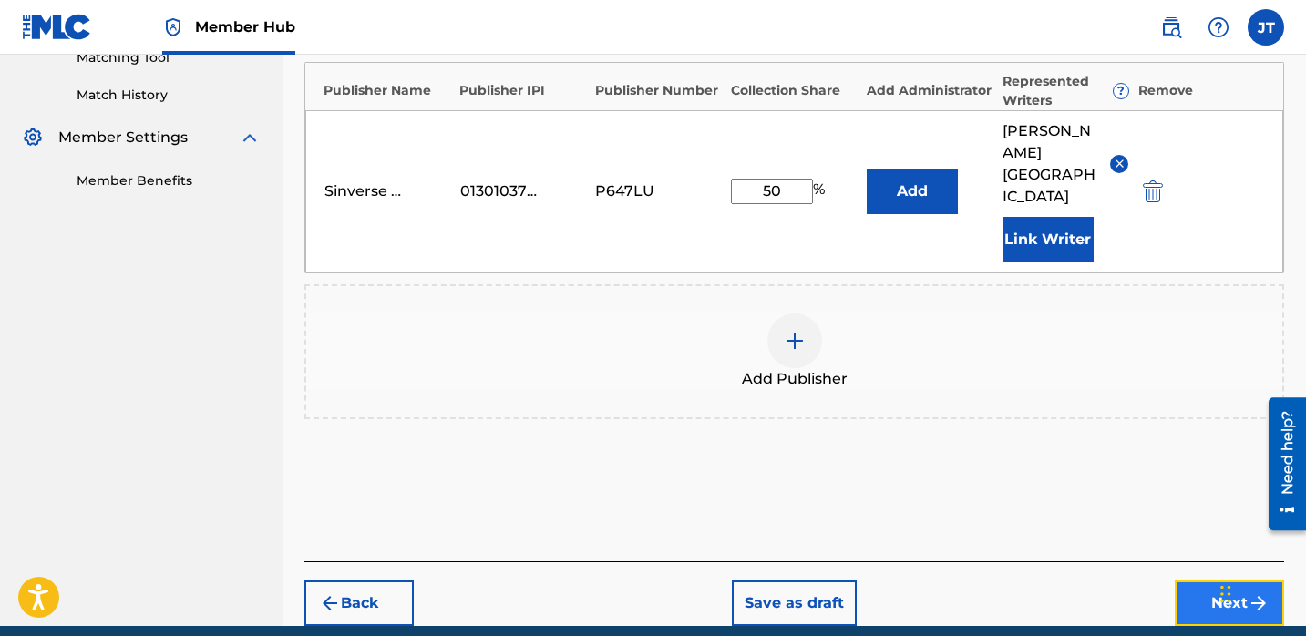
click at [1182, 581] on button "Next" at bounding box center [1229, 604] width 109 height 46
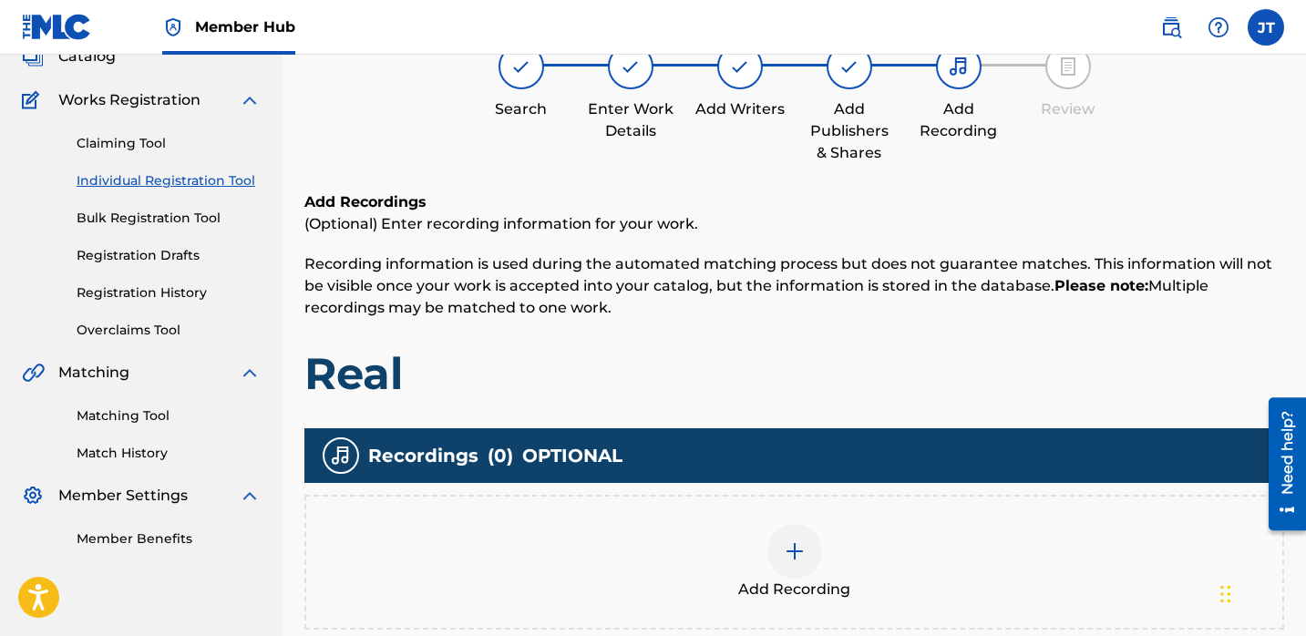
scroll to position [319, 0]
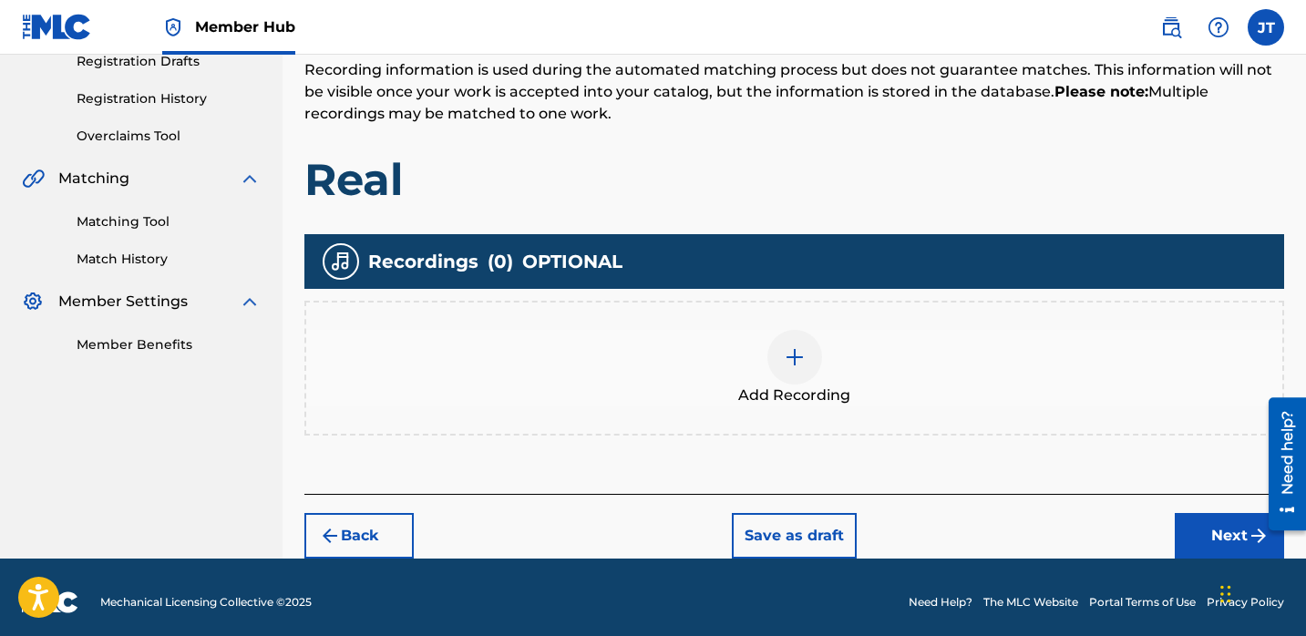
click at [788, 337] on div at bounding box center [795, 357] width 55 height 55
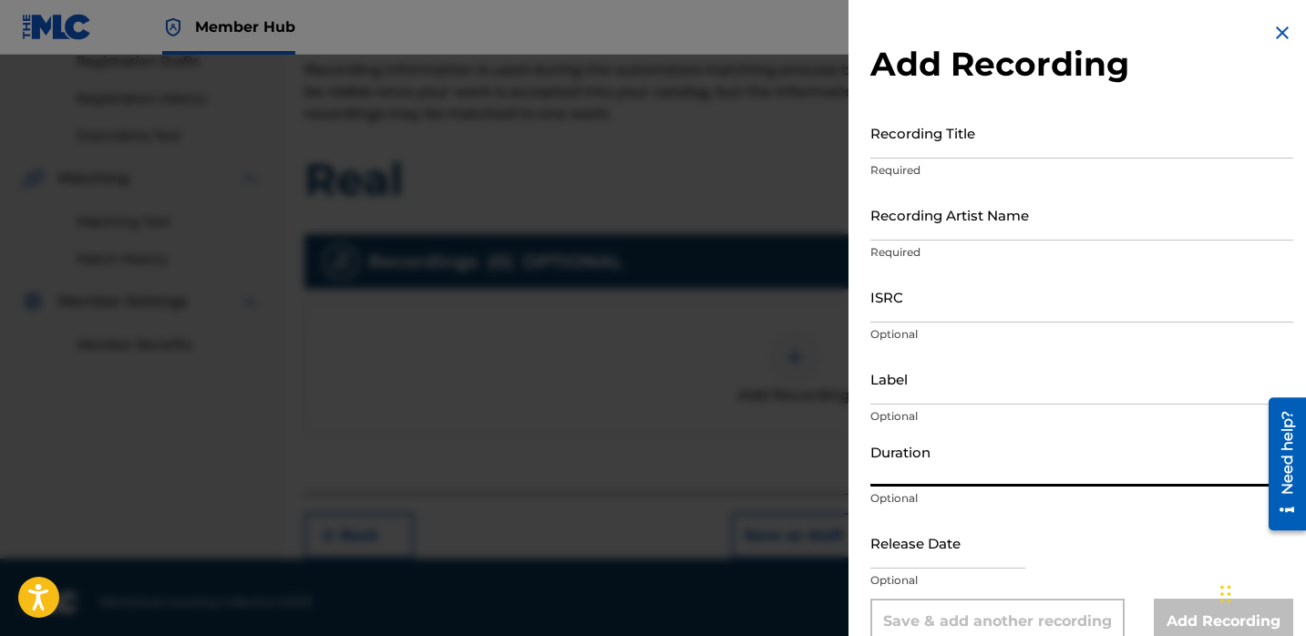
click at [946, 459] on input "Duration" at bounding box center [1082, 461] width 423 height 52
type input "02:06"
click at [931, 551] on input "text" at bounding box center [948, 543] width 155 height 52
select select "8"
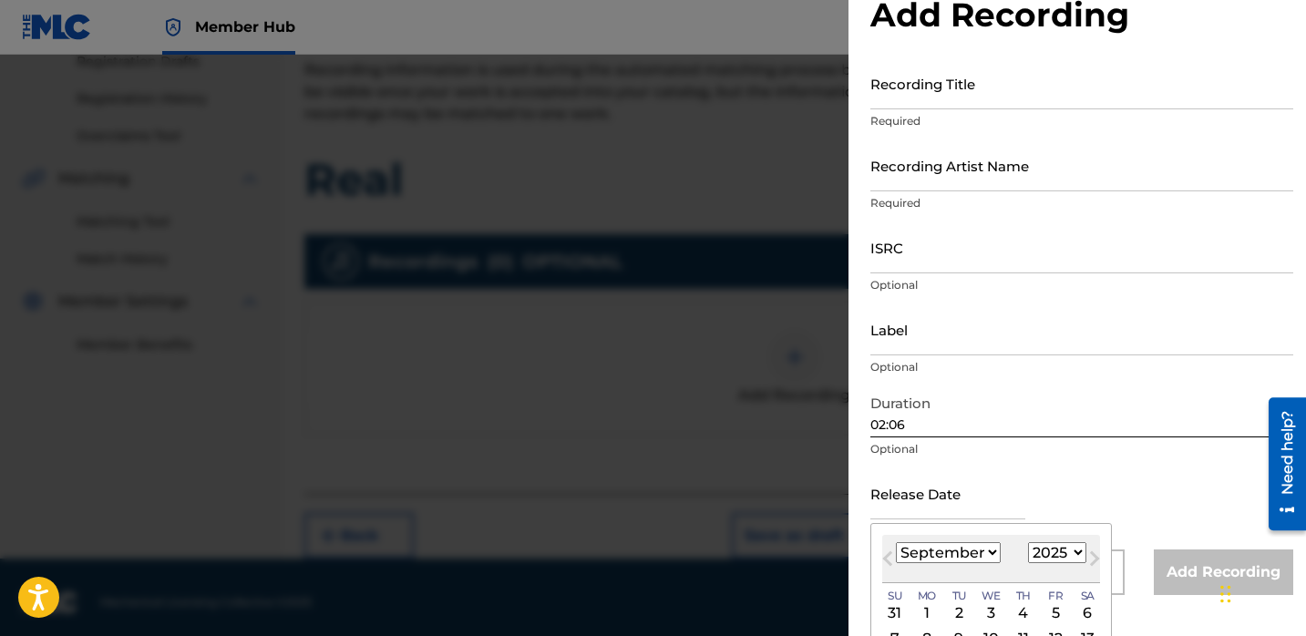
scroll to position [51, 0]
click at [1037, 560] on select "1900 1901 1902 1903 1904 1905 1906 1907 1908 1909 1910 1911 1912 1913 1914 1915…" at bounding box center [1057, 551] width 58 height 21
select select "2022"
click at [1028, 541] on select "1900 1901 1902 1903 1904 1905 1906 1907 1908 1909 1910 1911 1912 1913 1914 1915…" at bounding box center [1057, 551] width 58 height 21
click at [987, 539] on div "[DATE] January February March April May June July August September October Nove…" at bounding box center [991, 557] width 218 height 48
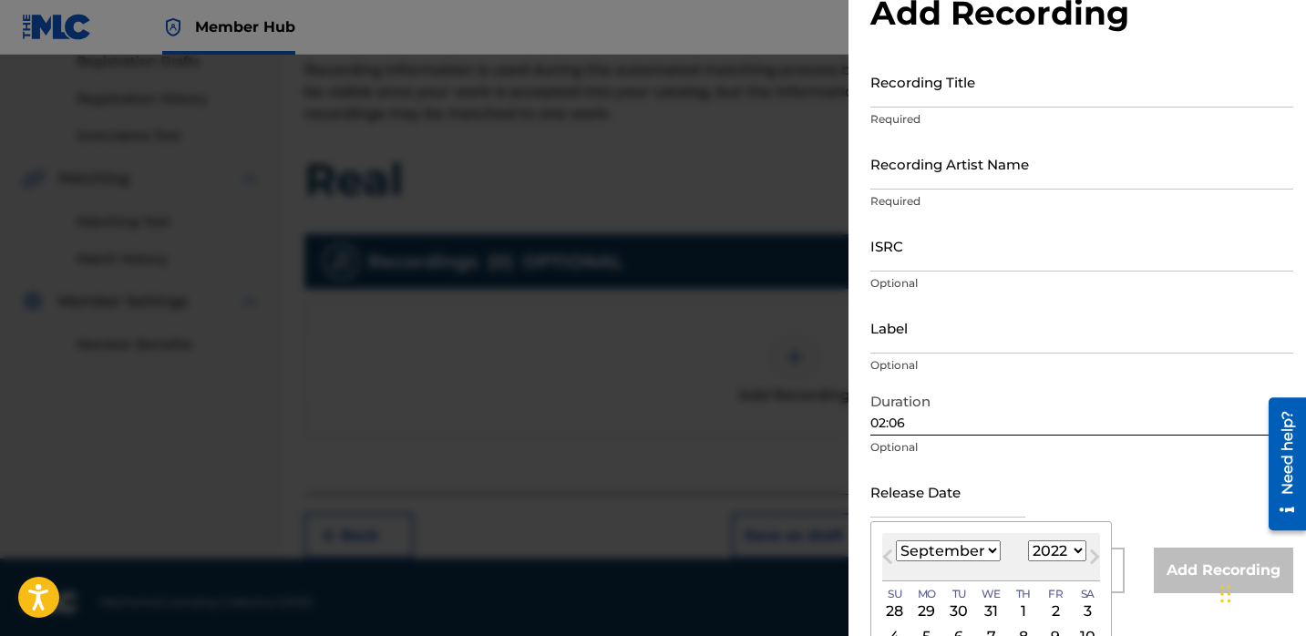
click at [987, 550] on select "January February March April May June July August September October November De…" at bounding box center [948, 551] width 105 height 21
select select "11"
click at [896, 541] on select "January February March April May June July August September October November De…" at bounding box center [948, 551] width 105 height 21
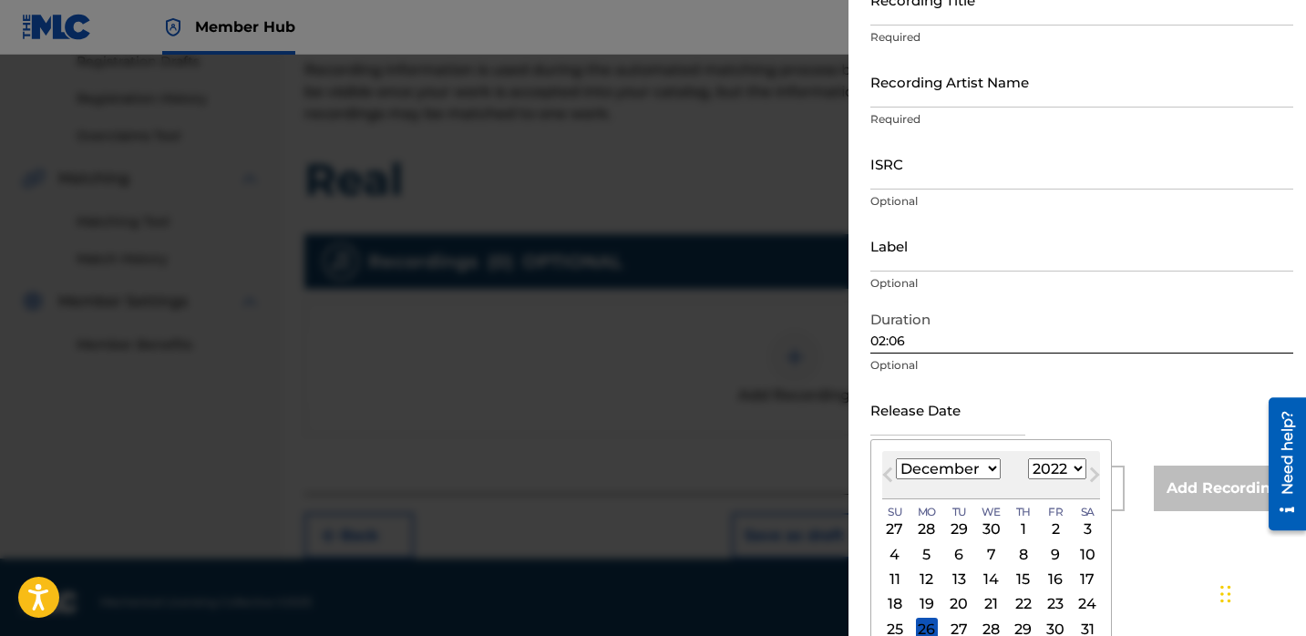
scroll to position [137, 0]
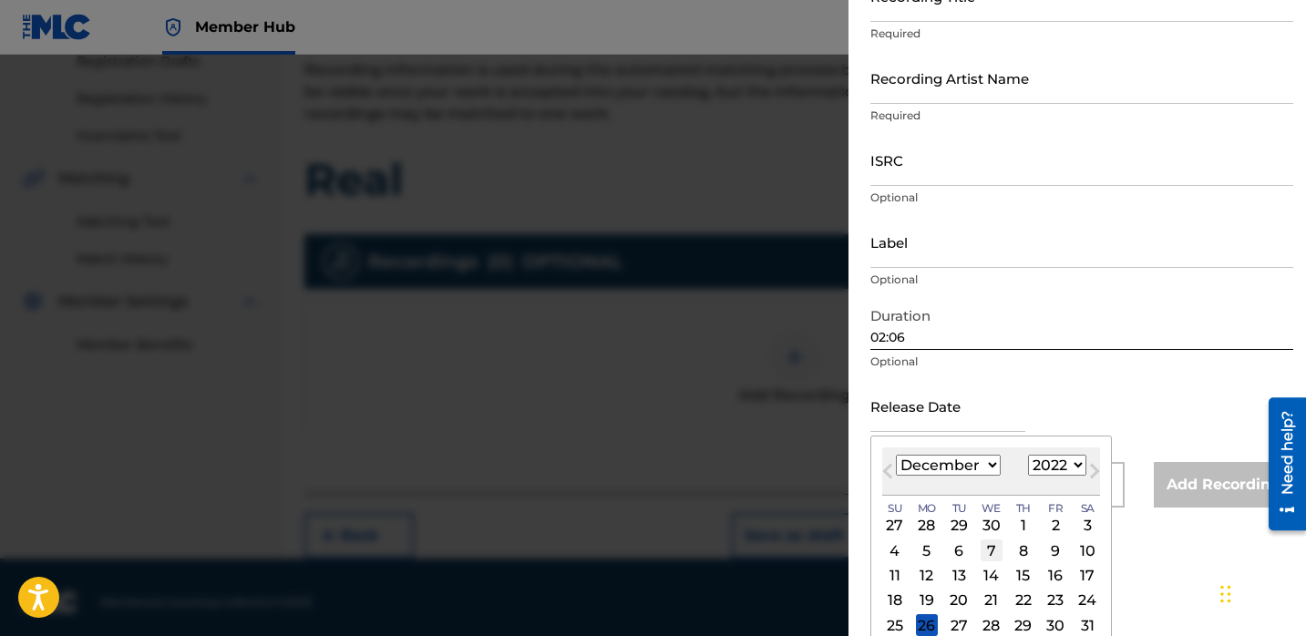
click at [989, 549] on div "7" at bounding box center [992, 551] width 22 height 22
type input "[DATE]"
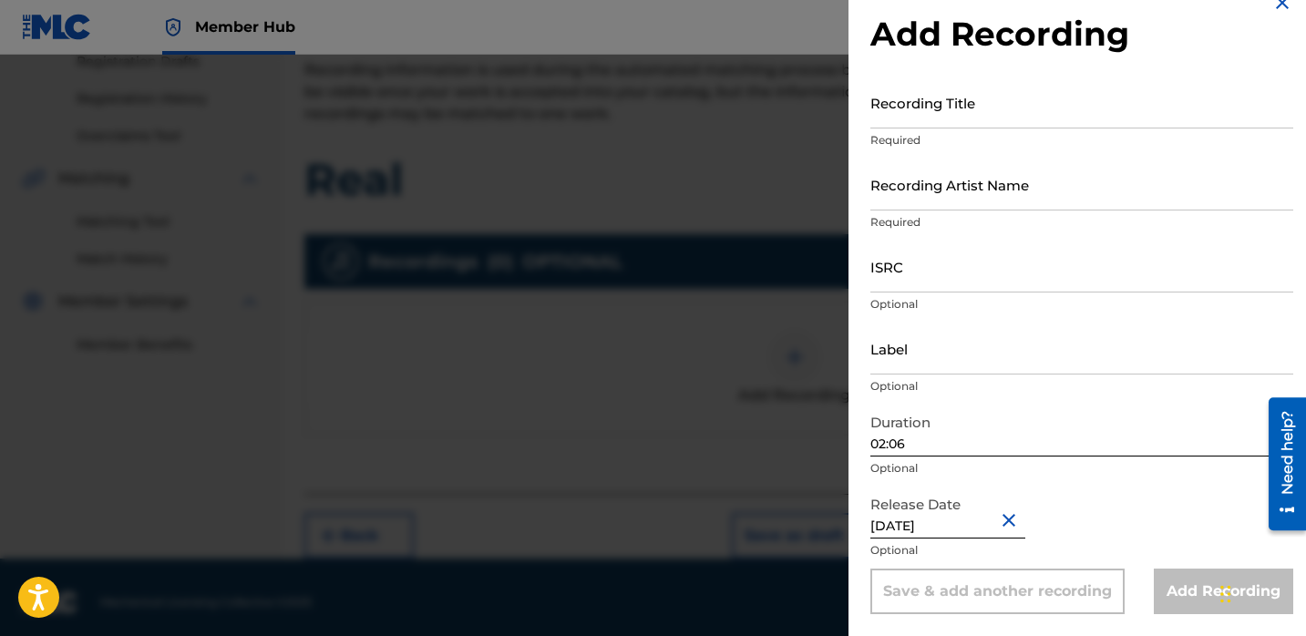
scroll to position [30, 0]
click at [938, 278] on input "ISRC" at bounding box center [1082, 267] width 423 height 52
paste input "QZTB62232940"
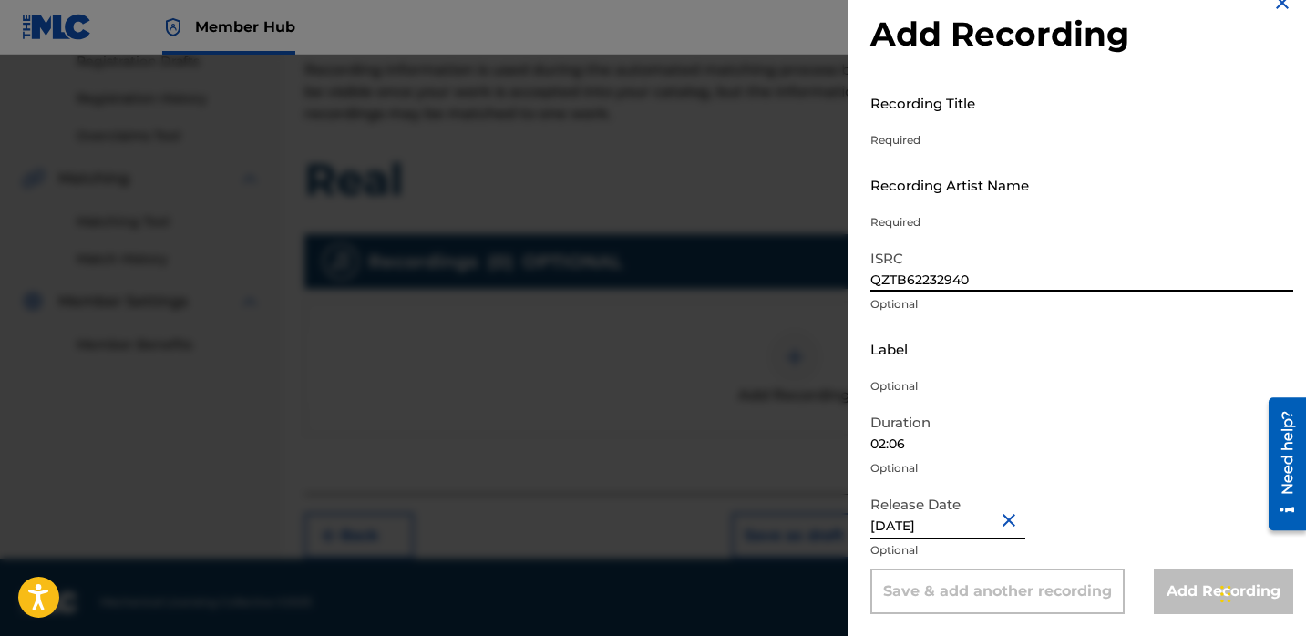
type input "QZTB62232940"
click at [960, 182] on input "Recording Artist Name" at bounding box center [1082, 185] width 423 height 52
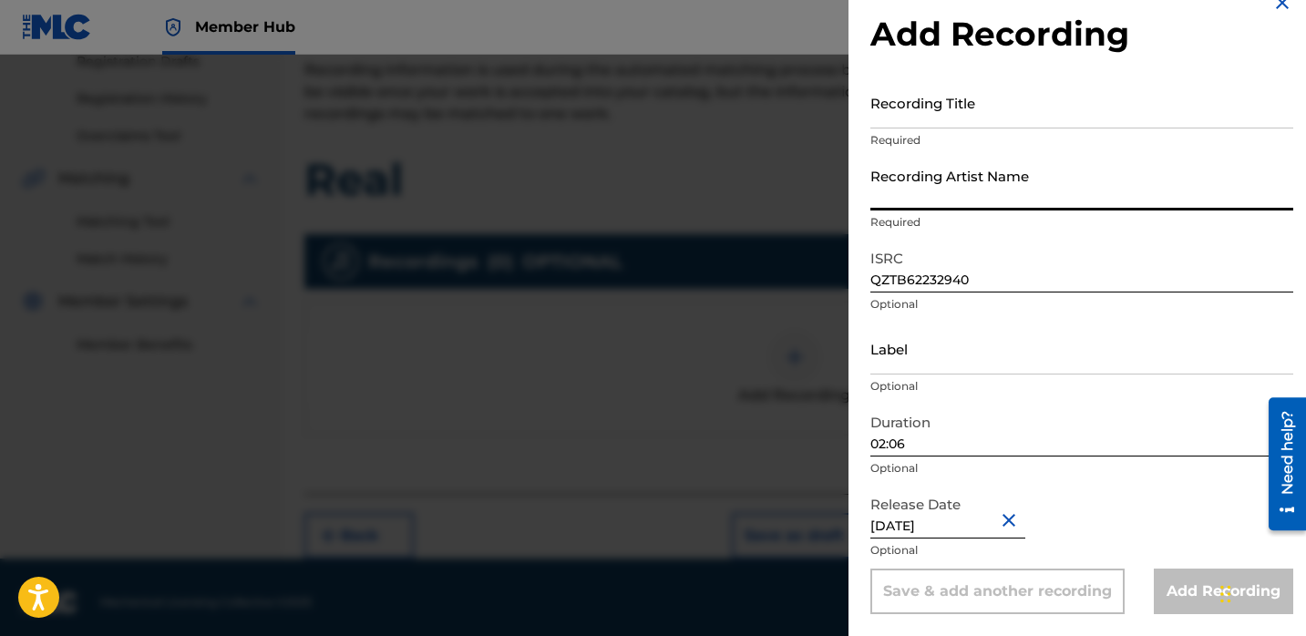
type input "Lil [PERSON_NAME]"
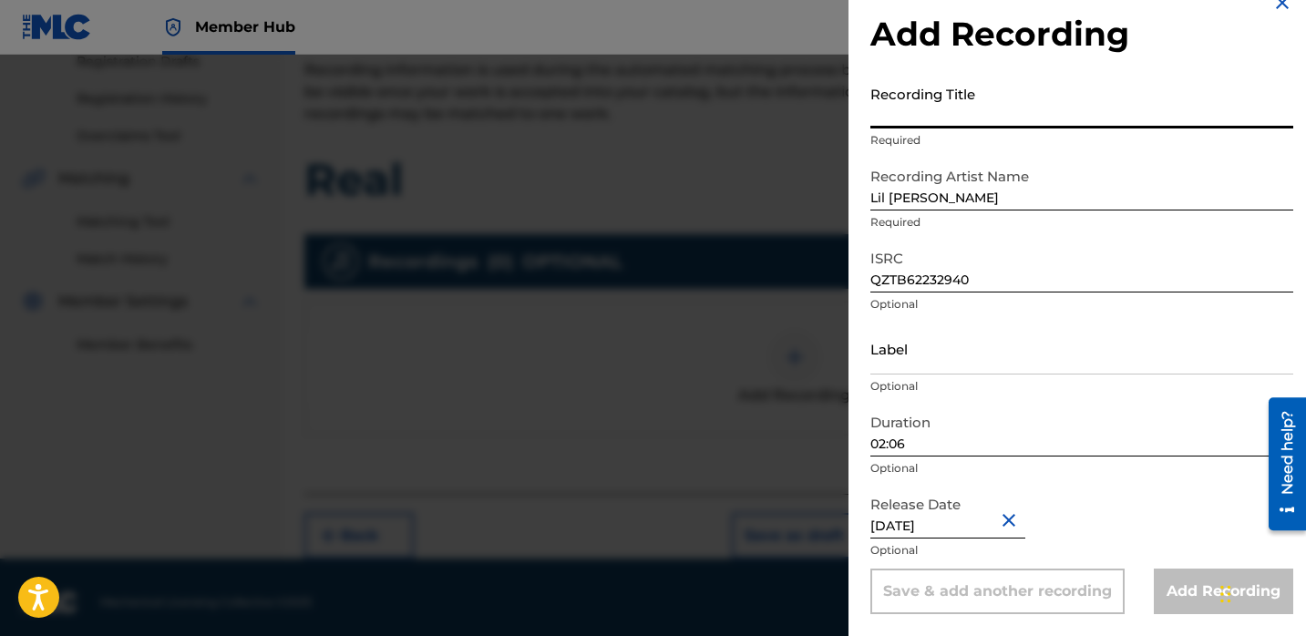
click at [926, 103] on input "Recording Title" at bounding box center [1082, 103] width 423 height 52
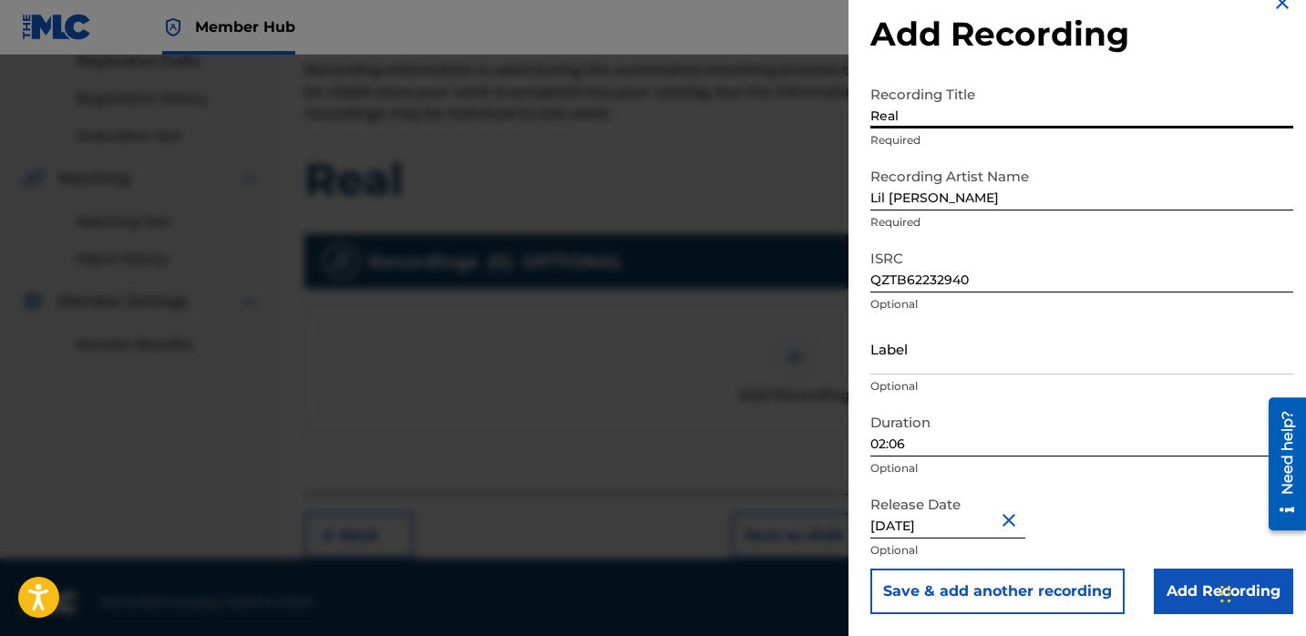
type input "Real"
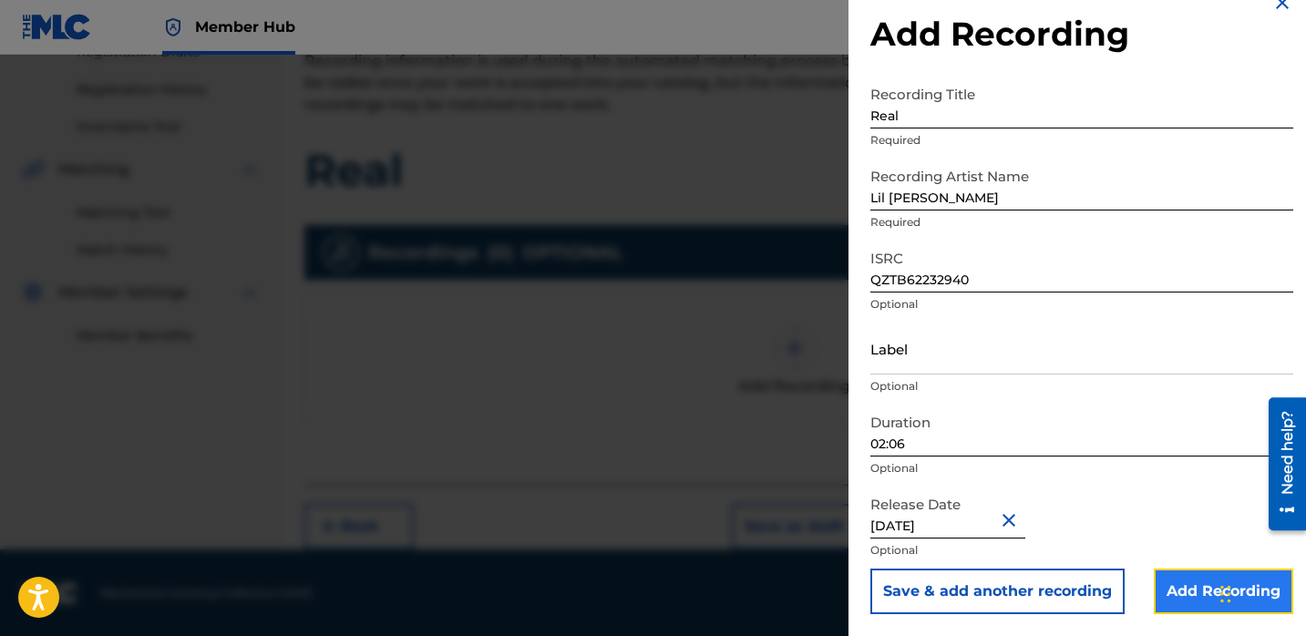
click at [1169, 581] on input "Add Recording" at bounding box center [1223, 592] width 139 height 46
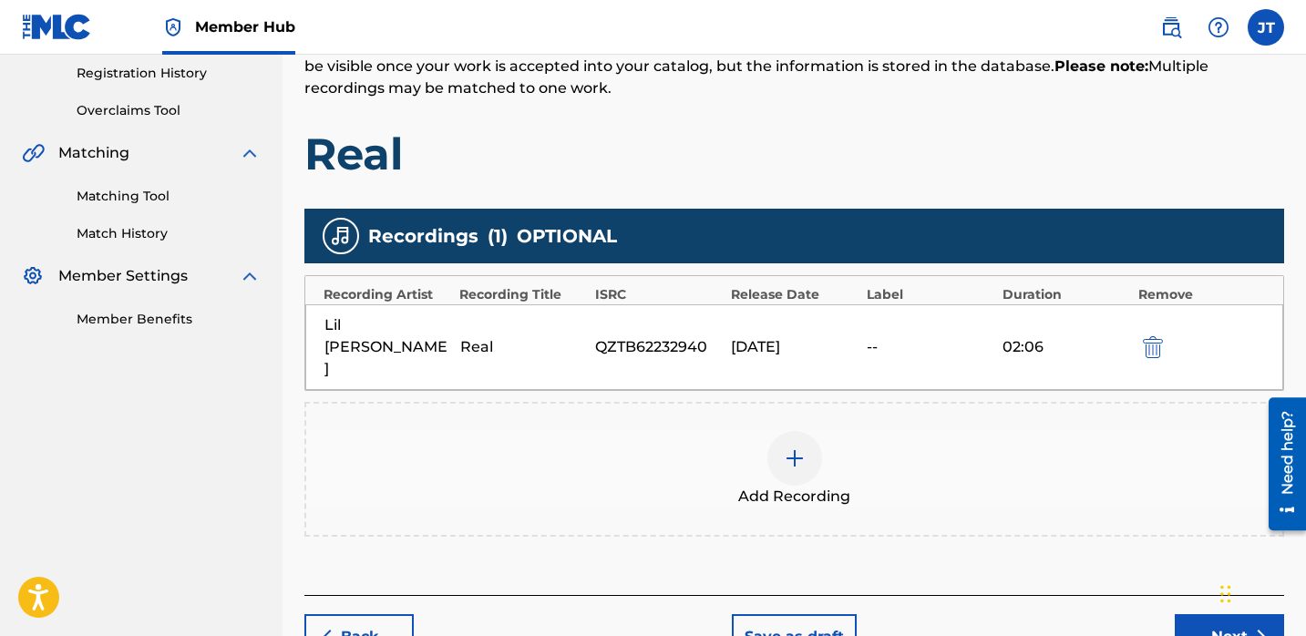
scroll to position [348, 0]
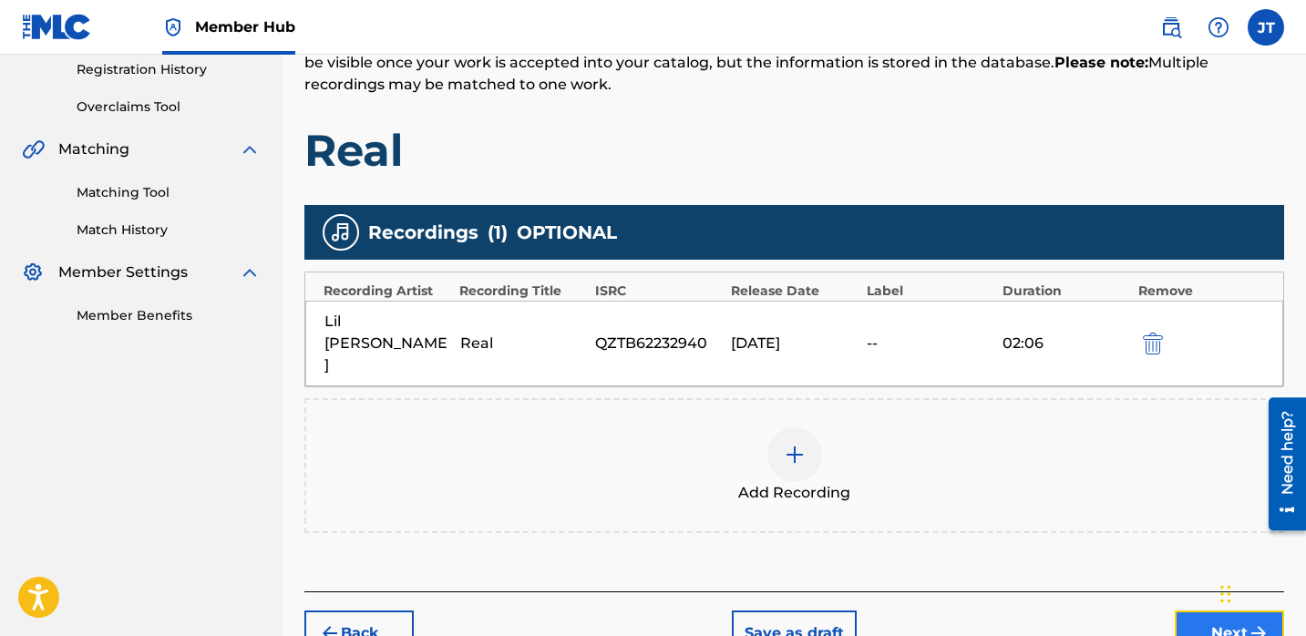
click at [1183, 611] on button "Next" at bounding box center [1229, 634] width 109 height 46
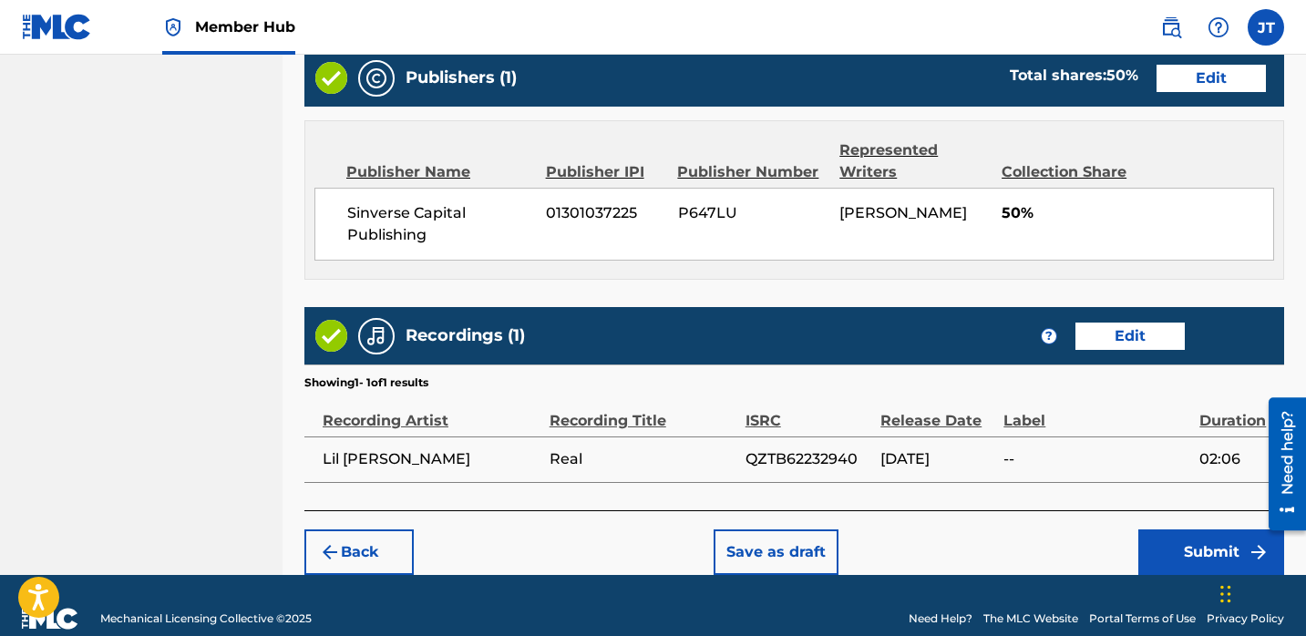
scroll to position [944, 0]
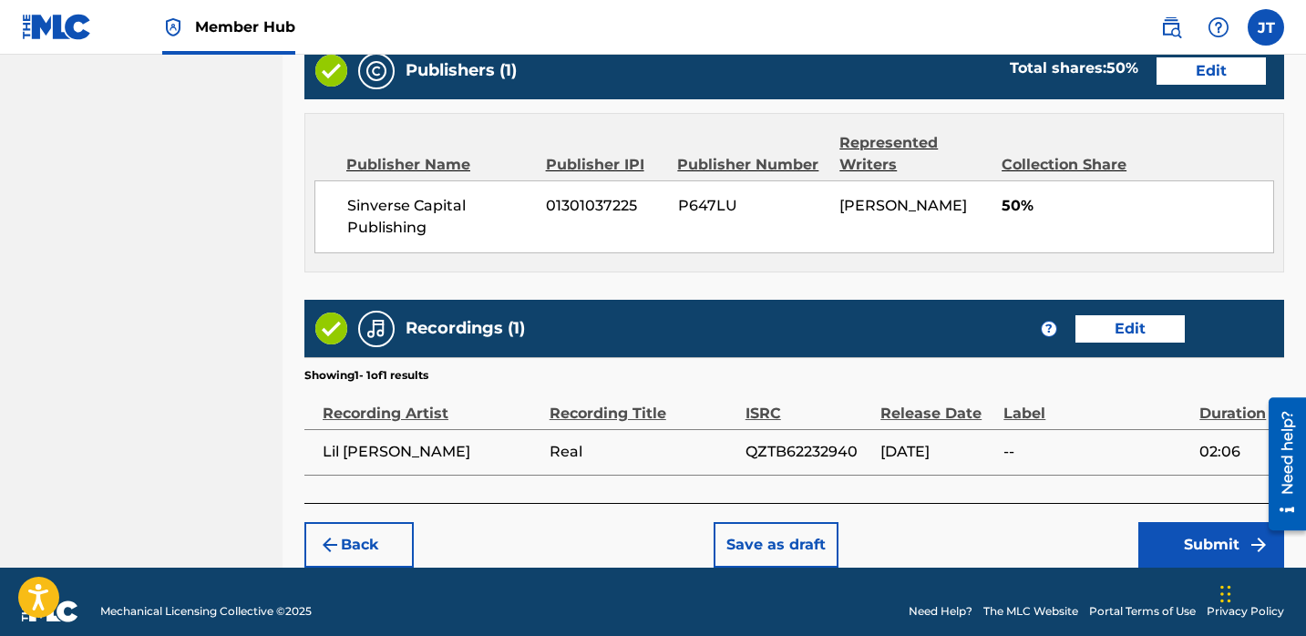
click at [924, 453] on span "[DATE]" at bounding box center [938, 452] width 114 height 22
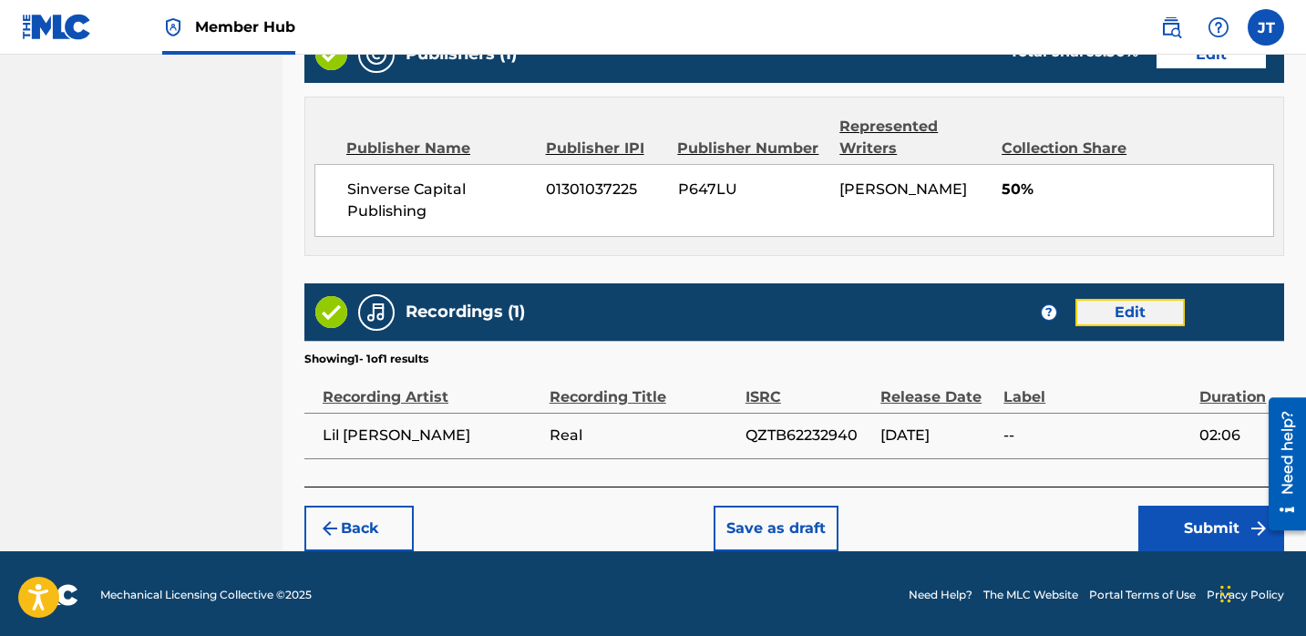
click at [1120, 313] on button "Edit" at bounding box center [1130, 312] width 109 height 27
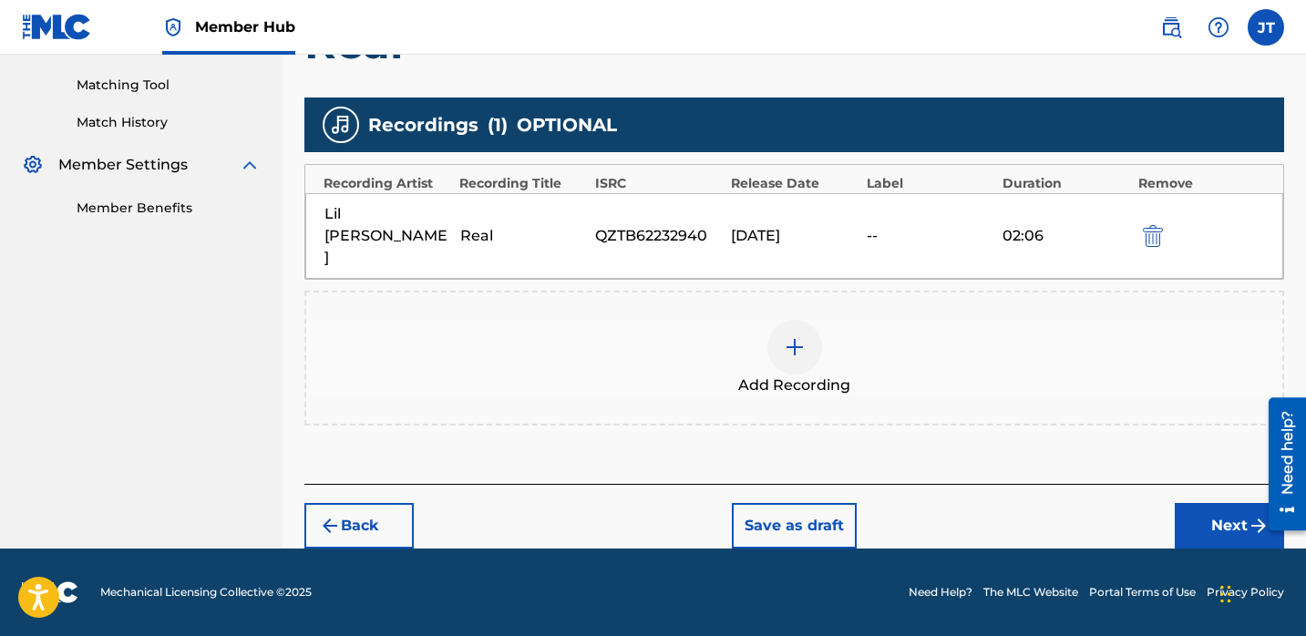
scroll to position [412, 0]
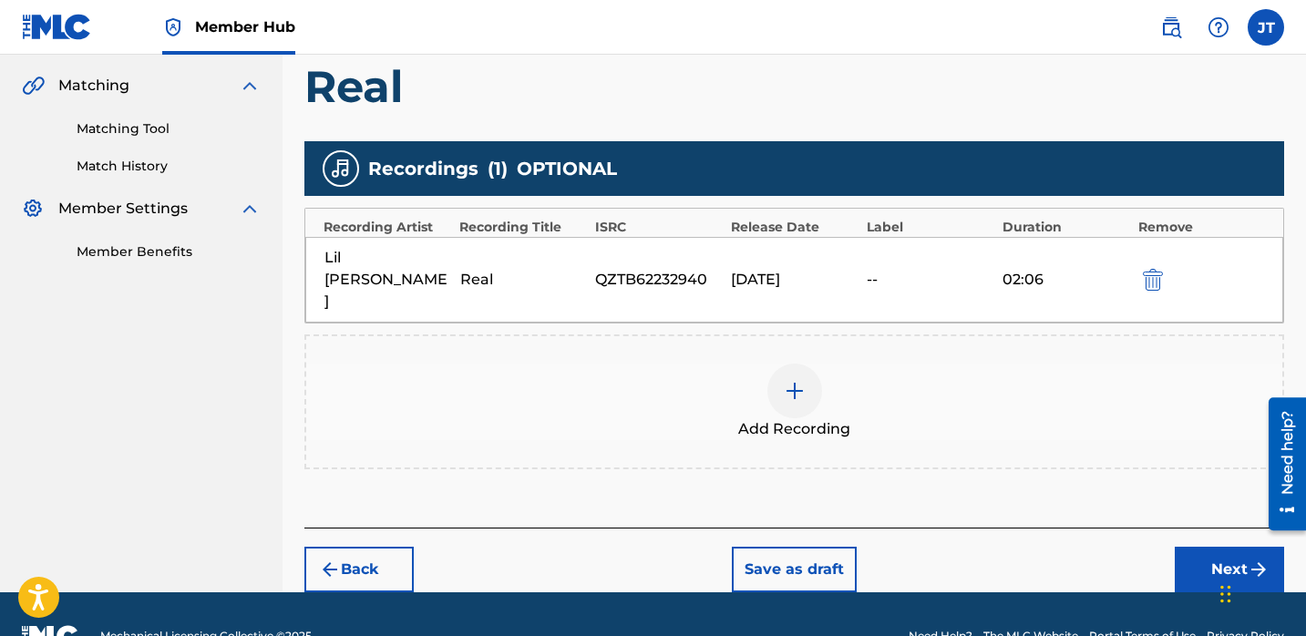
click at [820, 269] on div "[DATE]" at bounding box center [794, 280] width 127 height 22
click at [793, 269] on div "[DATE]" at bounding box center [794, 280] width 127 height 22
click at [804, 380] on img at bounding box center [795, 391] width 22 height 22
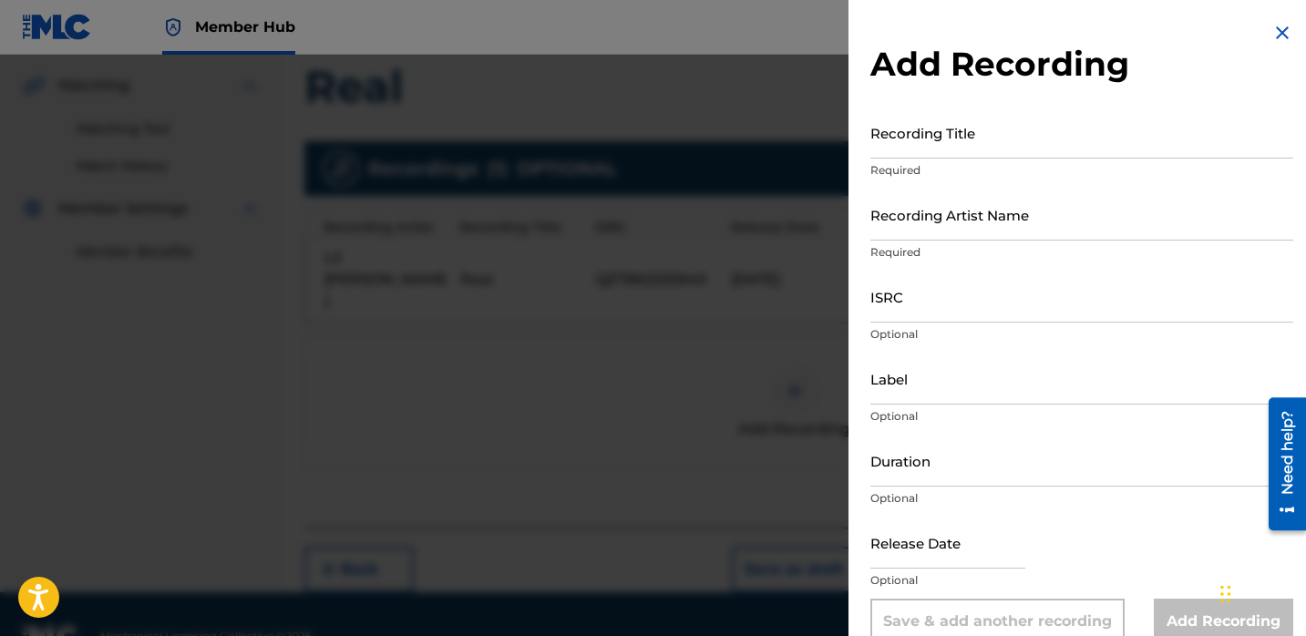
scroll to position [30, 0]
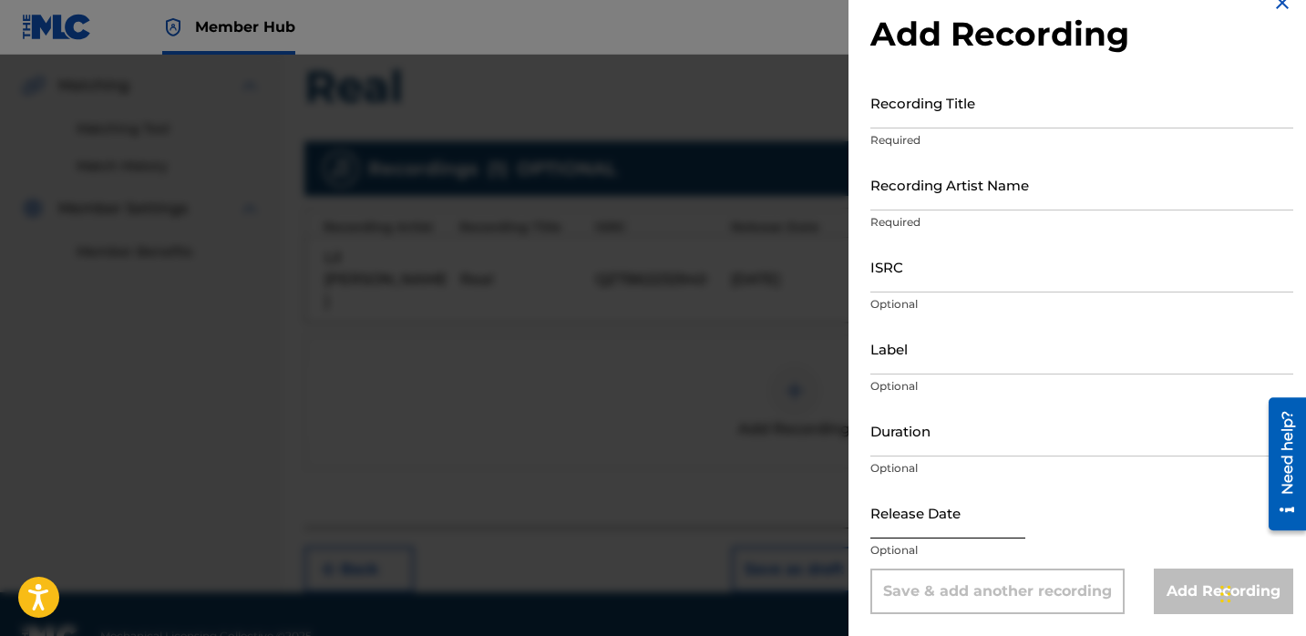
click at [929, 500] on input "text" at bounding box center [948, 513] width 155 height 52
select select "8"
select select "2025"
type input "[DATE]"
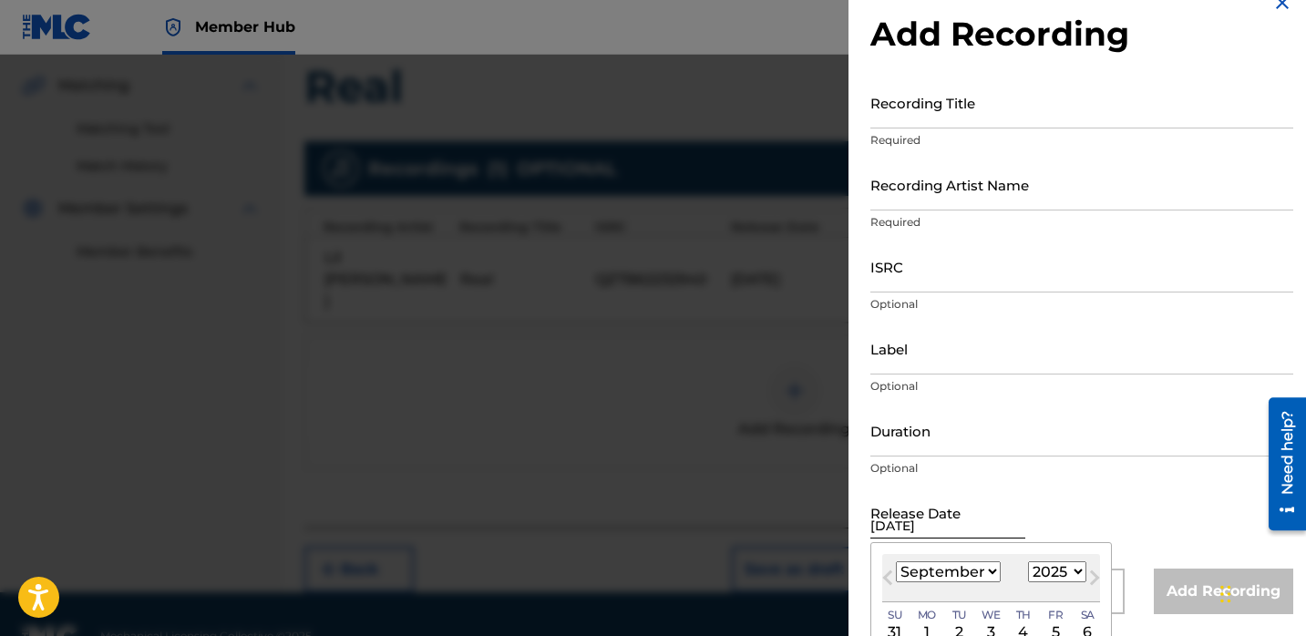
select select "11"
select select "2022"
click at [924, 267] on input "ISRC" at bounding box center [1082, 267] width 423 height 52
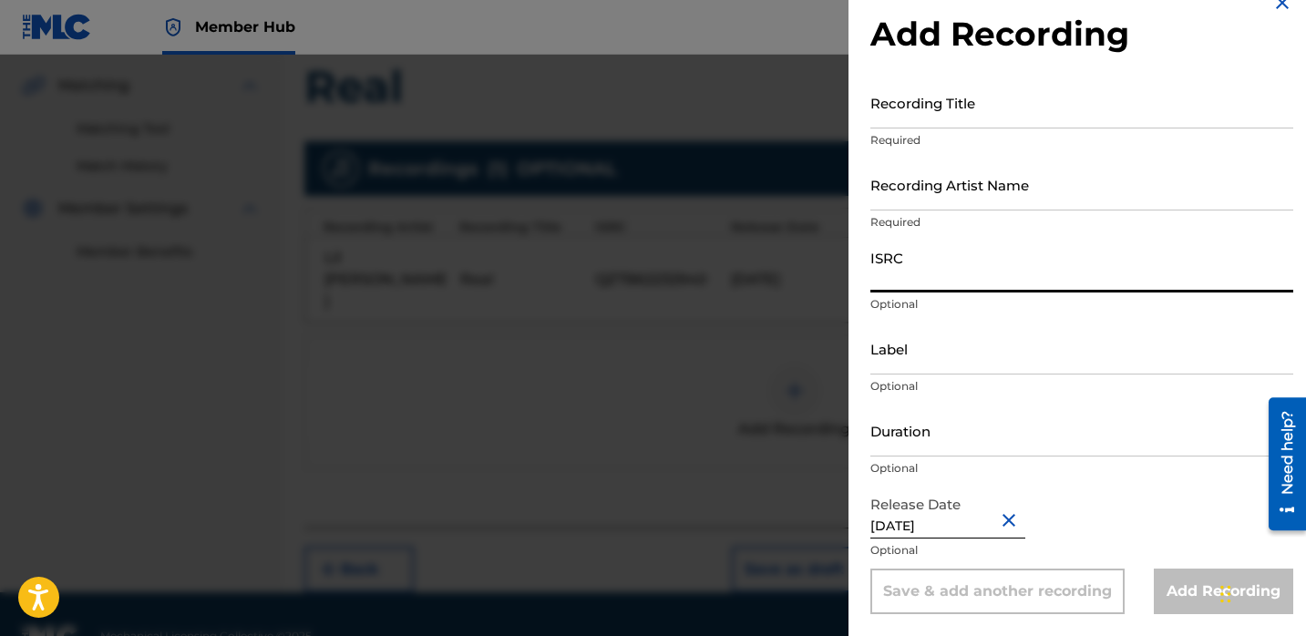
paste input "QZTB62232940"
type input "QZTB62232940"
click at [931, 119] on input "Recording Title" at bounding box center [1082, 103] width 423 height 52
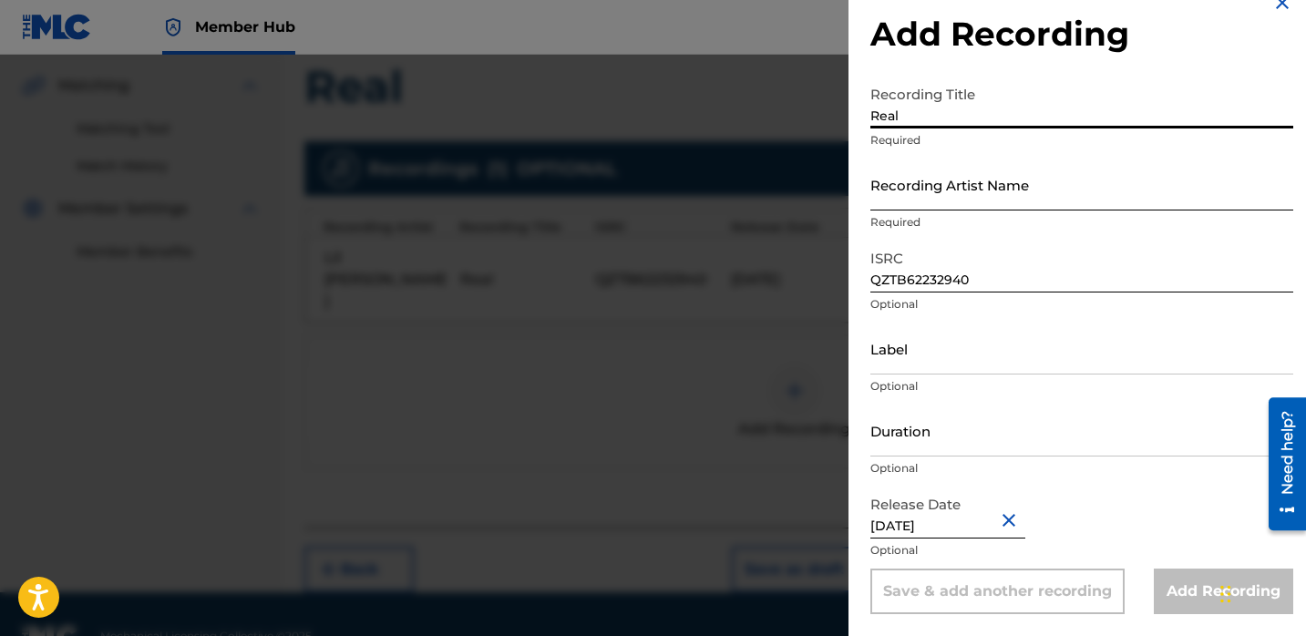
type input "Real"
click at [991, 191] on input "Recording Artist Name" at bounding box center [1082, 185] width 423 height 52
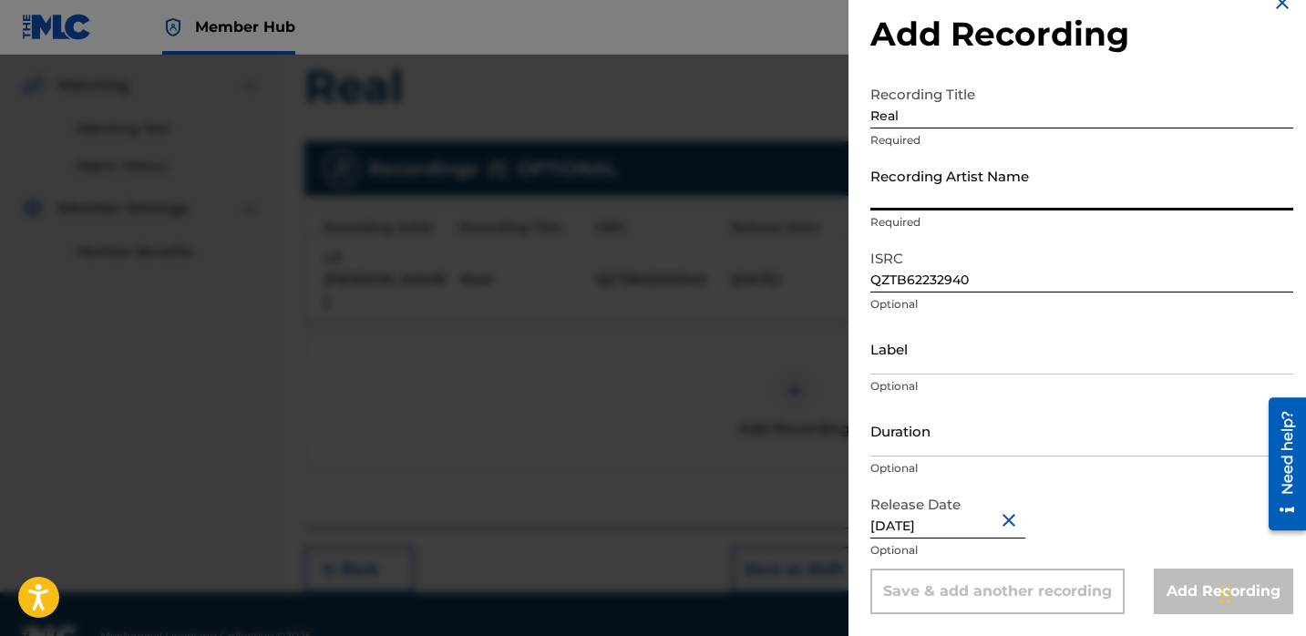
type input "Lil [PERSON_NAME]"
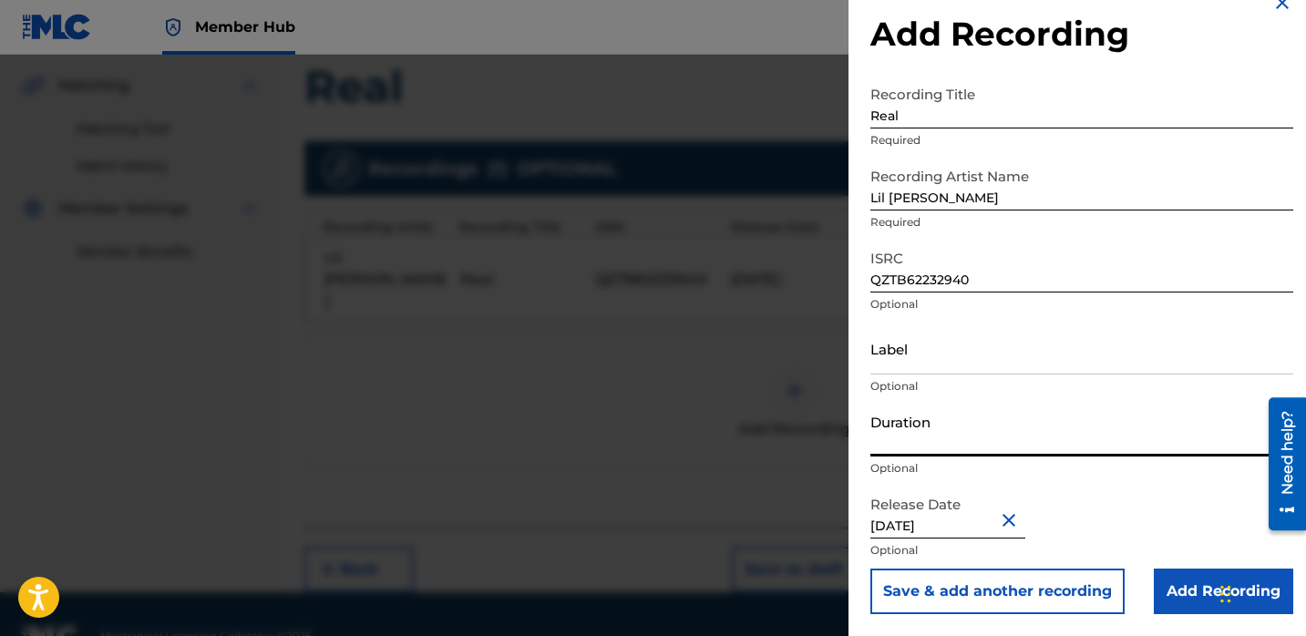
click at [929, 430] on input "Duration" at bounding box center [1082, 431] width 423 height 52
type input "02:06"
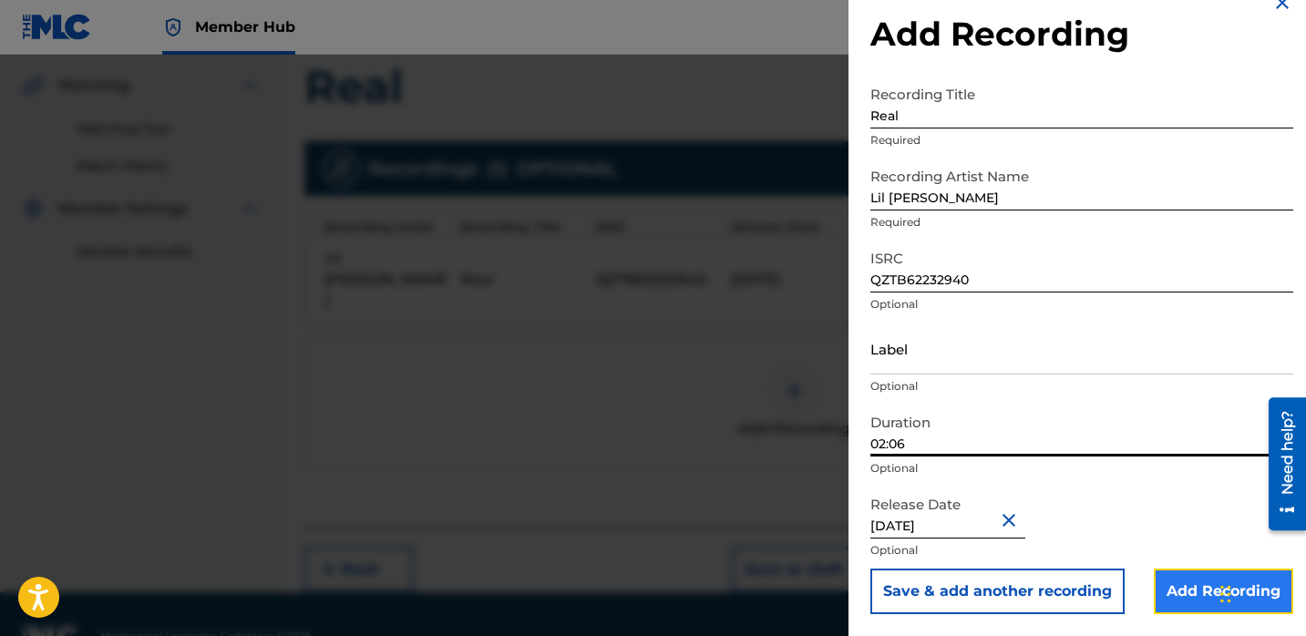
click at [1171, 586] on input "Add Recording" at bounding box center [1223, 592] width 139 height 46
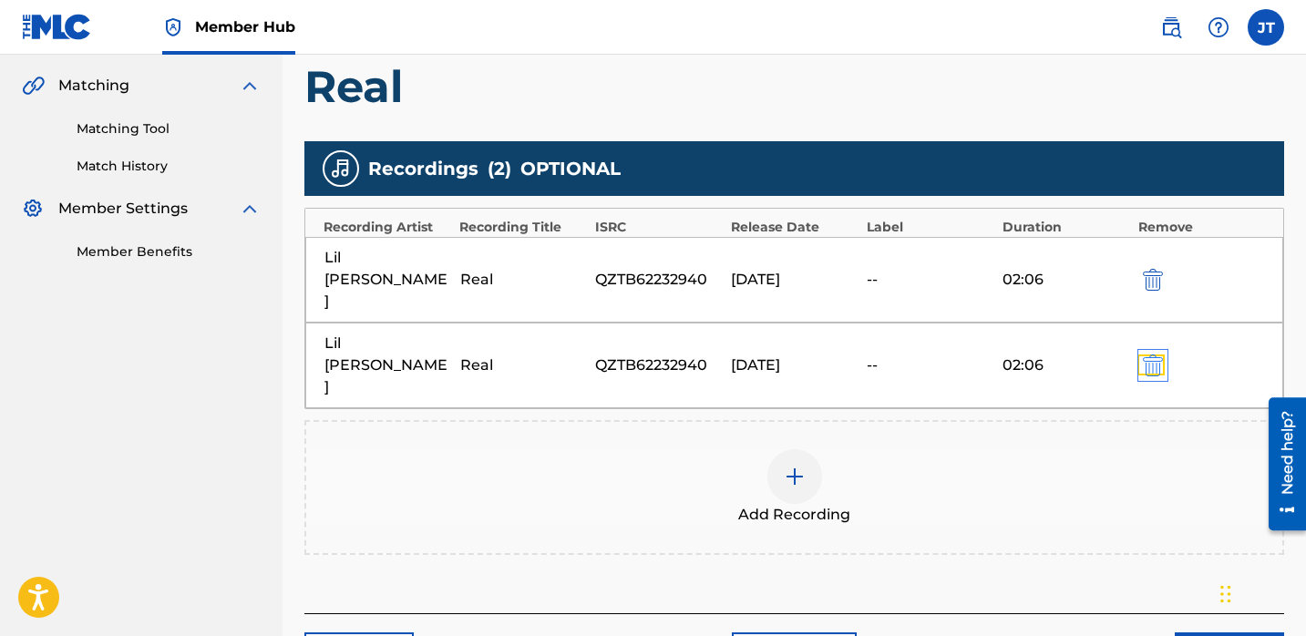
click at [1156, 355] on img "submit" at bounding box center [1153, 366] width 20 height 22
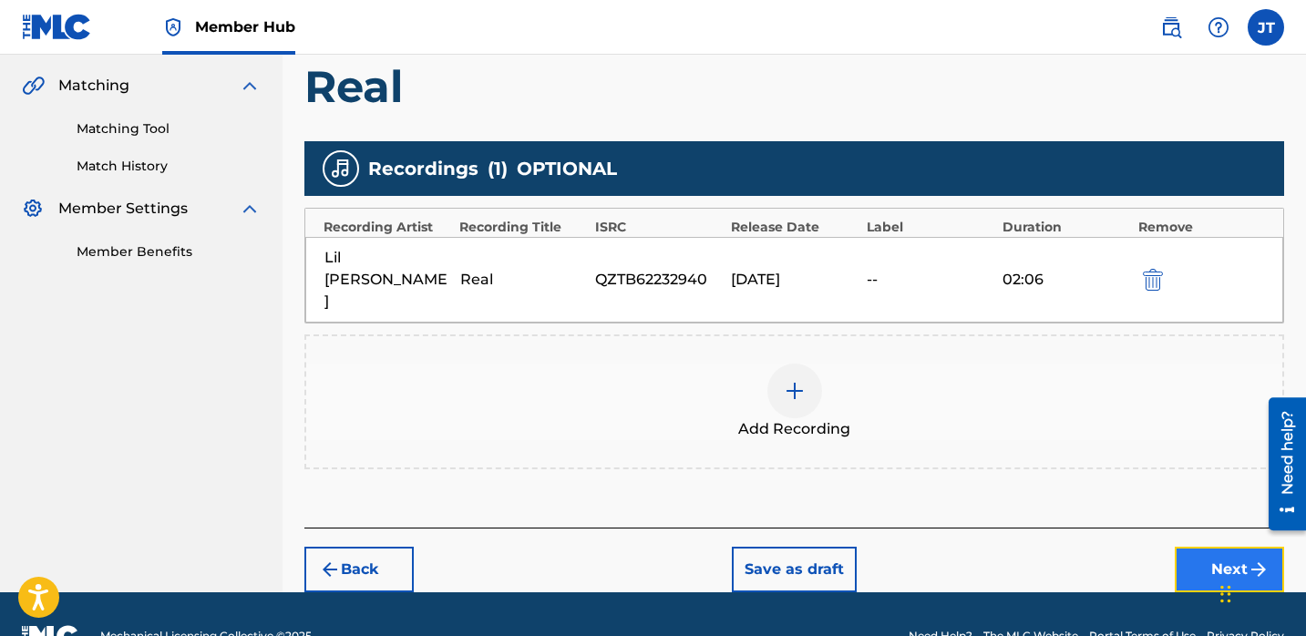
click at [1213, 547] on button "Next" at bounding box center [1229, 570] width 109 height 46
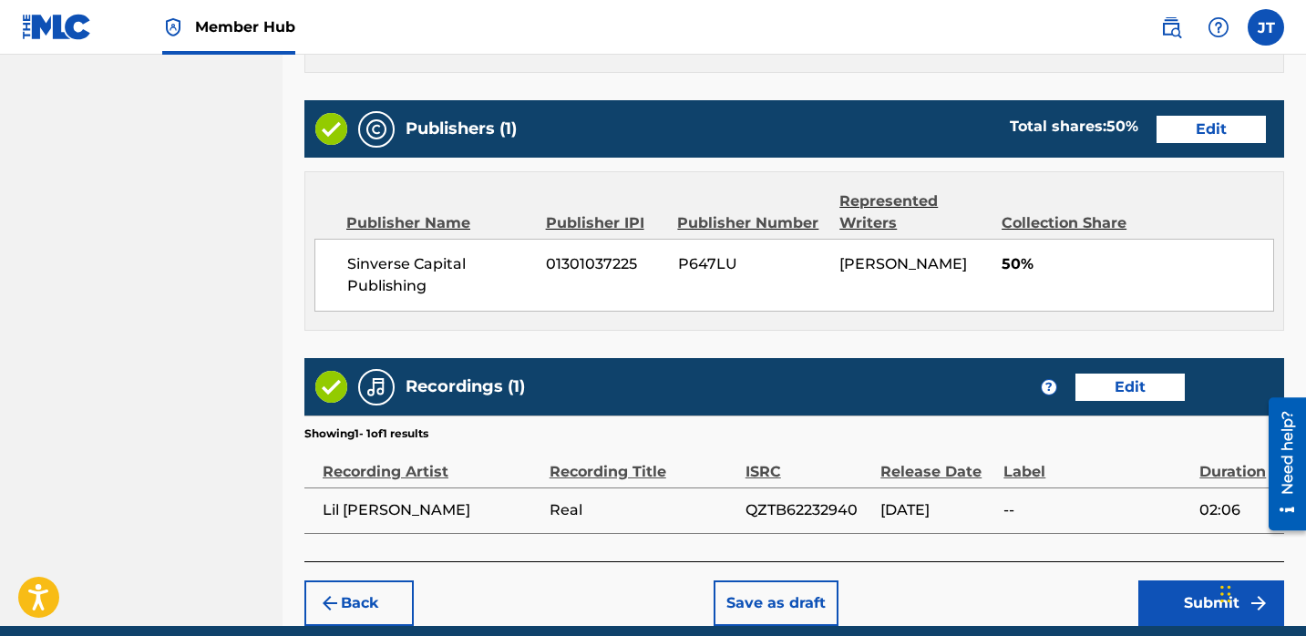
scroll to position [890, 0]
